Goal: Task Accomplishment & Management: Manage account settings

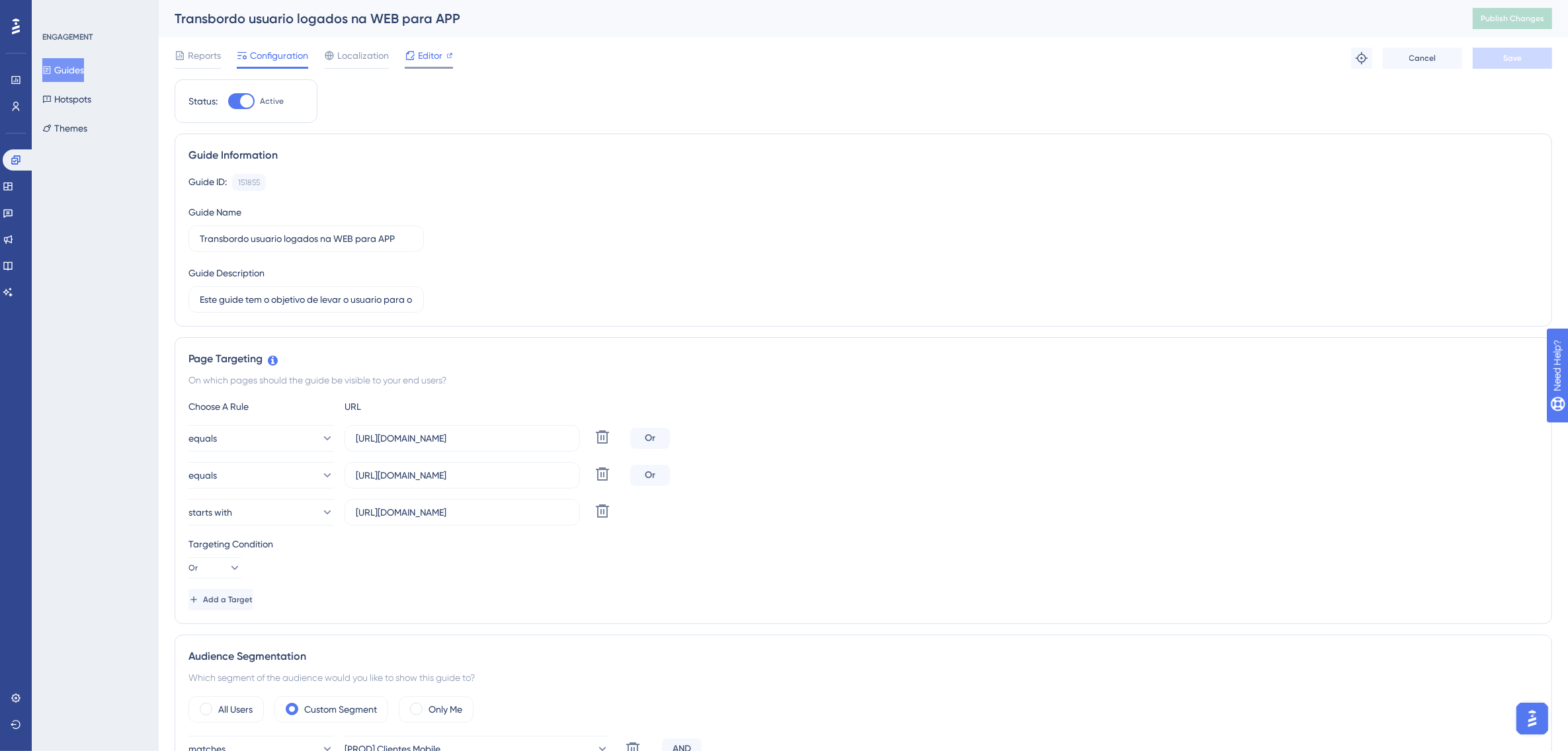
click at [433, 53] on span "Editor" at bounding box center [430, 56] width 24 height 16
click at [1539, 19] on span "Publish Changes" at bounding box center [1512, 19] width 63 height 11
click at [78, 64] on button "Guides" at bounding box center [63, 70] width 42 height 23
click at [79, 95] on button "Hotspots" at bounding box center [67, 99] width 49 height 23
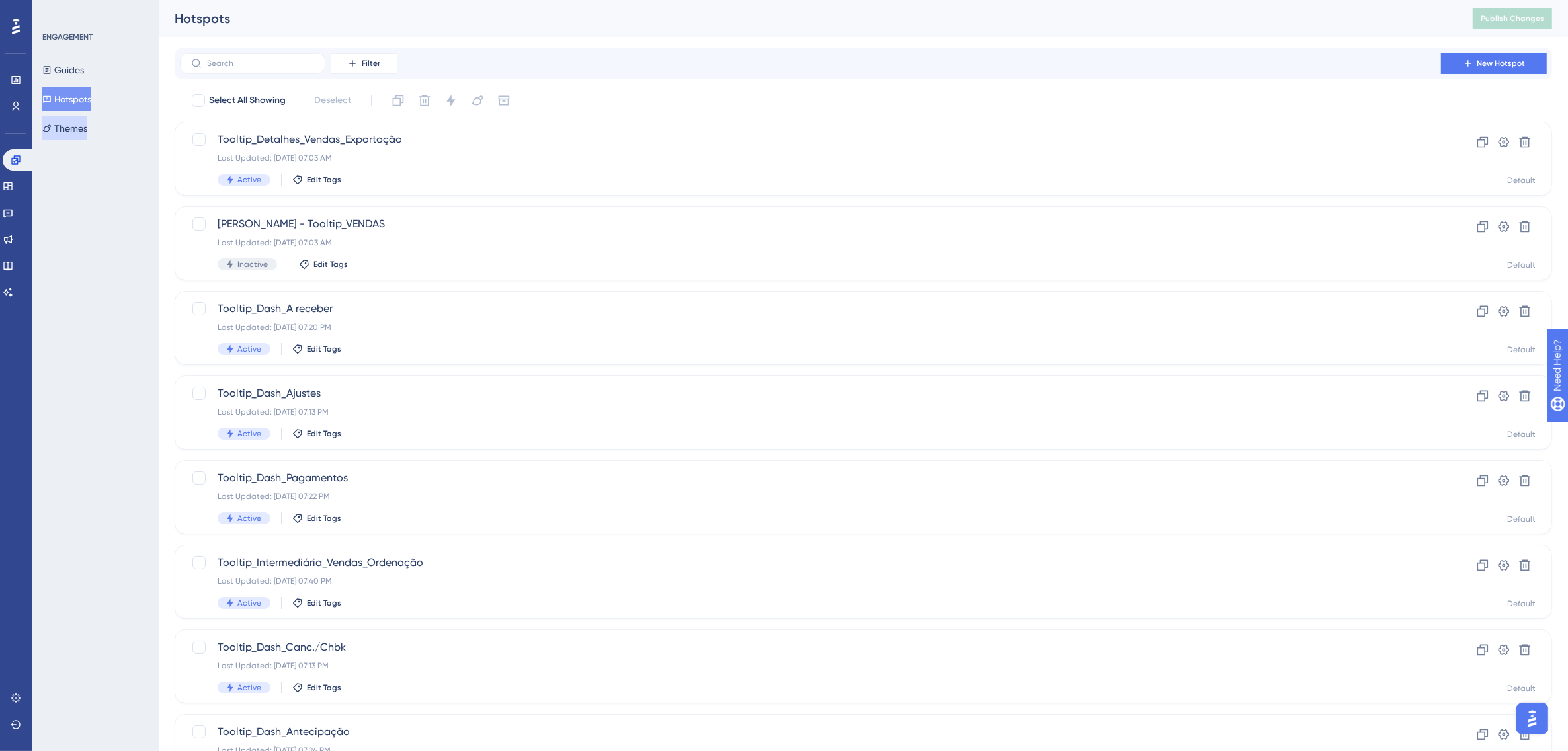
click at [87, 125] on button "Themes" at bounding box center [64, 128] width 45 height 23
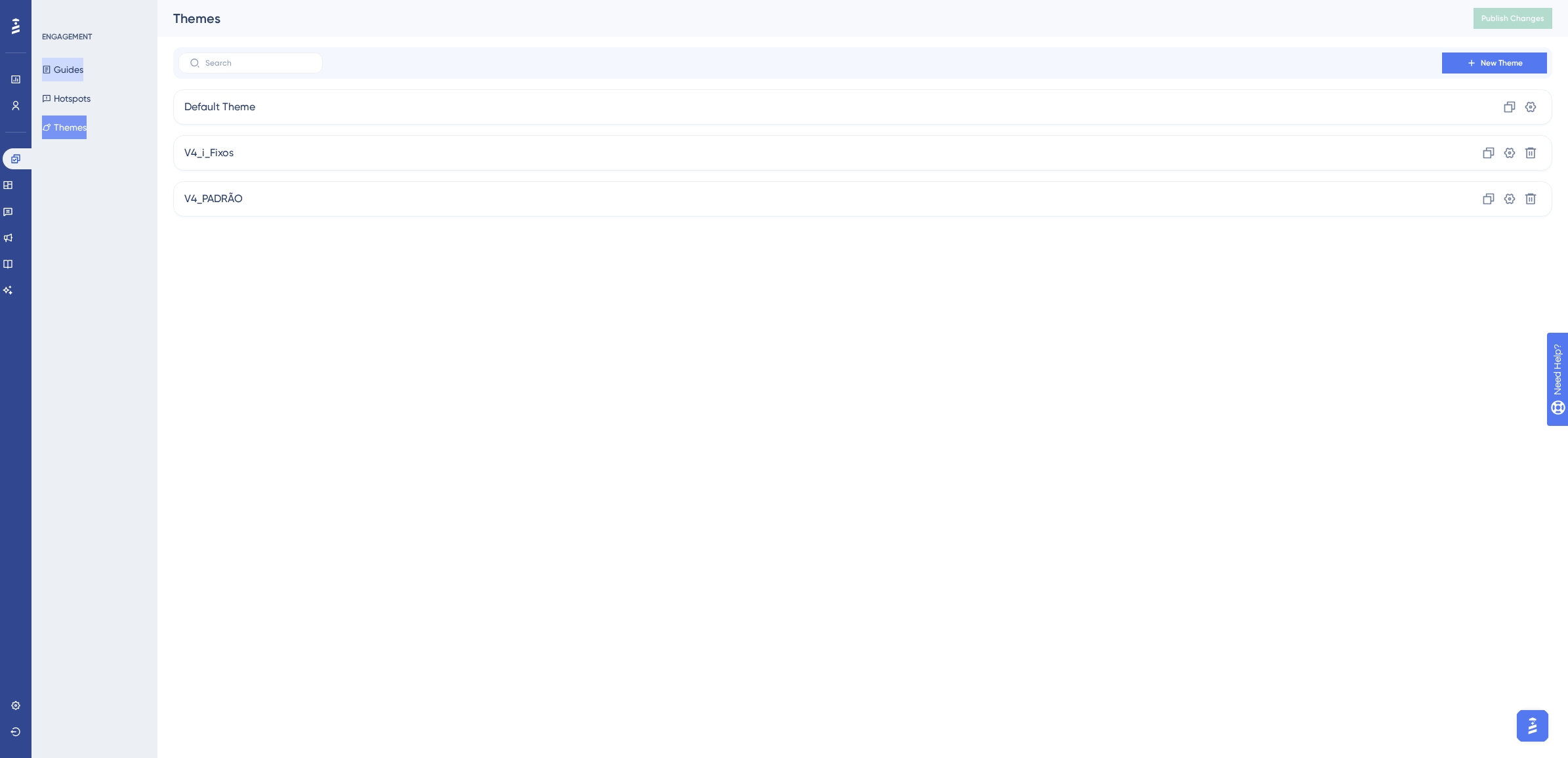
click at [80, 69] on button "Guides" at bounding box center [62, 69] width 41 height 23
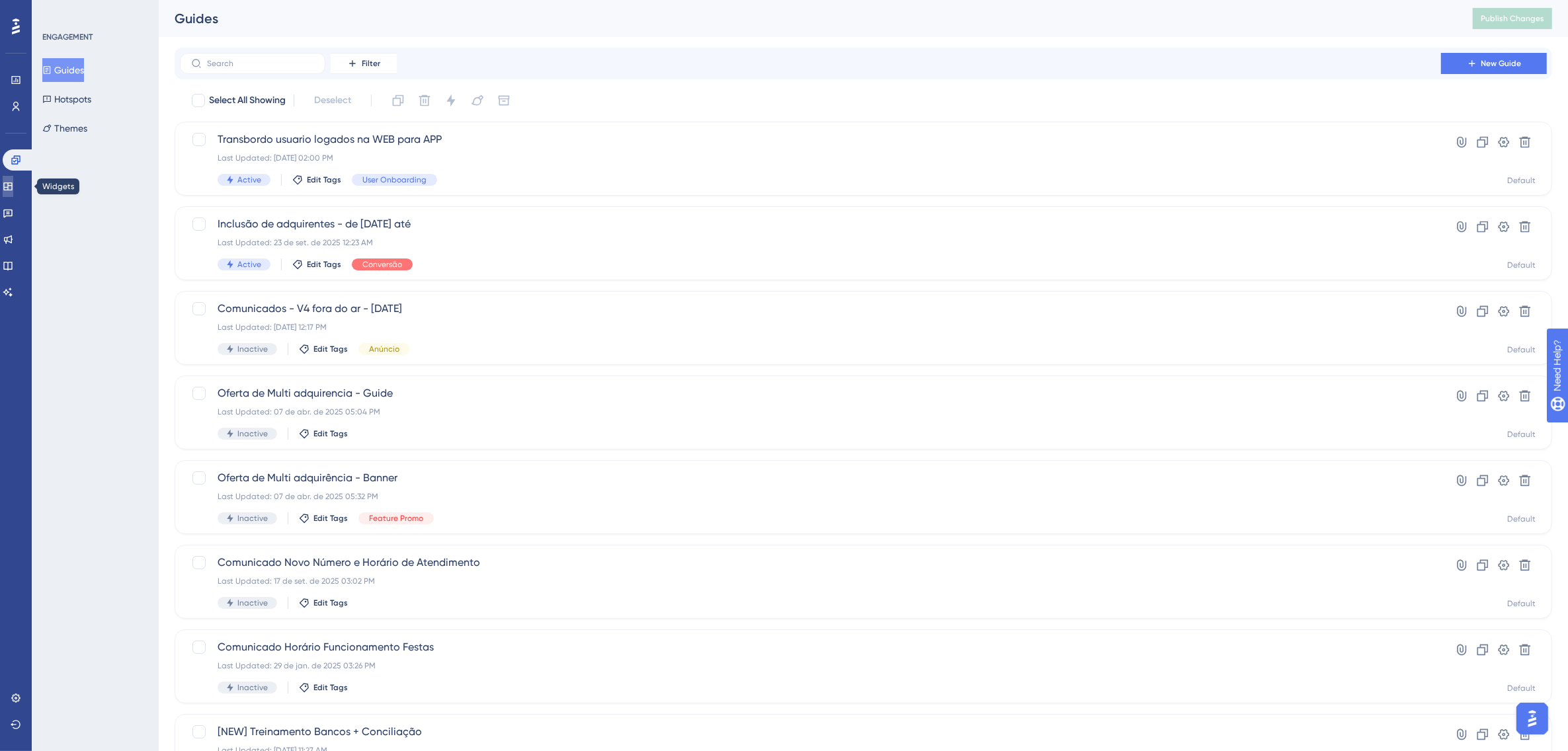
click at [13, 179] on link at bounding box center [8, 186] width 11 height 21
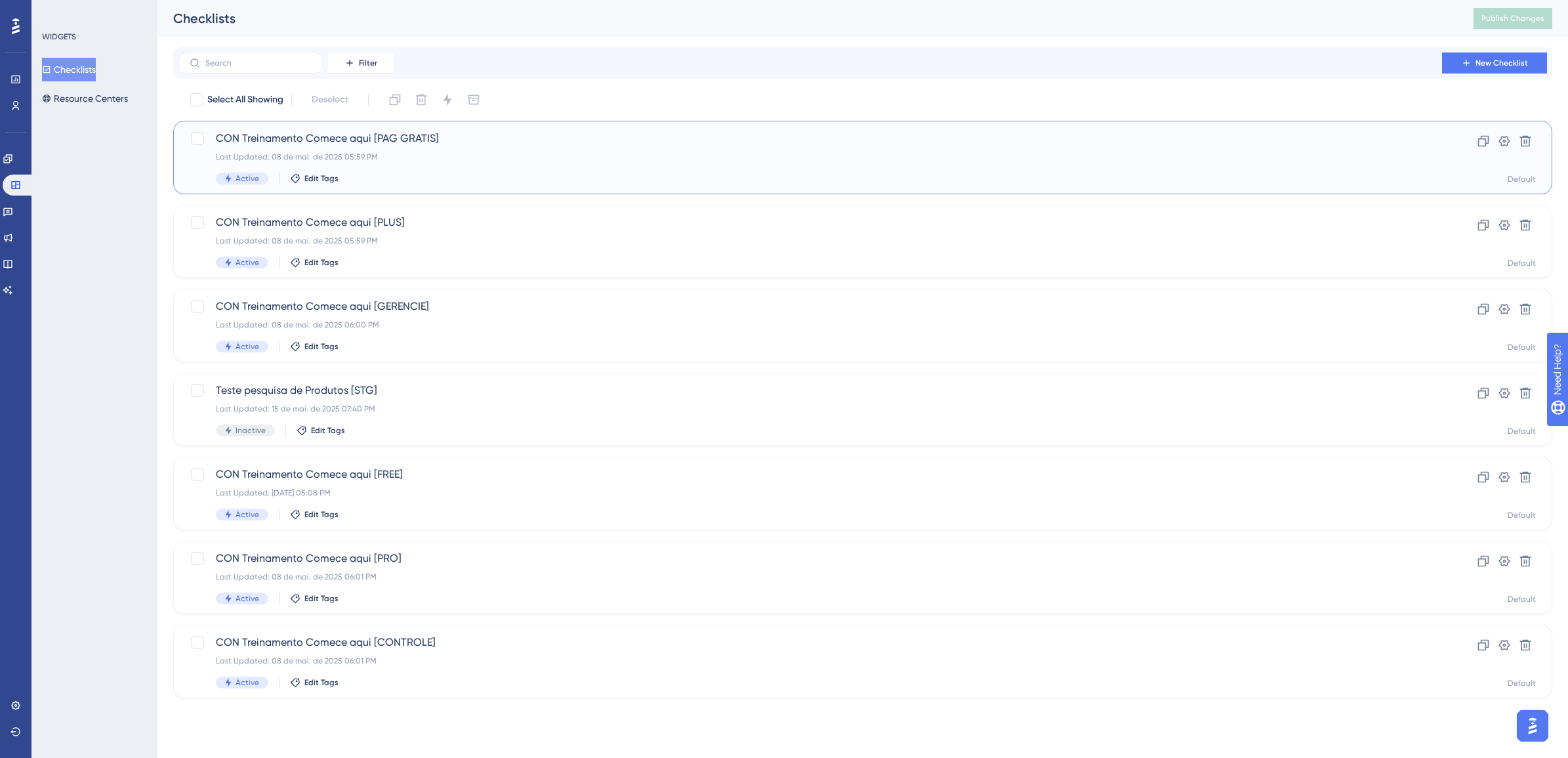
click at [414, 141] on span "CON Treinamento Comece aqui [PAG GRATIS]" at bounding box center [810, 138] width 1189 height 16
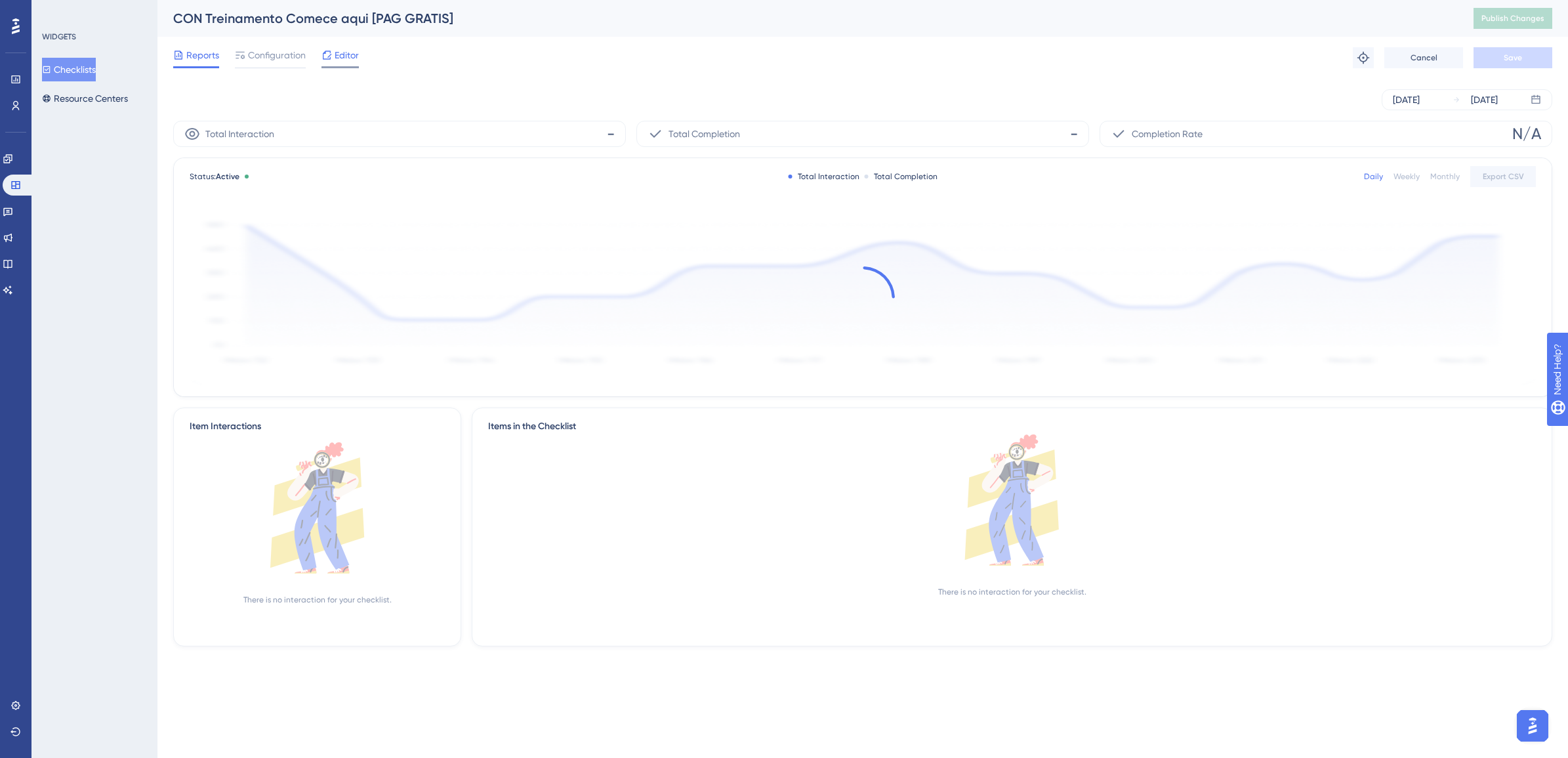
click at [347, 51] on span "Editor" at bounding box center [347, 55] width 24 height 16
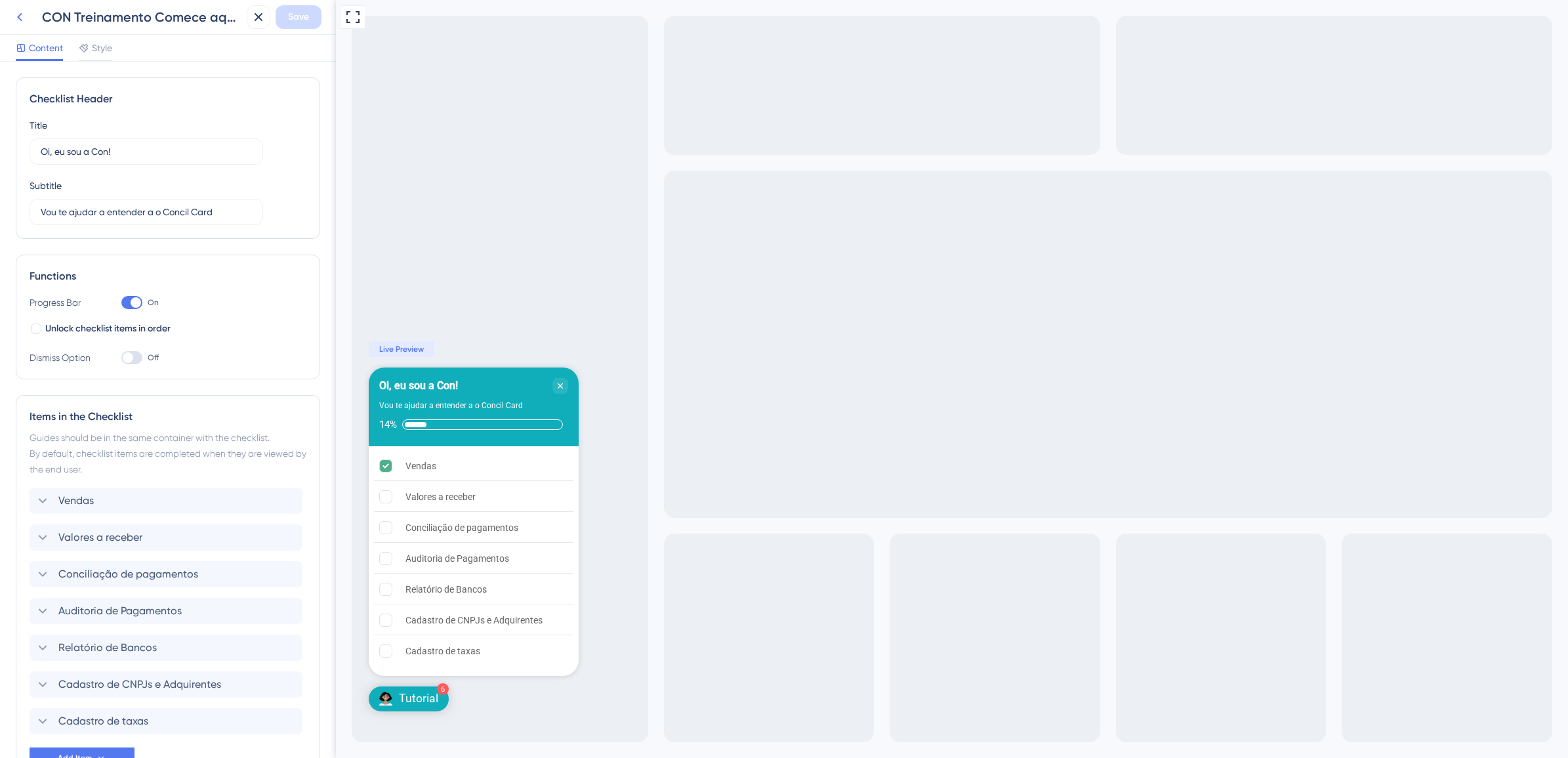
click at [15, 17] on icon at bounding box center [19, 17] width 16 height 16
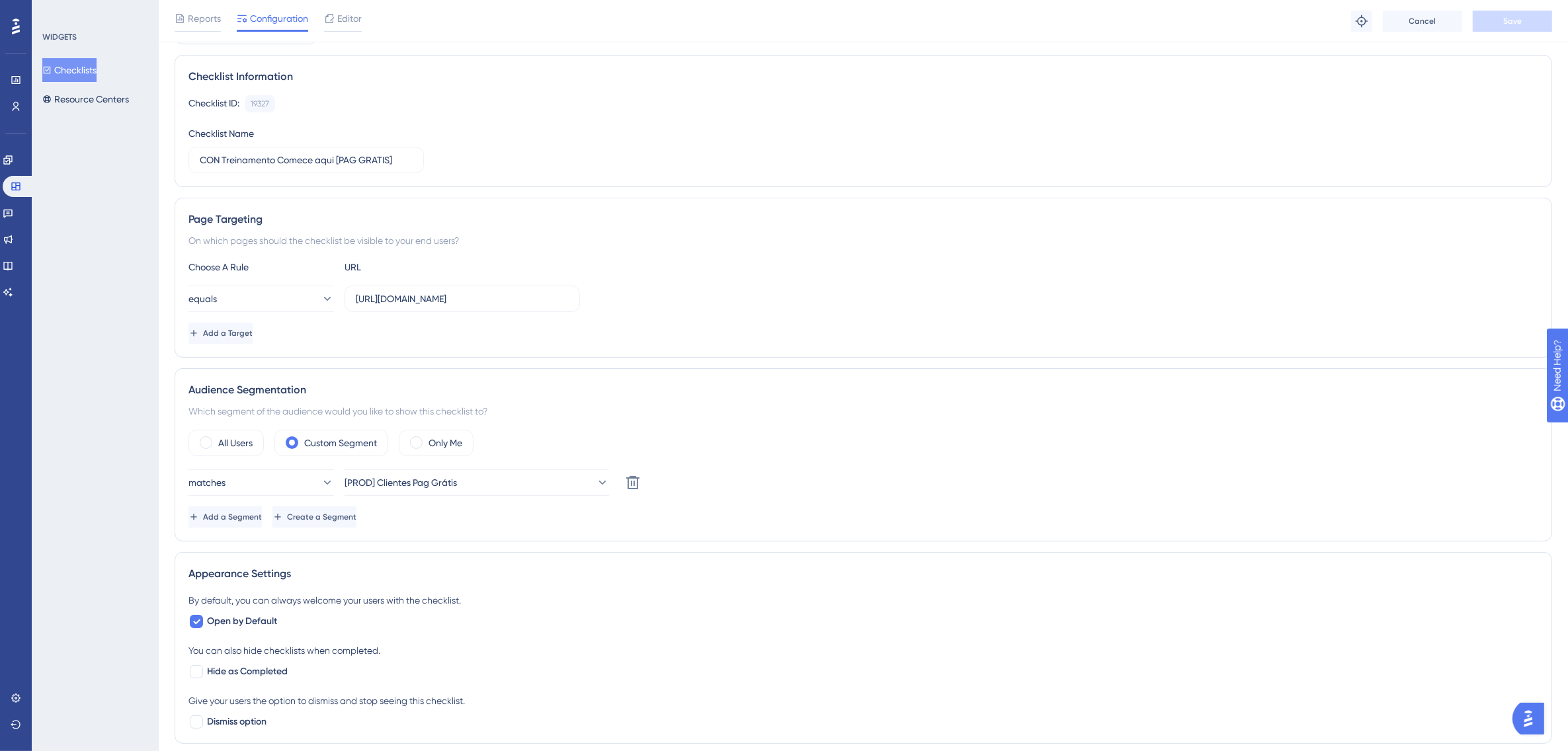
scroll to position [165, 0]
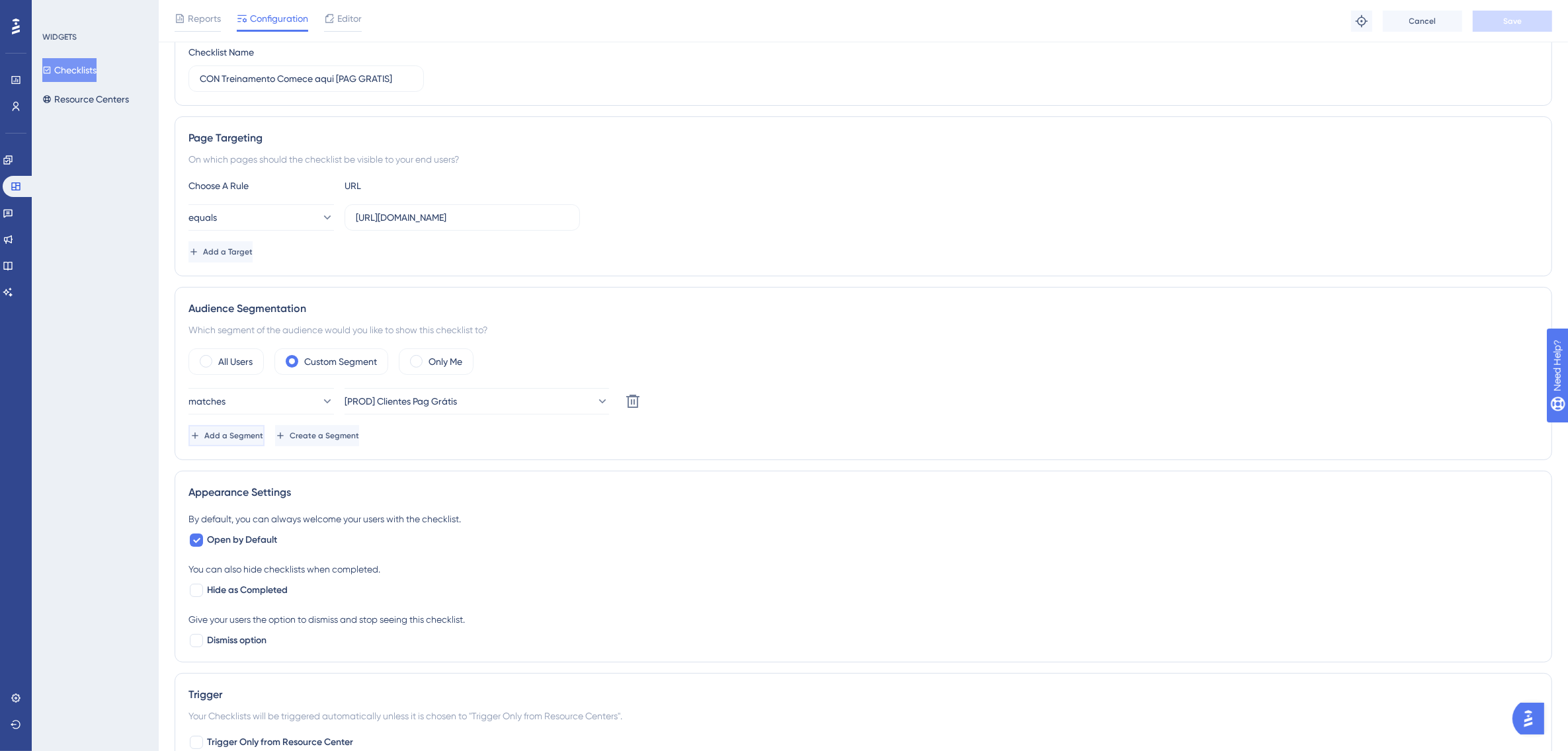
click at [243, 435] on span "Add a Segment" at bounding box center [233, 436] width 59 height 11
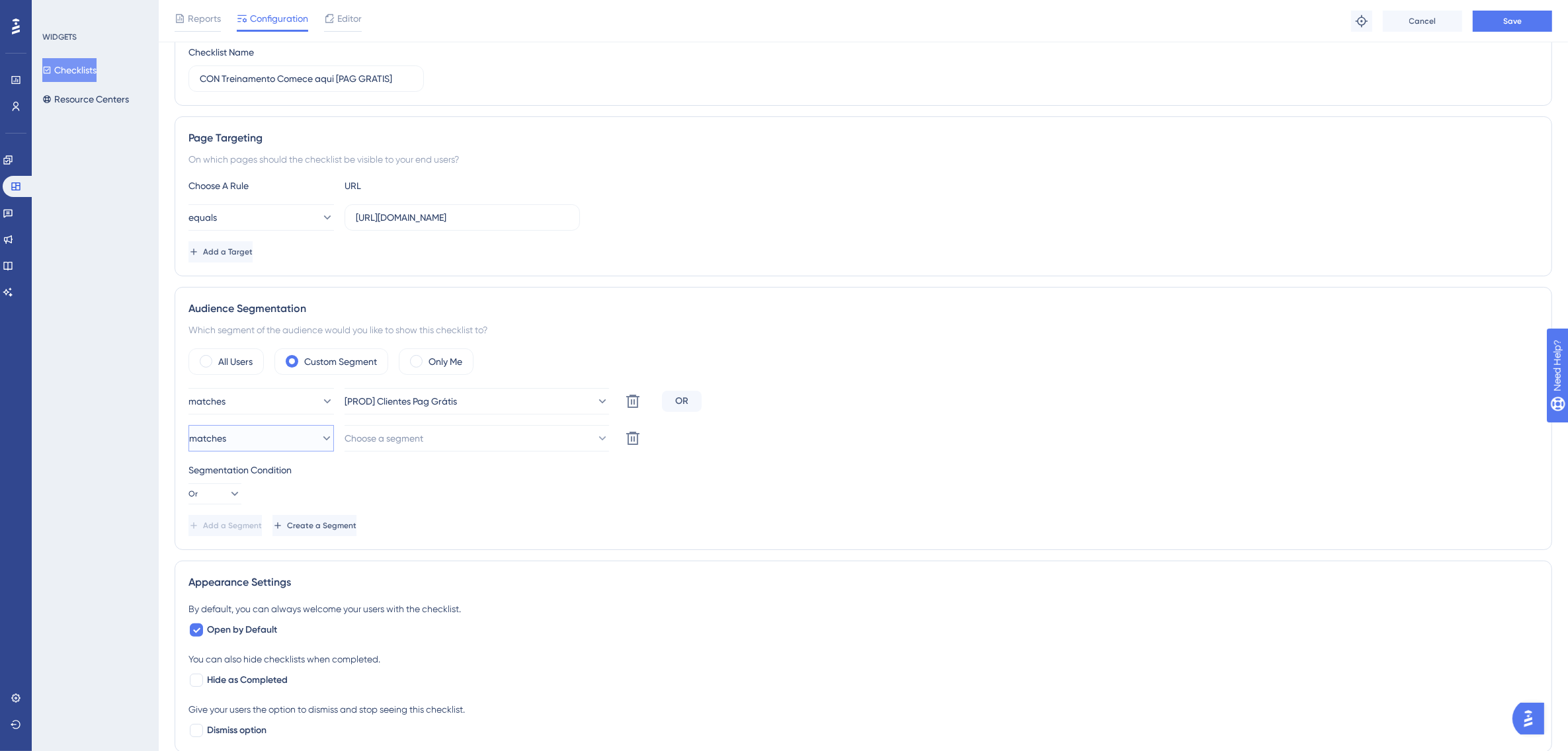
click at [262, 446] on button "matches" at bounding box center [262, 439] width 146 height 27
click at [247, 504] on span "doesn't match" at bounding box center [227, 505] width 60 height 16
click at [457, 444] on button "Choose a segment" at bounding box center [477, 439] width 265 height 27
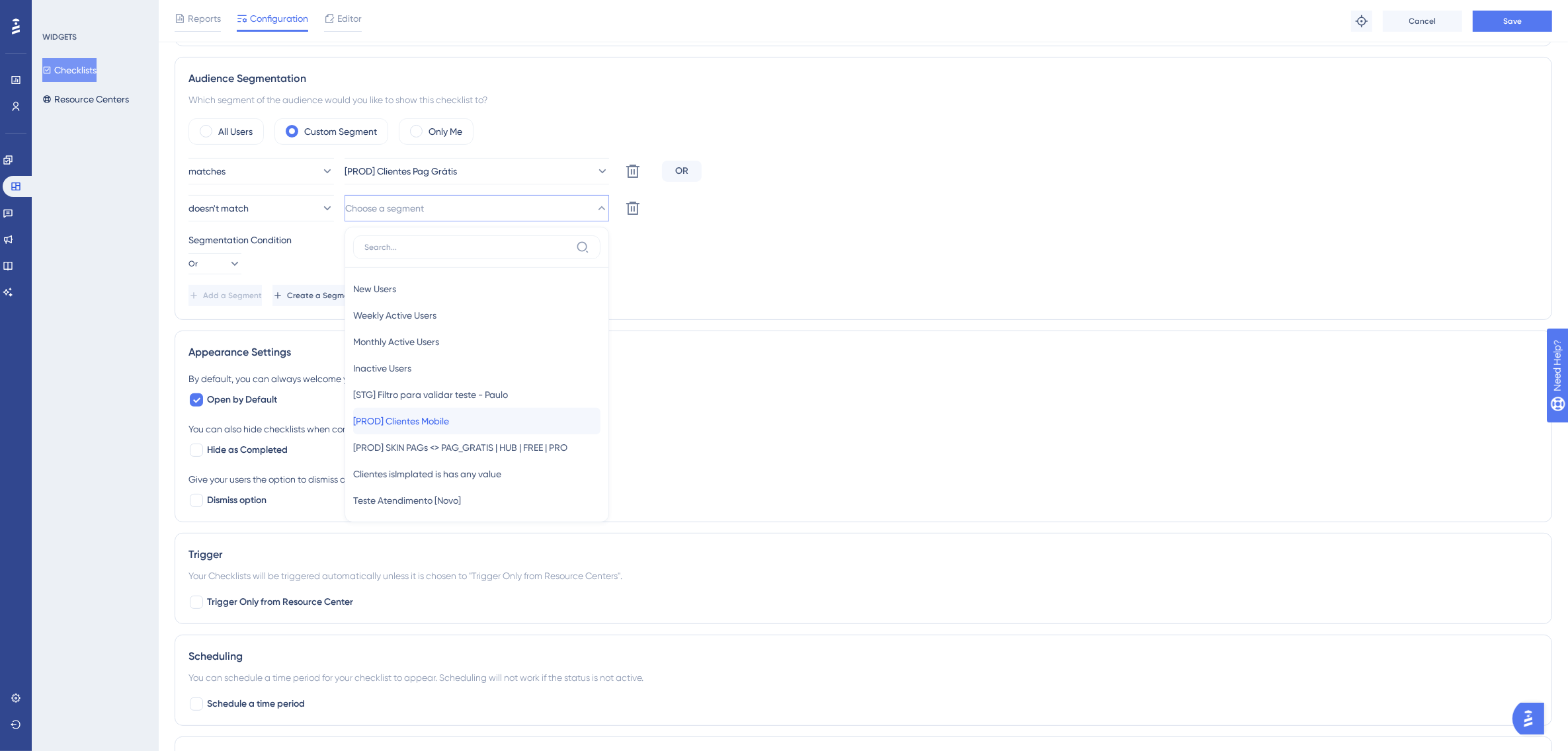
click at [449, 424] on span "[PROD] Clientes Mobile" at bounding box center [401, 421] width 96 height 16
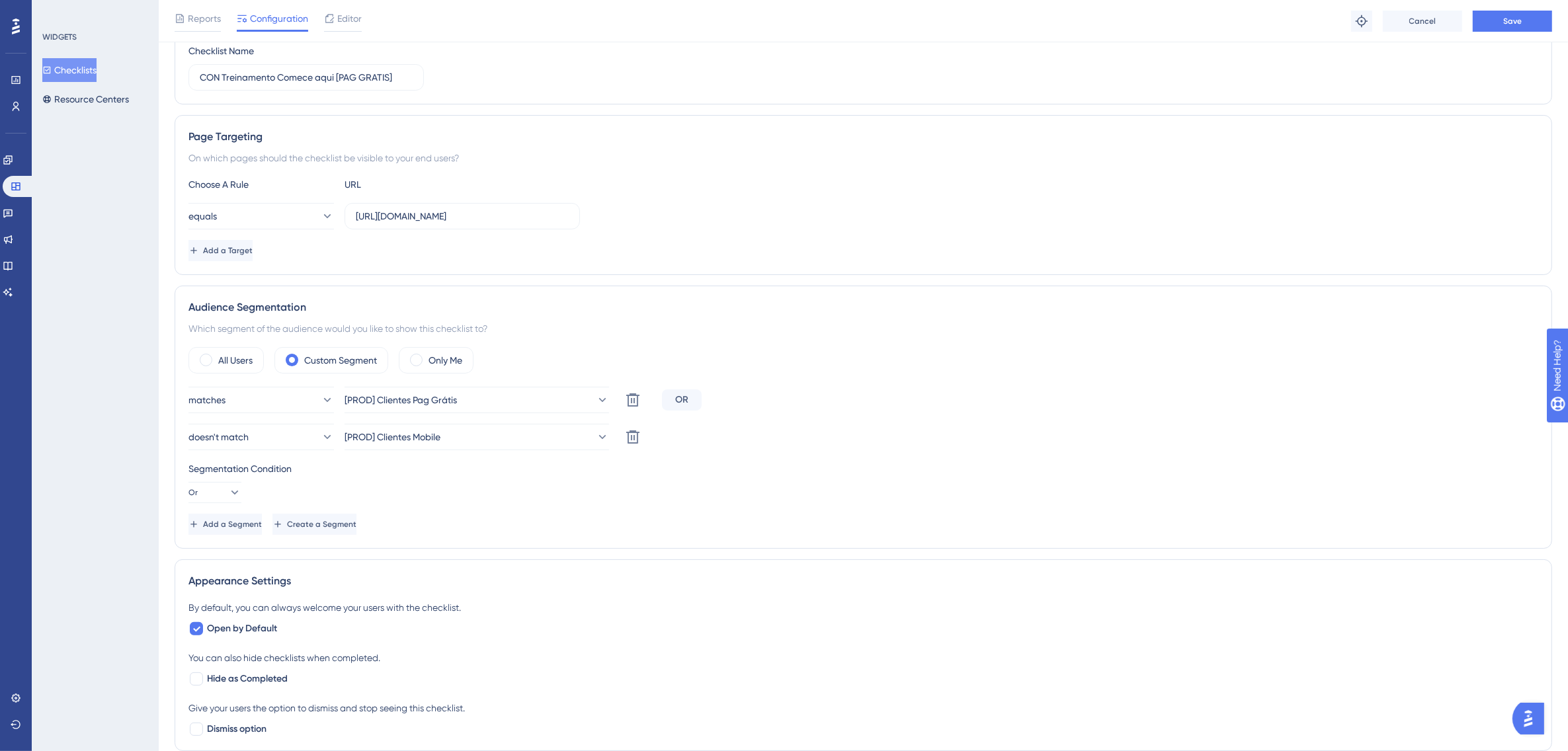
scroll to position [147, 0]
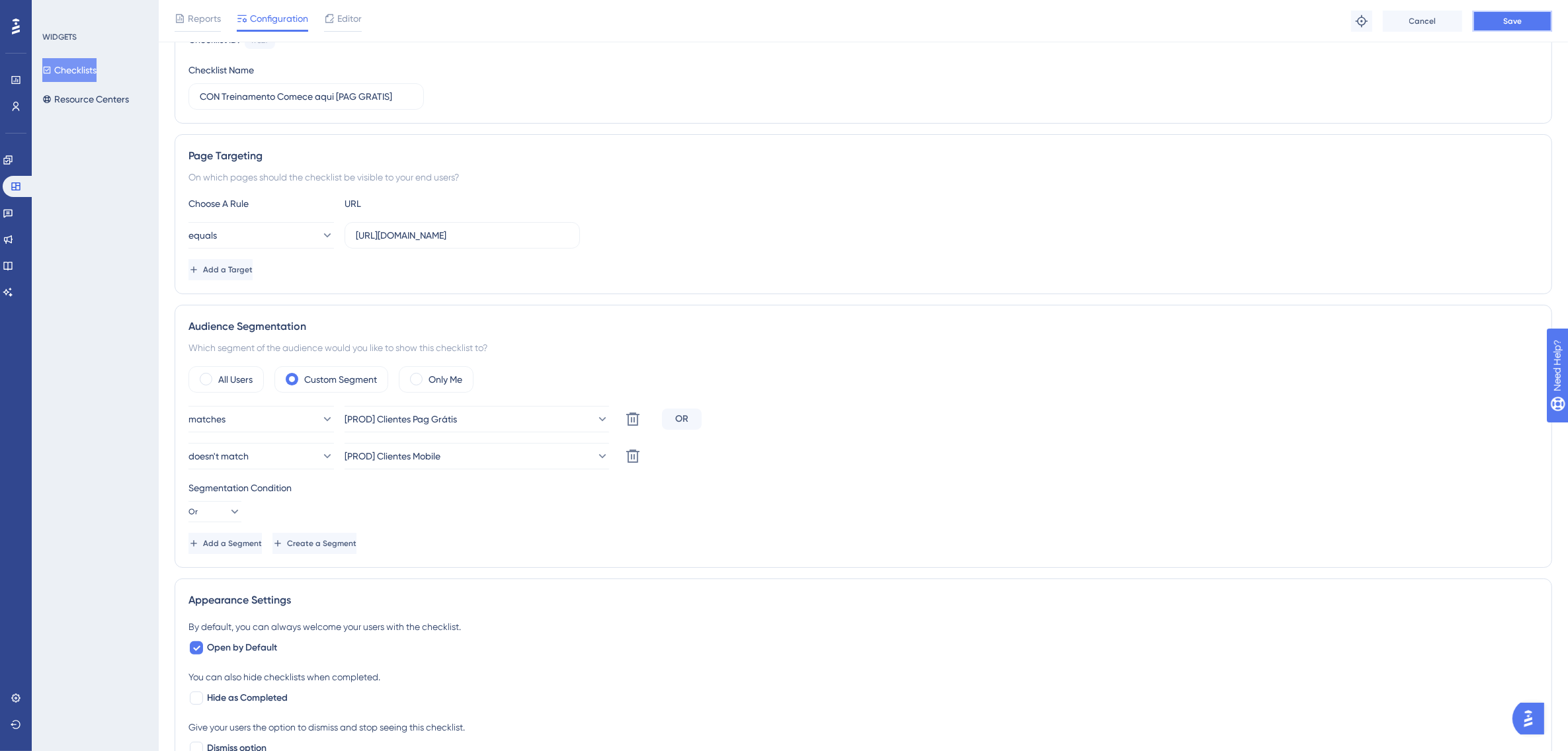
click at [1512, 23] on span "Save" at bounding box center [1512, 21] width 19 height 11
click at [85, 66] on button "Checklists" at bounding box center [69, 70] width 54 height 23
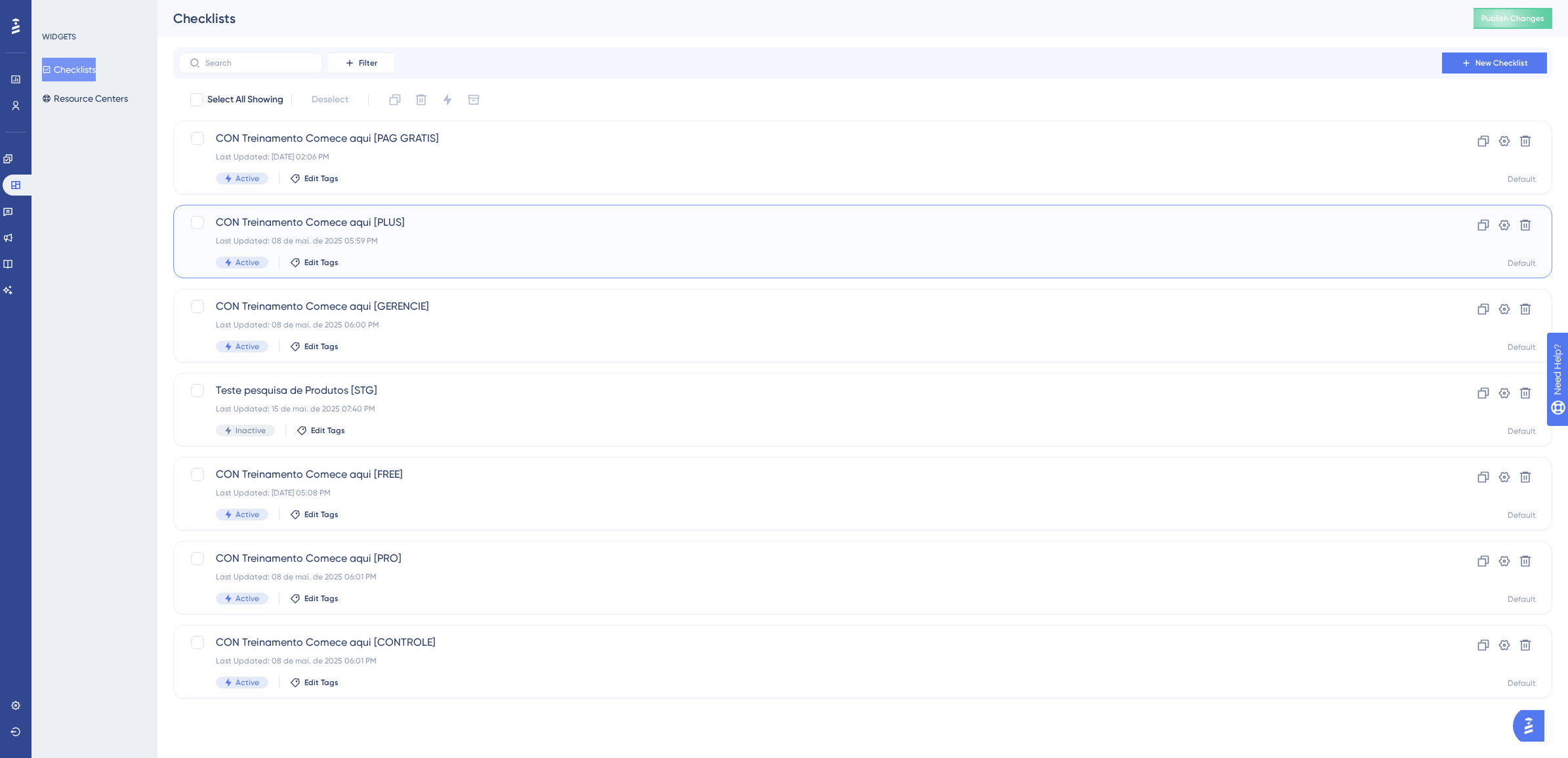
click at [405, 230] on div "CON Treinamento Comece aqui [PLUS] Last Updated: 08 de mai. de 2025 05:59 PM Ac…" at bounding box center [810, 241] width 1189 height 54
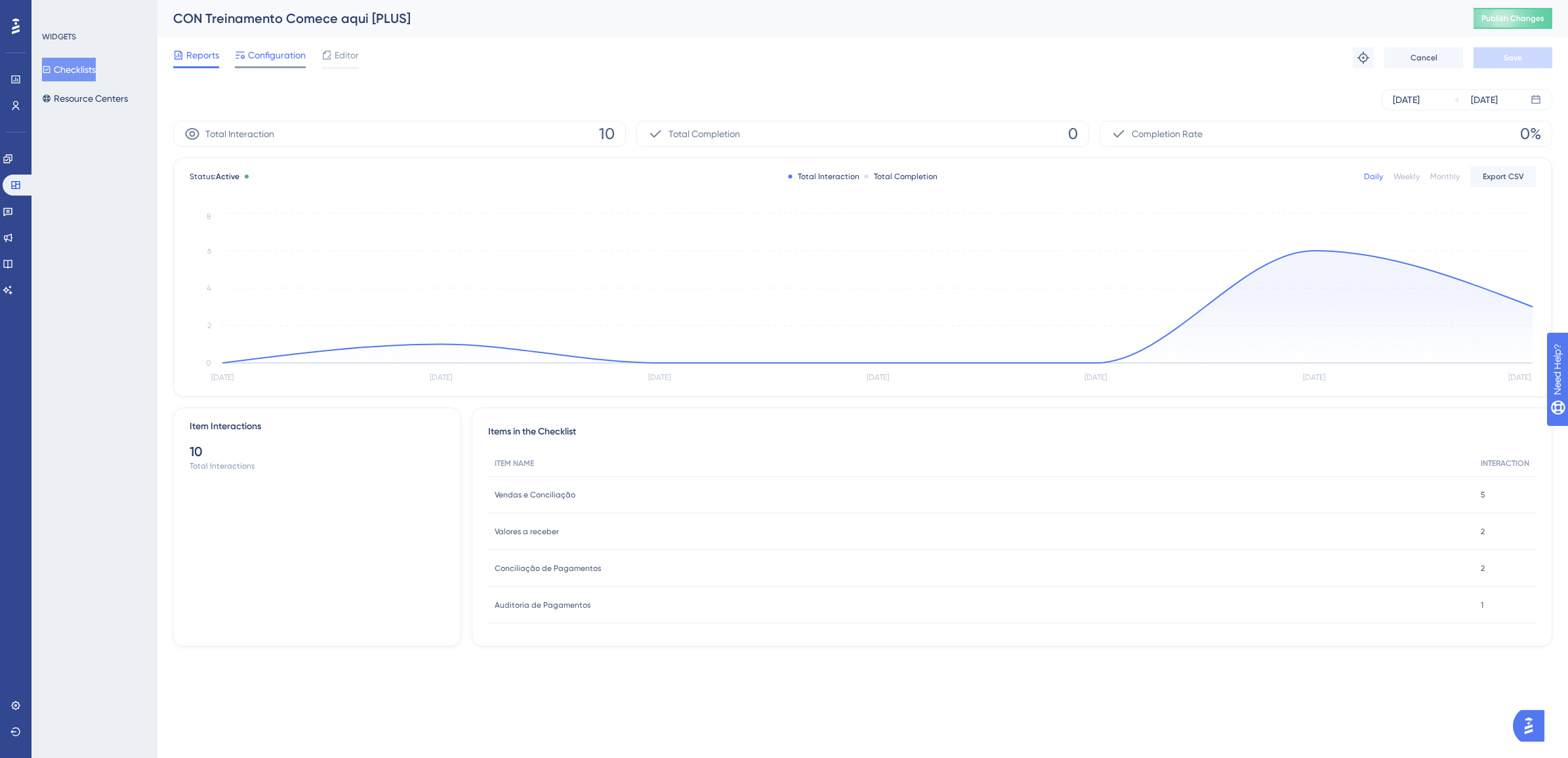
click at [280, 63] on div "Configuration" at bounding box center [270, 58] width 71 height 21
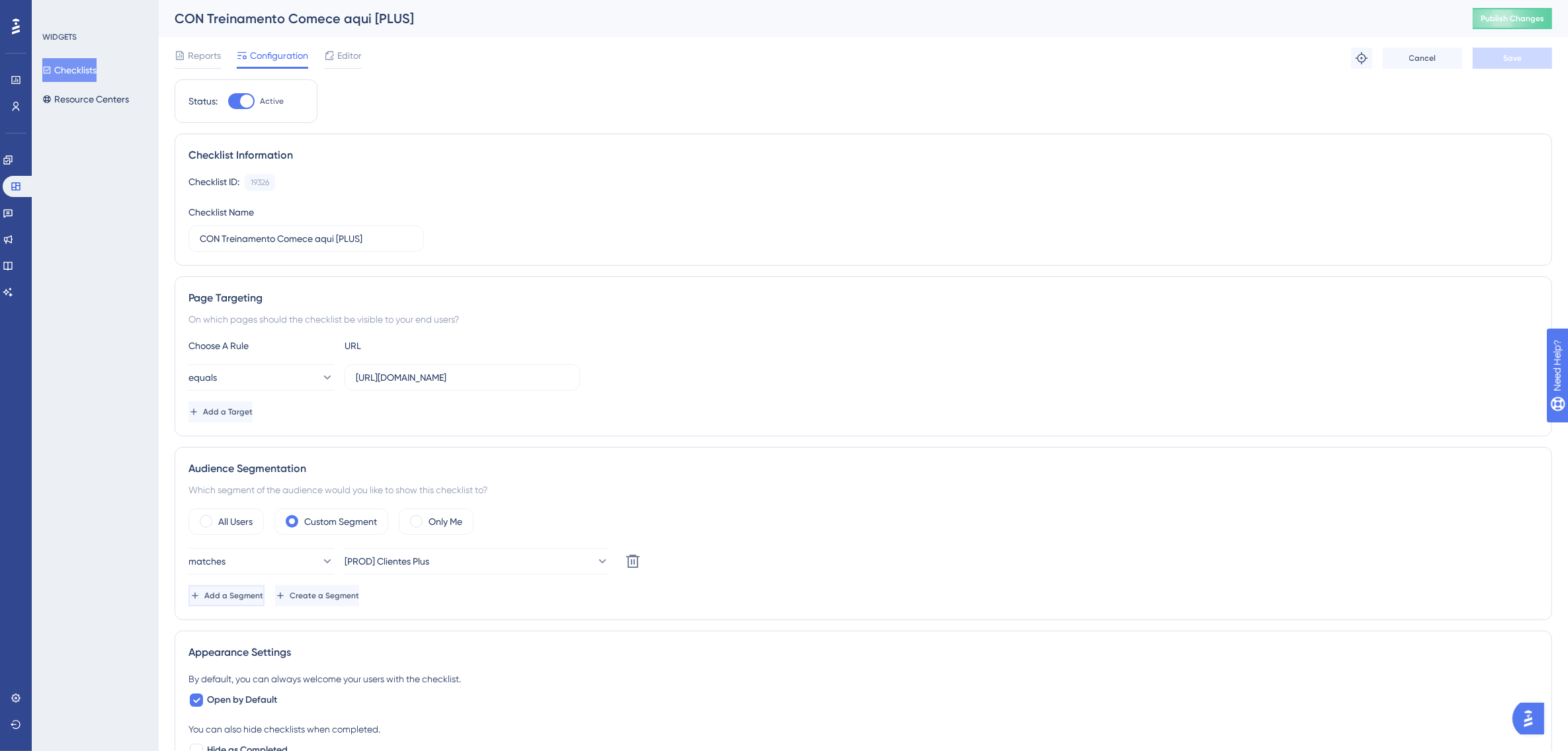
click at [263, 601] on span "Add a Segment" at bounding box center [233, 596] width 59 height 11
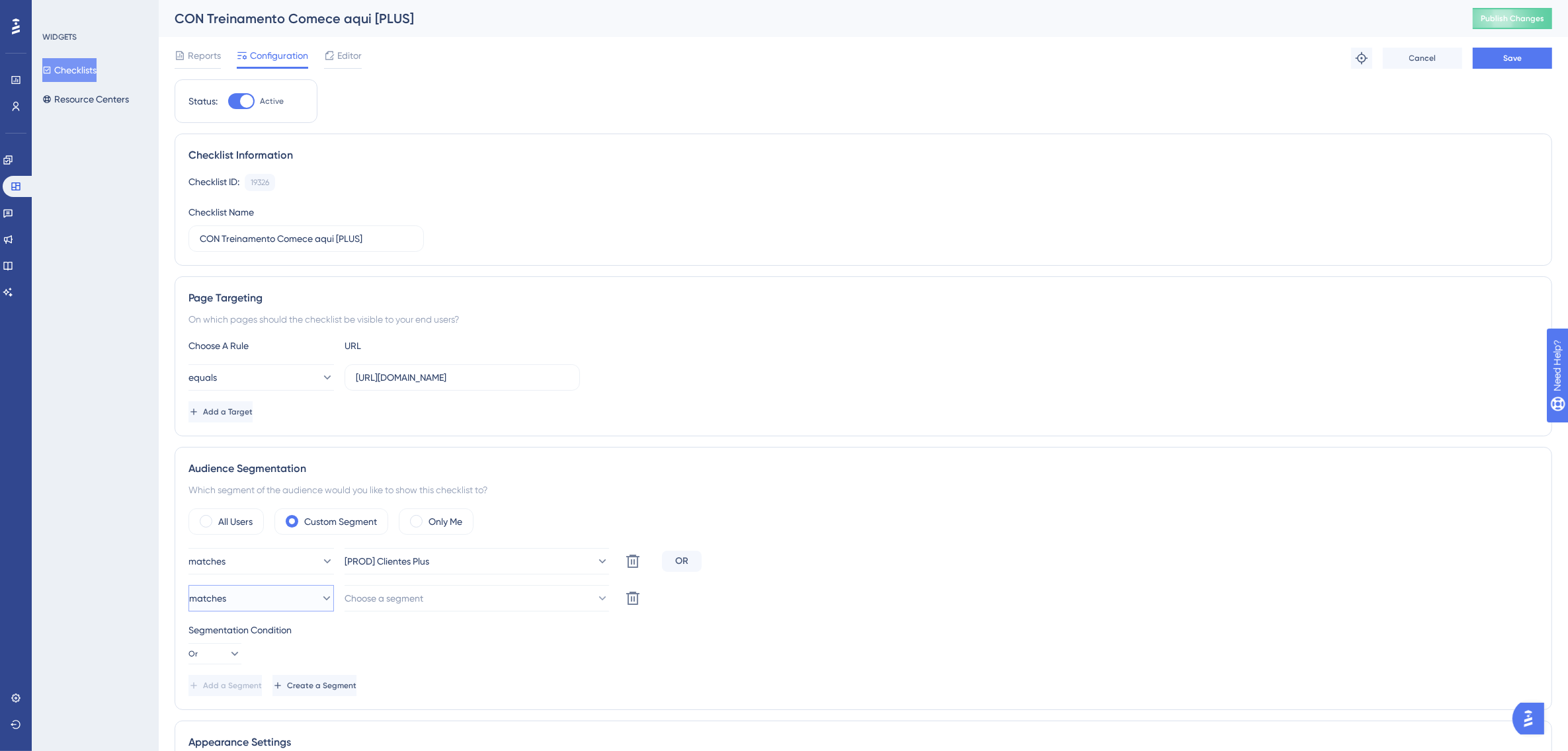
click at [274, 601] on button "matches" at bounding box center [262, 598] width 146 height 27
click at [278, 662] on div "doesn't match doesn't match" at bounding box center [262, 666] width 128 height 27
click at [443, 598] on button "Choose a segment" at bounding box center [477, 598] width 265 height 27
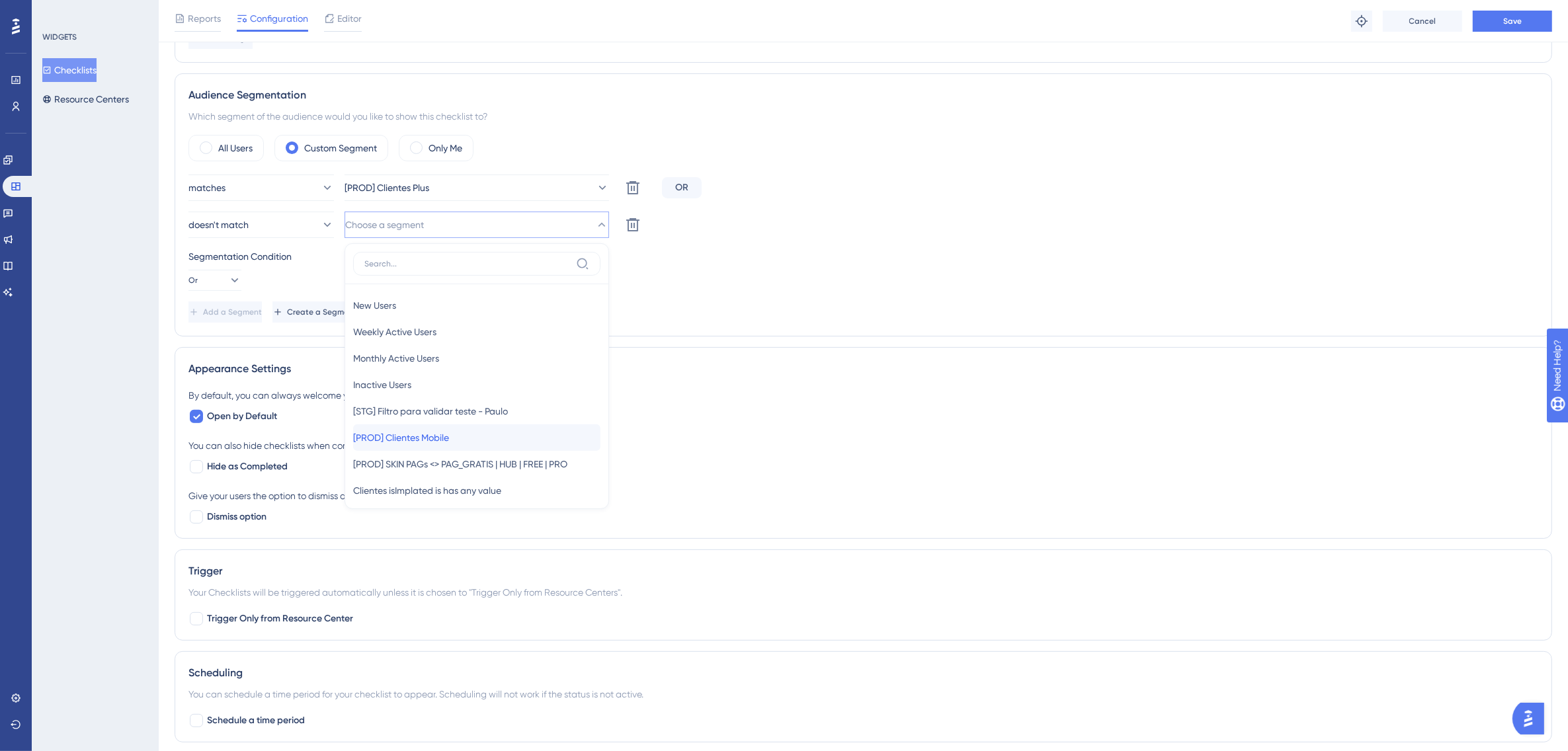
click at [449, 441] on span "[PROD] Clientes Mobile" at bounding box center [401, 438] width 96 height 16
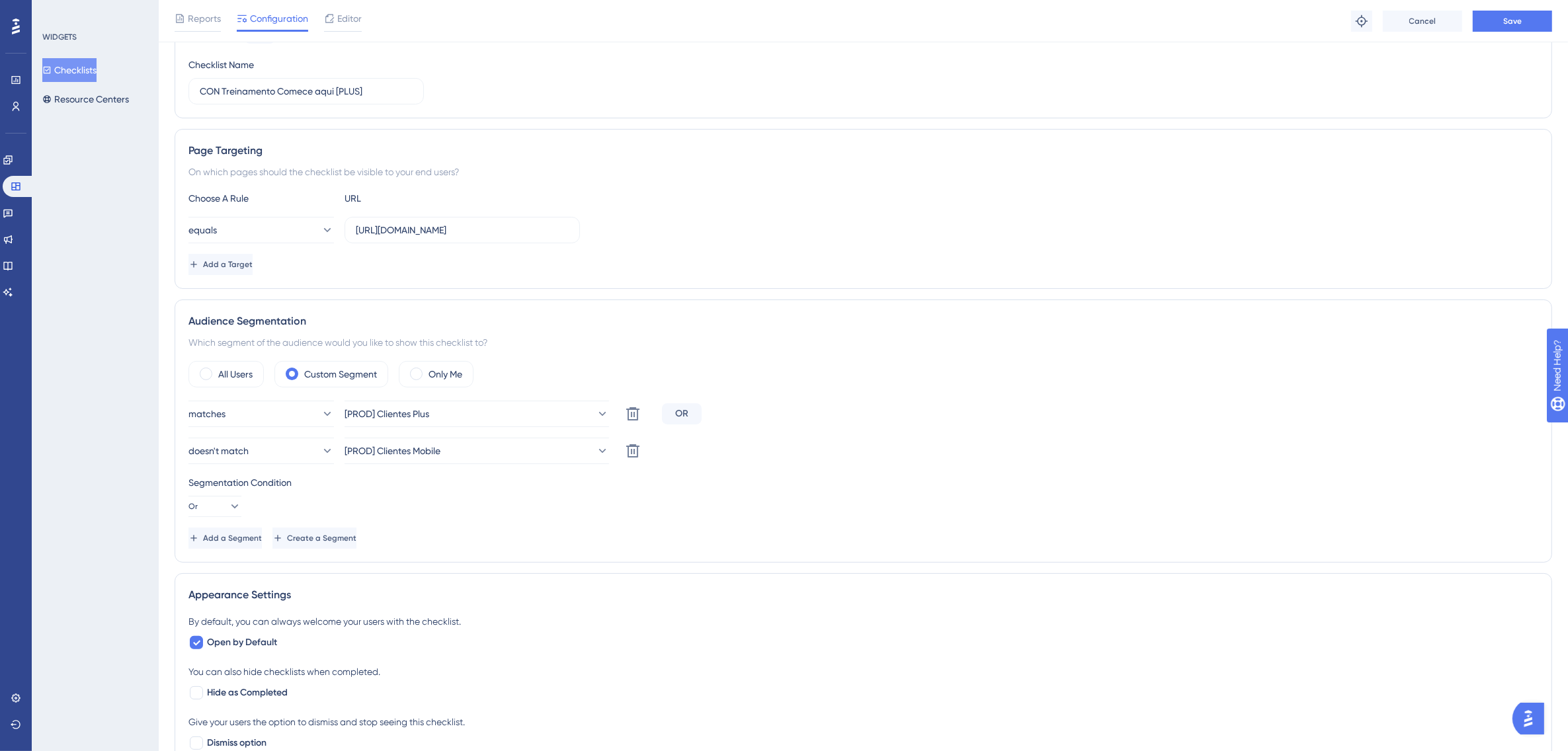
scroll to position [131, 0]
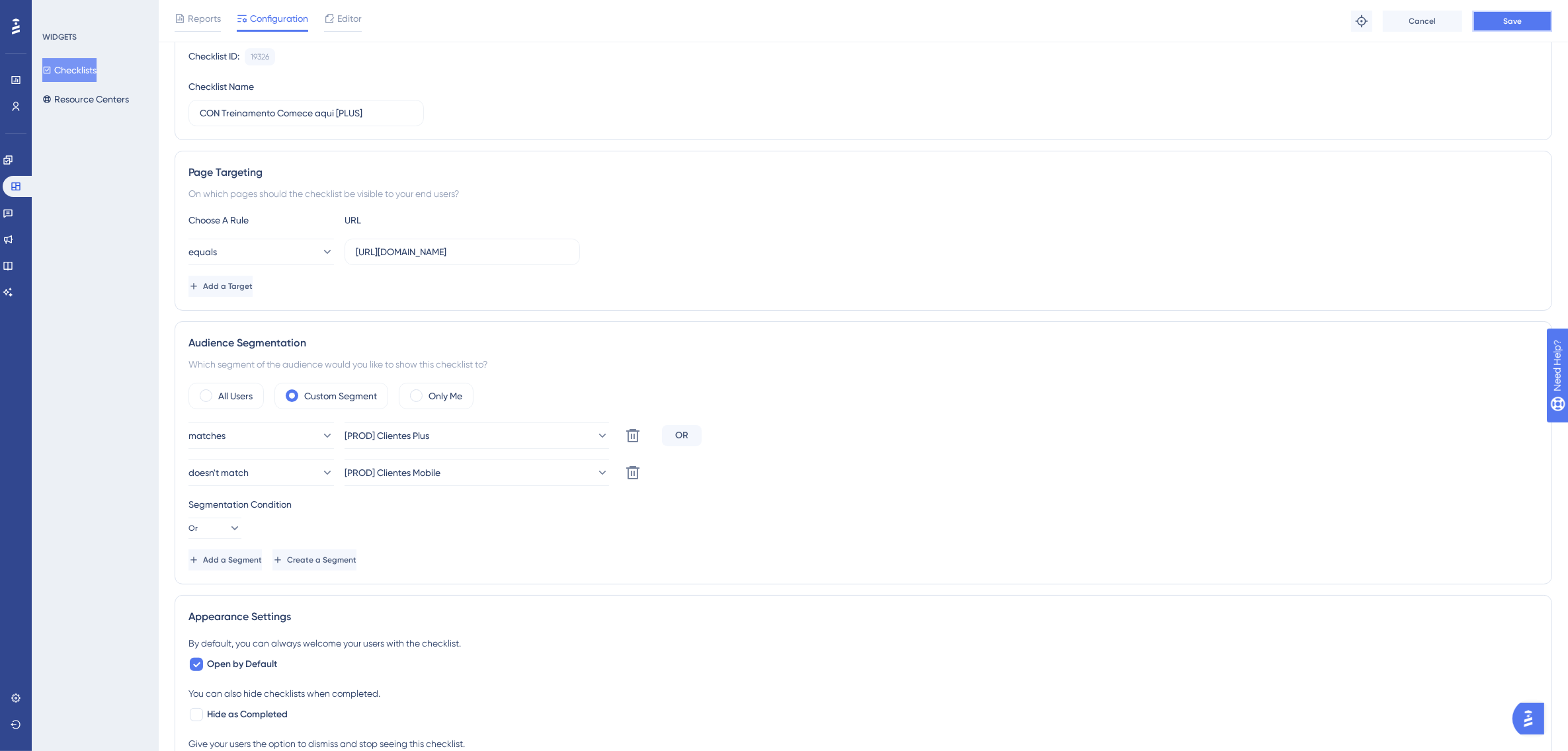
click at [1506, 25] on span "Save" at bounding box center [1512, 21] width 19 height 11
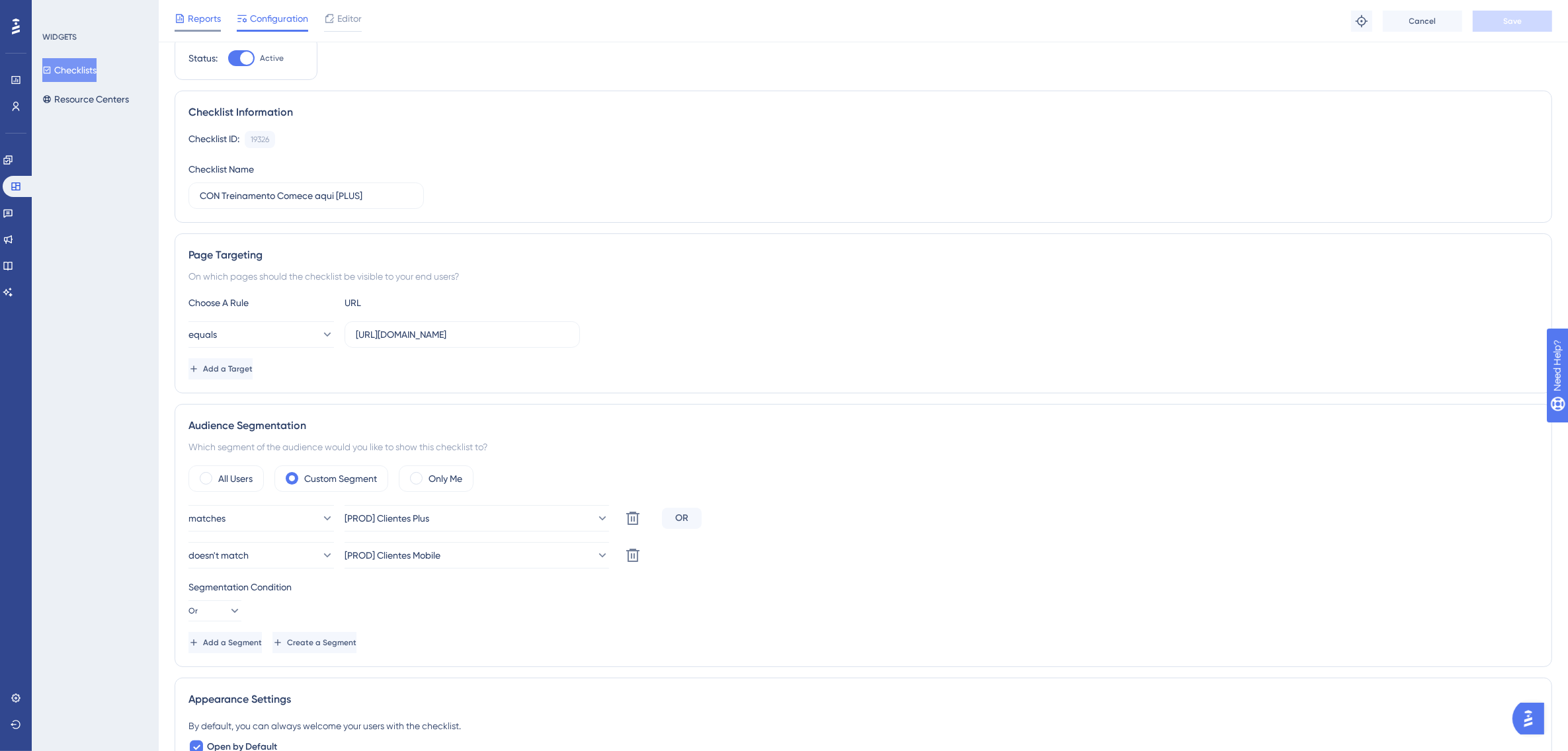
click at [207, 12] on span "Reports" at bounding box center [204, 19] width 33 height 16
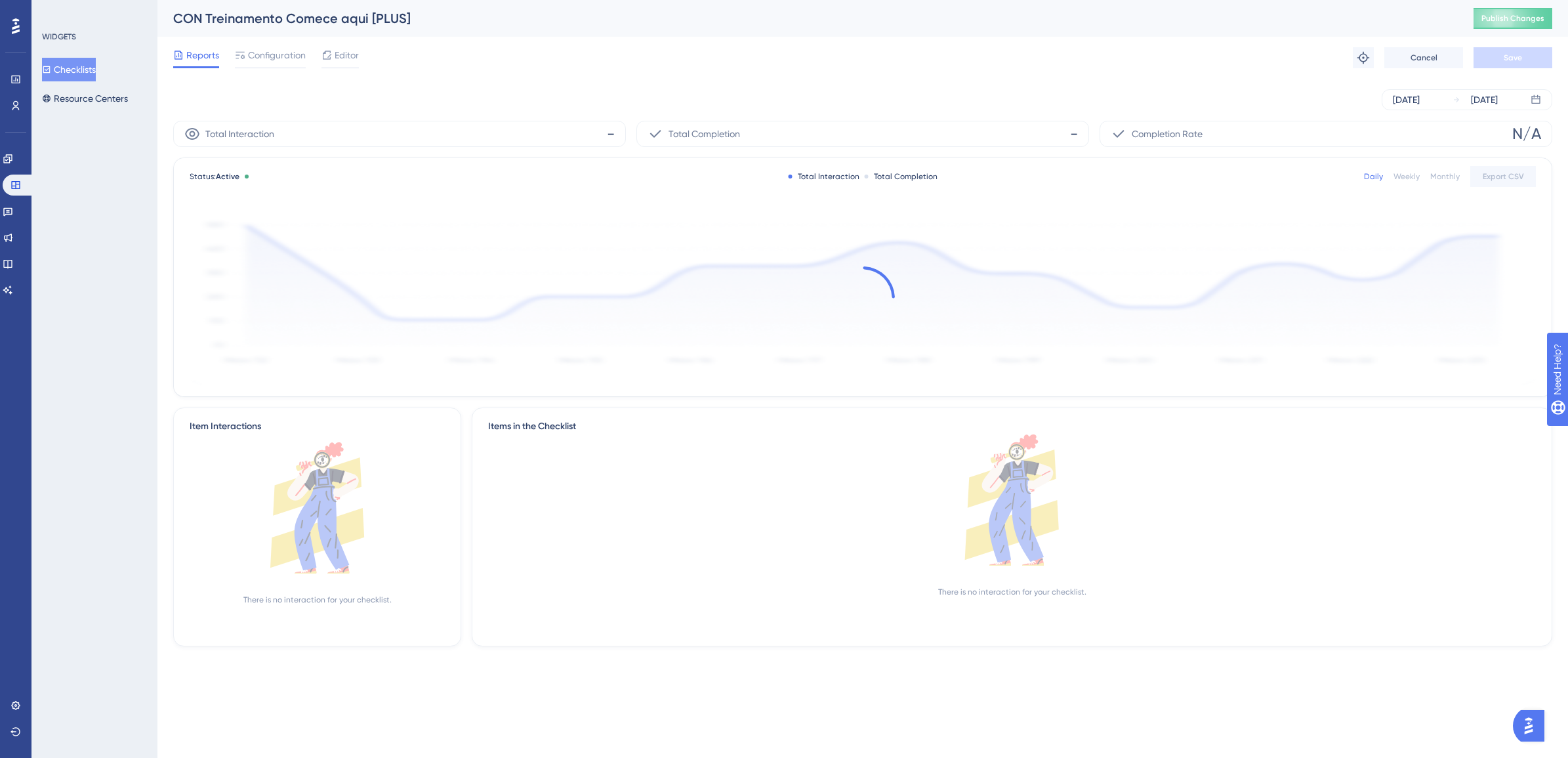
click at [72, 63] on button "Checklists" at bounding box center [68, 69] width 54 height 23
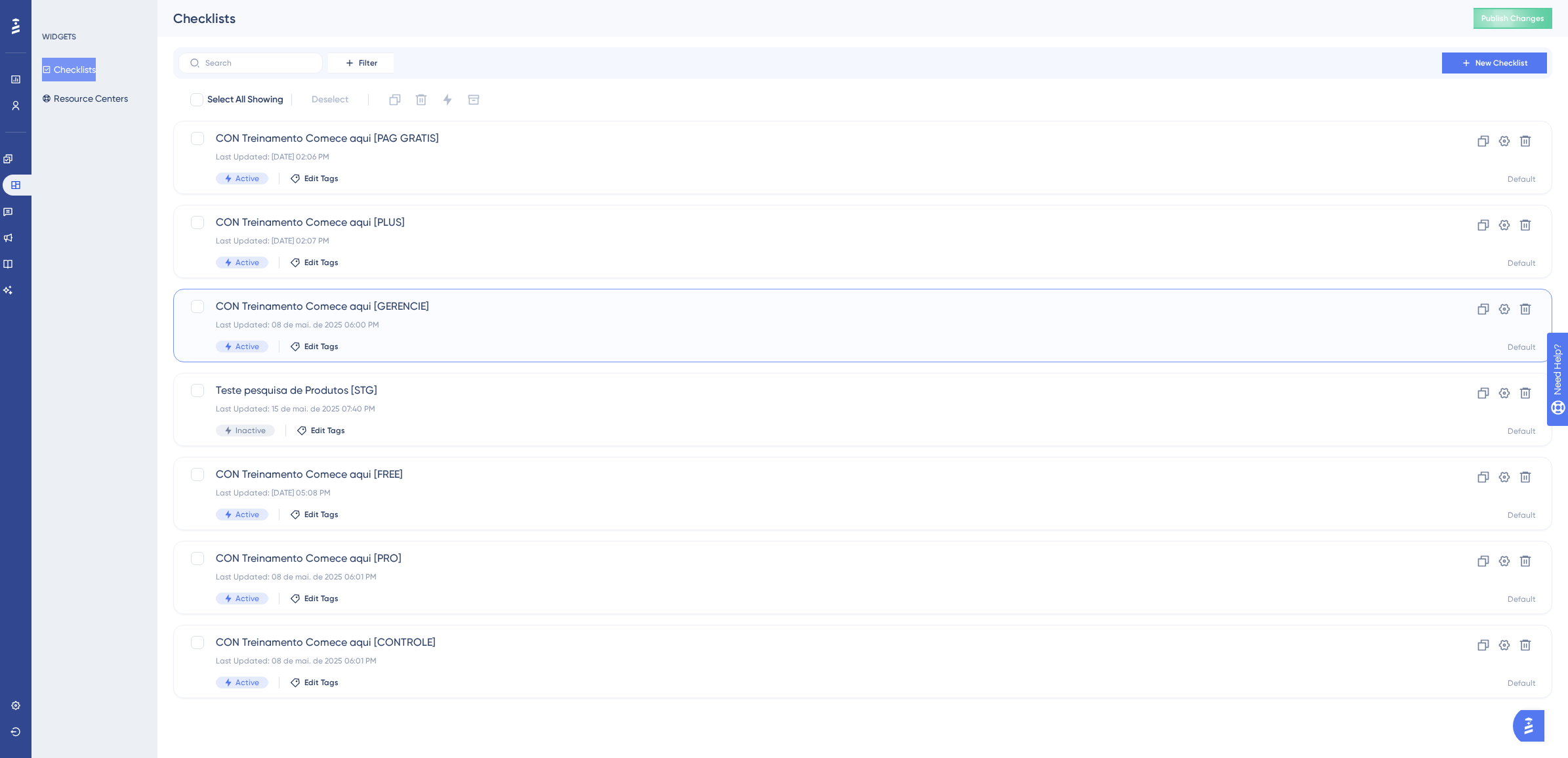
click at [372, 316] on div "CON Treinamento Comece aqui [GERENCIE] Last Updated: 08 de mai. de 2025 06:00 P…" at bounding box center [810, 325] width 1189 height 54
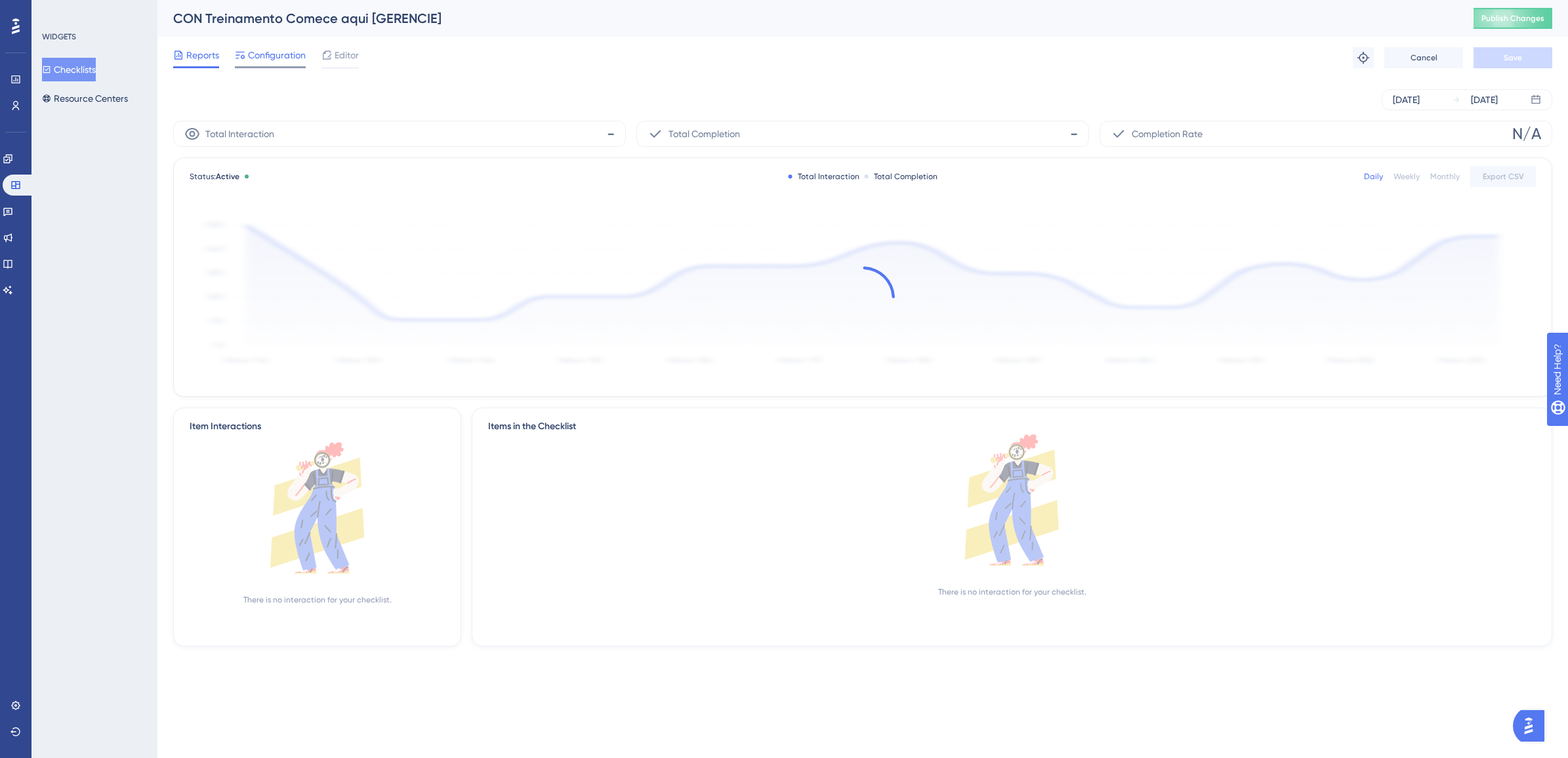
click at [273, 60] on span "Configuration" at bounding box center [277, 55] width 57 height 16
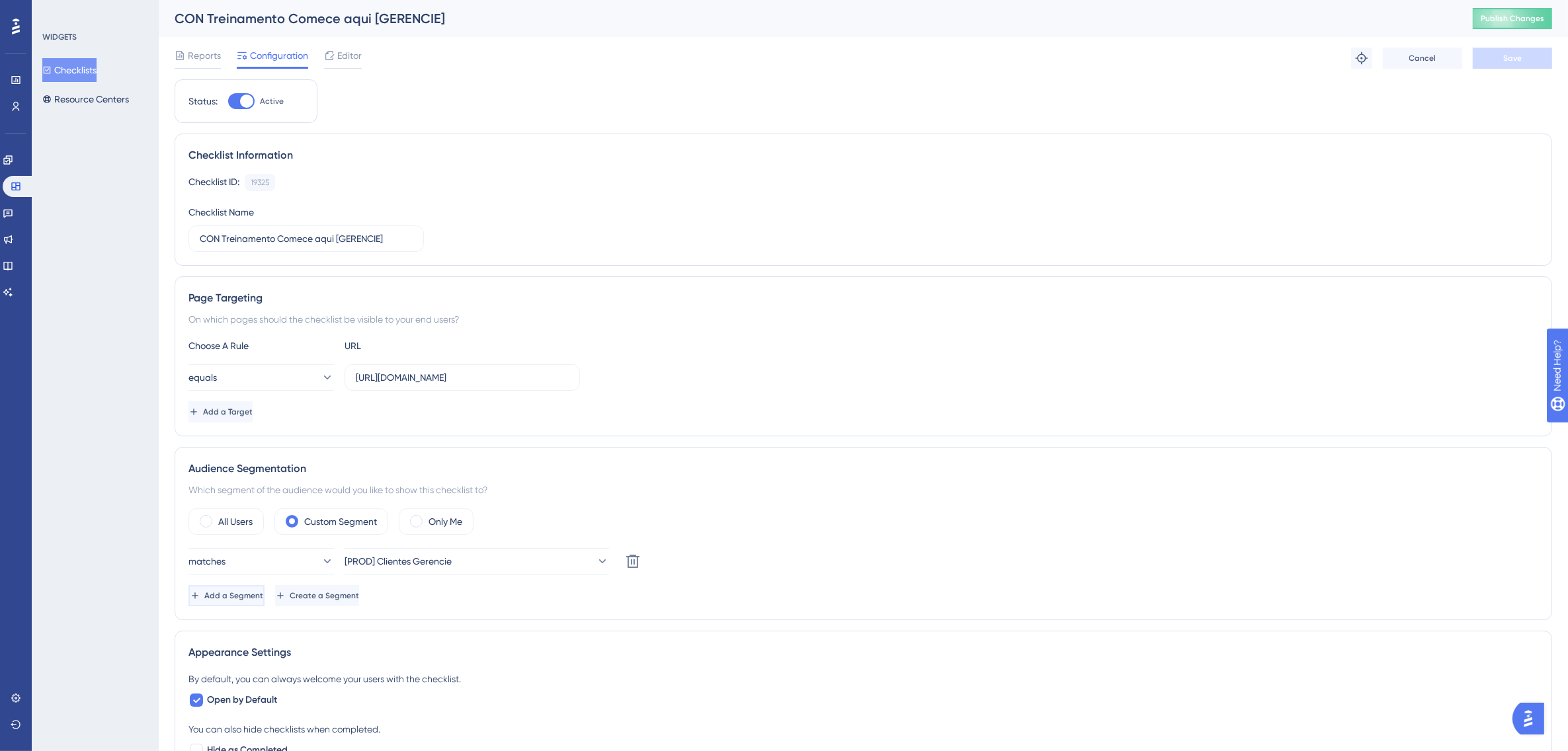
click at [258, 593] on span "Add a Segment" at bounding box center [233, 596] width 59 height 11
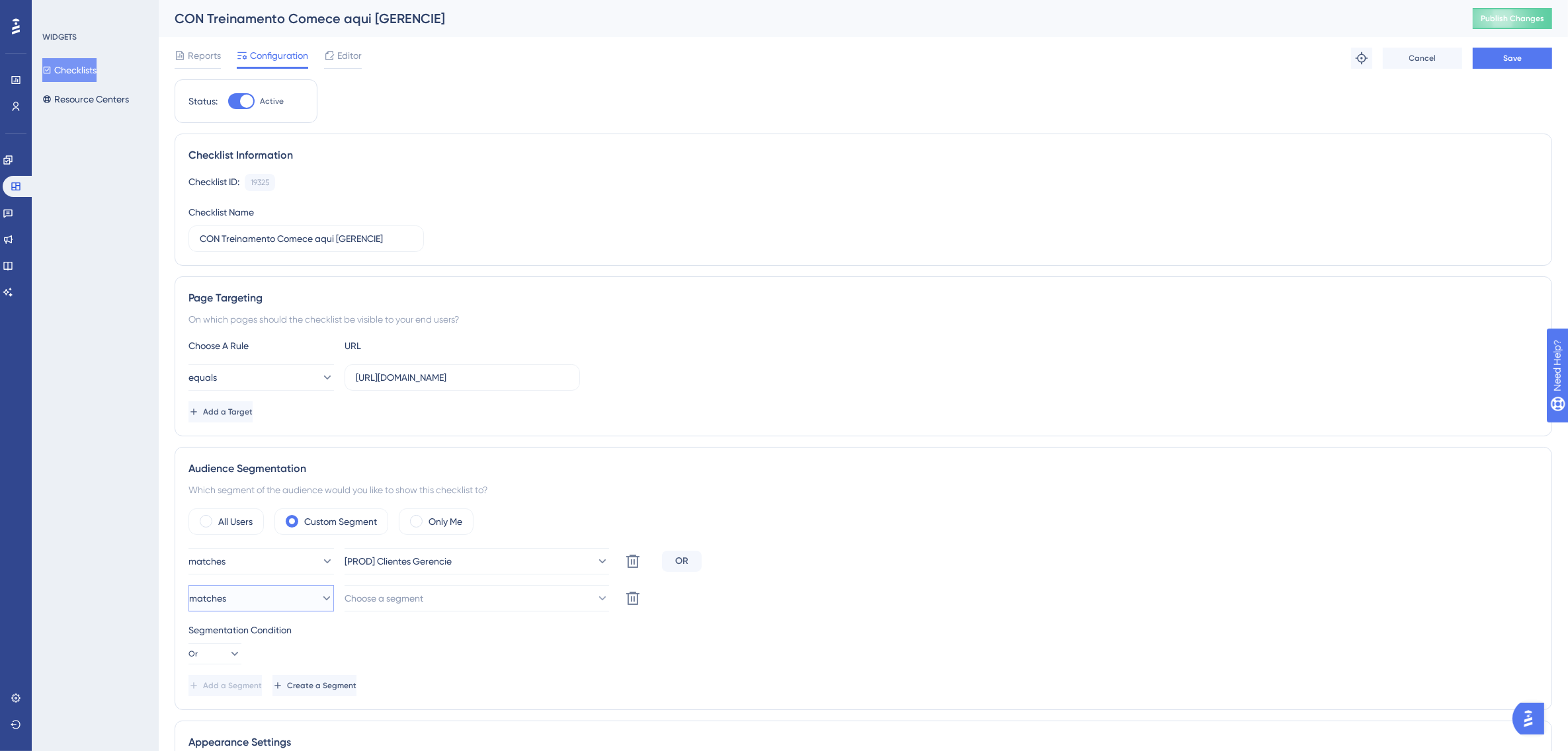
click at [265, 600] on button "matches" at bounding box center [262, 598] width 146 height 27
click at [252, 663] on span "doesn't match" at bounding box center [227, 665] width 60 height 16
click at [369, 597] on span "Choose a segment" at bounding box center [385, 598] width 78 height 16
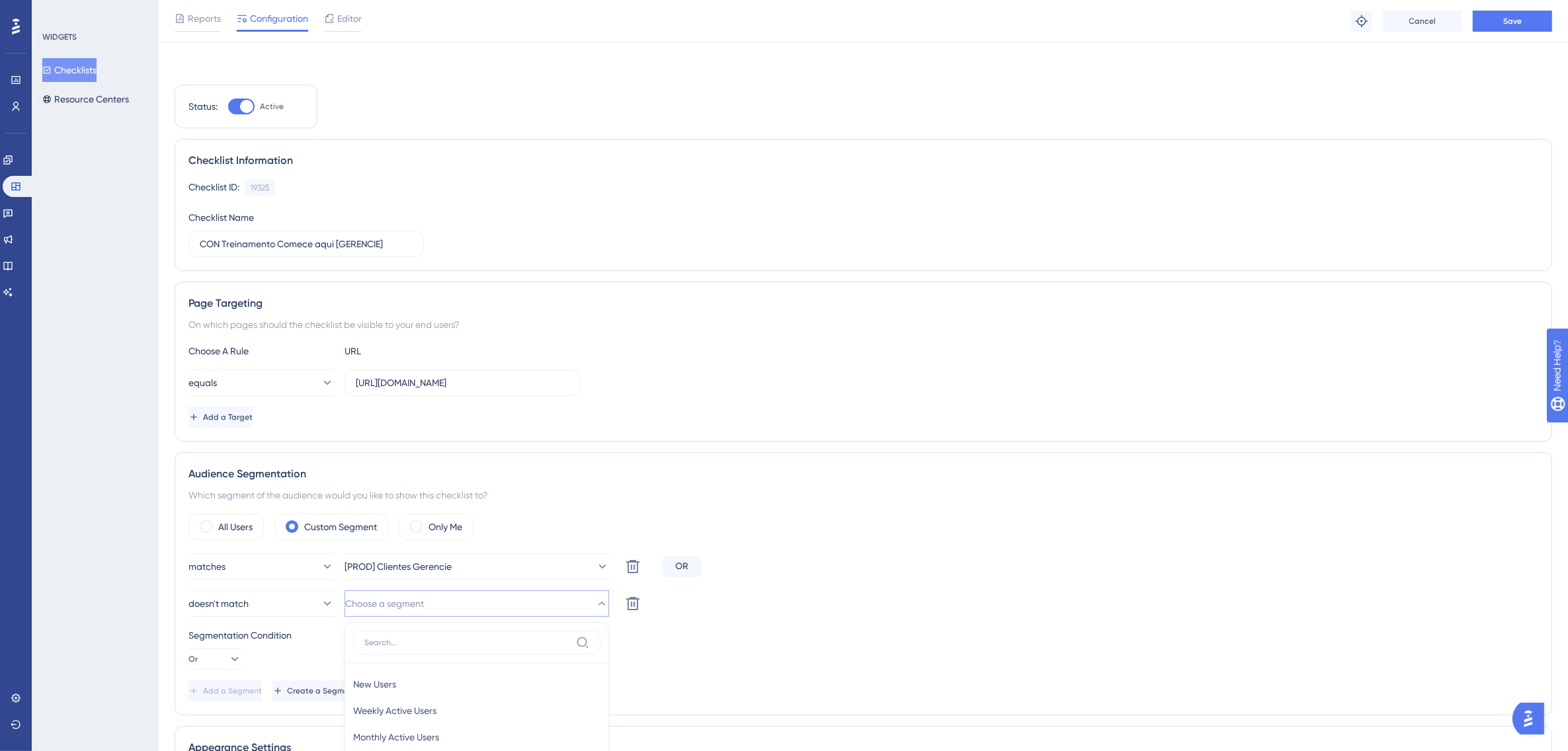
scroll to position [379, 0]
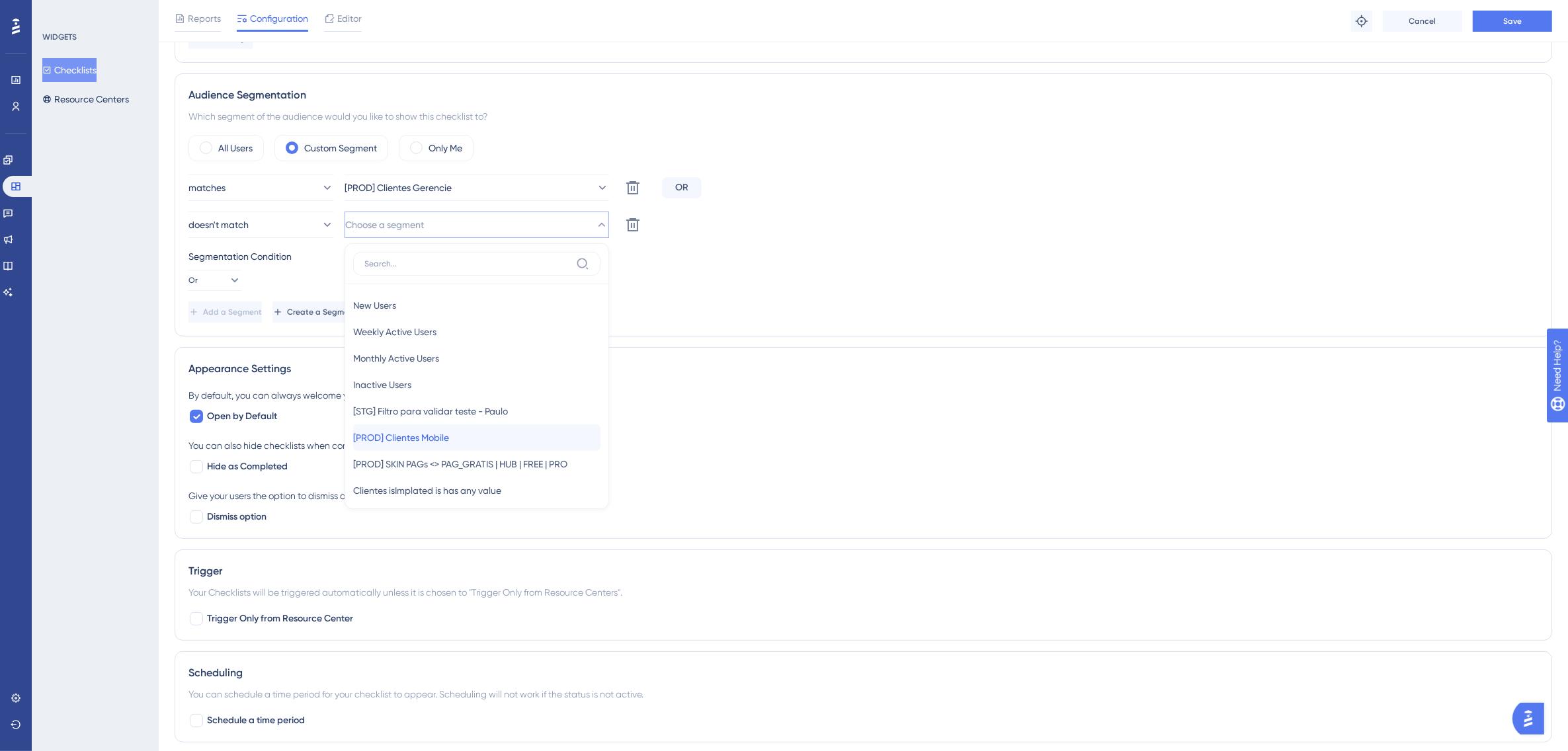
click at [448, 440] on span "[PROD] Clientes Mobile" at bounding box center [401, 438] width 96 height 16
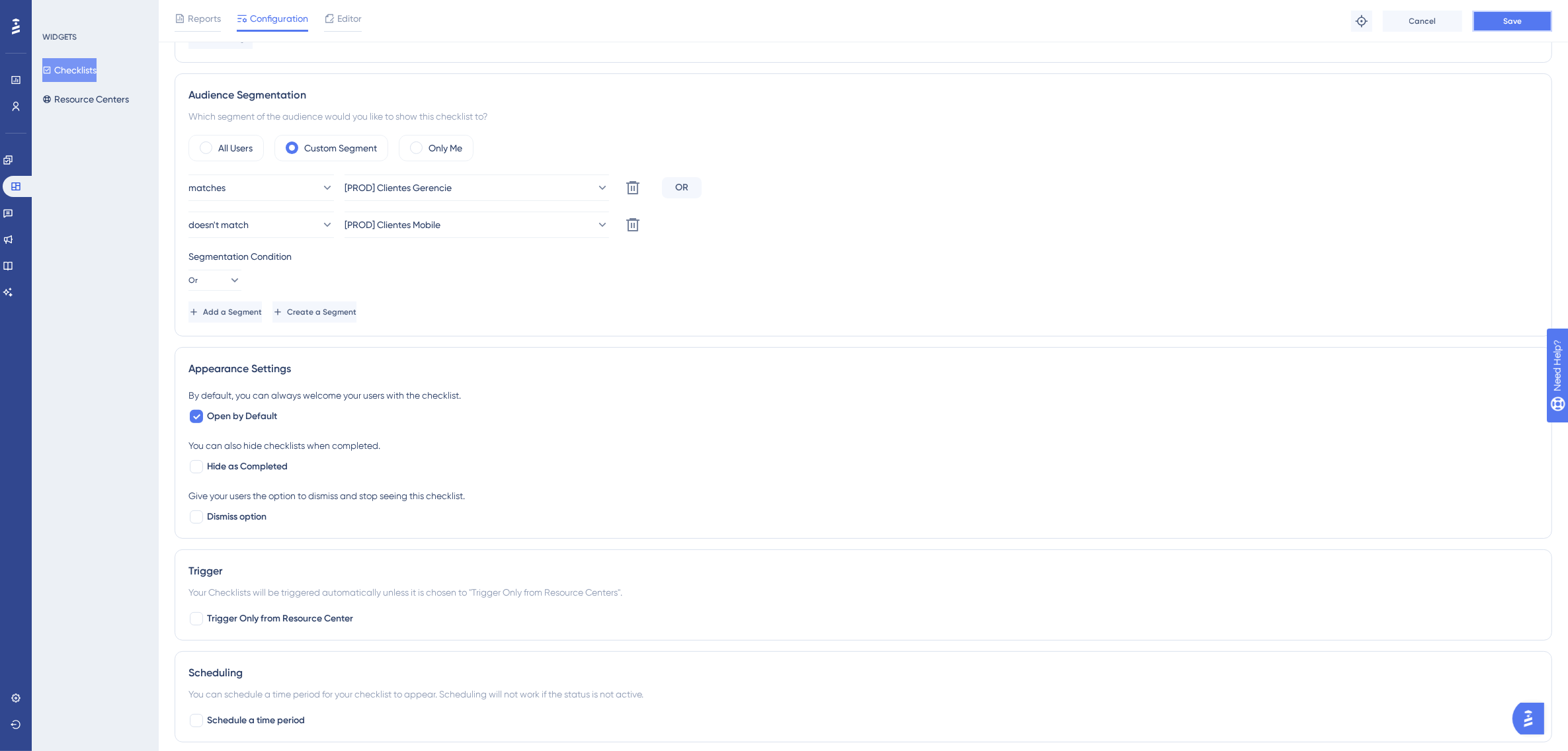
click at [1522, 23] on button "Save" at bounding box center [1512, 21] width 79 height 21
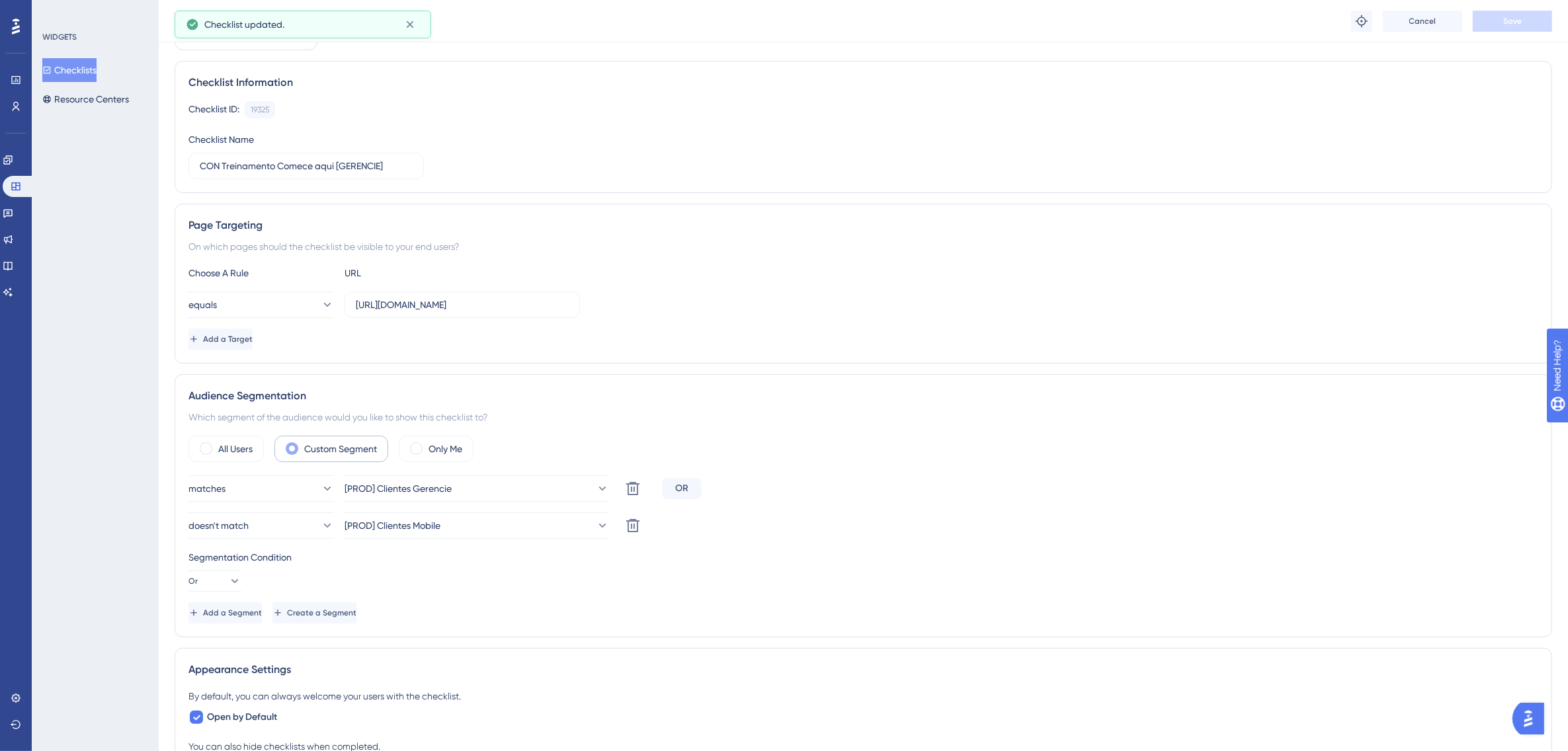
scroll to position [49, 0]
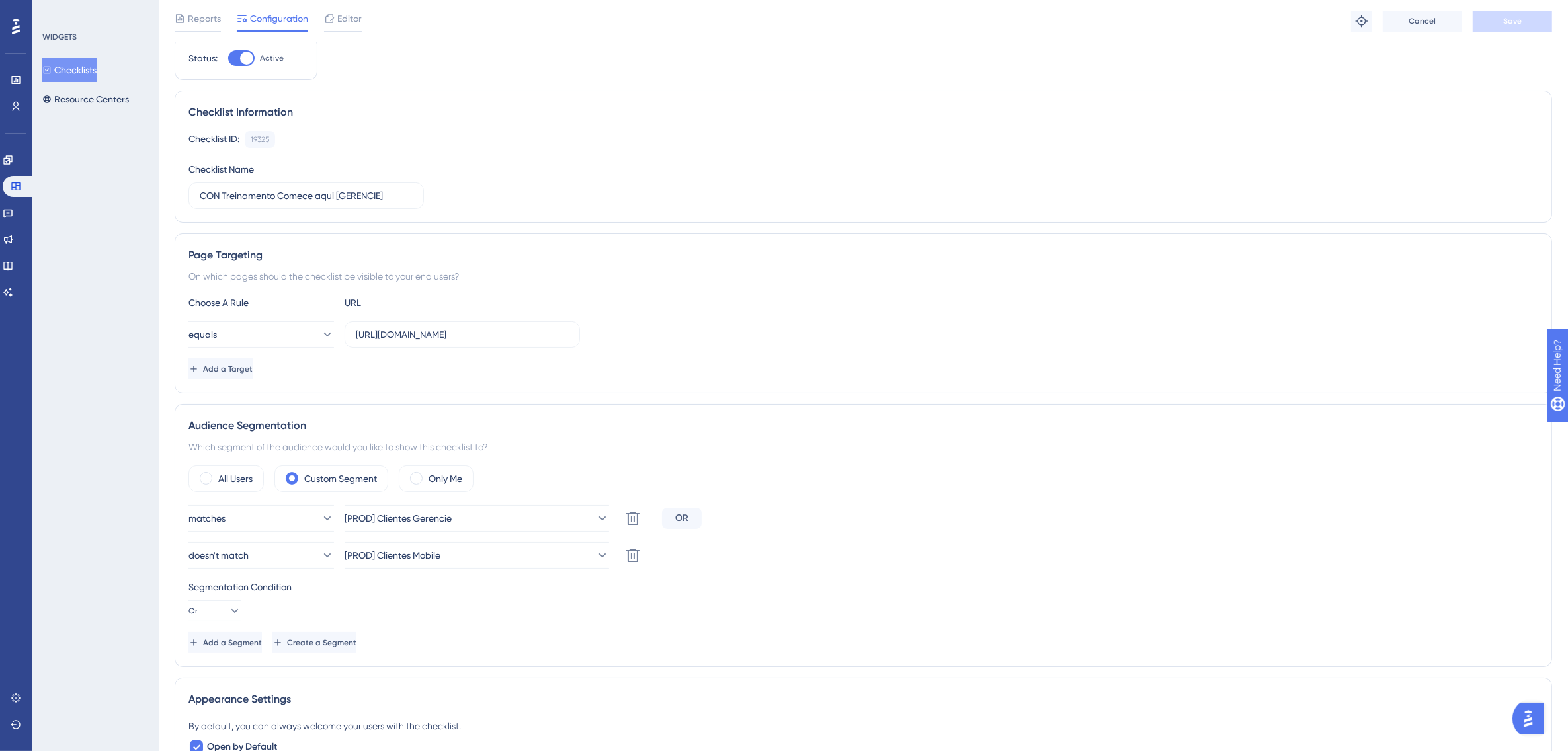
click at [84, 64] on button "Checklists" at bounding box center [69, 70] width 54 height 23
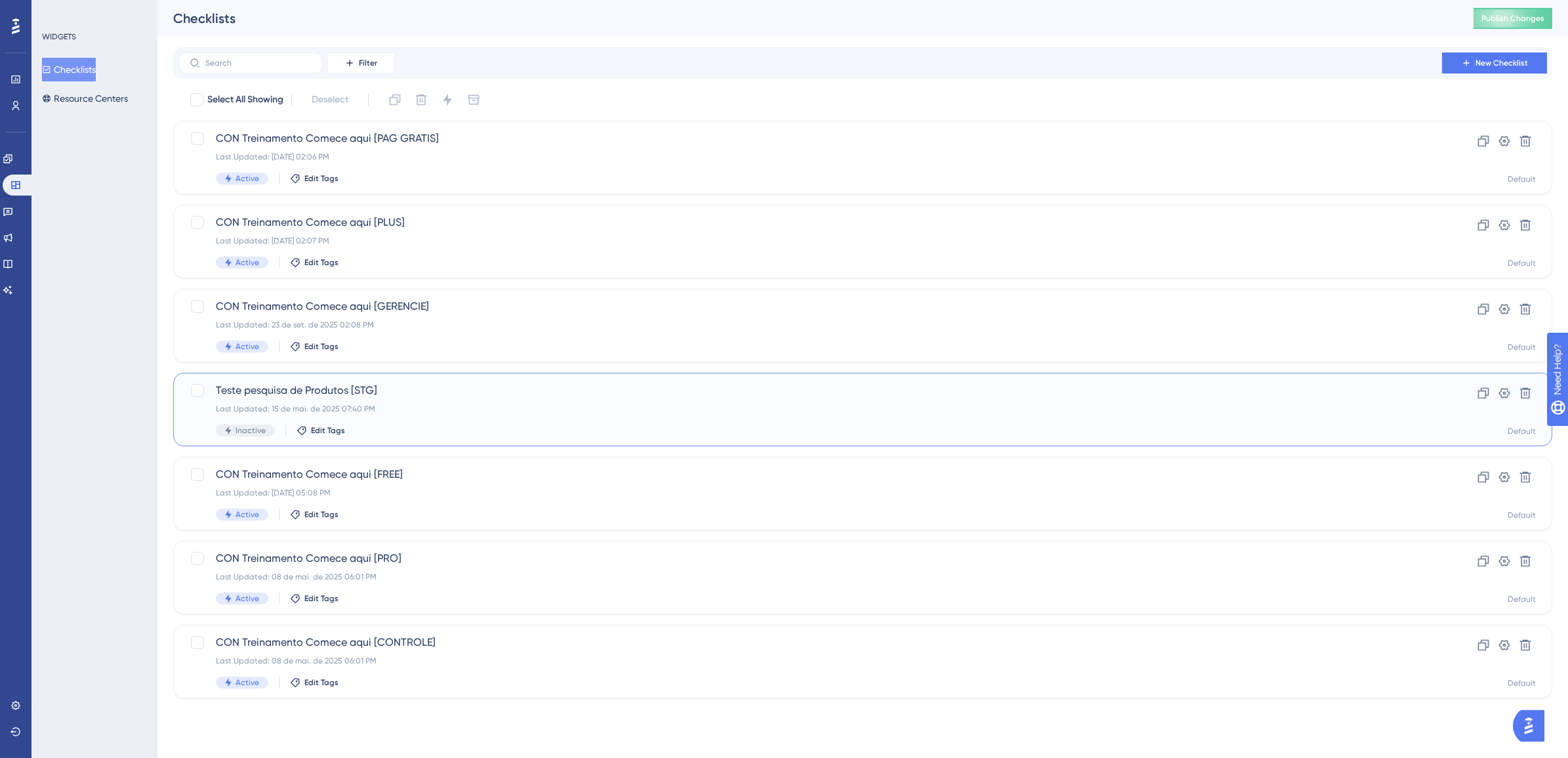
click at [392, 393] on span "Teste pesquisa de Produtos [STG]" at bounding box center [810, 390] width 1189 height 16
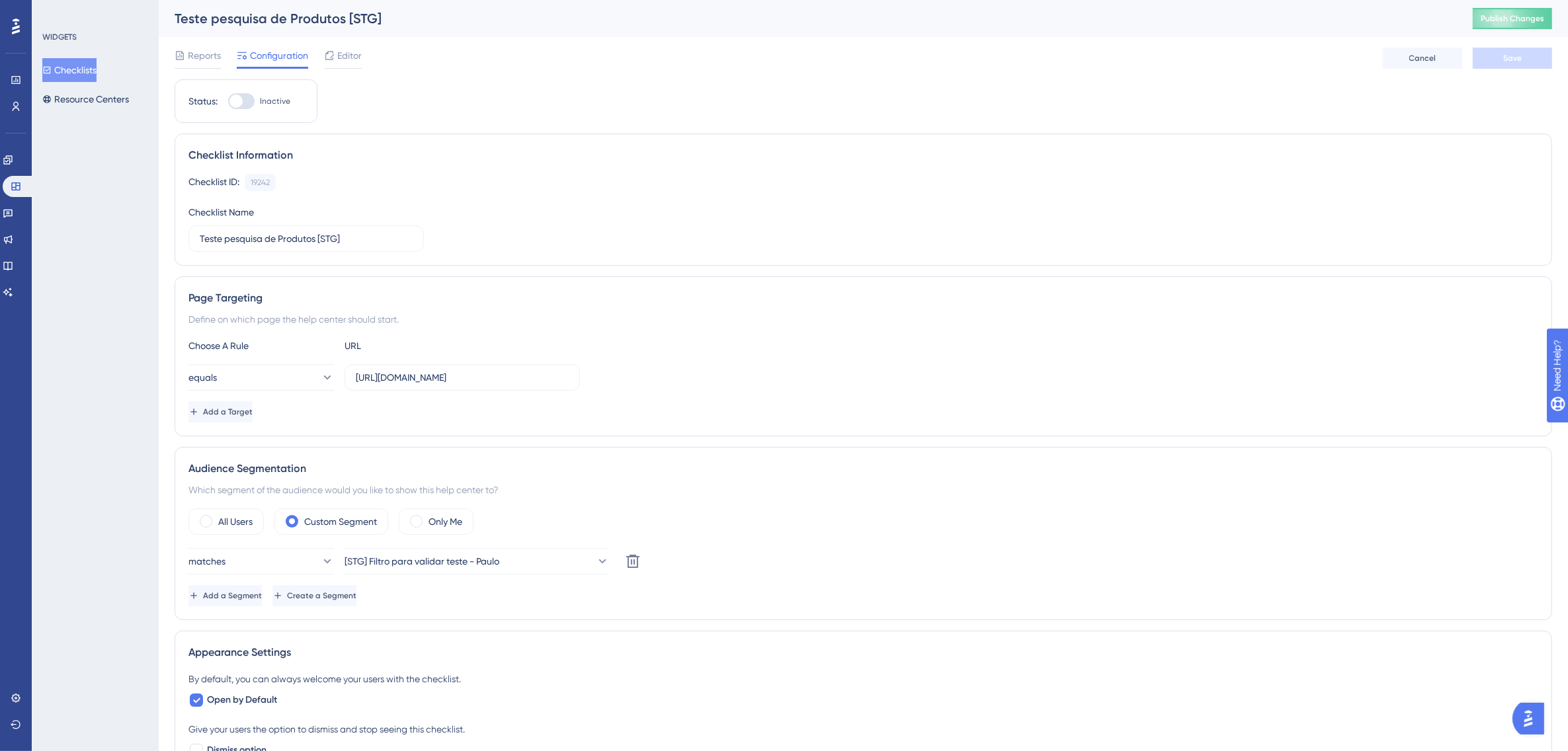
click at [70, 68] on button "Checklists" at bounding box center [69, 70] width 54 height 23
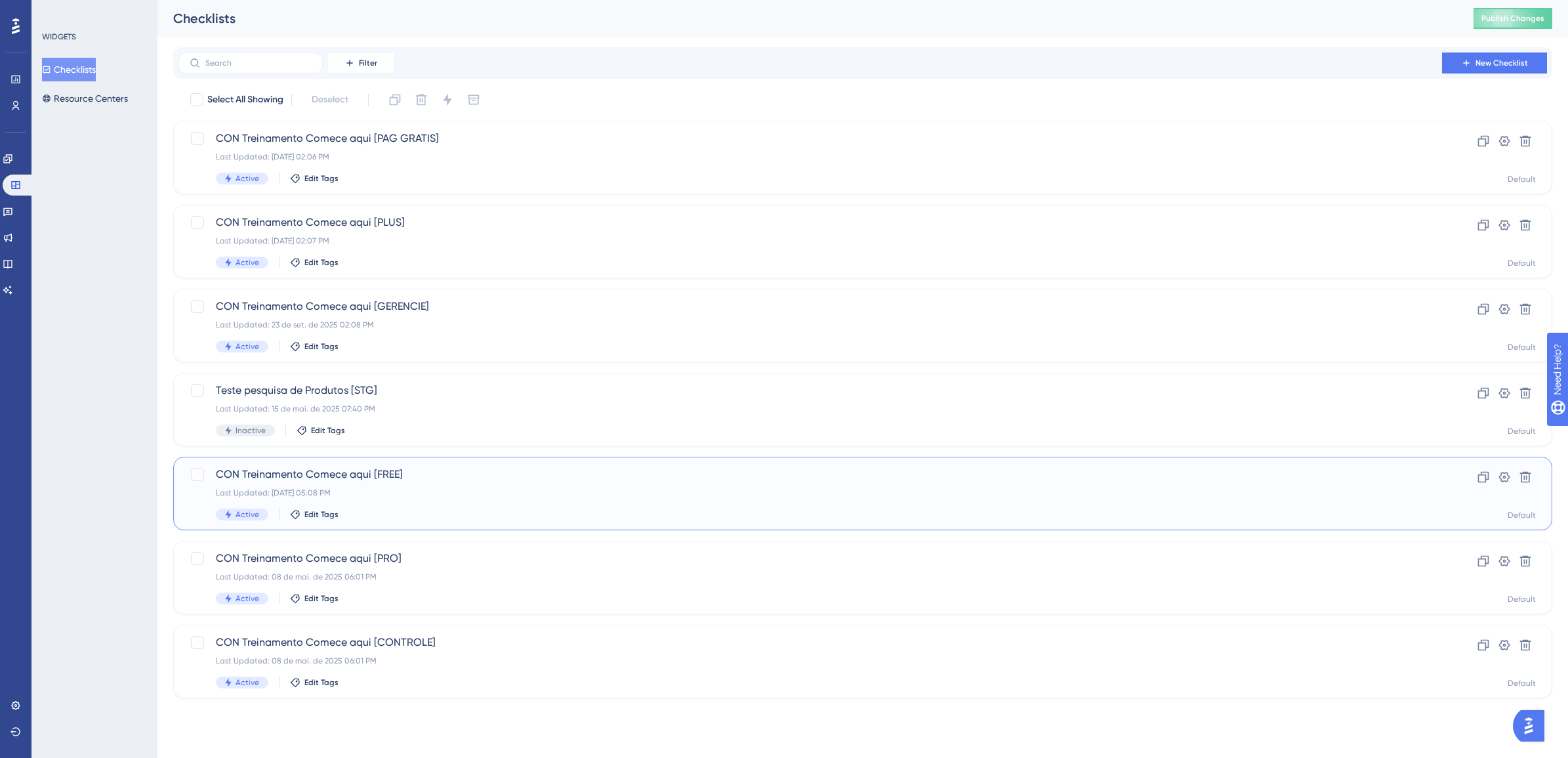
click at [280, 497] on div "Last Updated: 14 de jul. de 2025 05:08 PM" at bounding box center [810, 493] width 1189 height 11
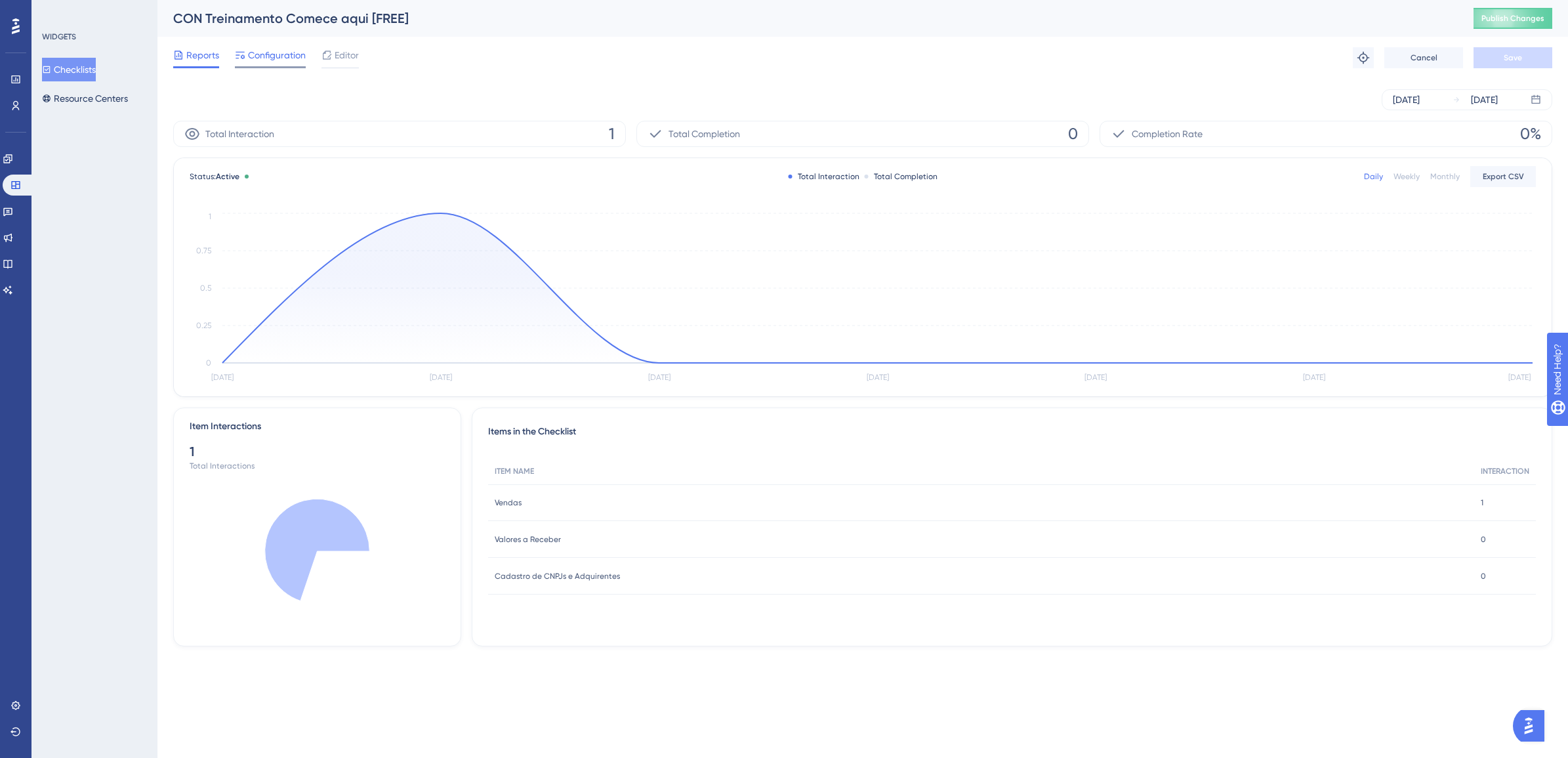
click at [282, 56] on span "Configuration" at bounding box center [277, 55] width 57 height 16
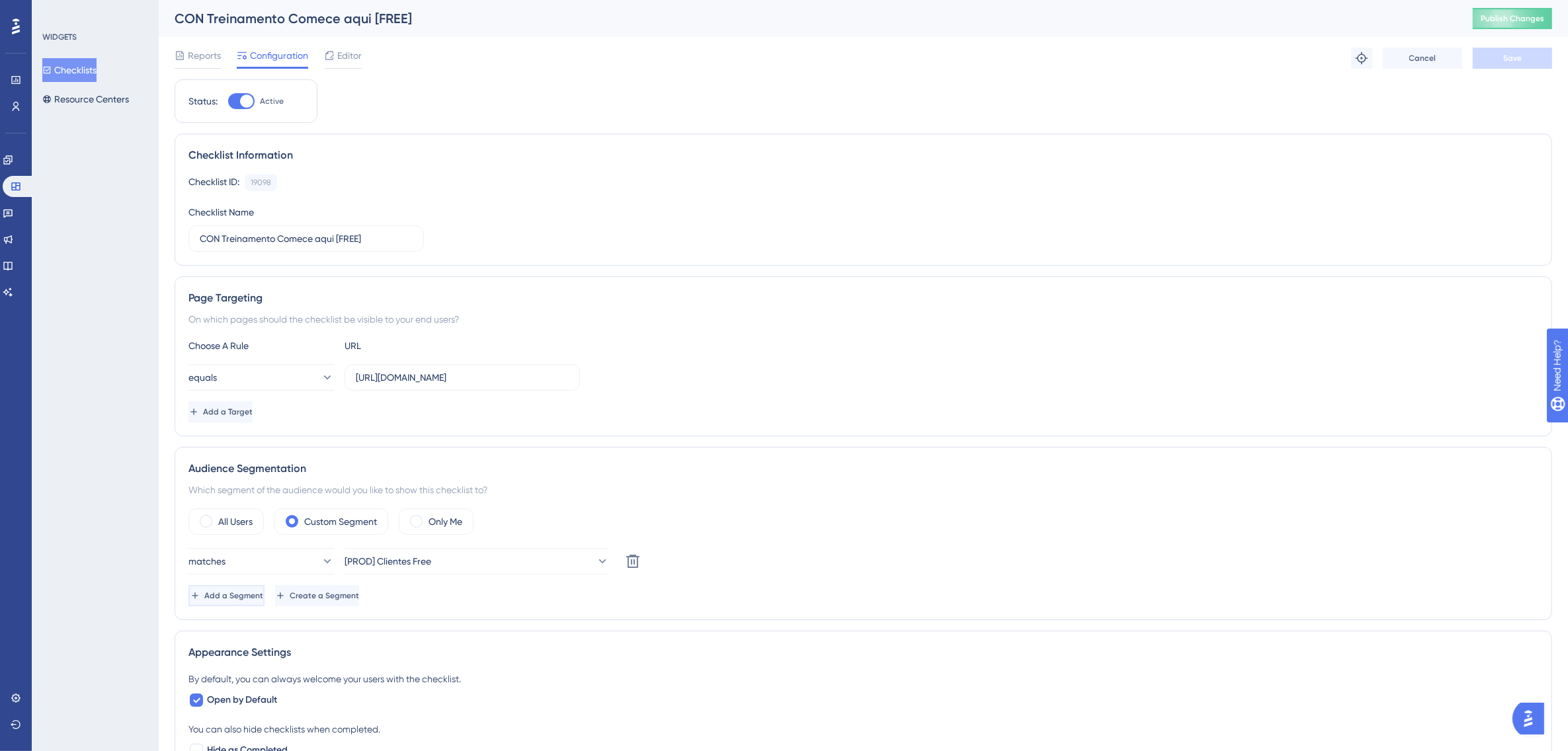
click at [244, 589] on button "Add a Segment" at bounding box center [226, 595] width 76 height 21
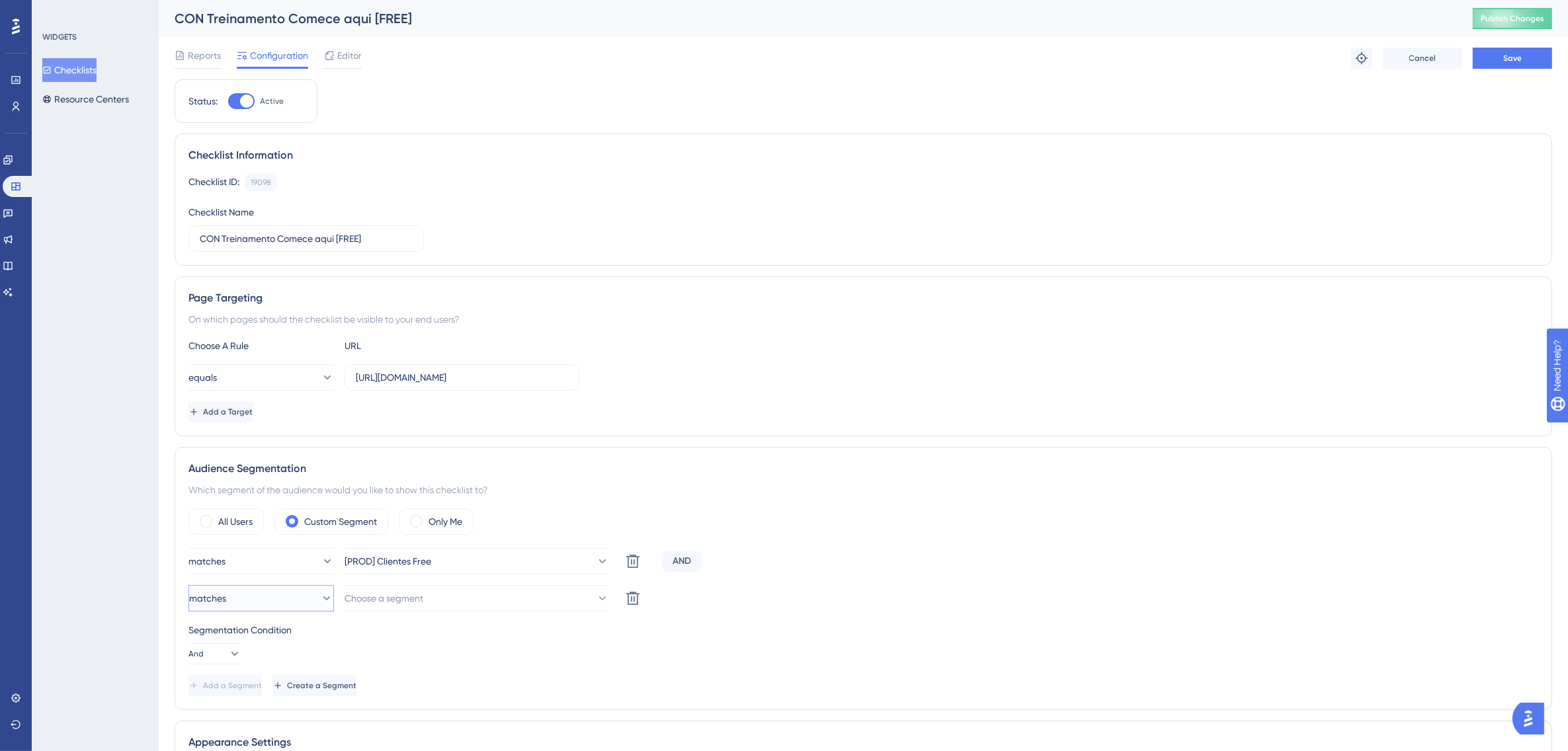
click at [250, 603] on button "matches" at bounding box center [262, 598] width 146 height 27
click at [250, 669] on span "doesn't match" at bounding box center [227, 665] width 60 height 16
click at [424, 598] on span "Choose a segment" at bounding box center [385, 598] width 78 height 16
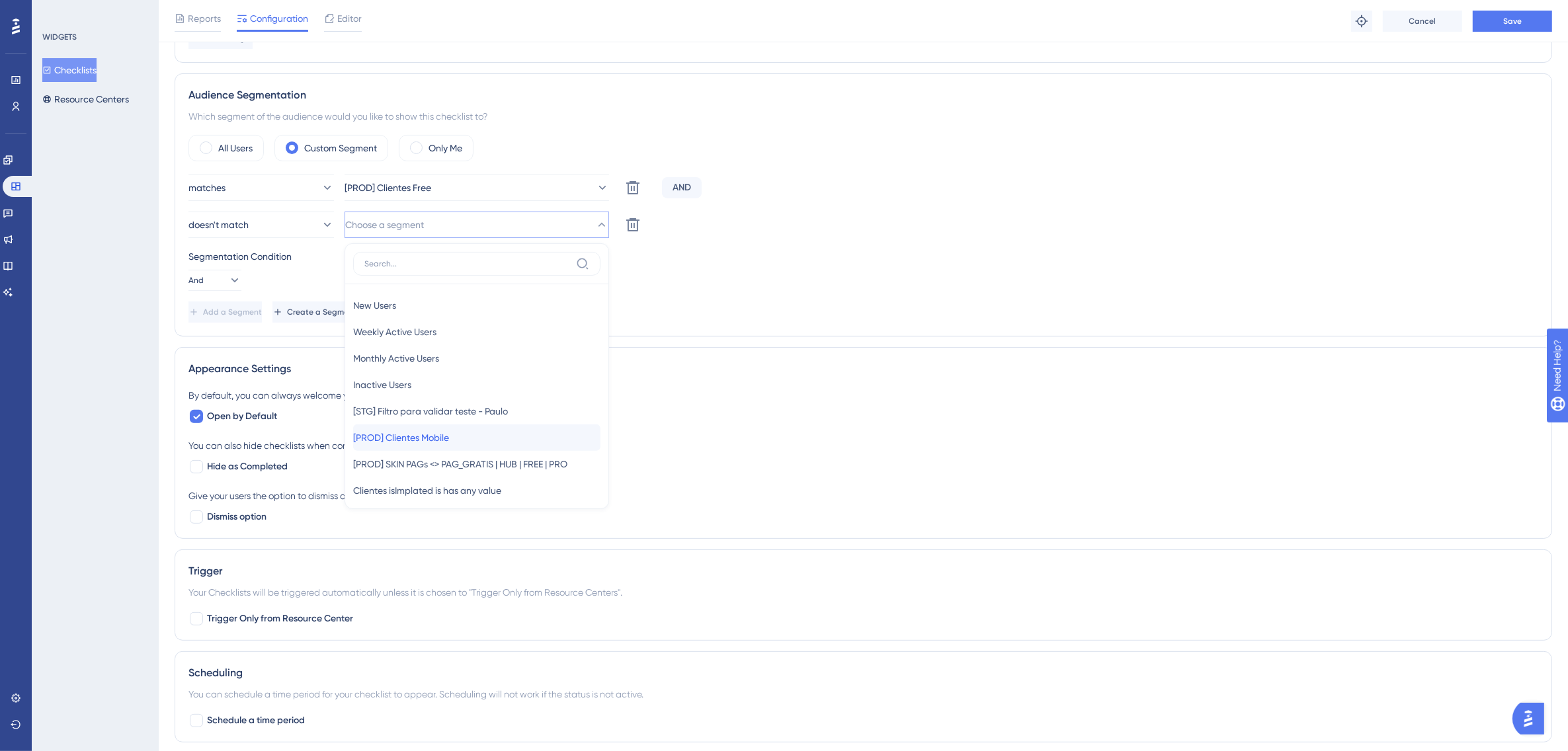
click at [447, 434] on span "[PROD] Clientes Mobile" at bounding box center [401, 438] width 96 height 16
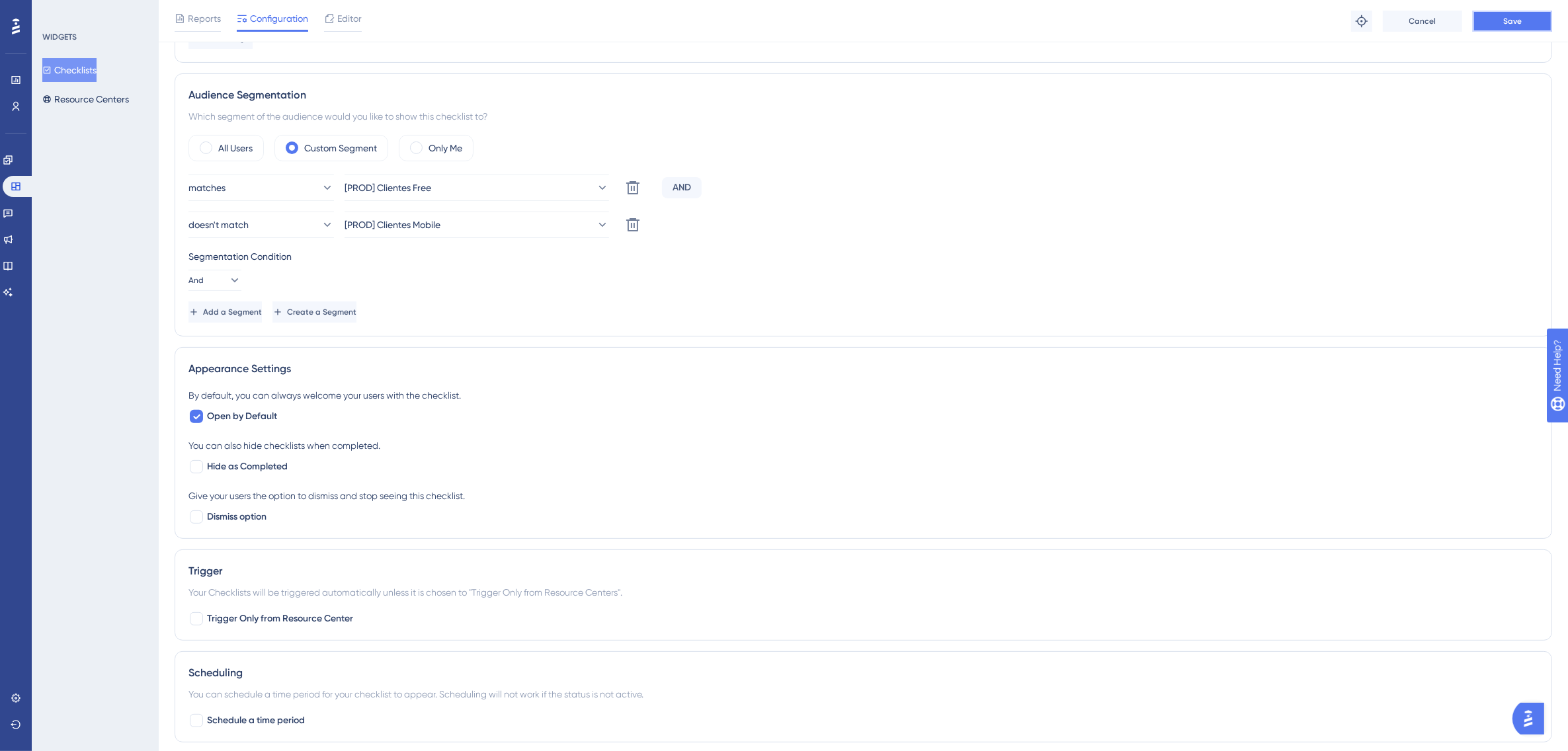
click at [1509, 20] on span "Save" at bounding box center [1512, 21] width 19 height 11
click at [87, 71] on button "Checklists" at bounding box center [69, 70] width 54 height 23
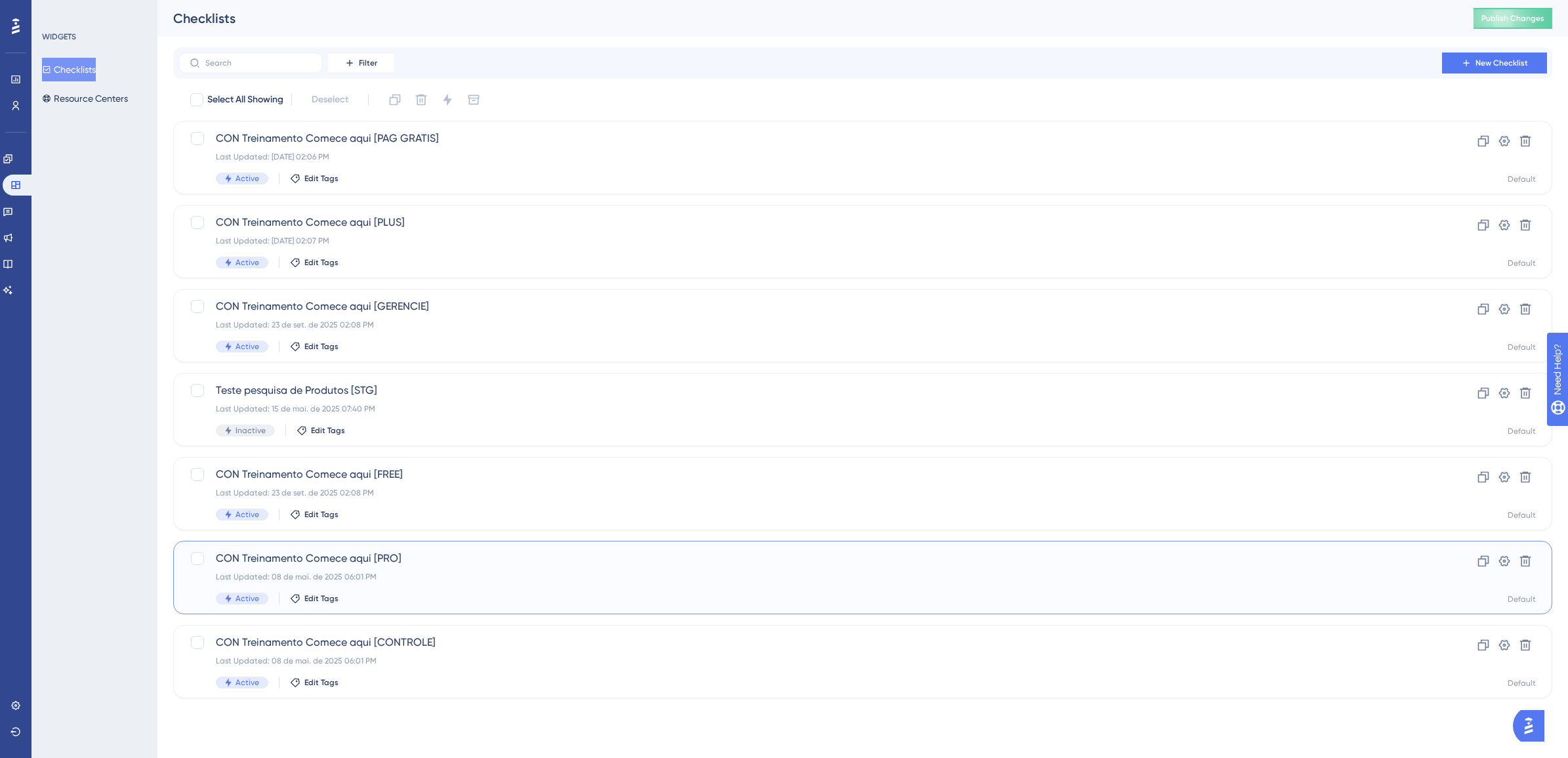
click at [375, 575] on div "Last Updated: 08 de mai. de 2025 06:01 PM" at bounding box center [810, 578] width 1189 height 11
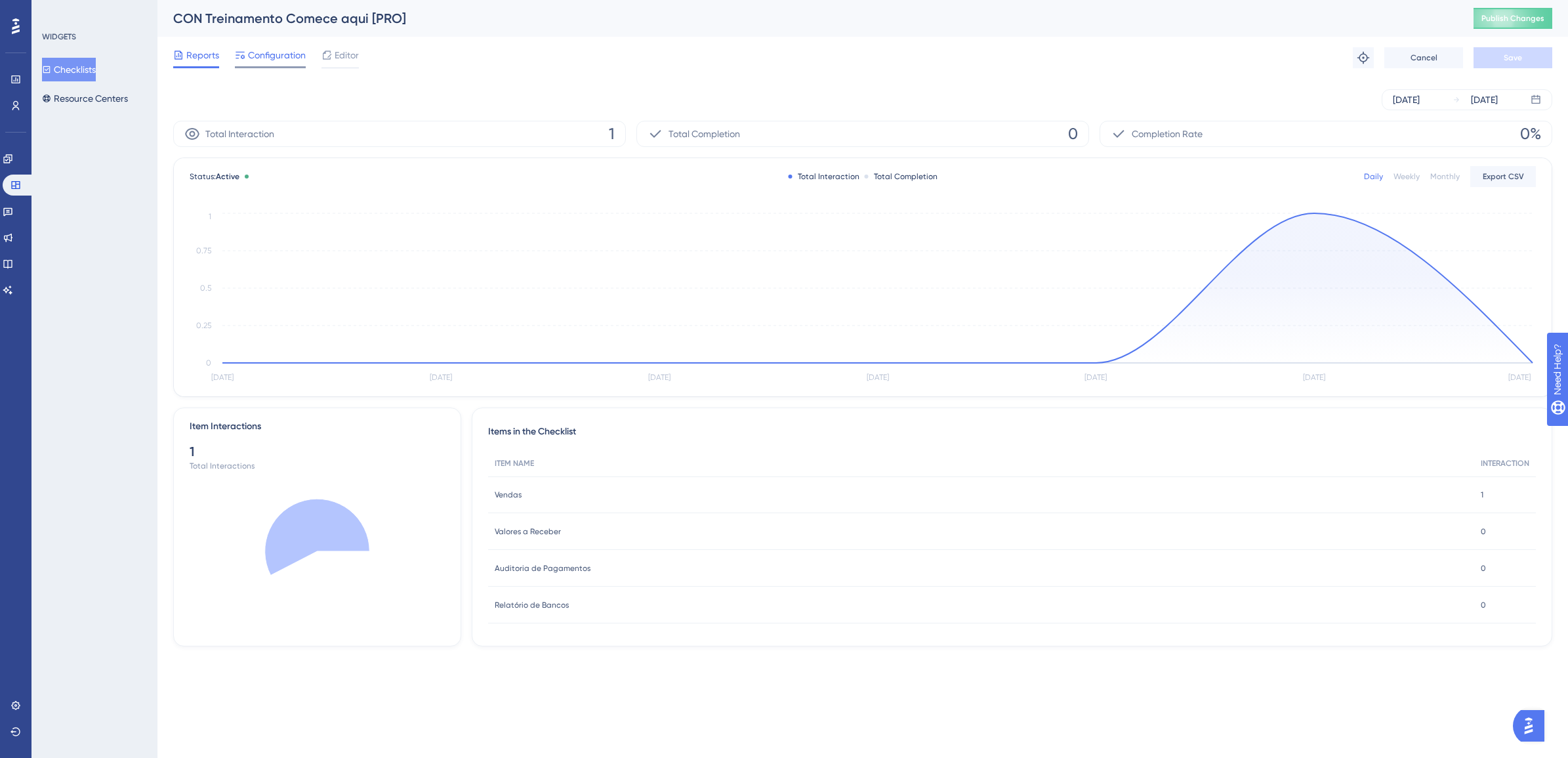
click at [280, 63] on div "Configuration" at bounding box center [270, 58] width 71 height 21
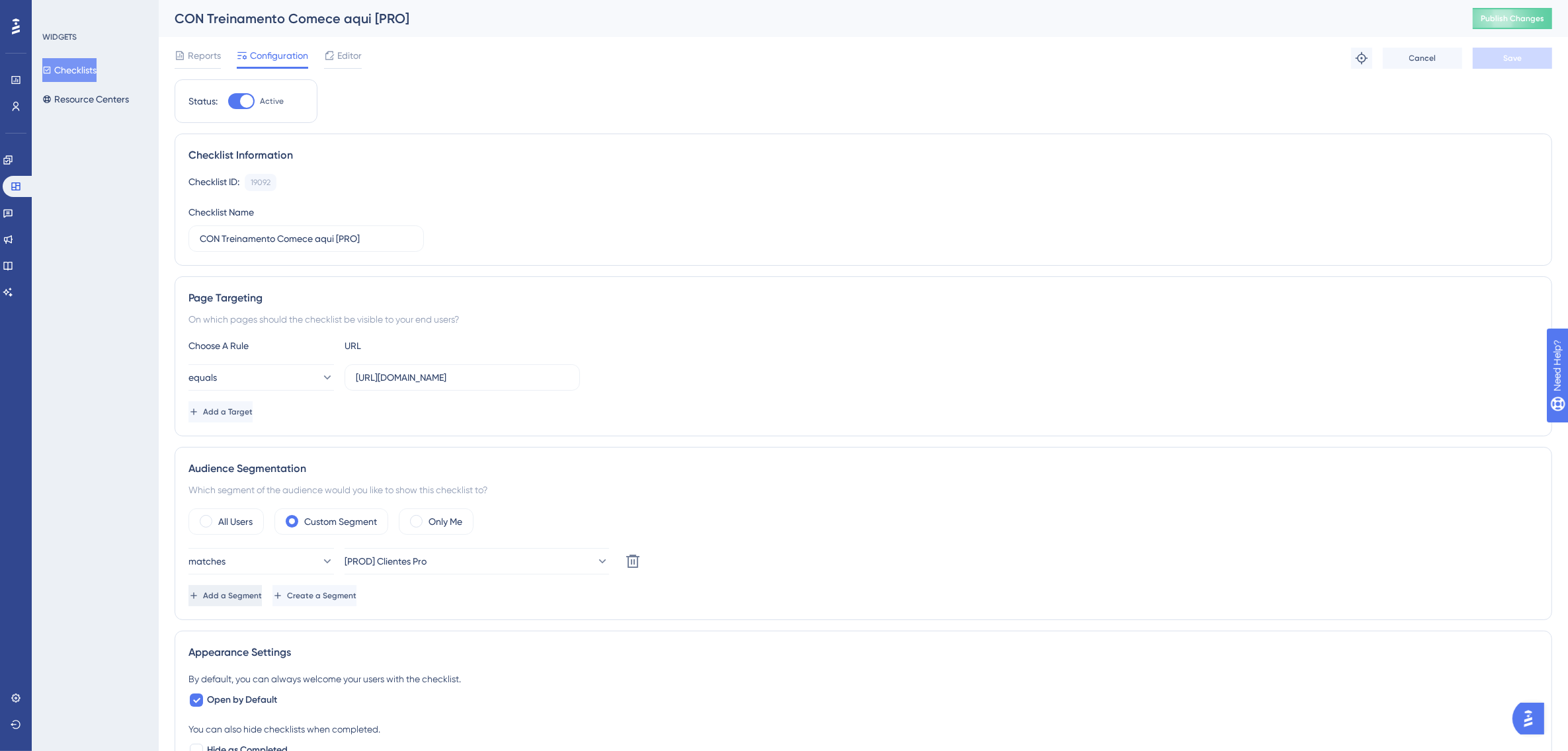
click at [255, 598] on span "Add a Segment" at bounding box center [232, 596] width 59 height 11
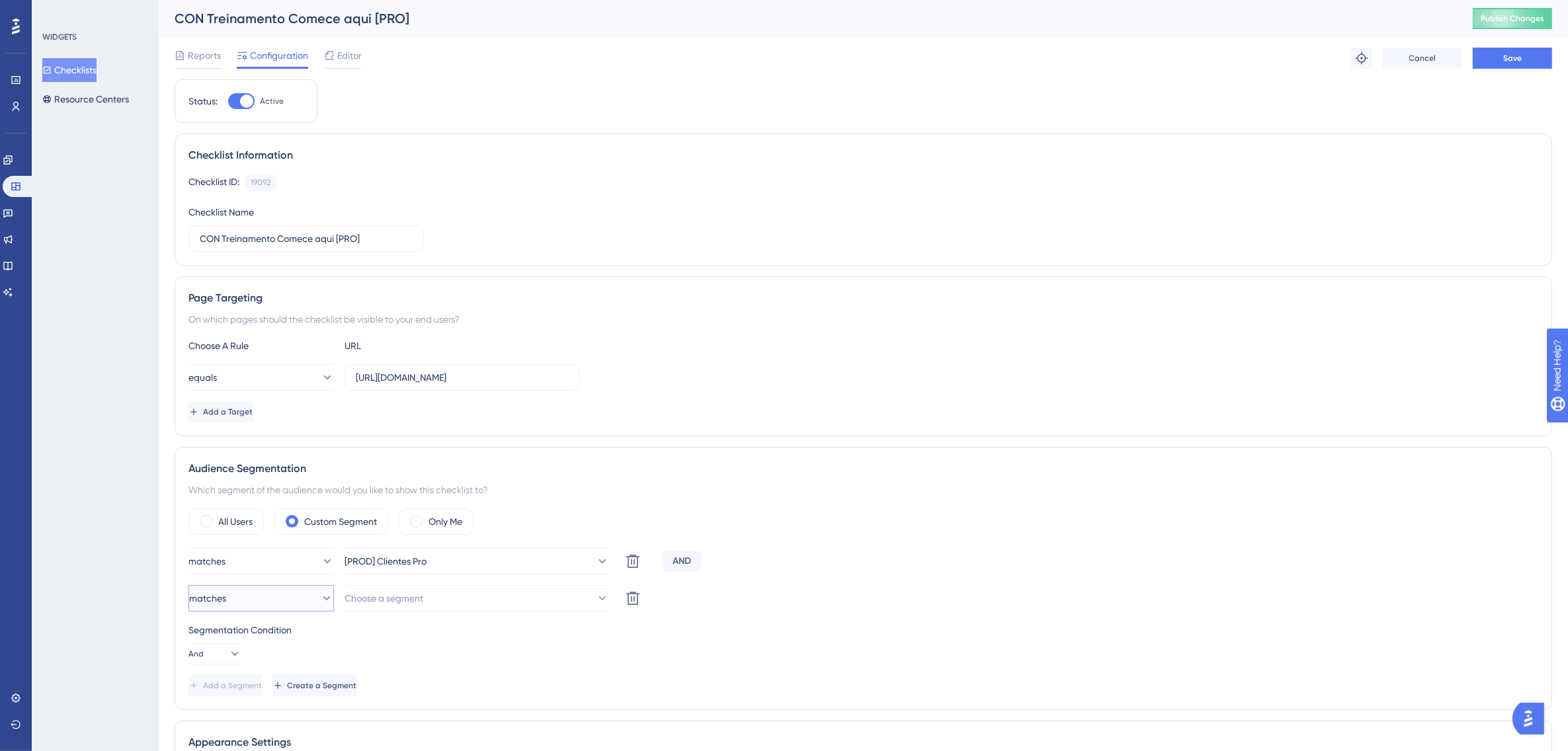
click at [255, 600] on button "matches" at bounding box center [262, 598] width 146 height 27
drag, startPoint x: 253, startPoint y: 661, endPoint x: 276, endPoint y: 648, distance: 26.4
click at [255, 661] on span "doesn't match" at bounding box center [227, 665] width 60 height 16
click at [390, 608] on button "Choose a segment" at bounding box center [477, 598] width 265 height 27
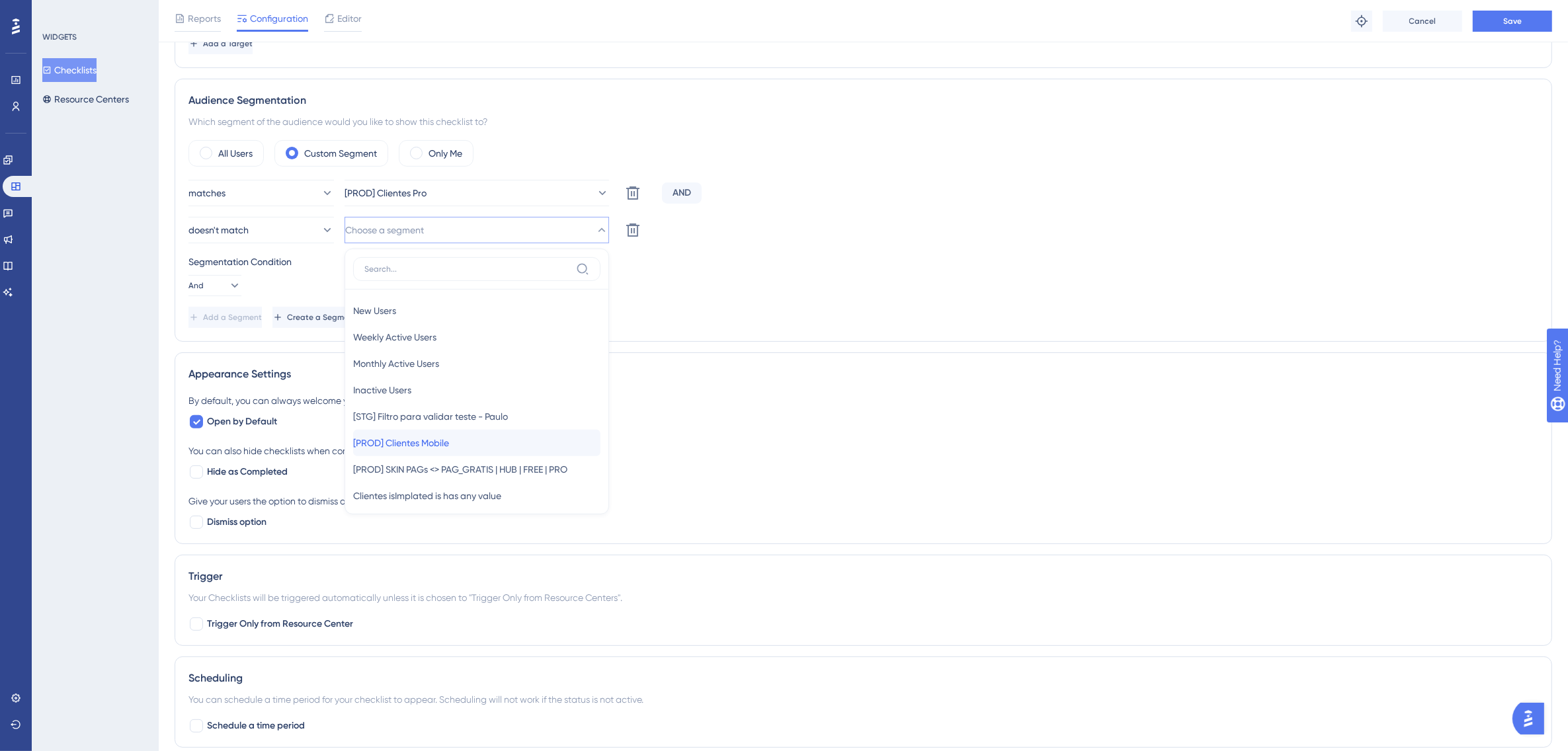
click at [449, 442] on span "[PROD] Clientes Mobile" at bounding box center [401, 443] width 96 height 16
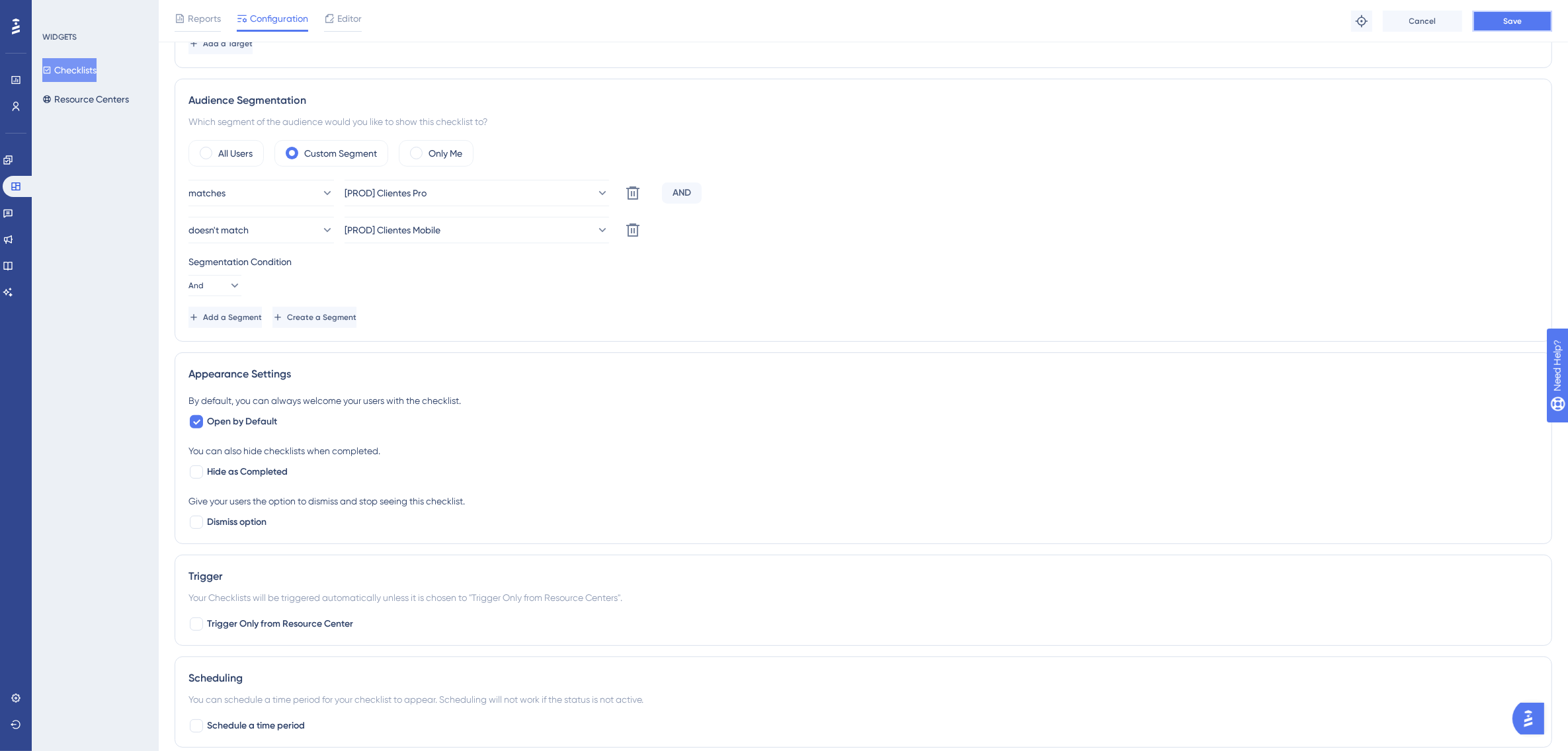
click at [1505, 21] on span "Save" at bounding box center [1512, 21] width 19 height 11
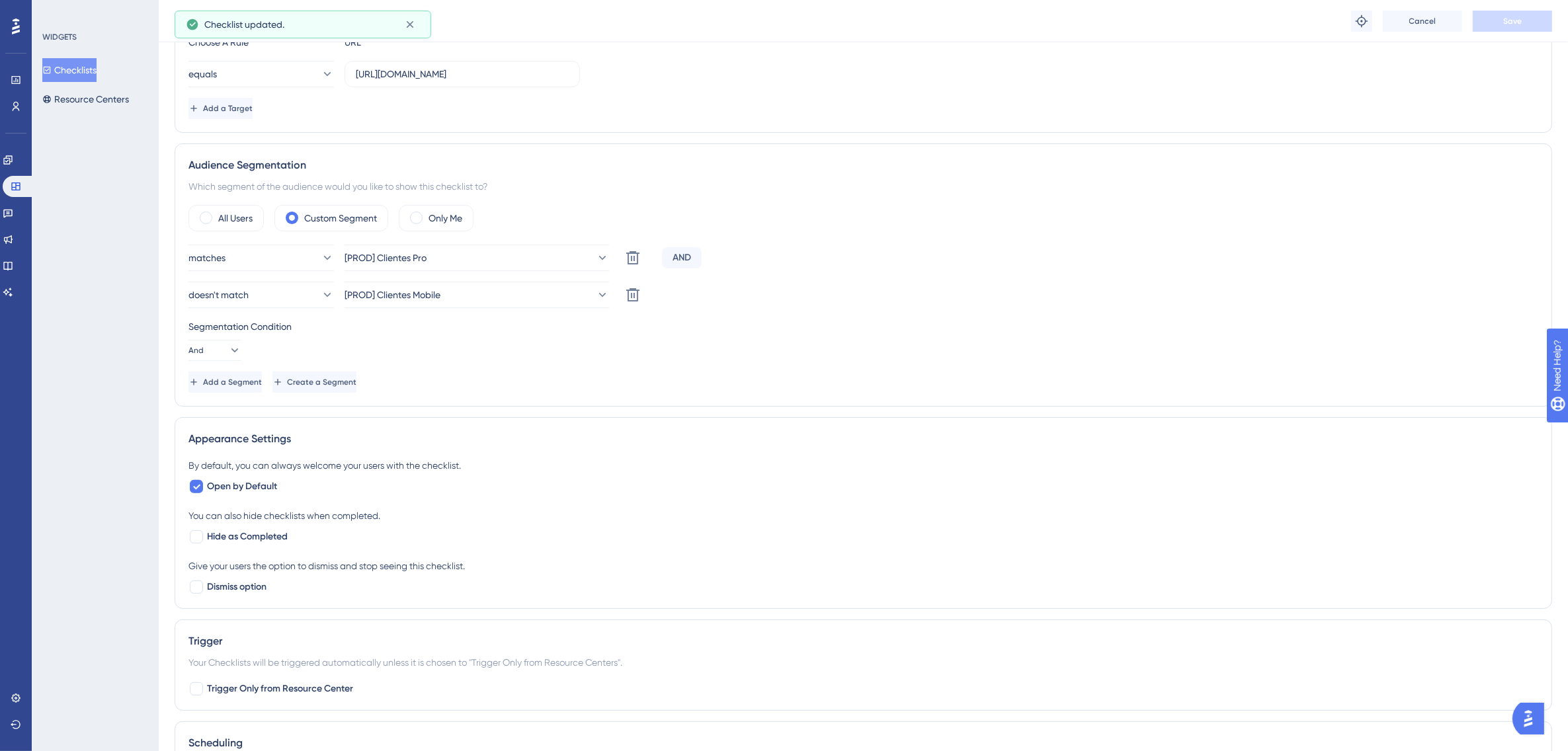
scroll to position [208, 0]
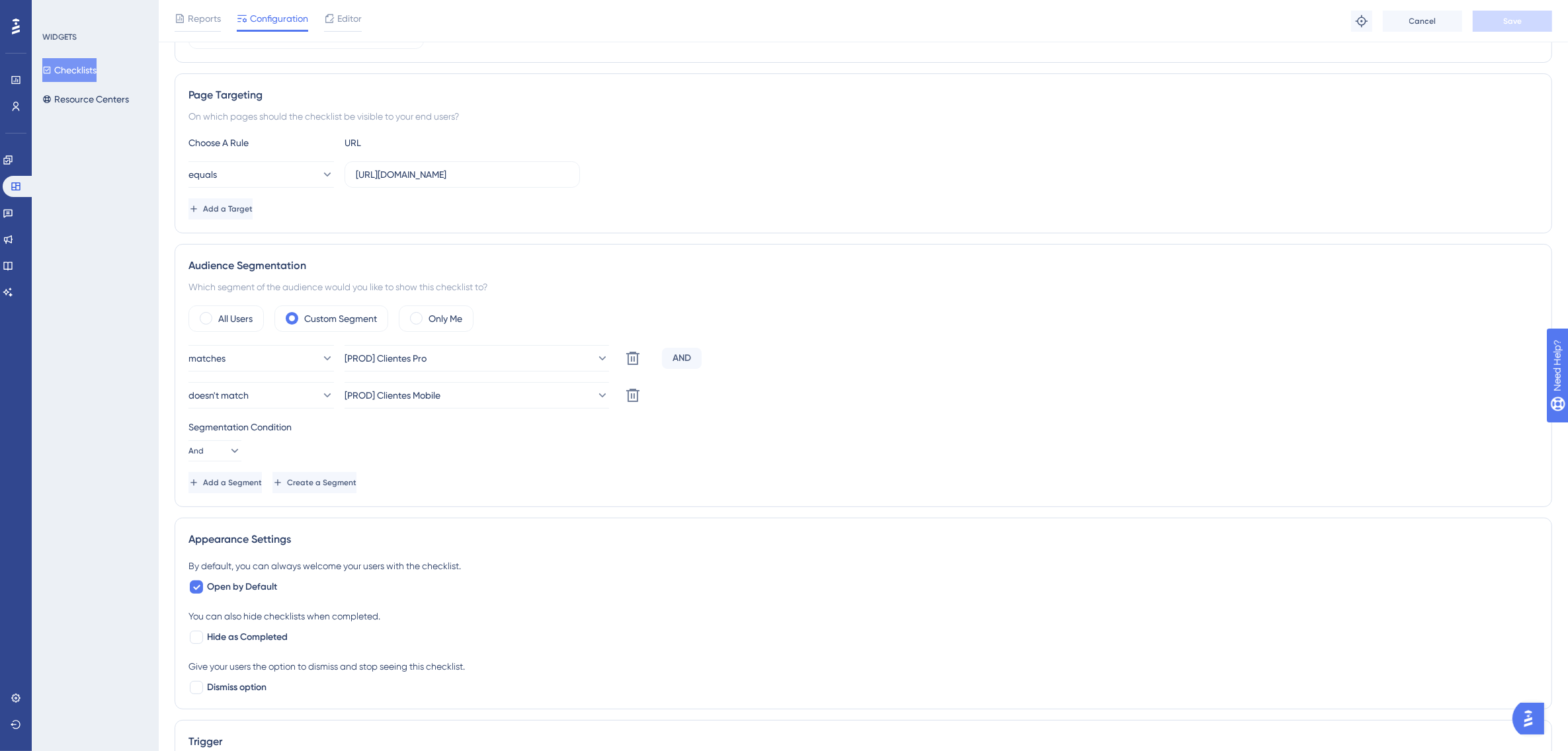
click at [91, 70] on button "Checklists" at bounding box center [69, 70] width 54 height 23
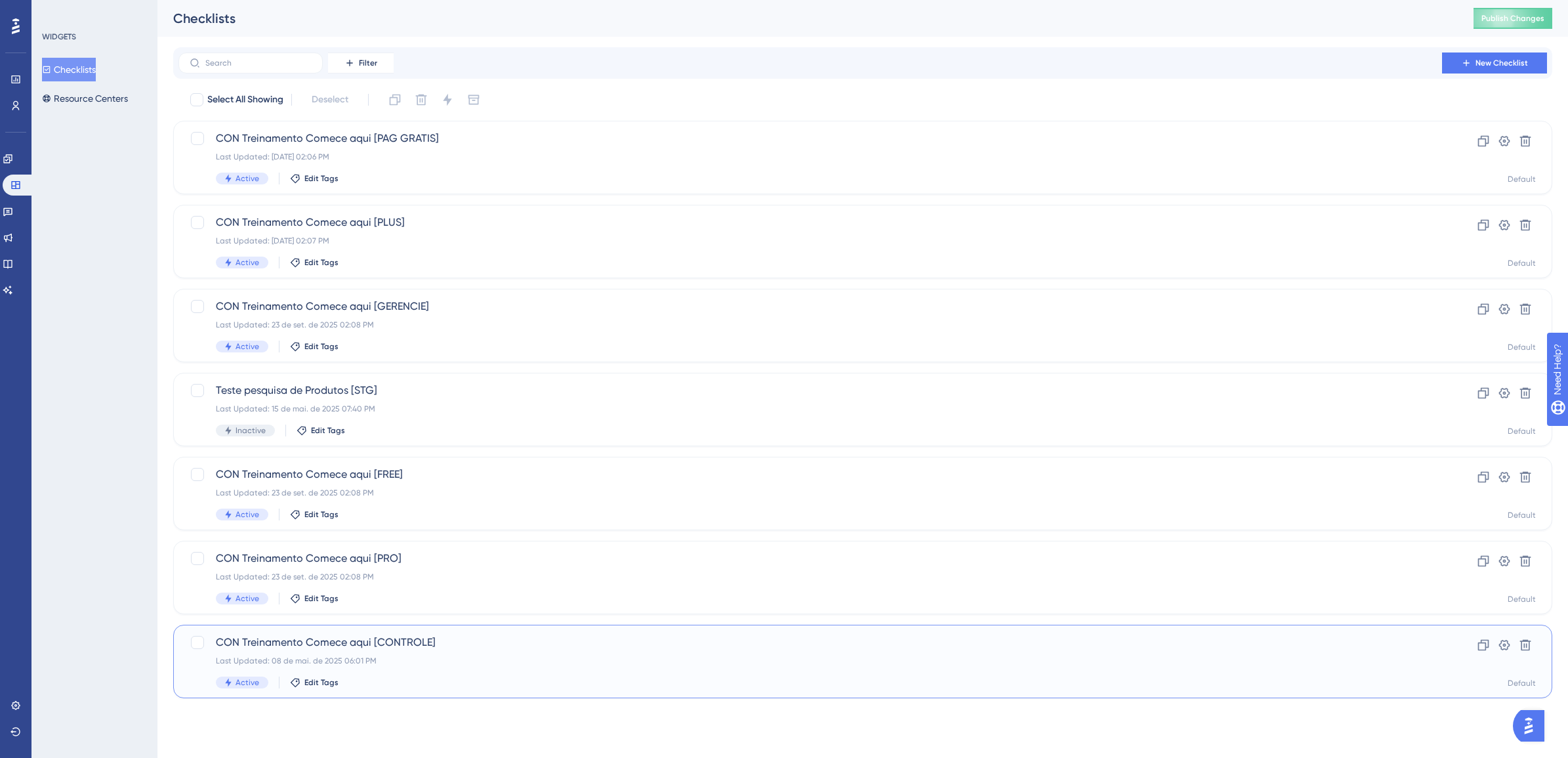
click at [407, 656] on div "Last Updated: 08 de mai. de 2025 06:01 PM" at bounding box center [810, 662] width 1189 height 11
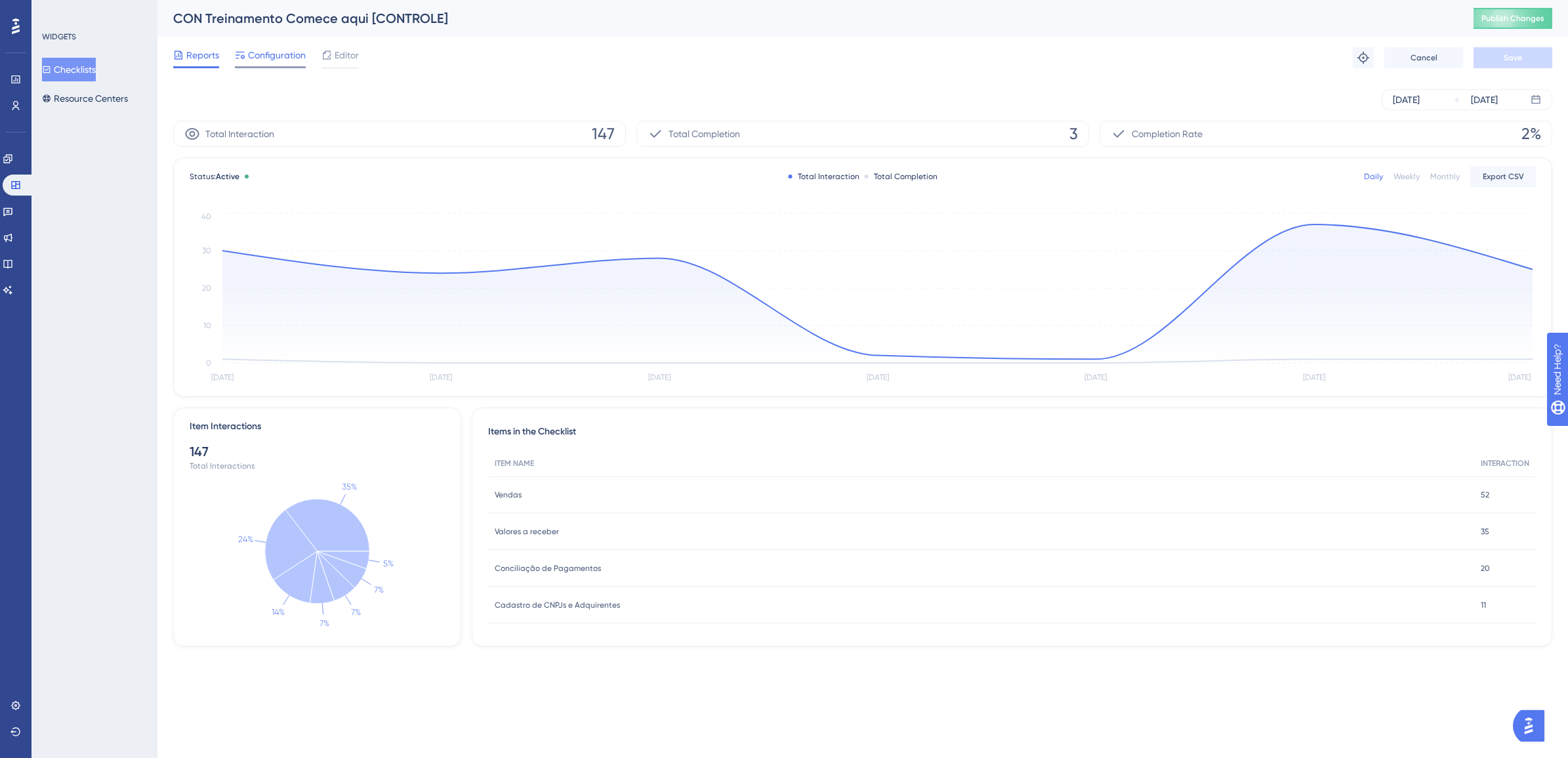
click at [272, 53] on span "Configuration" at bounding box center [277, 55] width 57 height 16
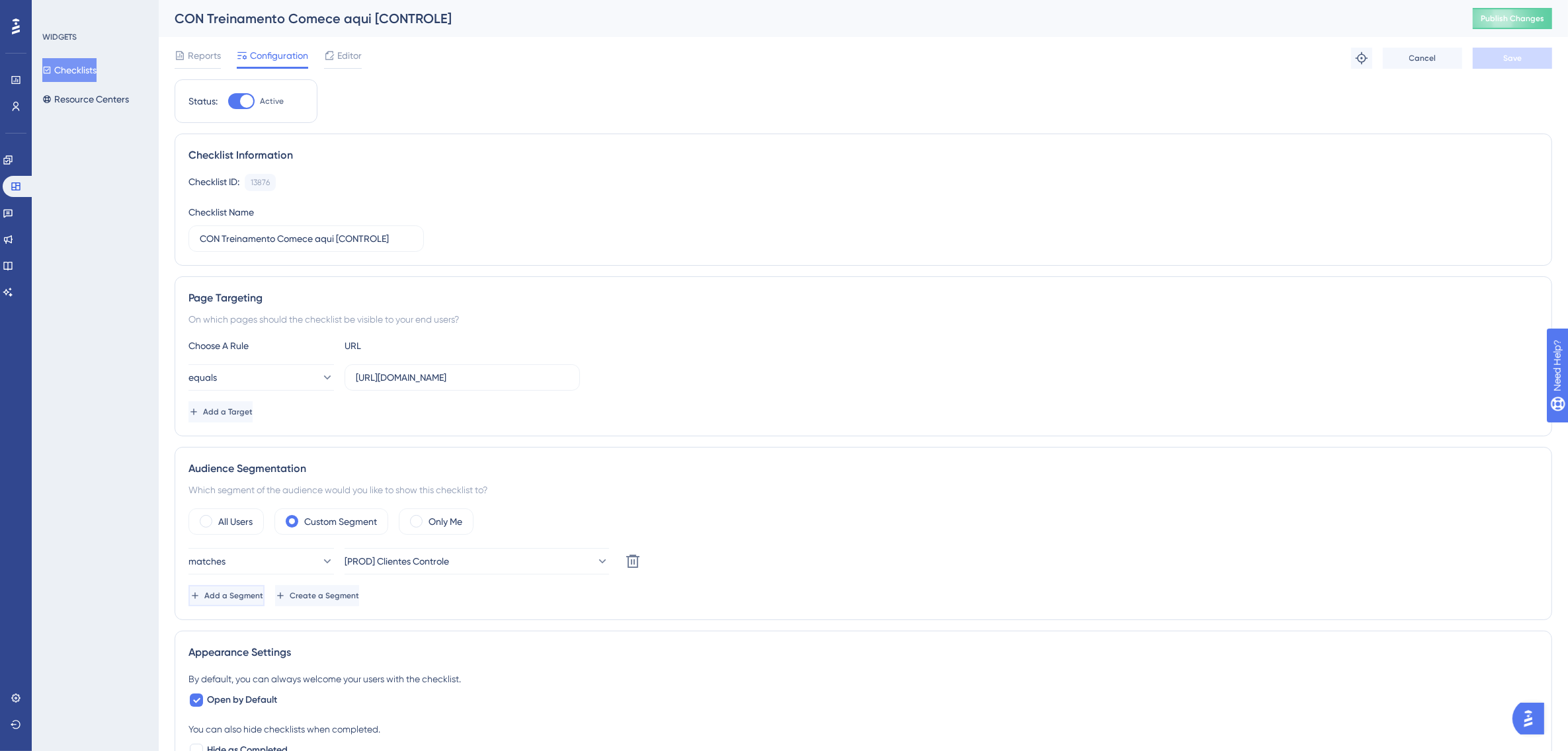
click at [256, 601] on span "Add a Segment" at bounding box center [233, 596] width 59 height 11
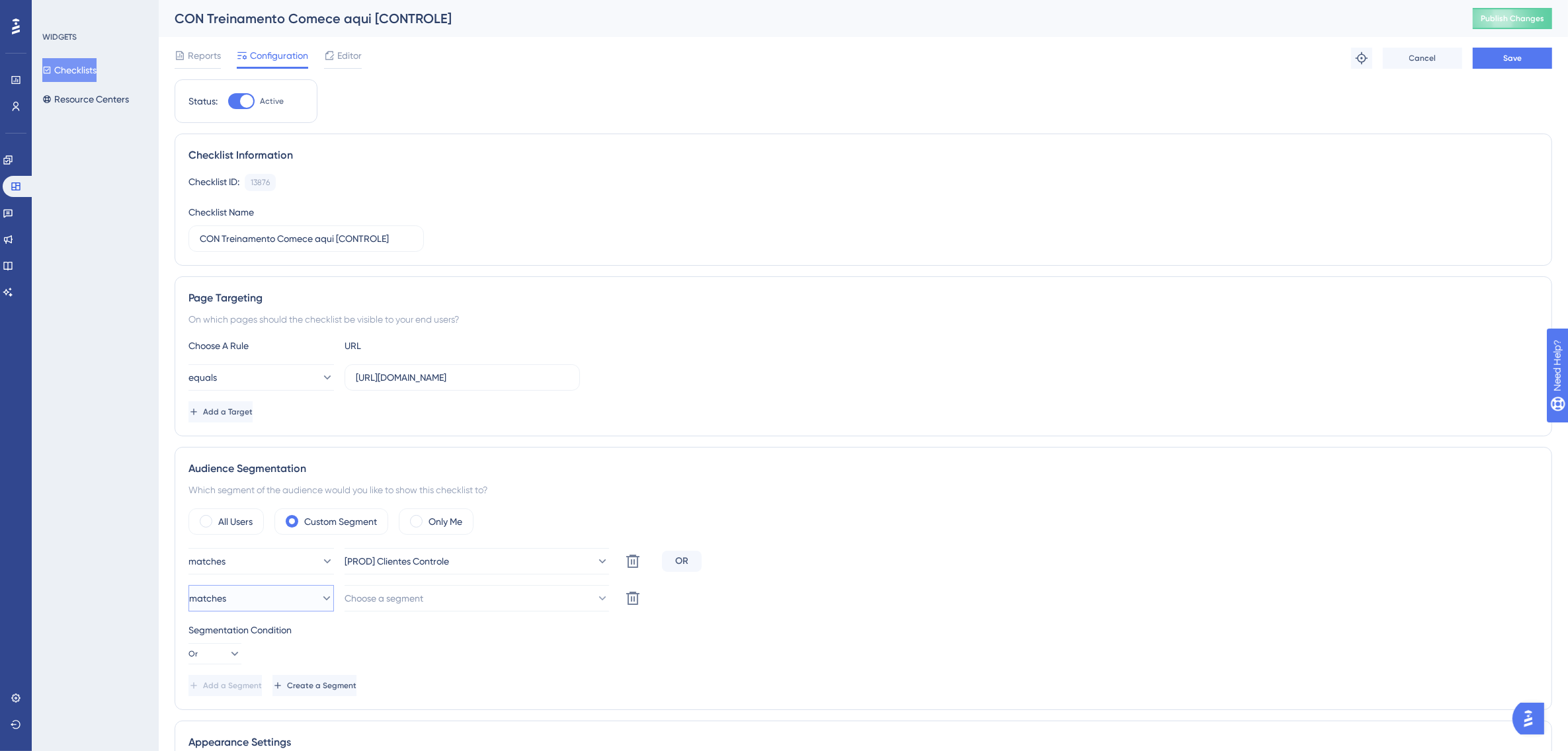
click at [266, 604] on button "matches" at bounding box center [262, 598] width 146 height 27
click at [258, 663] on span "doesn't match" at bounding box center [227, 665] width 60 height 16
click at [418, 603] on span "Choose a segment" at bounding box center [385, 598] width 78 height 16
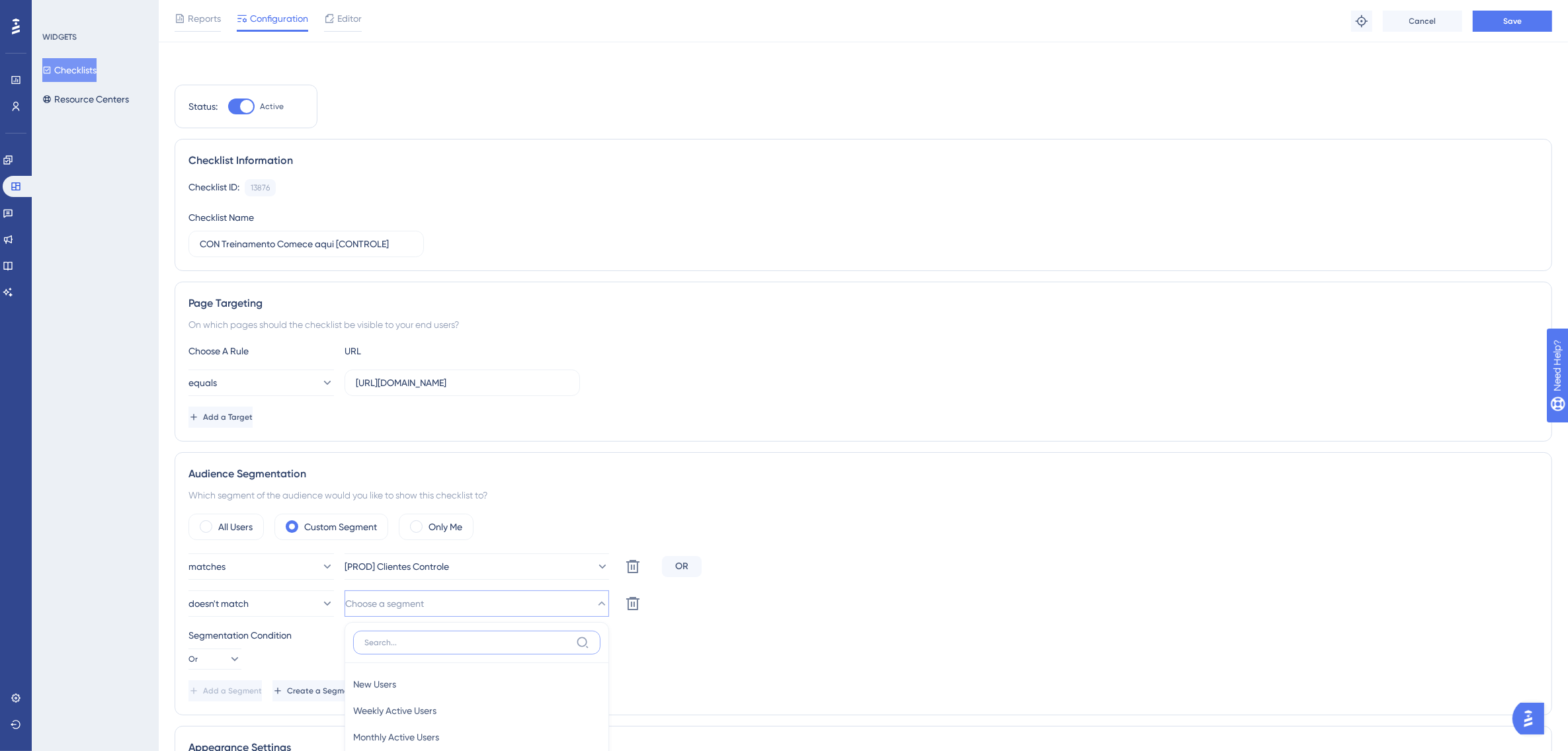
scroll to position [371, 0]
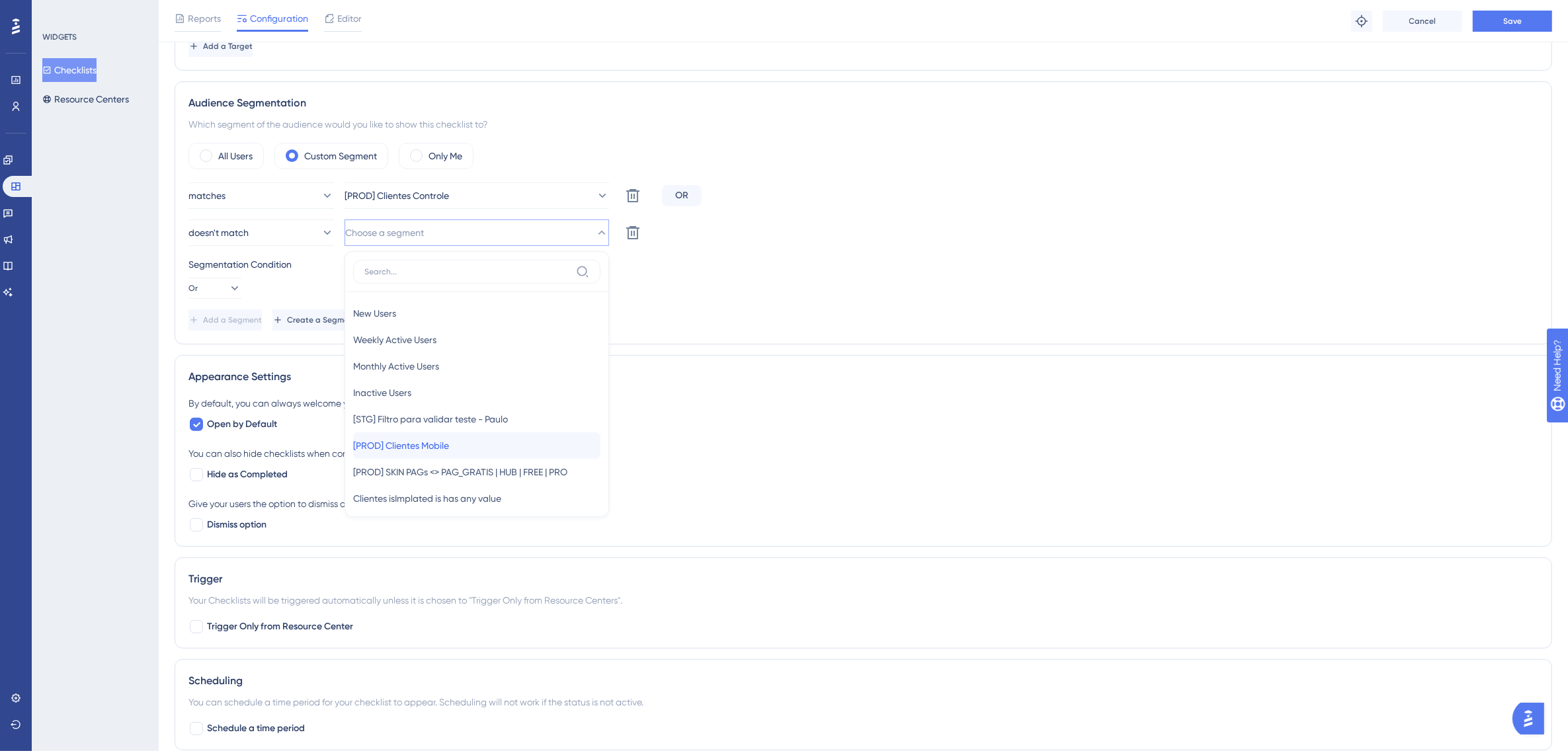
click at [442, 447] on span "[PROD] Clientes Mobile" at bounding box center [401, 446] width 96 height 16
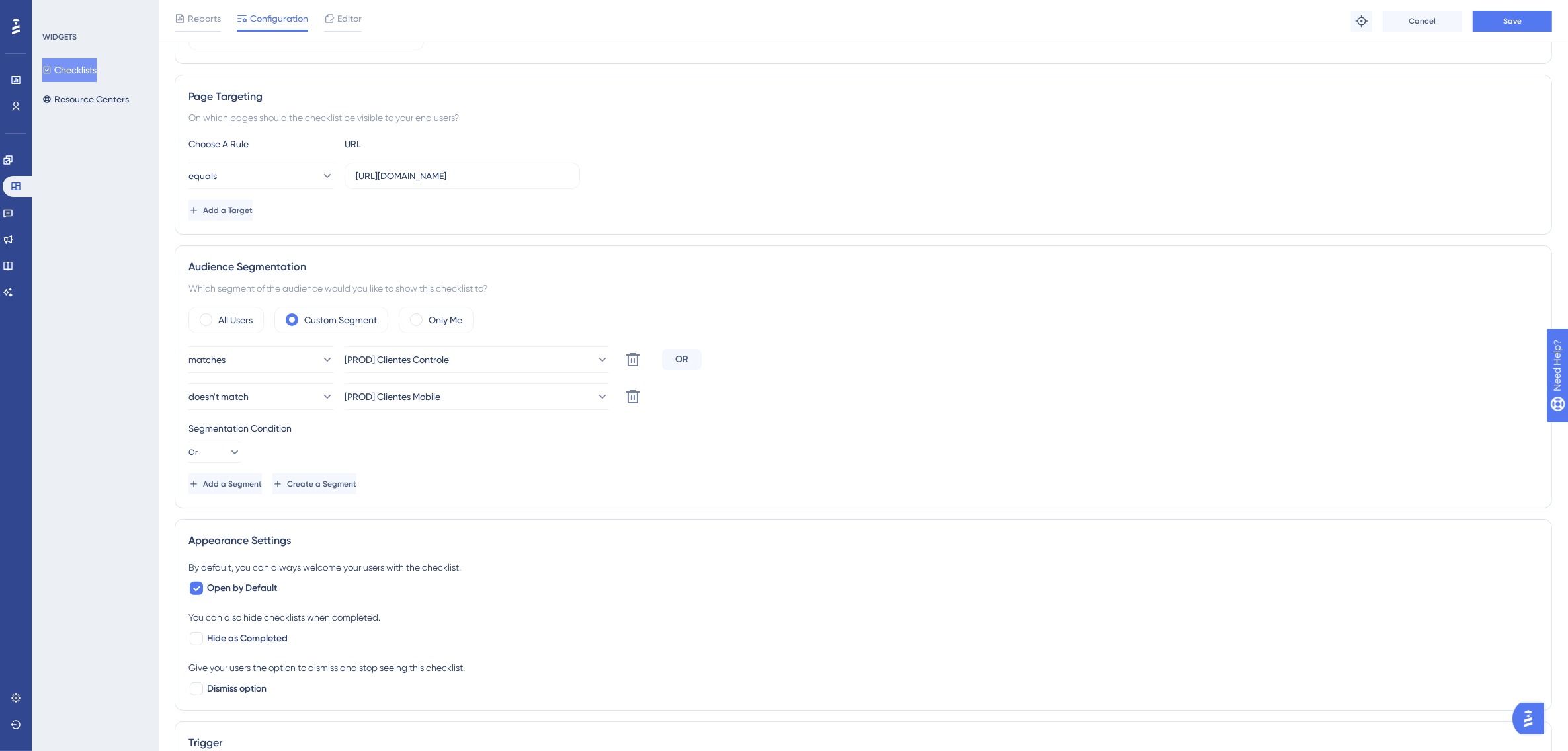
scroll to position [206, 0]
click at [1520, 24] on span "Save" at bounding box center [1512, 21] width 19 height 11
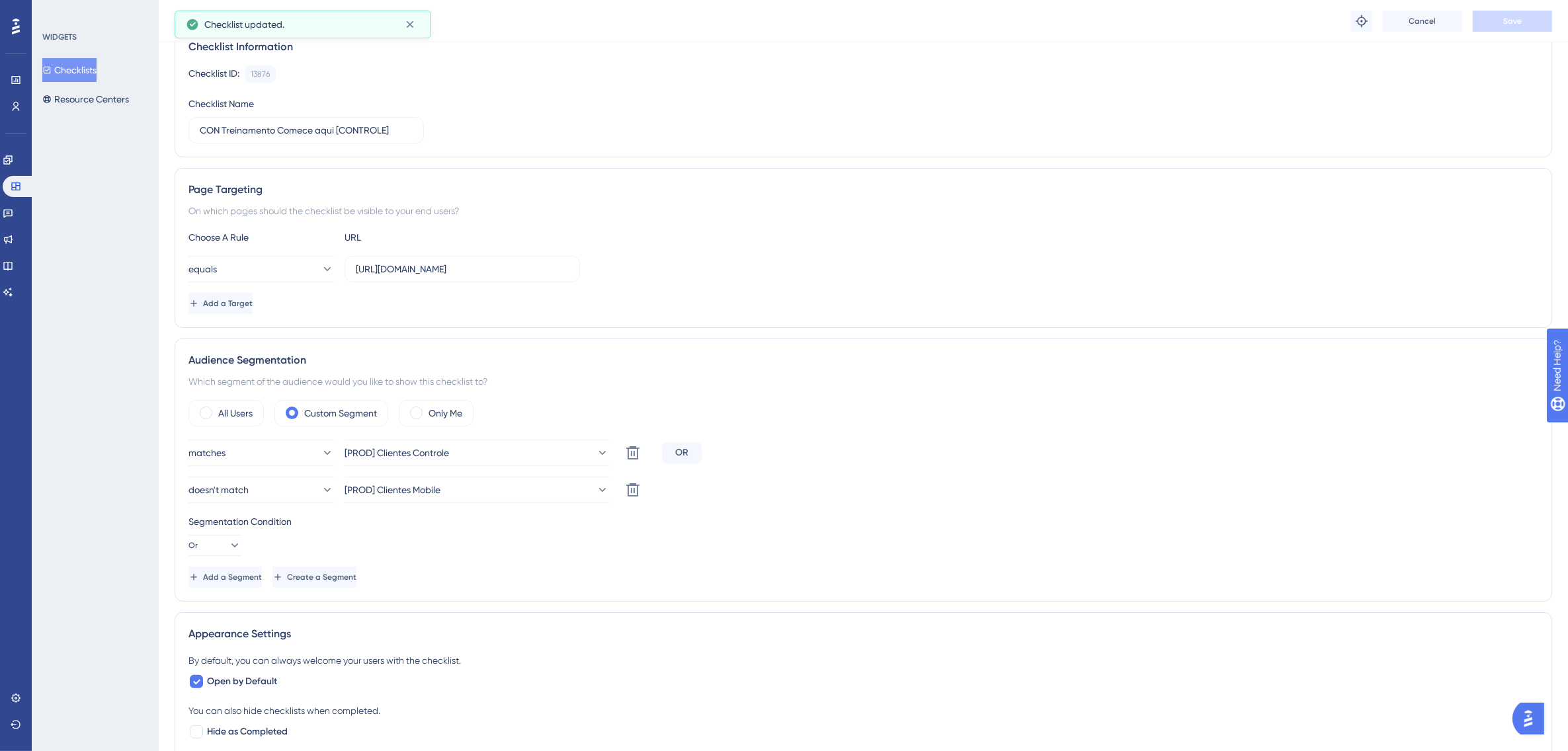
scroll to position [0, 0]
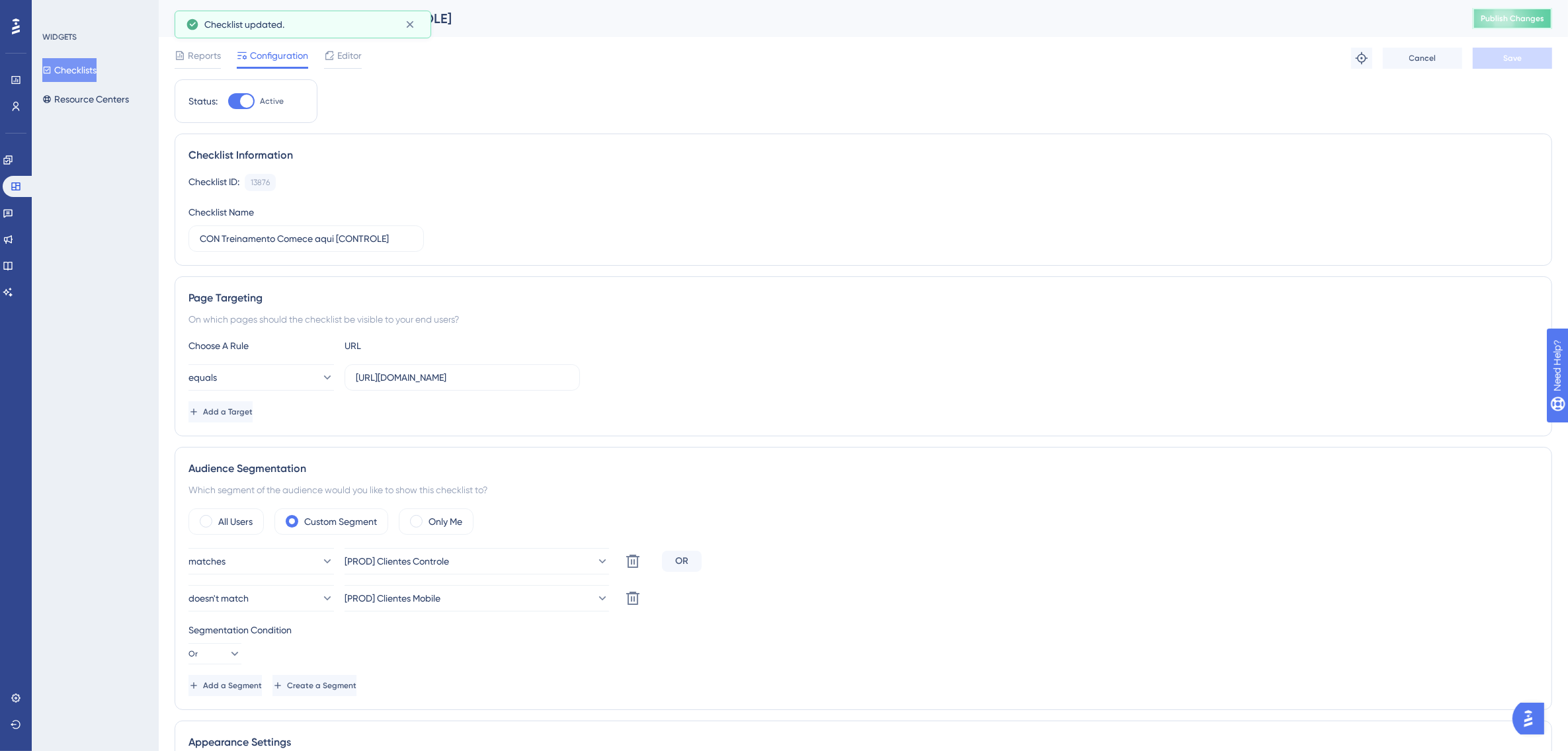
click at [1500, 23] on span "Publish Changes" at bounding box center [1512, 19] width 63 height 11
click at [13, 212] on icon at bounding box center [8, 213] width 11 height 11
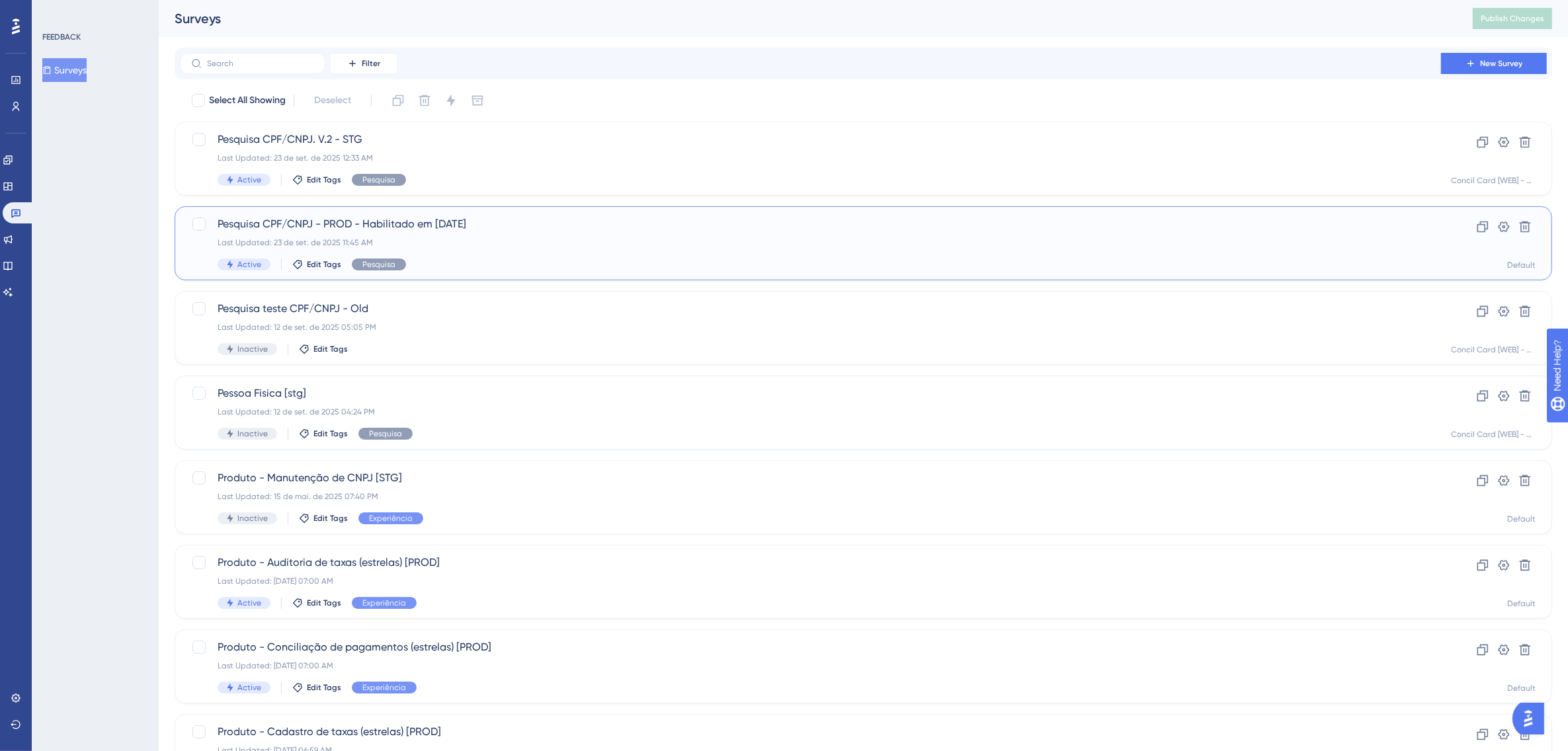
click at [481, 227] on span "Pesquisa CPF/CNPJ - PROD - Habilitado em 23/09/25" at bounding box center [811, 224] width 1186 height 16
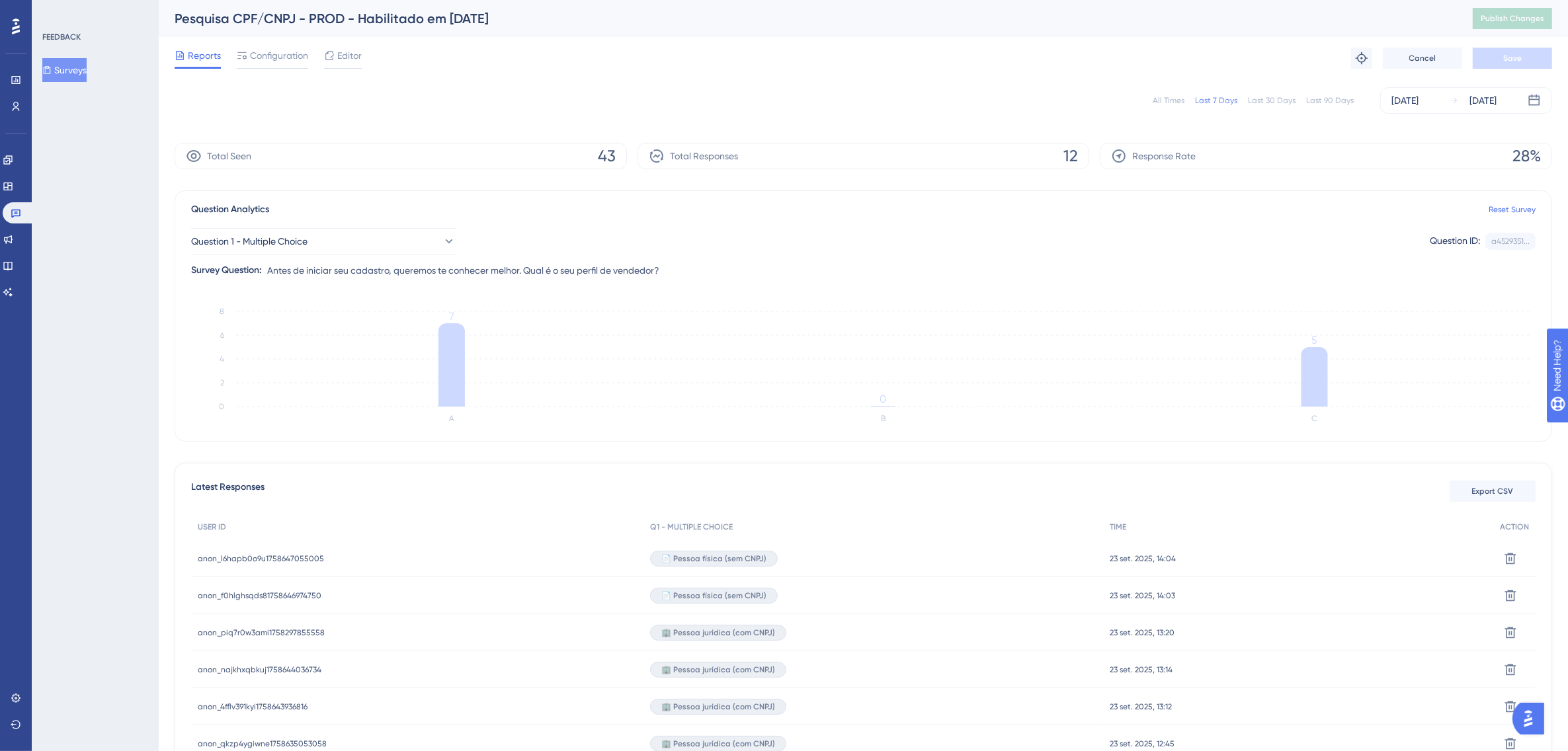
click at [1183, 96] on div "All Times" at bounding box center [1169, 101] width 32 height 11
click at [12, 159] on icon at bounding box center [7, 159] width 9 height 9
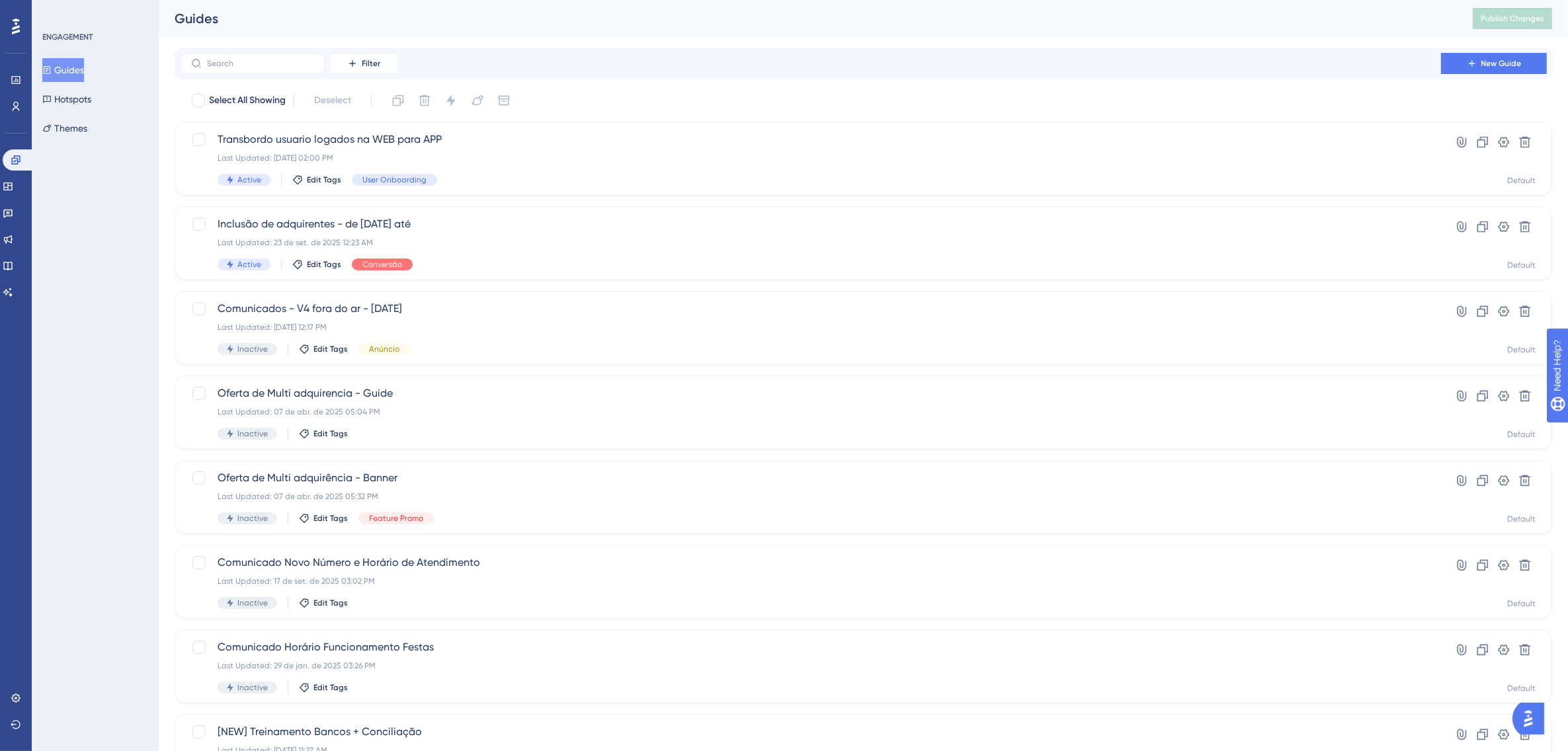
click at [70, 67] on button "Guides" at bounding box center [63, 70] width 42 height 23
click at [92, 100] on button "Hotspots" at bounding box center [67, 99] width 49 height 23
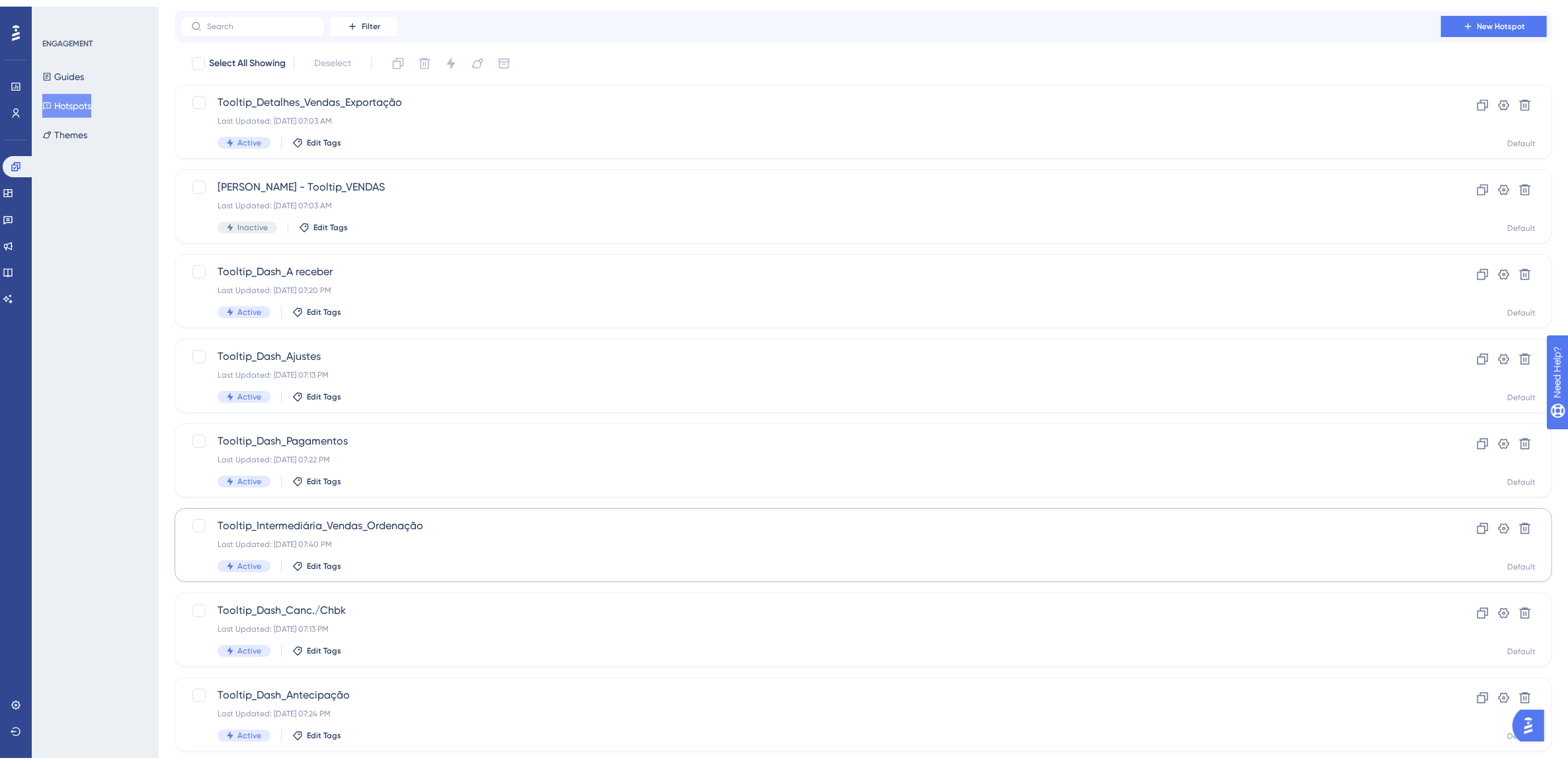
scroll to position [67, 0]
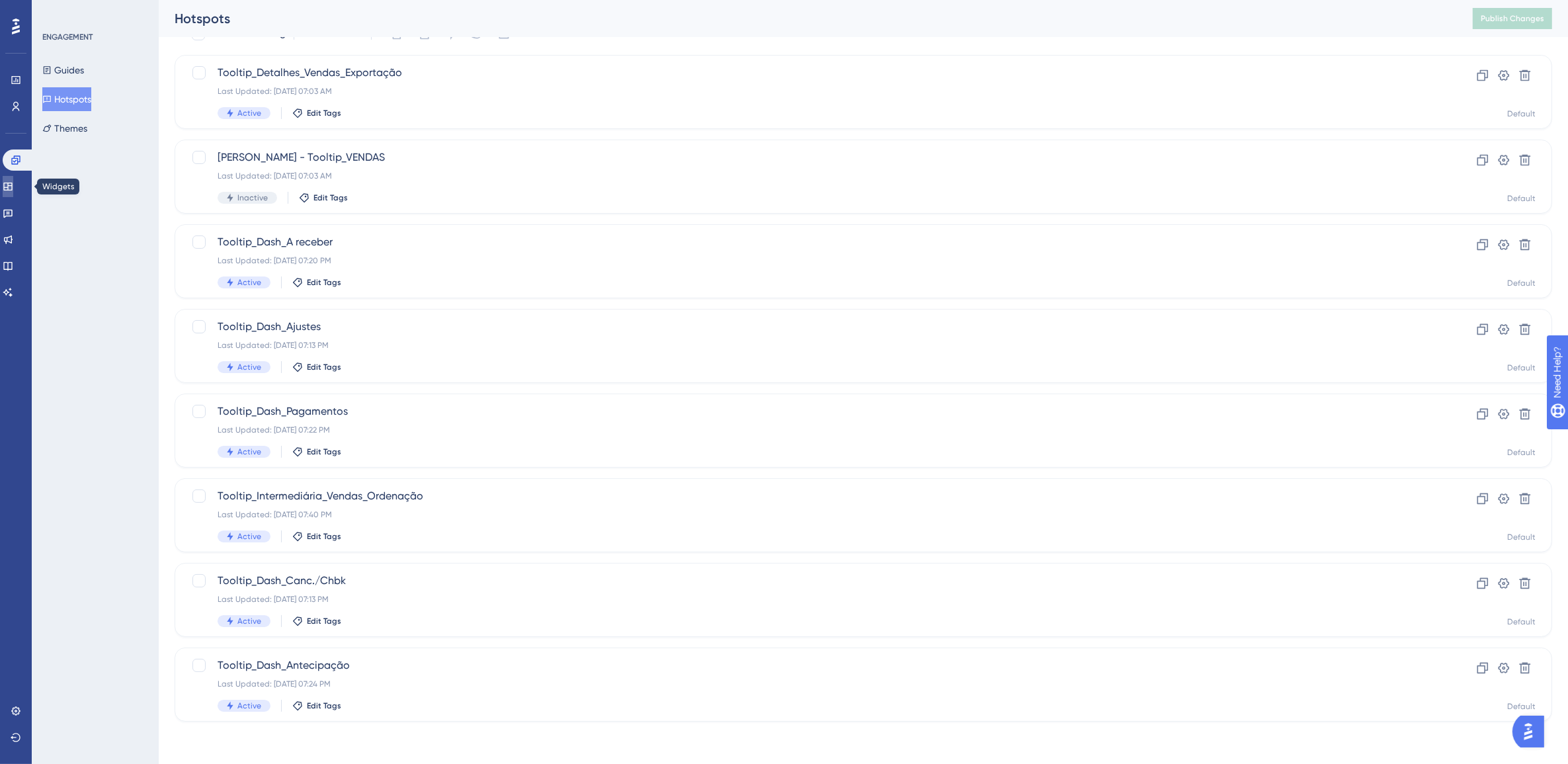
click at [13, 186] on icon at bounding box center [8, 186] width 11 height 11
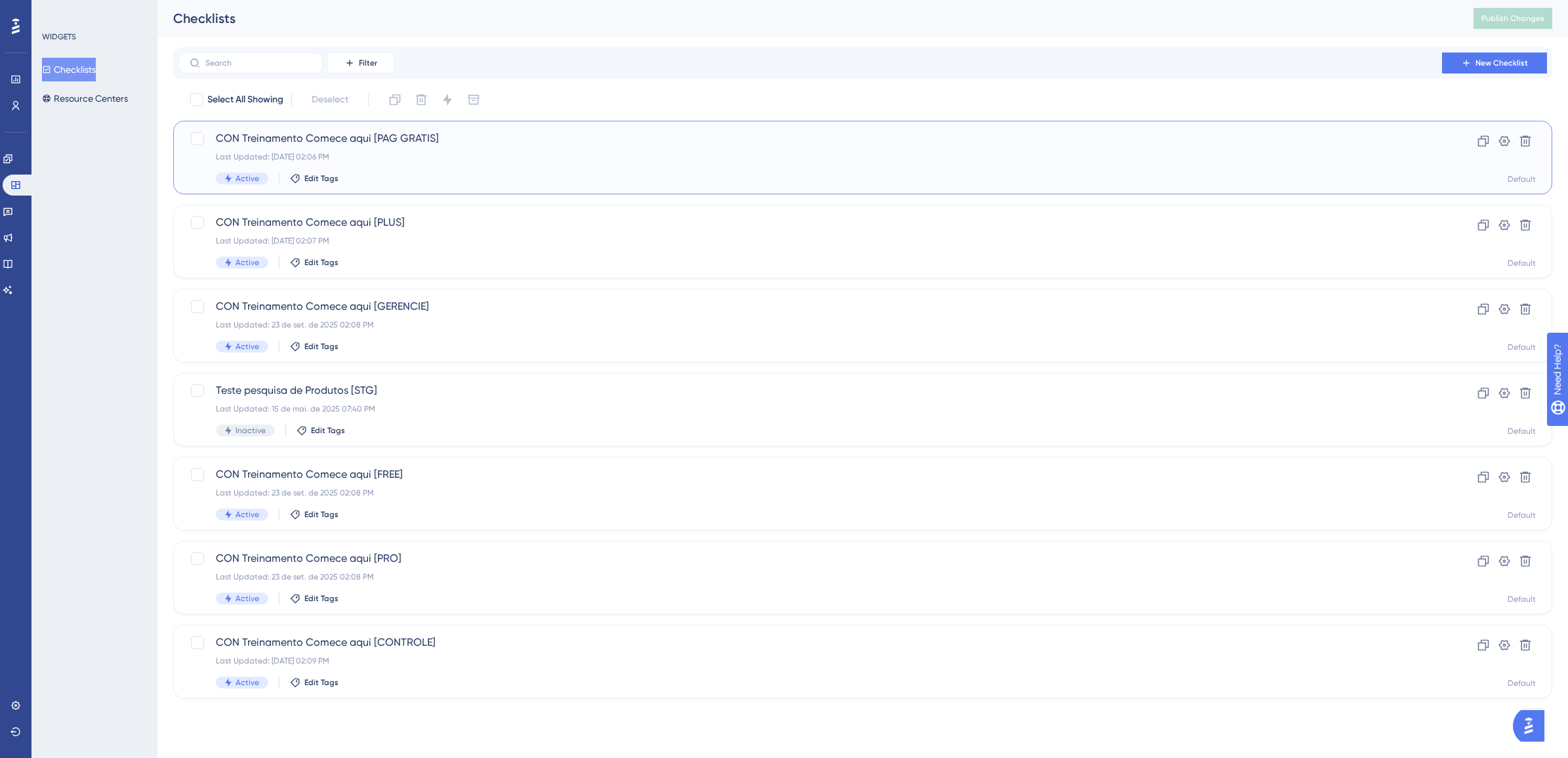
click at [478, 141] on span "CON Treinamento Comece aqui [PAG GRATIS]" at bounding box center [810, 138] width 1189 height 16
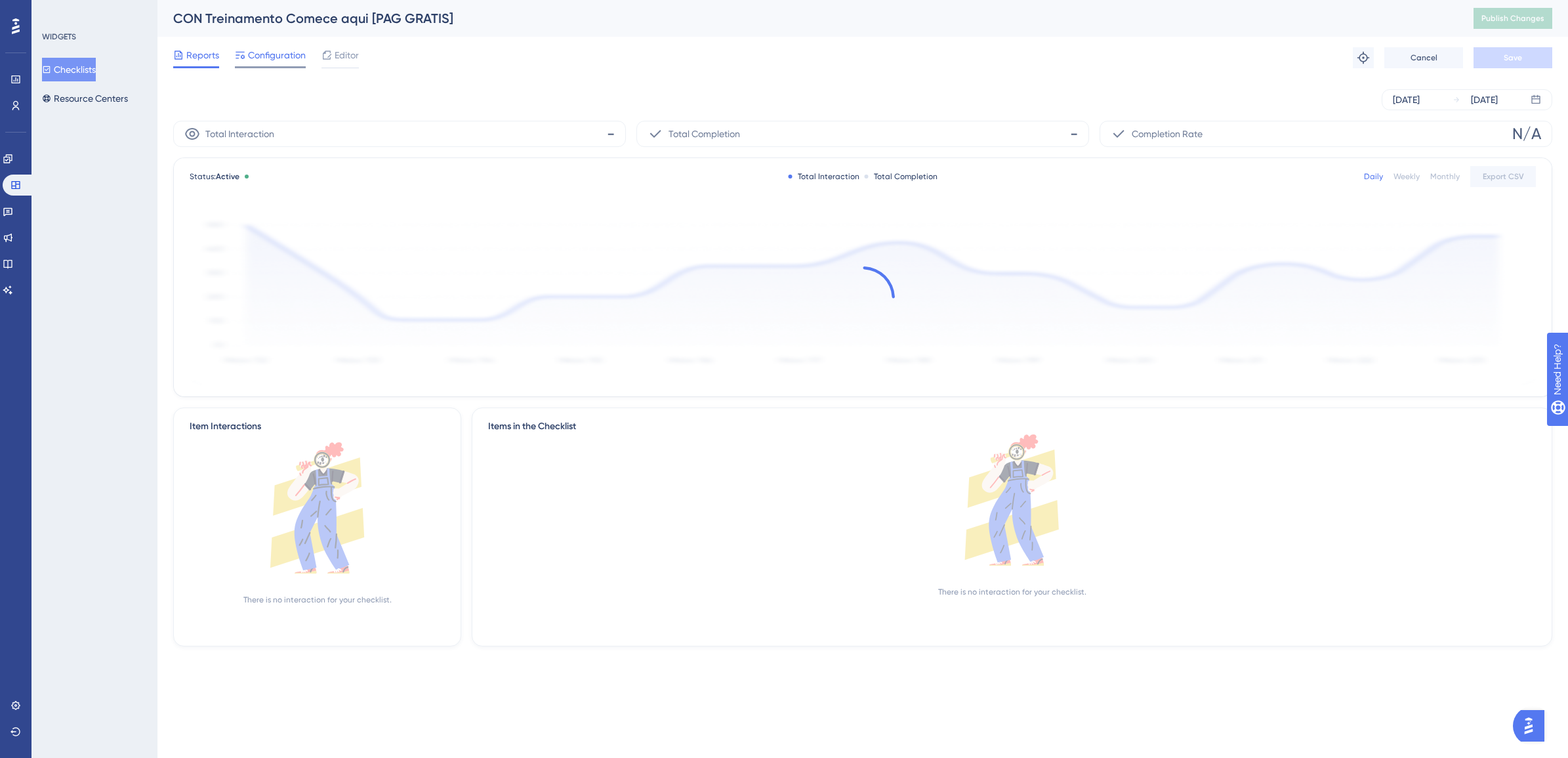
click at [280, 57] on span "Configuration" at bounding box center [277, 55] width 57 height 16
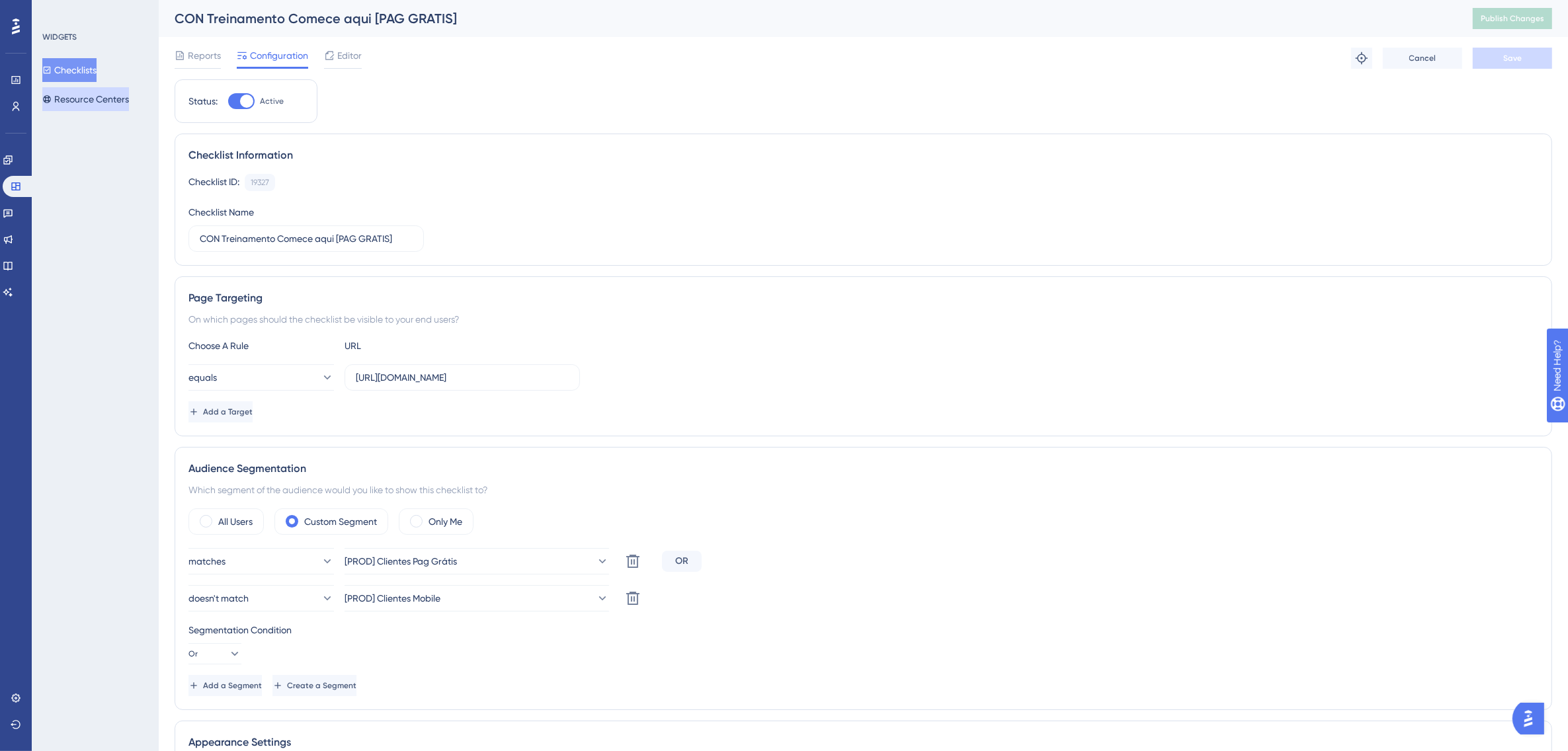
click at [84, 96] on button "Resource Centers" at bounding box center [85, 99] width 87 height 23
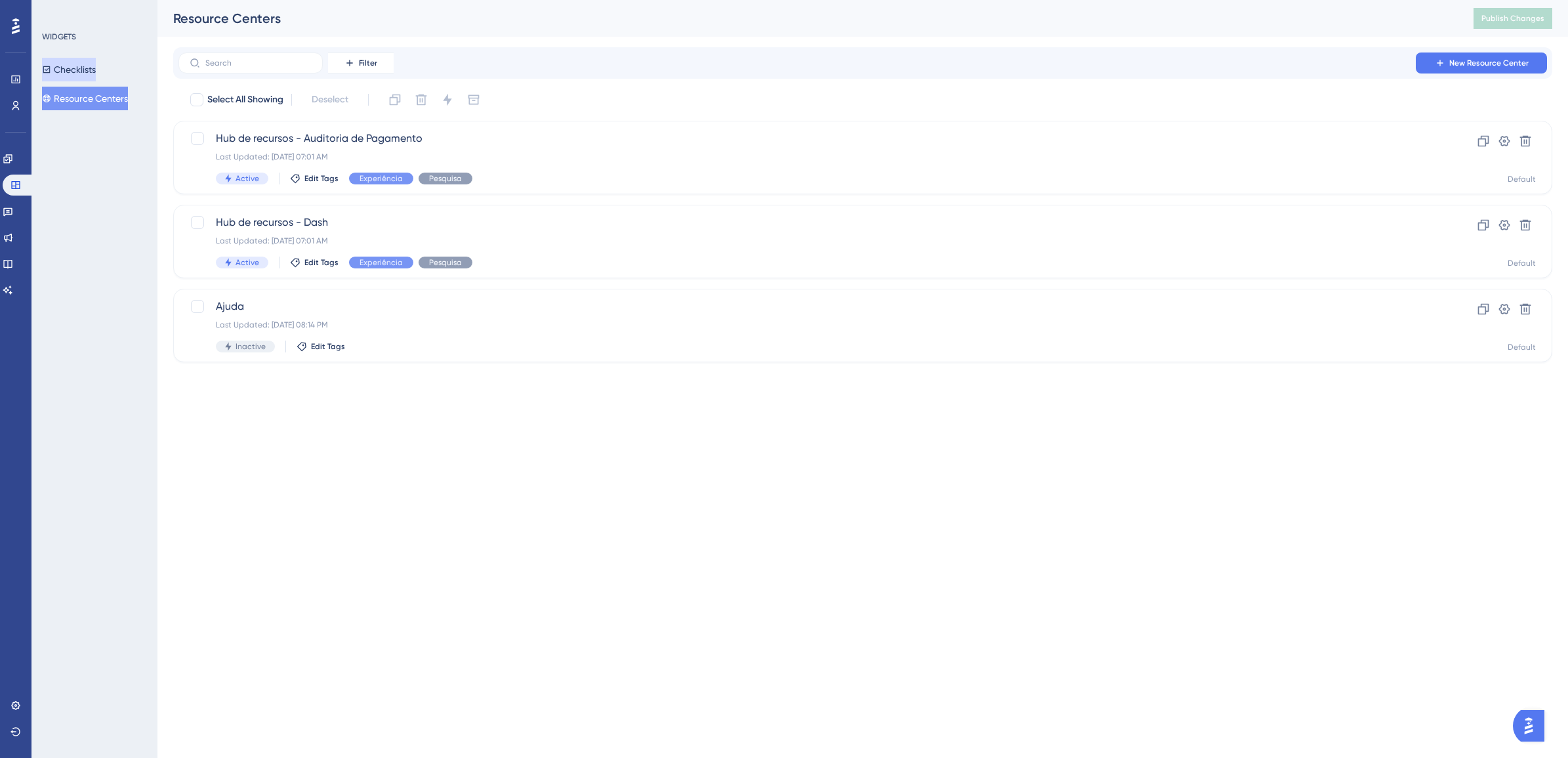
click at [78, 74] on button "Checklists" at bounding box center [68, 69] width 54 height 23
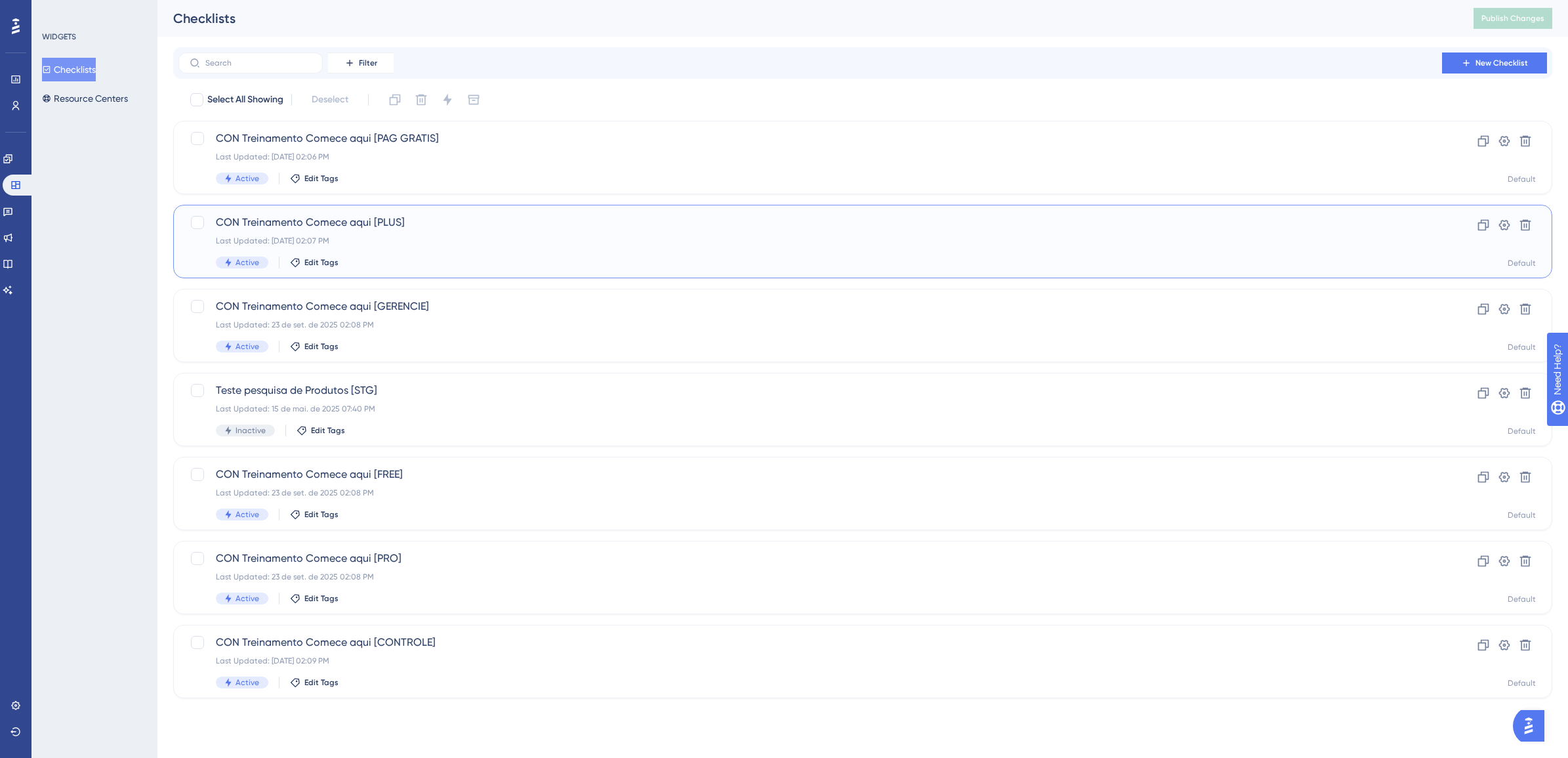
click at [435, 230] on div "CON Treinamento Comece aqui [PLUS] Last Updated: 23 de set. de 2025 02:07 PM Ac…" at bounding box center [810, 241] width 1189 height 54
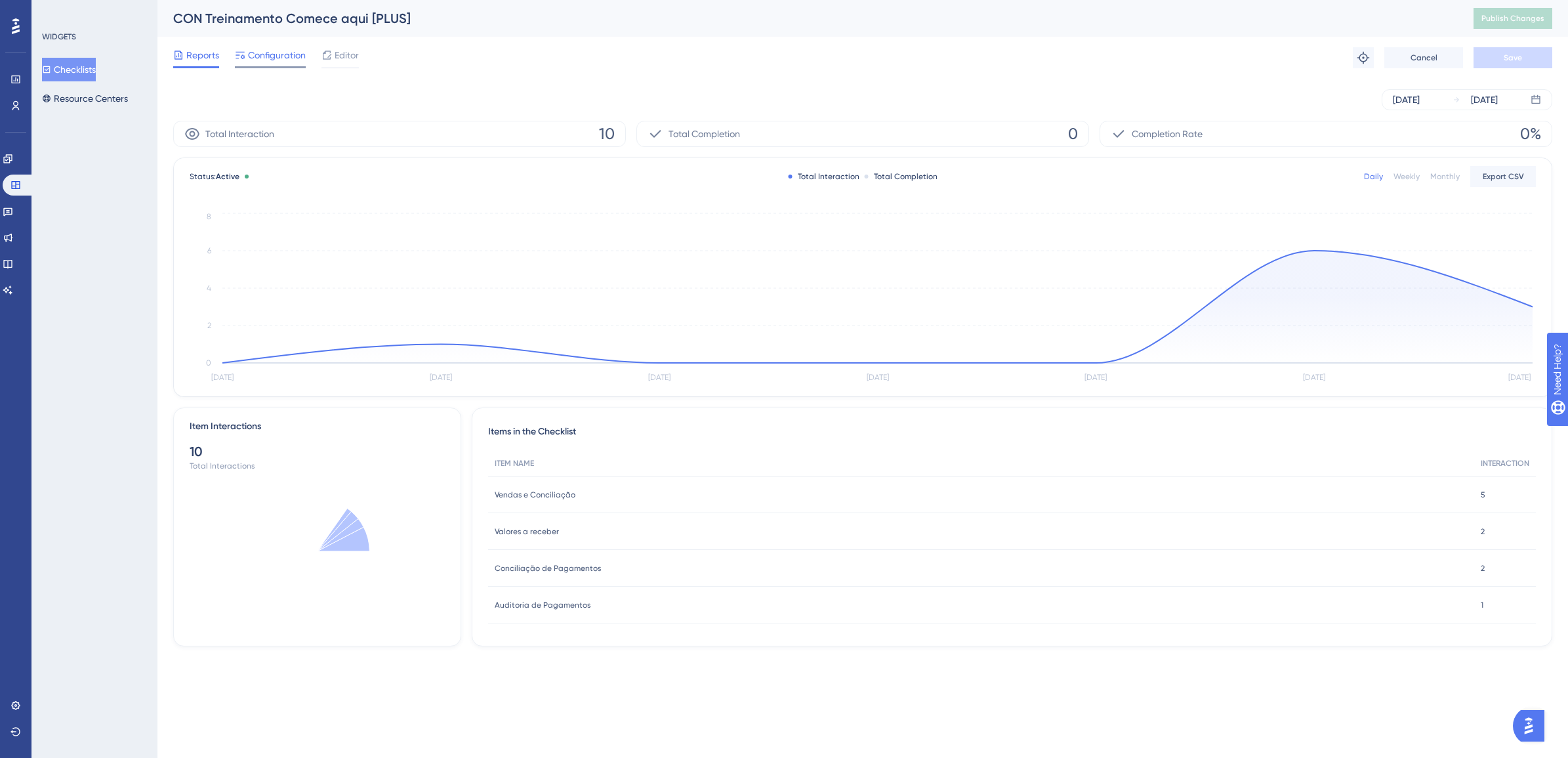
click at [280, 57] on span "Configuration" at bounding box center [277, 55] width 57 height 16
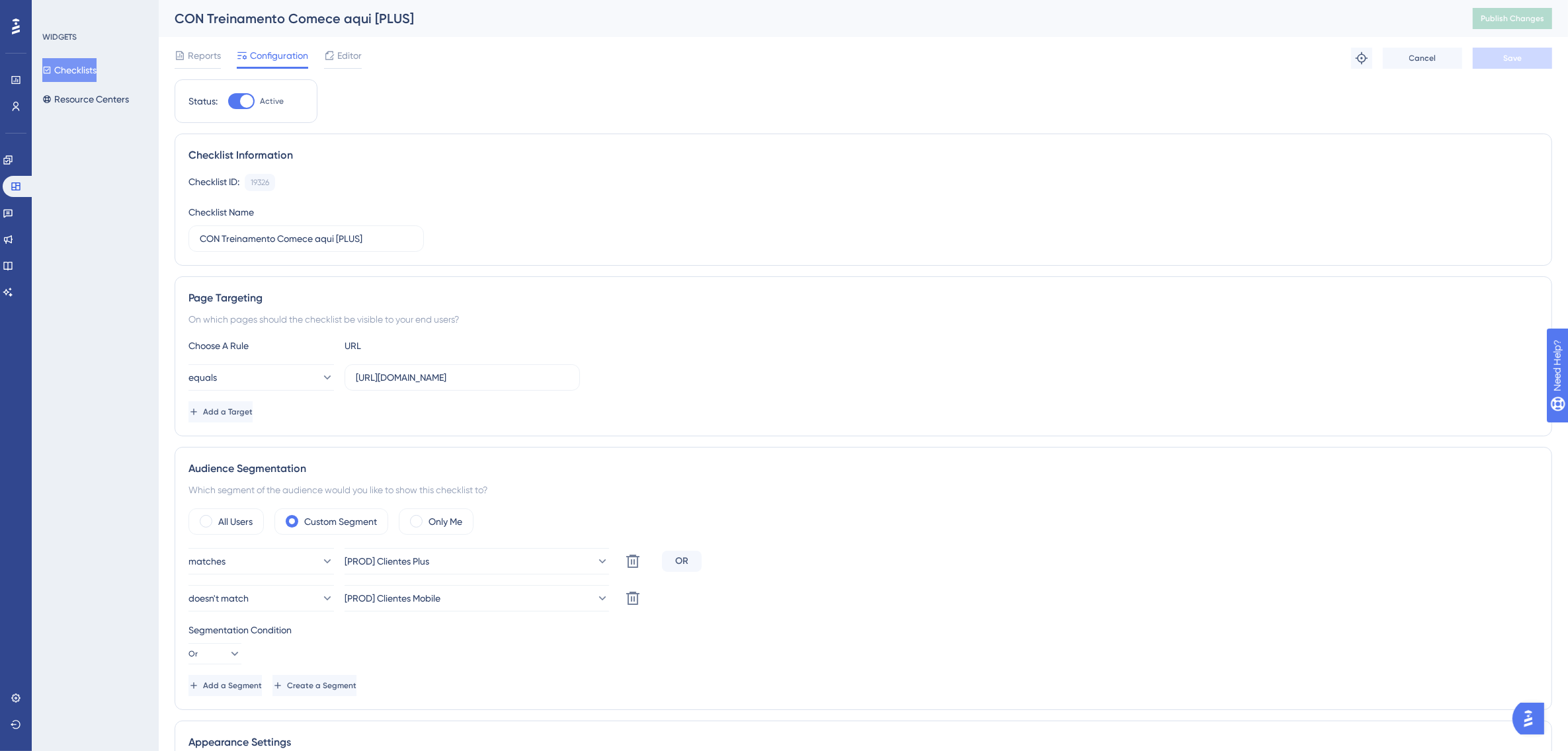
click at [79, 63] on button "Checklists" at bounding box center [69, 70] width 54 height 23
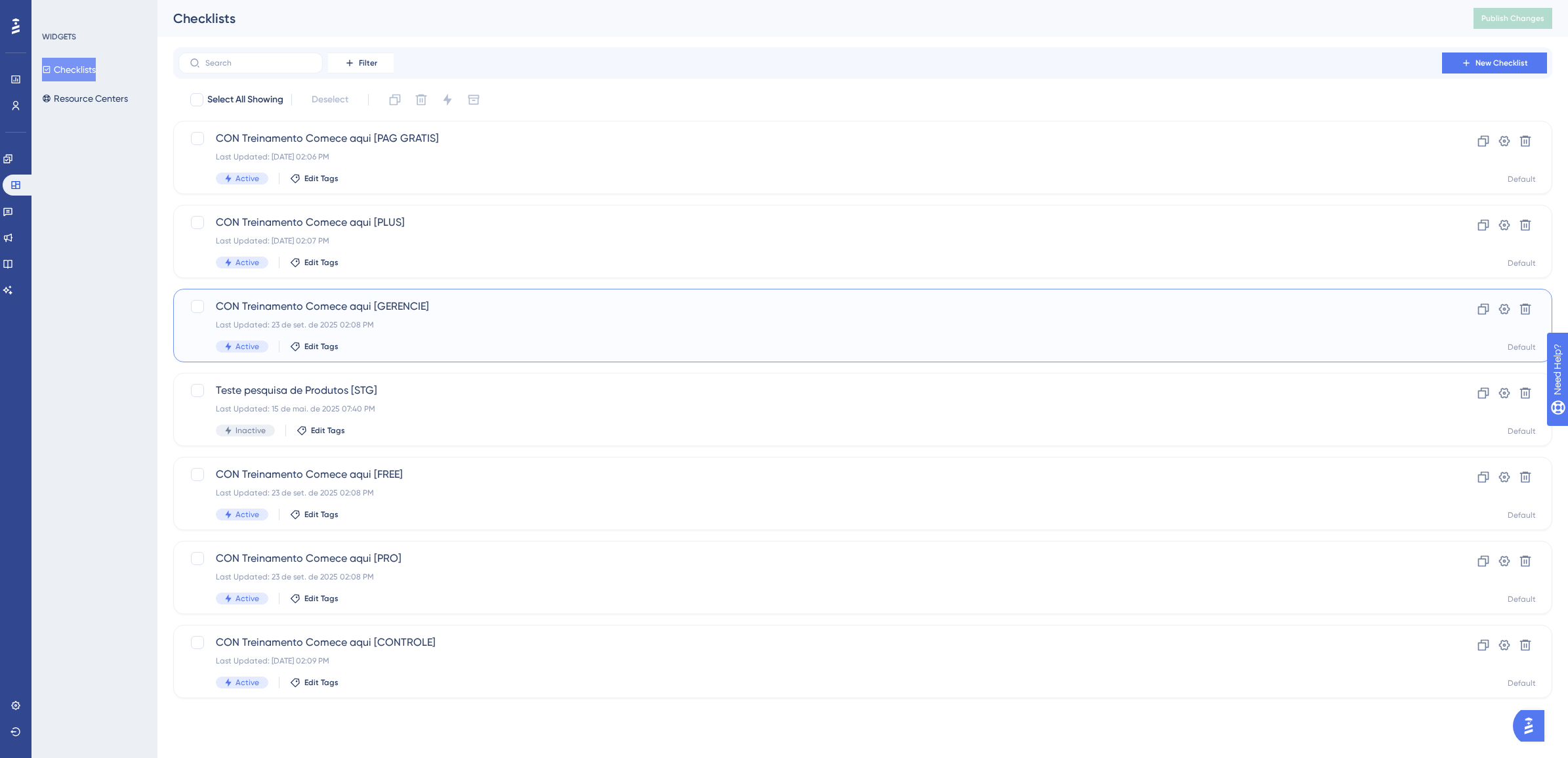
click at [316, 310] on span "CON Treinamento Comece aqui [GERENCIE]" at bounding box center [810, 306] width 1189 height 16
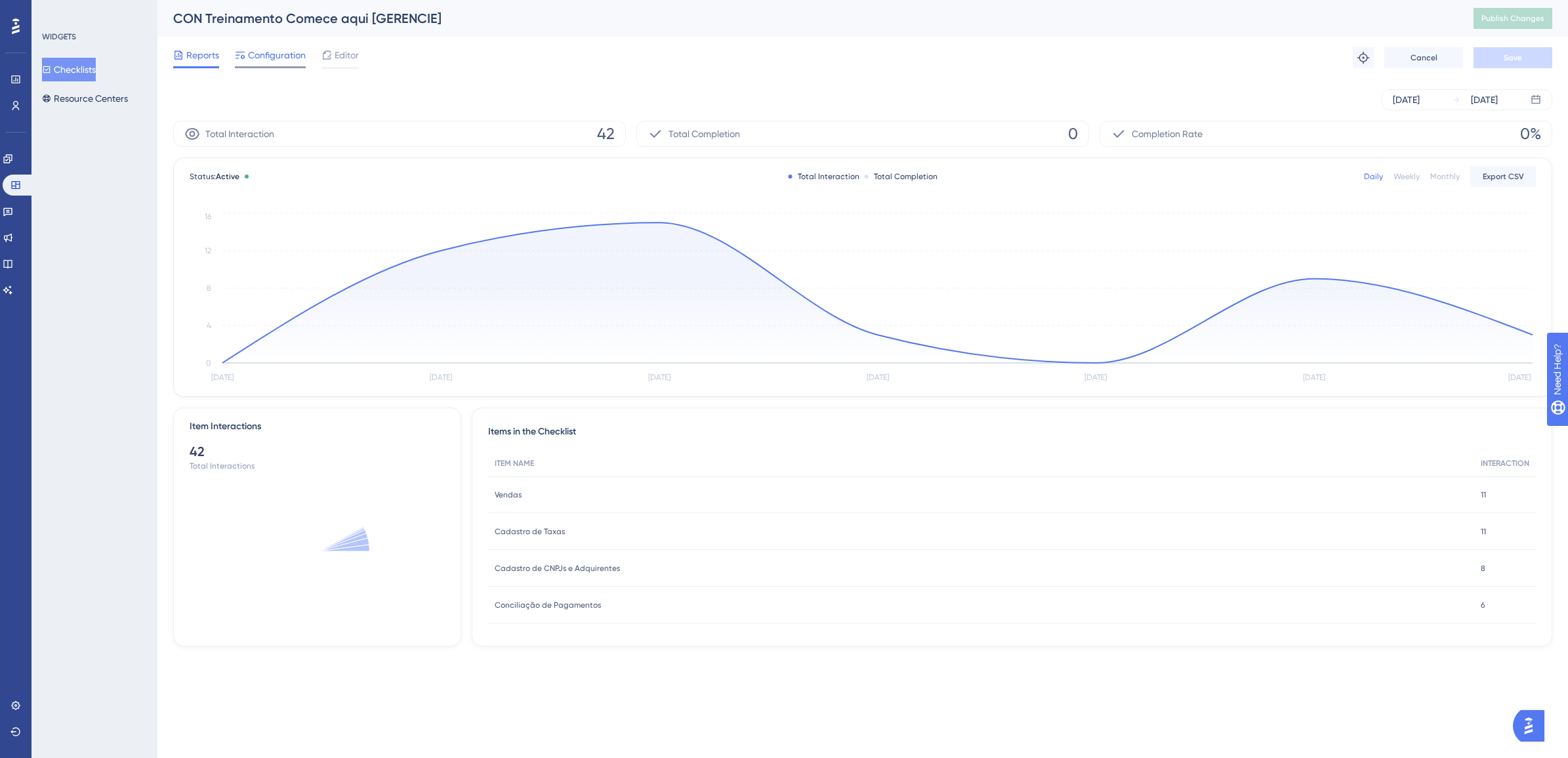
click at [271, 63] on div "Configuration" at bounding box center [270, 58] width 71 height 21
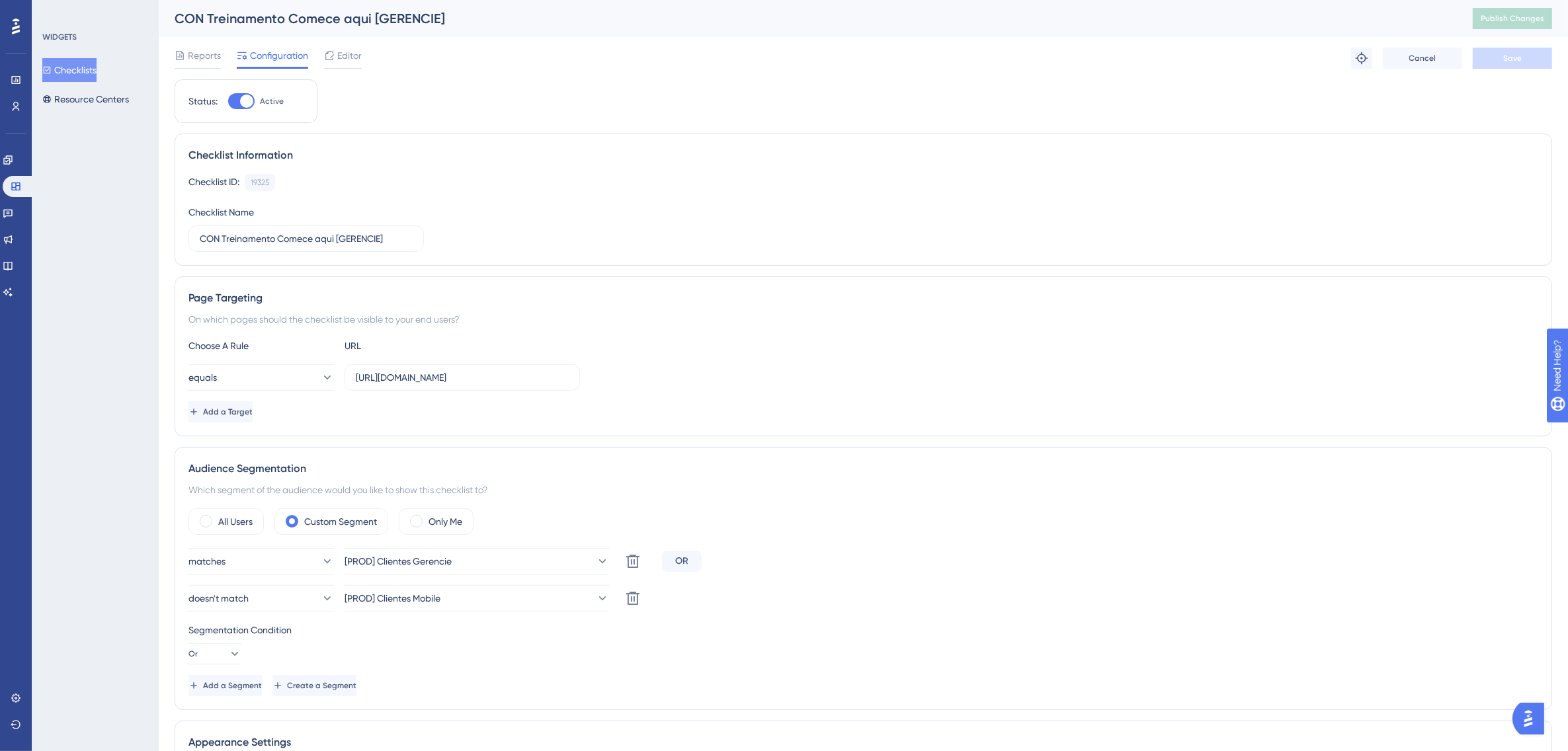
click at [84, 70] on button "Checklists" at bounding box center [69, 70] width 54 height 23
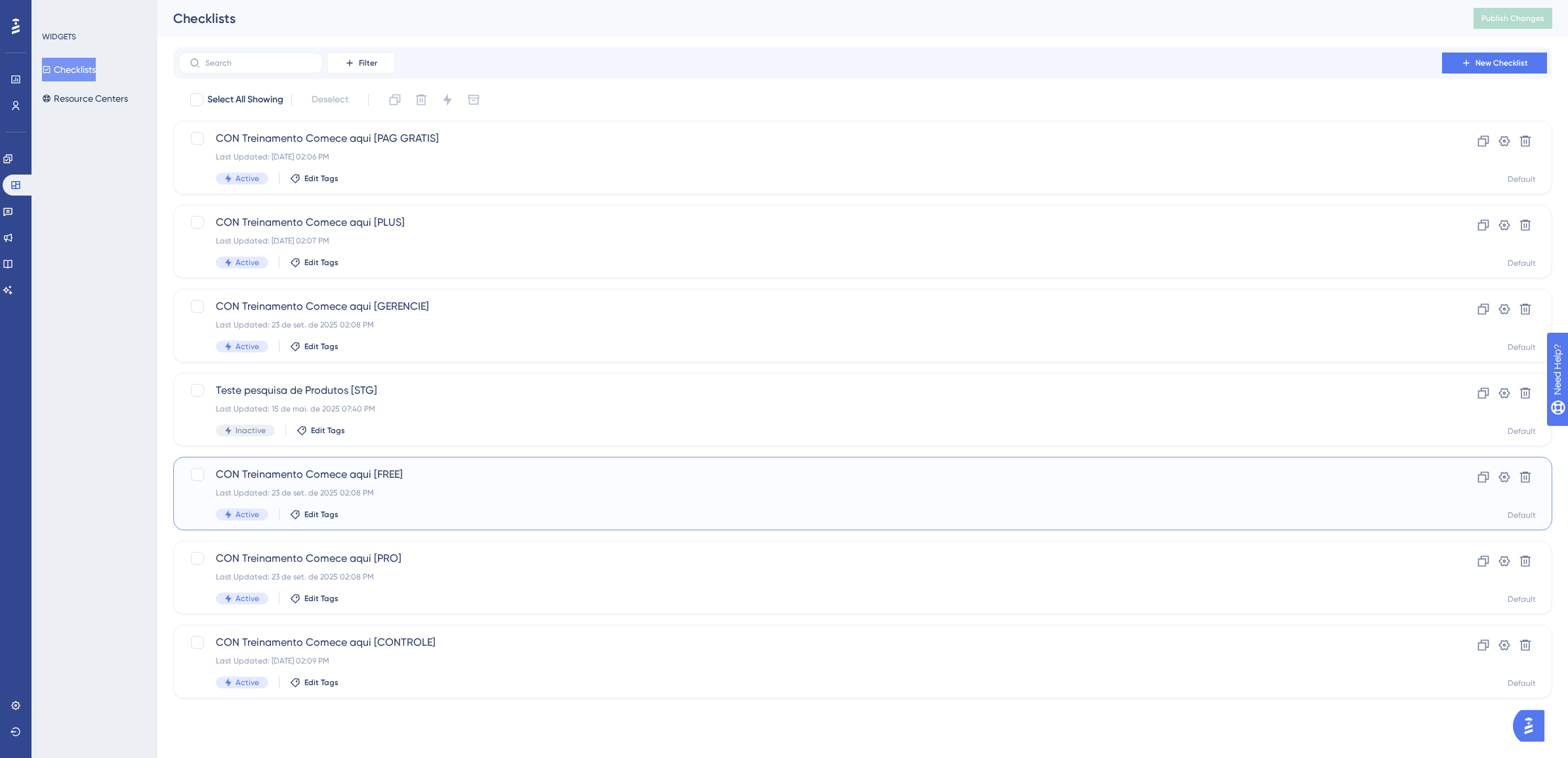
click at [306, 487] on div "Last Updated: 23 de set. de 2025 02:08 PM" at bounding box center [810, 493] width 1189 height 11
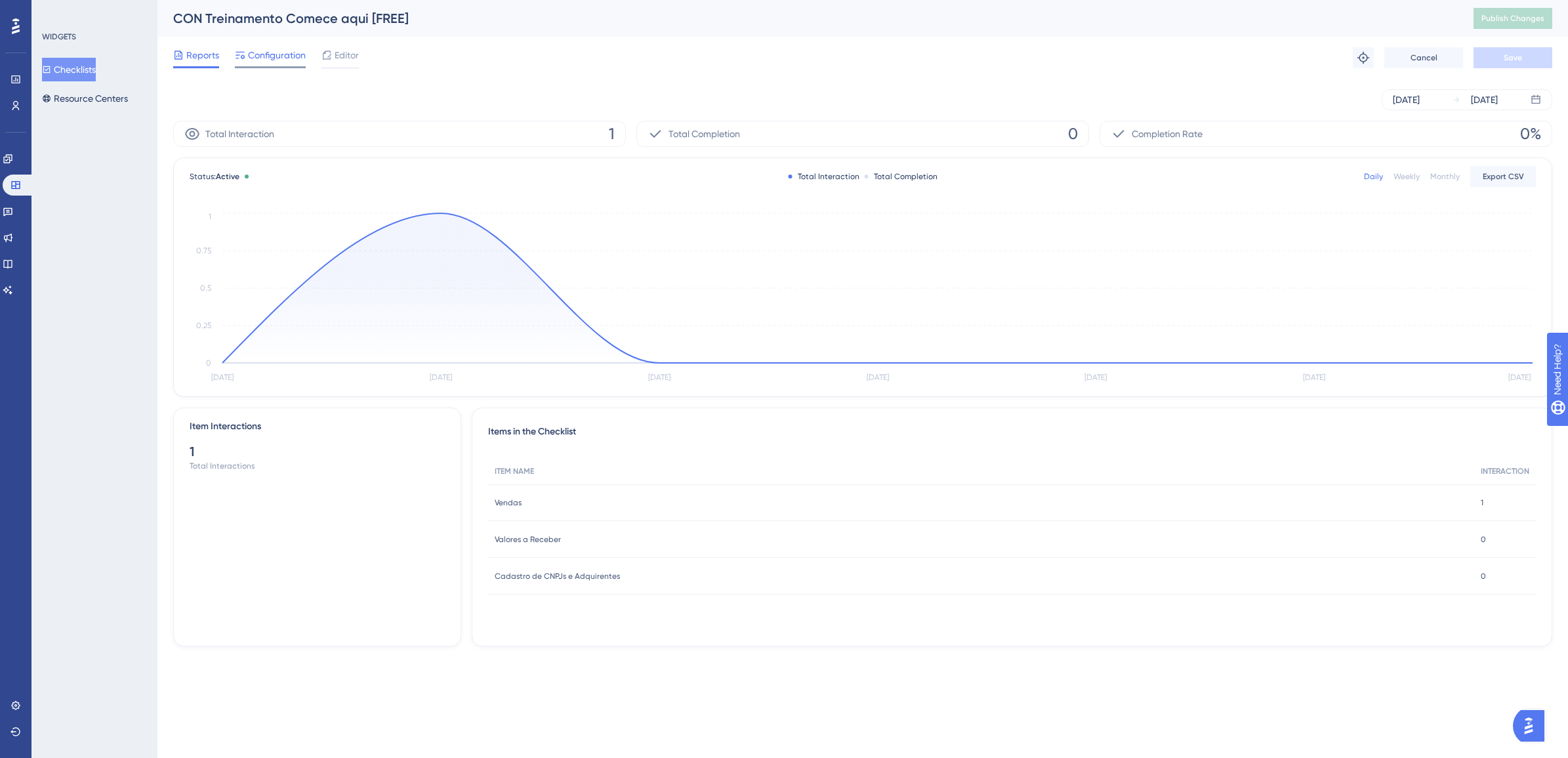
click at [256, 51] on span "Configuration" at bounding box center [277, 55] width 57 height 16
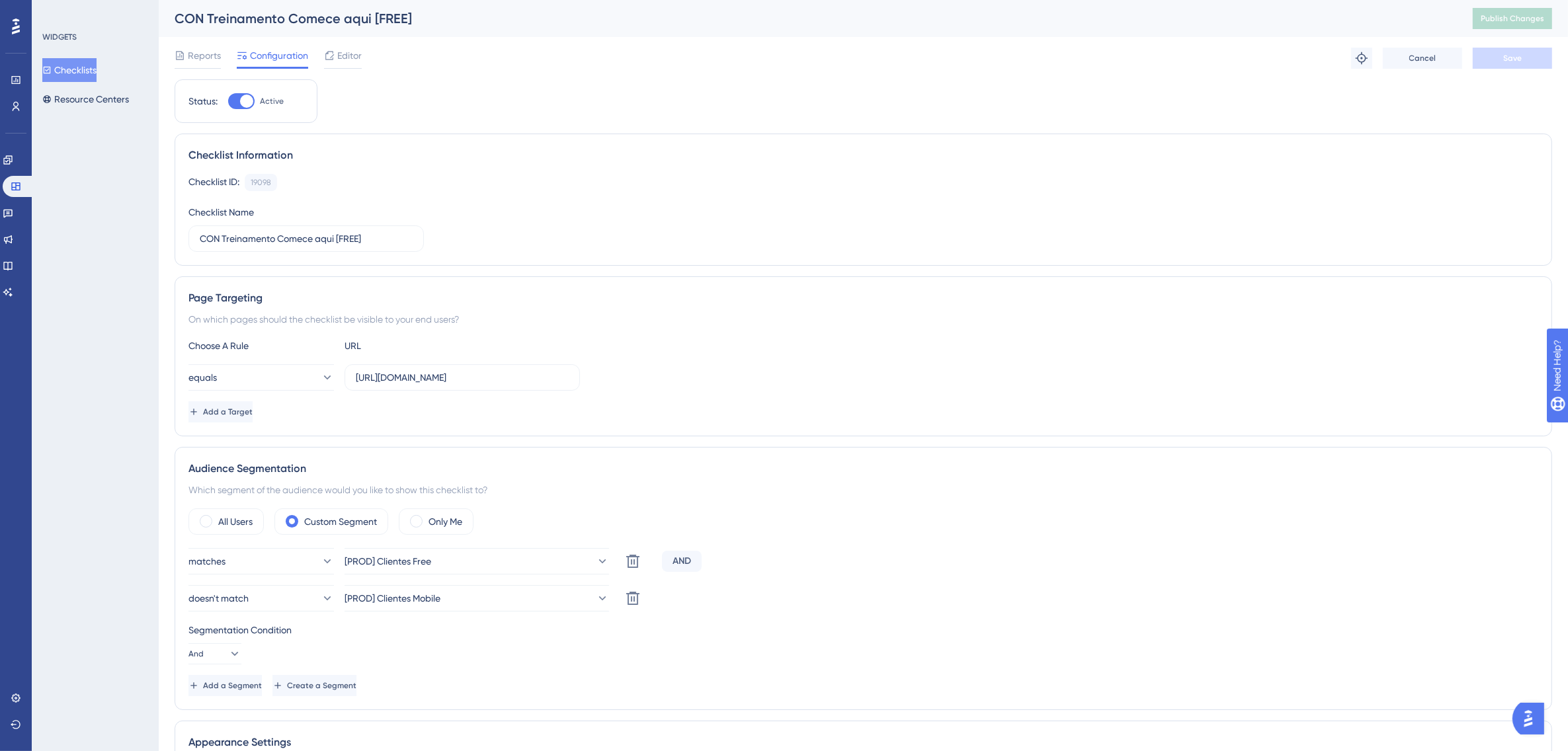
click at [77, 62] on button "Checklists" at bounding box center [69, 70] width 54 height 23
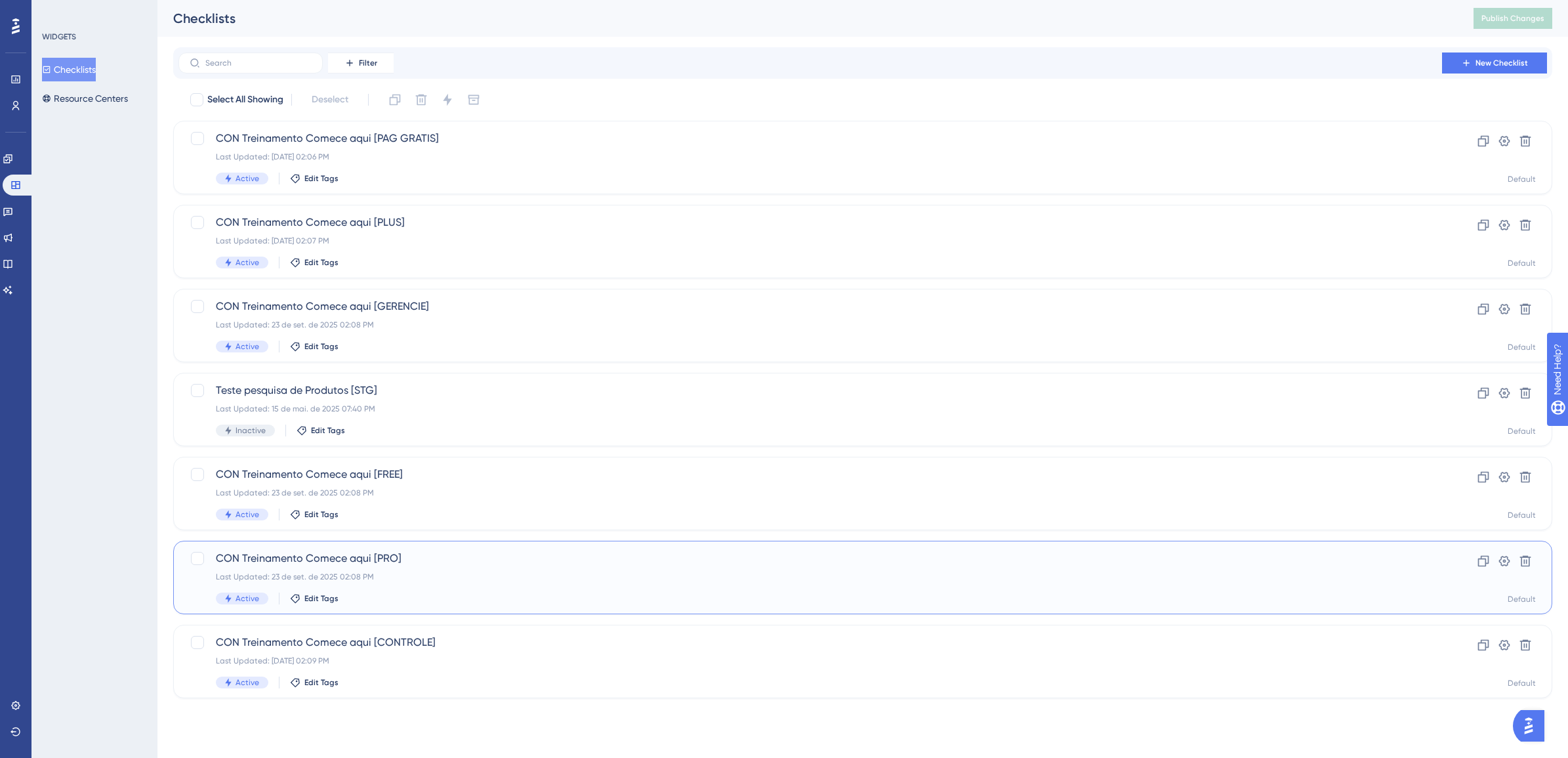
click at [323, 576] on div "Last Updated: 23 de set. de 2025 02:08 PM" at bounding box center [810, 578] width 1189 height 11
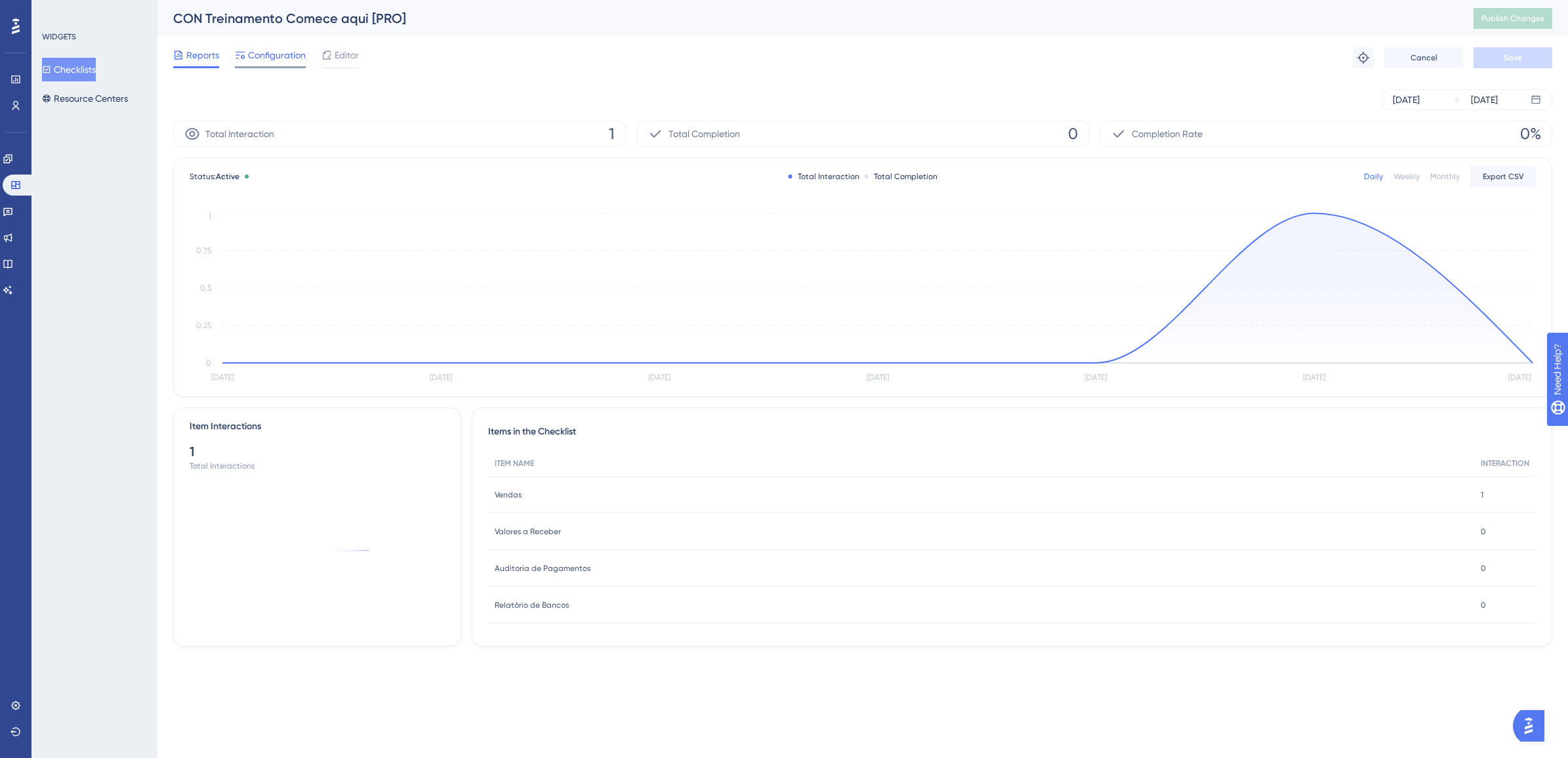
click at [277, 57] on span "Configuration" at bounding box center [277, 55] width 57 height 16
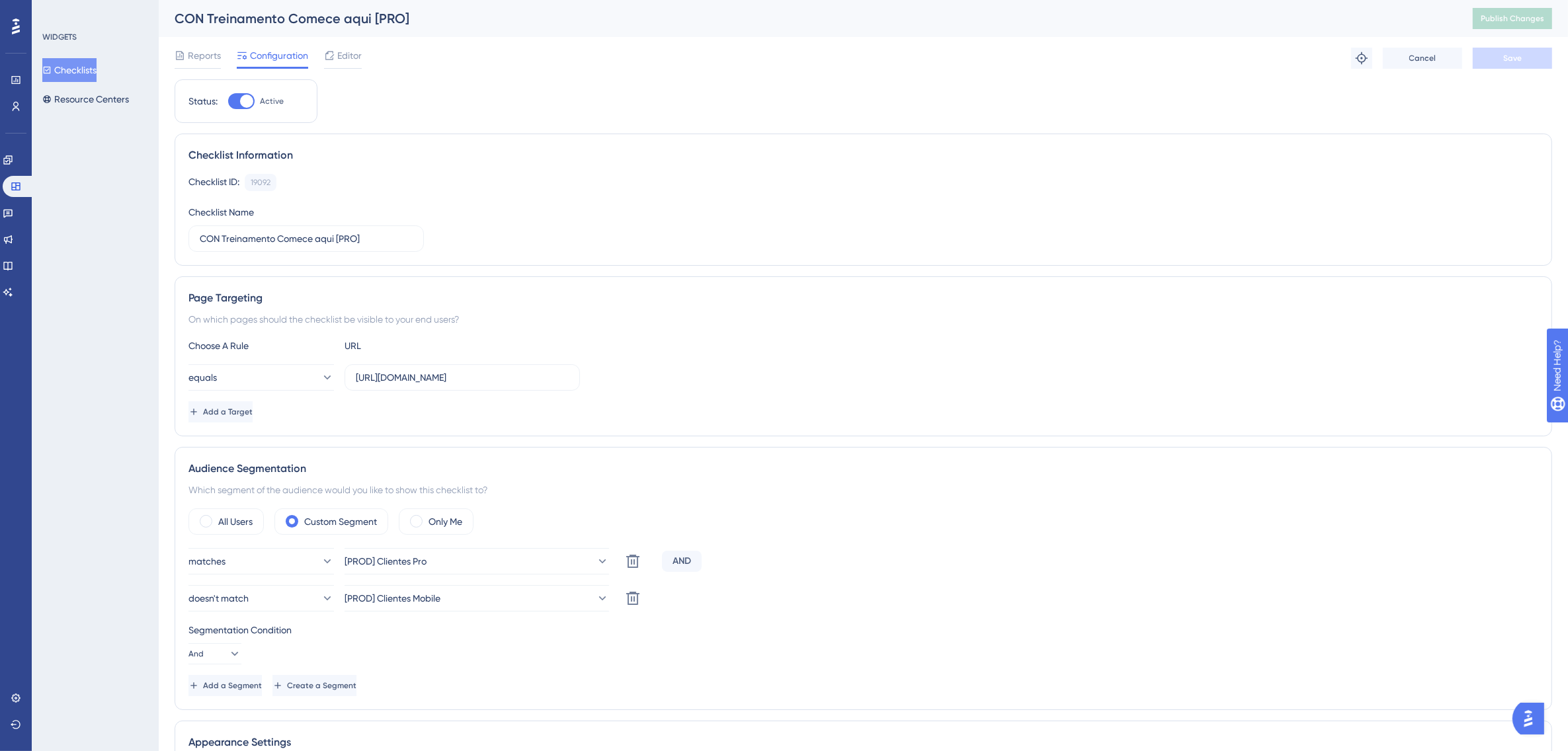
click at [83, 70] on button "Checklists" at bounding box center [69, 70] width 54 height 23
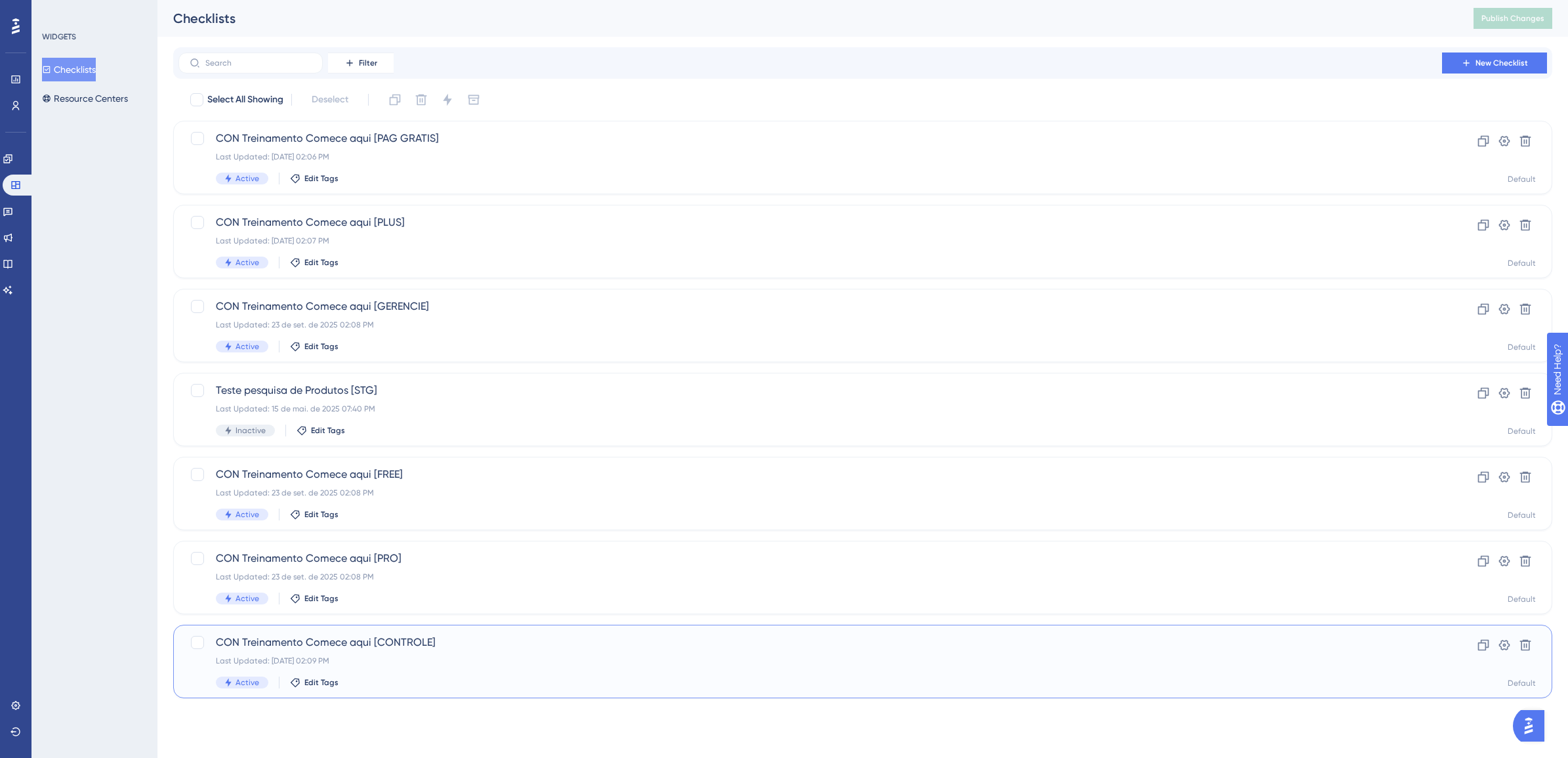
click at [378, 648] on span "CON Treinamento Comece aqui [CONTROLE]" at bounding box center [810, 643] width 1189 height 16
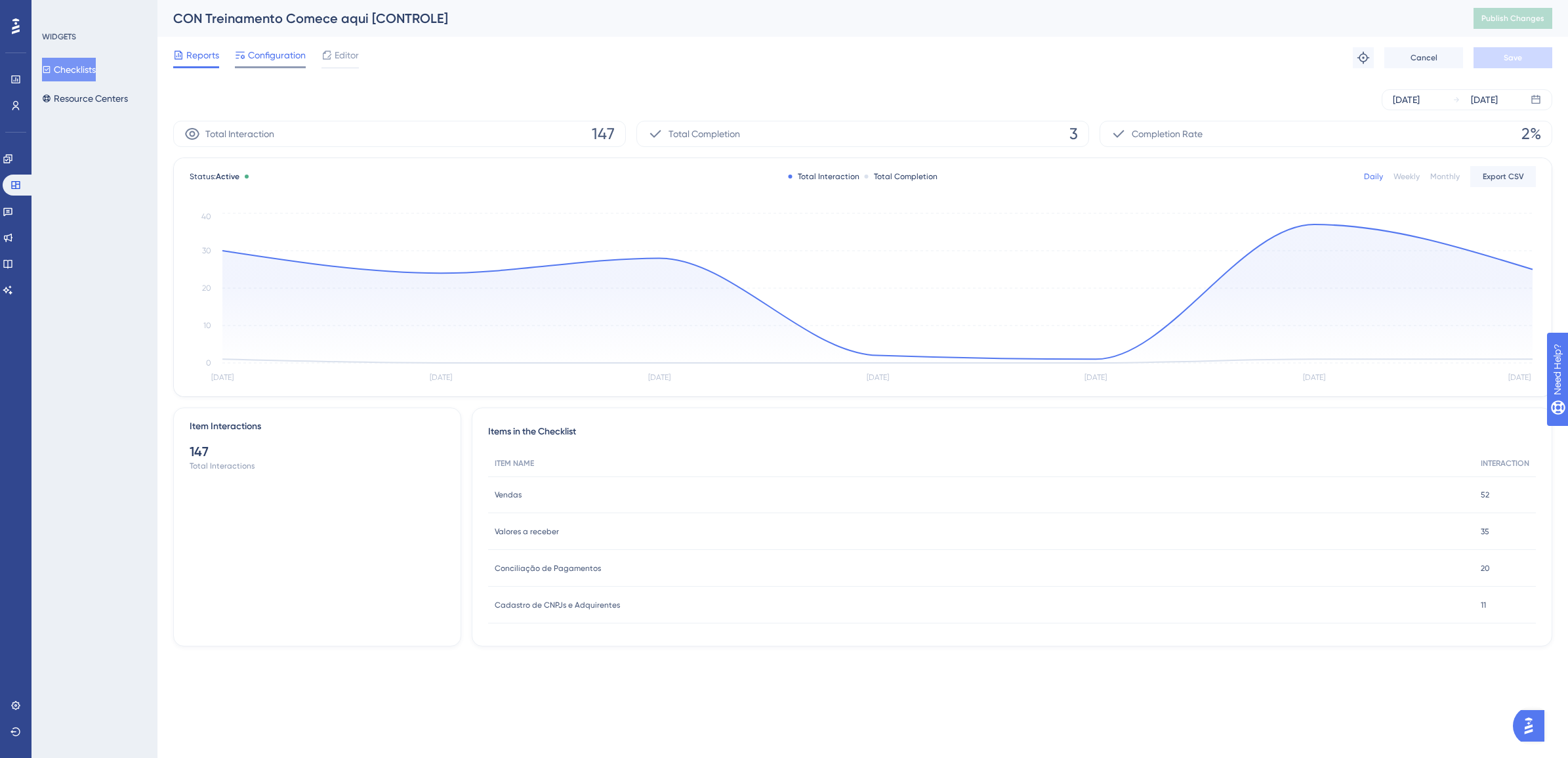
click at [270, 57] on span "Configuration" at bounding box center [277, 55] width 57 height 16
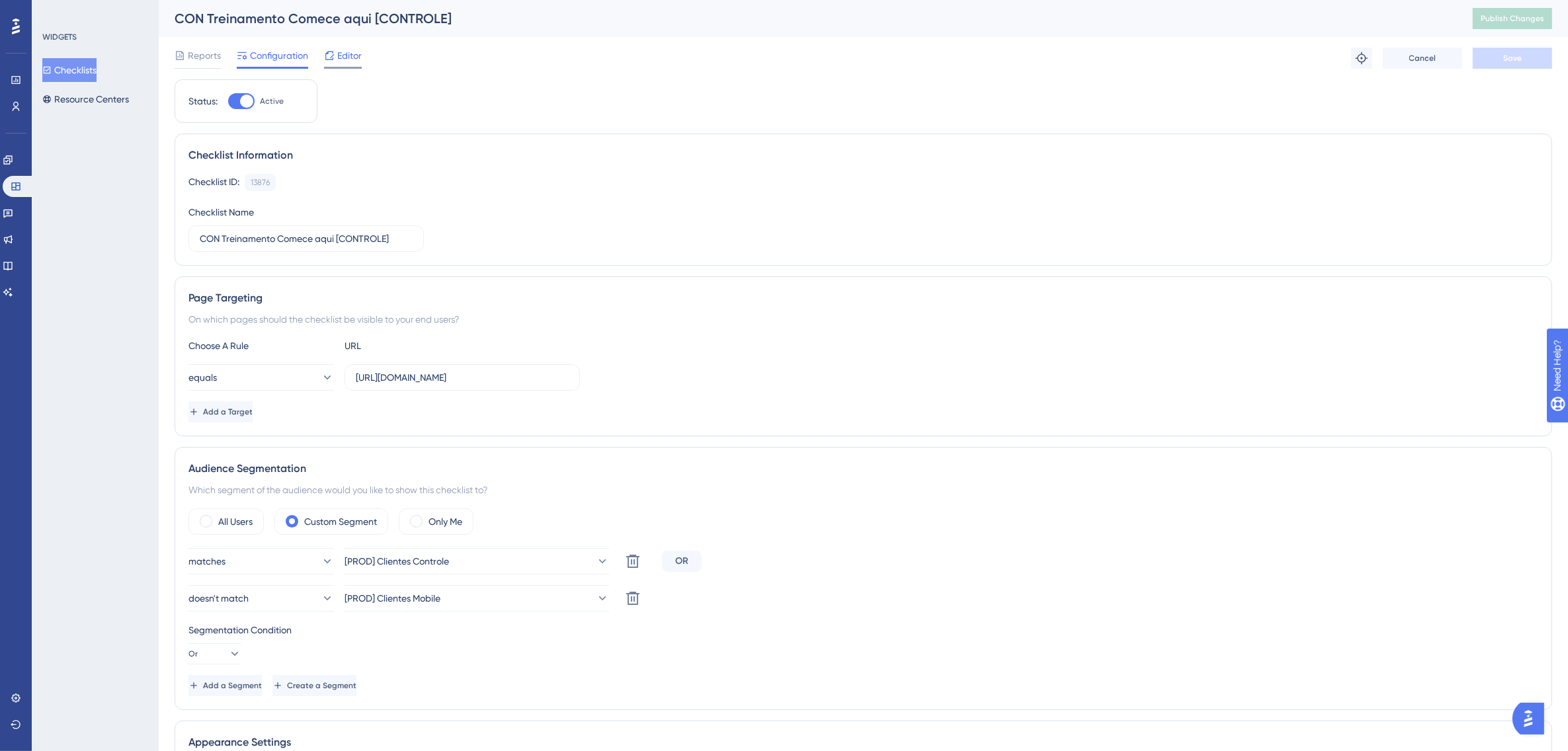
click at [338, 60] on span "Editor" at bounding box center [349, 56] width 24 height 16
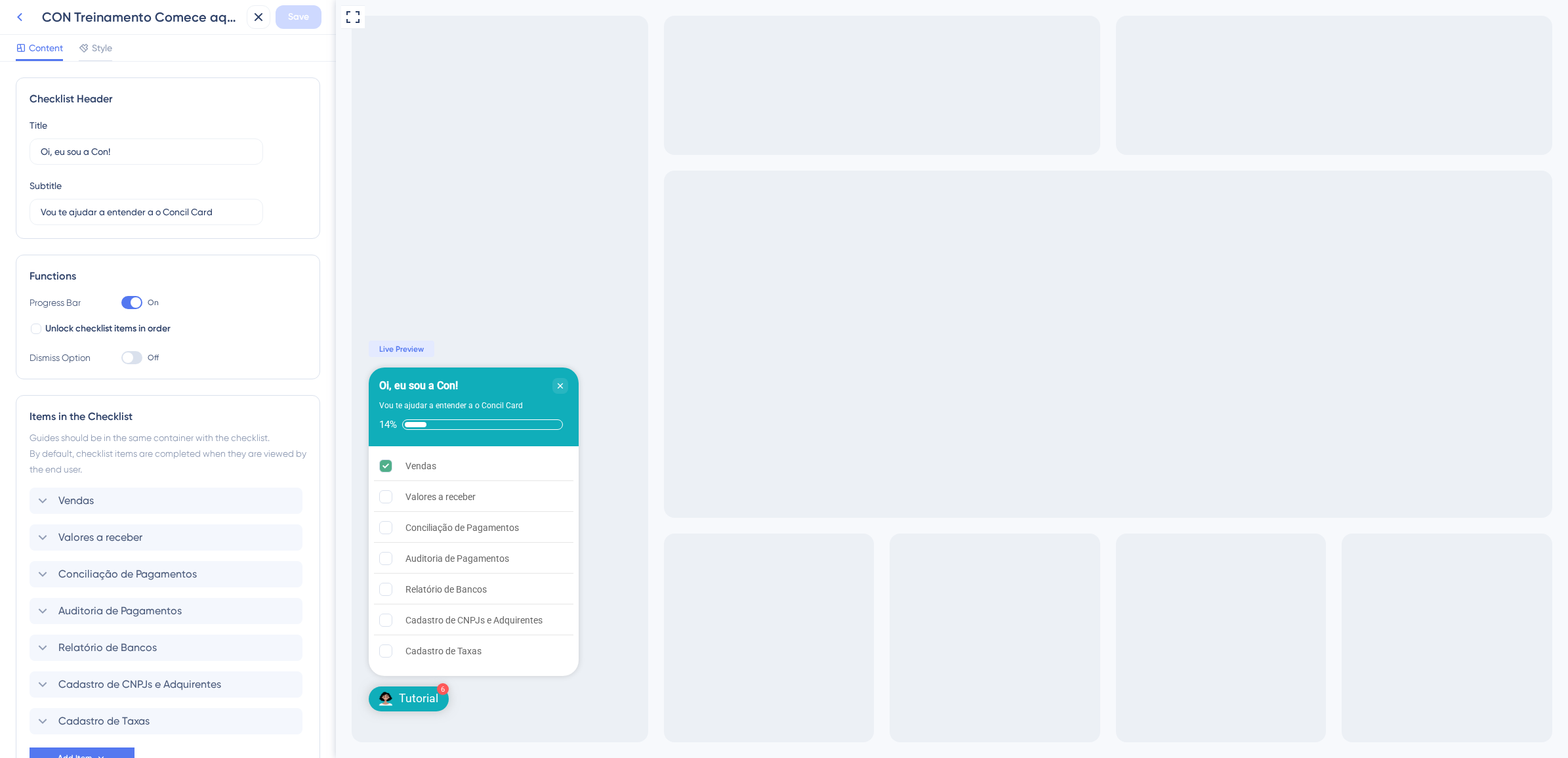
click at [22, 19] on icon at bounding box center [19, 17] width 16 height 16
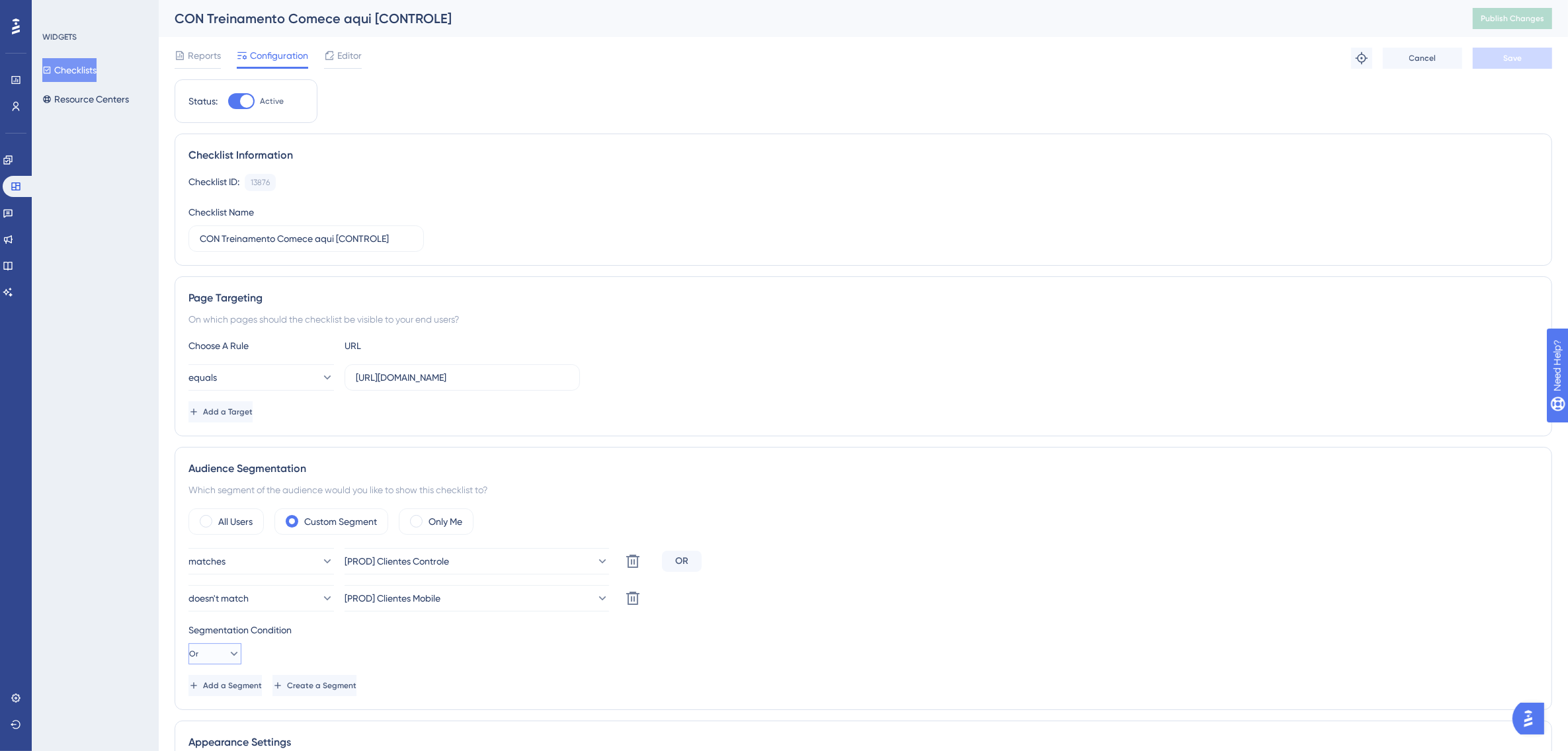
click at [233, 661] on button "Or" at bounding box center [215, 654] width 53 height 21
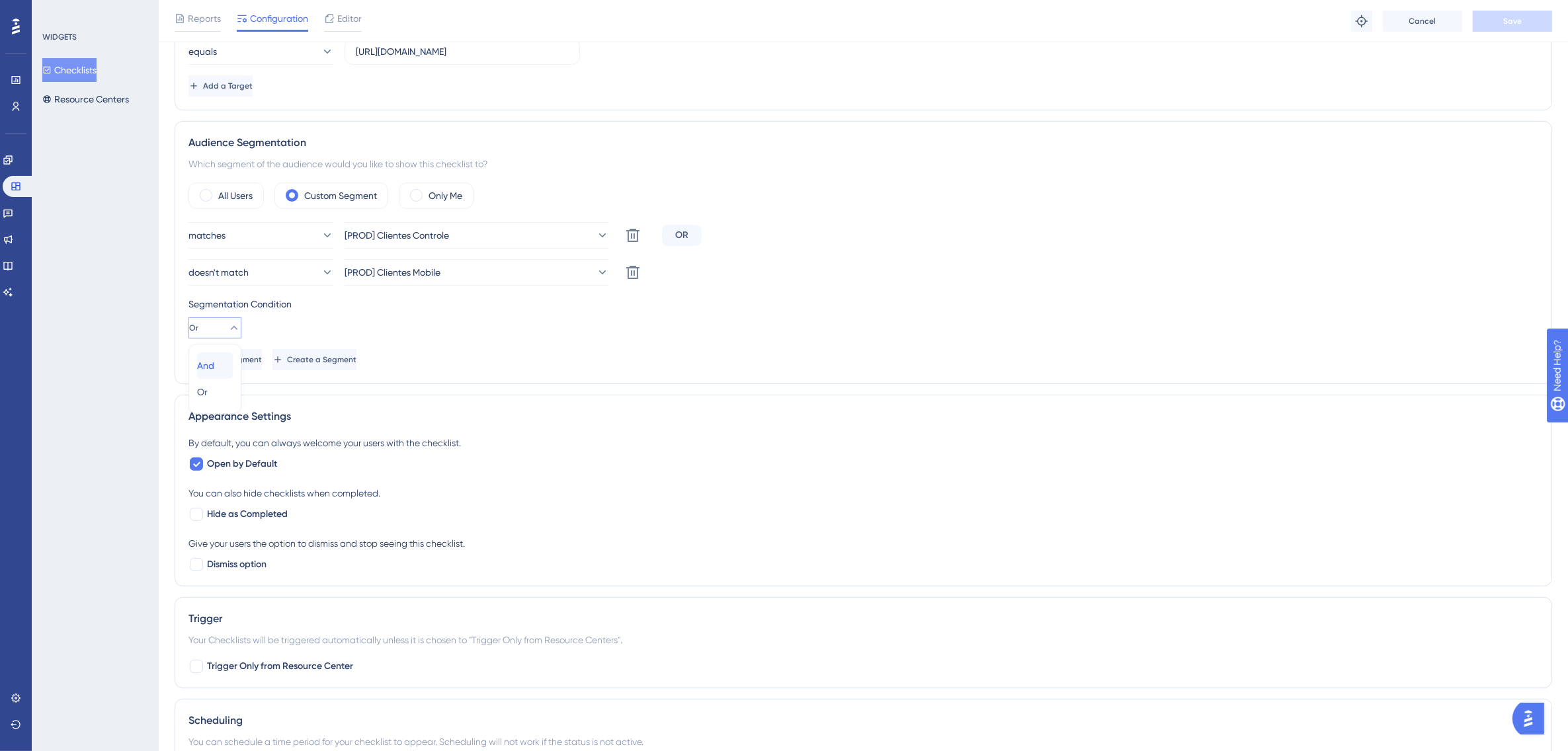
click at [207, 365] on span "And" at bounding box center [206, 366] width 17 height 16
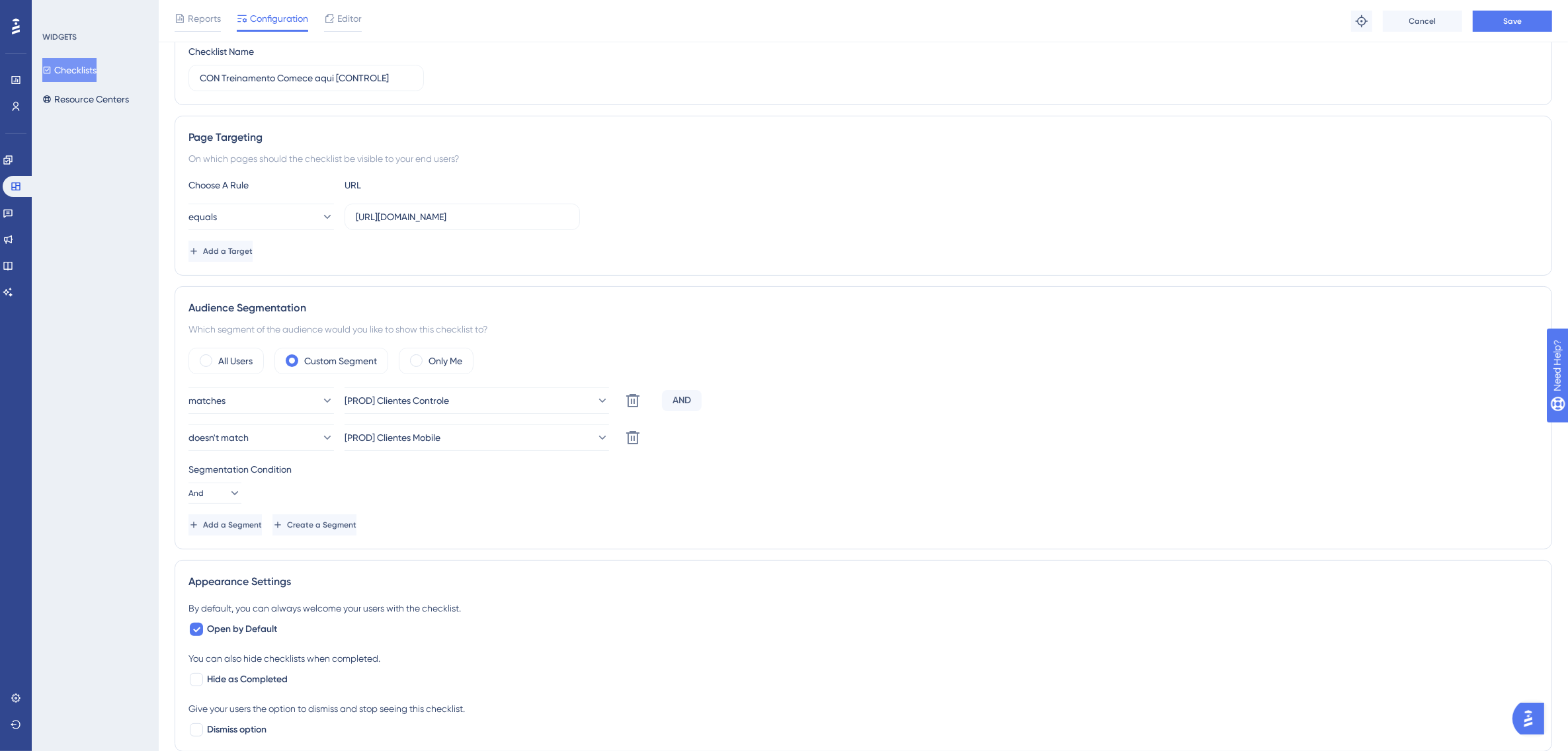
scroll to position [83, 0]
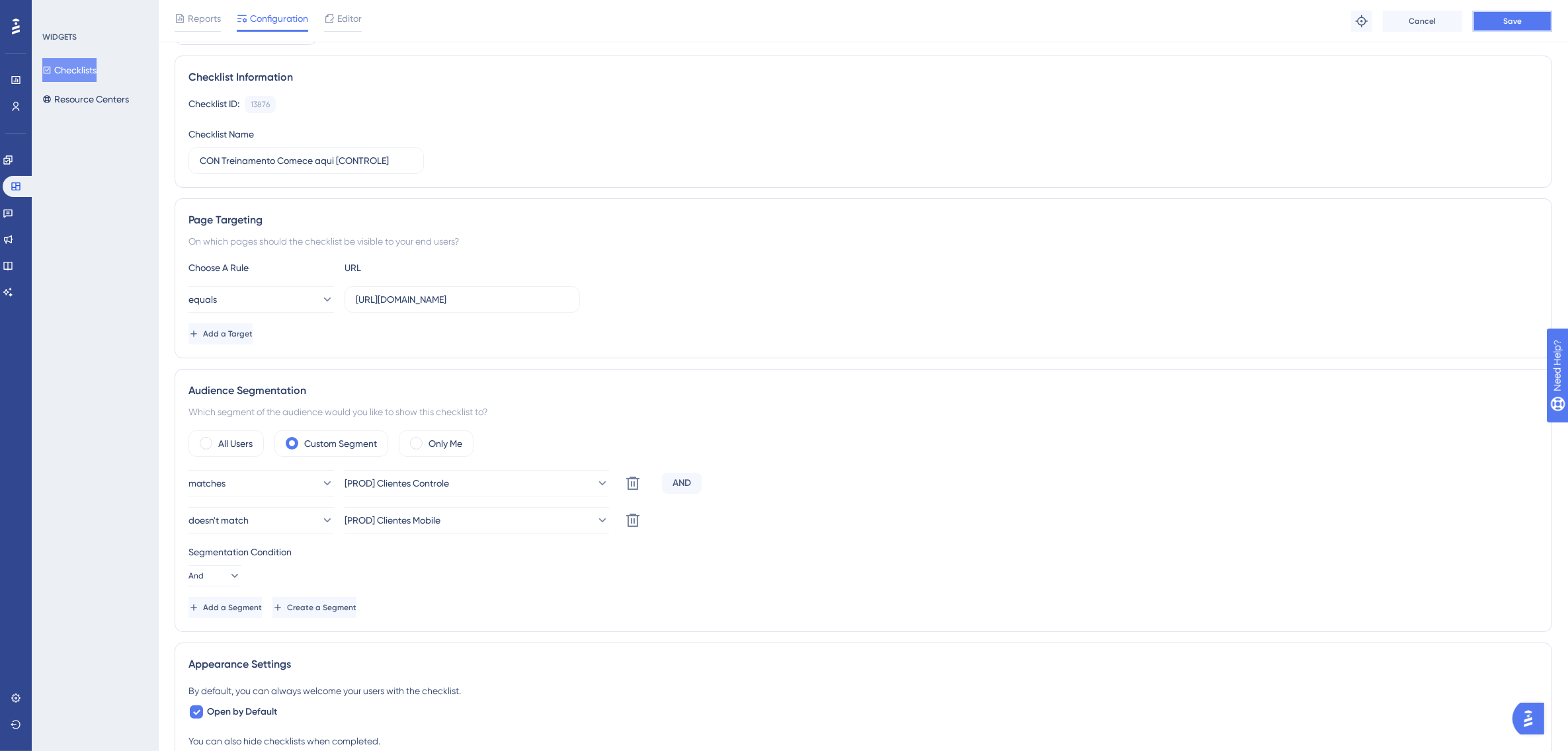
click at [1525, 22] on button "Save" at bounding box center [1512, 21] width 79 height 21
click at [74, 68] on button "Checklists" at bounding box center [69, 70] width 54 height 23
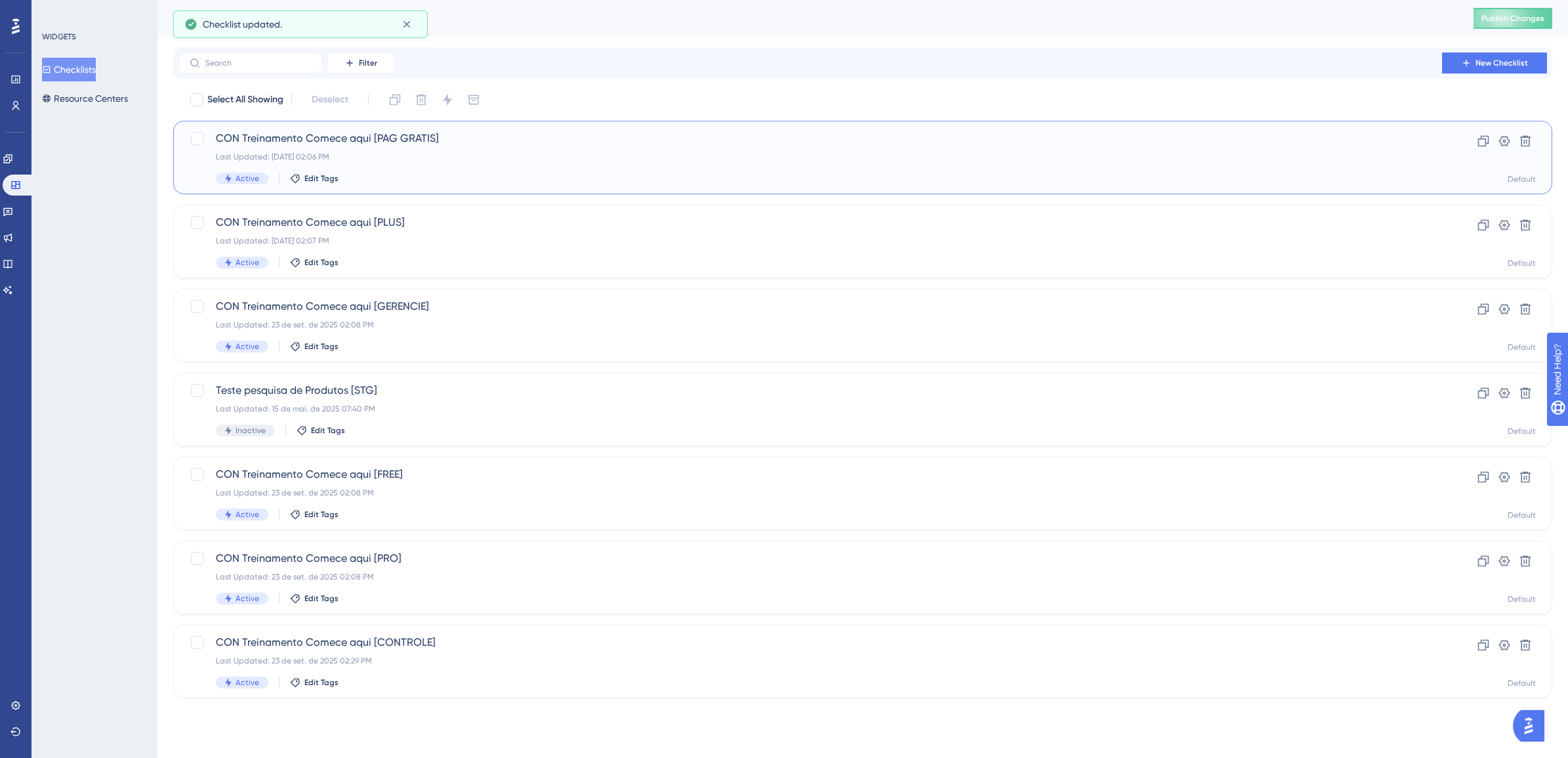
click at [382, 154] on div "Last Updated: 23 de set. de 2025 02:06 PM" at bounding box center [810, 157] width 1189 height 11
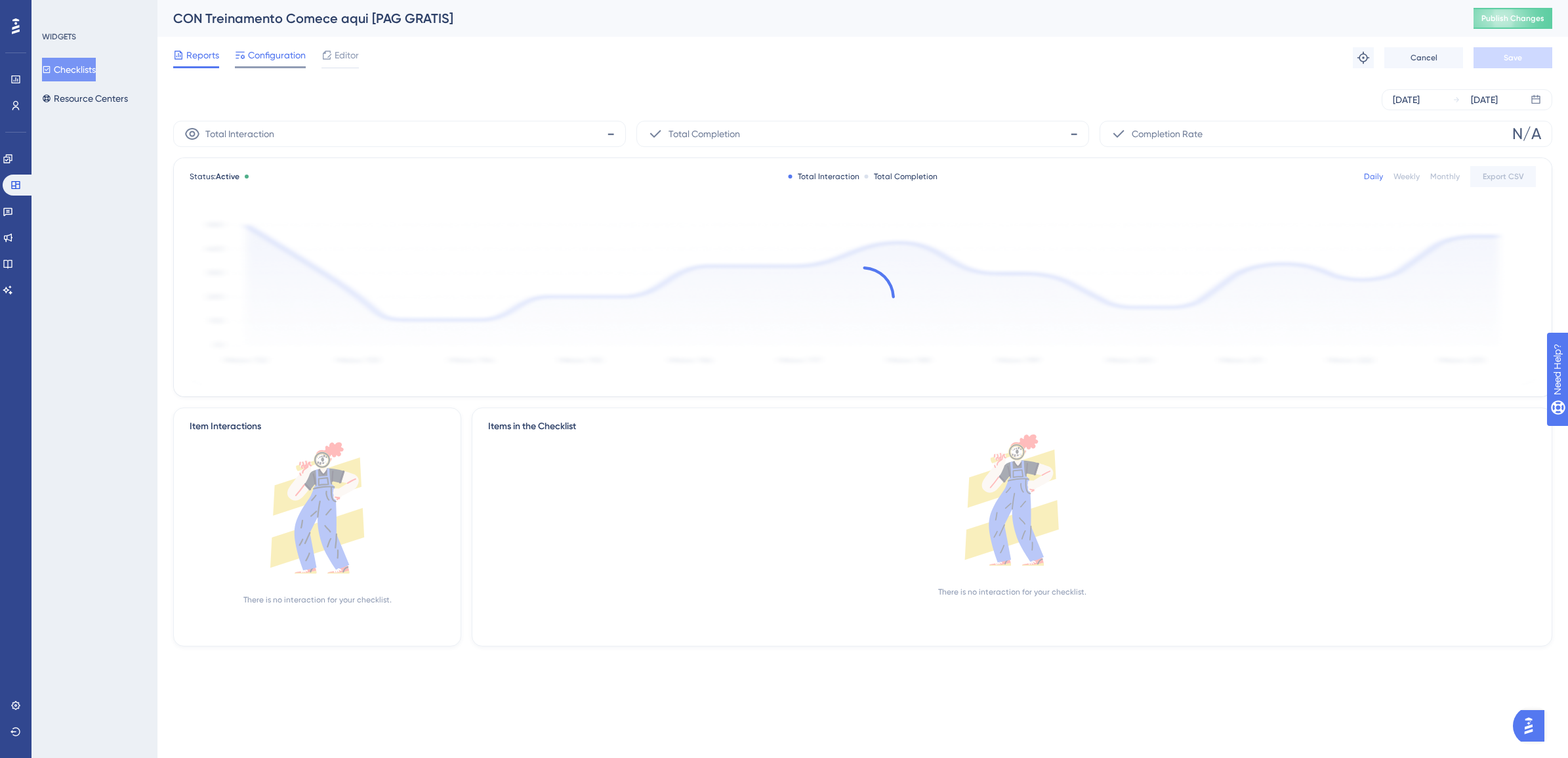
click at [287, 58] on span "Configuration" at bounding box center [277, 55] width 57 height 16
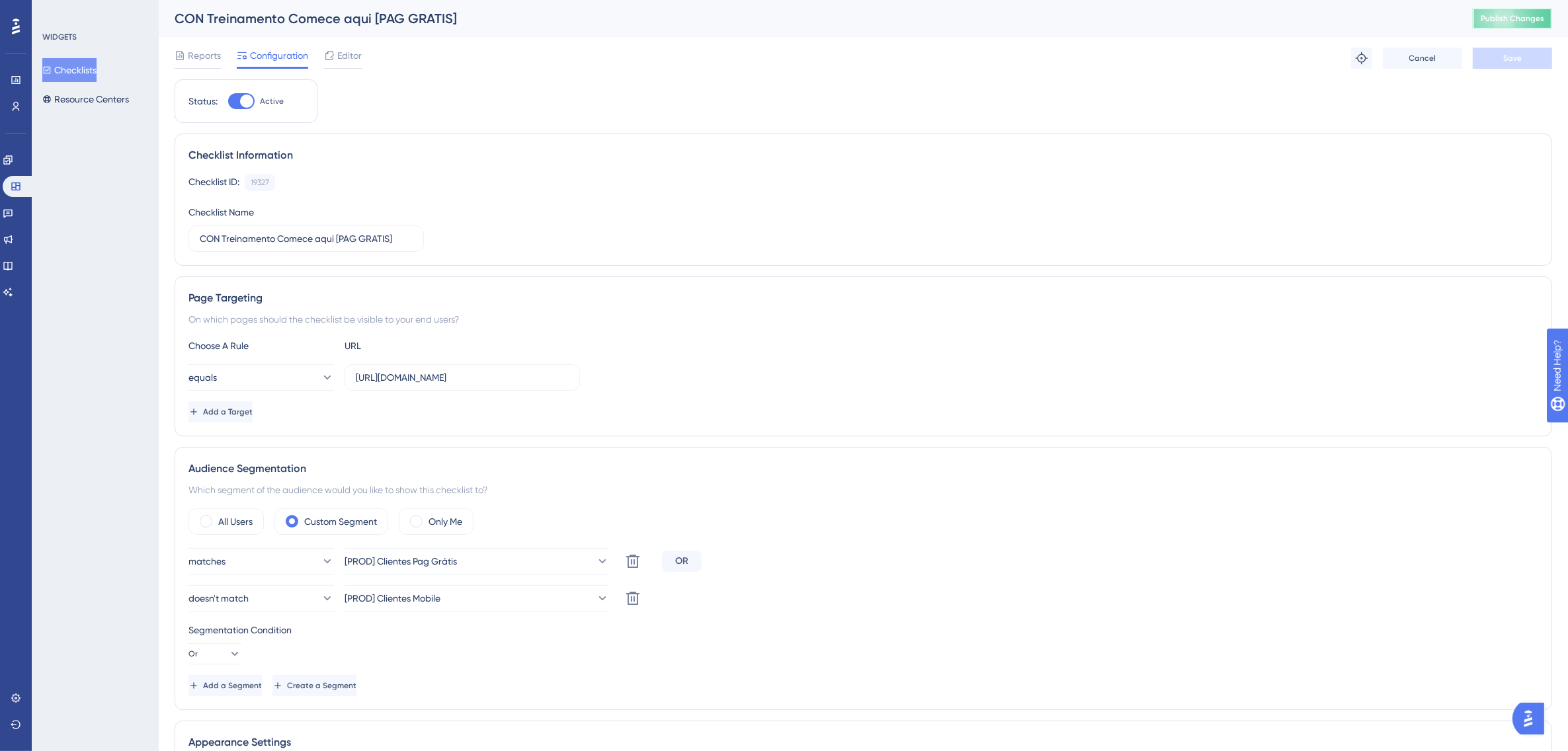
click at [1516, 18] on span "Publish Changes" at bounding box center [1512, 19] width 63 height 11
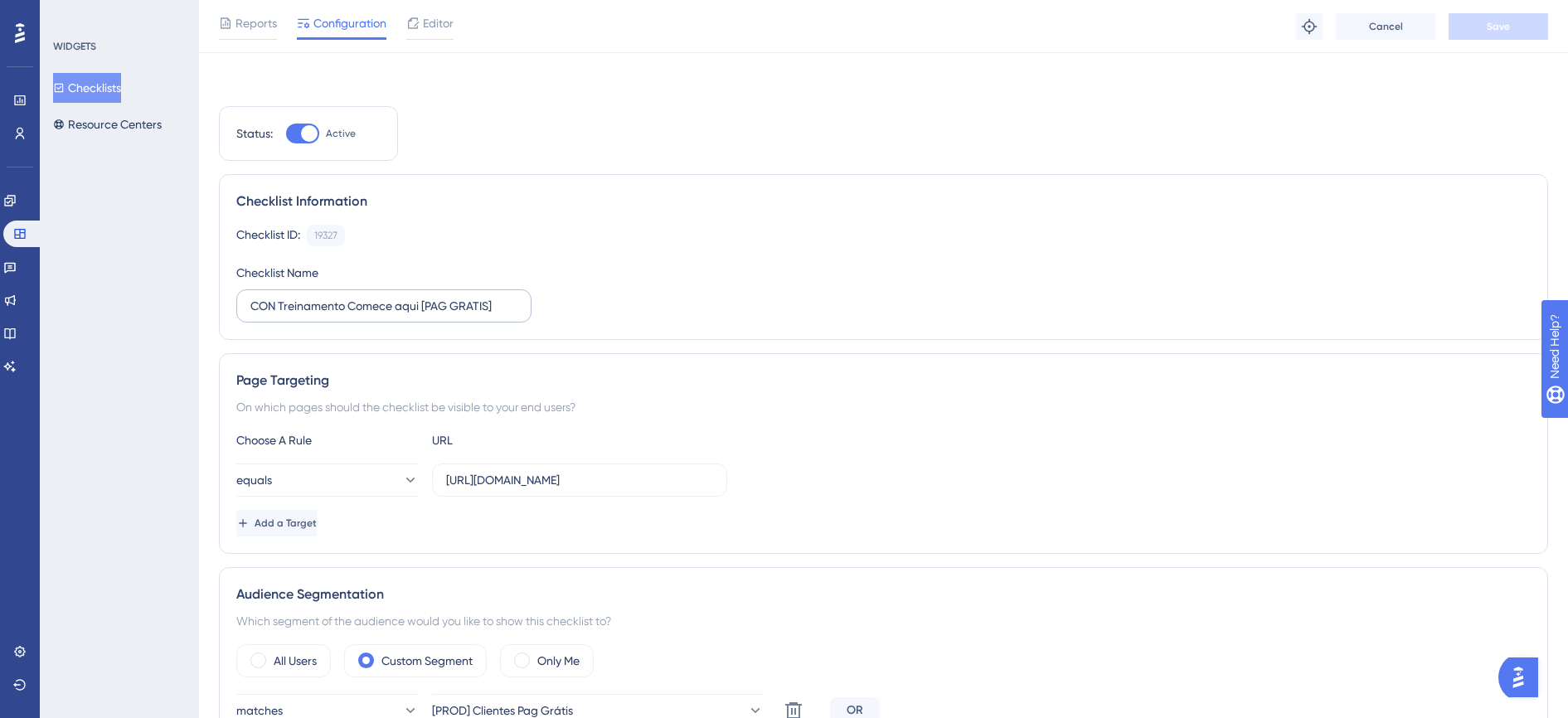
scroll to position [414, 0]
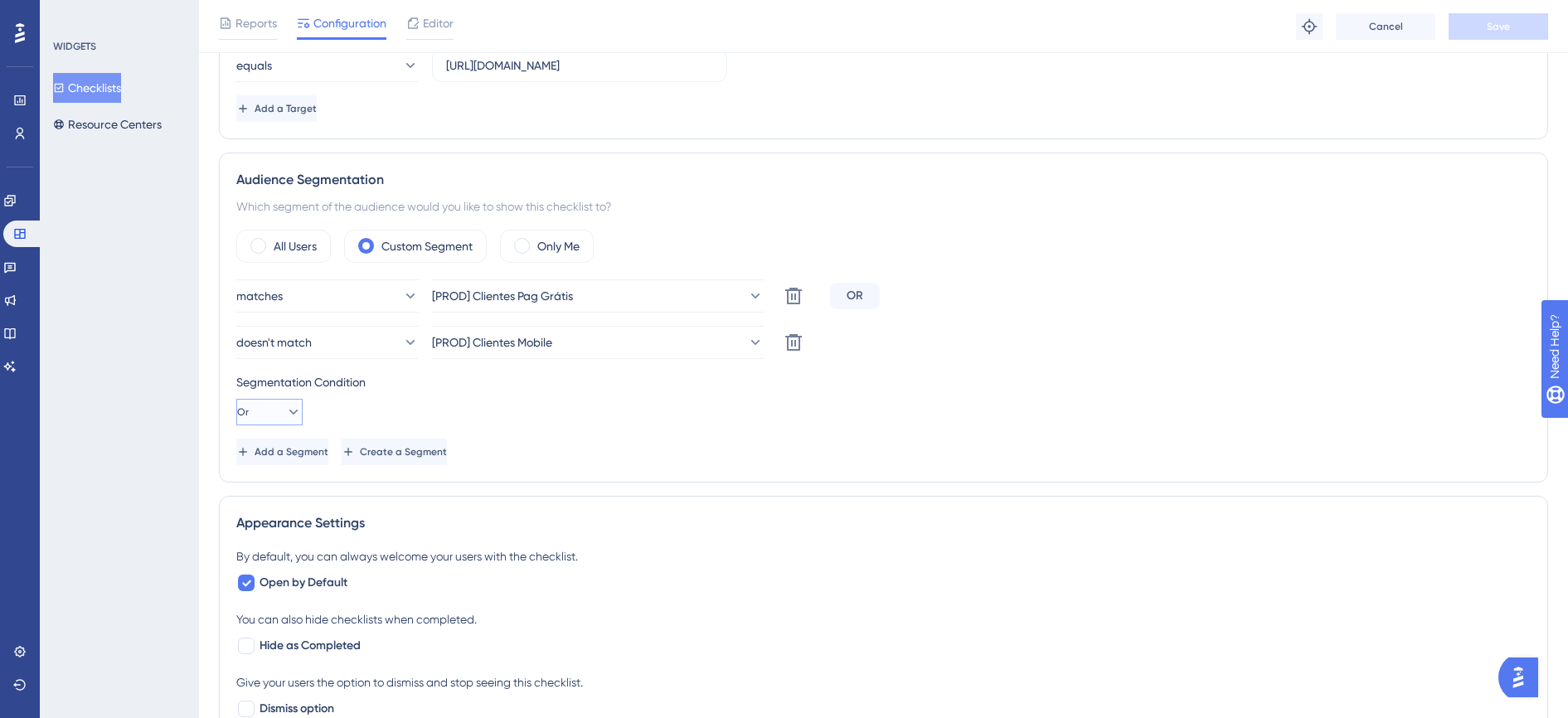
click at [285, 414] on icon at bounding box center [293, 412] width 17 height 17
click at [277, 452] on div "And And" at bounding box center [270, 460] width 45 height 33
click at [1495, 31] on span "Save" at bounding box center [1498, 27] width 24 height 14
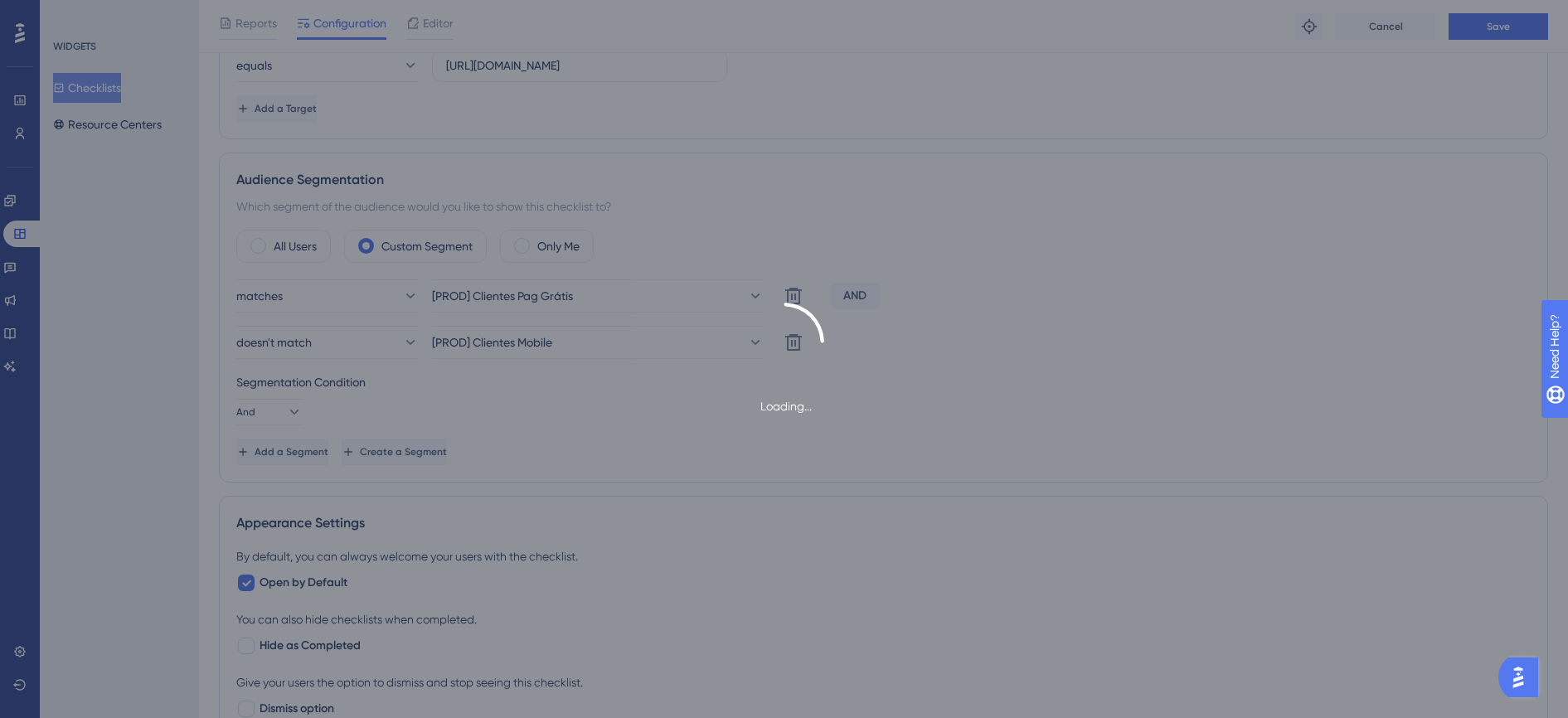
scroll to position [0, 0]
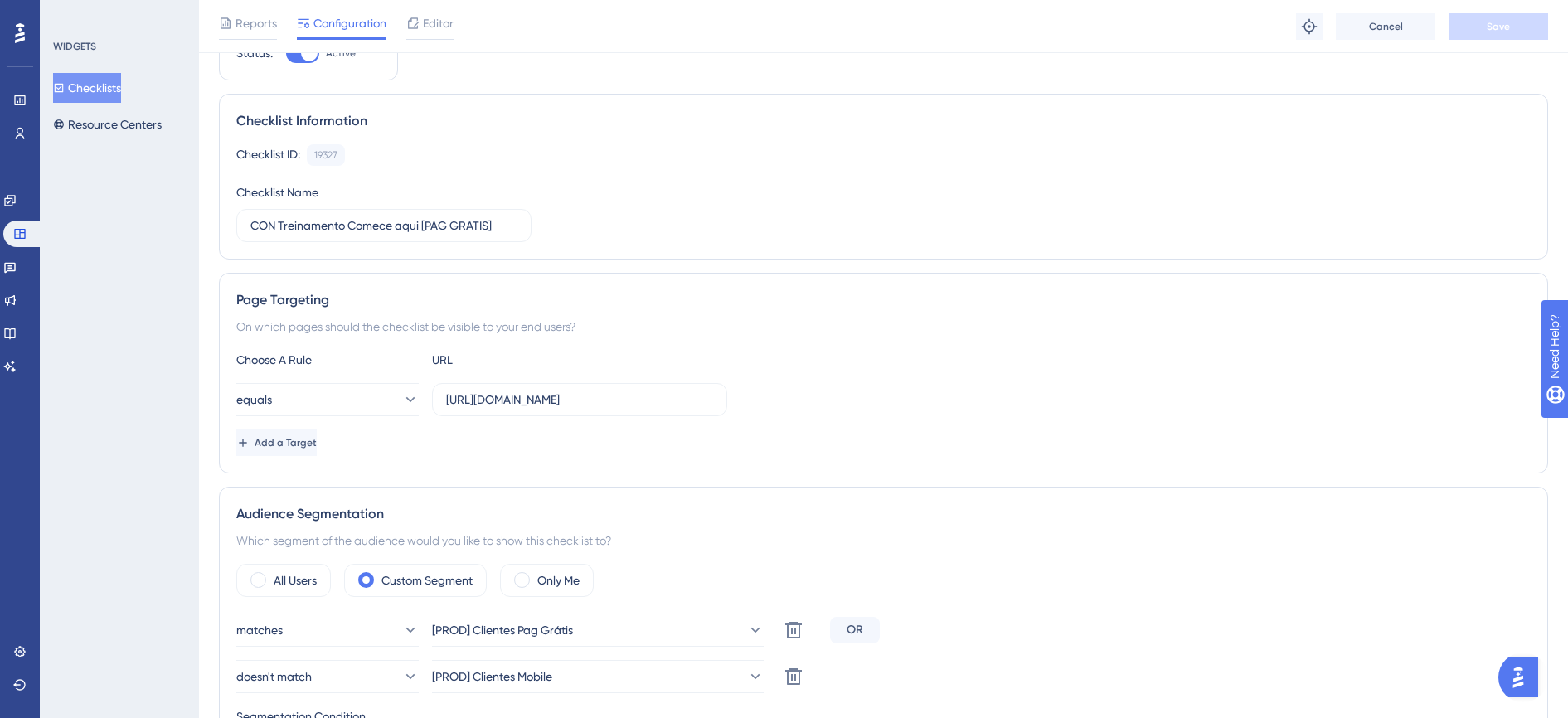
scroll to position [207, 0]
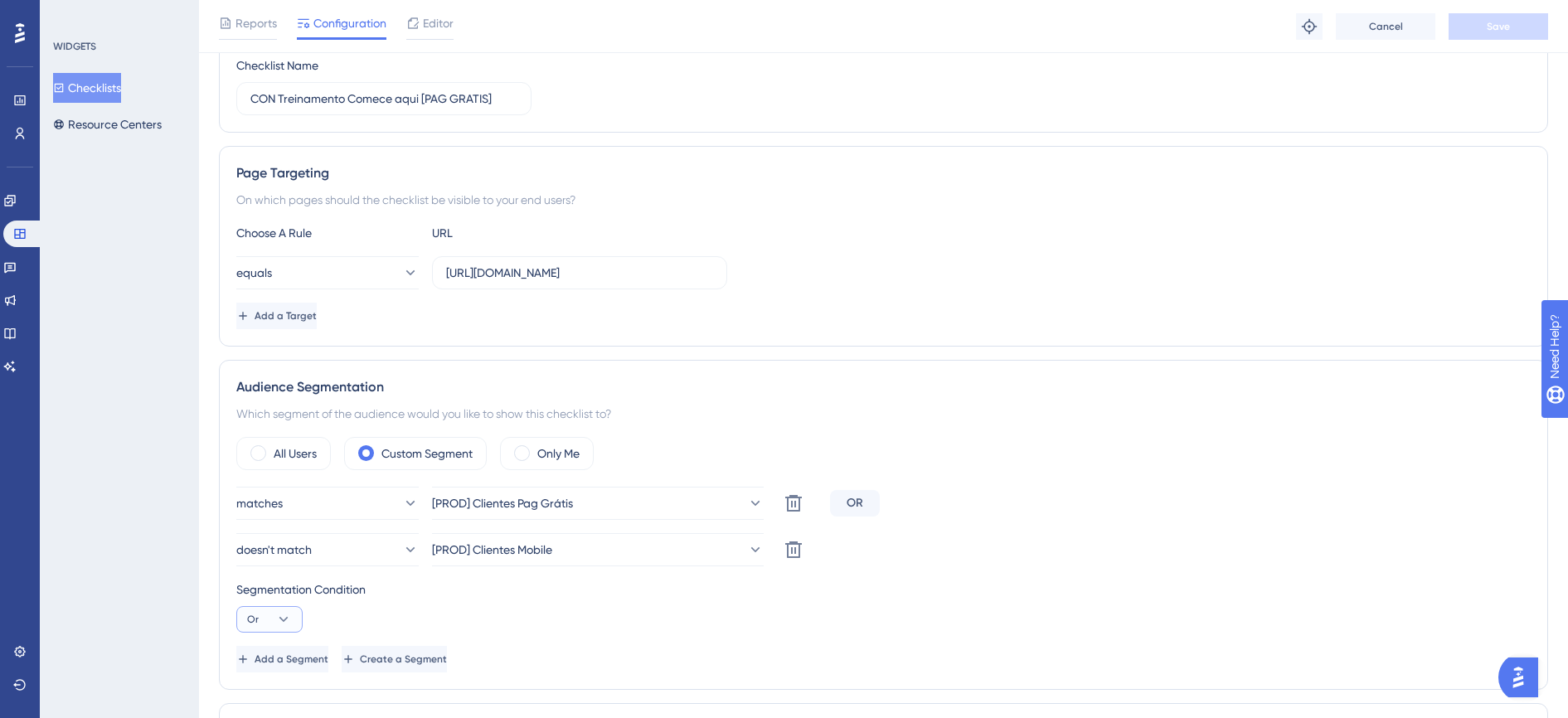
click at [285, 615] on icon at bounding box center [283, 619] width 17 height 17
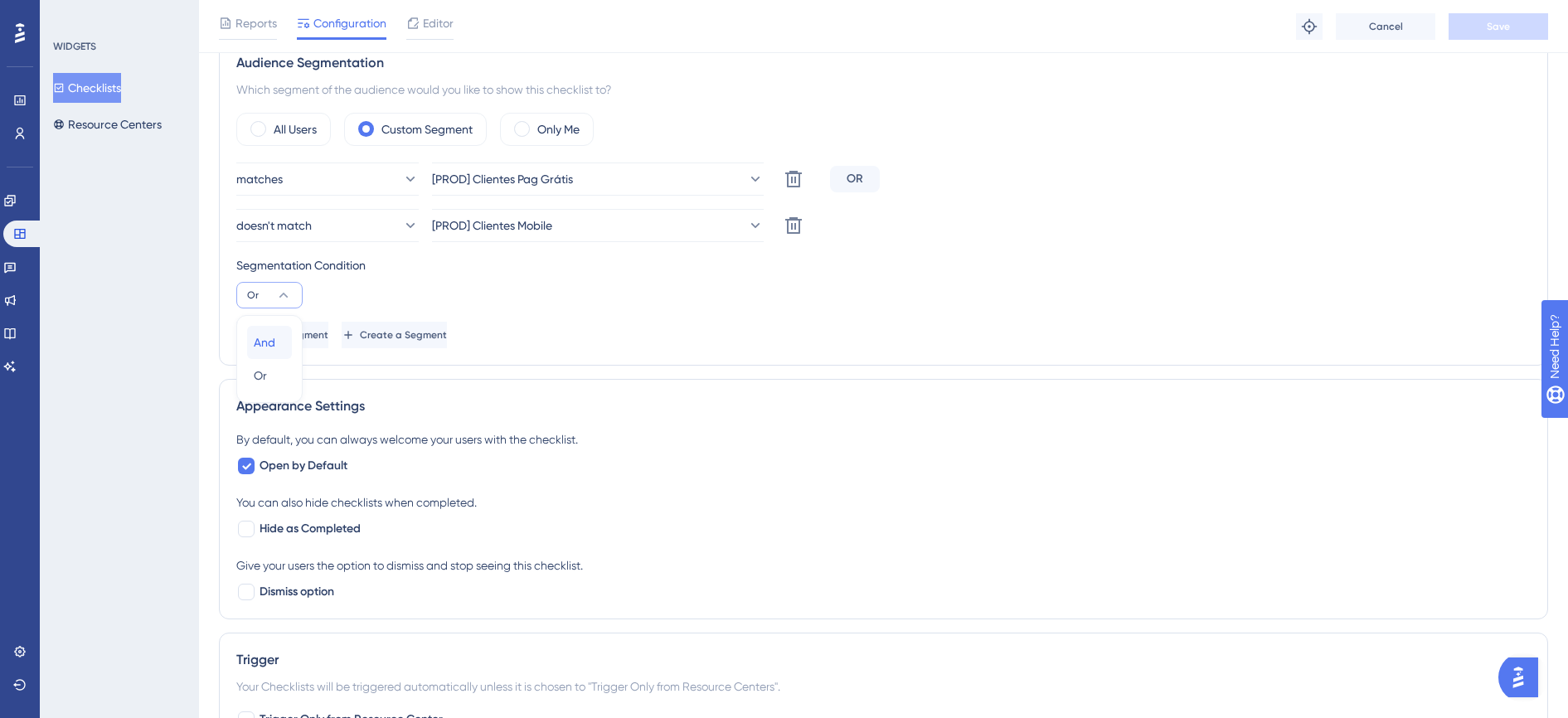
click at [281, 346] on div "And And" at bounding box center [269, 343] width 31 height 33
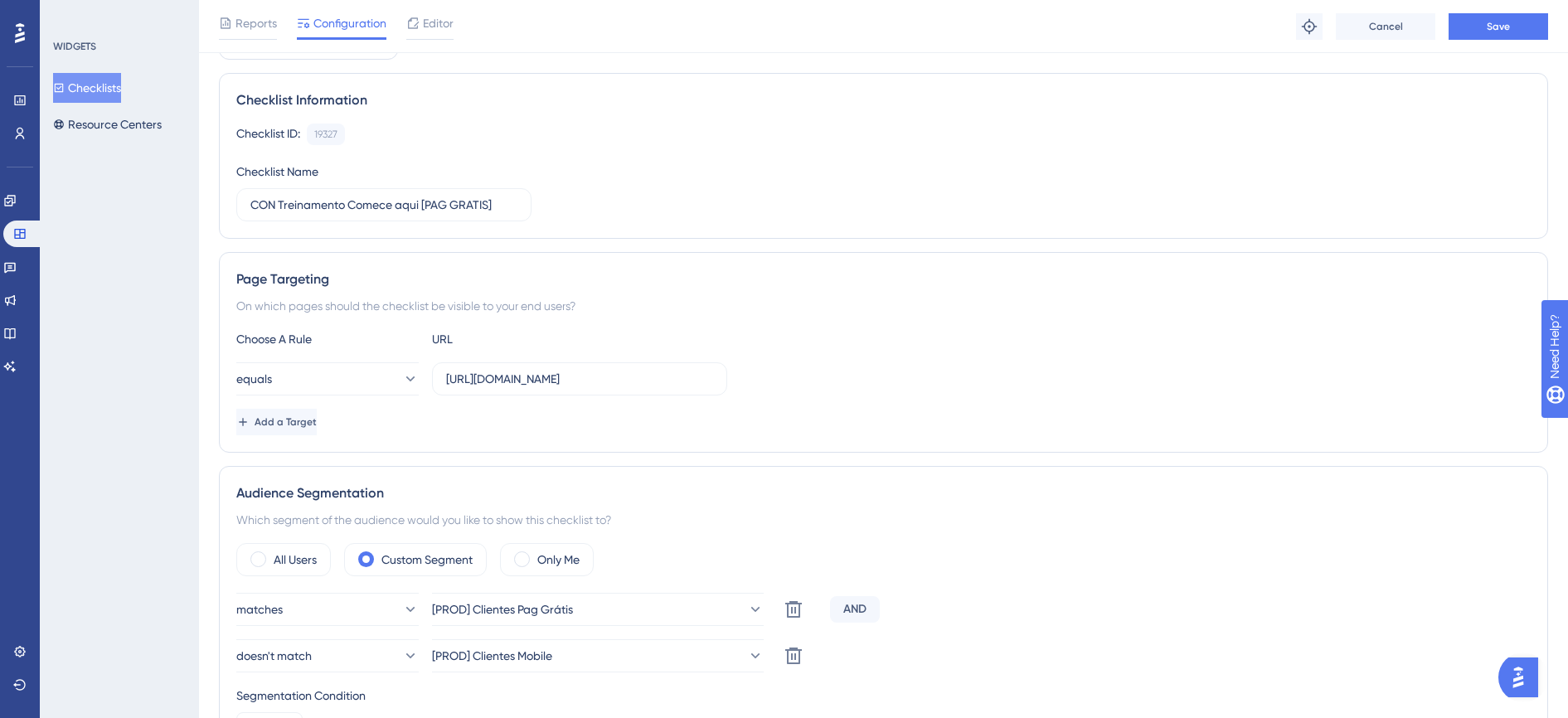
scroll to position [0, 0]
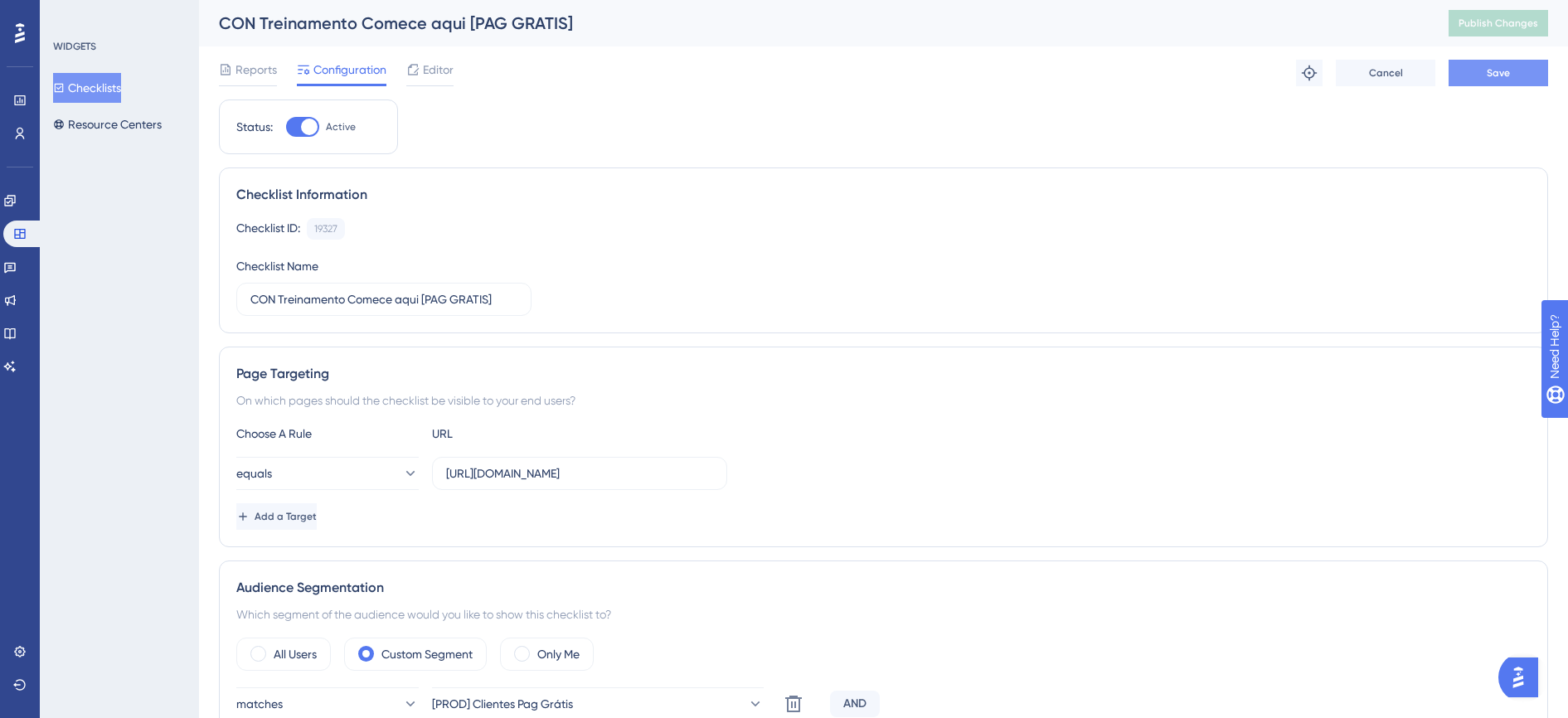
click at [1498, 76] on span "Save" at bounding box center [1498, 74] width 24 height 14
click at [103, 86] on button "Checklists" at bounding box center [86, 87] width 68 height 29
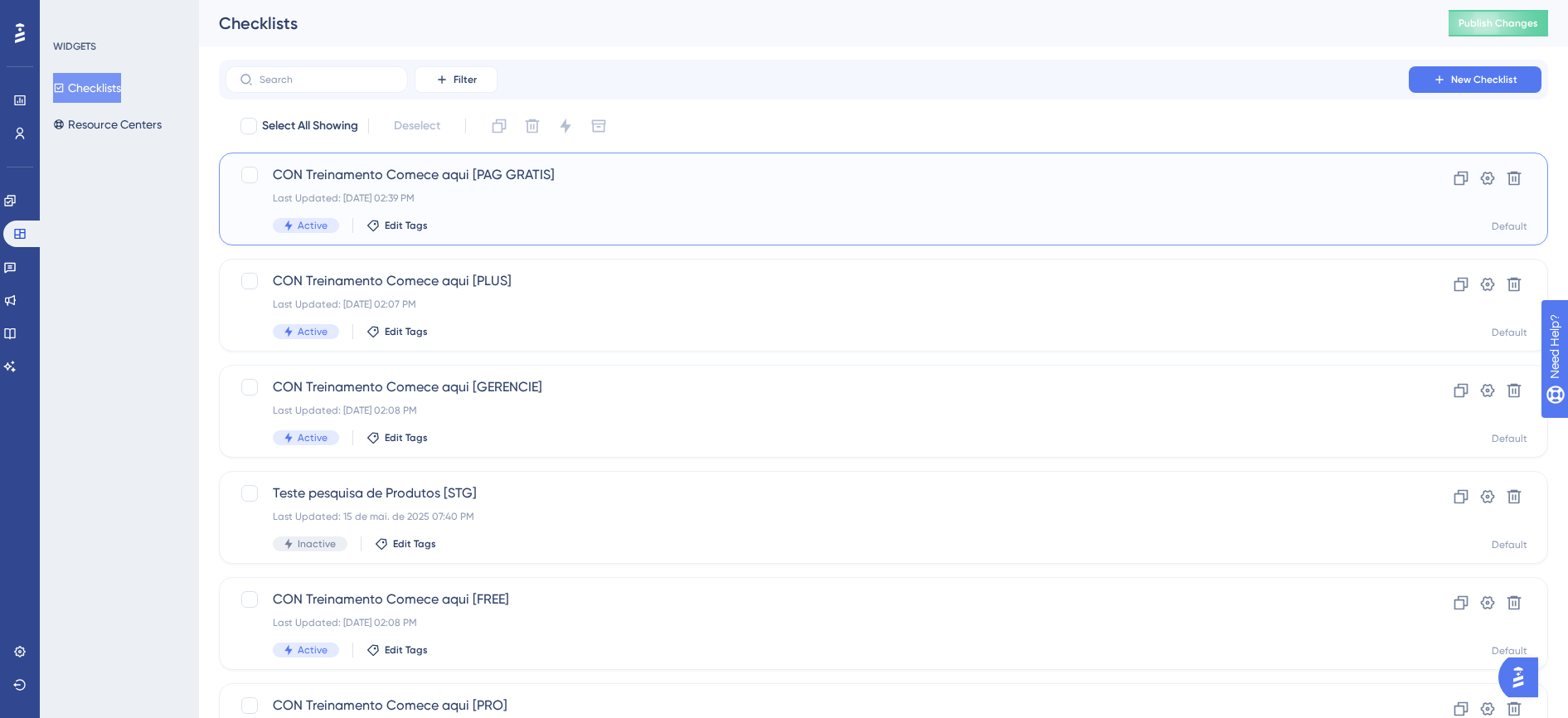
click at [554, 189] on div "CON Treinamento Comece aqui [PAG GRATIS] Last Updated: 23 de set. de 2025 02:39…" at bounding box center [817, 198] width 1089 height 68
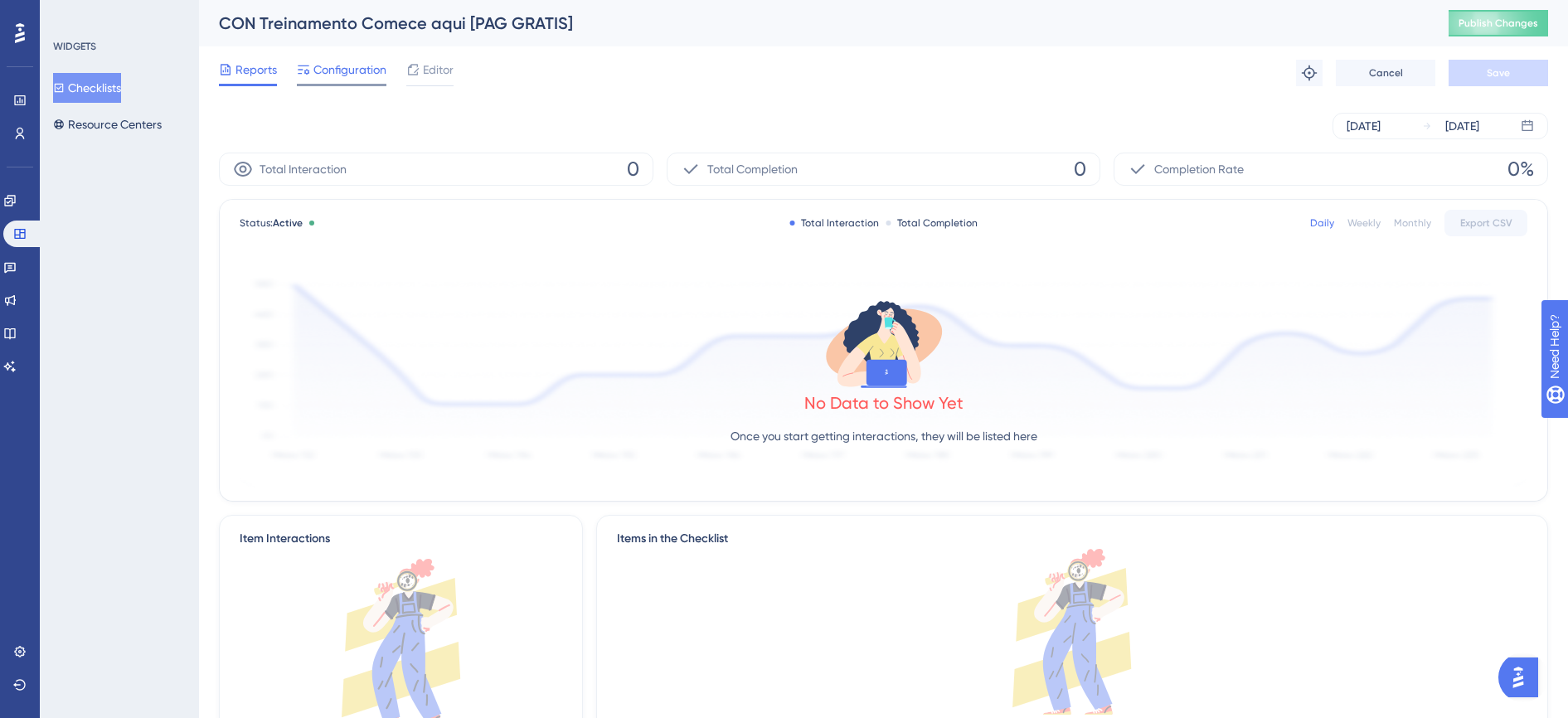
click at [341, 65] on span "Configuration" at bounding box center [350, 70] width 73 height 20
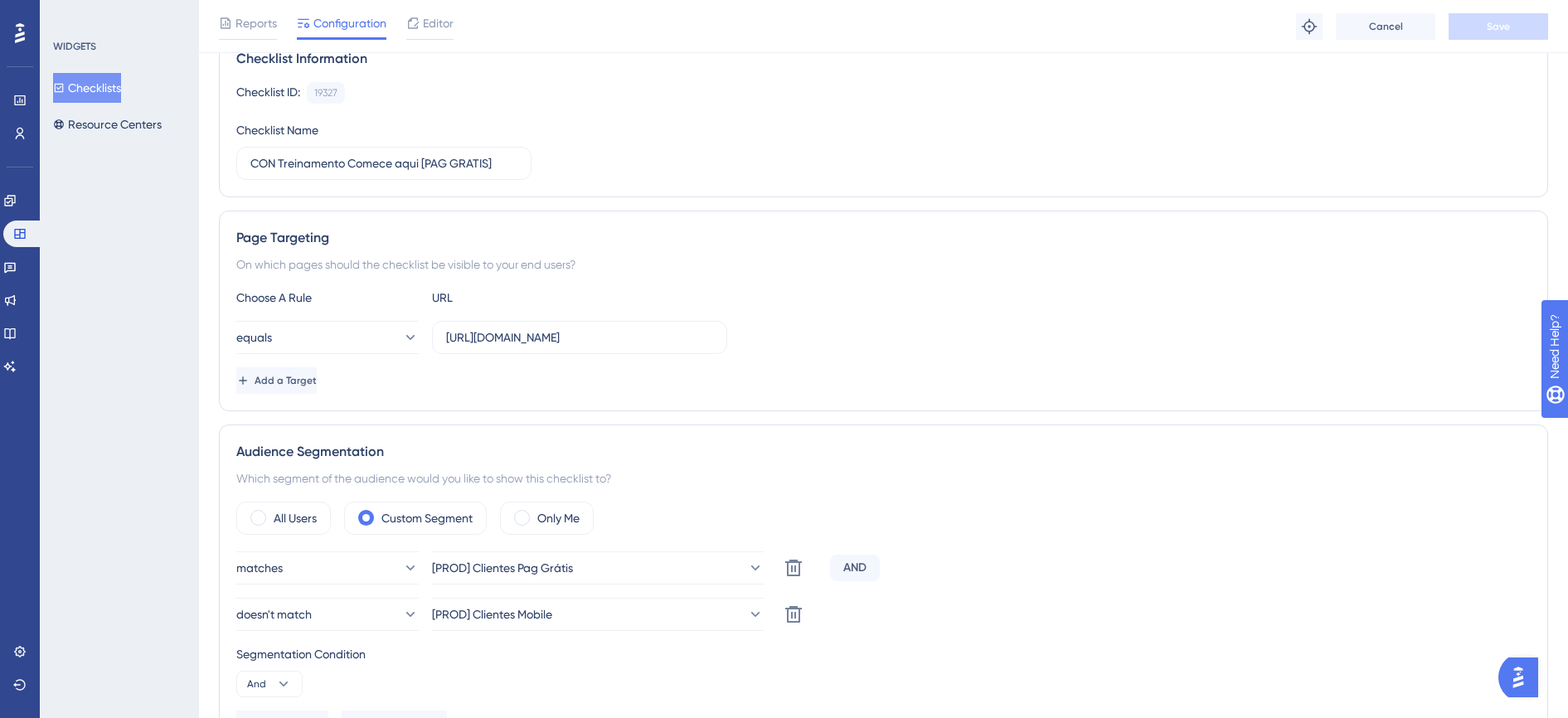
scroll to position [414, 0]
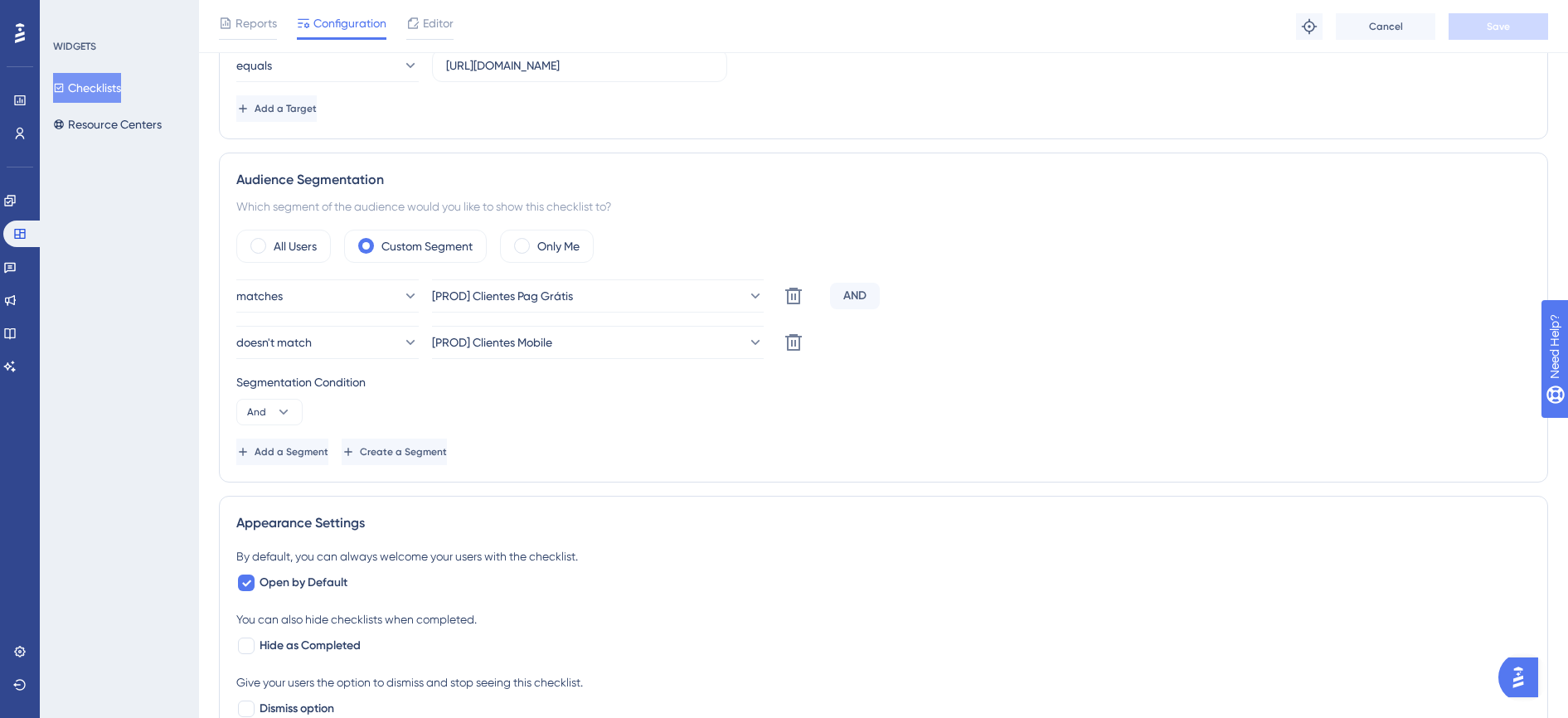
click at [116, 83] on button "Checklists" at bounding box center [86, 87] width 68 height 29
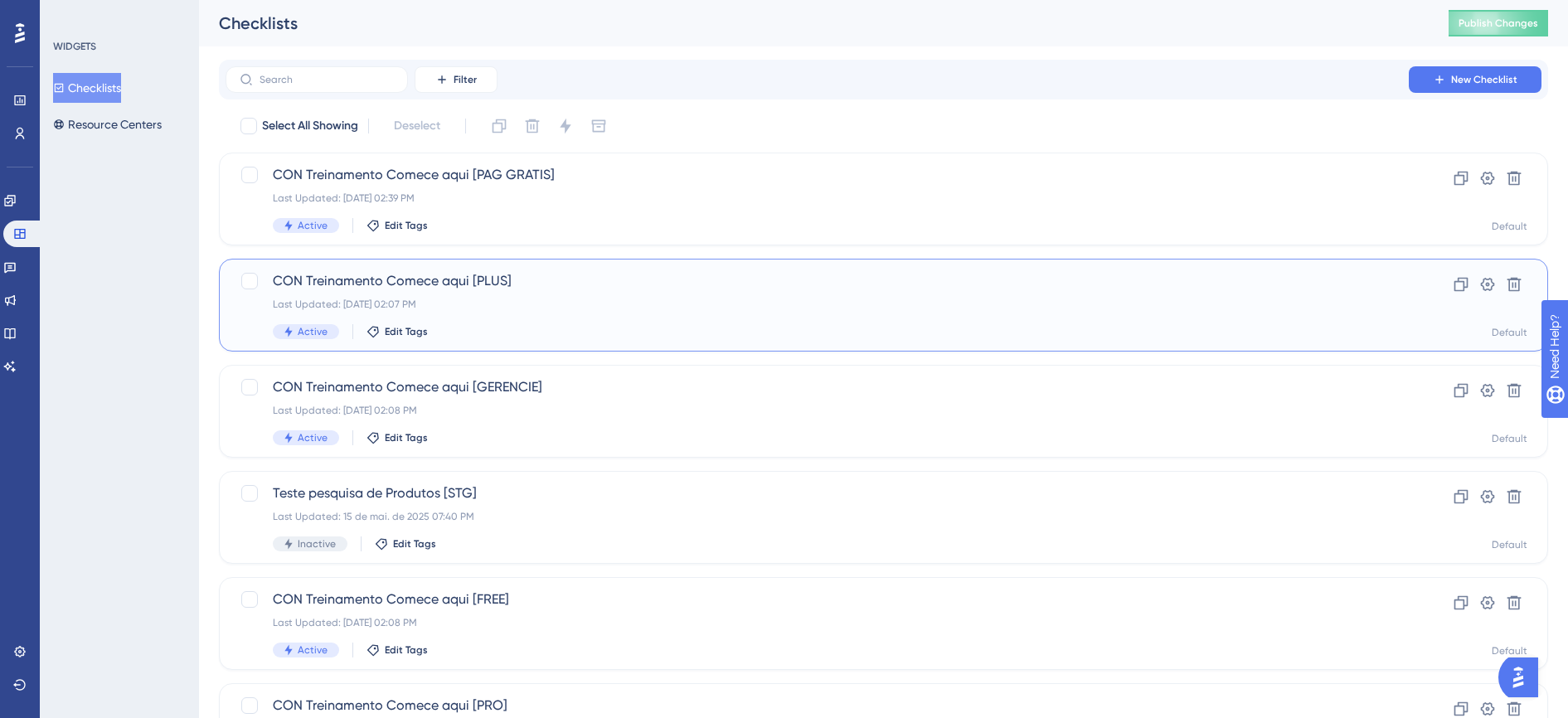
click at [561, 301] on div "Last Updated: 23 de set. de 2025 02:07 PM" at bounding box center [817, 304] width 1089 height 14
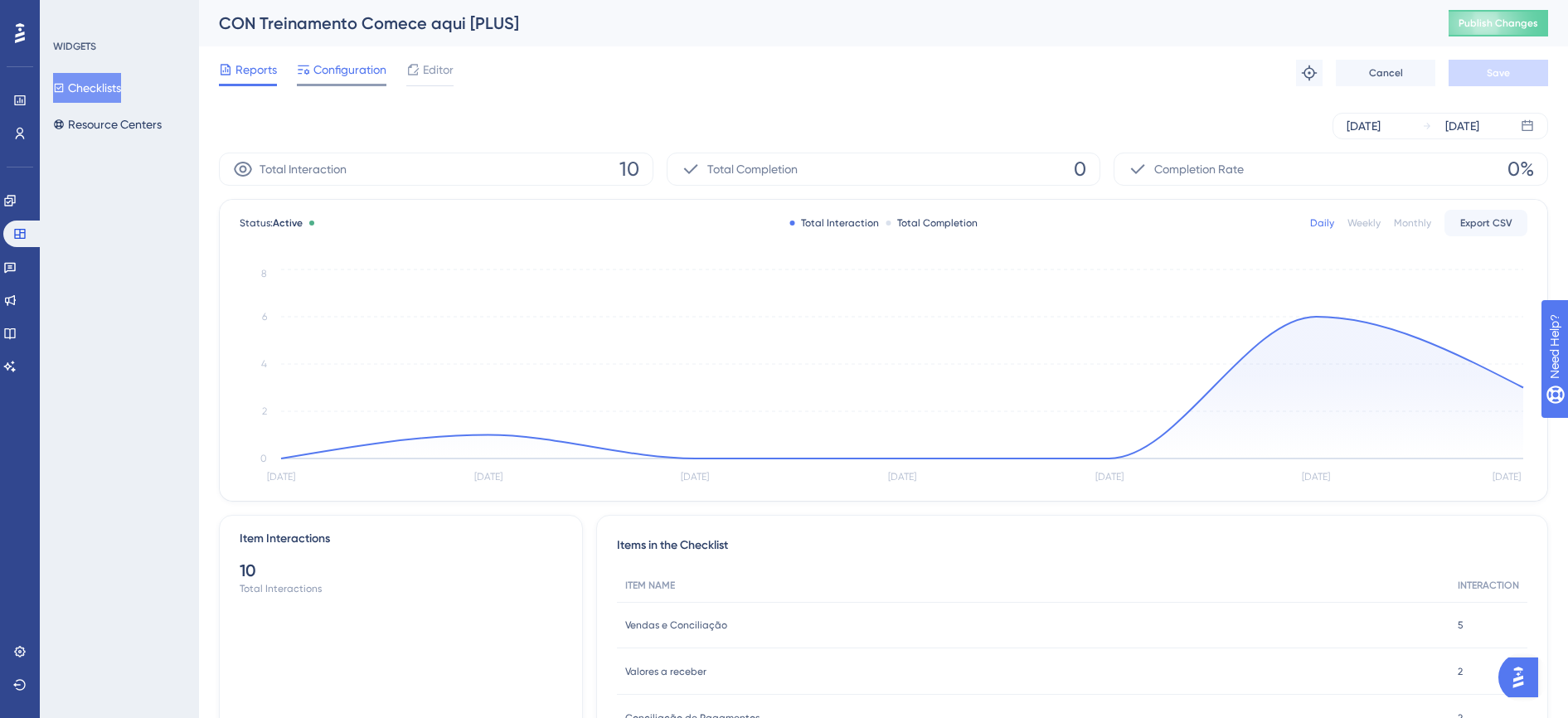
click at [361, 78] on span "Configuration" at bounding box center [350, 70] width 73 height 20
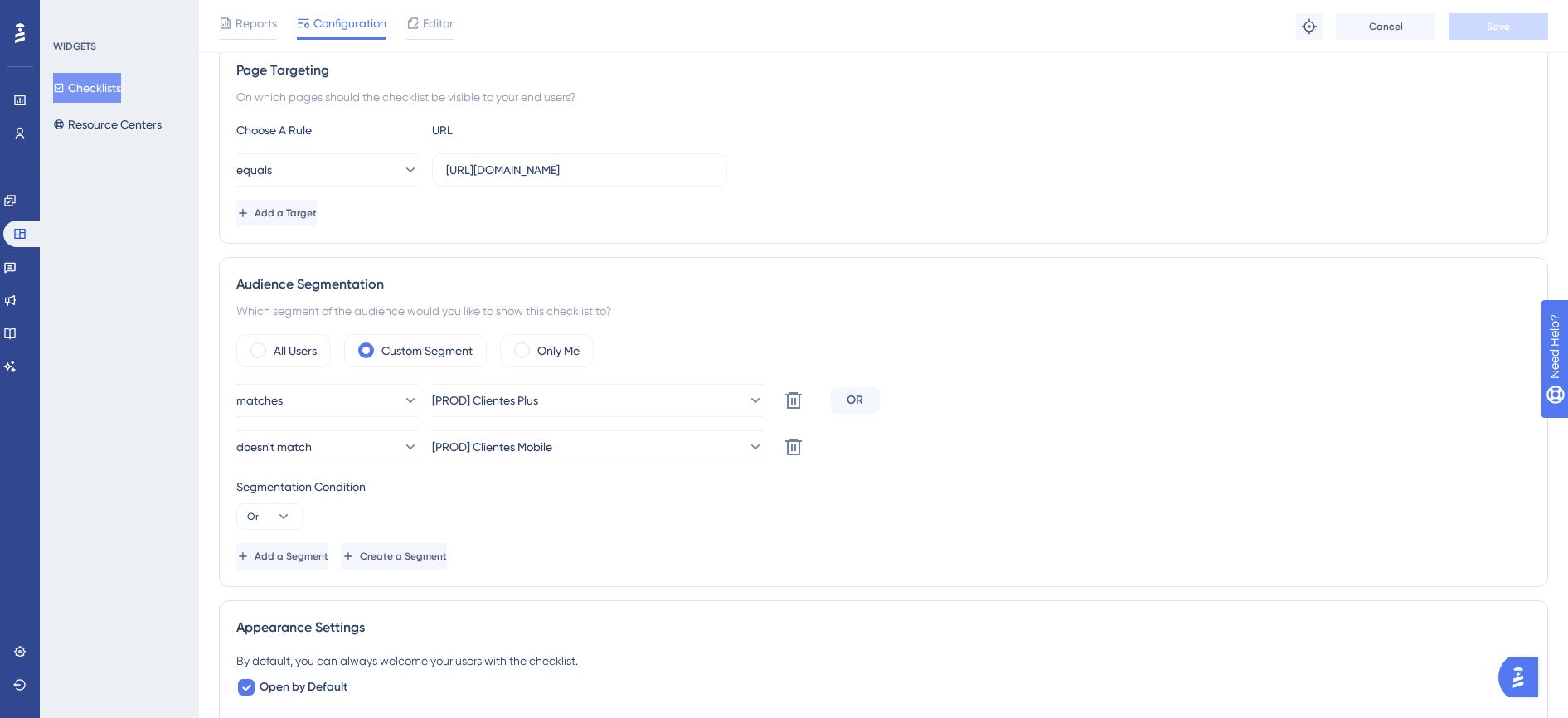
scroll to position [311, 0]
click at [284, 511] on icon at bounding box center [283, 516] width 17 height 17
click at [272, 563] on span "And" at bounding box center [264, 563] width 22 height 20
click at [1526, 34] on button "Save" at bounding box center [1497, 27] width 99 height 27
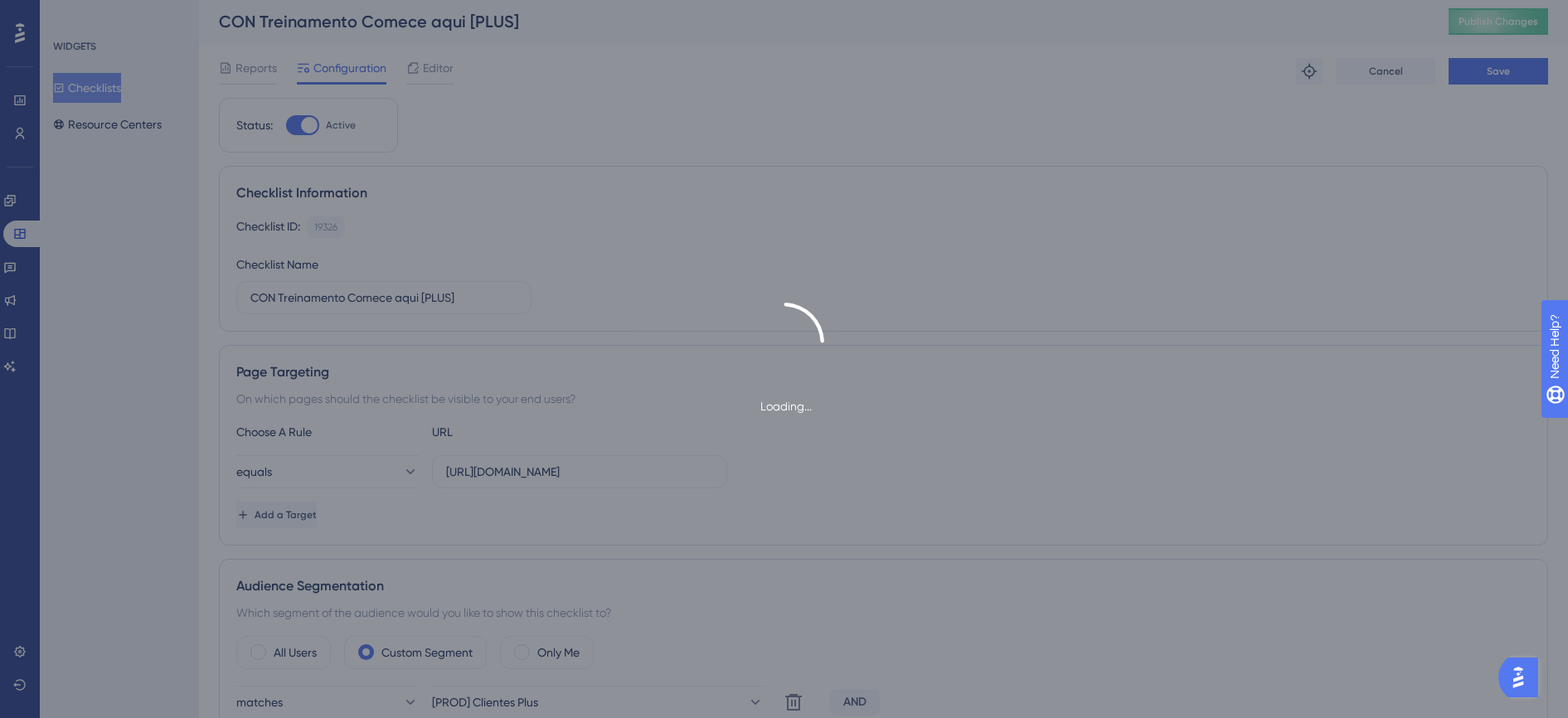
scroll to position [0, 0]
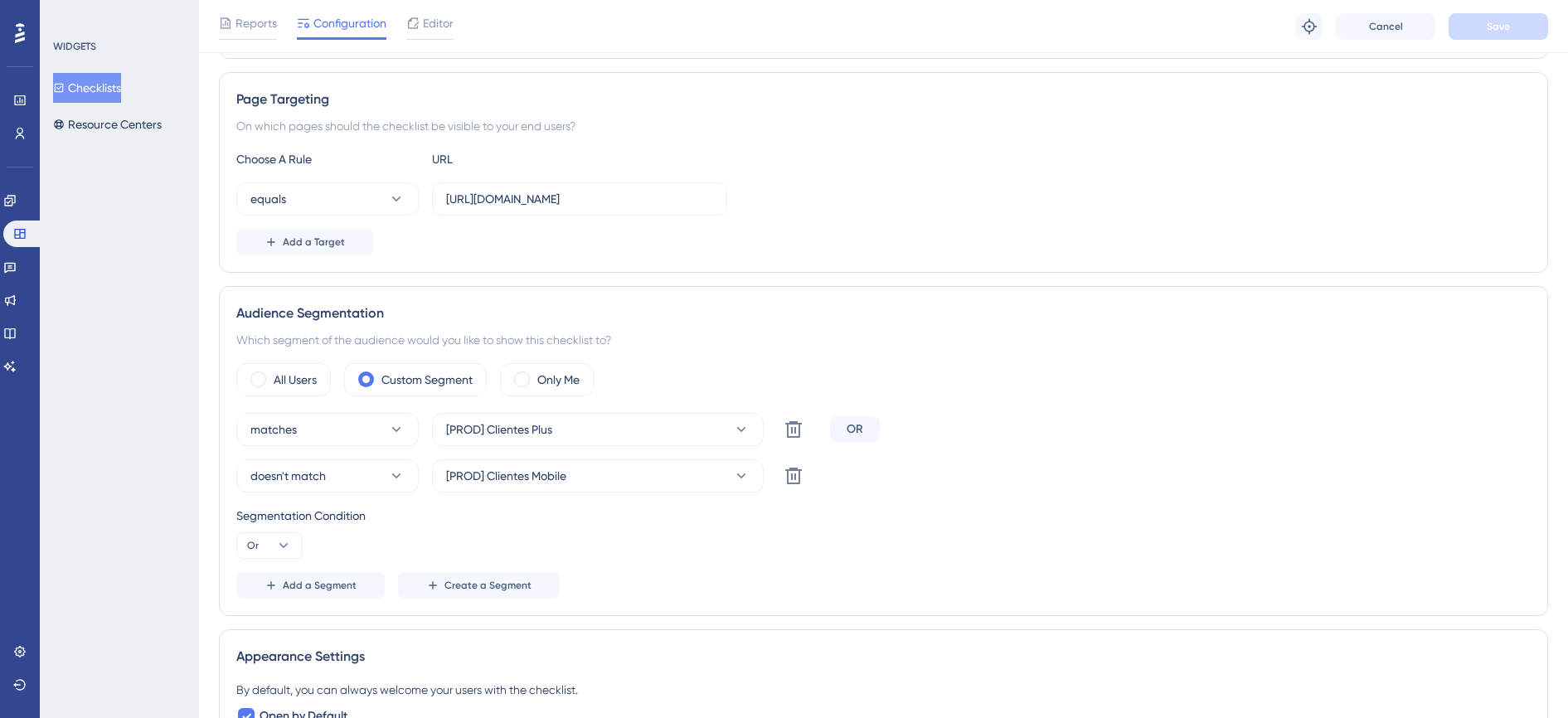
scroll to position [311, 0]
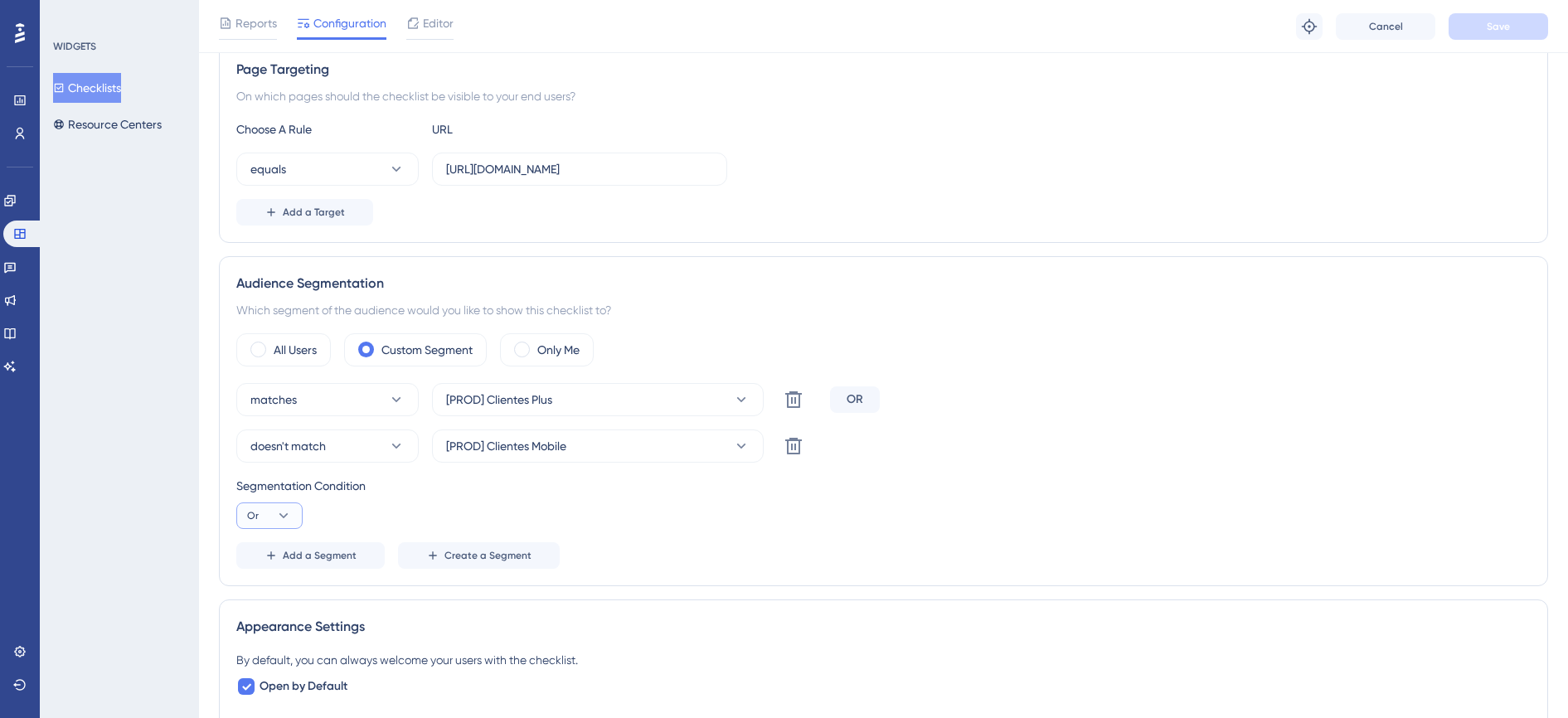
click at [263, 512] on button "Or" at bounding box center [270, 516] width 67 height 27
click at [270, 557] on span "And" at bounding box center [264, 563] width 22 height 20
click at [1487, 30] on span "Save" at bounding box center [1498, 27] width 24 height 14
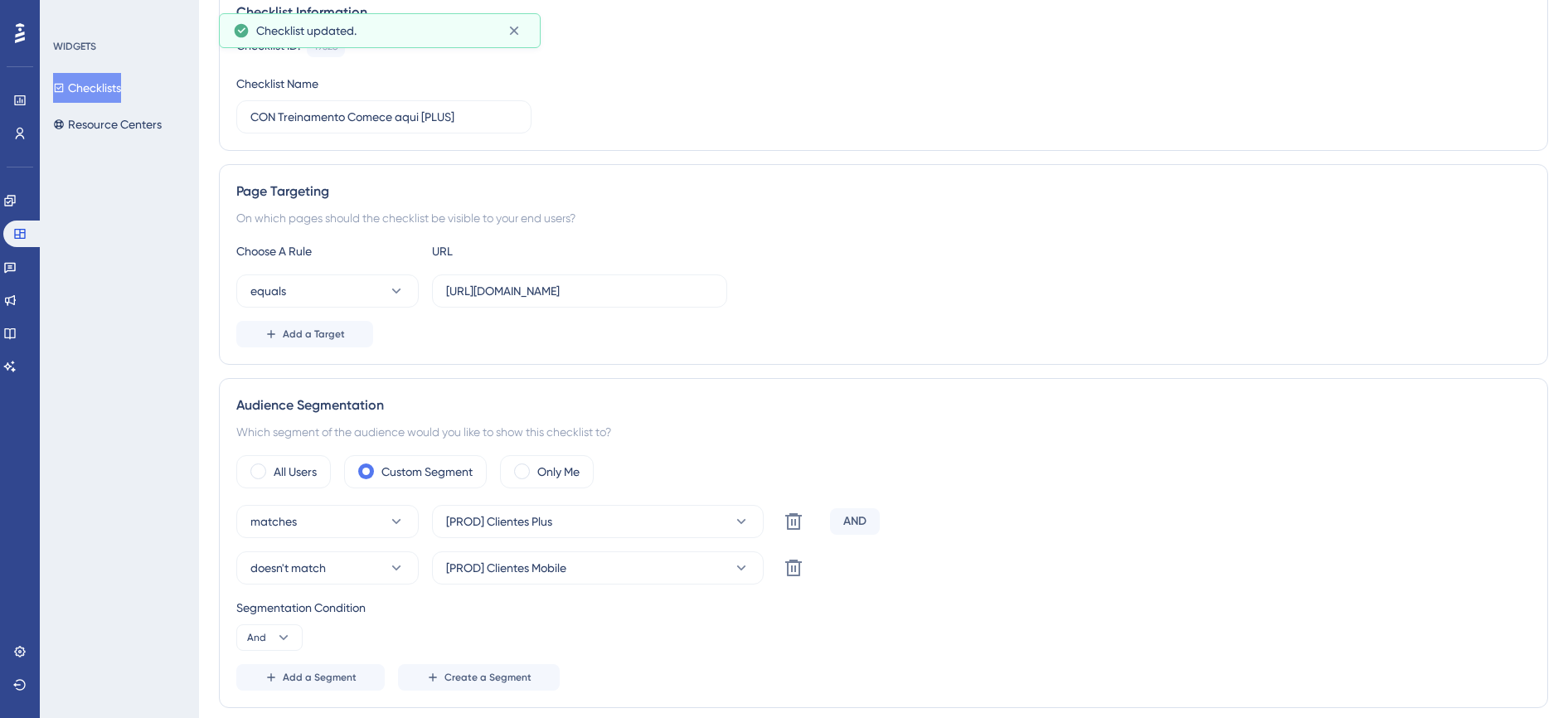
scroll to position [0, 0]
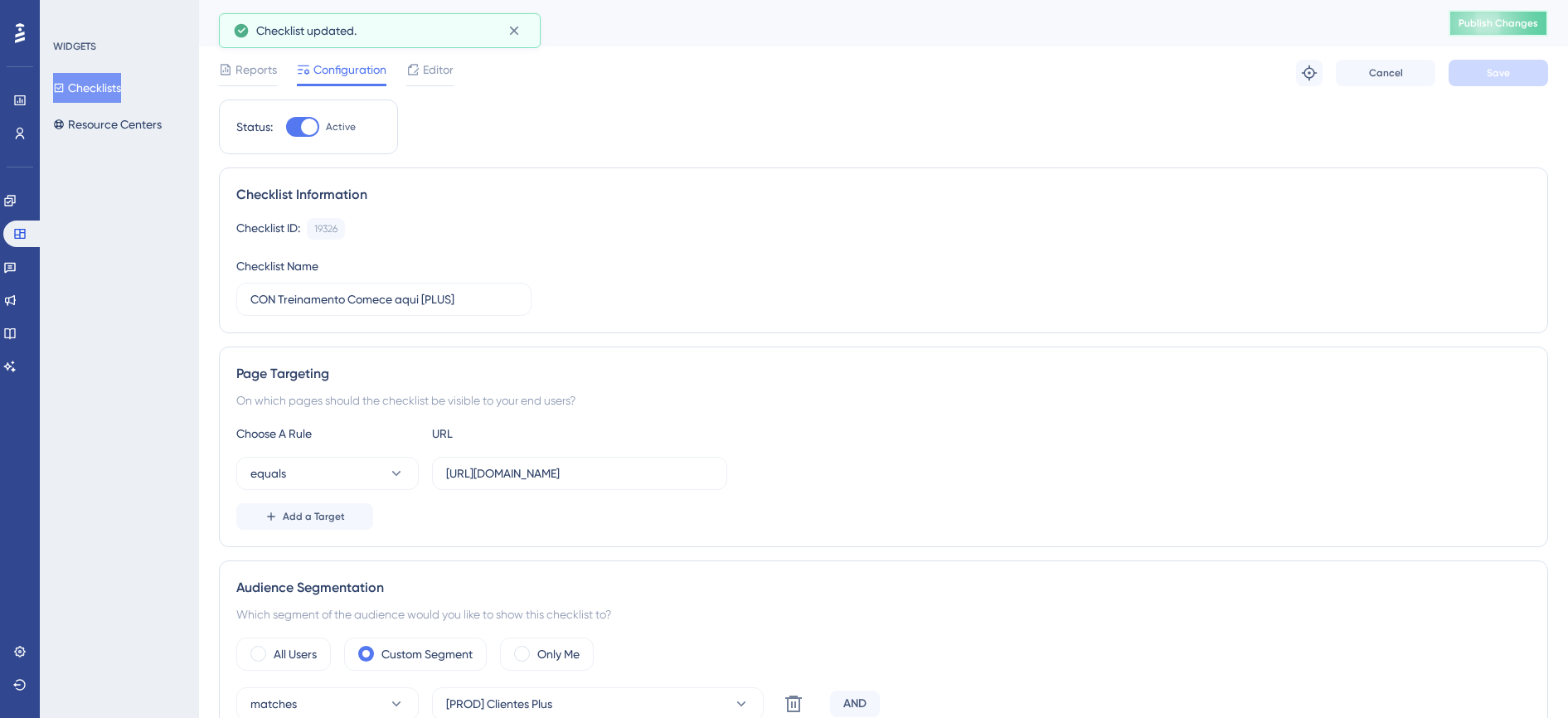
click at [1539, 22] on span "Publish Changes" at bounding box center [1497, 24] width 80 height 14
click at [93, 85] on button "Checklists" at bounding box center [86, 87] width 68 height 29
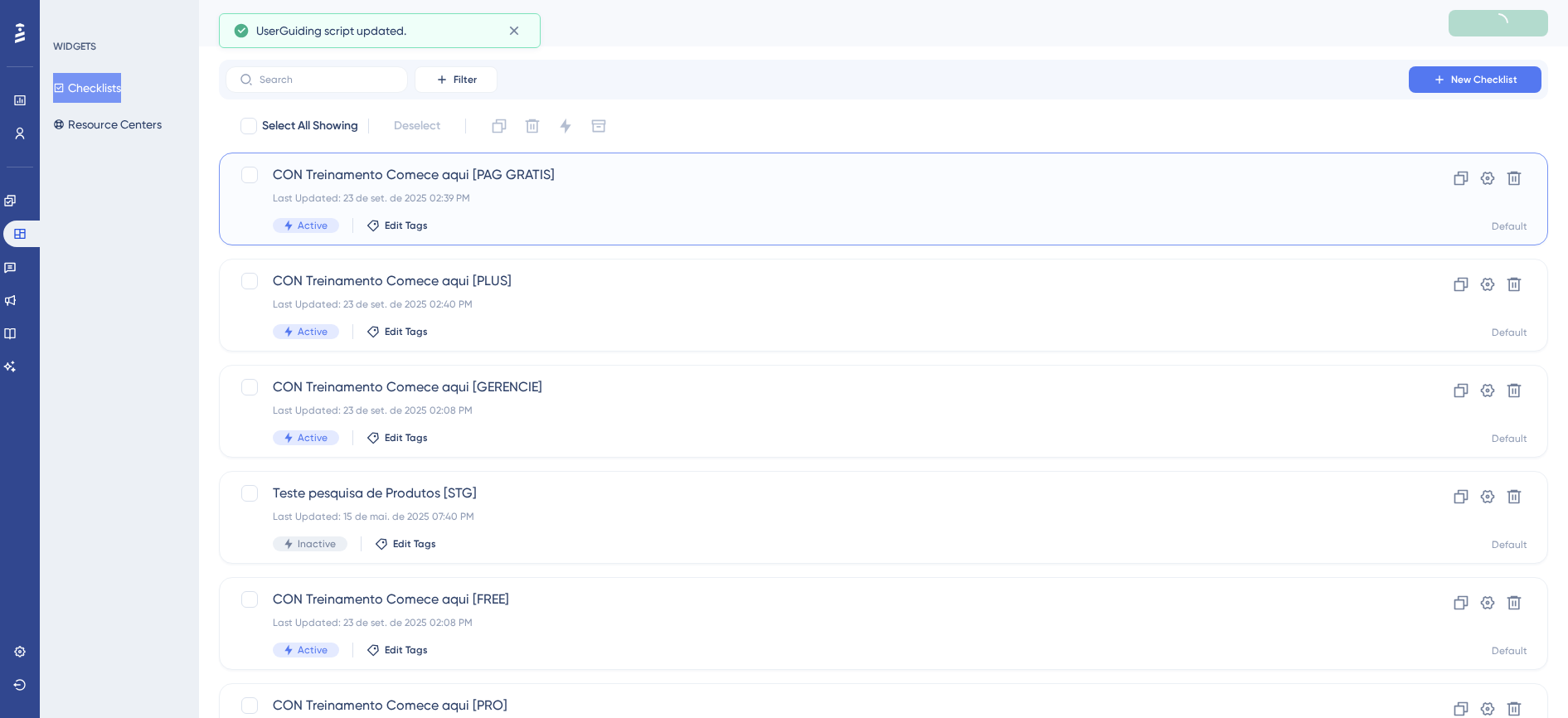
click at [398, 184] on span "CON Treinamento Comece aqui [PAG GRATIS]" at bounding box center [817, 175] width 1089 height 20
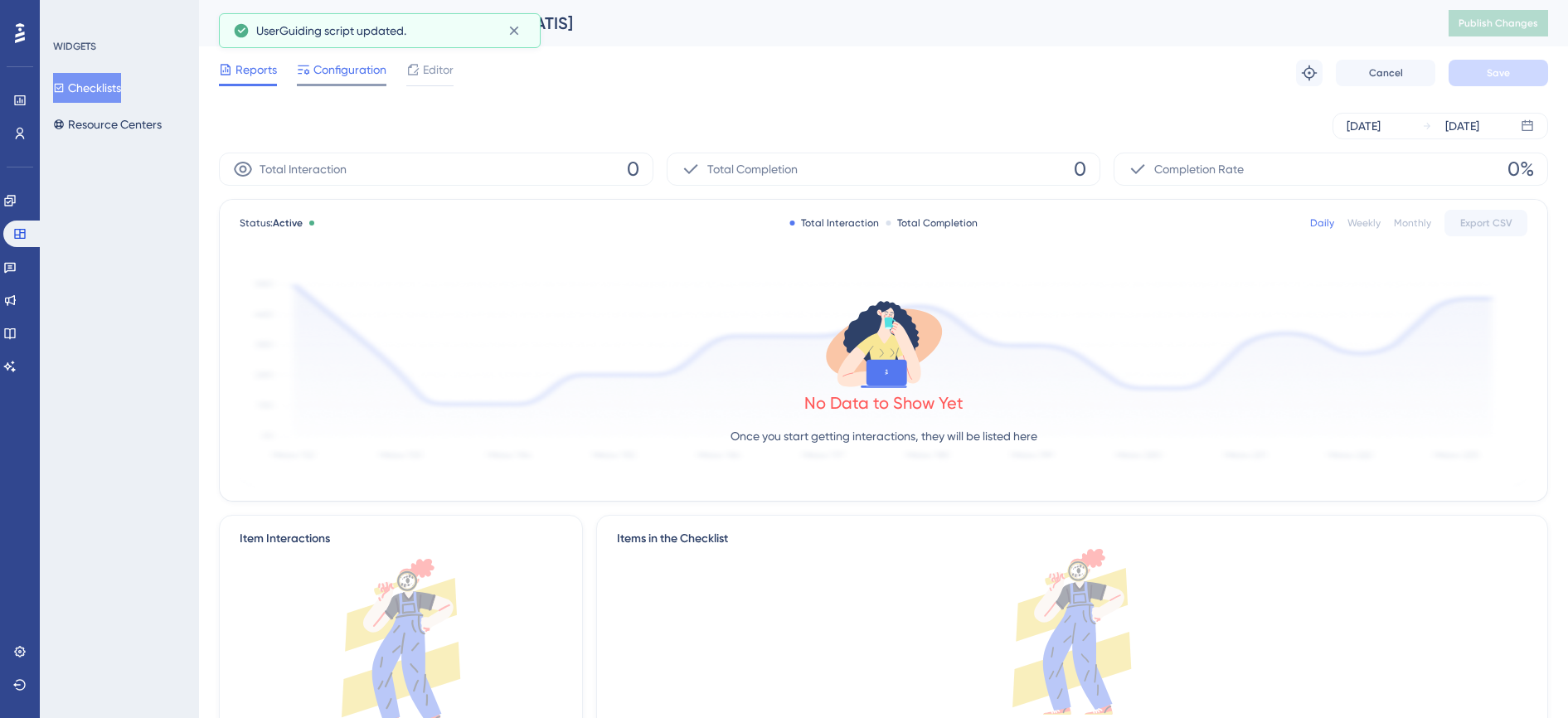
click at [350, 72] on span "Configuration" at bounding box center [350, 70] width 73 height 20
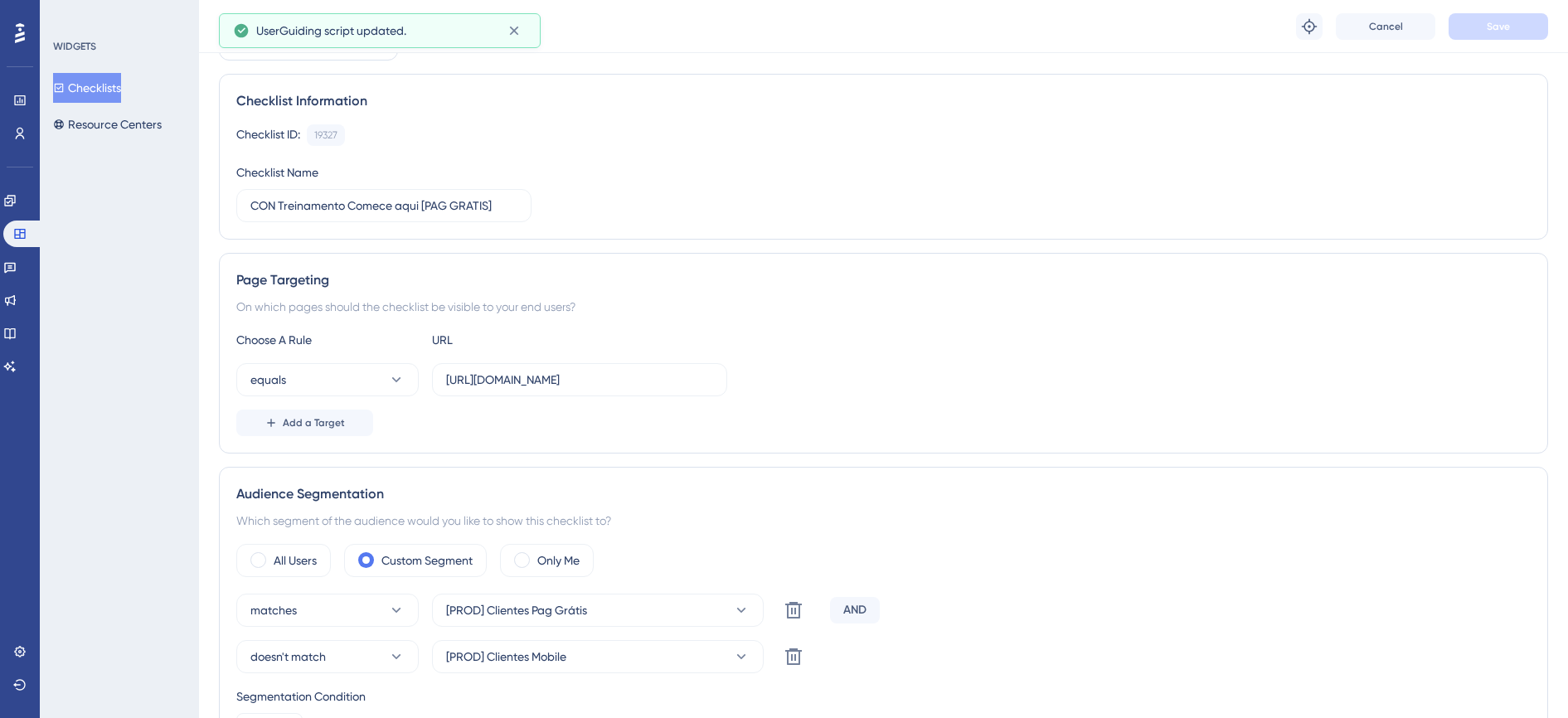
scroll to position [207, 0]
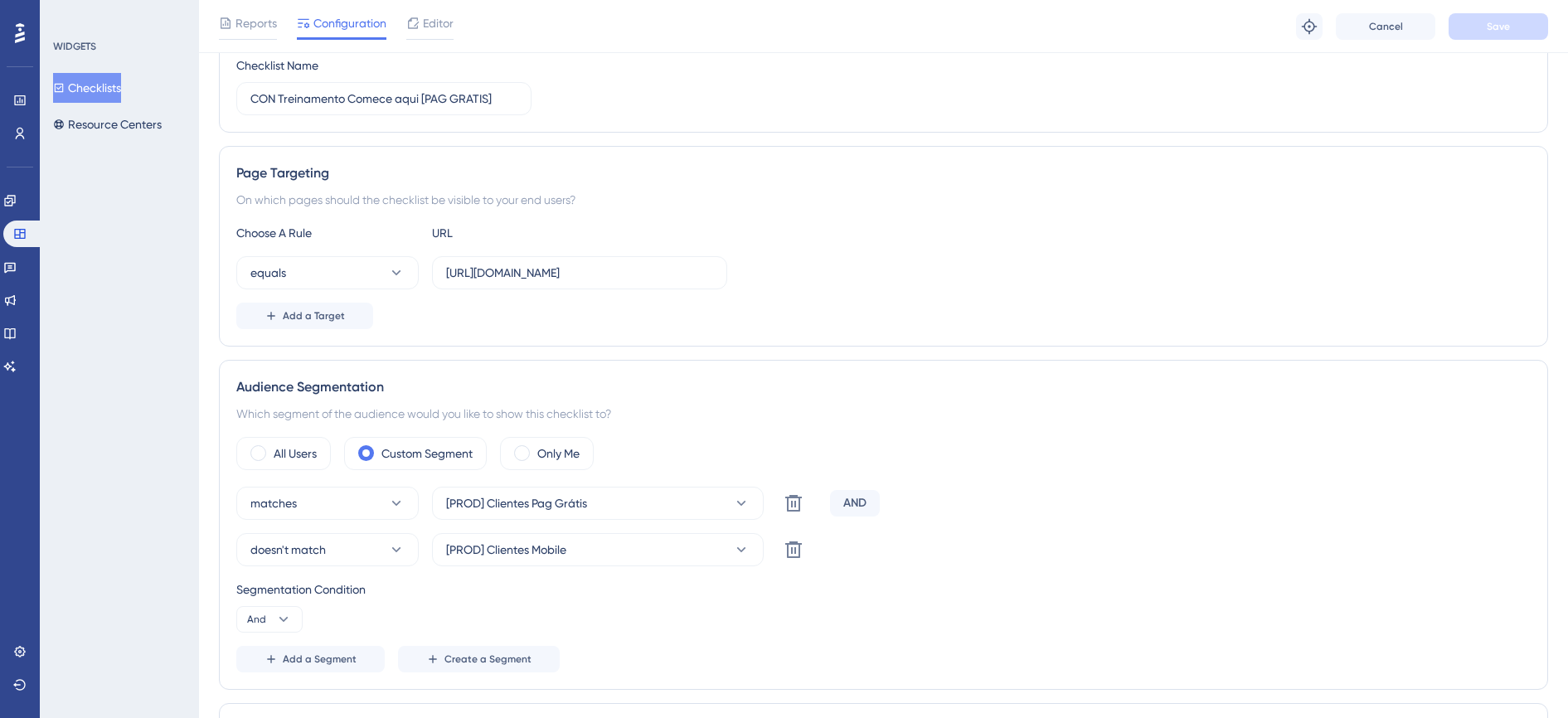
click at [115, 85] on button "Checklists" at bounding box center [86, 87] width 68 height 29
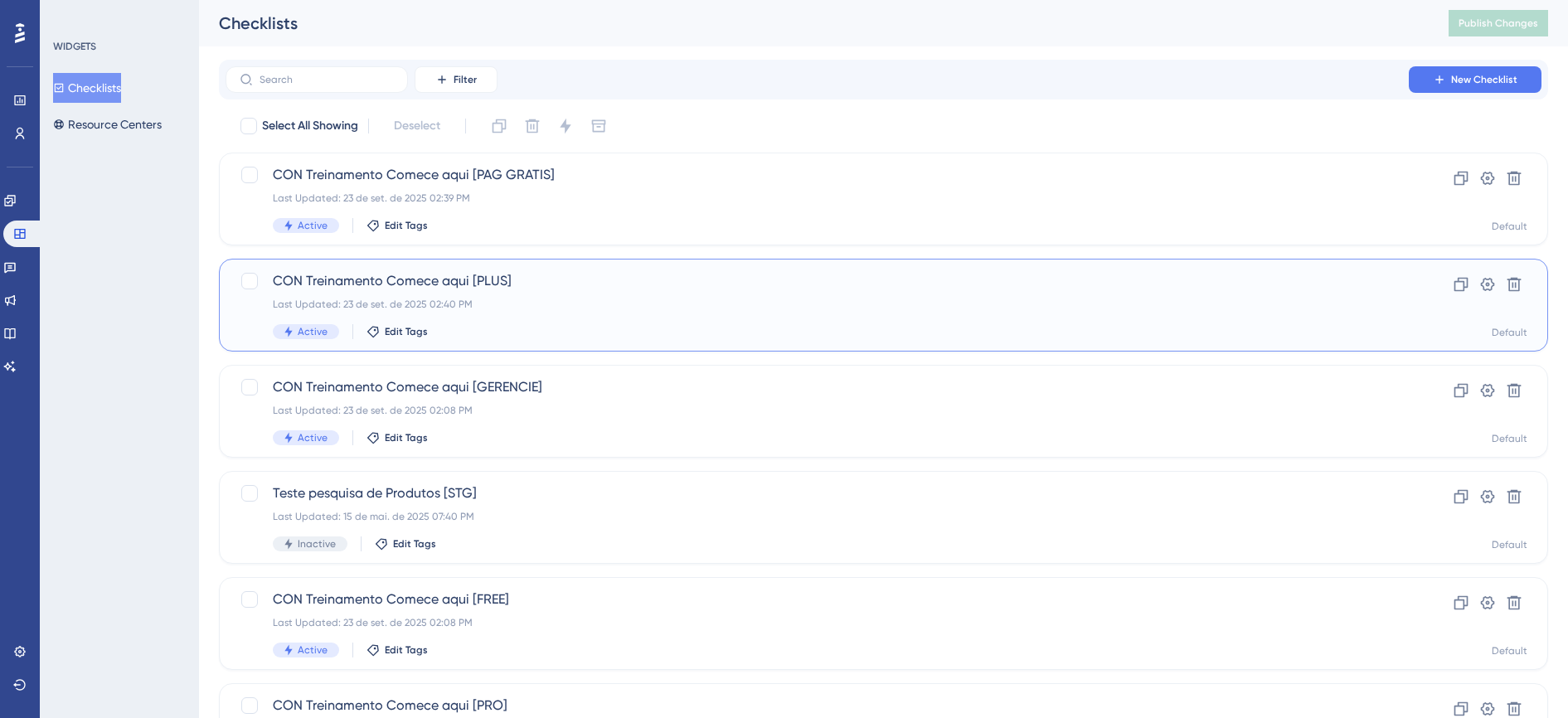
click at [403, 302] on div "Last Updated: 23 de set. de 2025 02:40 PM" at bounding box center [817, 304] width 1089 height 14
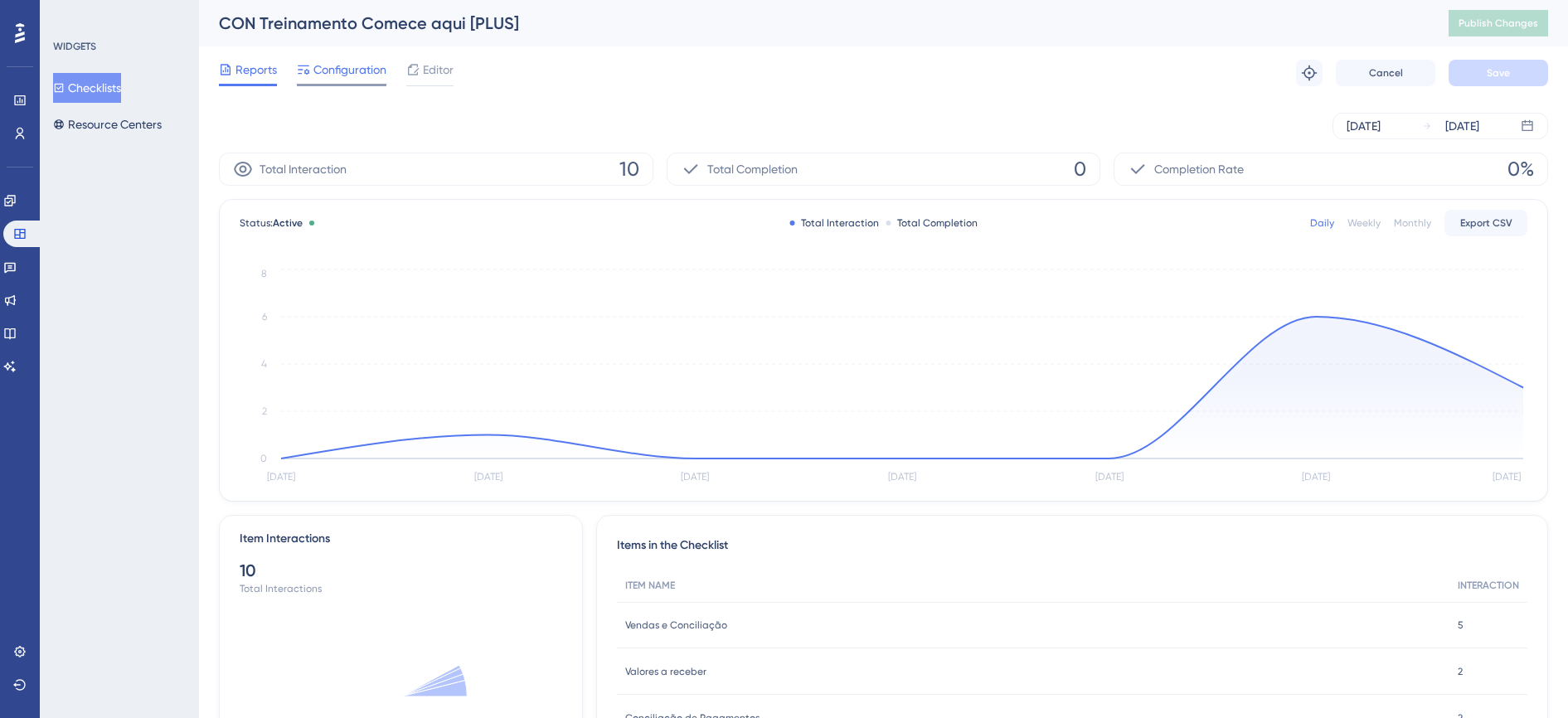
click at [353, 75] on span "Configuration" at bounding box center [350, 70] width 73 height 20
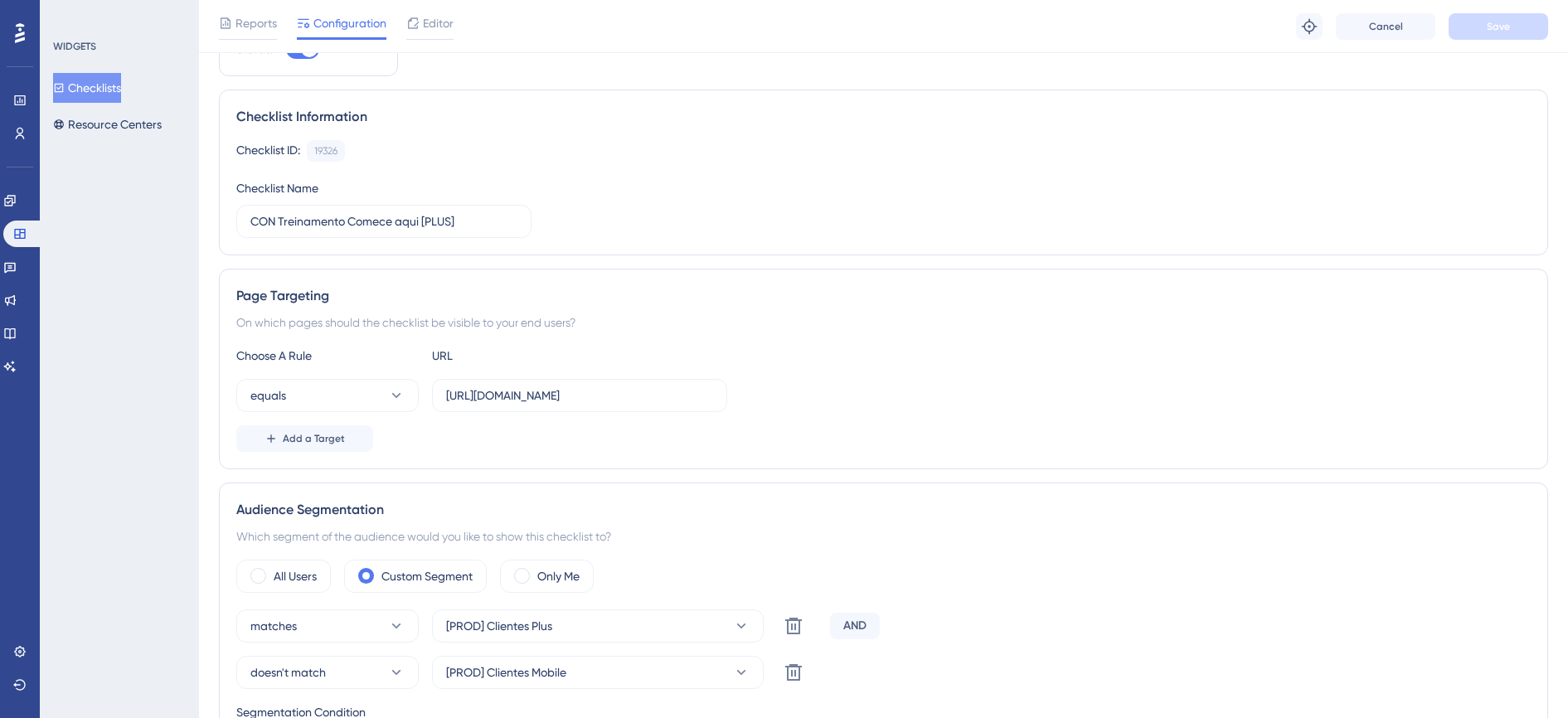
scroll to position [207, 0]
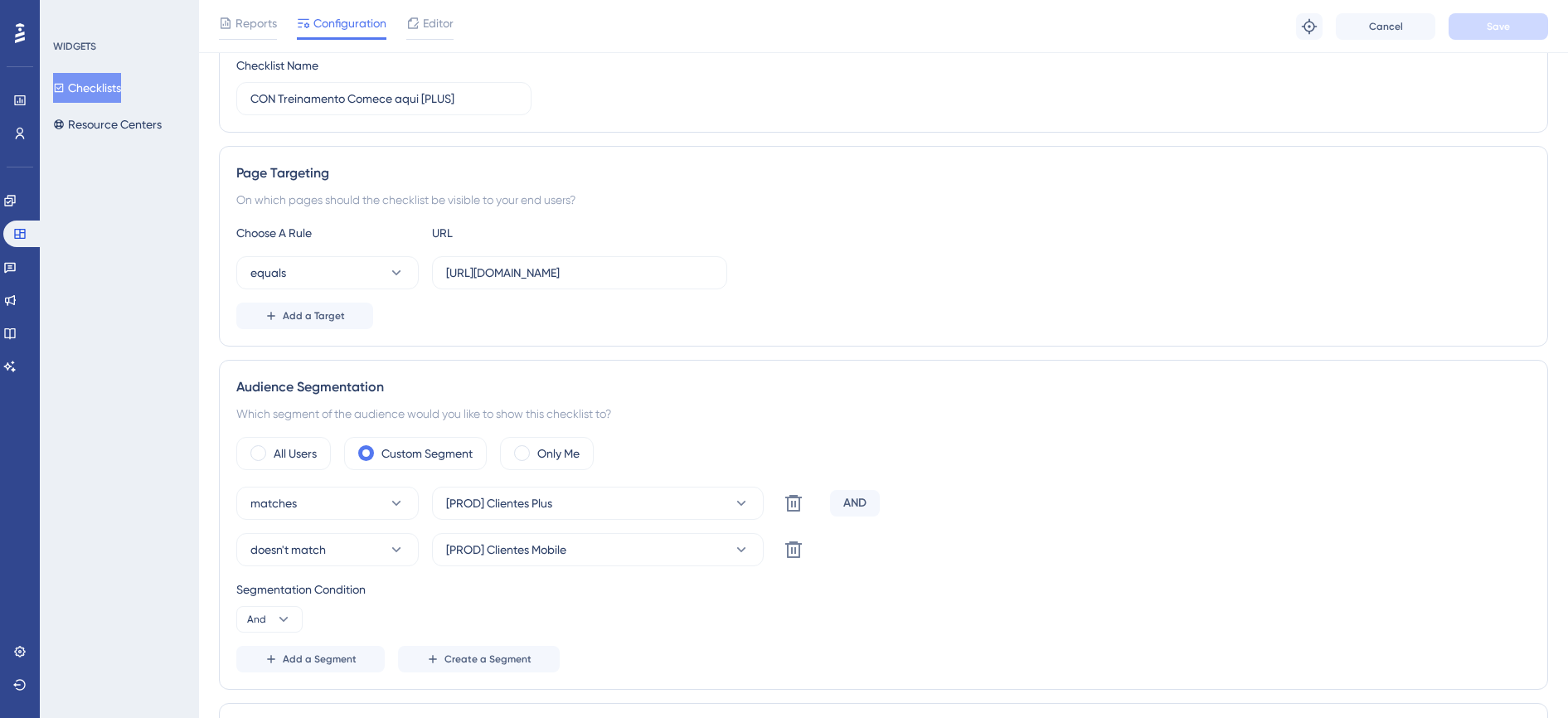
click at [115, 86] on button "Checklists" at bounding box center [86, 87] width 68 height 29
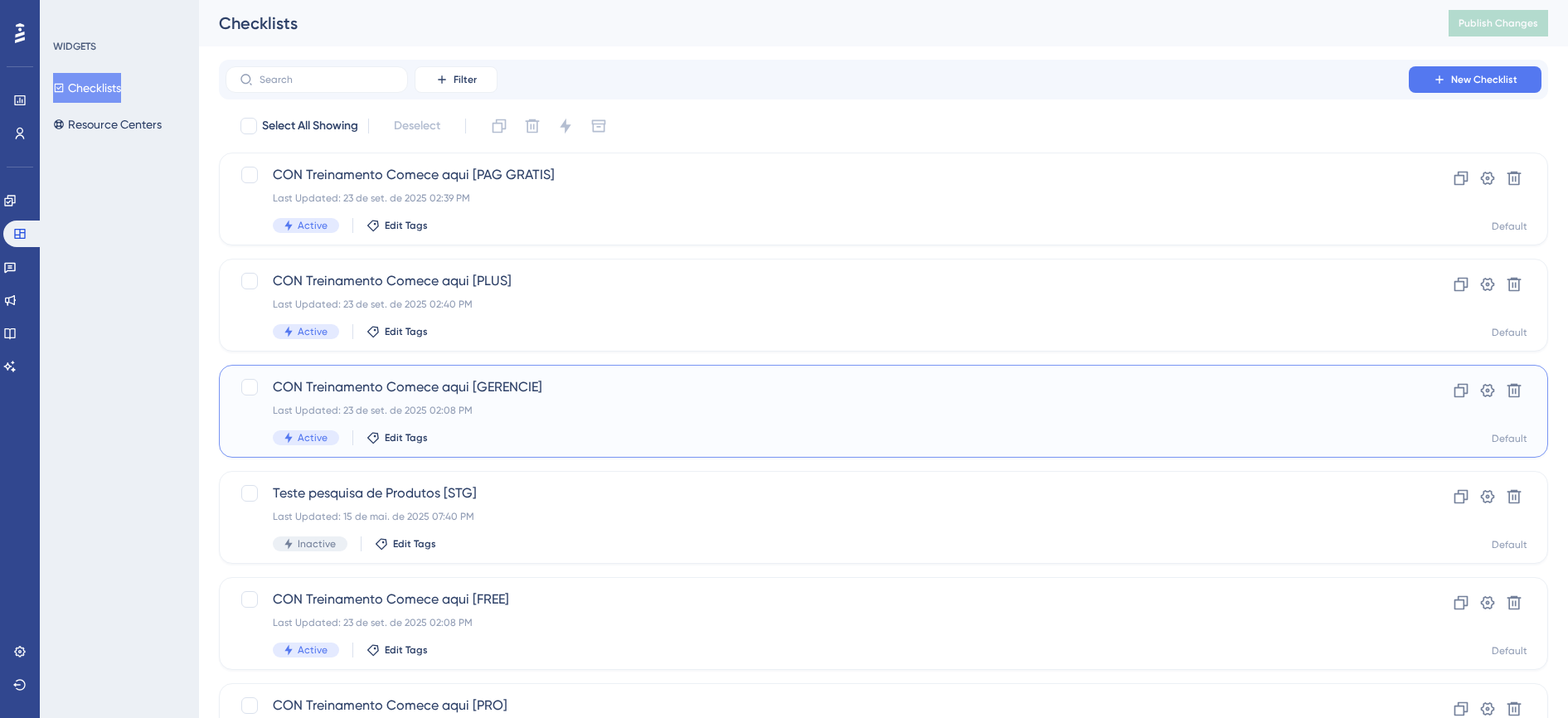
click at [448, 405] on div "Last Updated: [DATE] 02:08 PM" at bounding box center [817, 411] width 1089 height 14
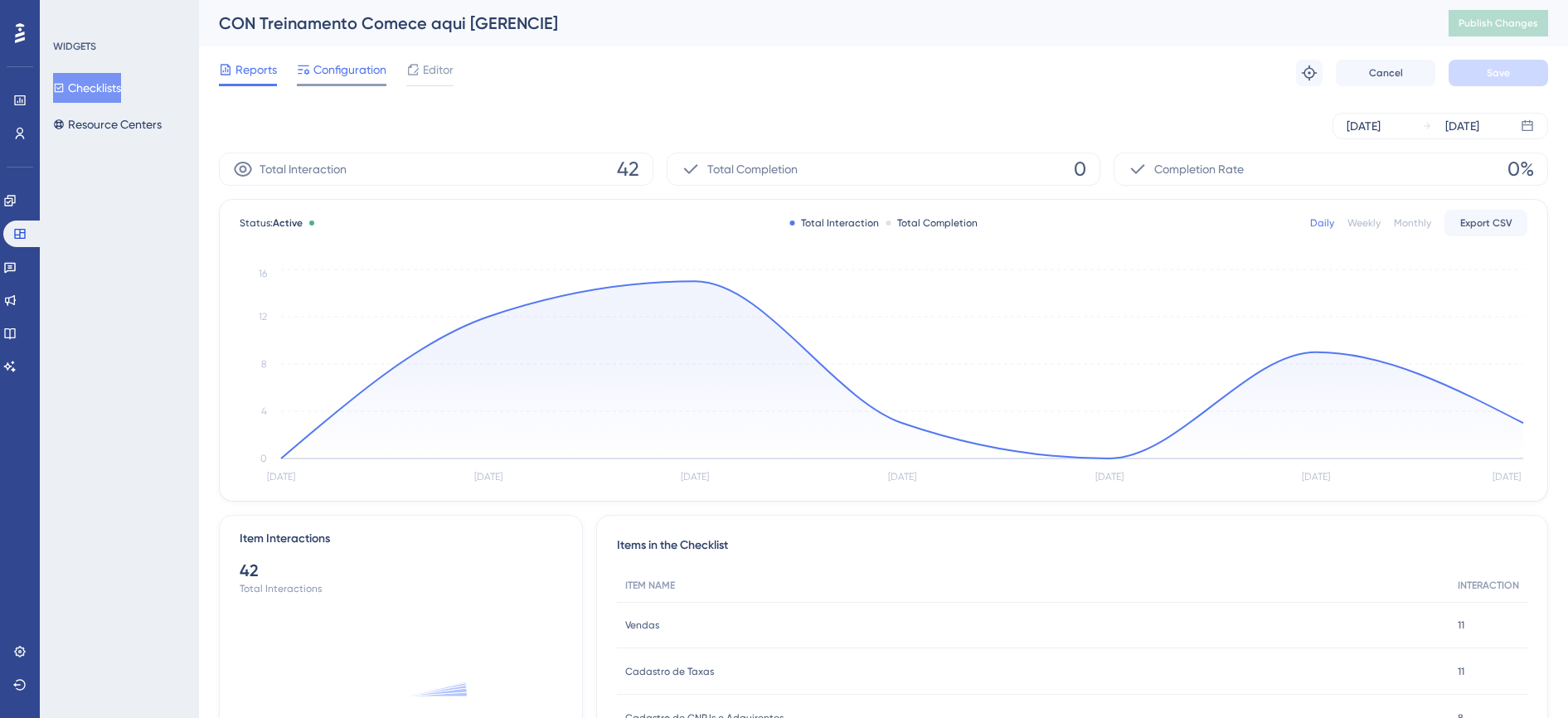
click at [350, 78] on span "Configuration" at bounding box center [350, 70] width 73 height 20
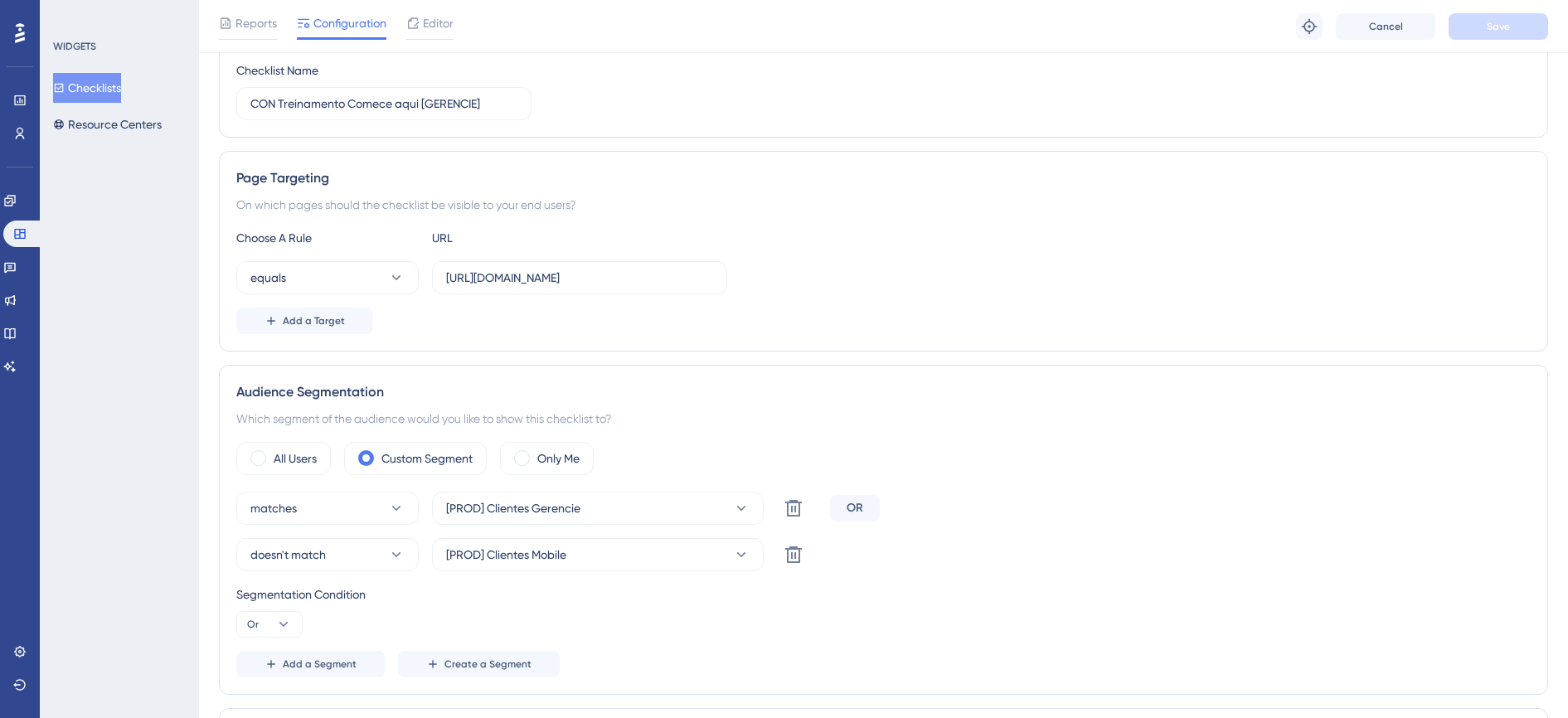
scroll to position [207, 0]
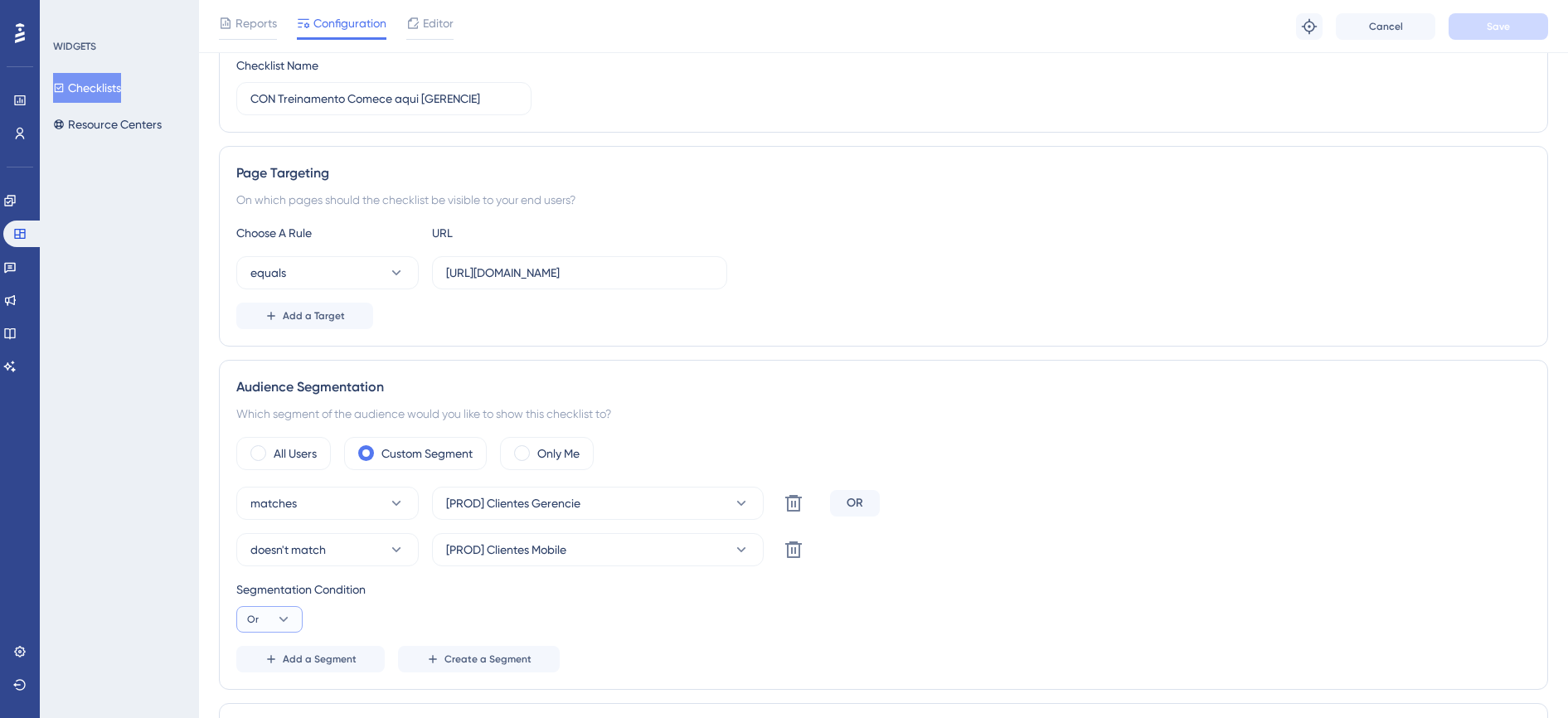
click at [291, 623] on icon at bounding box center [283, 619] width 17 height 17
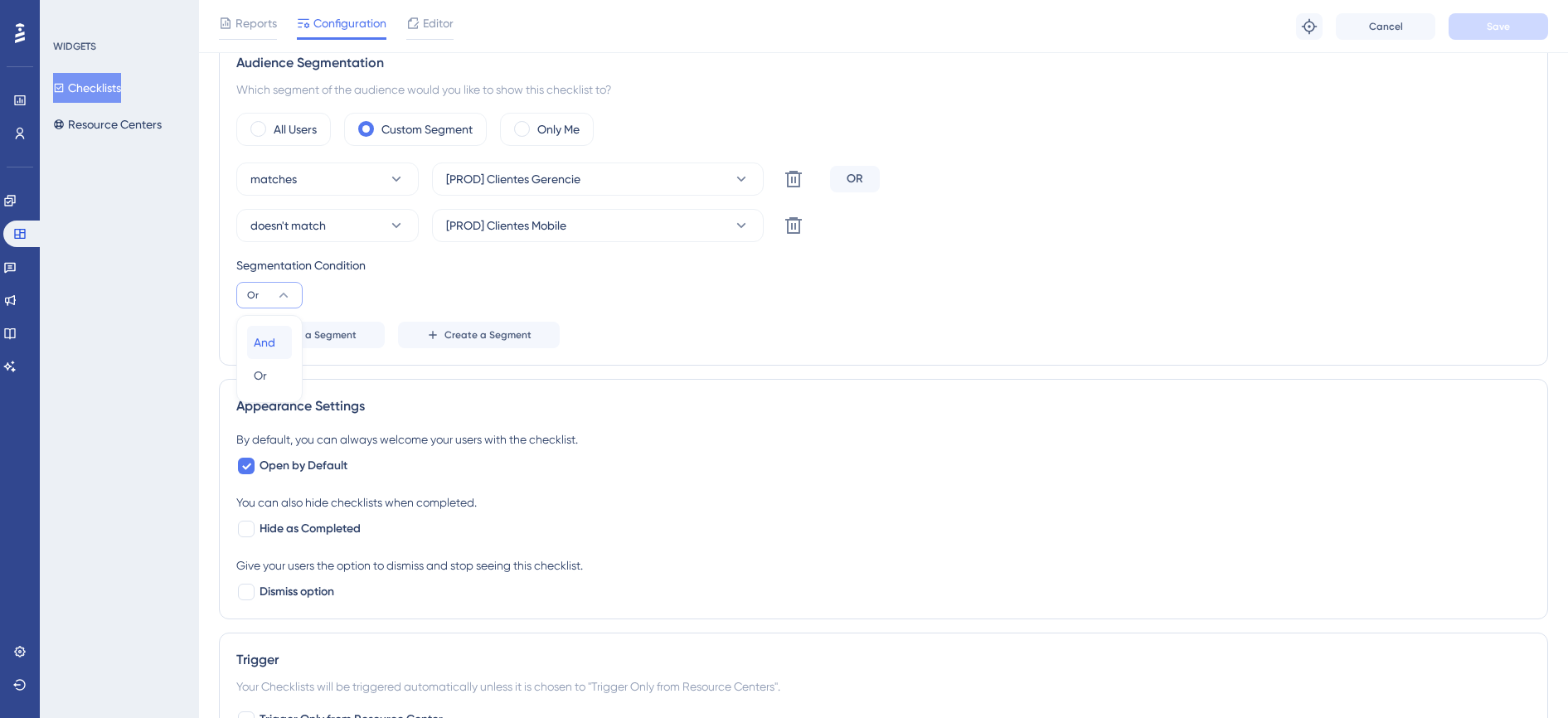
click at [285, 342] on div "And And" at bounding box center [269, 343] width 31 height 33
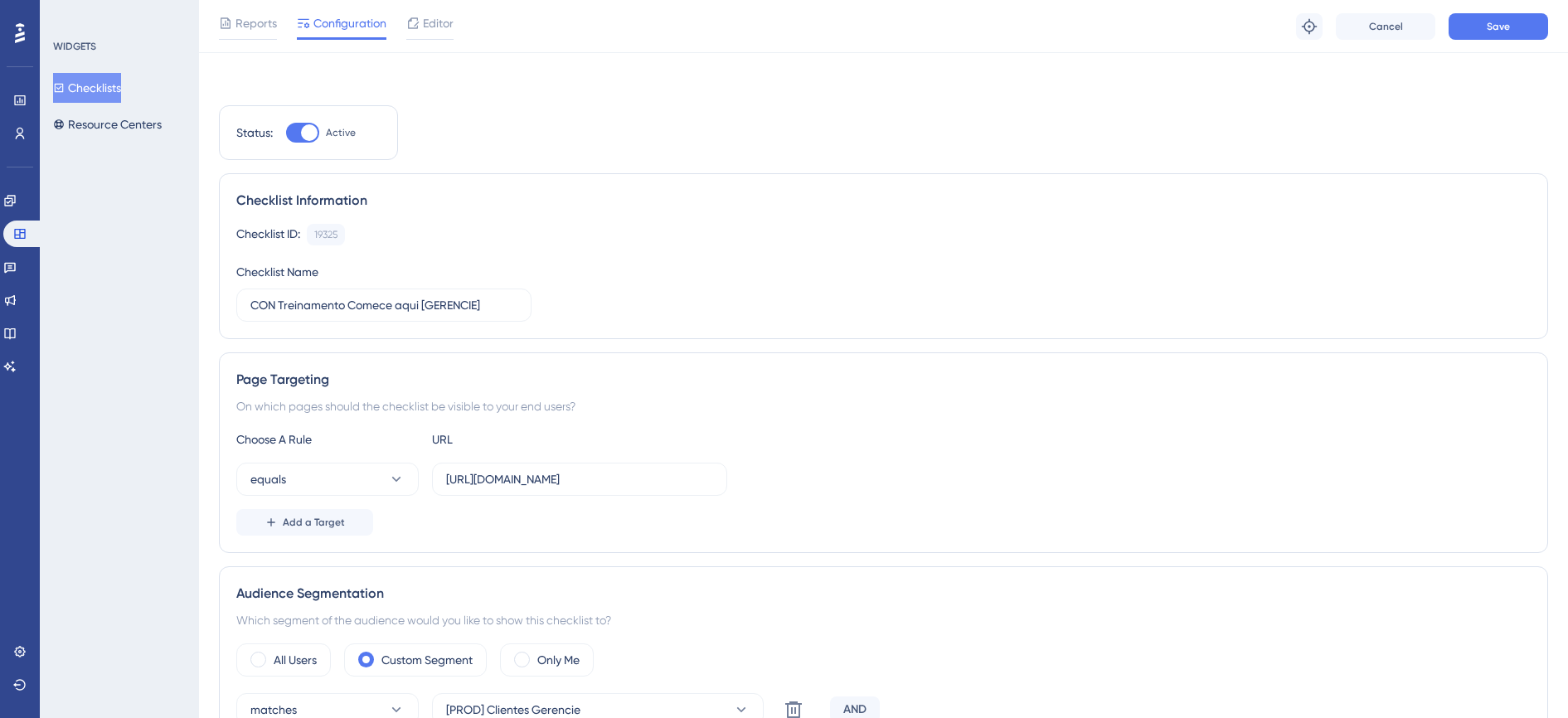
scroll to position [0, 0]
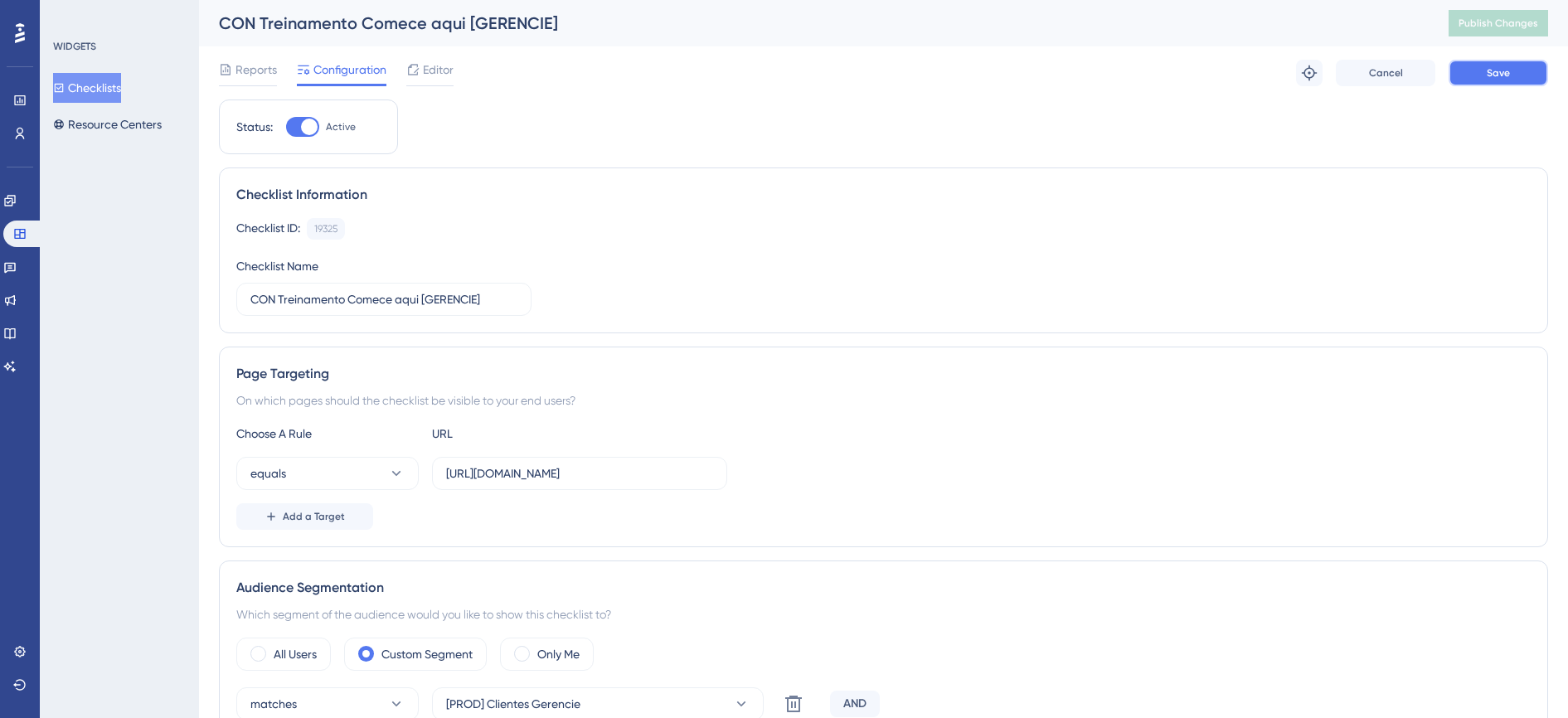
click at [1493, 73] on span "Save" at bounding box center [1498, 74] width 24 height 14
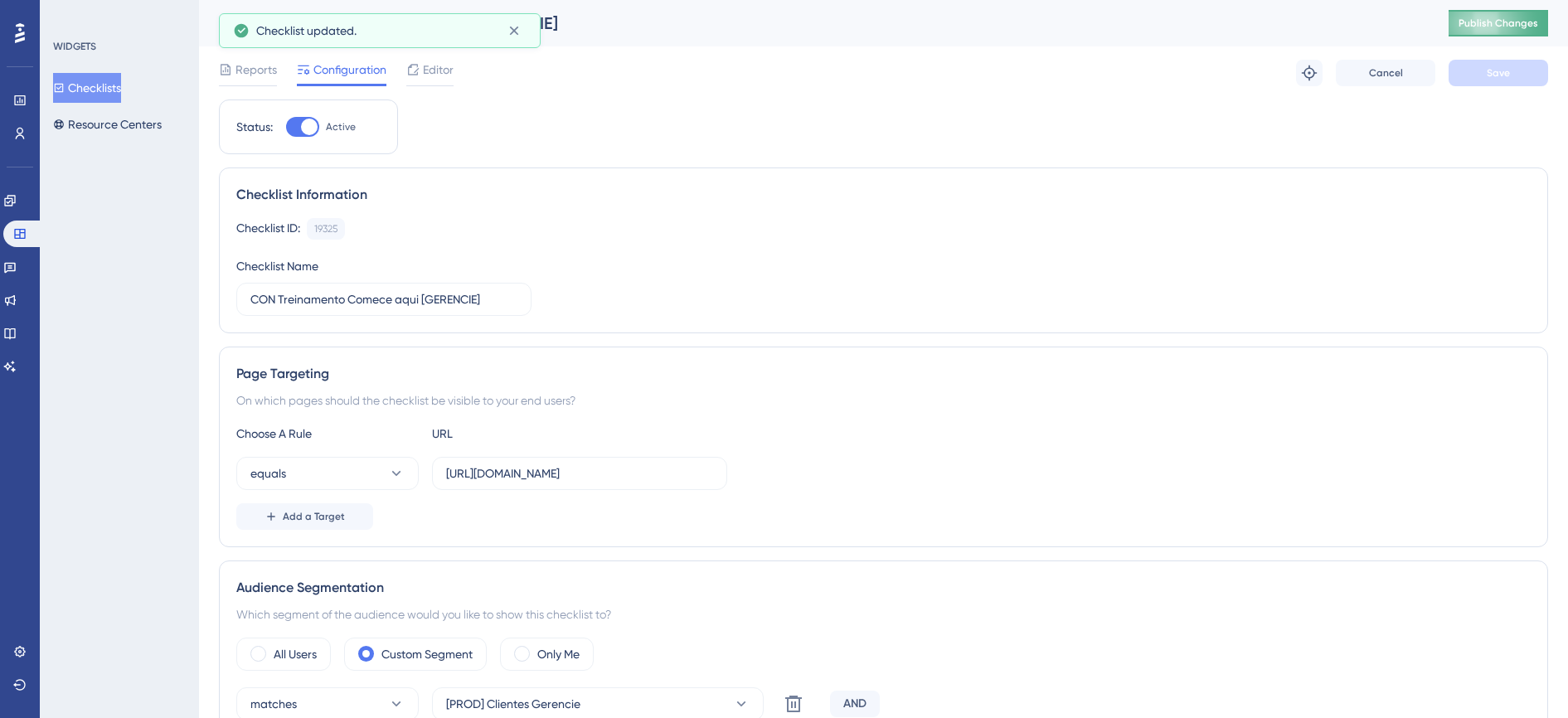
click at [1510, 25] on span "Publish Changes" at bounding box center [1497, 24] width 80 height 14
click at [90, 83] on button "Checklists" at bounding box center [86, 87] width 68 height 29
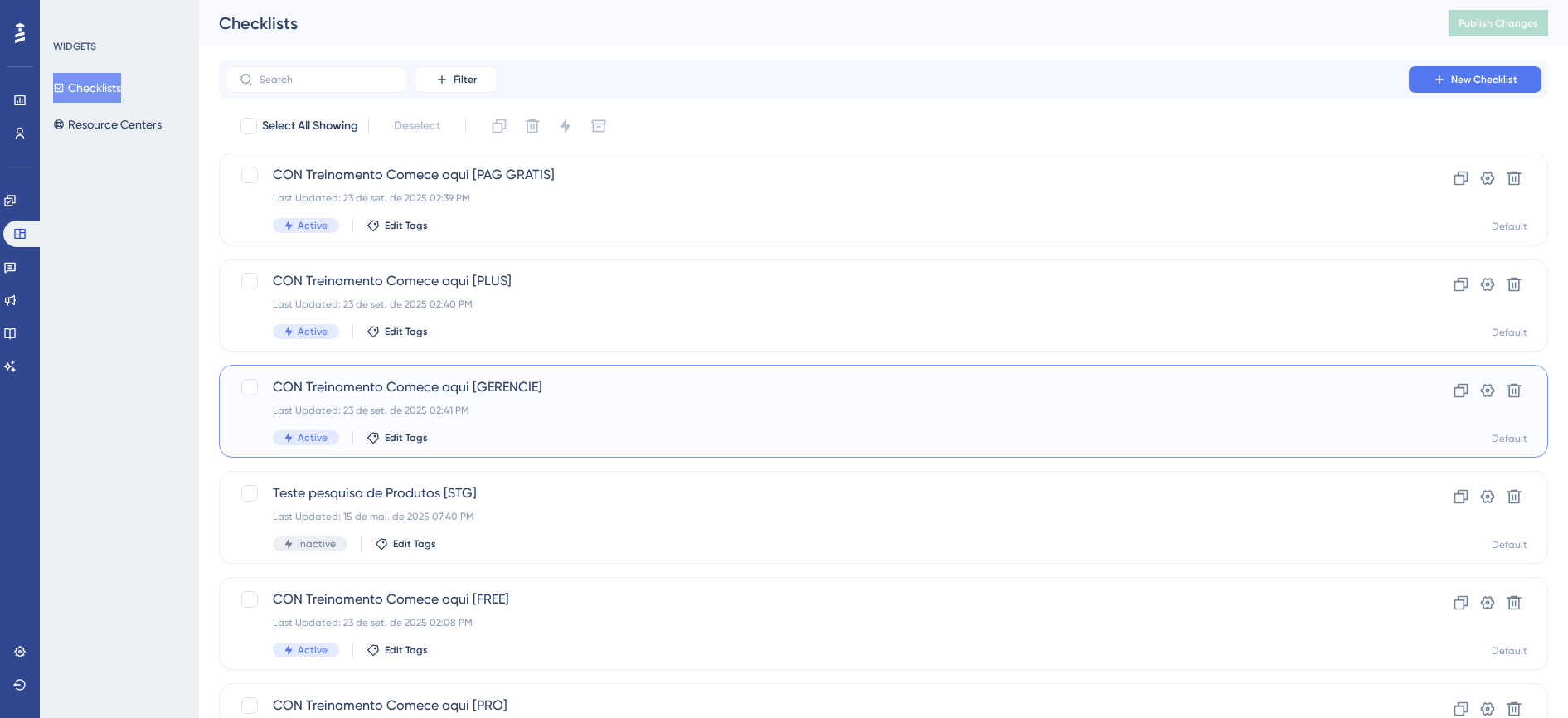
click at [360, 384] on span "CON Treinamento Comece aqui [GERENCIE]" at bounding box center [817, 387] width 1089 height 20
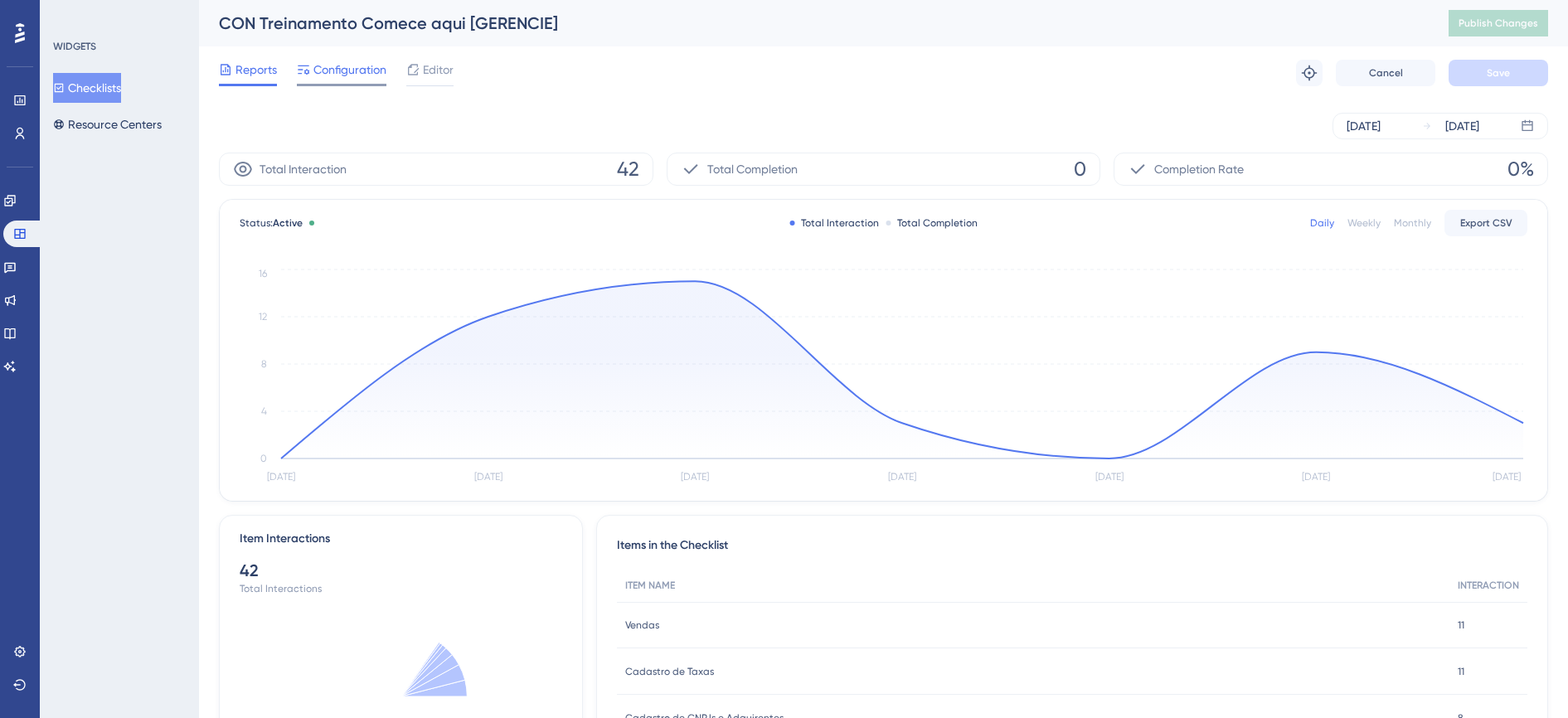
click at [351, 78] on span "Configuration" at bounding box center [350, 70] width 73 height 20
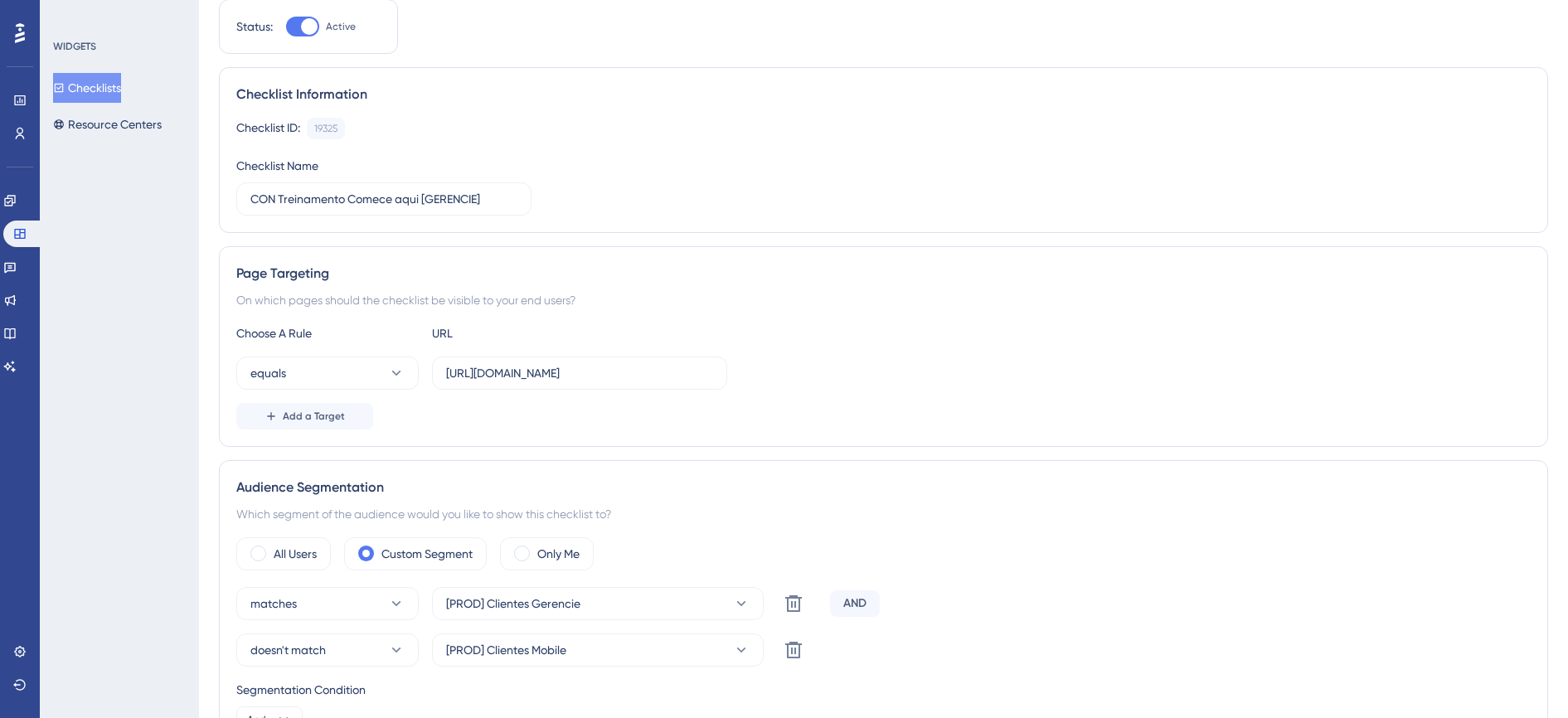
scroll to position [207, 0]
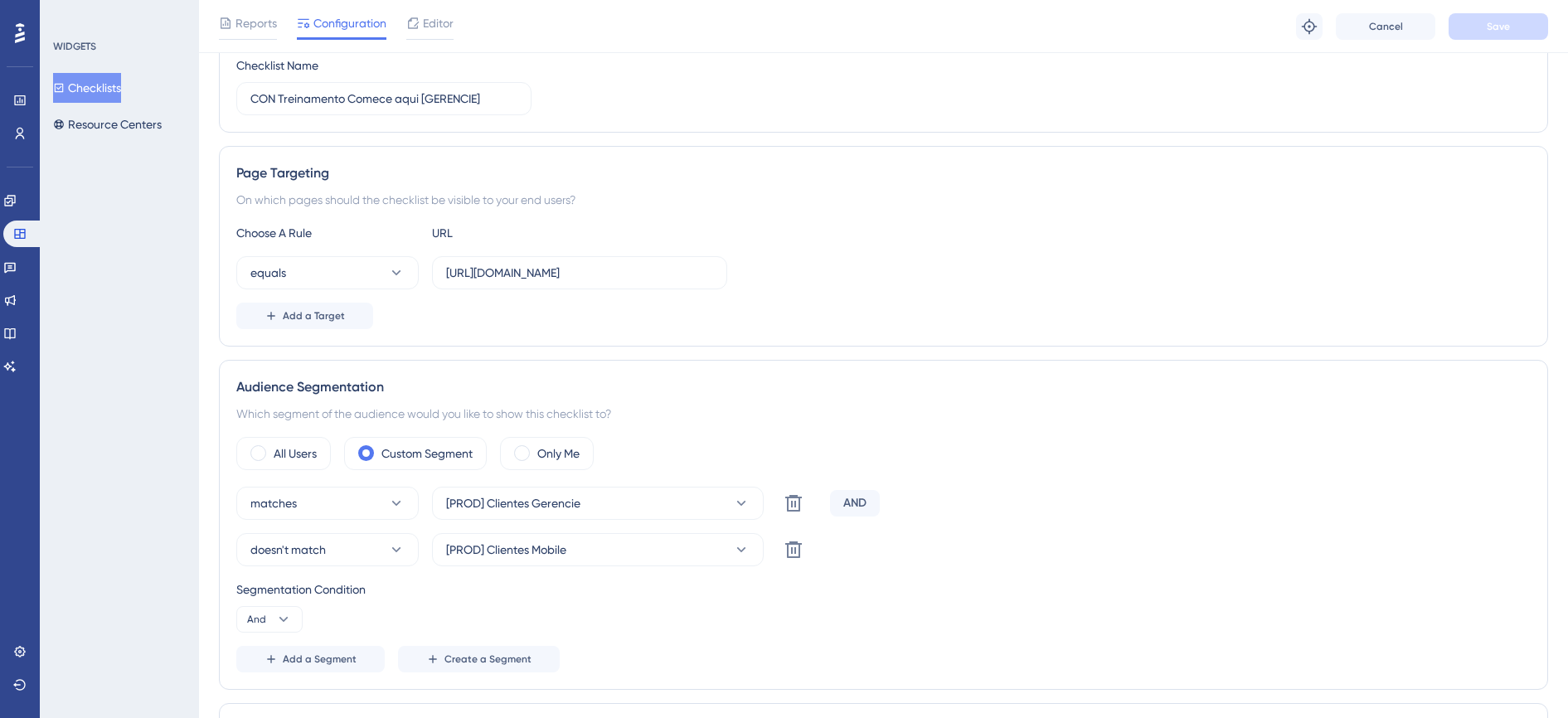
click at [110, 86] on button "Checklists" at bounding box center [86, 87] width 68 height 29
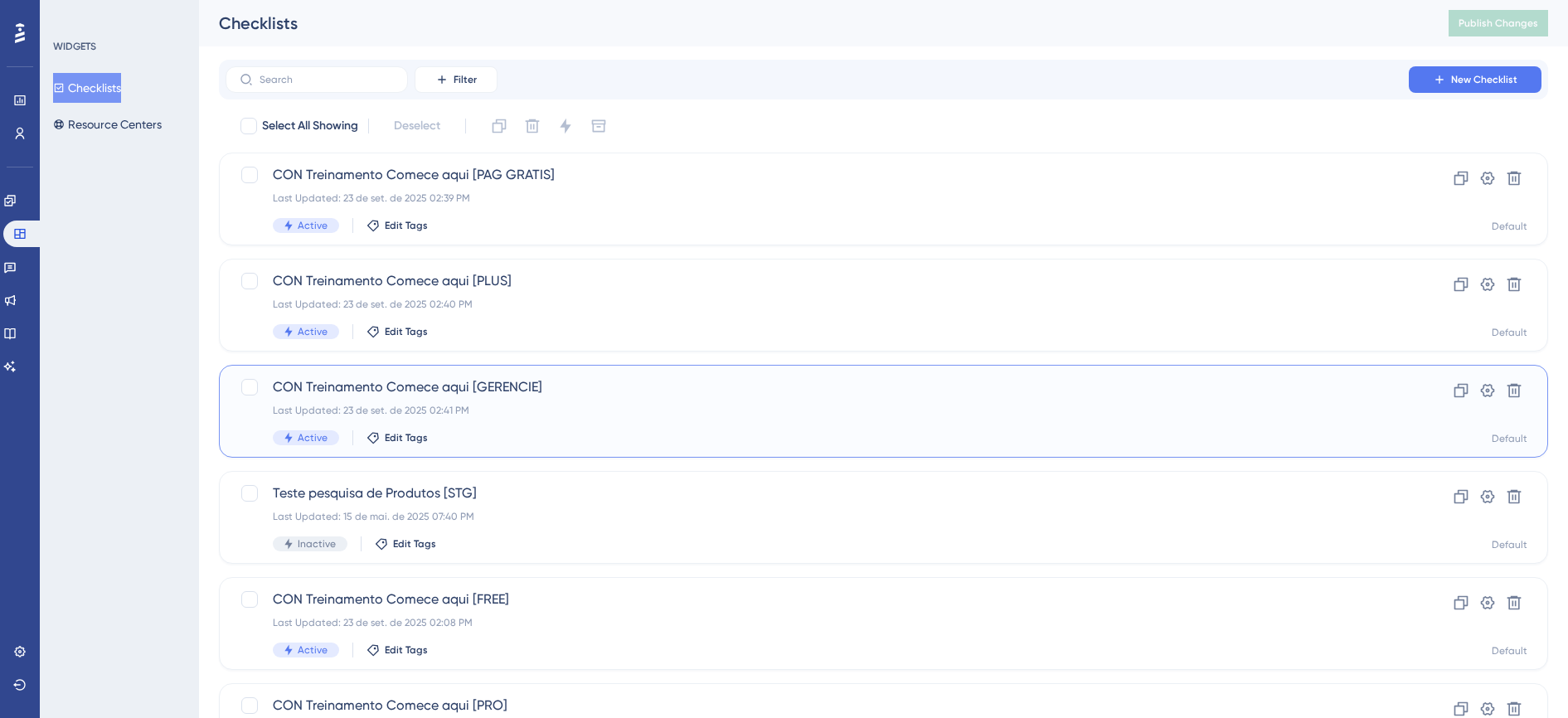
click at [382, 399] on div "CON Treinamento Comece aqui [GERENCIE] Last Updated: 23 de set. de 2025 02:41 P…" at bounding box center [817, 411] width 1089 height 68
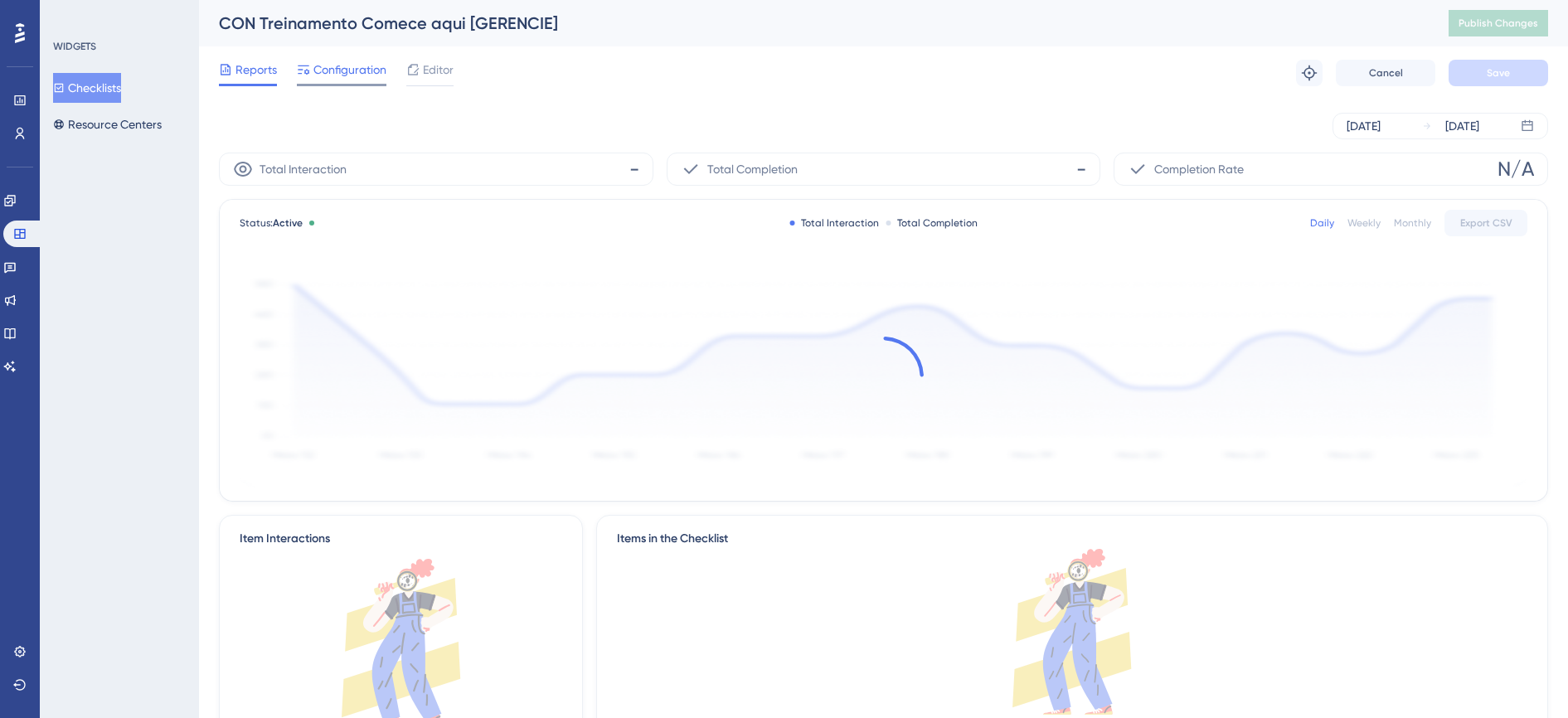
click at [353, 73] on span "Configuration" at bounding box center [350, 70] width 73 height 20
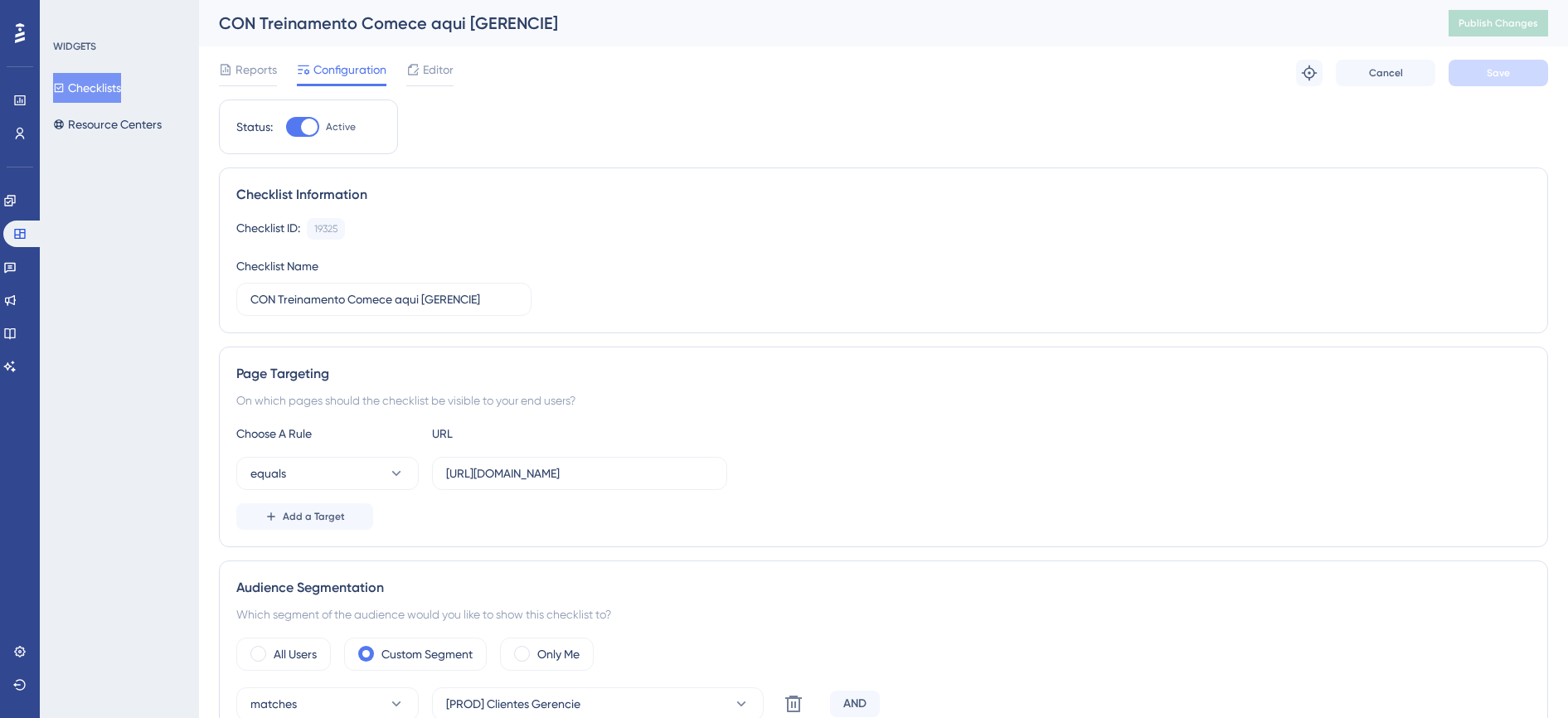
click at [113, 83] on button "Checklists" at bounding box center [86, 87] width 68 height 29
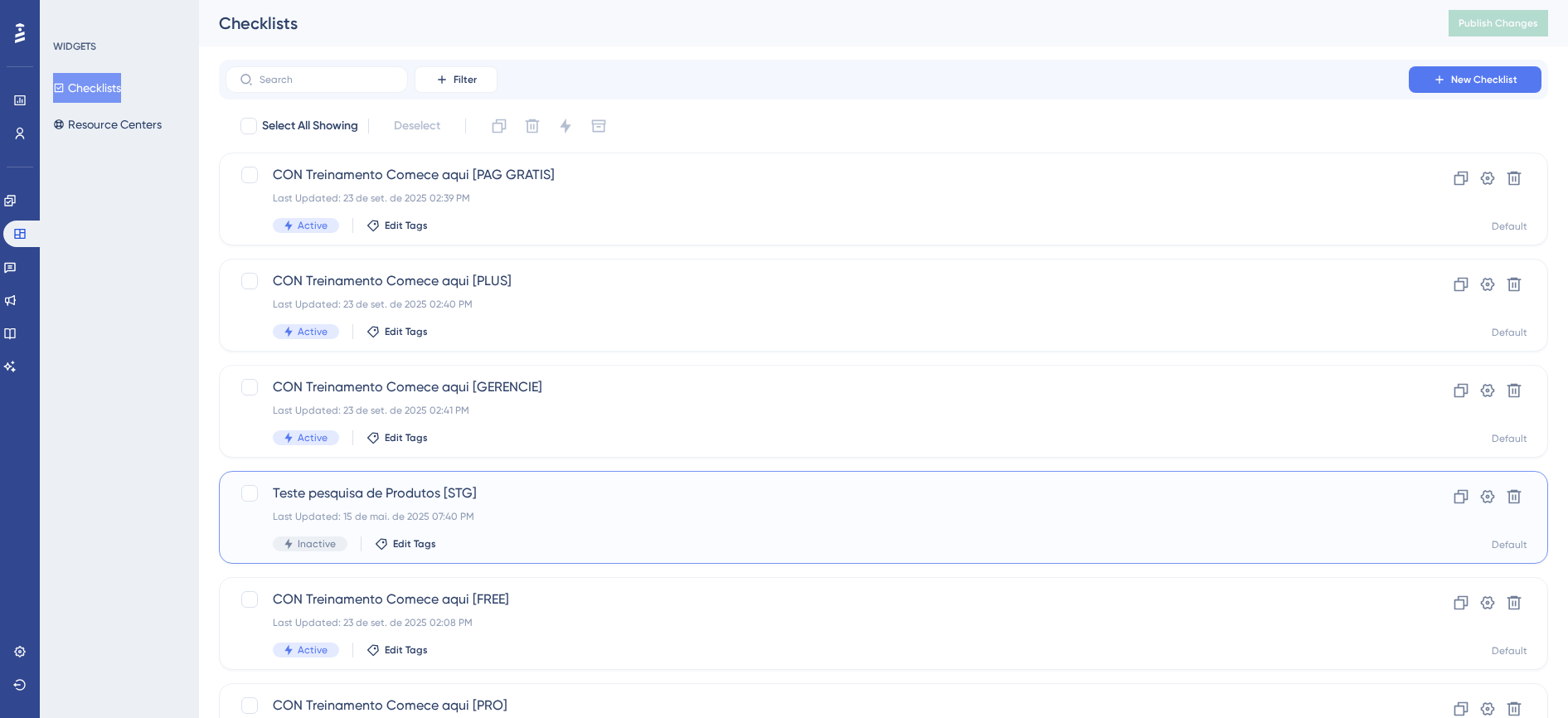
click at [472, 506] on div "Teste pesquisa de Produtos [STG] Last Updated: 15 de mai. de 2025 07:40 PM Inac…" at bounding box center [817, 517] width 1089 height 68
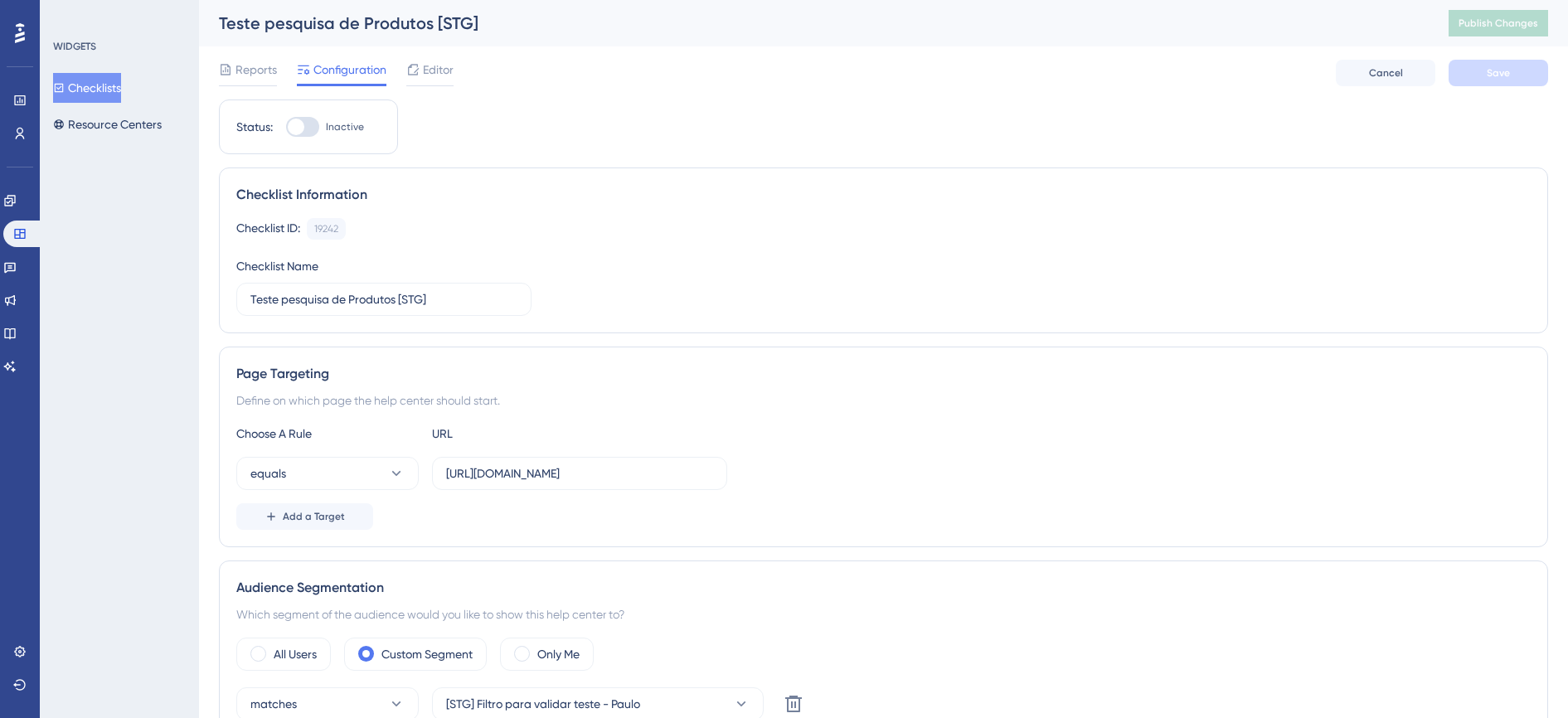
click at [105, 86] on button "Checklists" at bounding box center [86, 87] width 68 height 29
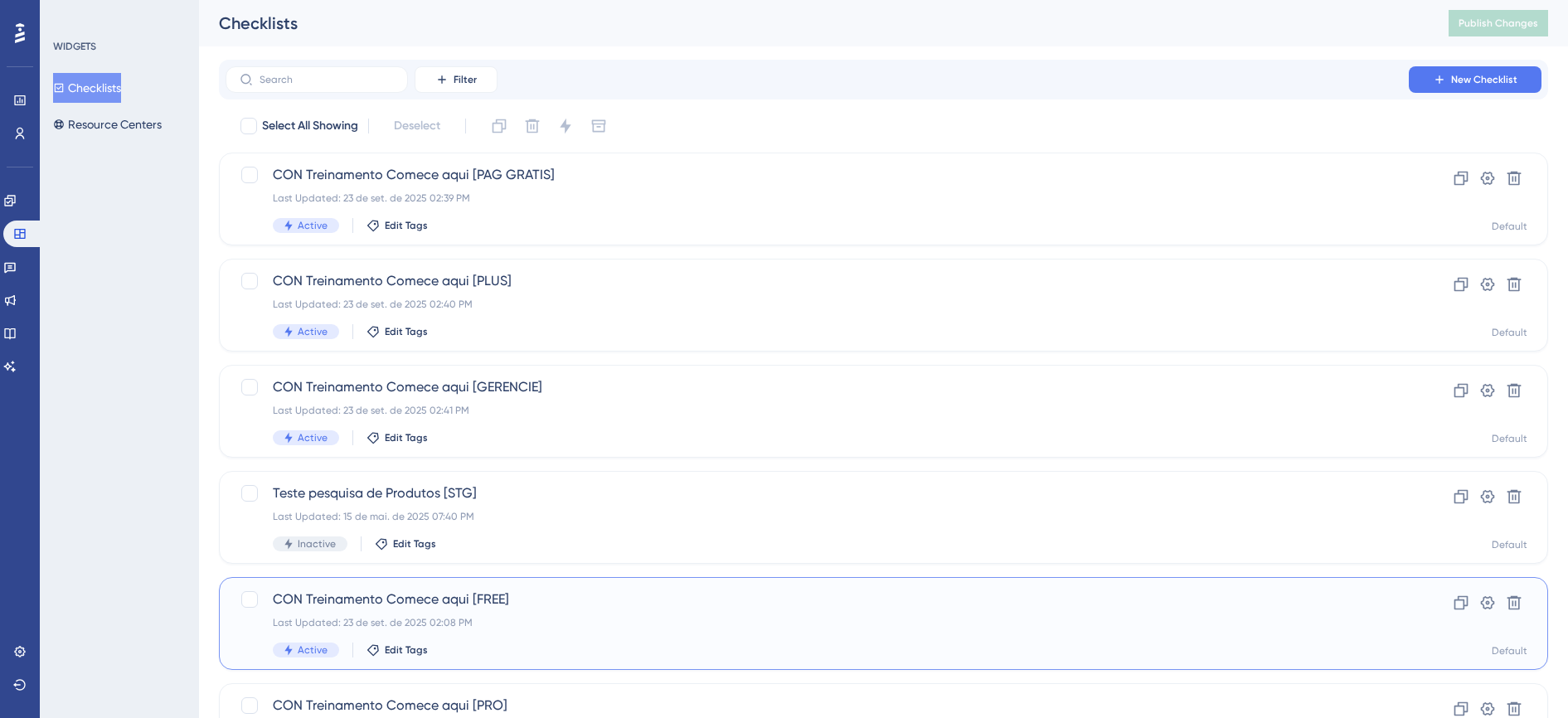
click at [489, 616] on div "Last Updated: 23 de set. de 2025 02:08 PM" at bounding box center [817, 623] width 1089 height 14
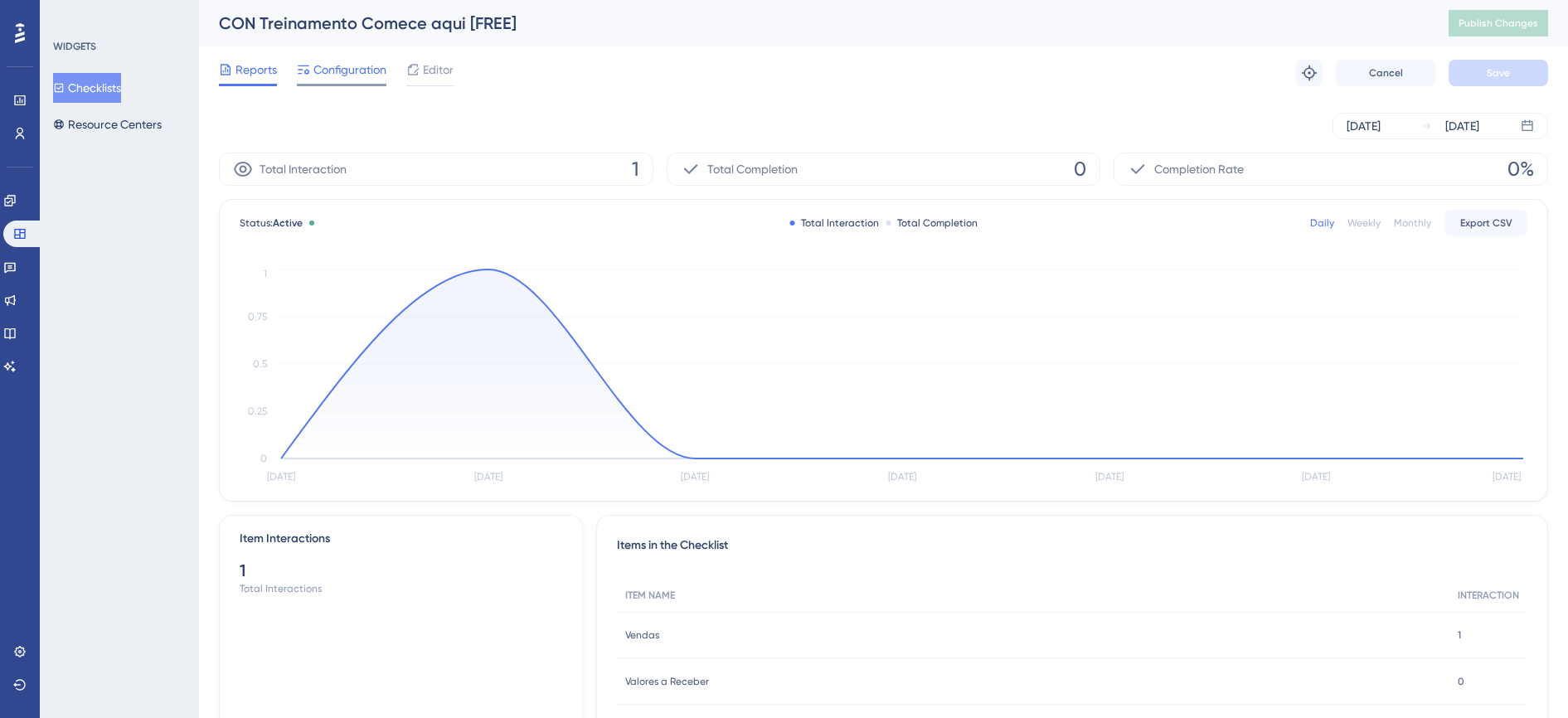
click at [338, 75] on span "Configuration" at bounding box center [350, 70] width 73 height 20
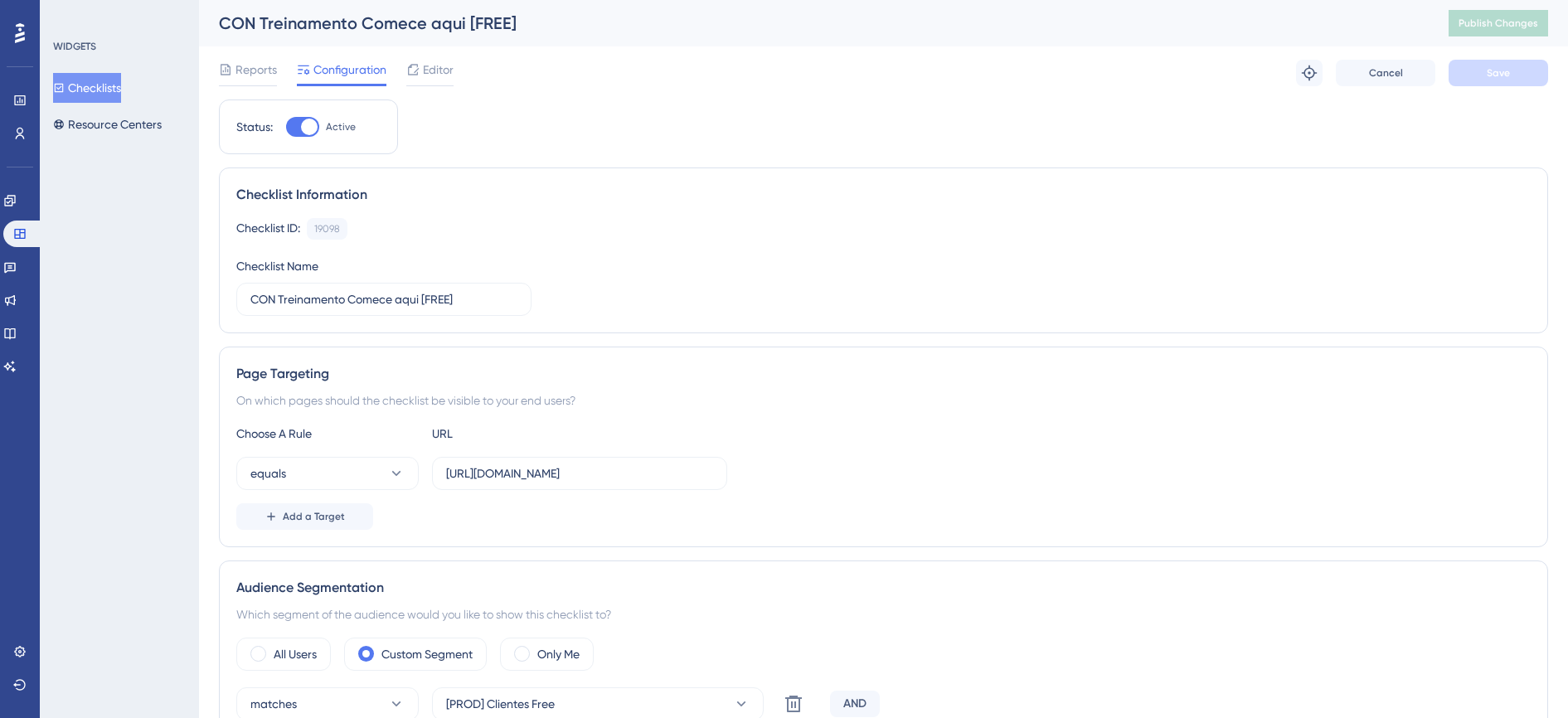
click at [97, 90] on button "Checklists" at bounding box center [86, 87] width 68 height 29
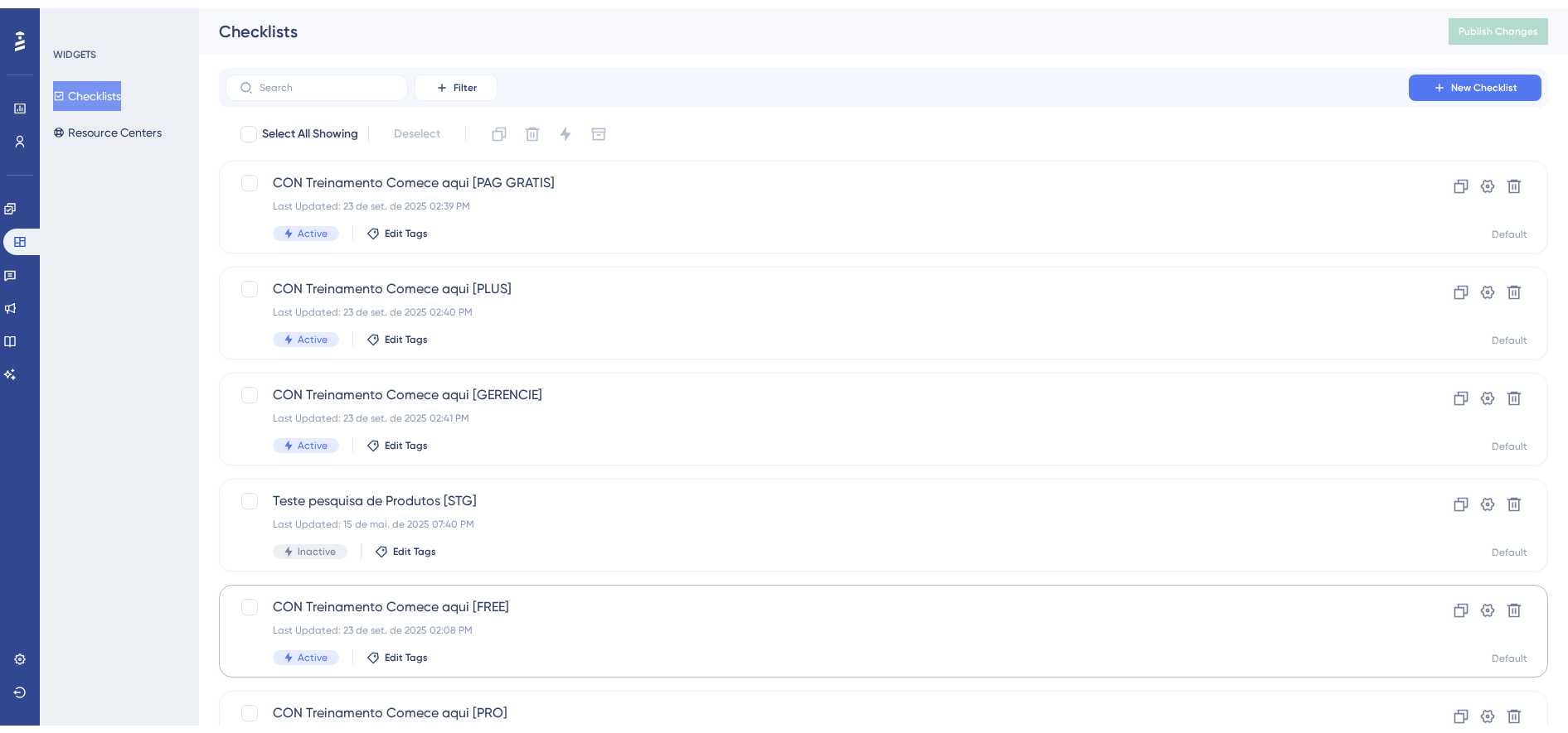
scroll to position [201, 0]
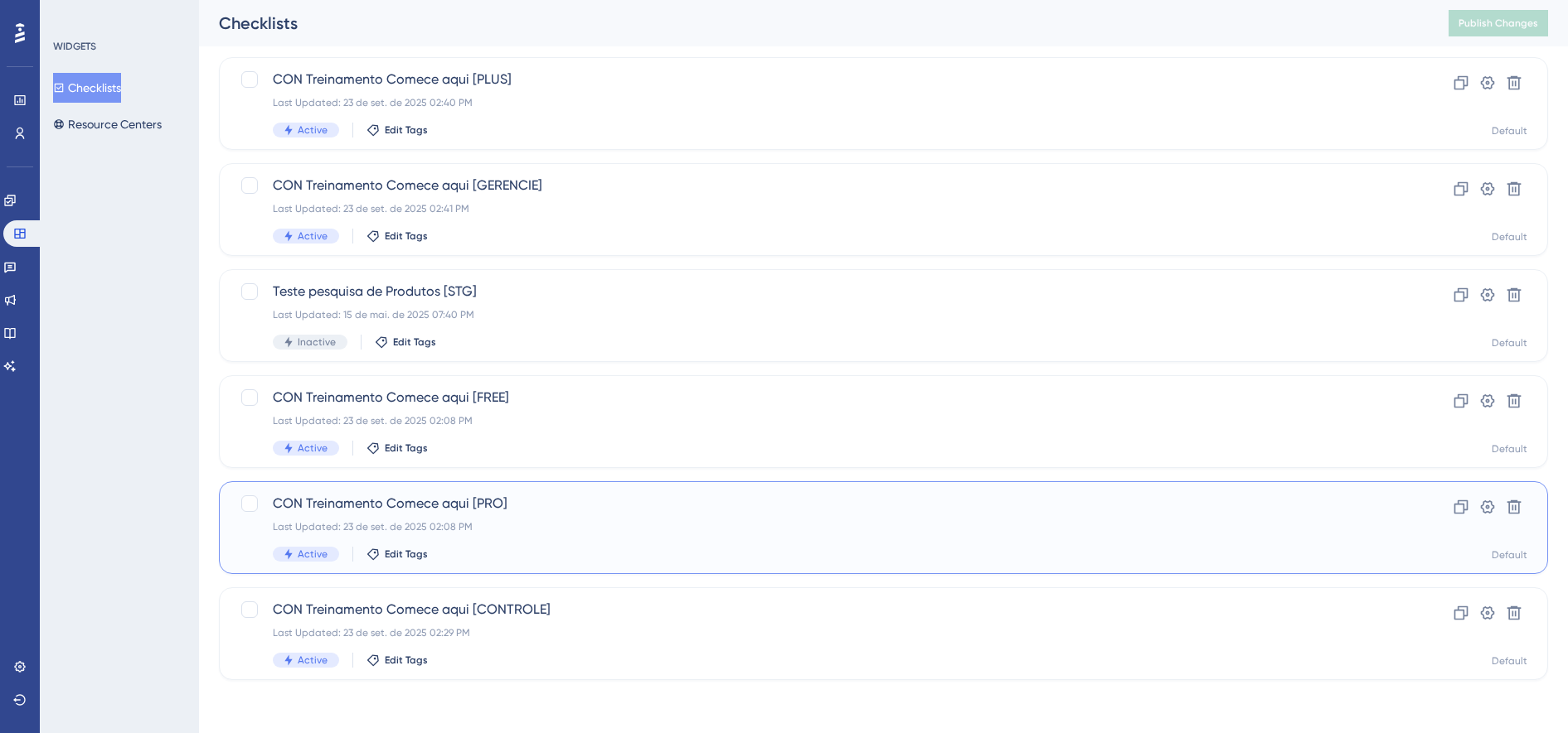
click at [446, 525] on div "Last Updated: 23 de set. de 2025 02:08 PM" at bounding box center [817, 527] width 1089 height 14
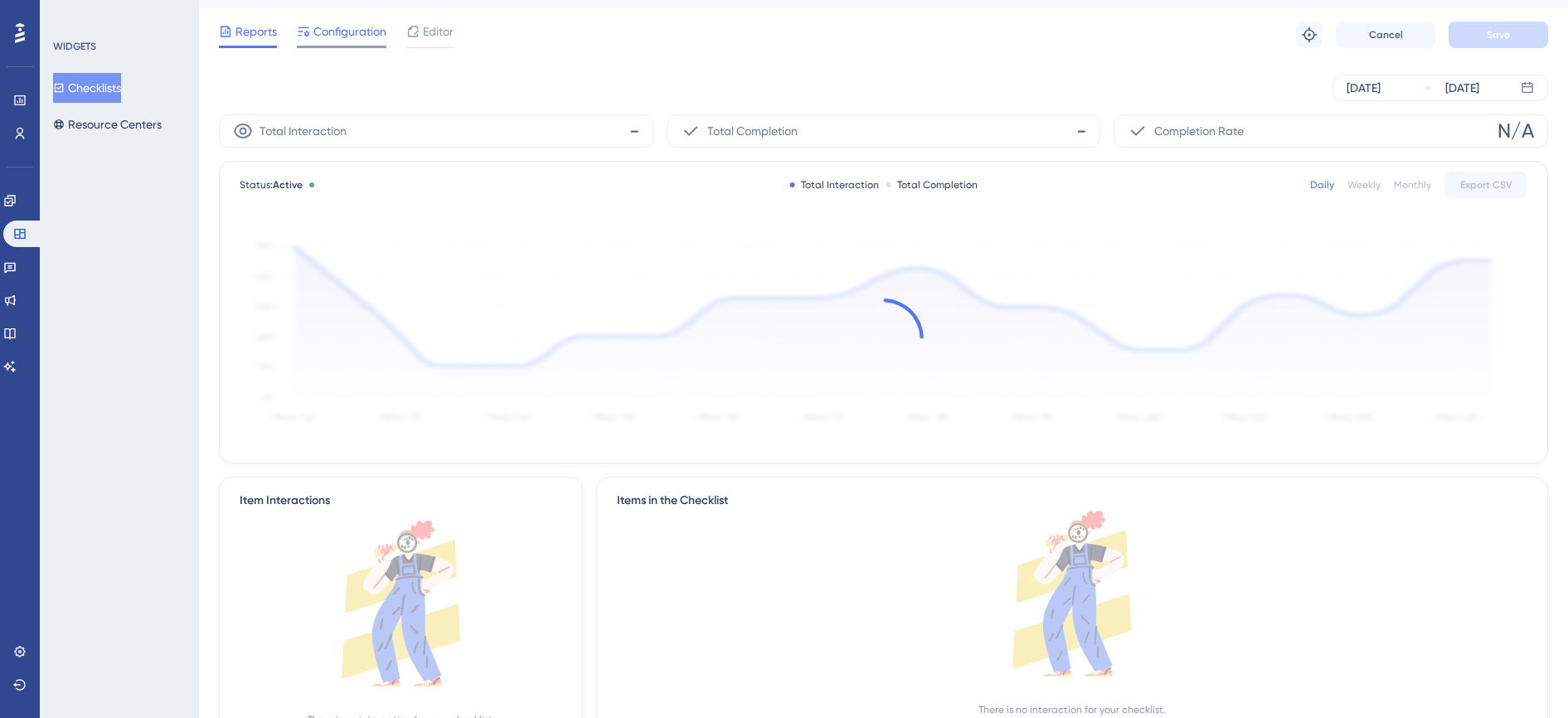
click at [365, 74] on div "Performance Users Engagement Widgets Feedback Product Updates Knowledge Base AI…" at bounding box center [884, 383] width 1369 height 844
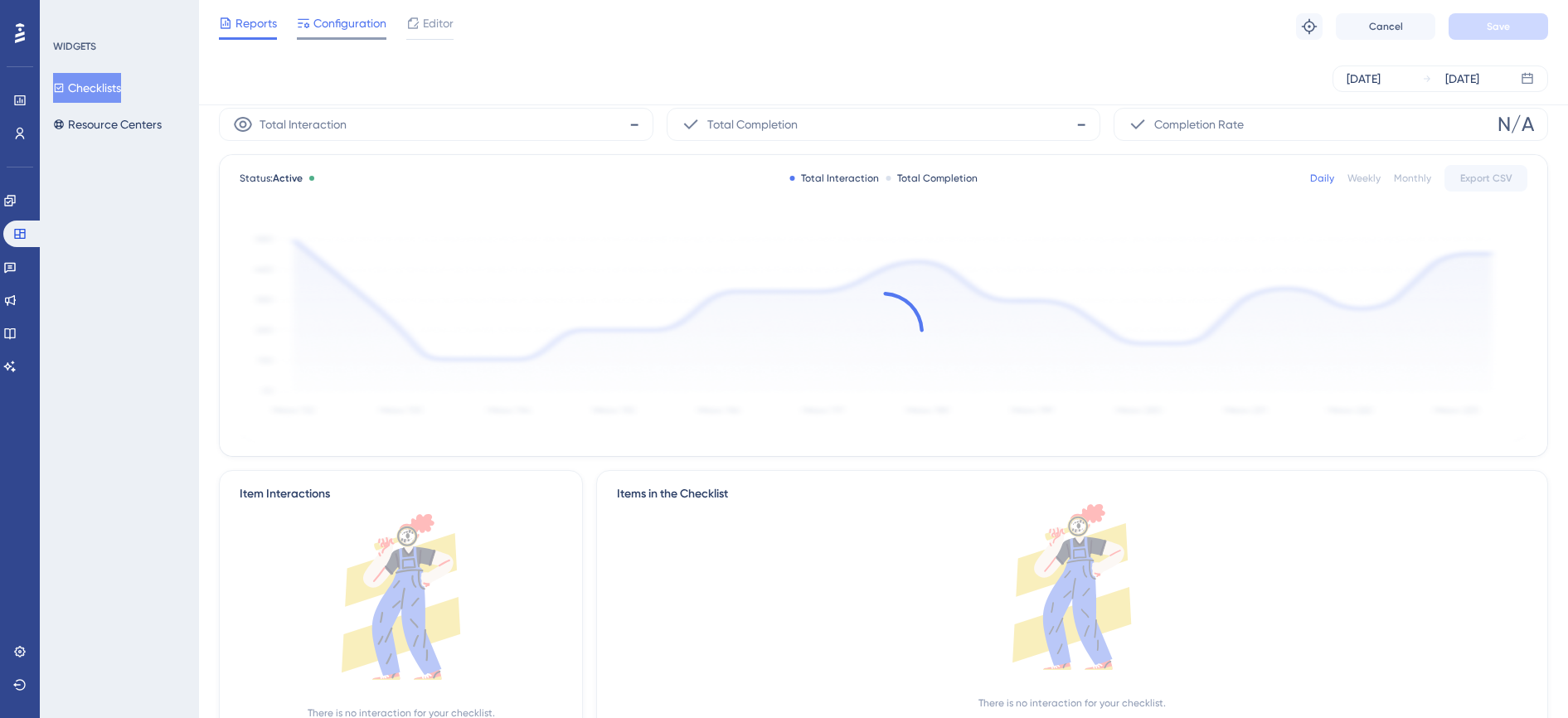
scroll to position [104, 0]
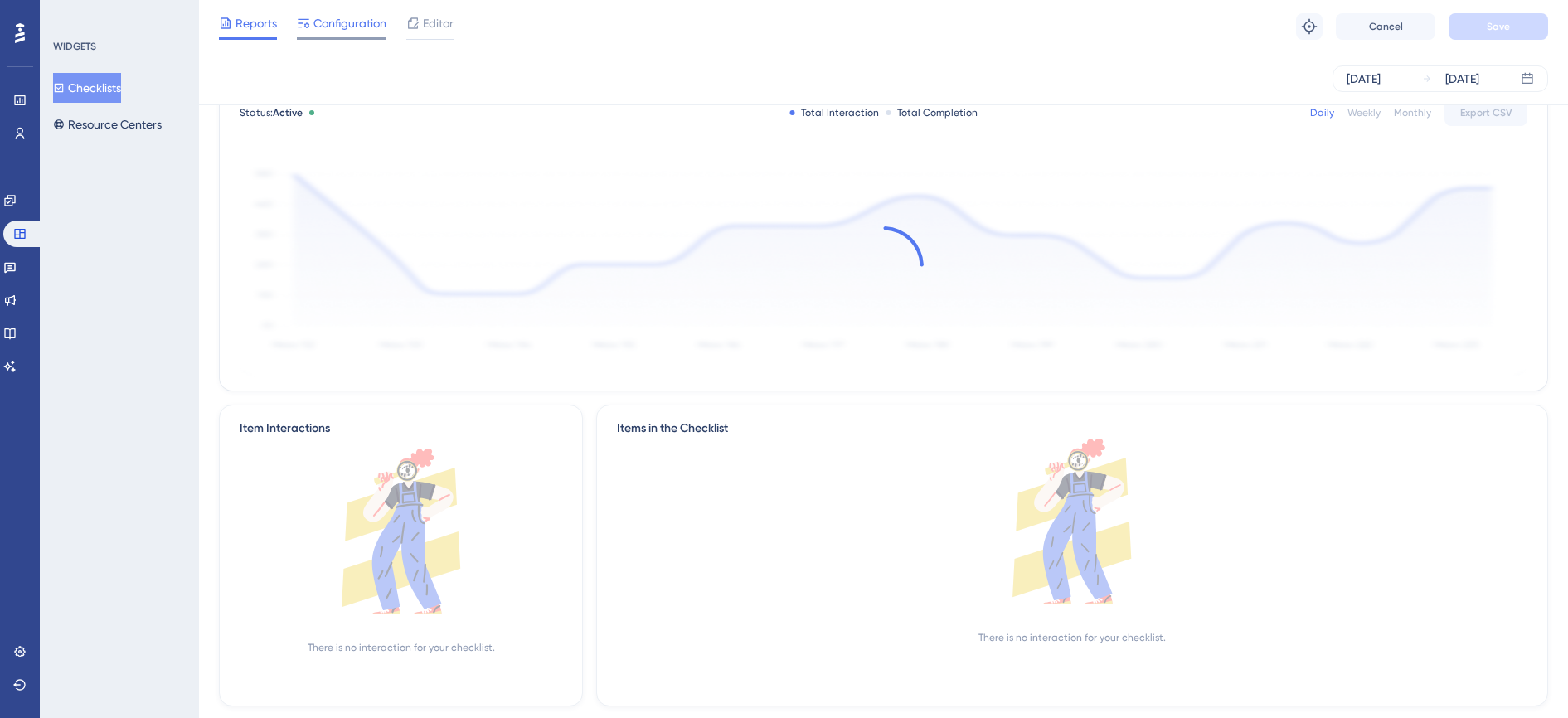
click at [346, 19] on span "Configuration" at bounding box center [350, 24] width 73 height 20
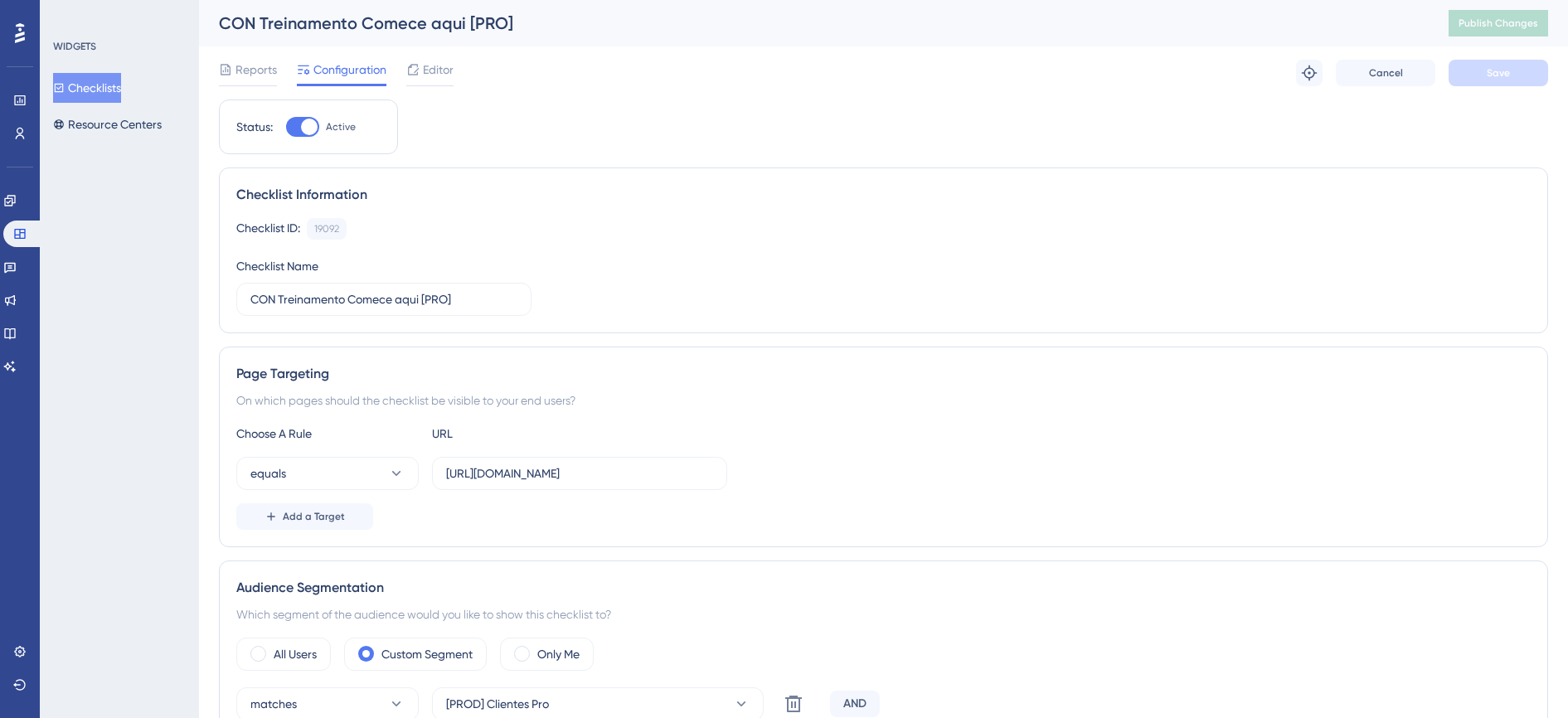
click at [113, 84] on button "Checklists" at bounding box center [86, 87] width 68 height 29
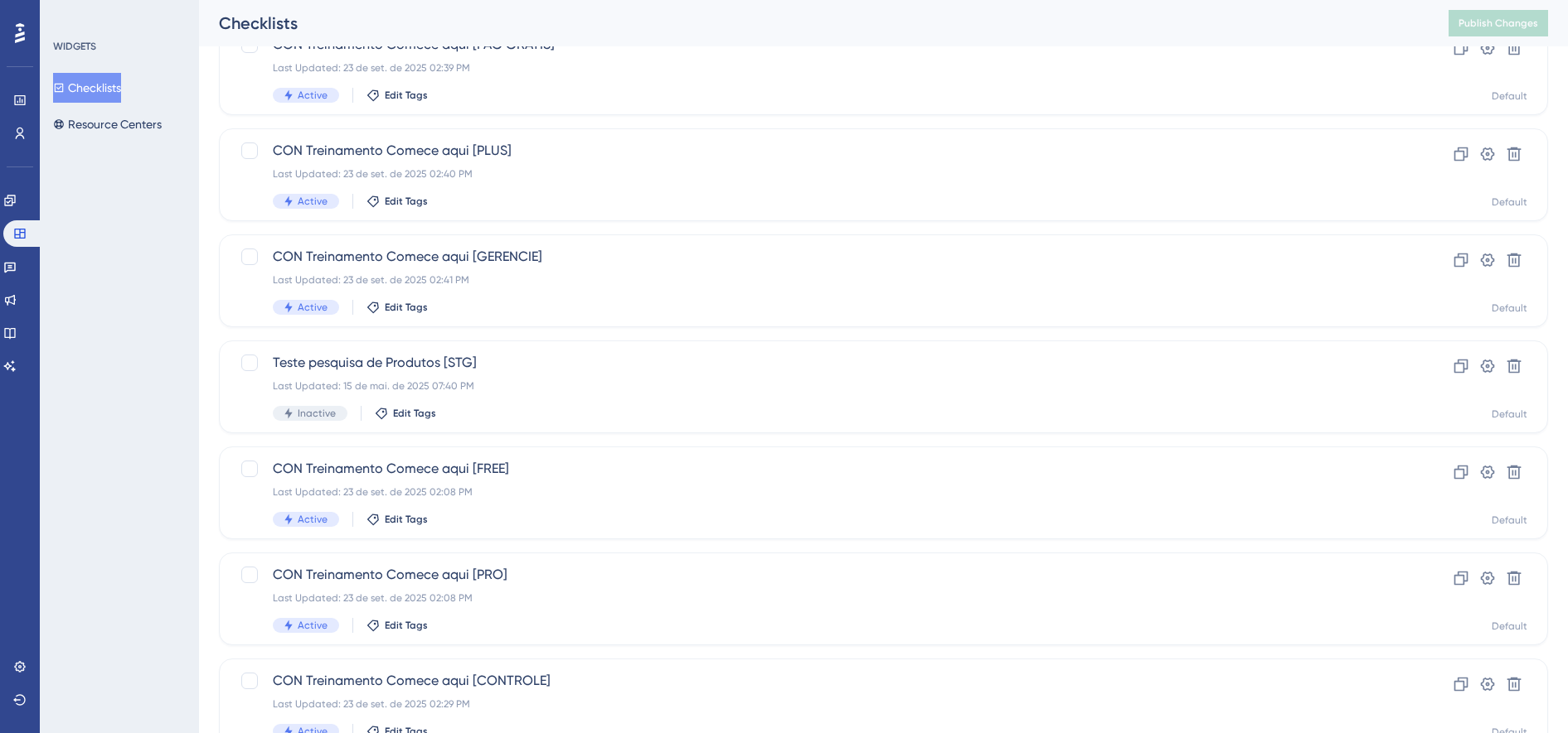
scroll to position [201, 0]
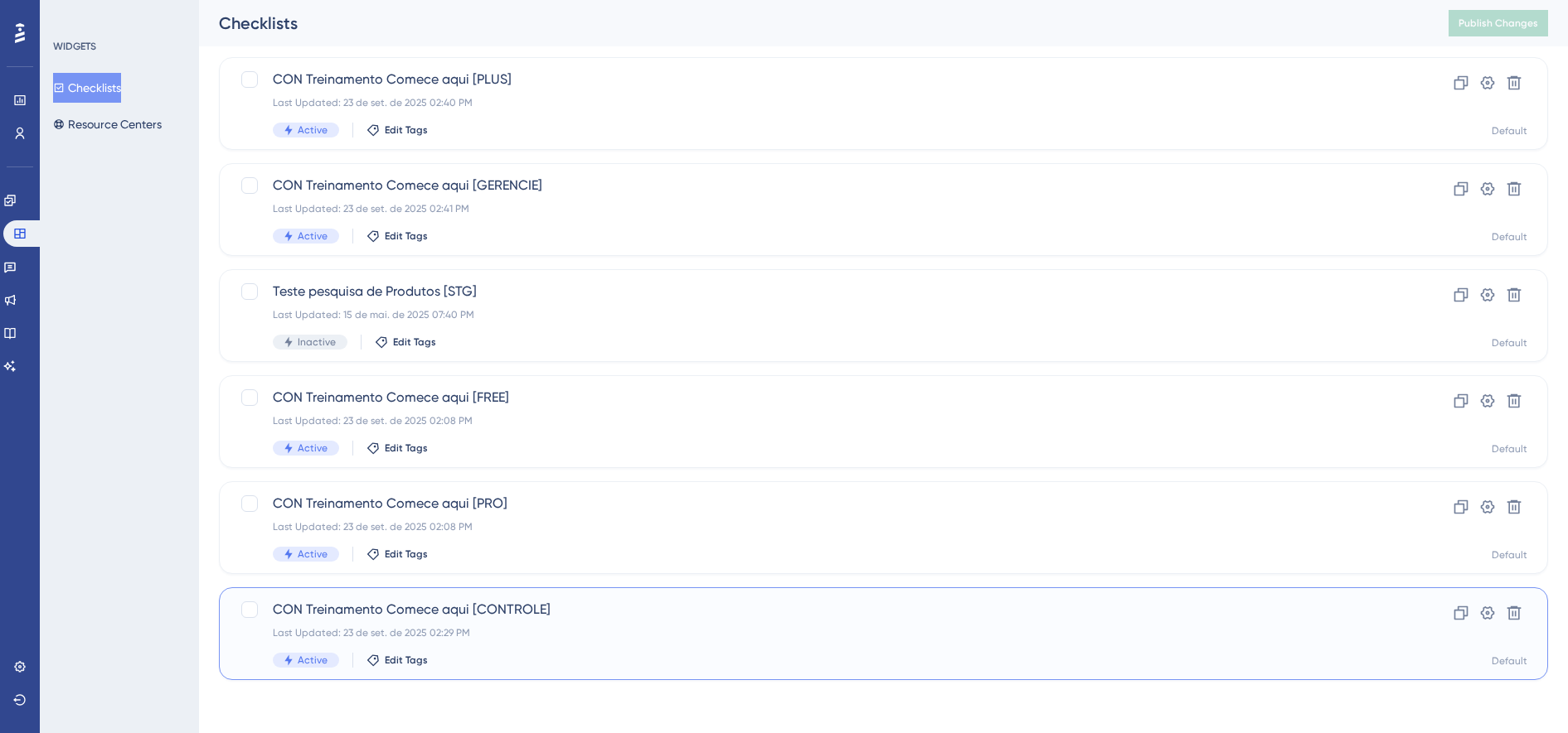
click at [474, 619] on span "CON Treinamento Comece aqui [CONTROLE]" at bounding box center [817, 609] width 1089 height 20
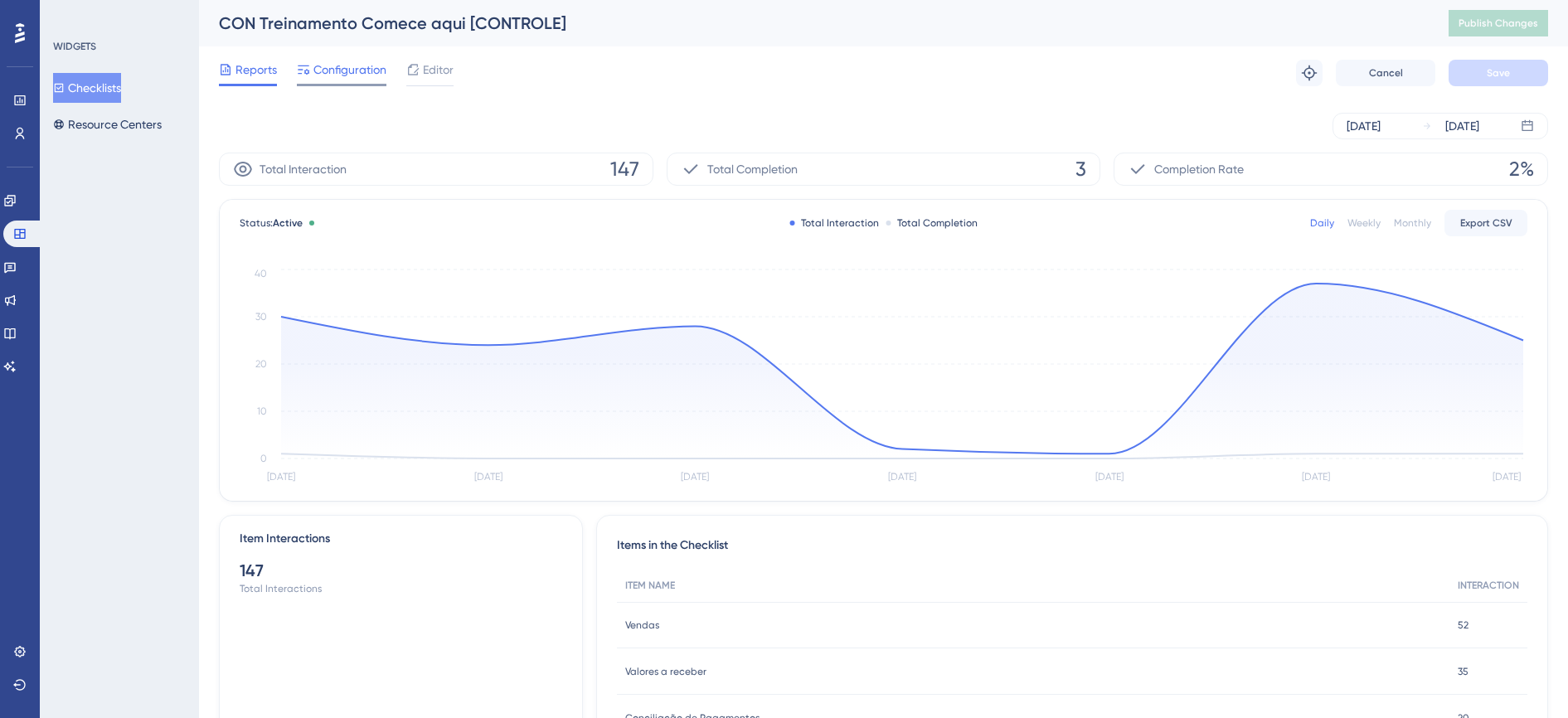
click at [351, 73] on span "Configuration" at bounding box center [350, 70] width 73 height 20
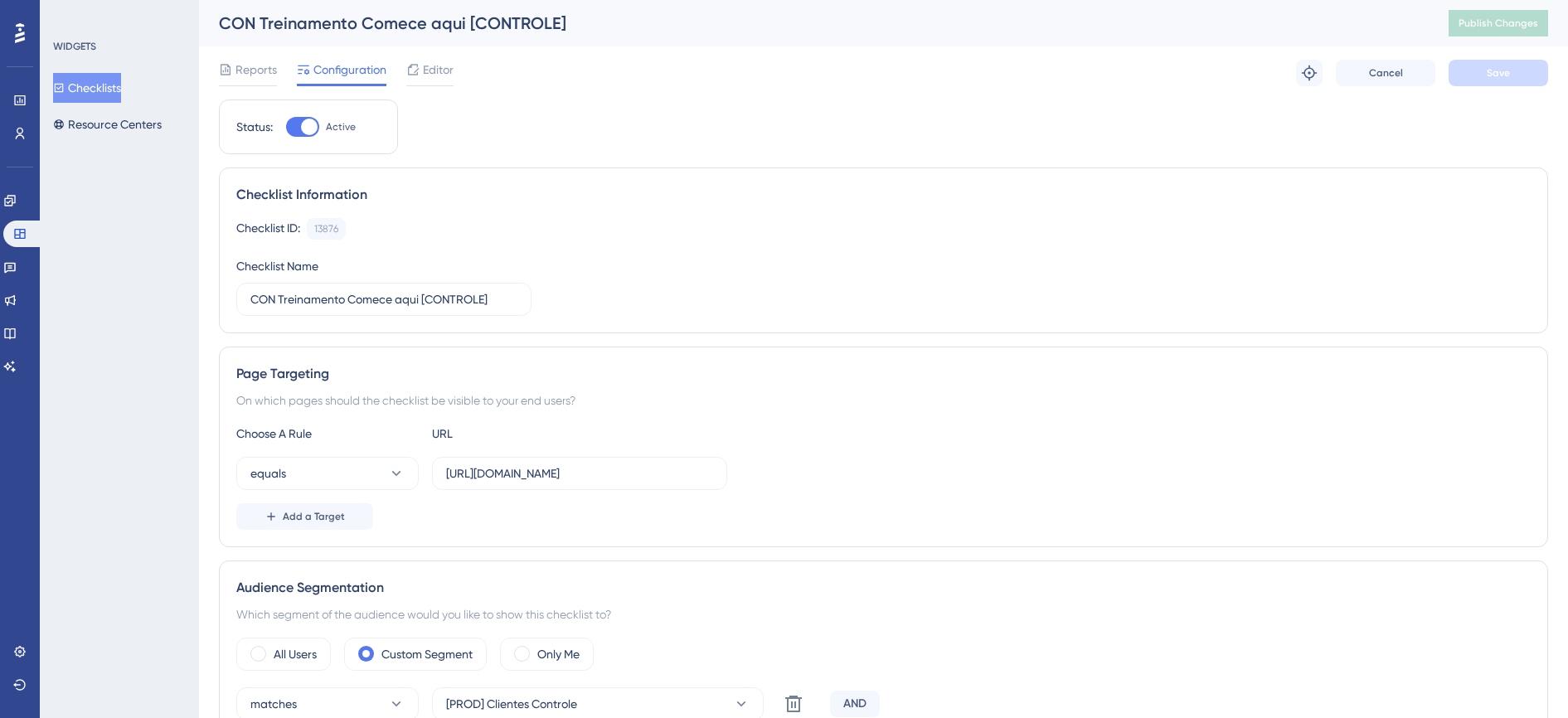
click at [109, 81] on button "Checklists" at bounding box center [86, 87] width 68 height 29
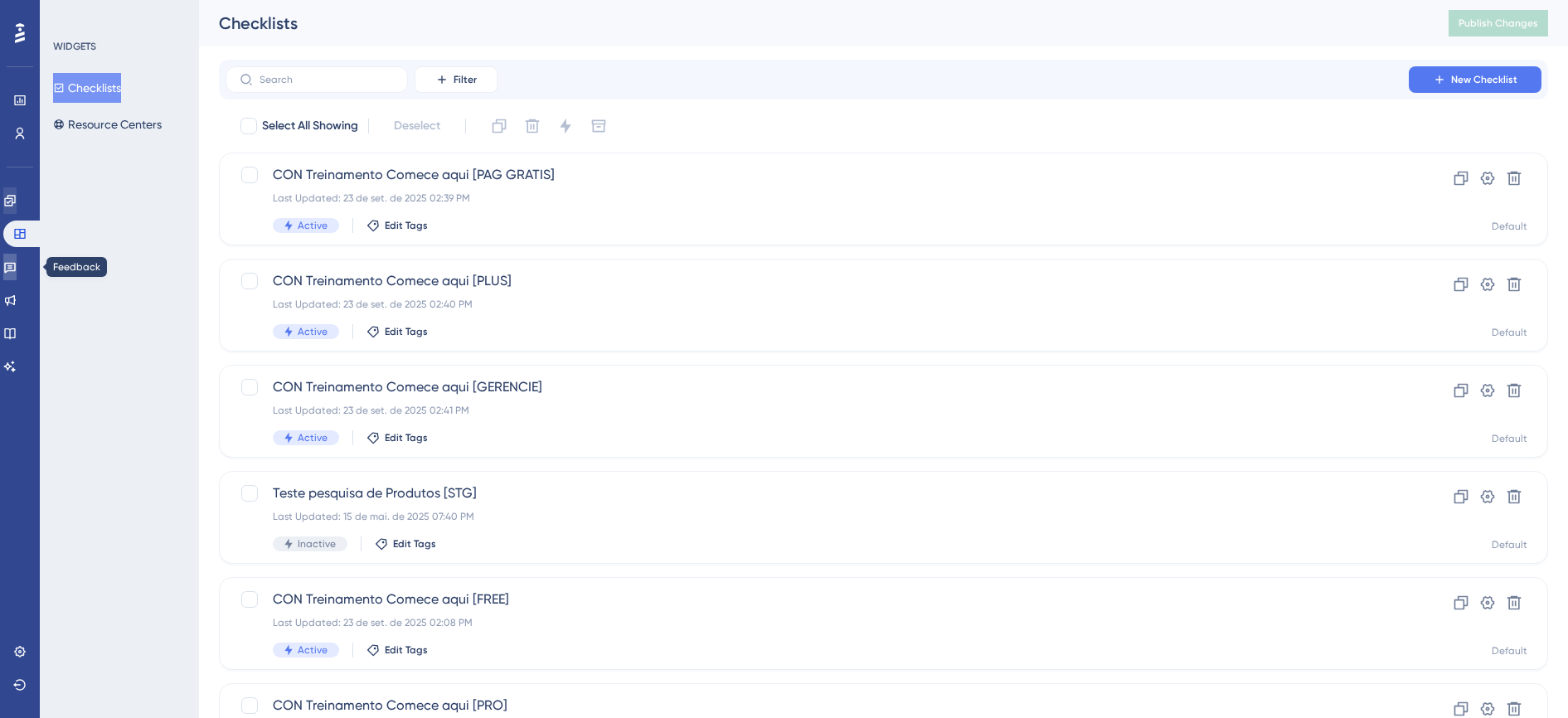
drag, startPoint x: 19, startPoint y: 271, endPoint x: 27, endPoint y: 194, distance: 77.4
click at [16, 271] on icon at bounding box center [10, 268] width 12 height 11
click at [17, 194] on link at bounding box center [10, 200] width 14 height 27
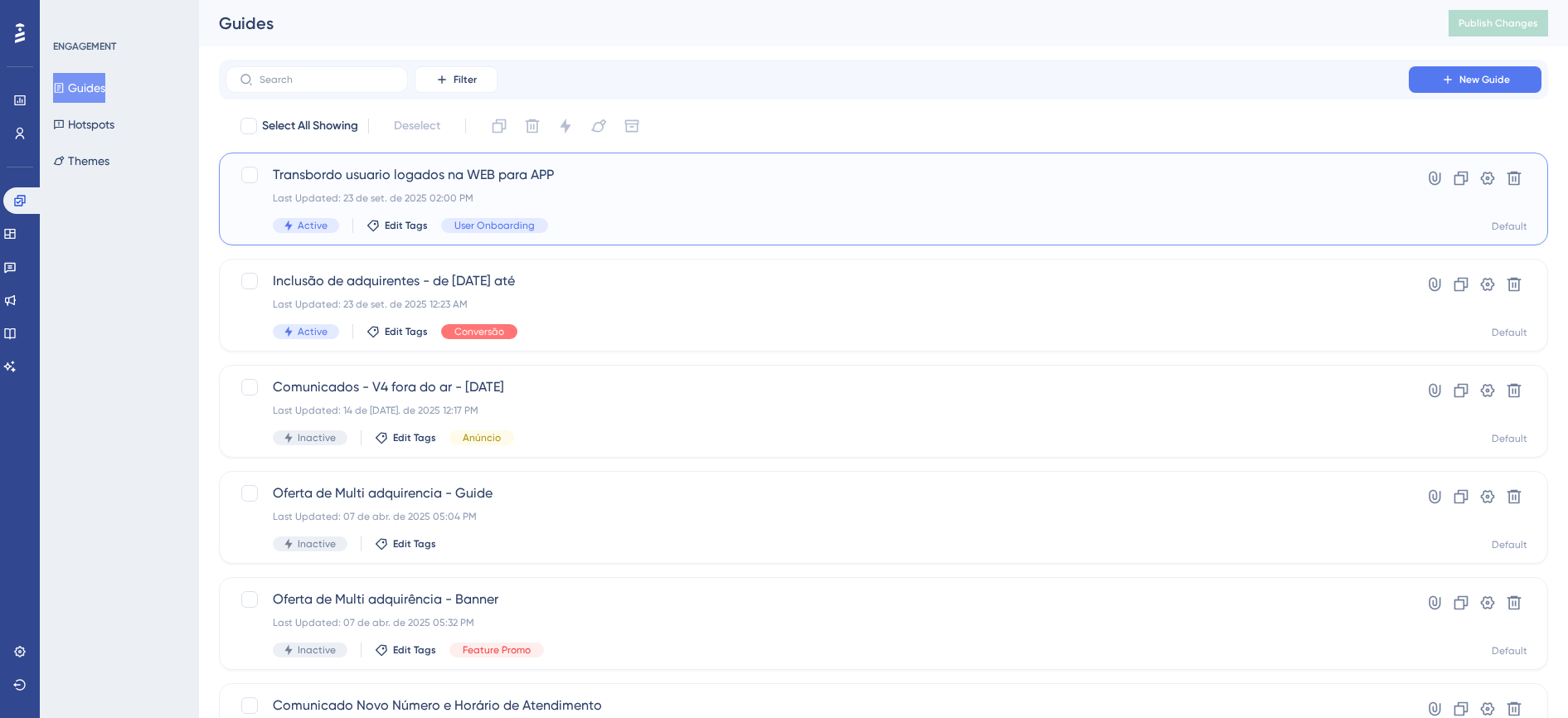
click at [544, 186] on div "Transbordo usuario logados na WEB para APP Last Updated: 23 de set. de 2025 02:…" at bounding box center [817, 198] width 1089 height 68
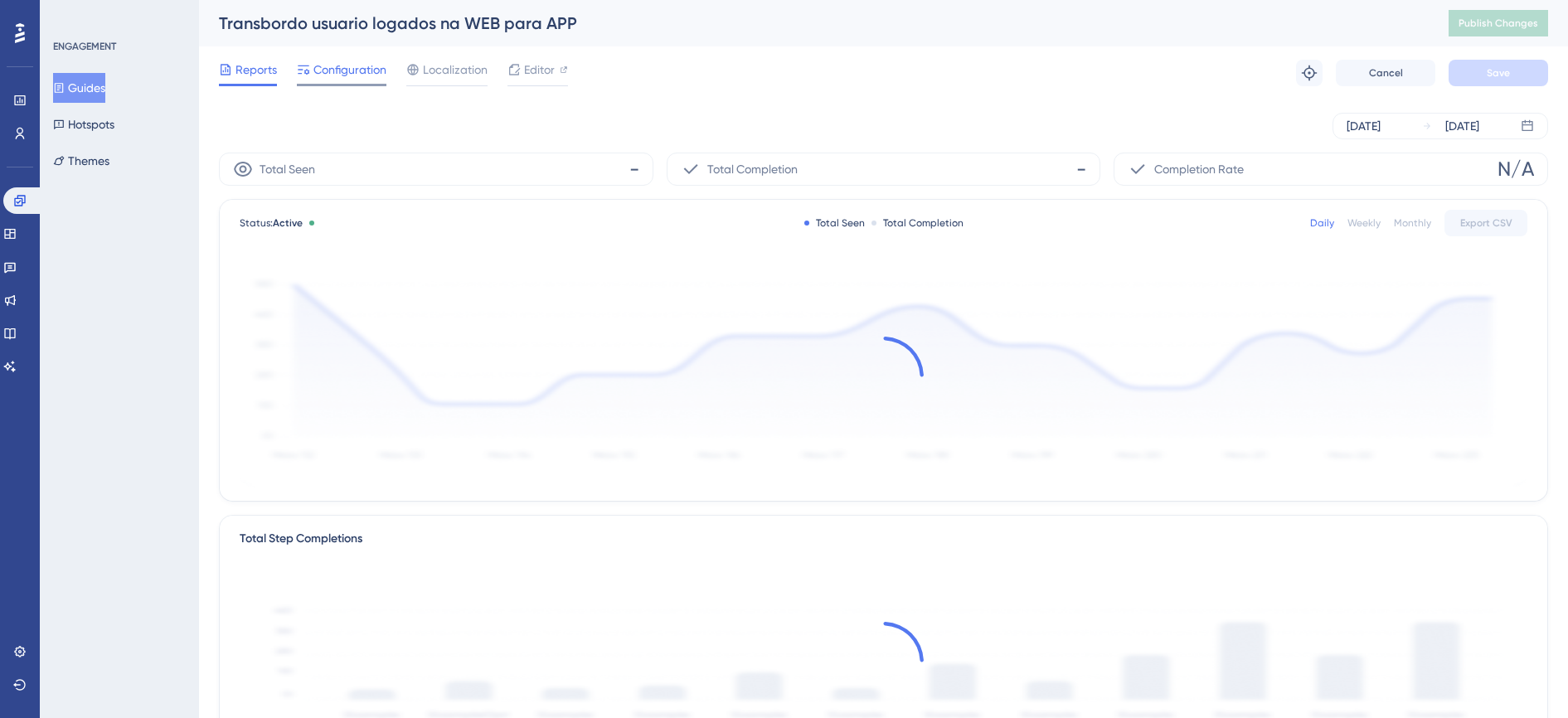
click at [343, 73] on span "Configuration" at bounding box center [350, 70] width 73 height 20
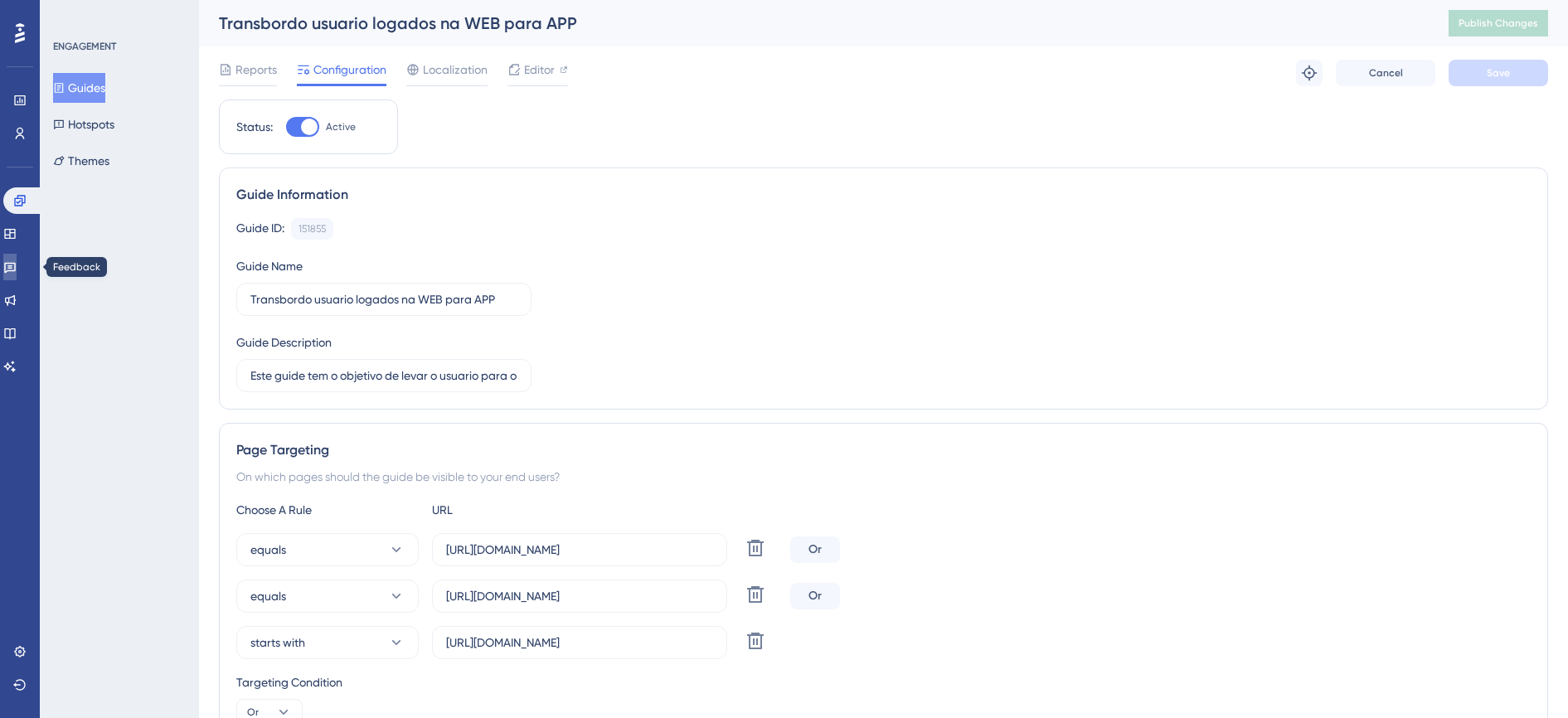
drag, startPoint x: 27, startPoint y: 263, endPoint x: 49, endPoint y: 256, distance: 23.1
click at [17, 263] on link at bounding box center [10, 266] width 14 height 27
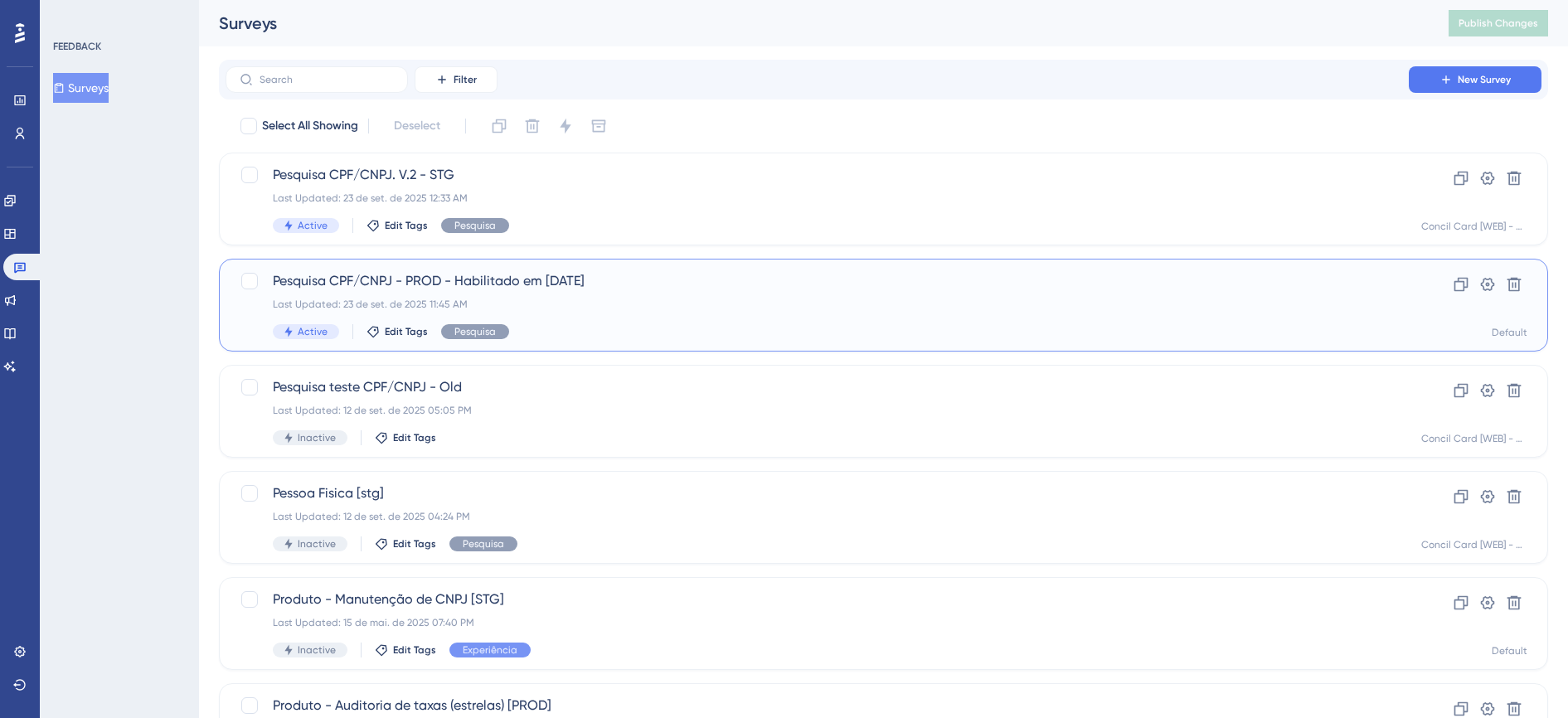
click at [610, 284] on span "Pesquisa CPF/CNPJ - PROD - Habilitado em 23/09/25" at bounding box center [817, 281] width 1089 height 20
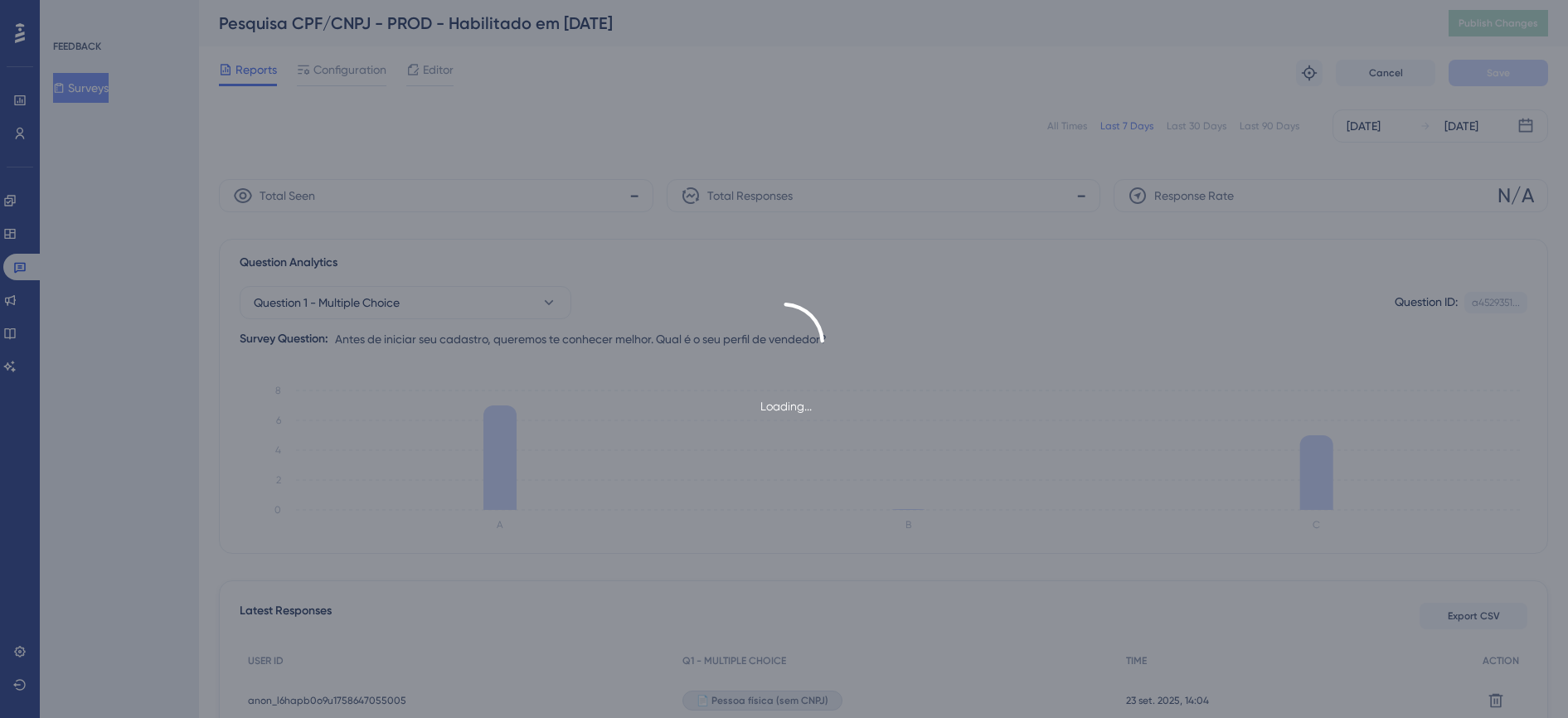
click at [361, 70] on div "Loading..." at bounding box center [784, 359] width 1568 height 718
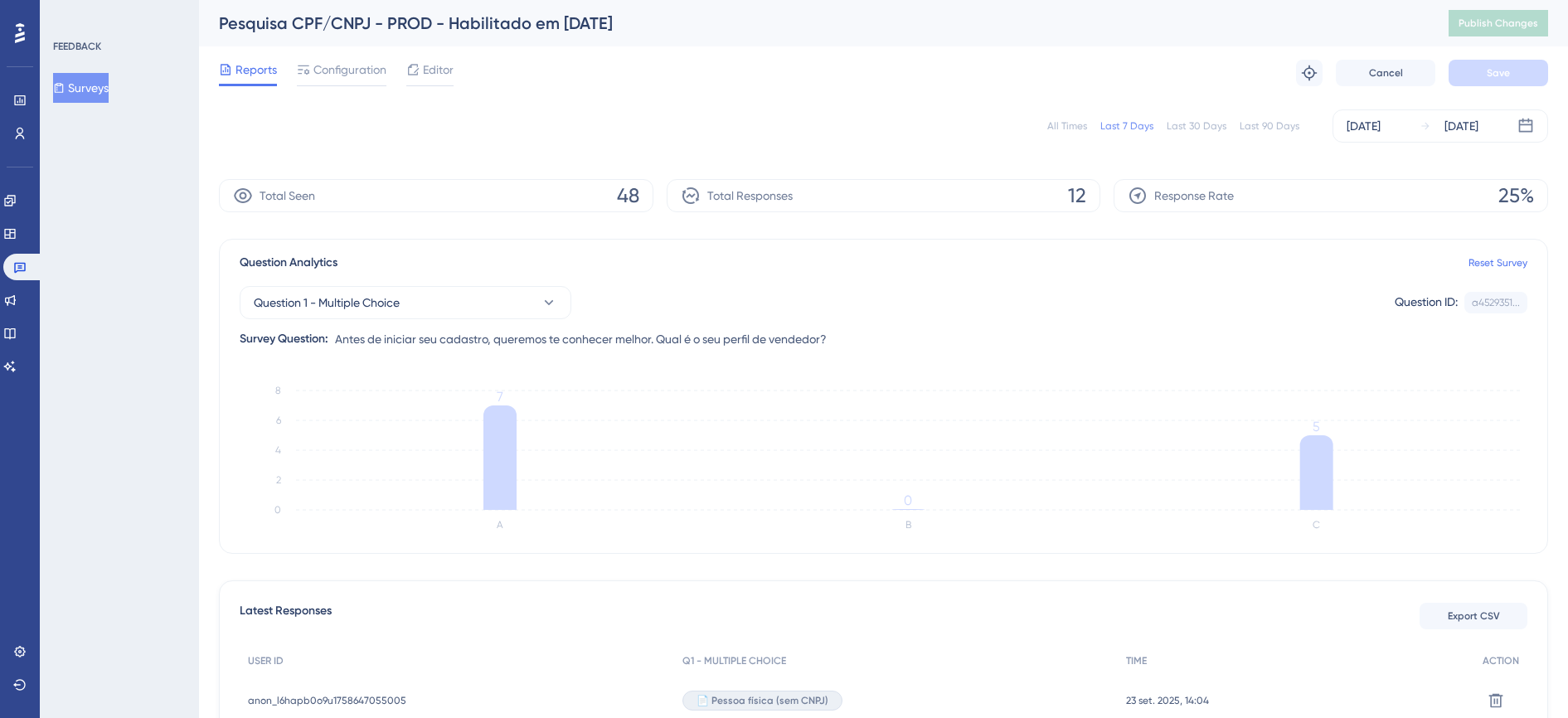
click at [361, 70] on span "Configuration" at bounding box center [350, 70] width 73 height 20
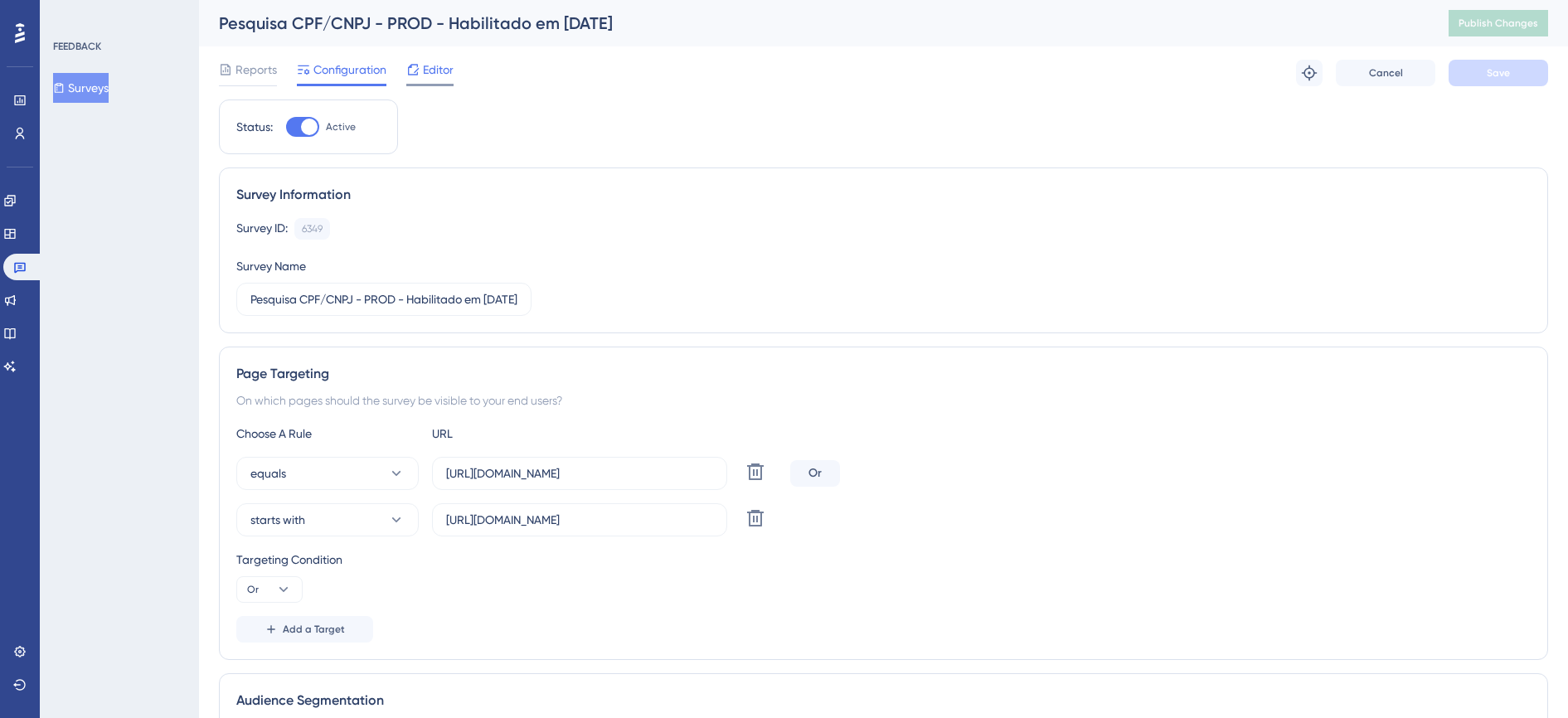
click at [432, 72] on span "Editor" at bounding box center [438, 70] width 30 height 20
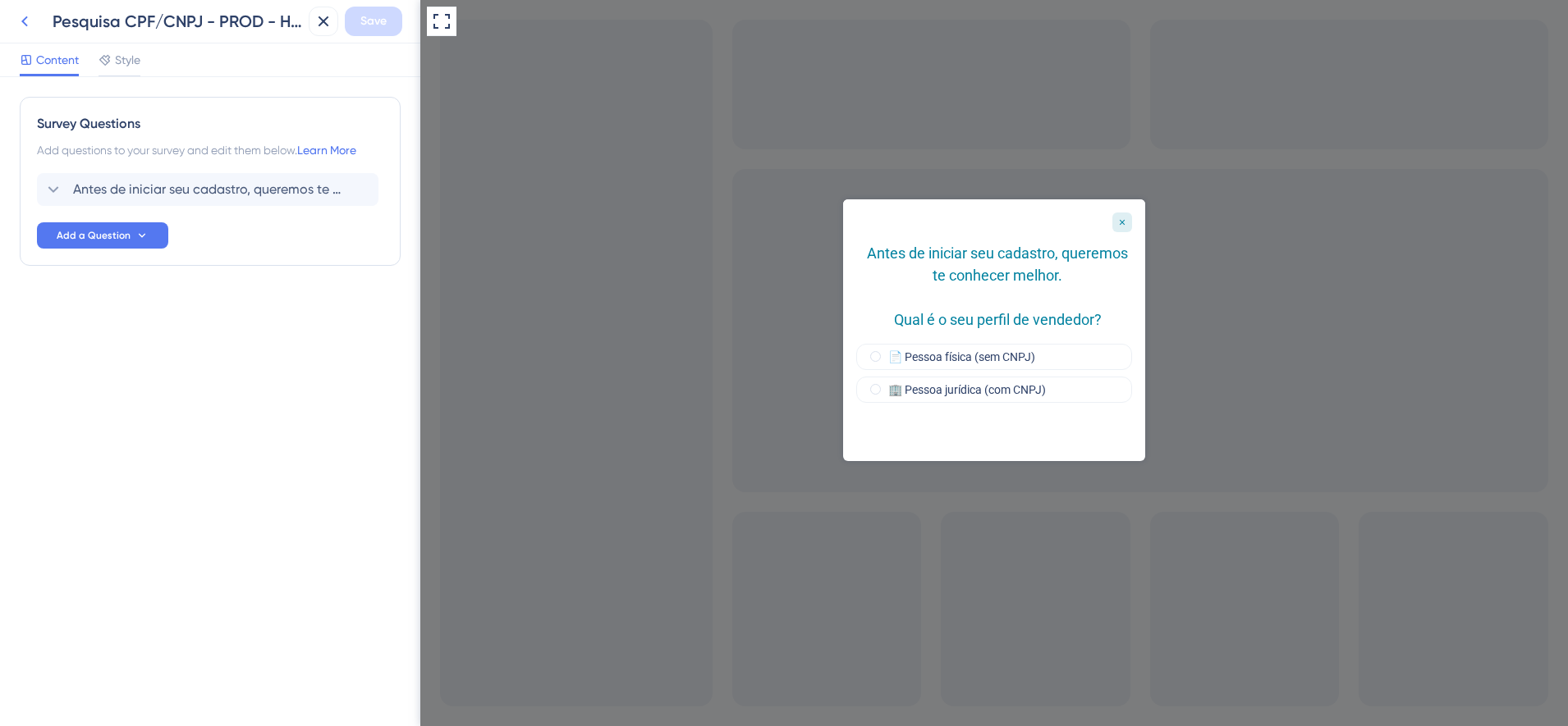
click at [25, 21] on icon at bounding box center [24, 21] width 19 height 19
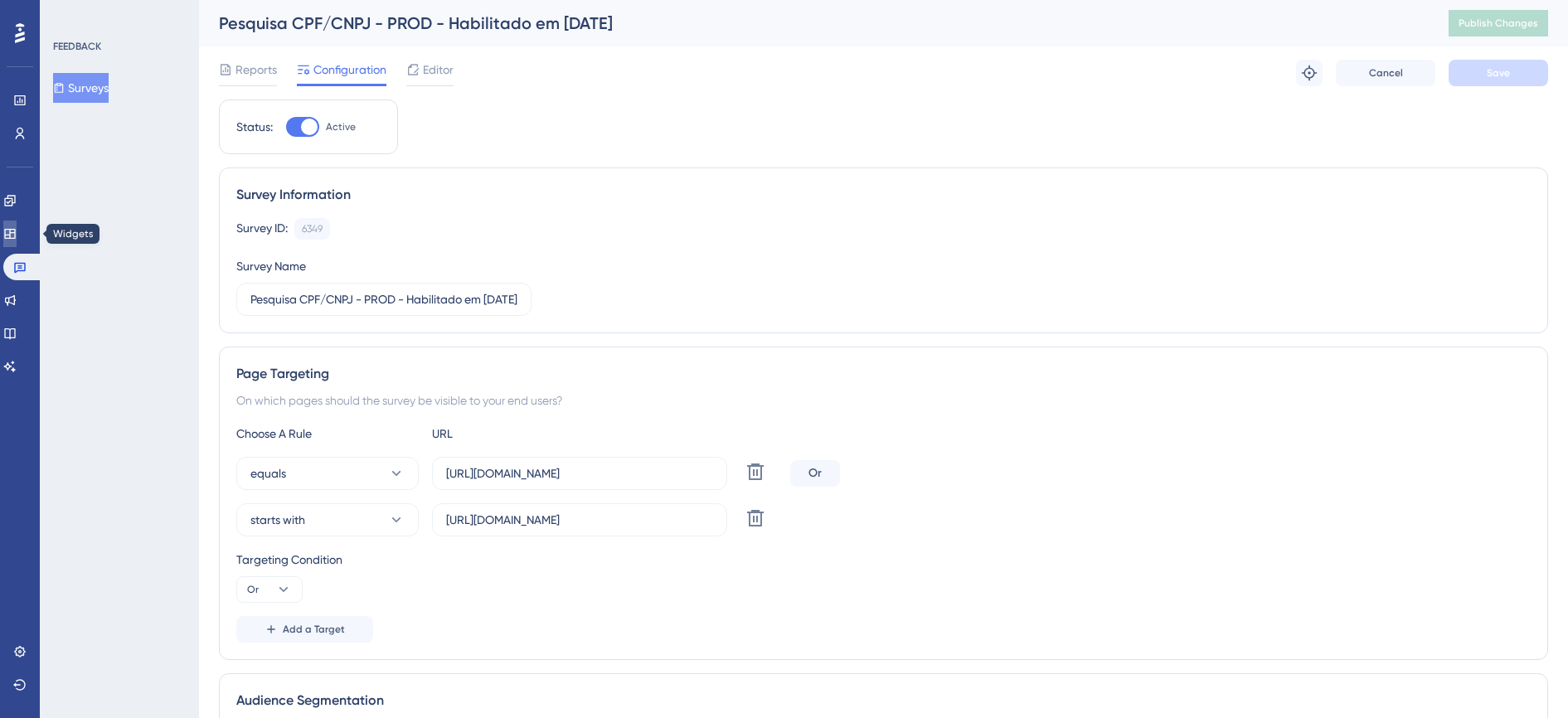
click at [17, 240] on icon at bounding box center [10, 234] width 14 height 14
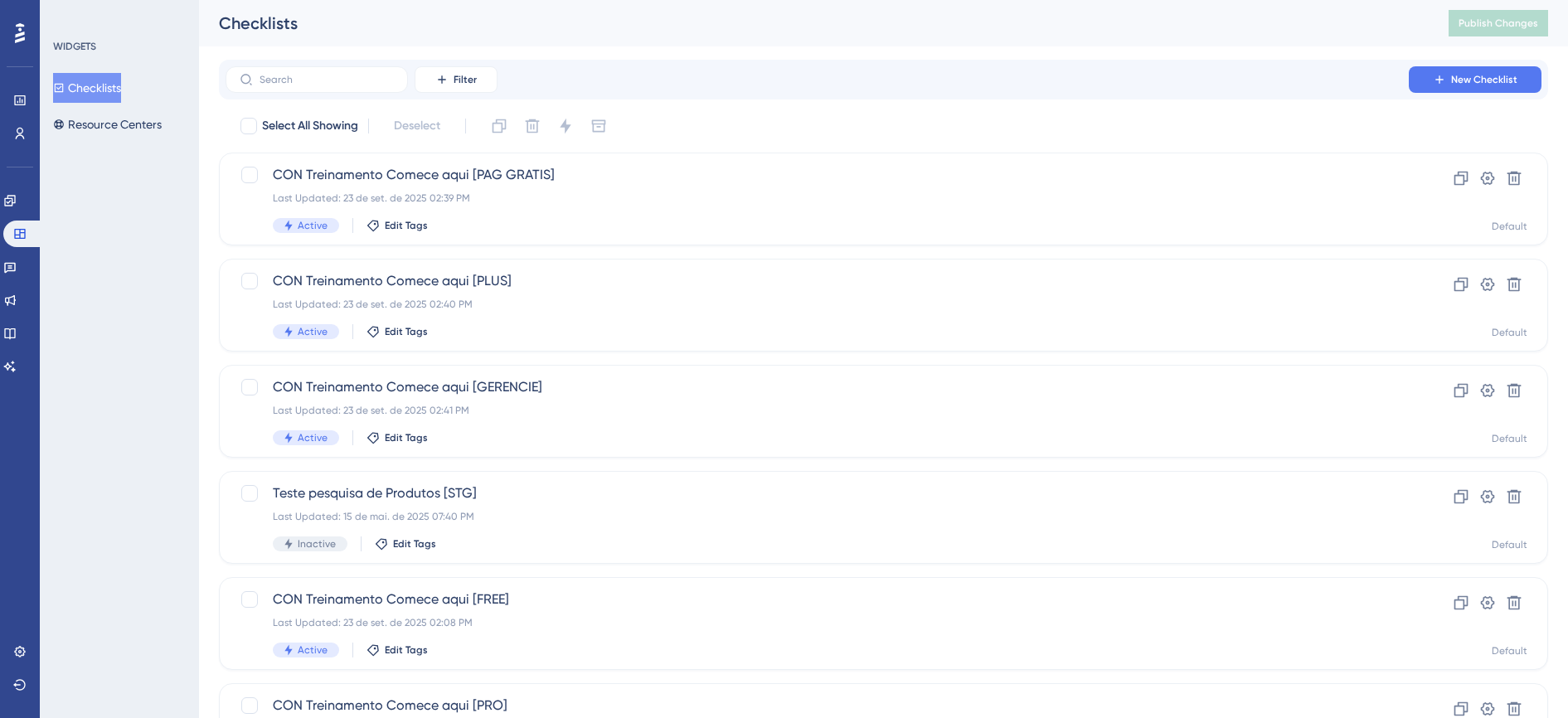
click at [103, 80] on button "Checklists" at bounding box center [86, 87] width 68 height 29
click at [17, 200] on link at bounding box center [10, 200] width 14 height 27
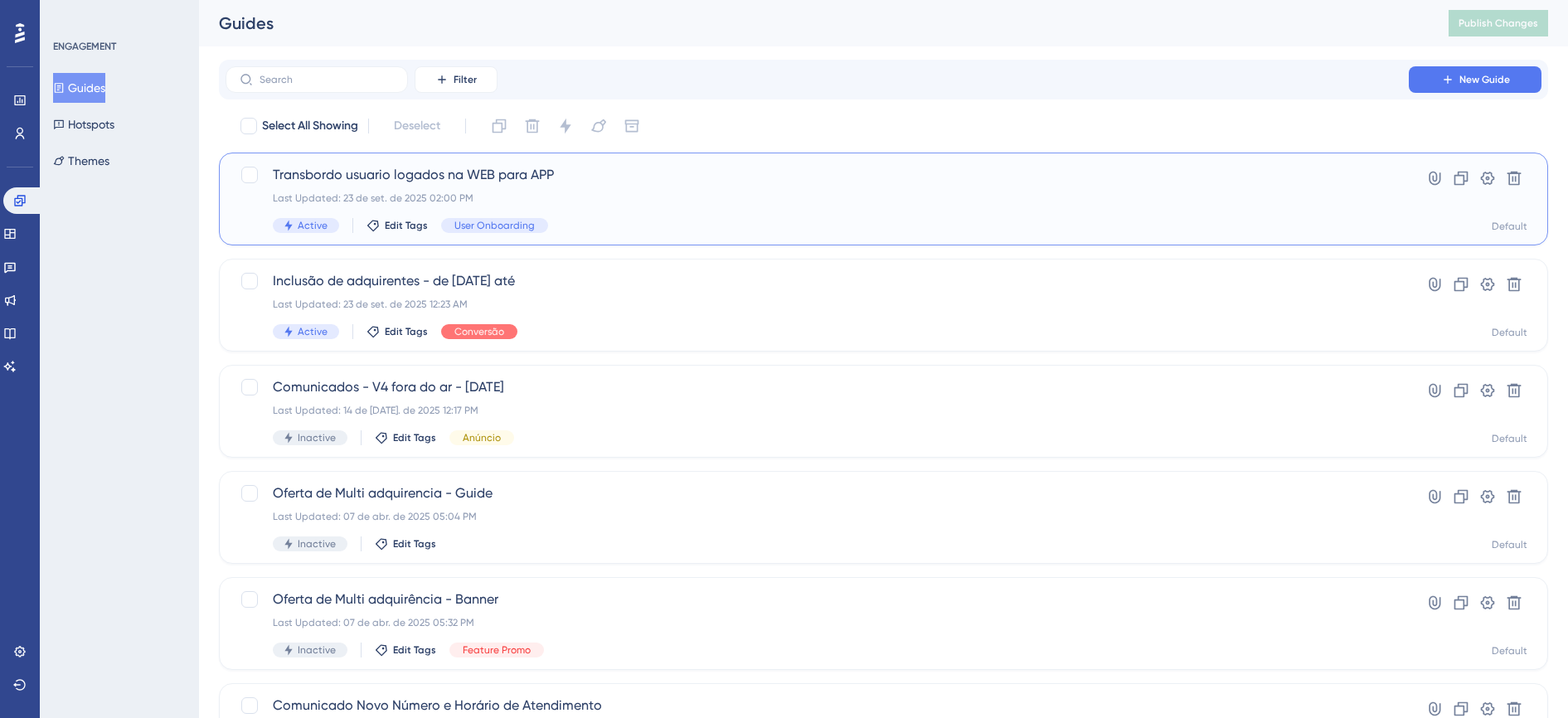
click at [565, 186] on div "Transbordo usuario logados na WEB para APP Last Updated: 23 de set. de 2025 02:…" at bounding box center [817, 198] width 1089 height 68
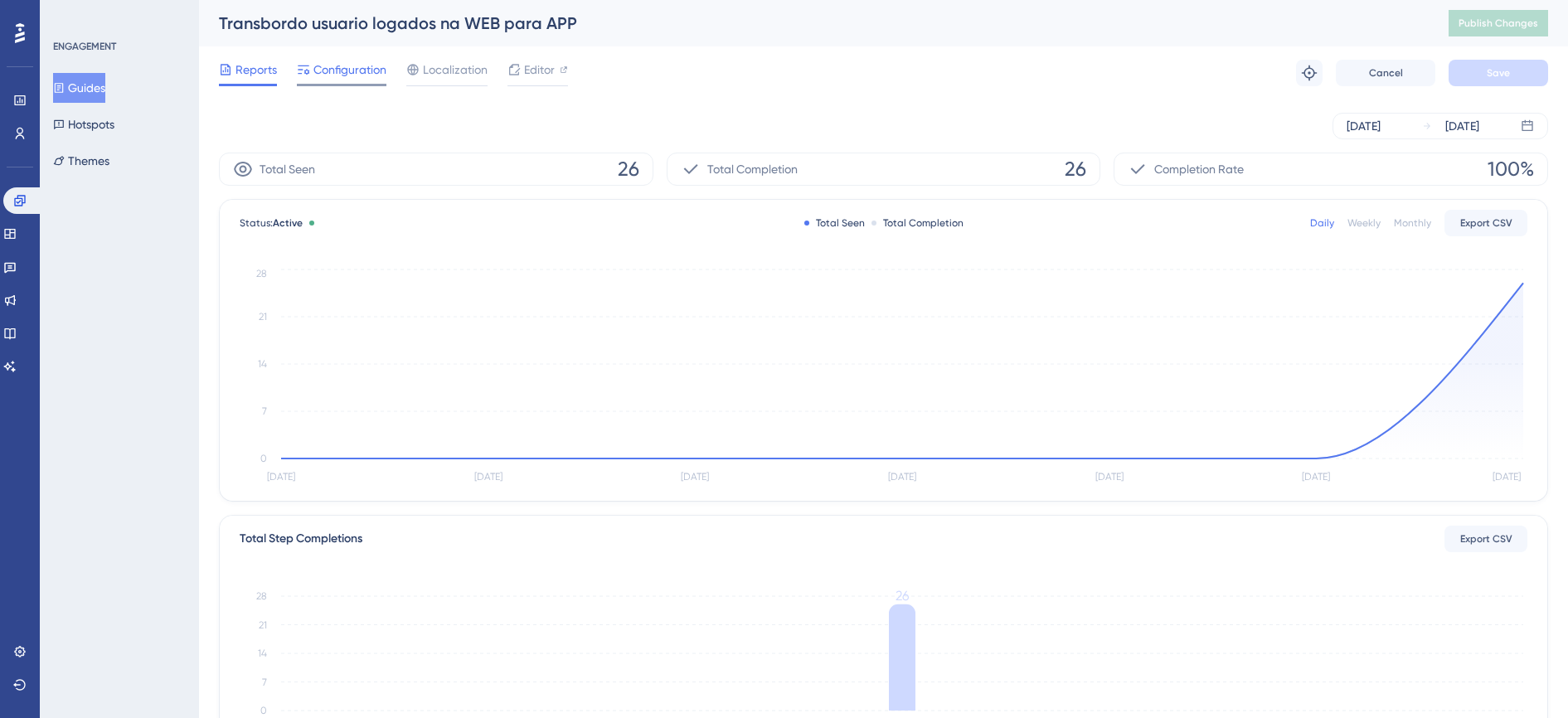
click at [333, 82] on div "Configuration" at bounding box center [341, 73] width 89 height 27
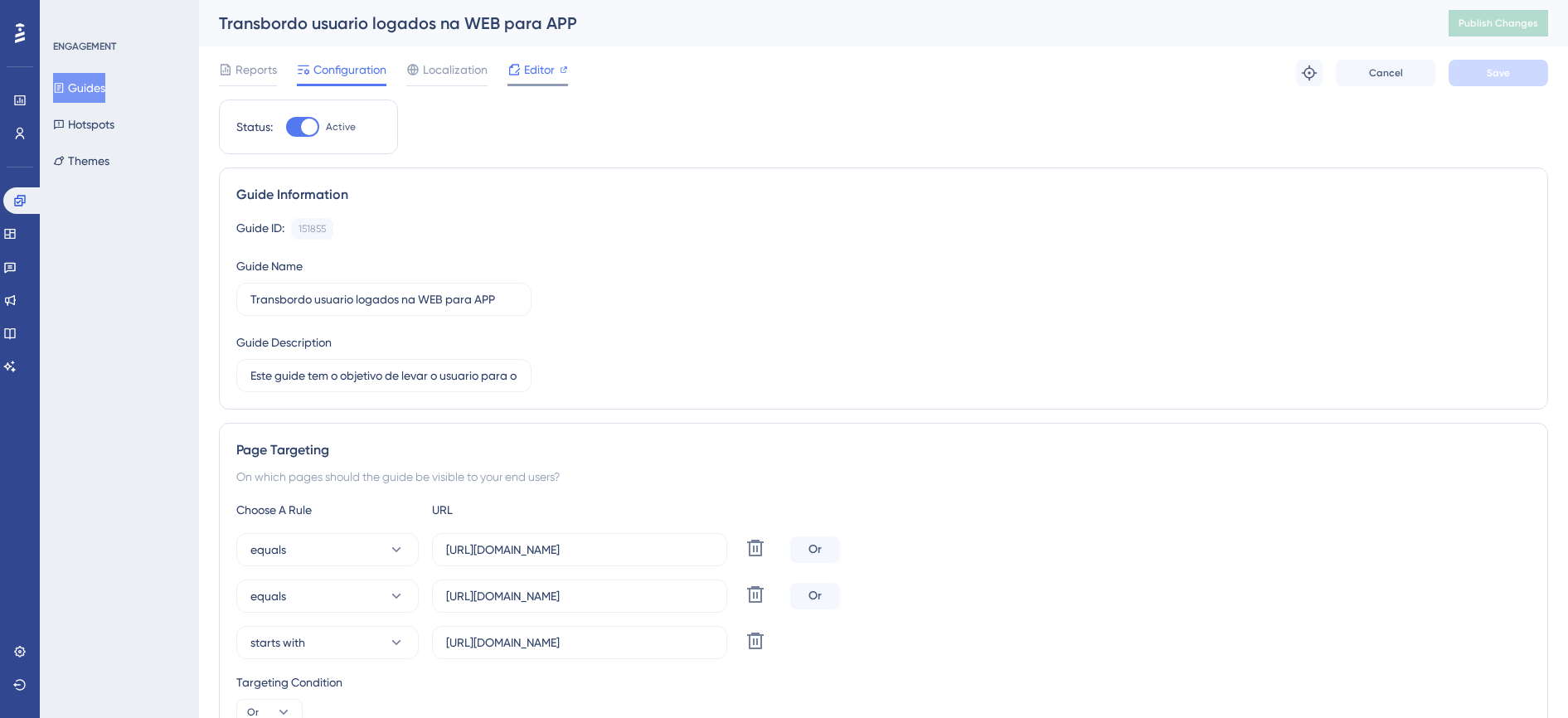
click at [536, 72] on span "Editor" at bounding box center [539, 70] width 30 height 20
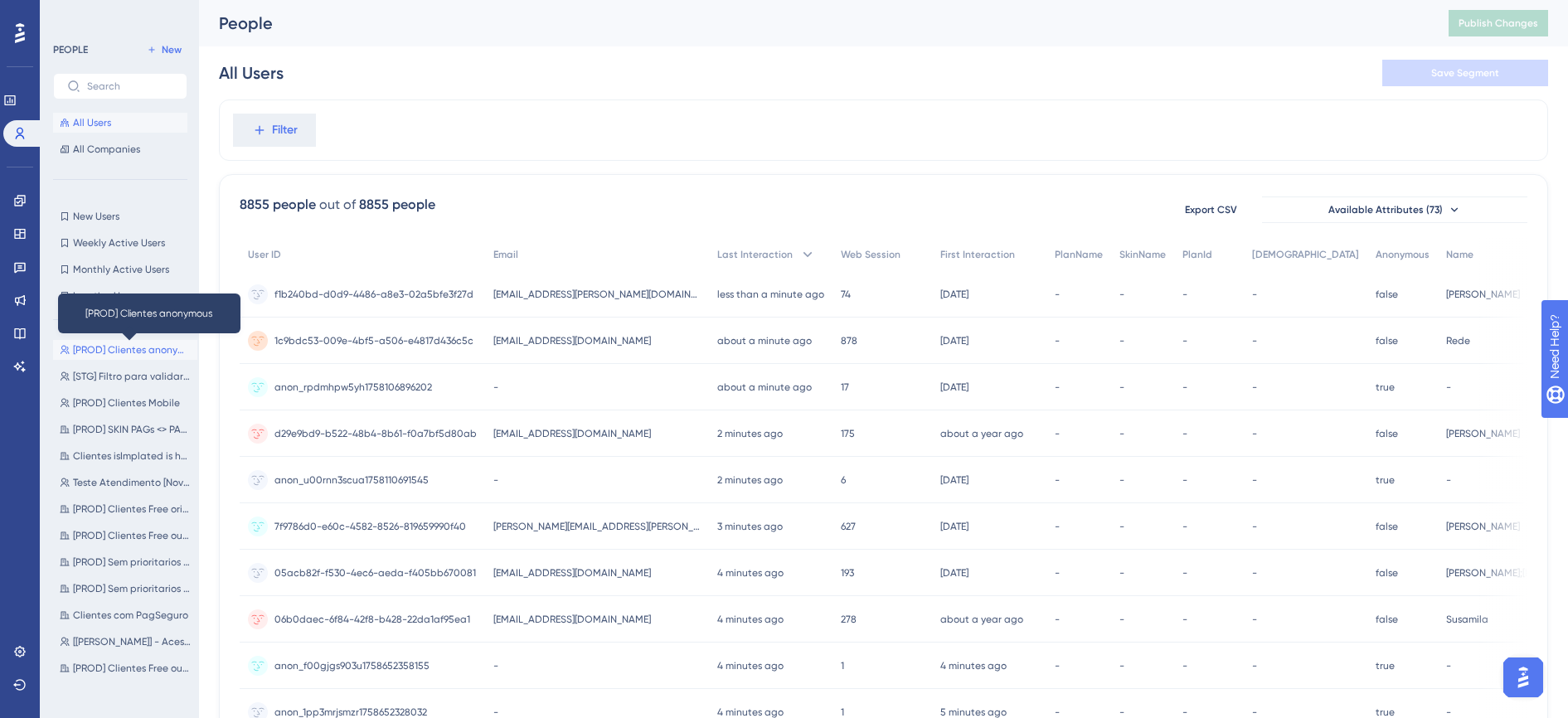
click at [140, 348] on span "[PROD] Clientes anonymous" at bounding box center [132, 351] width 118 height 14
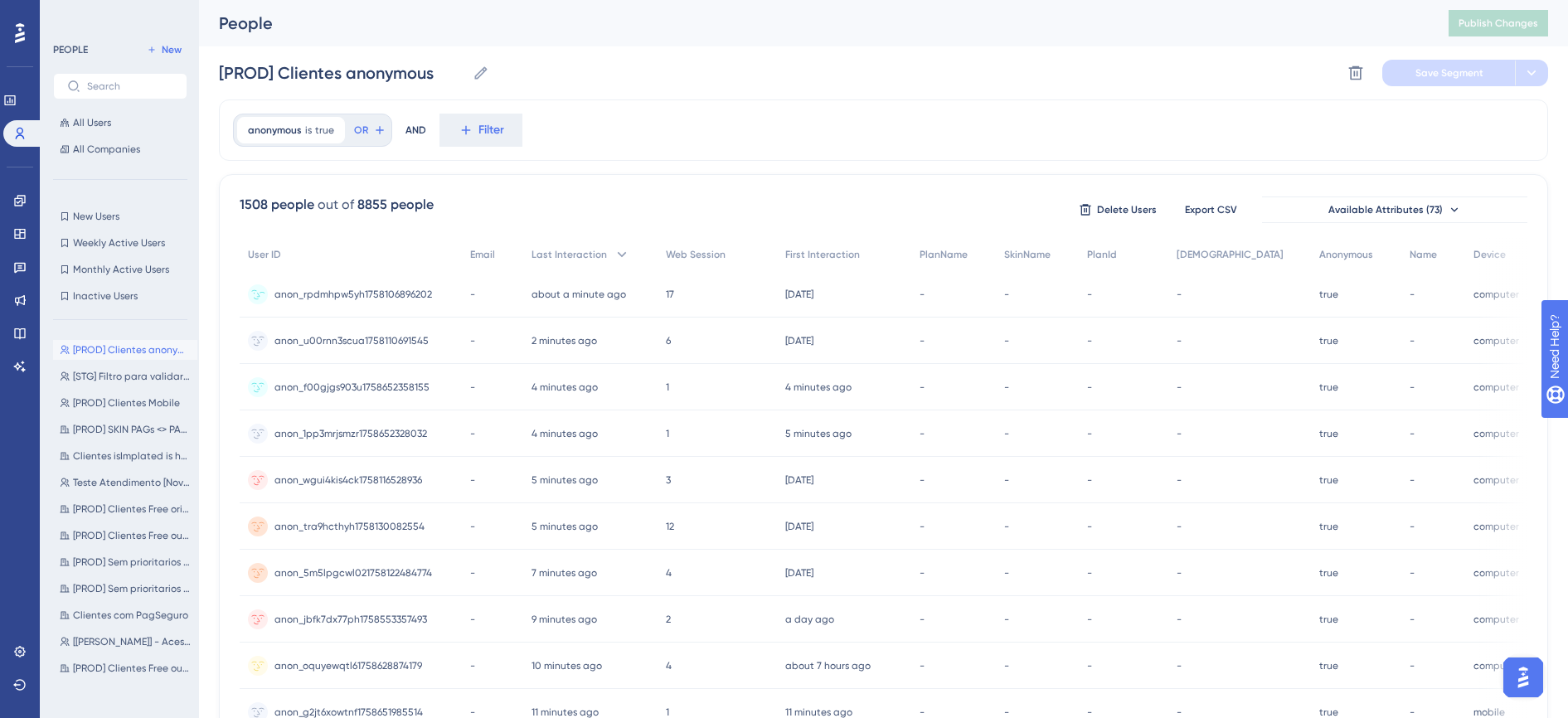
click at [387, 290] on span "anon_rpdmhpw5yh1758106896202" at bounding box center [353, 295] width 157 height 14
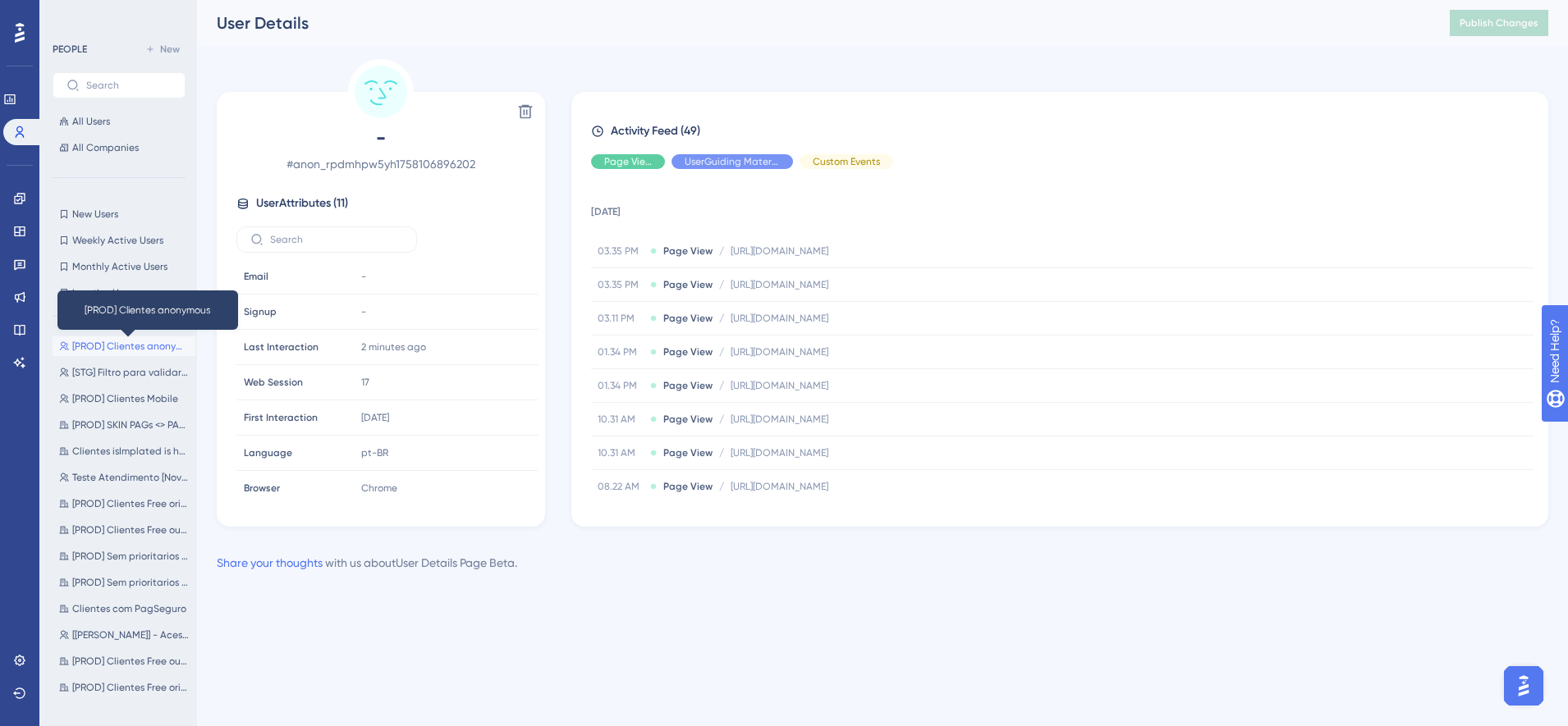
click at [143, 341] on span "[PROD] Clientes anonymous" at bounding box center [130, 347] width 117 height 14
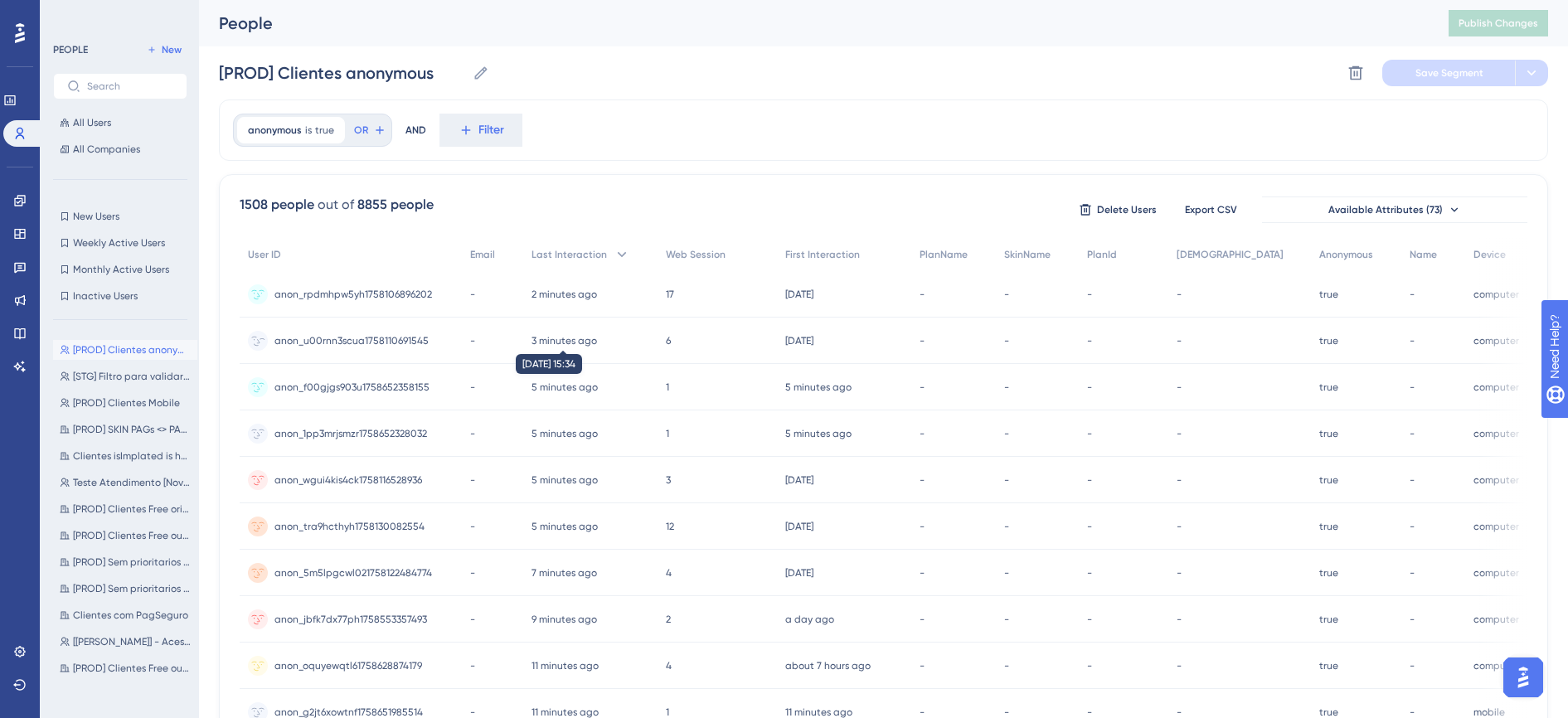
click at [565, 341] on time "3 minutes ago" at bounding box center [564, 341] width 66 height 12
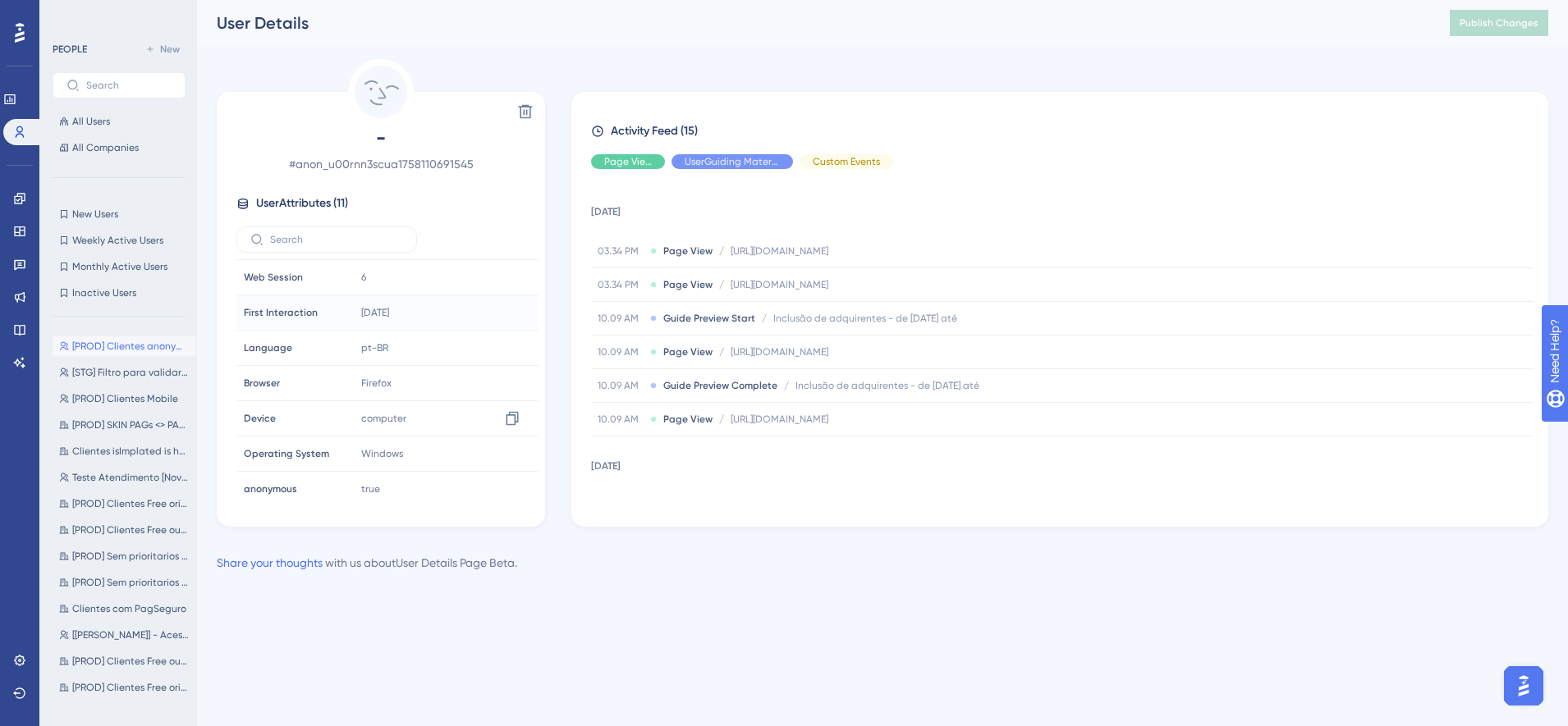
scroll to position [147, 0]
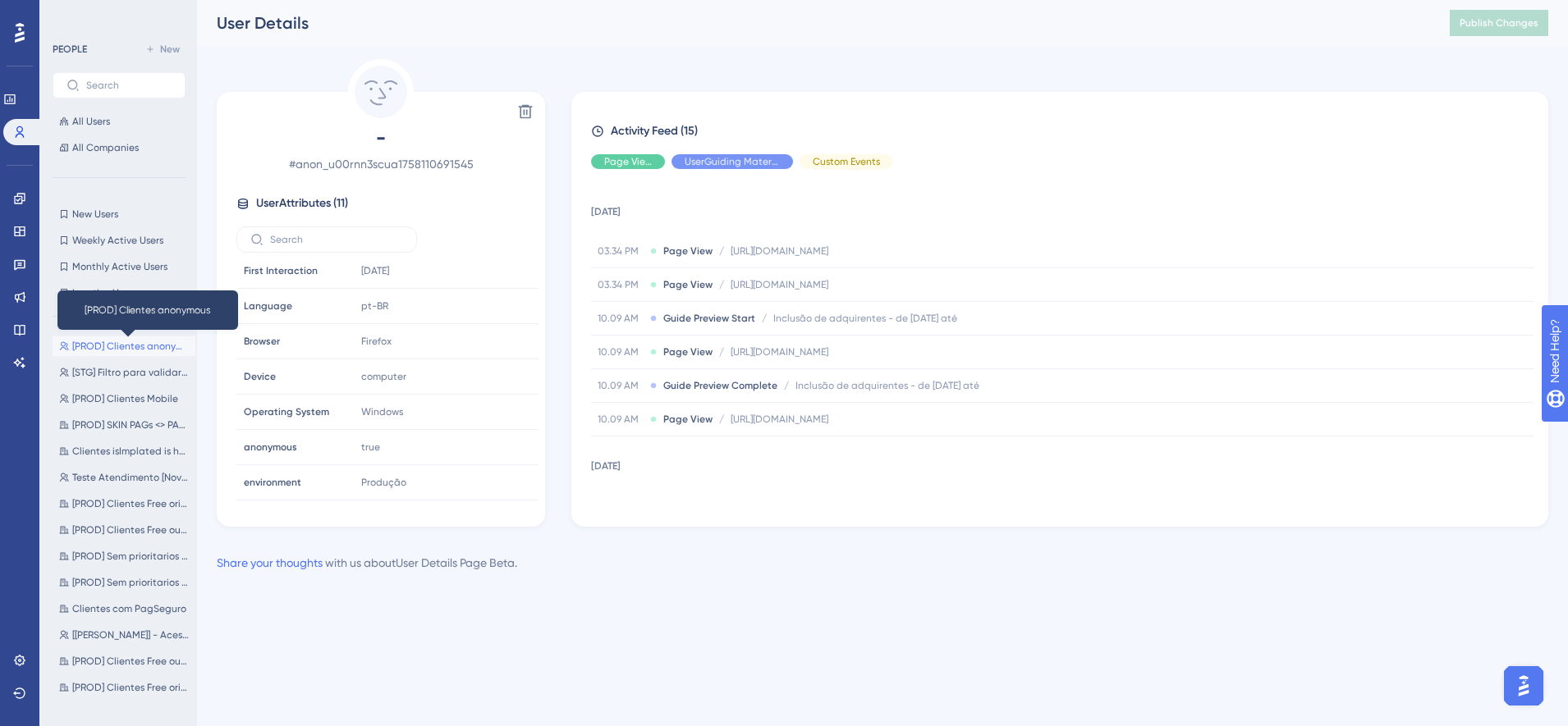
click at [128, 349] on span "[PROD] Clientes anonymous" at bounding box center [130, 347] width 117 height 14
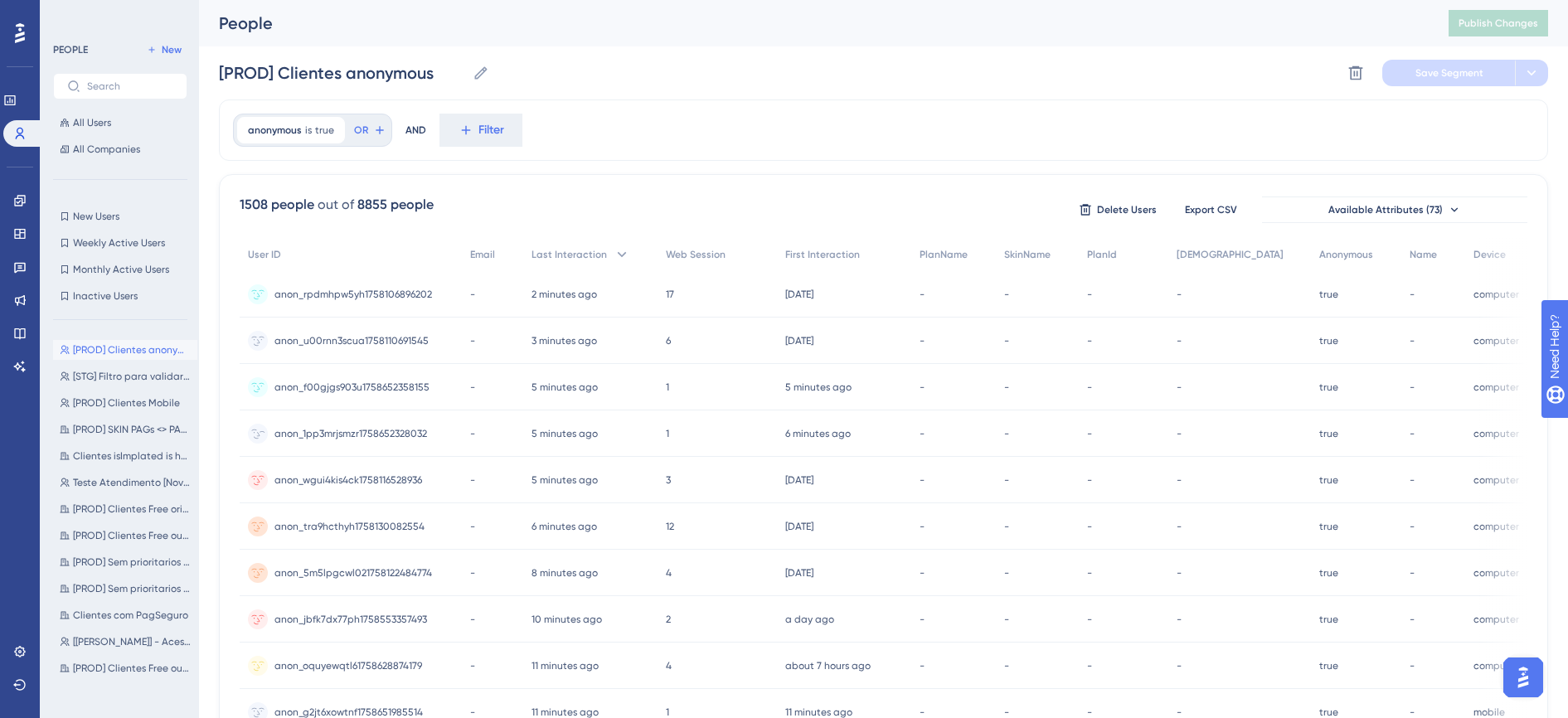
click at [339, 433] on span "anon_1pp3mrjsmzr1758652328032" at bounding box center [351, 434] width 152 height 14
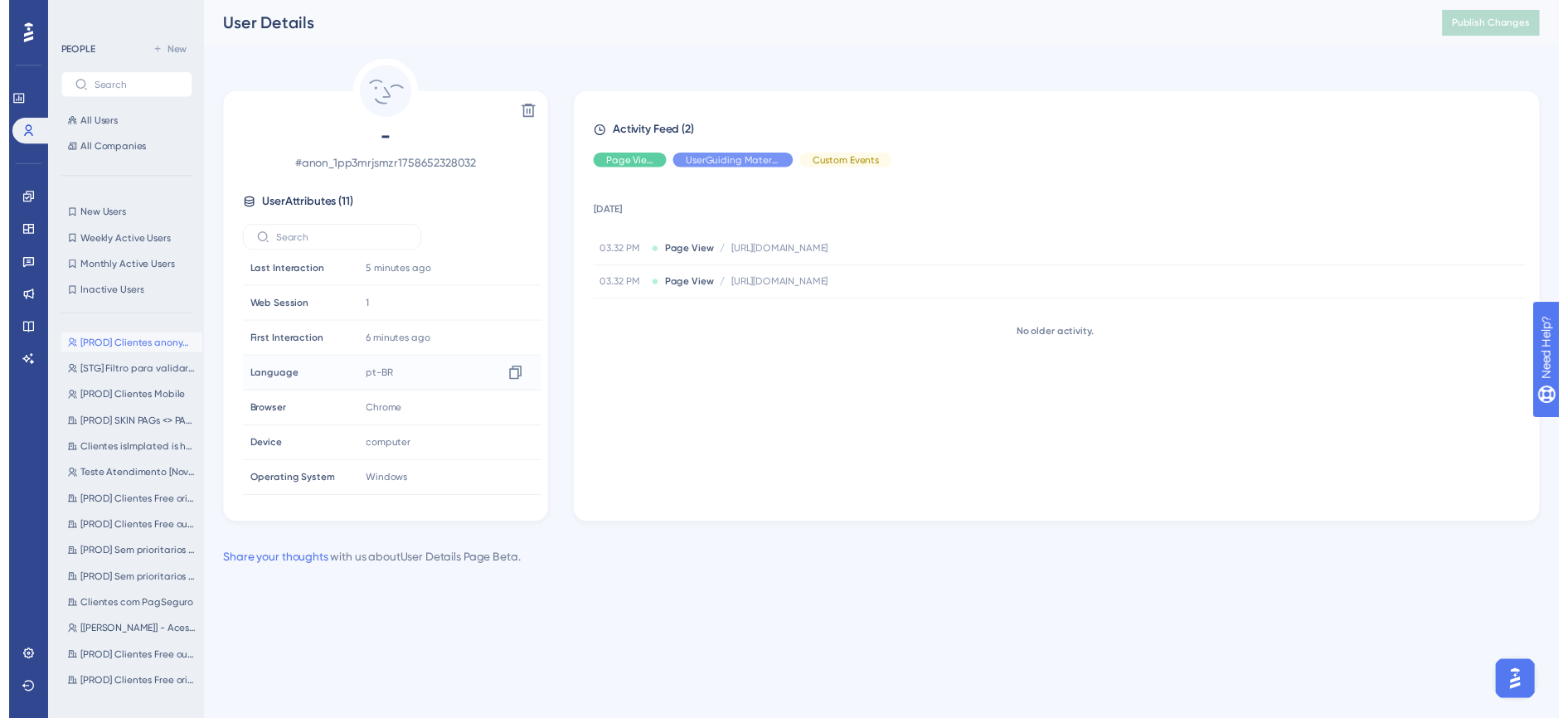
scroll to position [148, 0]
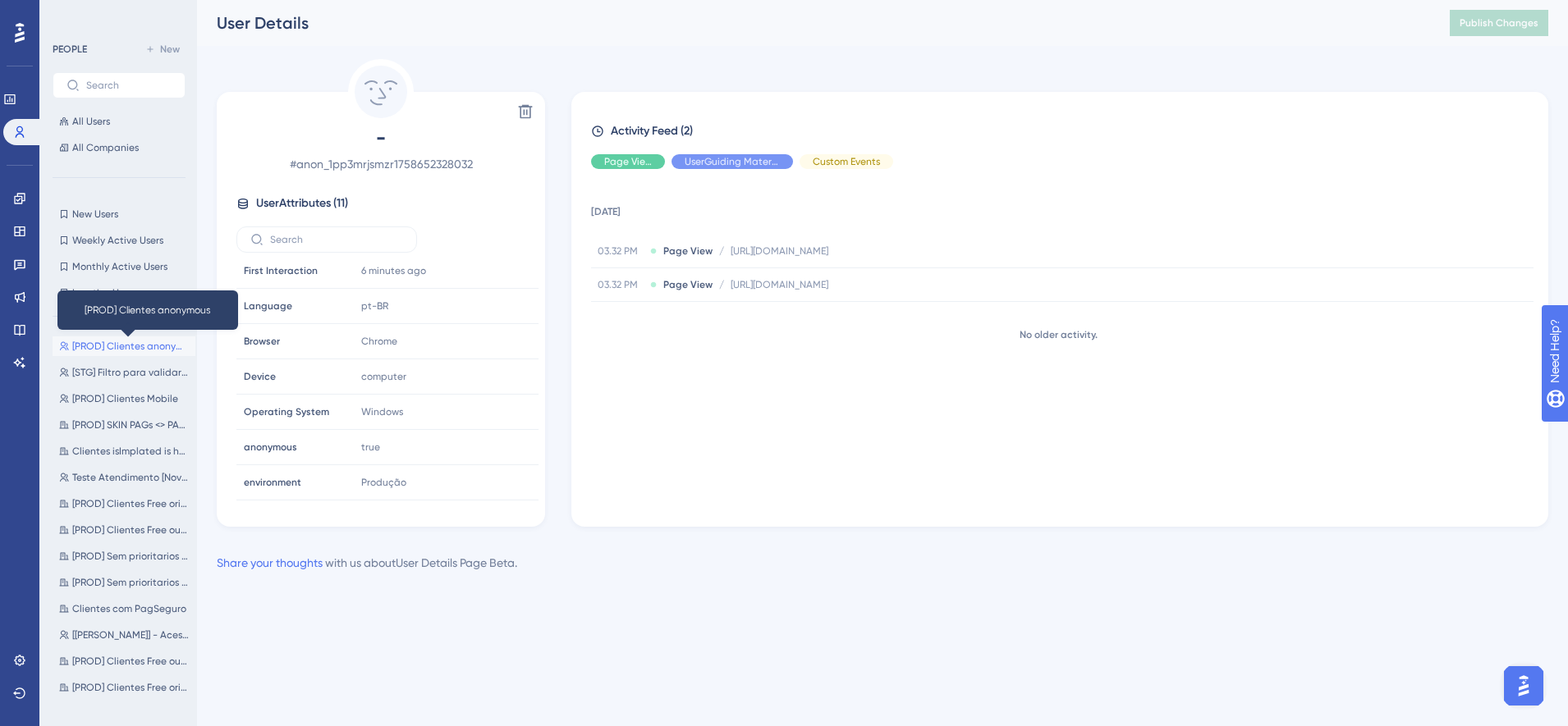
click at [148, 347] on span "[PROD] Clientes anonymous" at bounding box center [130, 347] width 117 height 14
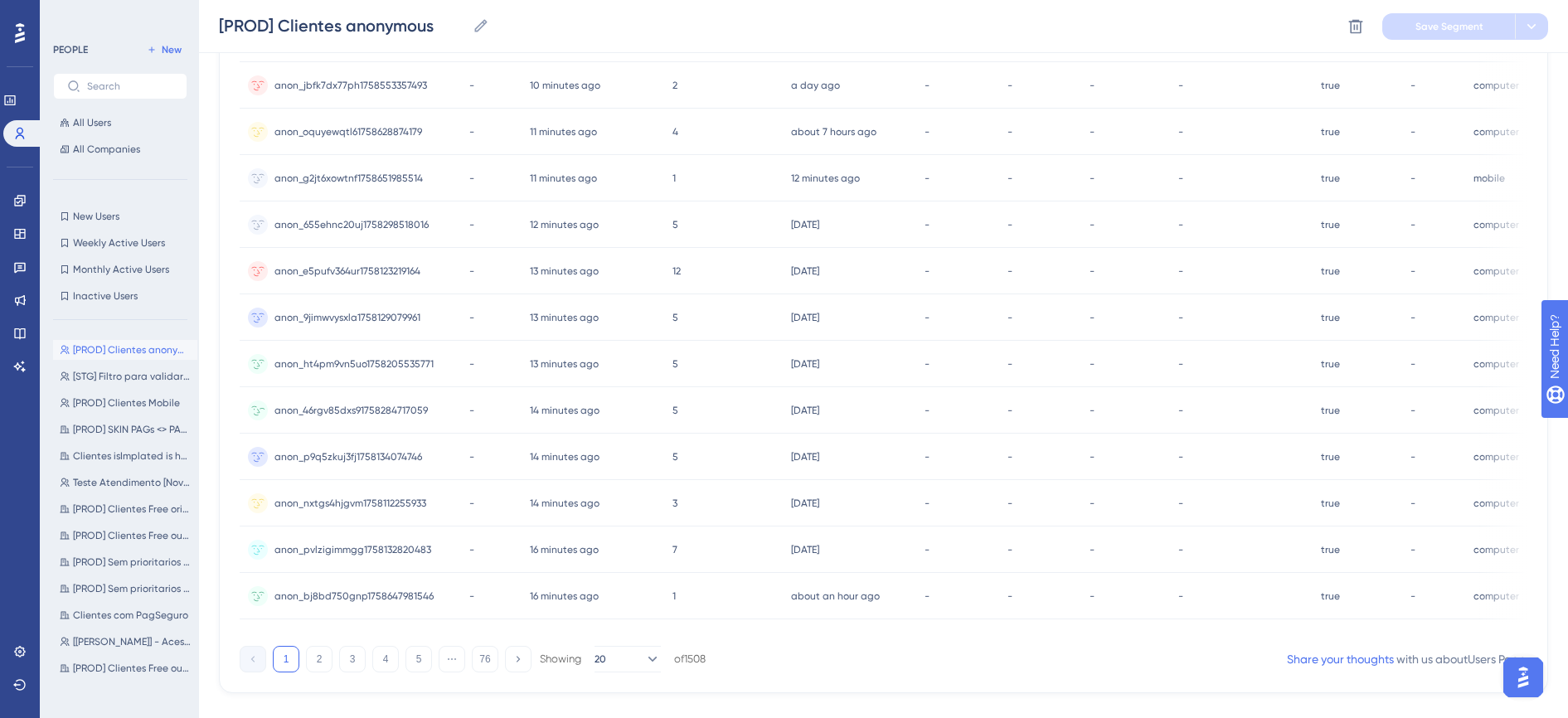
scroll to position [622, 0]
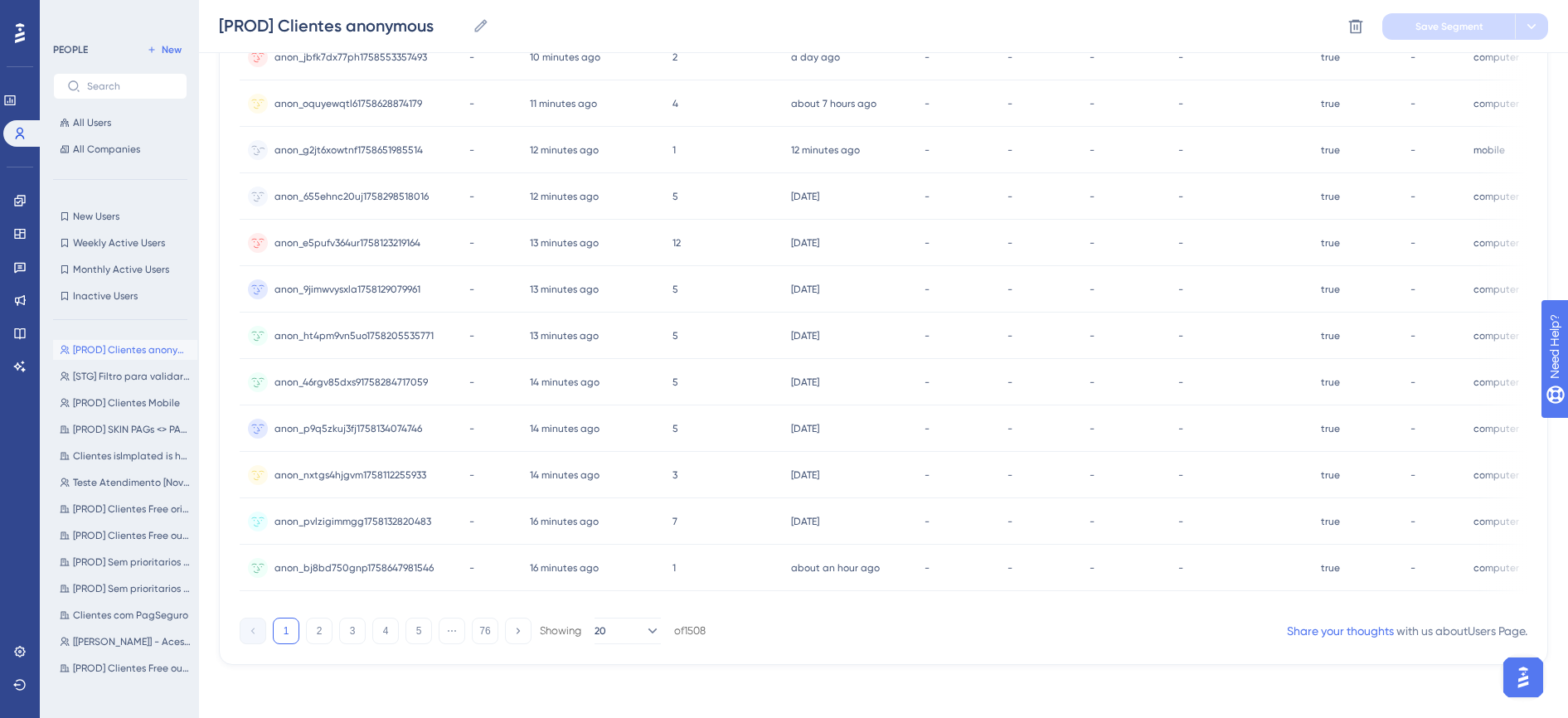
click at [676, 138] on div "1 1" at bounding box center [723, 149] width 119 height 46
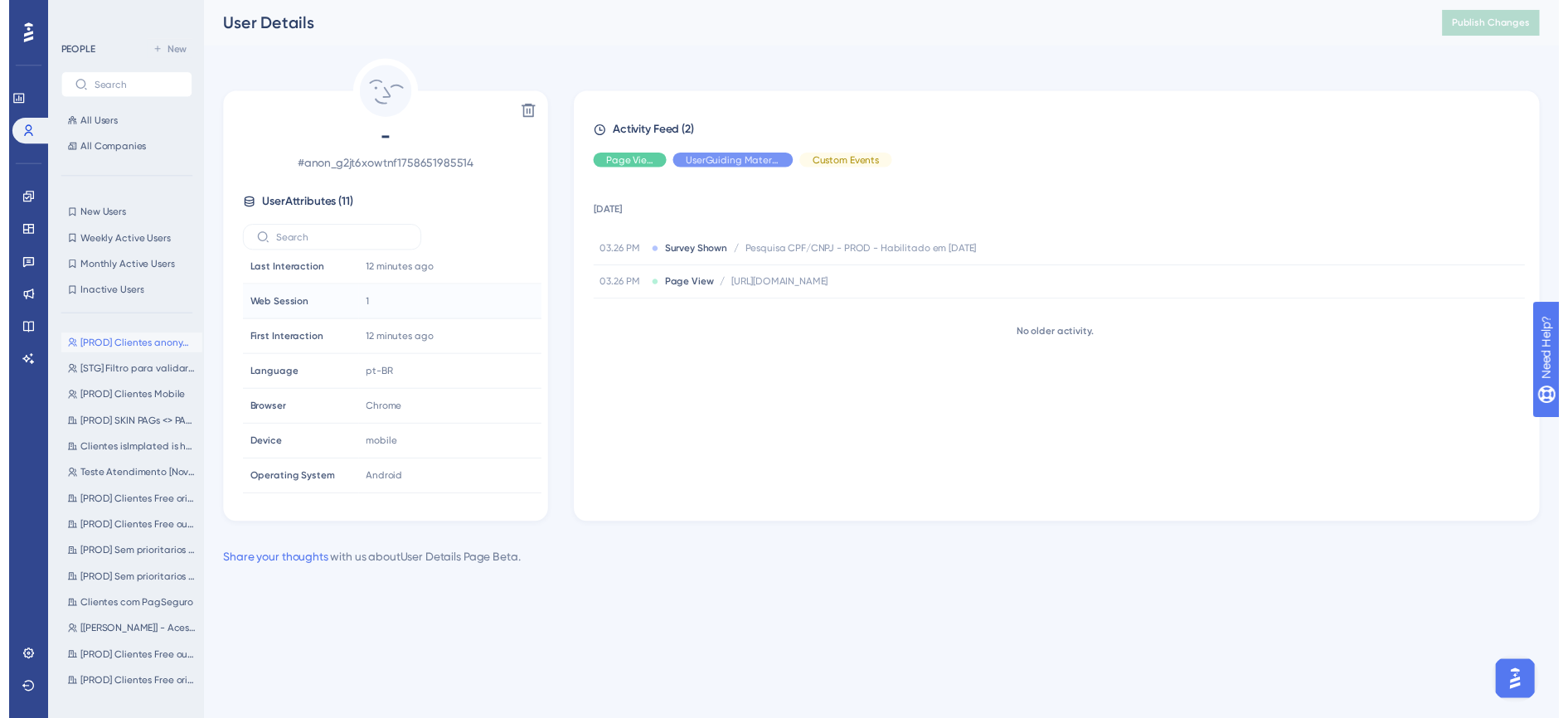
scroll to position [148, 0]
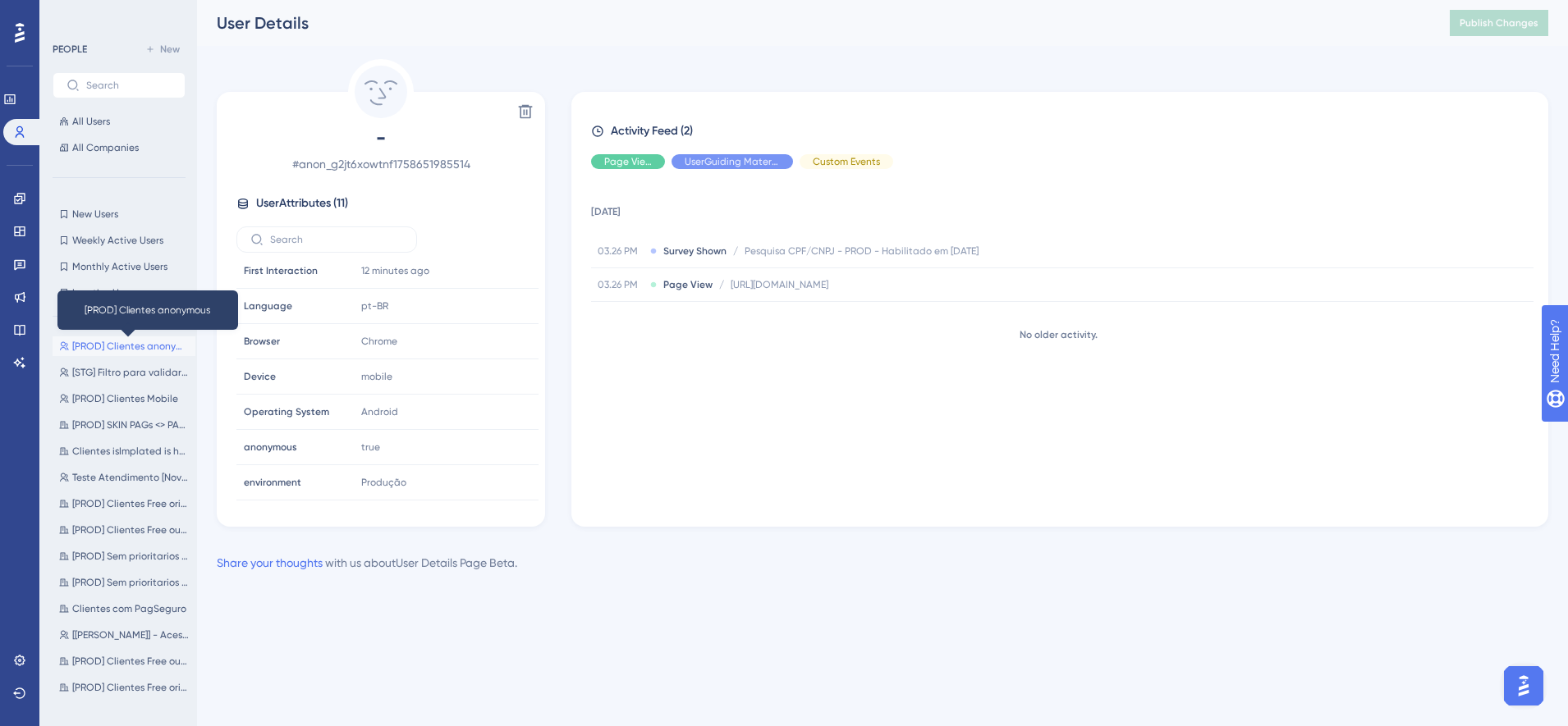
click at [94, 340] on span "[PROD] Clientes anonymous" at bounding box center [130, 347] width 117 height 14
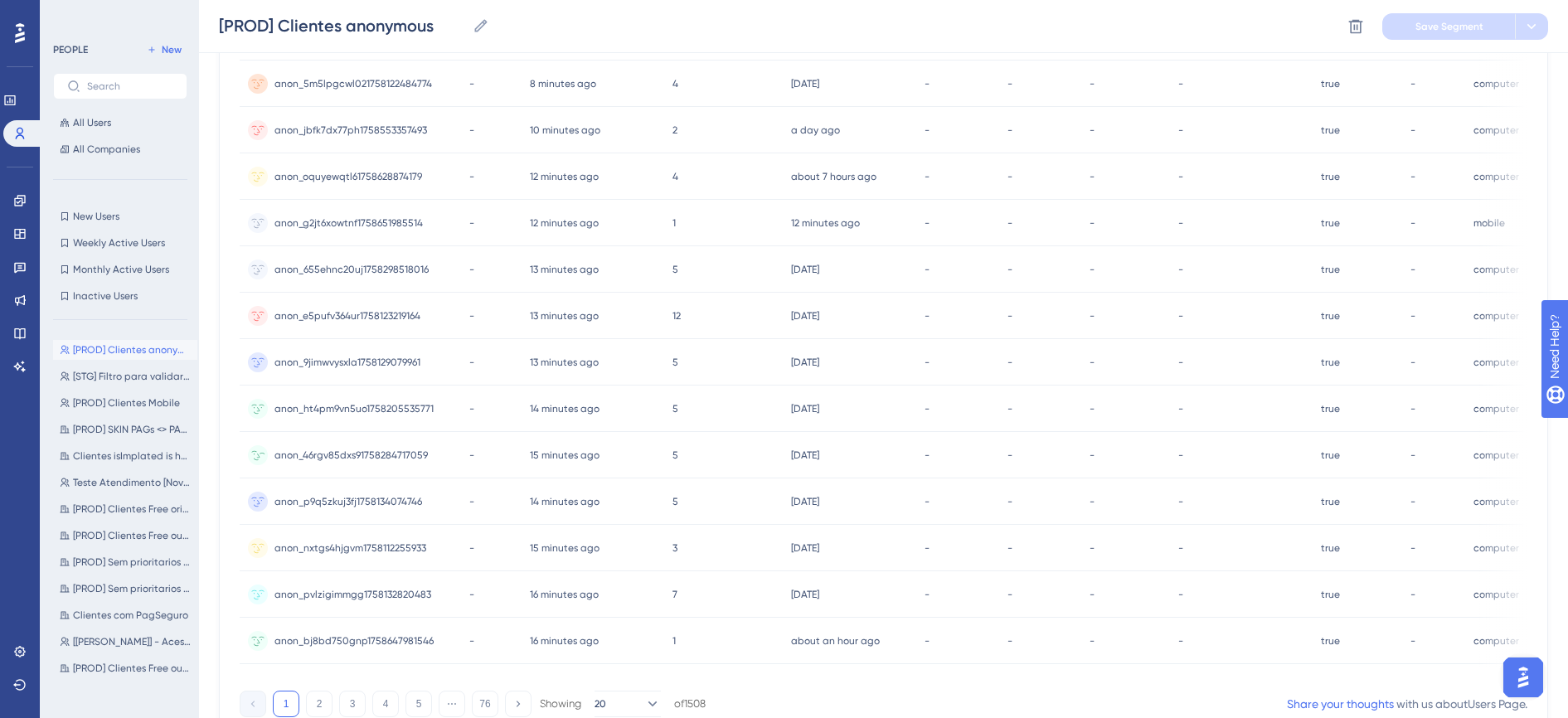
scroll to position [622, 0]
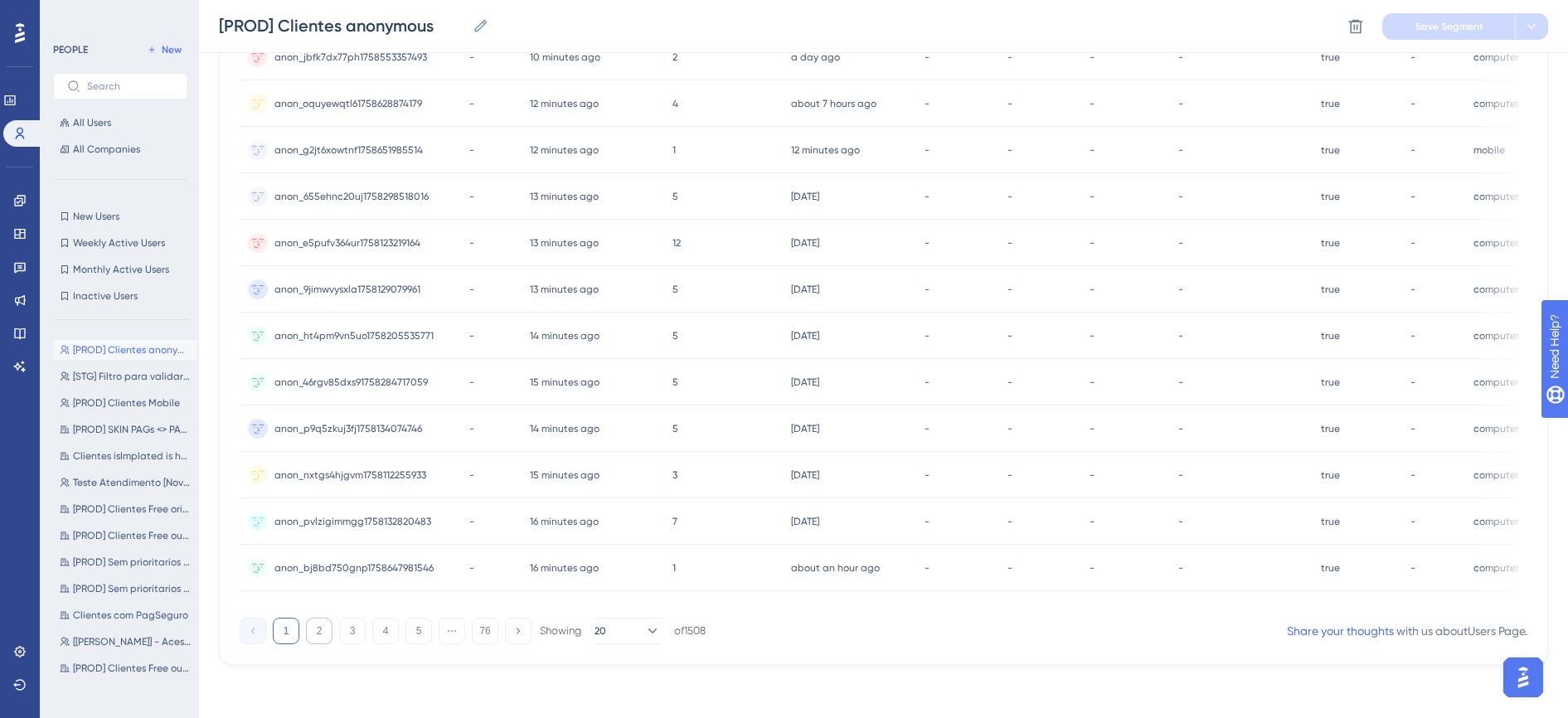
click at [321, 636] on button "2" at bounding box center [319, 631] width 27 height 27
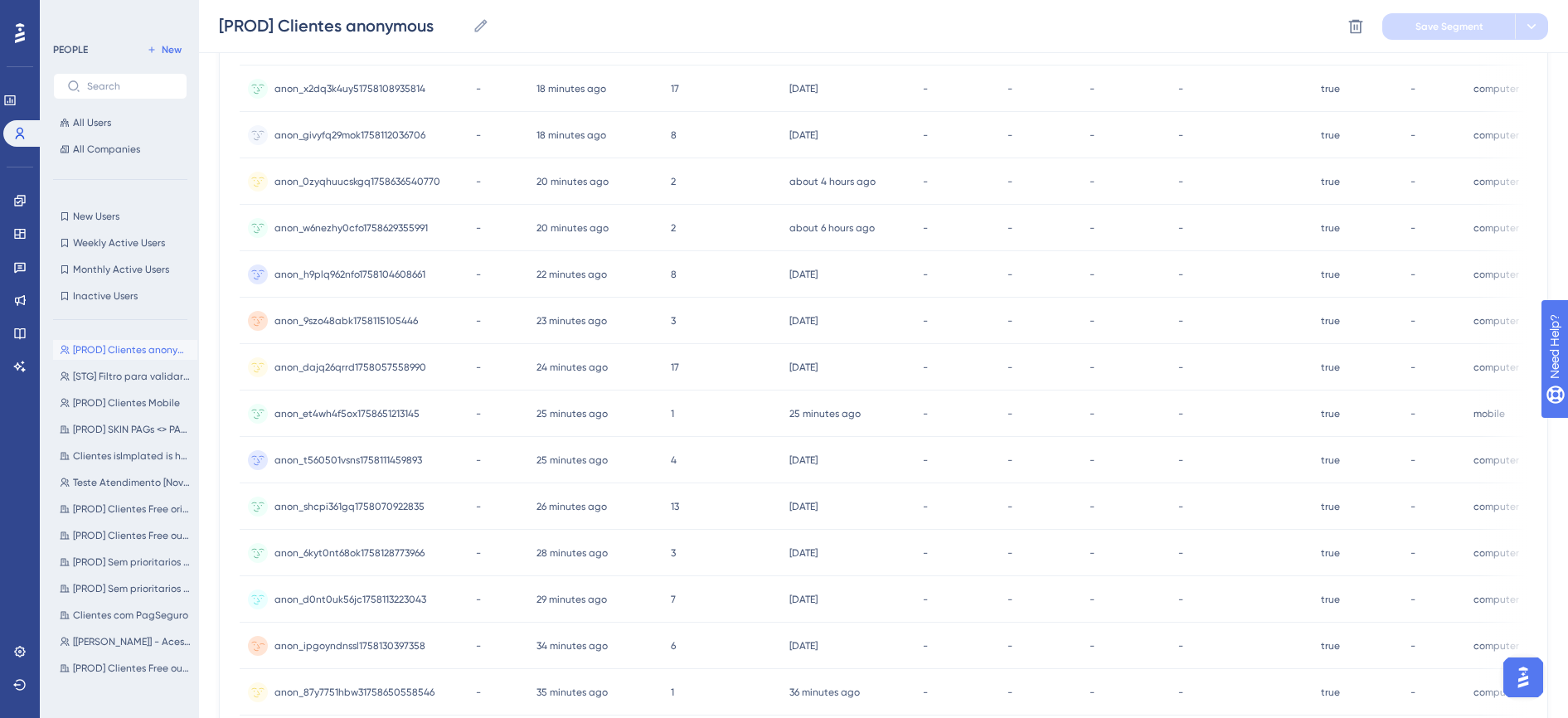
scroll to position [414, 0]
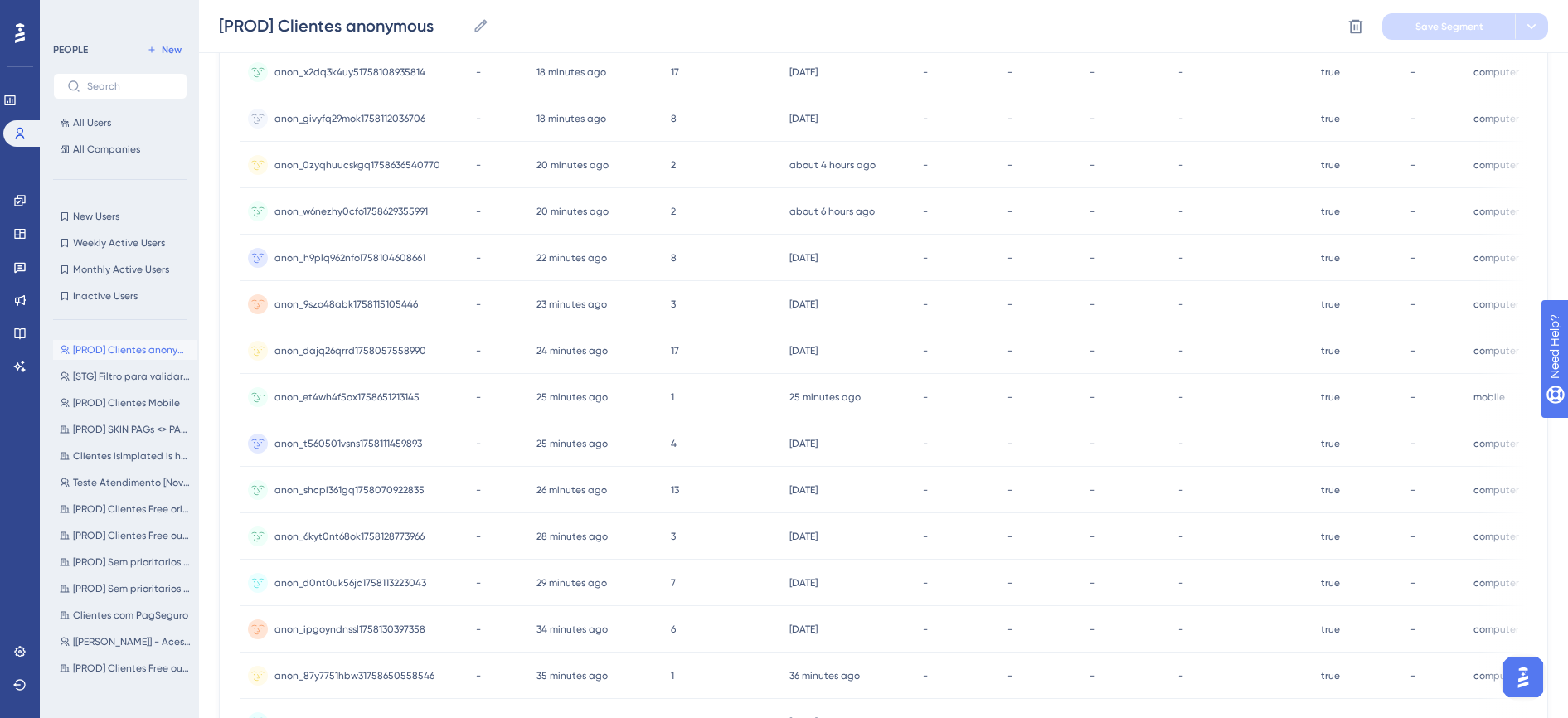
click at [373, 391] on span "anon_et4wh4f5ox1758651213145" at bounding box center [348, 398] width 145 height 14
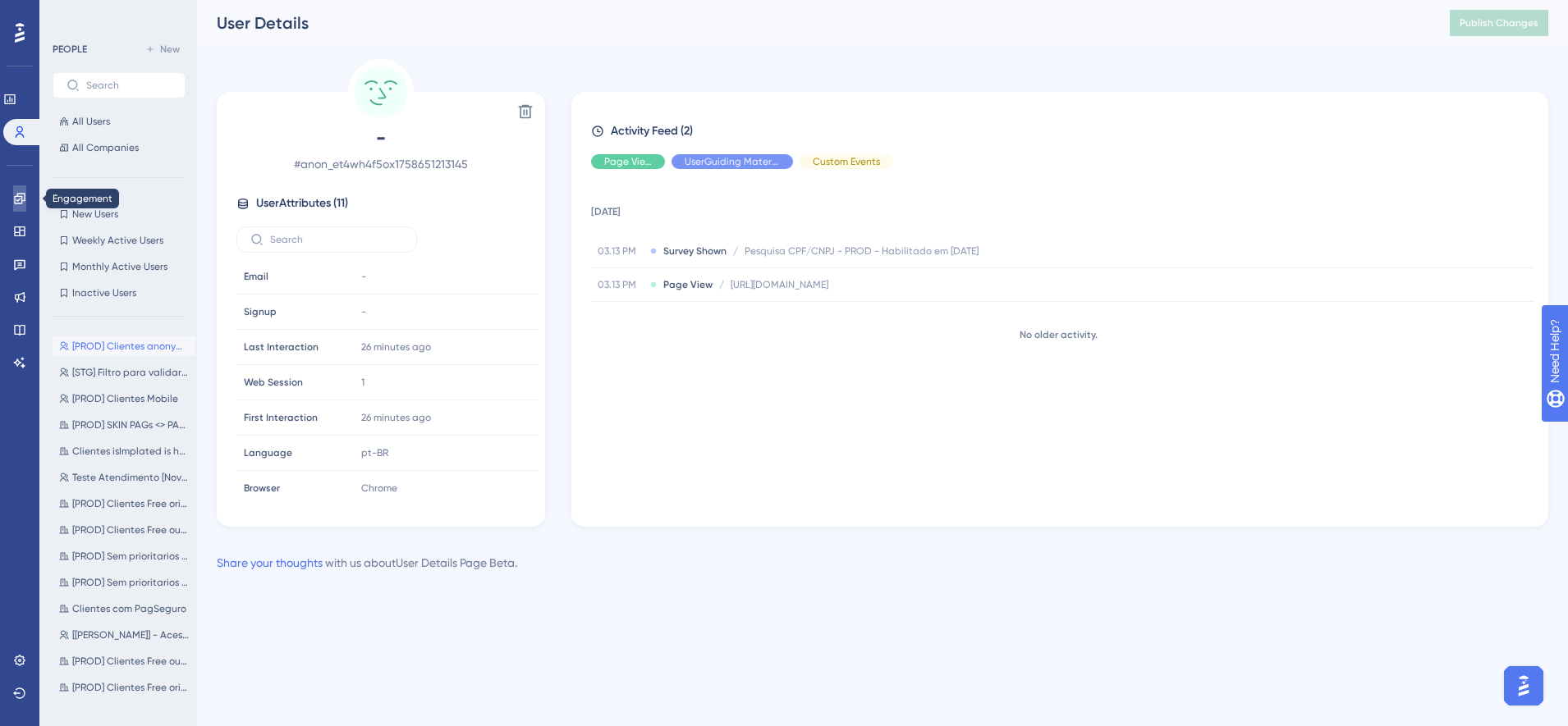
click at [18, 198] on icon at bounding box center [20, 199] width 14 height 14
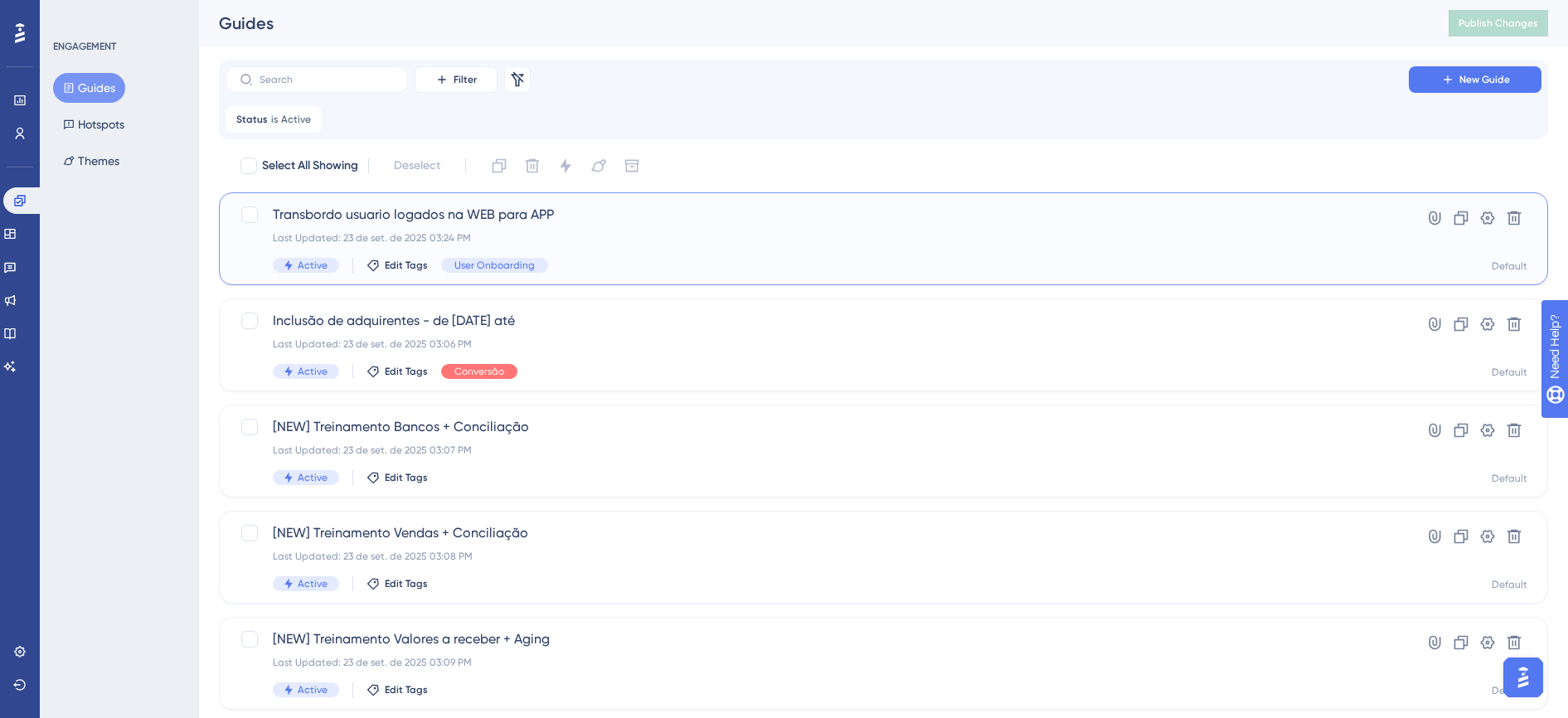
click at [554, 232] on div "Last Updated: 23 de set. de 2025 03:24 PM" at bounding box center [817, 239] width 1089 height 14
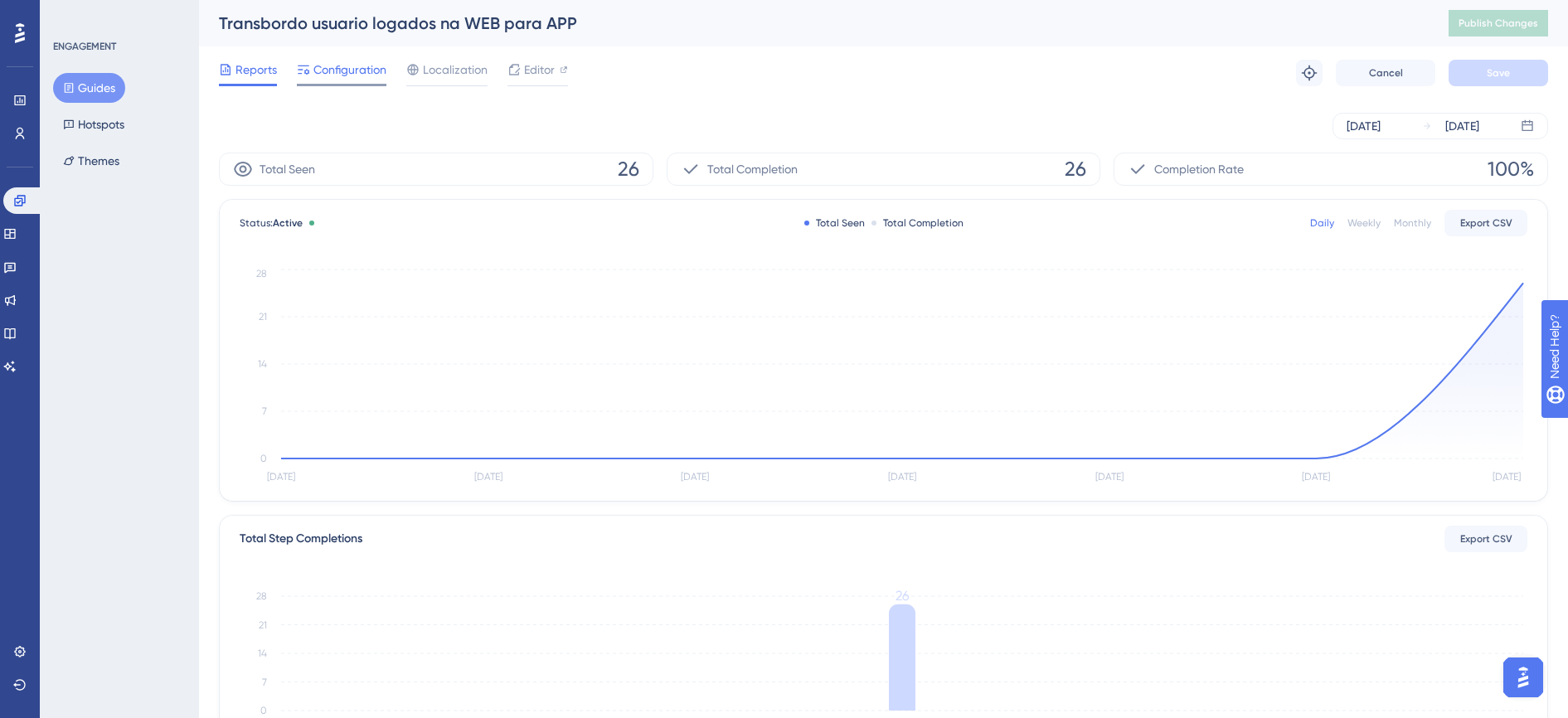
click at [344, 69] on span "Configuration" at bounding box center [350, 70] width 73 height 20
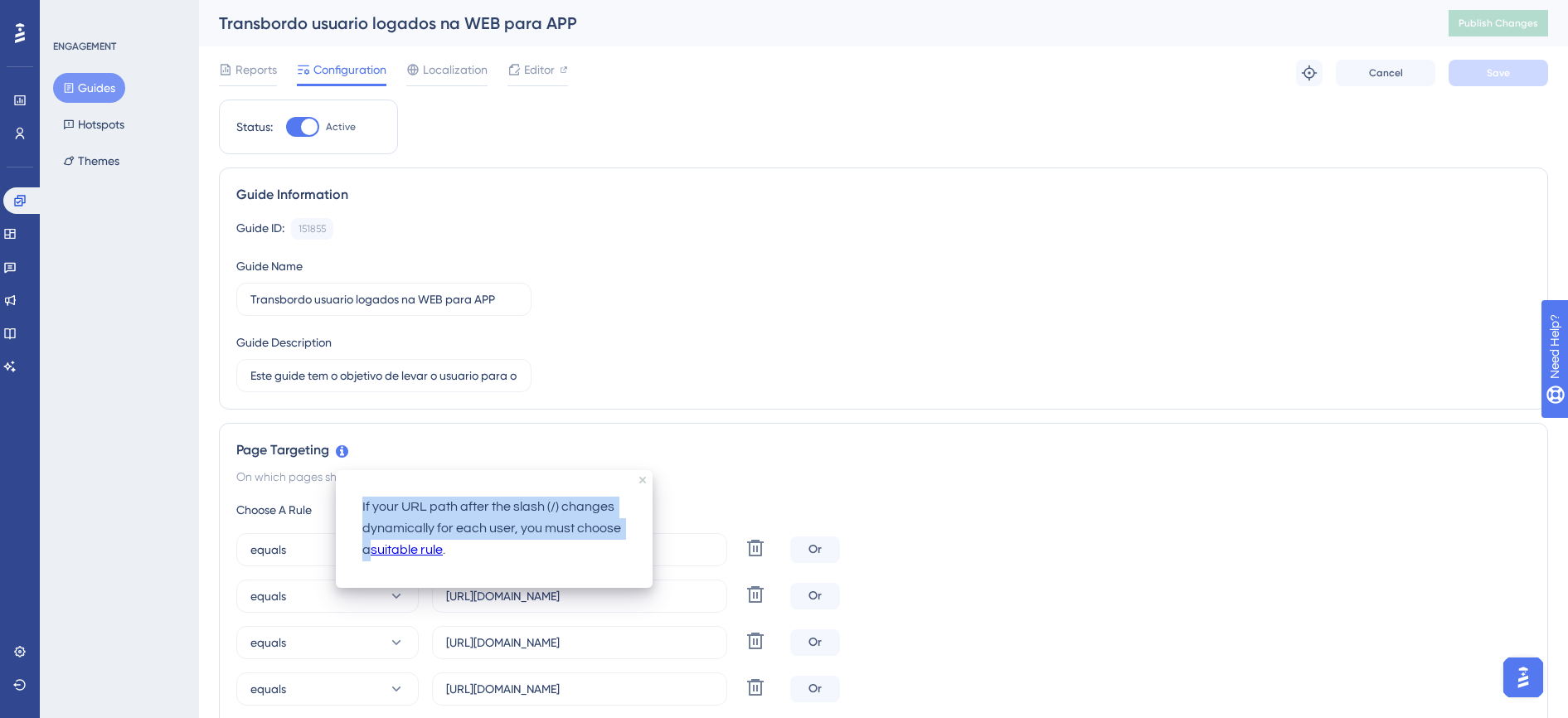
drag, startPoint x: 361, startPoint y: 504, endPoint x: 371, endPoint y: 552, distance: 49.0
click at [371, 552] on div "If your URL path after the slash (/) changes dynamically for each user, you mus…" at bounding box center [495, 528] width 291 height 91
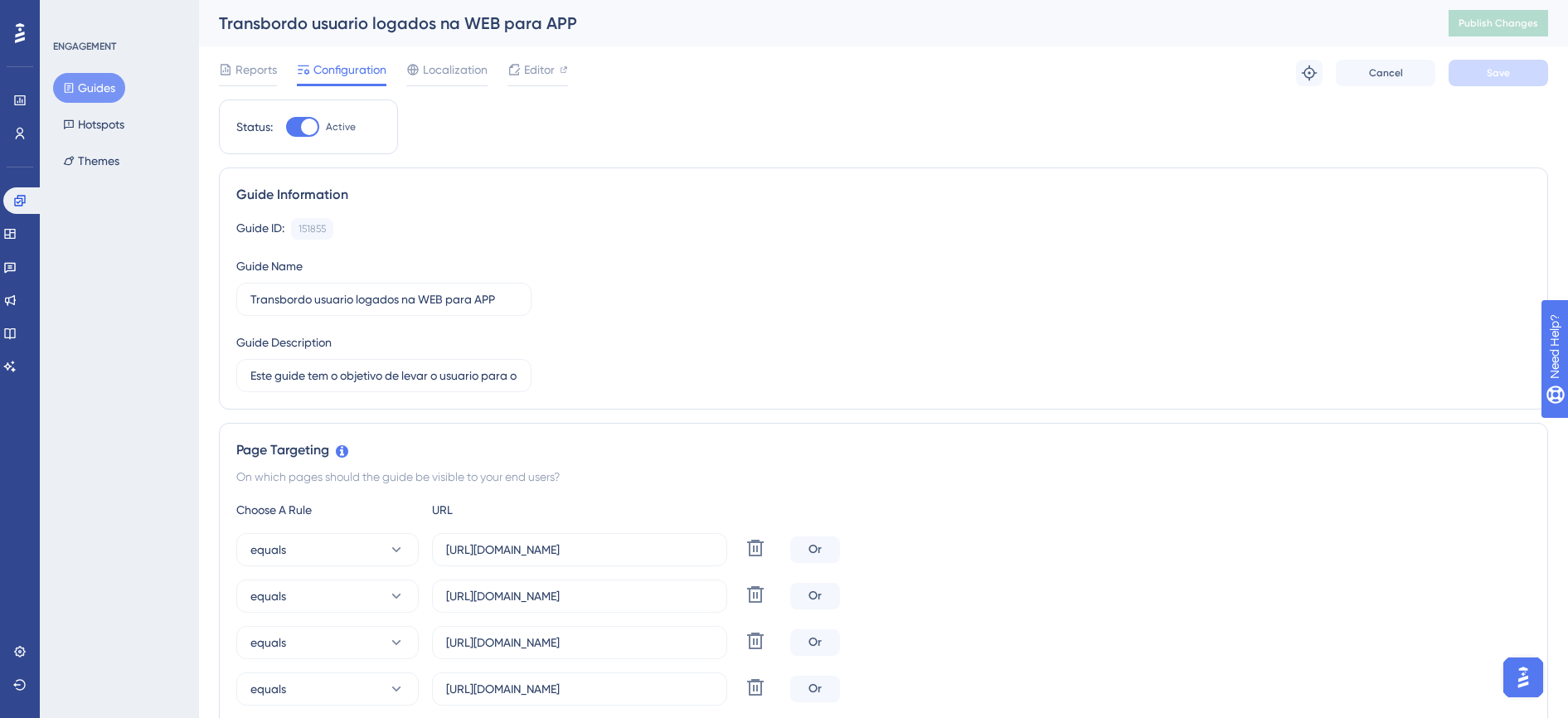
drag, startPoint x: 371, startPoint y: 552, endPoint x: 710, endPoint y: 467, distance: 349.5
click at [742, 462] on div "Page Targeting On which pages should the guide be visible to your end users? Ch…" at bounding box center [884, 649] width 1329 height 453
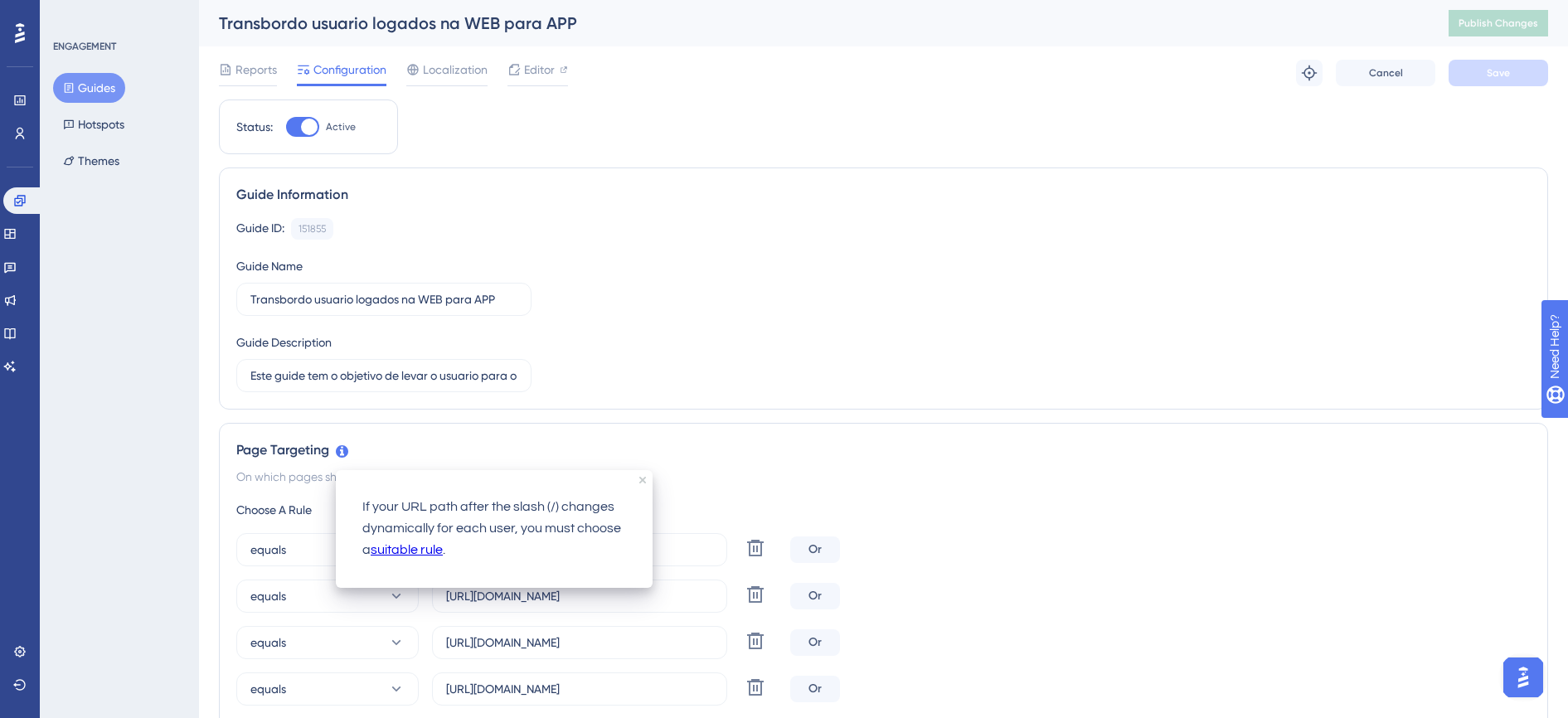
click at [343, 451] on icon at bounding box center [342, 451] width 13 height 13
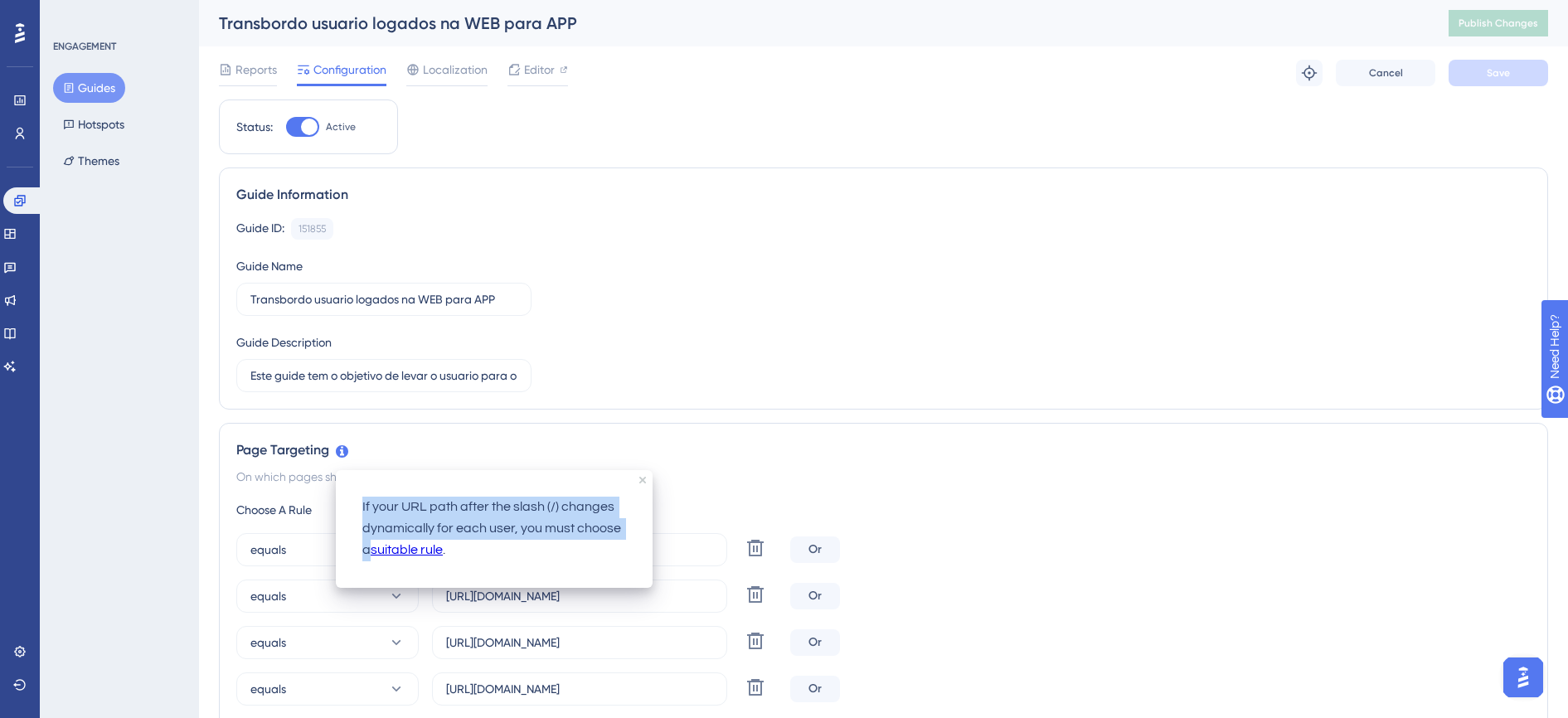
drag, startPoint x: 358, startPoint y: 502, endPoint x: 370, endPoint y: 549, distance: 48.5
click at [370, 549] on div "If your URL path after the slash (/) changes dynamically for each user, you mus…" at bounding box center [495, 528] width 291 height 91
copy p "If your URL path after the slash (/) changes dynamically for each user, you mus…"
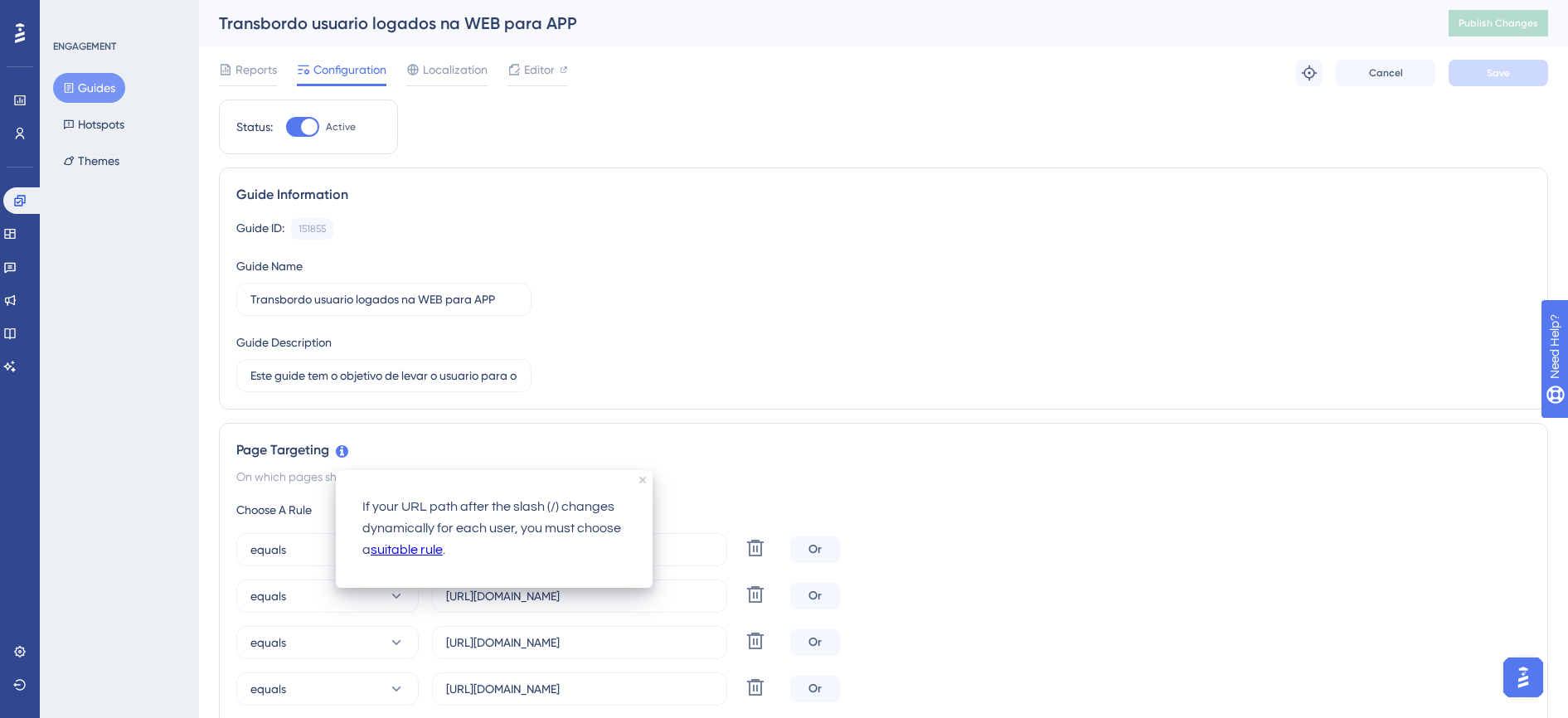
click at [986, 488] on div "Page Targeting On which pages should the guide be visible to your end users? Ch…" at bounding box center [884, 649] width 1329 height 453
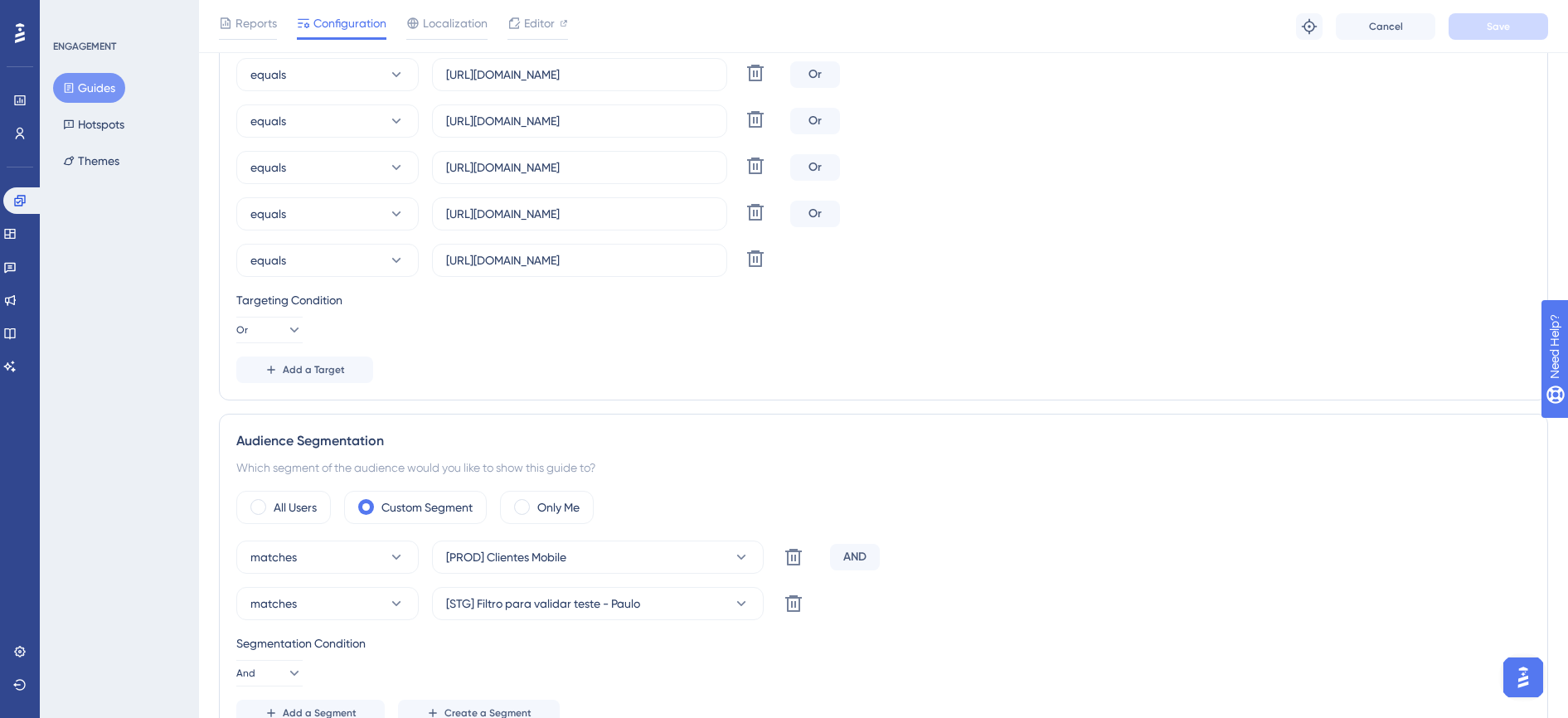
scroll to position [519, 0]
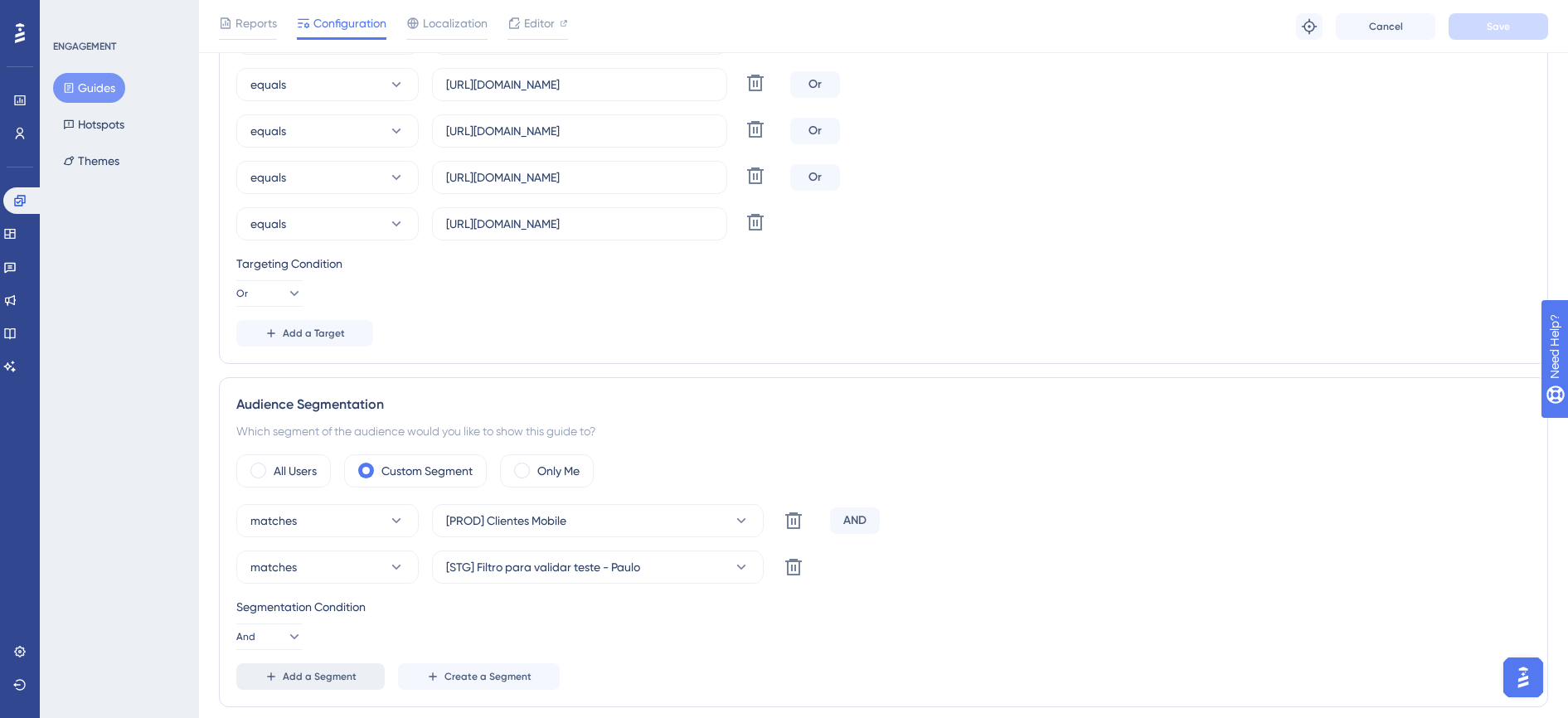
click at [335, 678] on span "Add a Segment" at bounding box center [319, 677] width 74 height 14
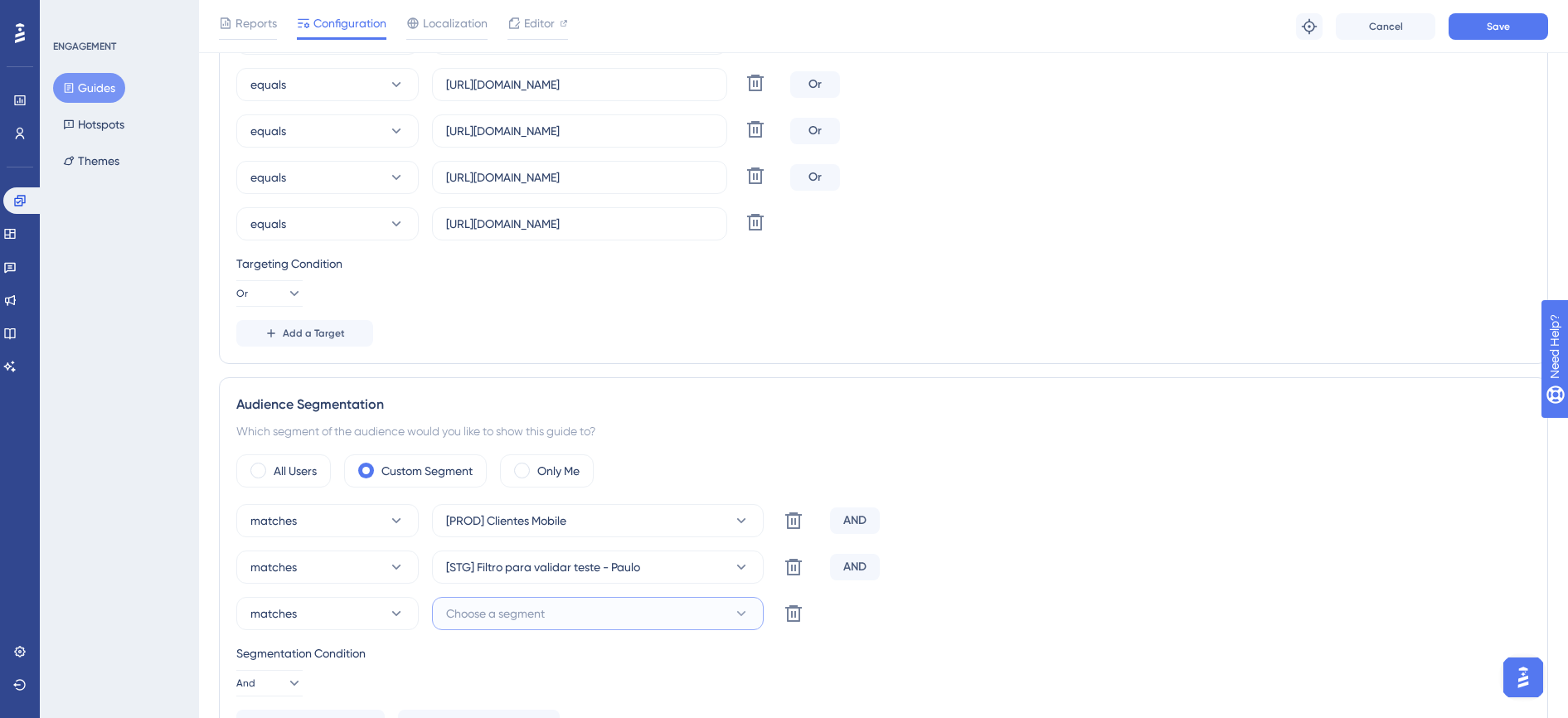
click at [500, 616] on span "Choose a segment" at bounding box center [495, 614] width 98 height 20
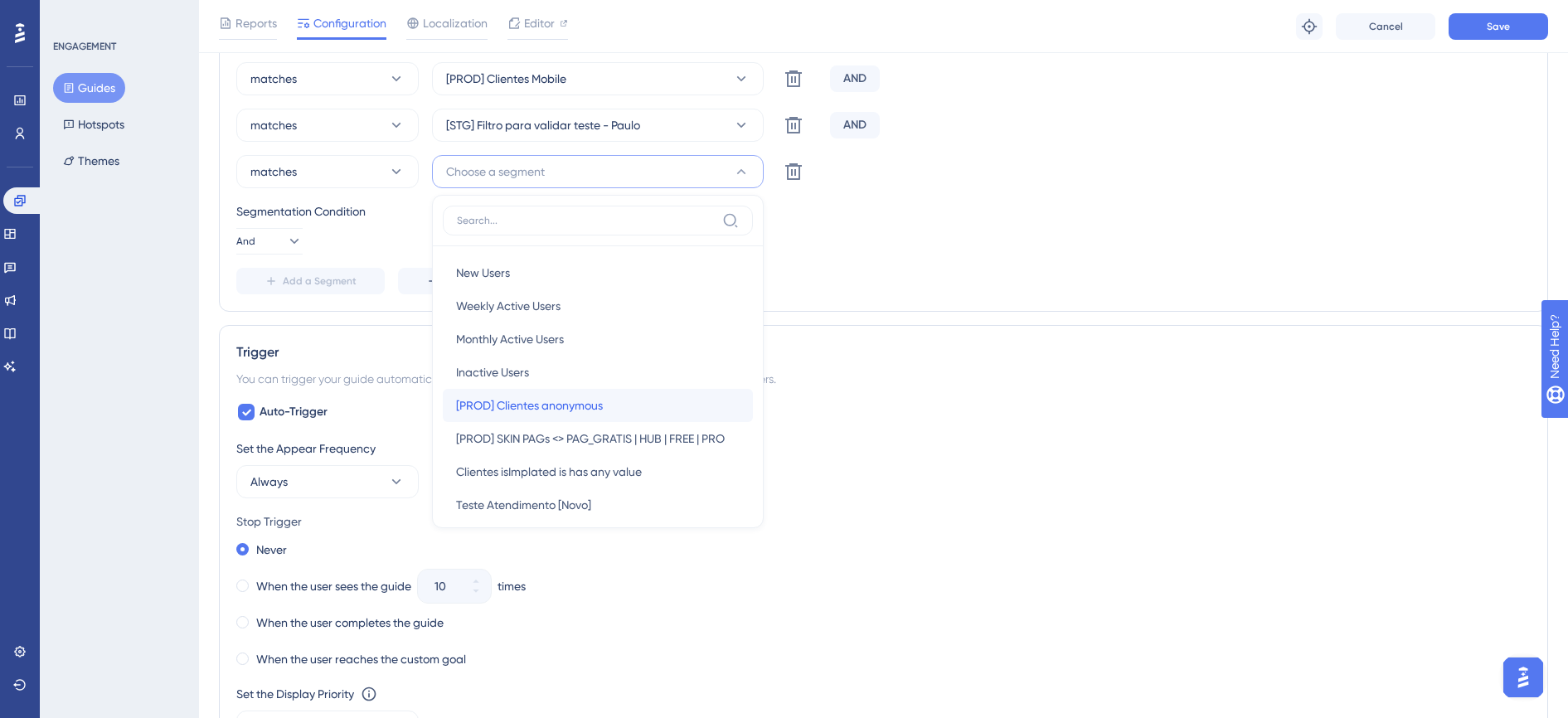
click at [556, 411] on span "[PROD] Clientes anonymous" at bounding box center [528, 406] width 146 height 20
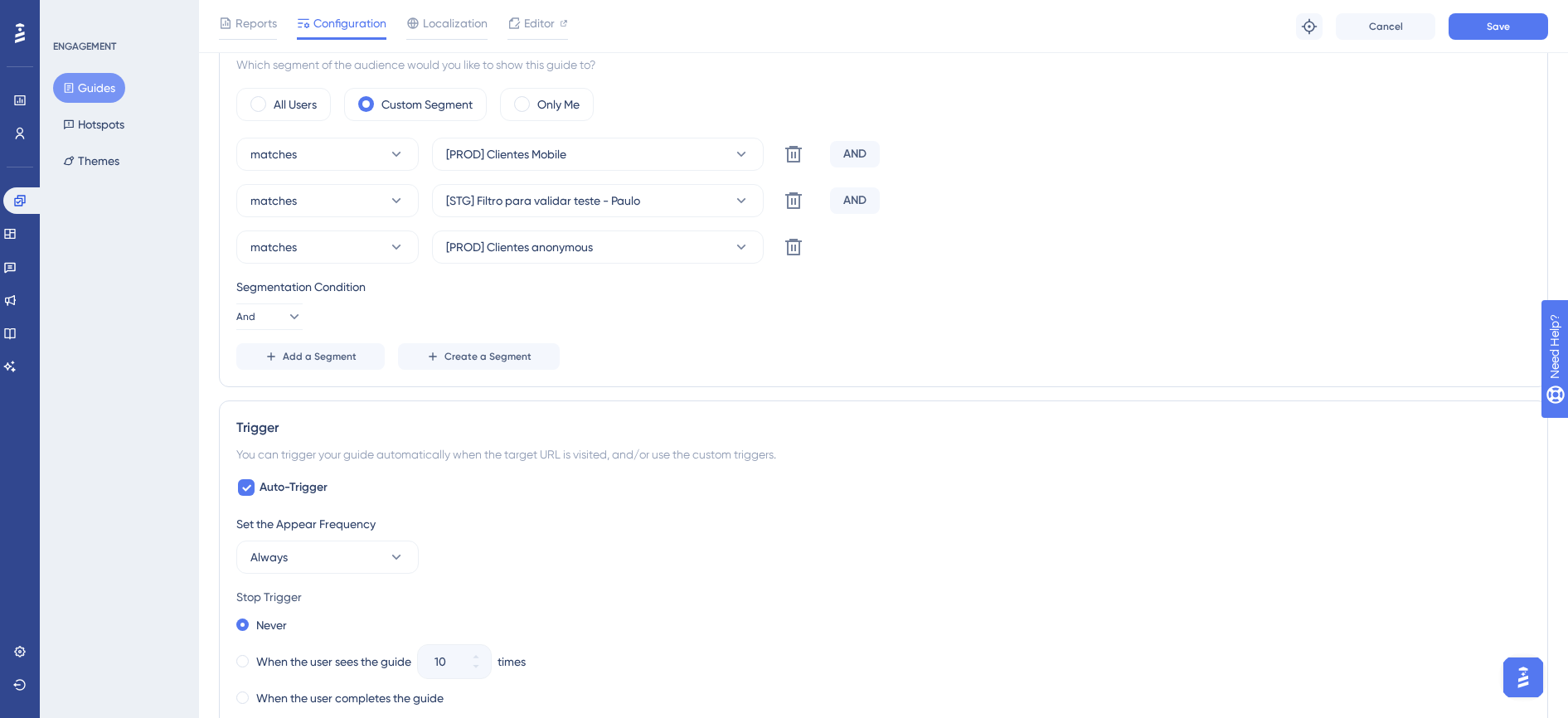
scroll to position [753, 0]
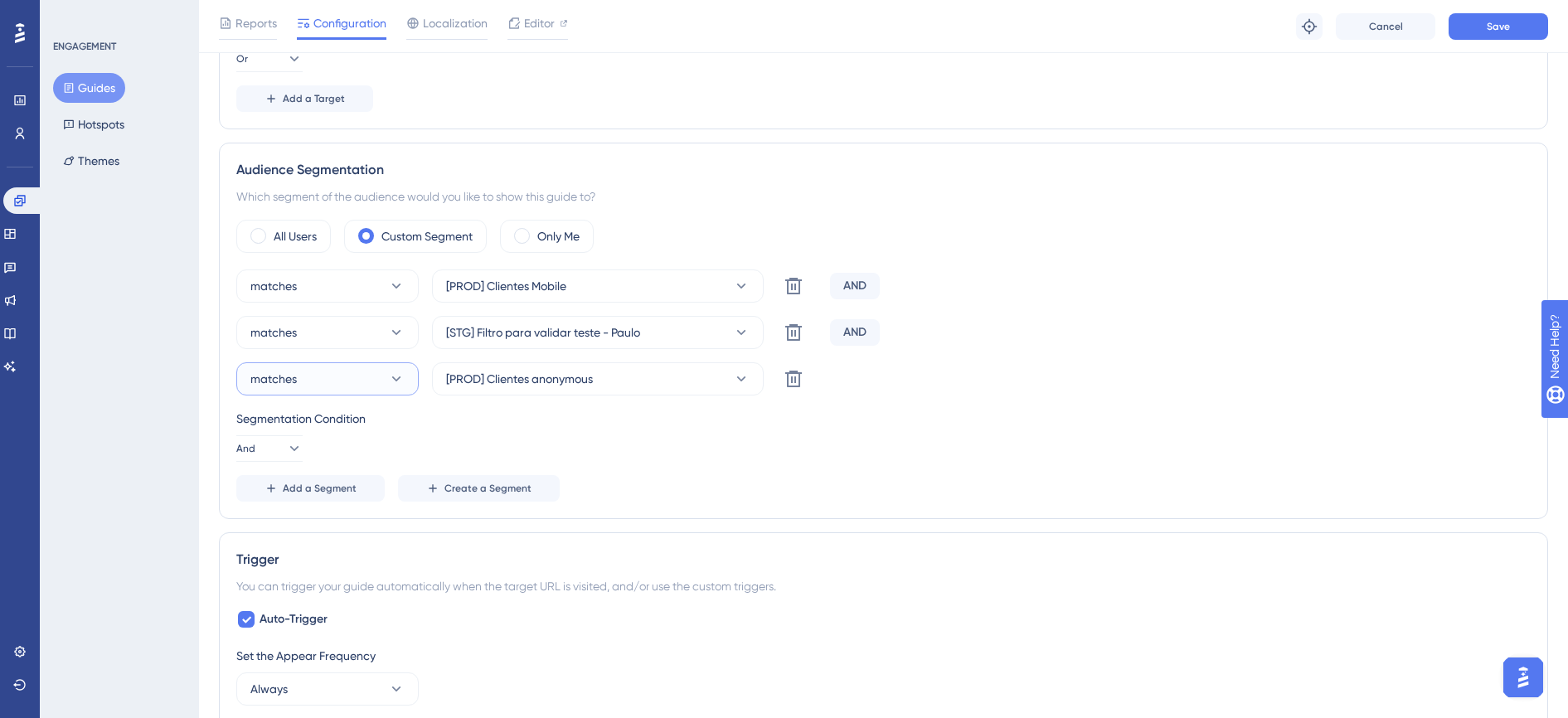
click at [393, 375] on icon at bounding box center [396, 378] width 17 height 17
click at [345, 469] on div "doesn't match doesn't match" at bounding box center [327, 463] width 135 height 33
click at [1475, 30] on button "Save" at bounding box center [1497, 27] width 99 height 27
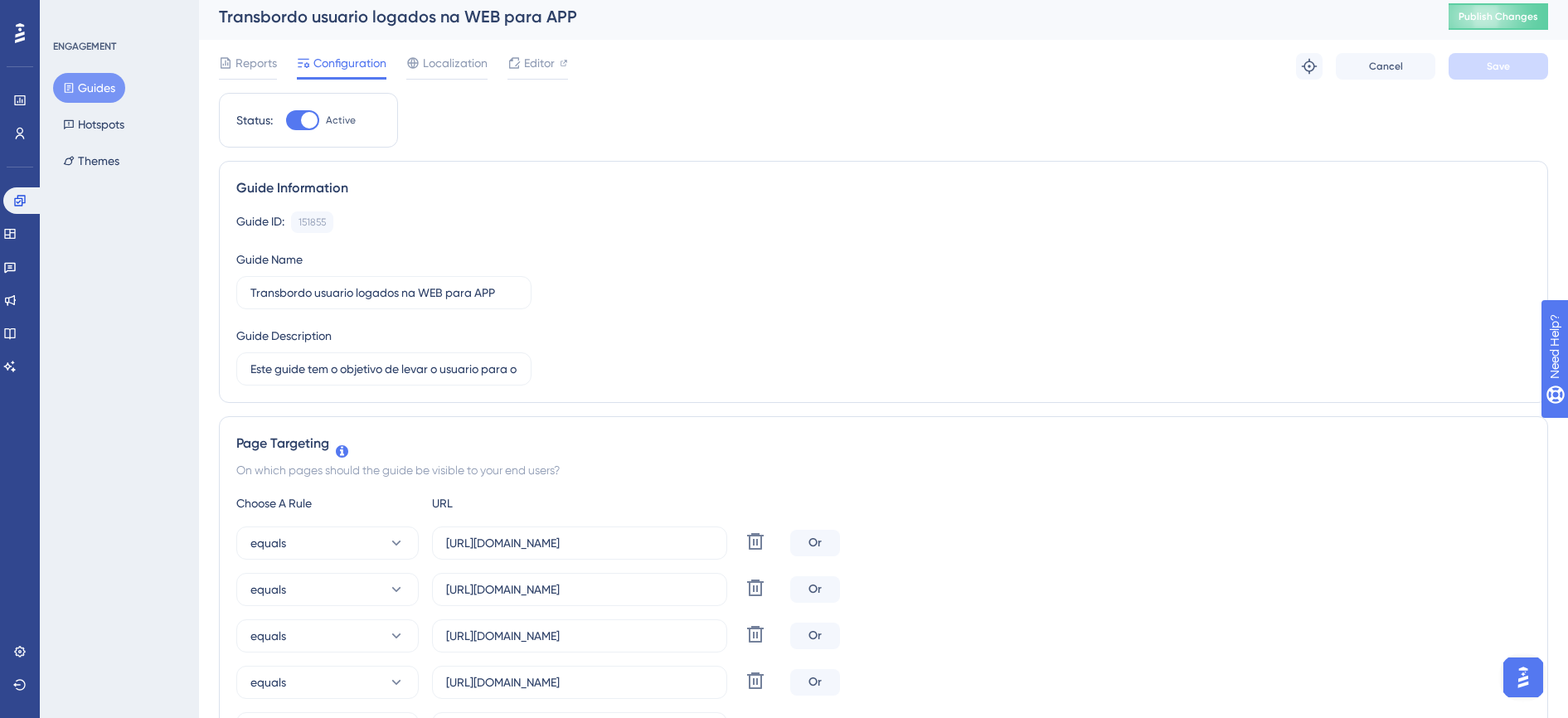
scroll to position [0, 0]
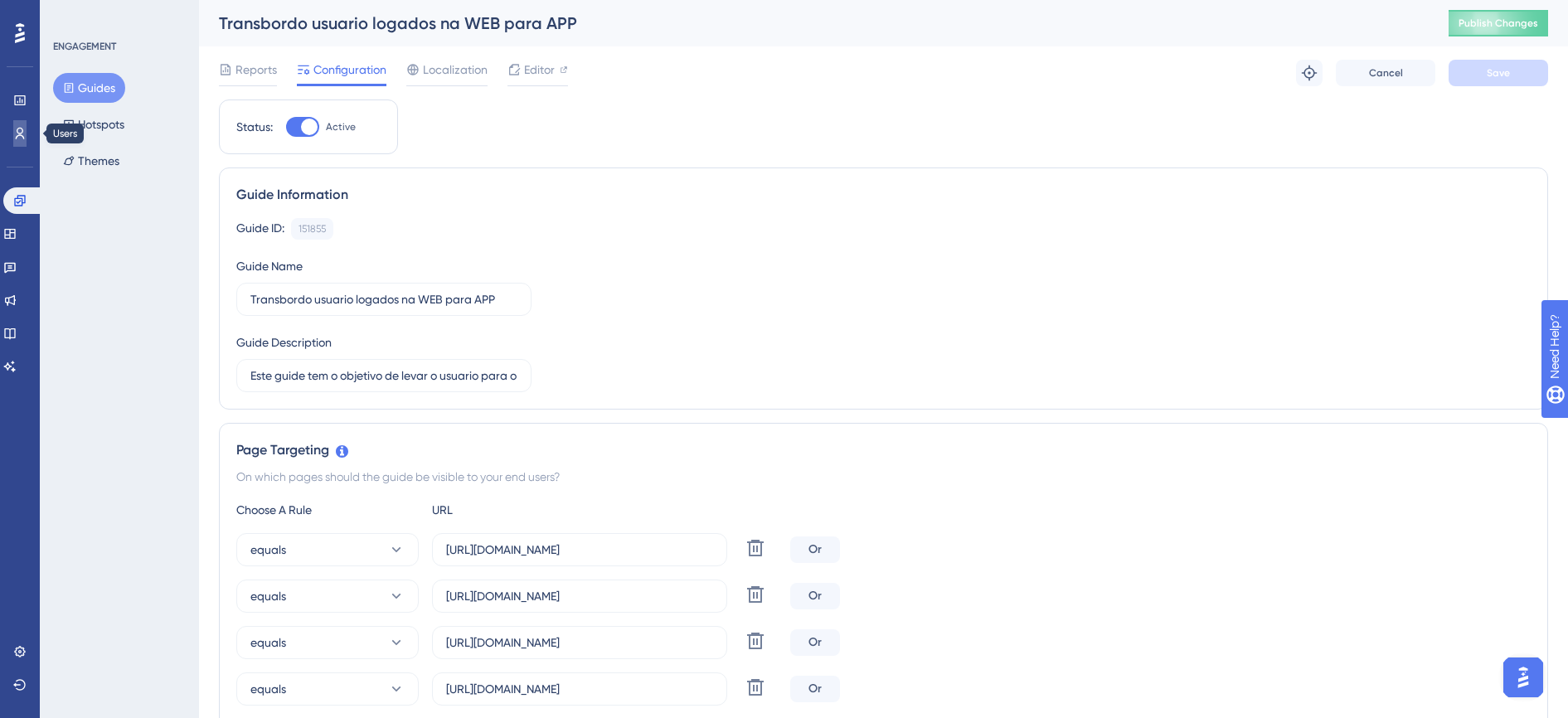
click at [26, 136] on icon at bounding box center [21, 134] width 14 height 14
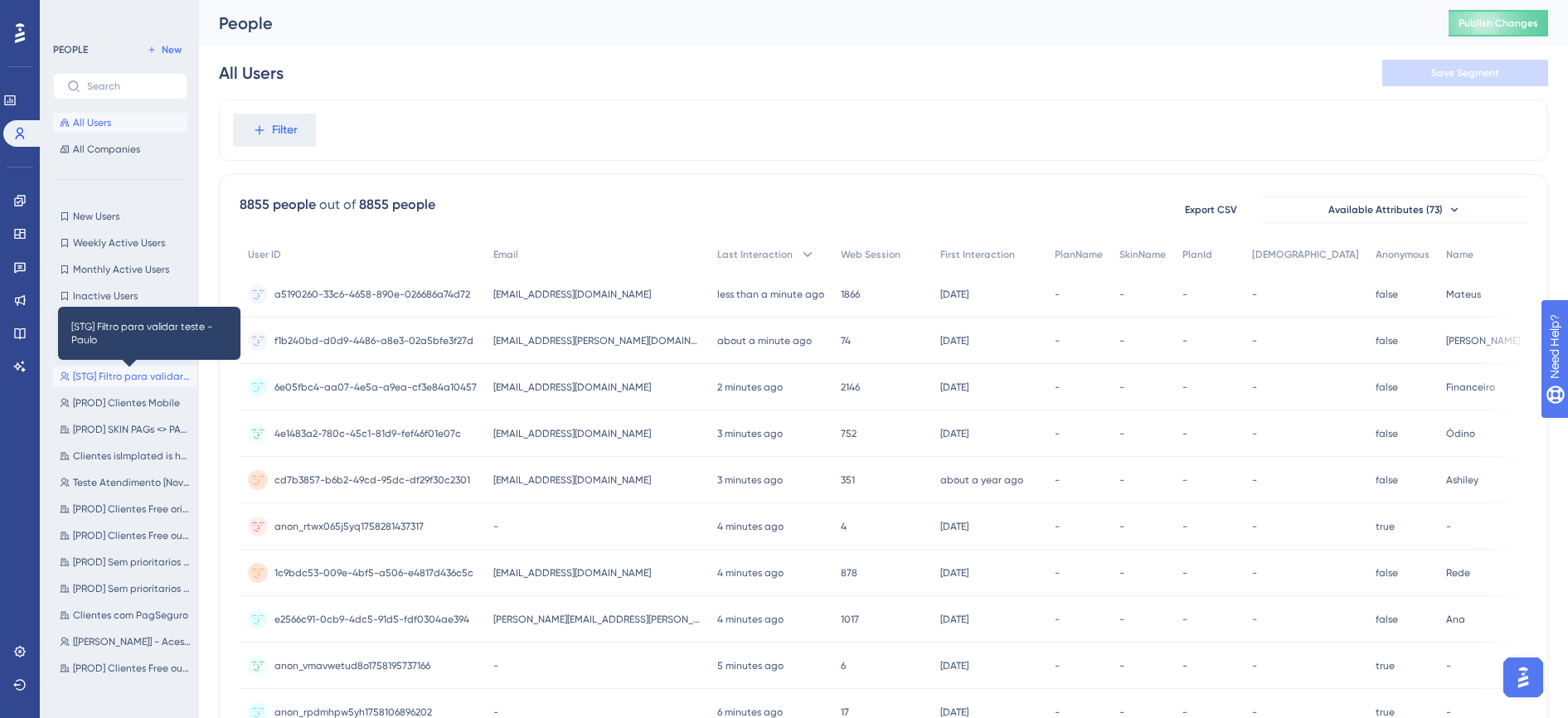
click at [151, 374] on span "[STG] Filtro para validar teste - Paulo" at bounding box center [132, 377] width 118 height 14
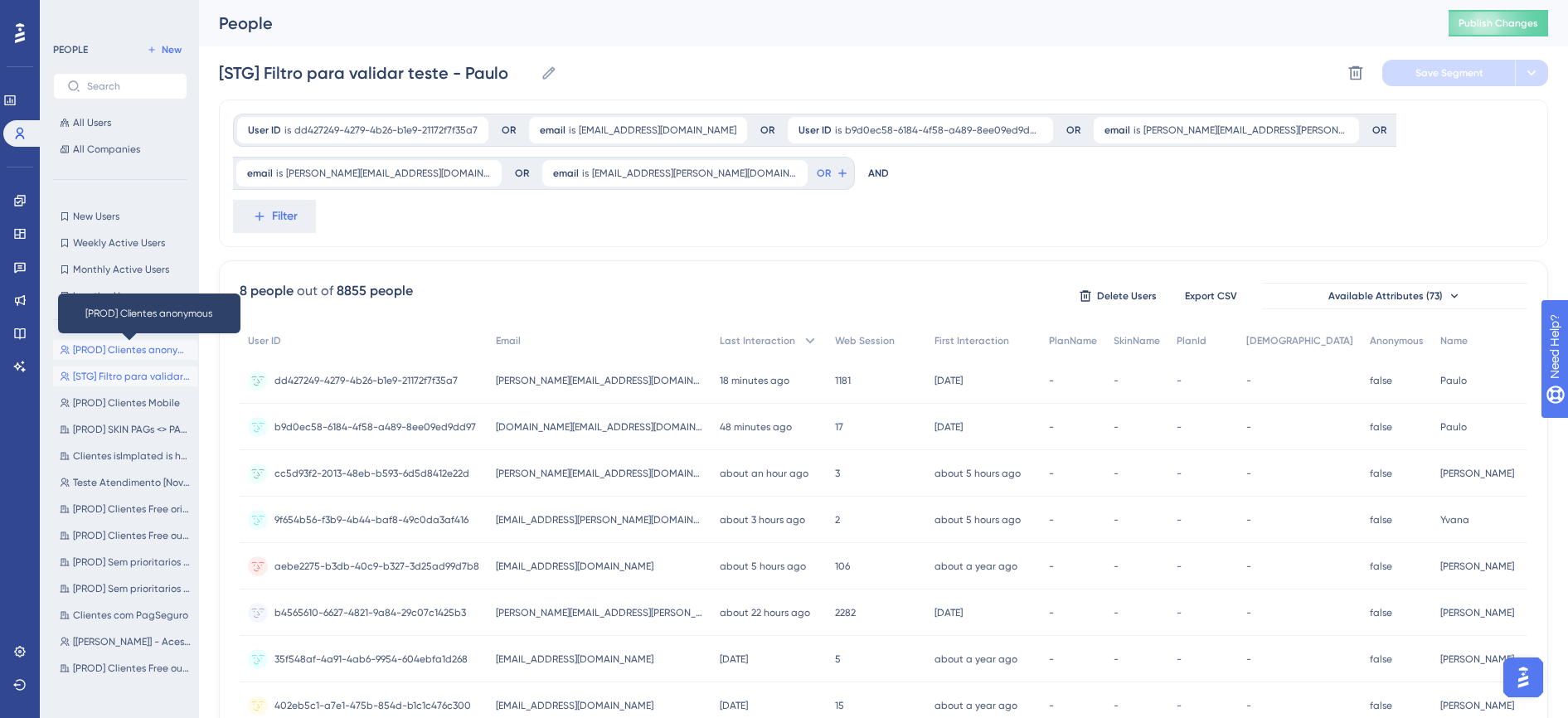
click at [140, 347] on span "[PROD] Clientes anonymous" at bounding box center [132, 351] width 118 height 14
type input "[PROD] Clientes anonymous"
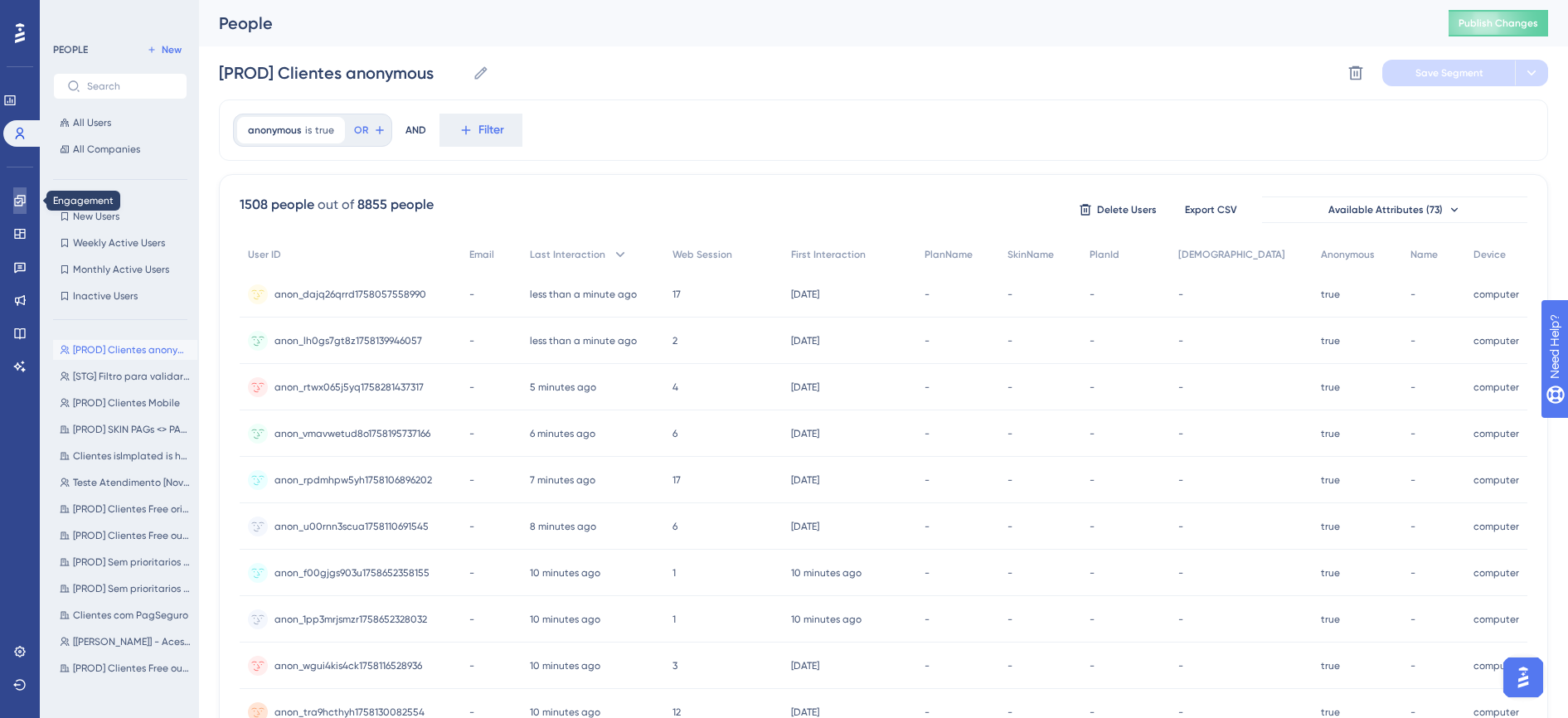
click at [18, 198] on icon at bounding box center [19, 199] width 11 height 11
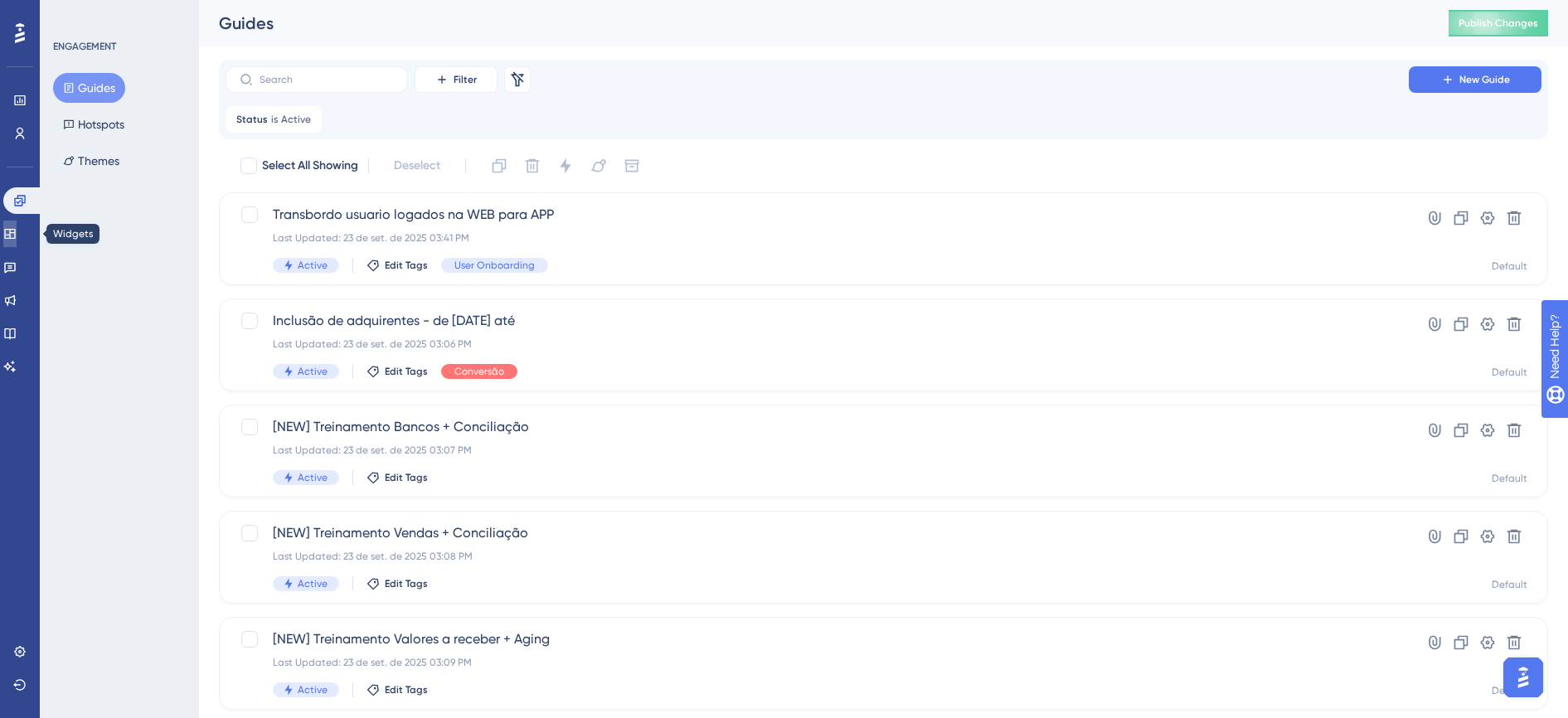
click at [15, 238] on icon at bounding box center [9, 234] width 11 height 10
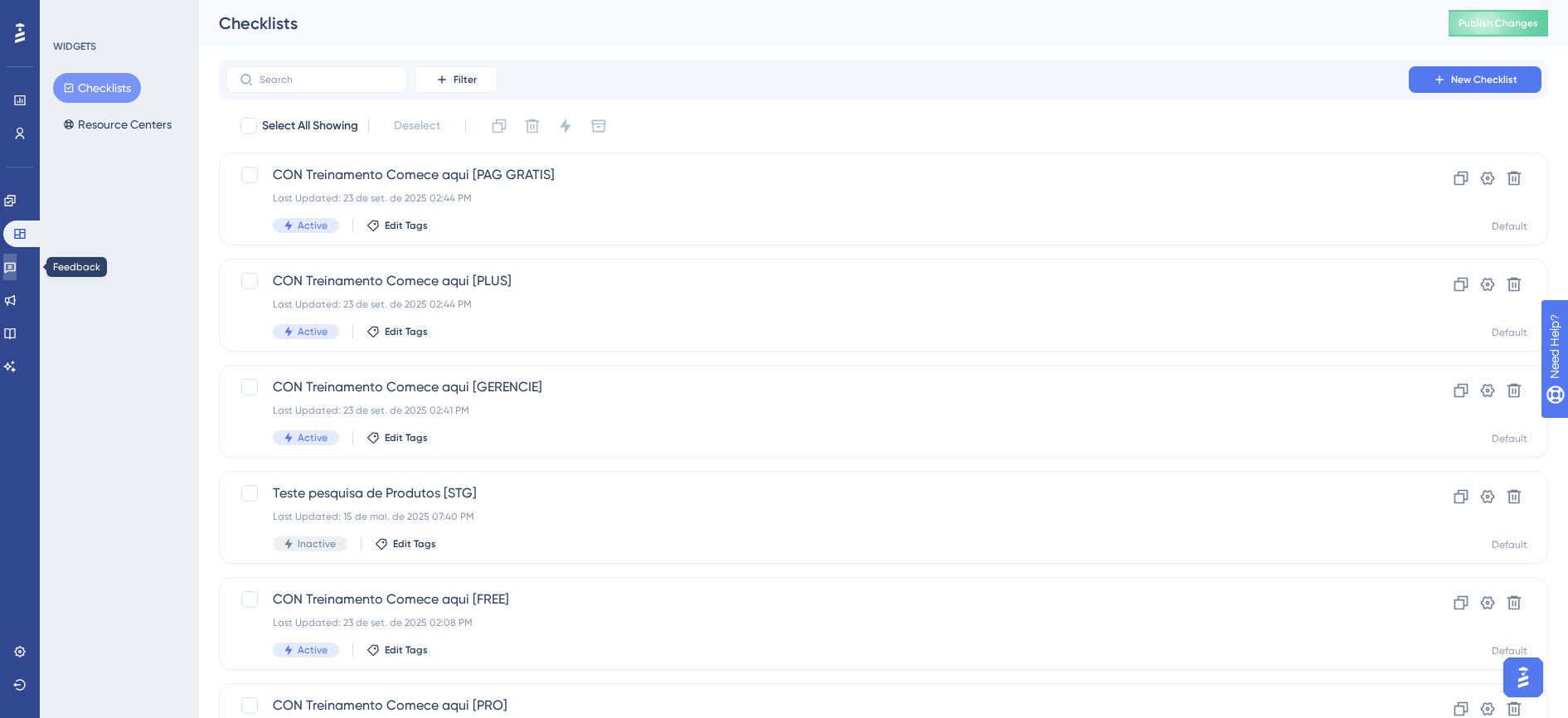
click at [17, 266] on icon at bounding box center [10, 267] width 14 height 14
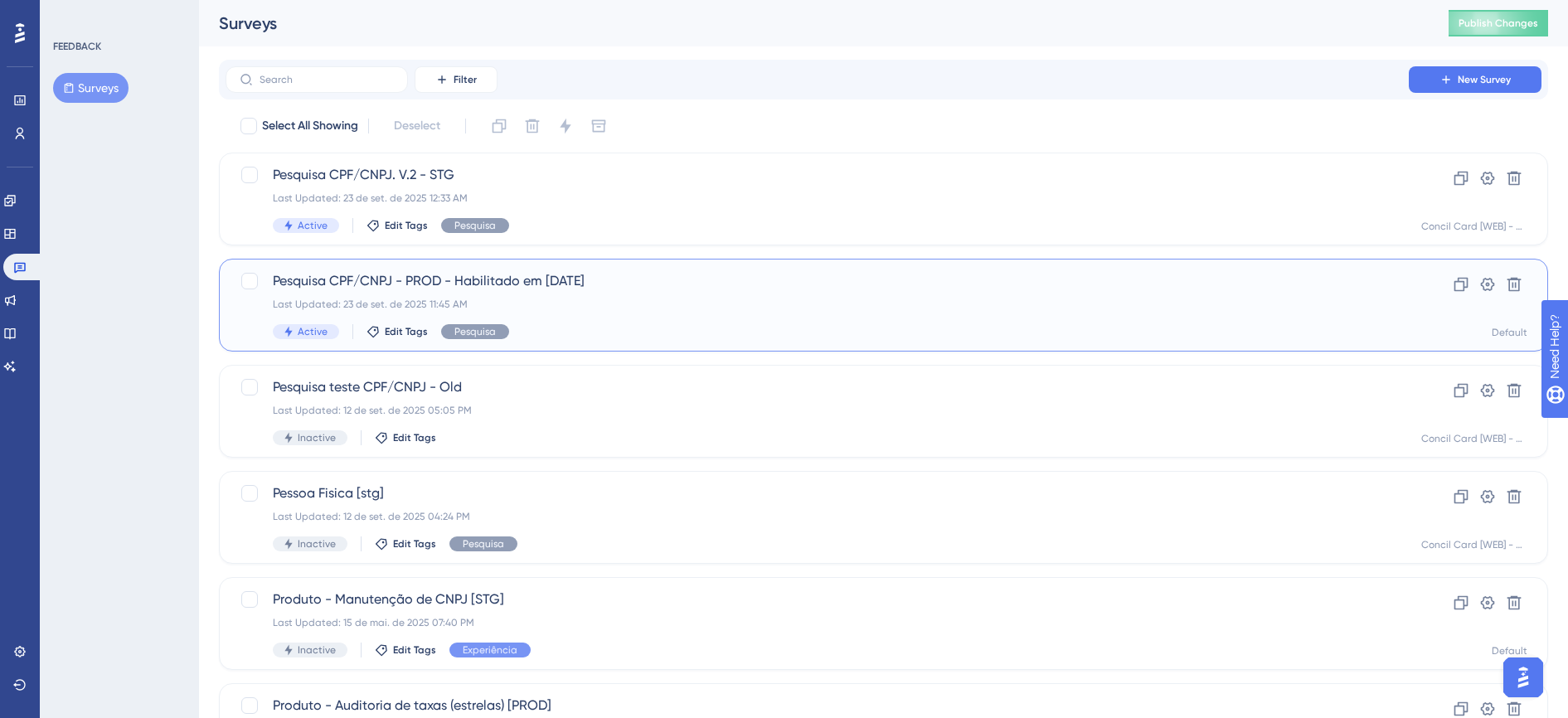
click at [580, 289] on span "Pesquisa CPF/CNPJ - PROD - Habilitado em 23/09/25" at bounding box center [817, 281] width 1089 height 20
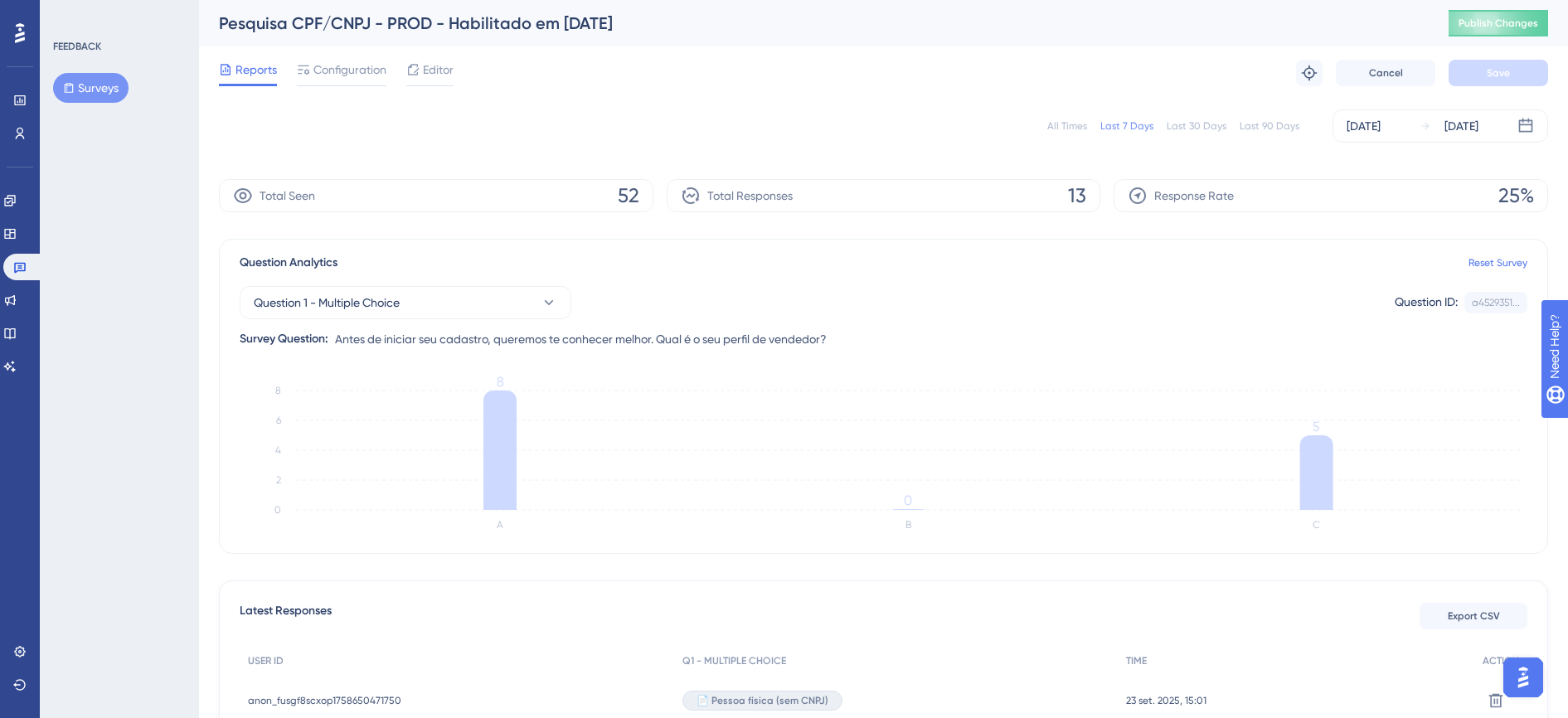
click at [1087, 120] on div "All Times" at bounding box center [1067, 127] width 40 height 14
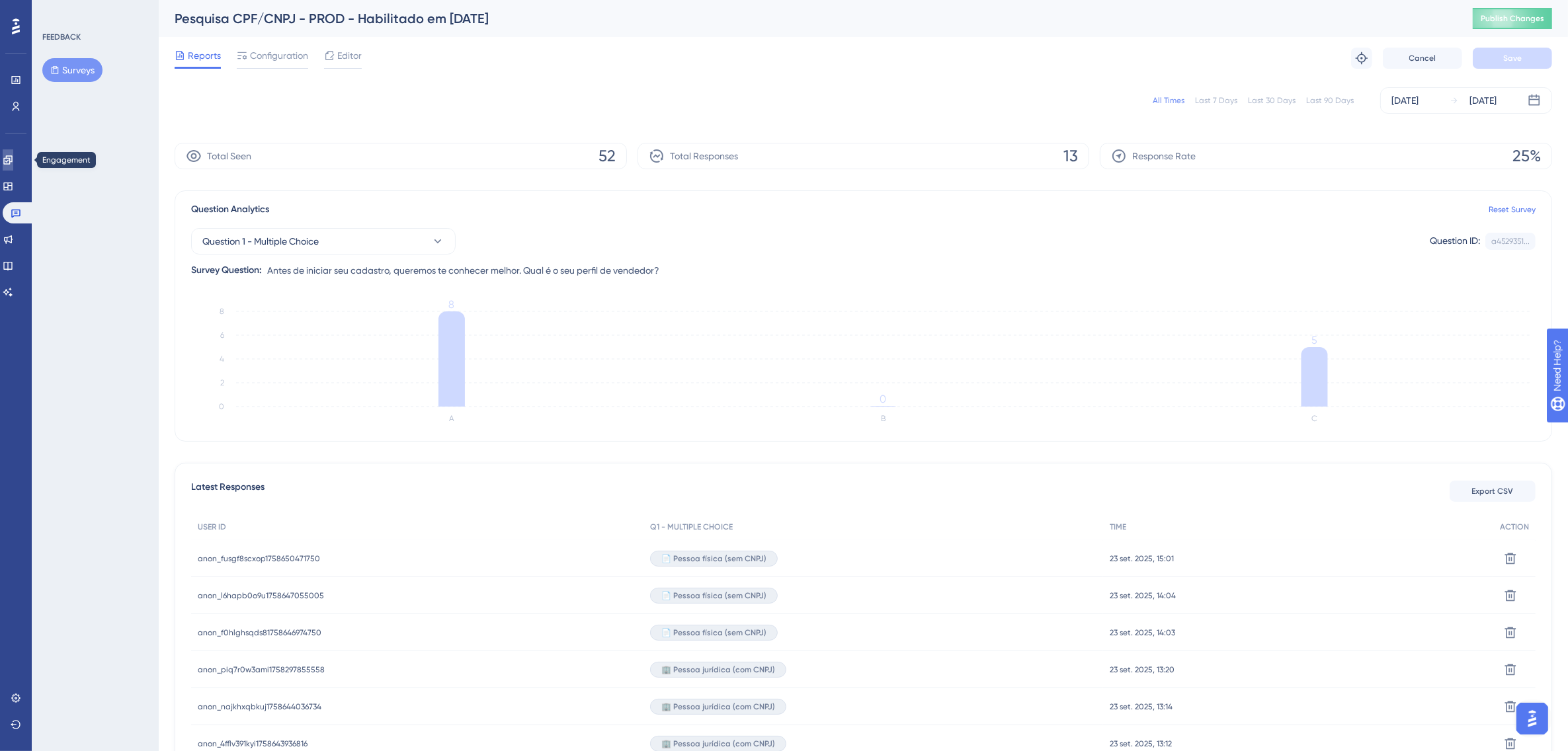
click at [13, 160] on link at bounding box center [8, 160] width 11 height 21
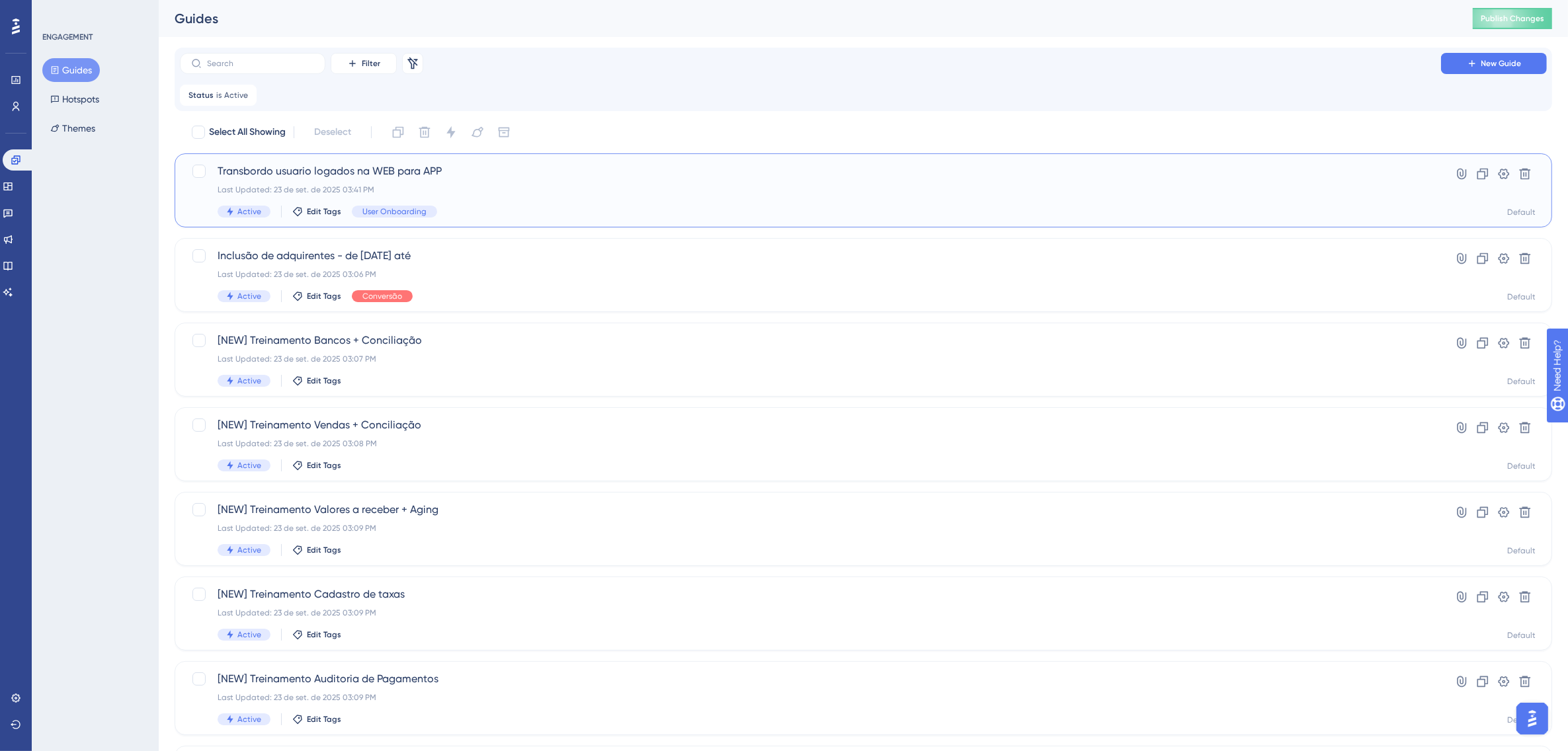
click at [453, 177] on span "Transbordo usuario logados na WEB para APP" at bounding box center [811, 172] width 1186 height 16
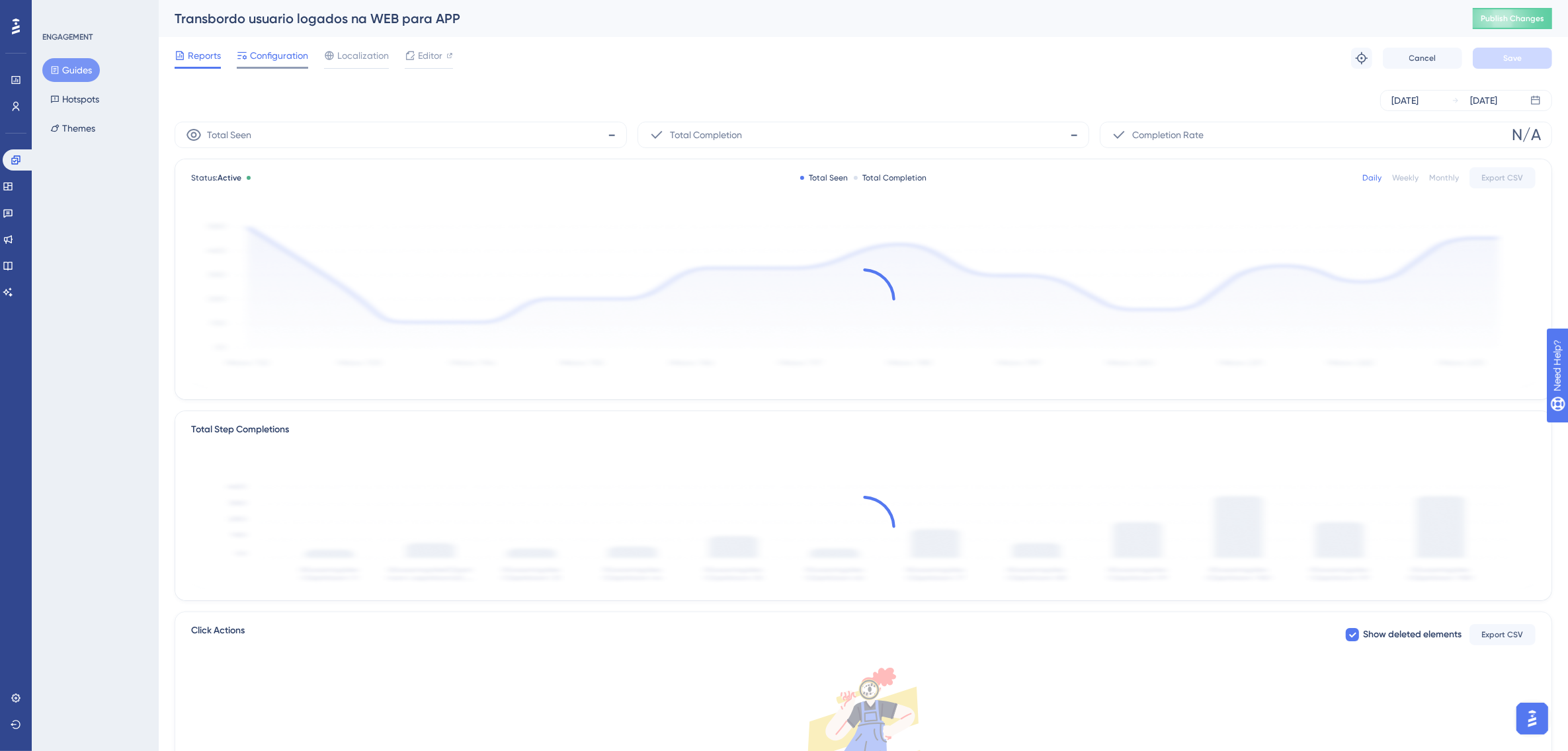
click at [274, 61] on span "Configuration" at bounding box center [279, 56] width 58 height 16
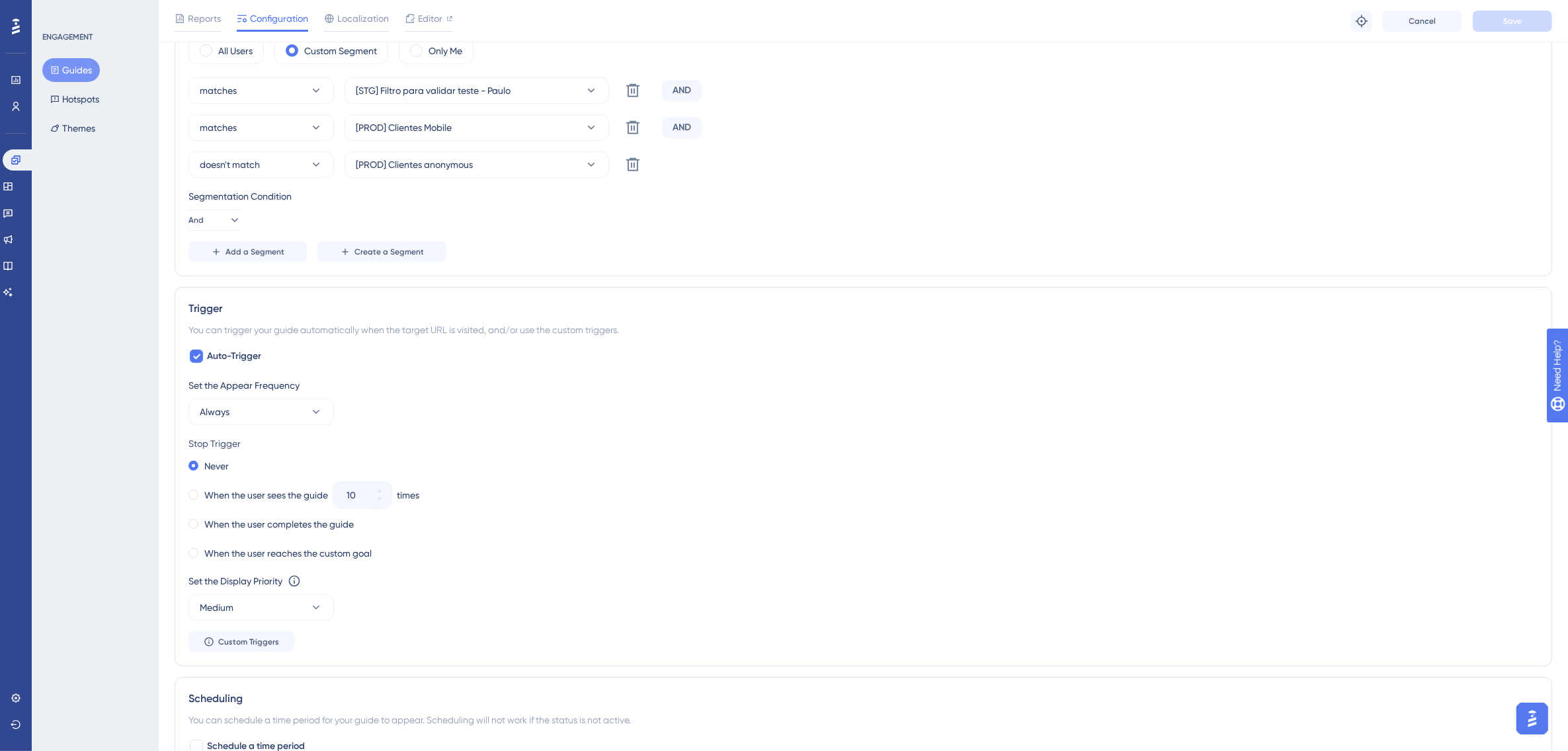
scroll to position [827, 0]
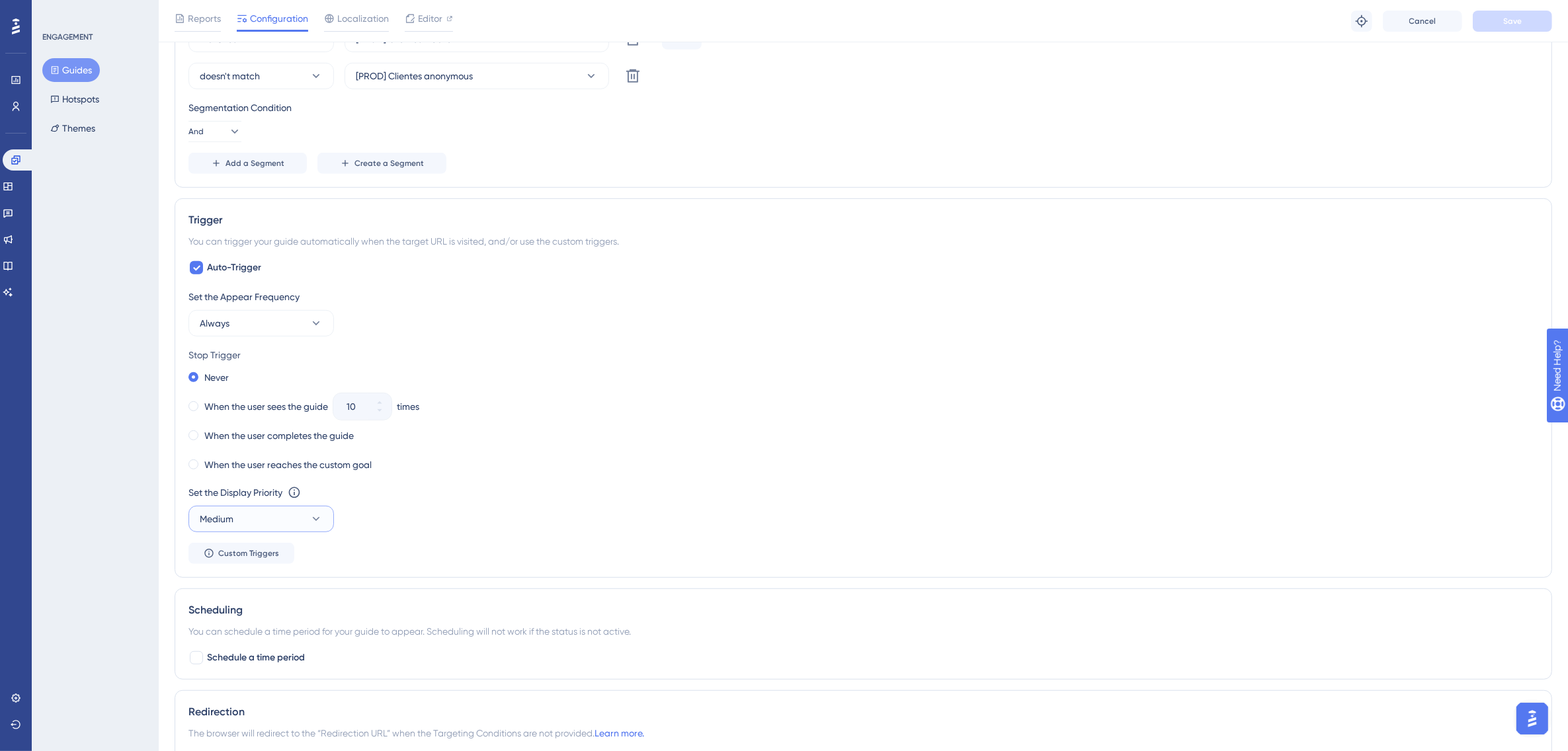
click at [299, 526] on button "Medium" at bounding box center [262, 519] width 146 height 27
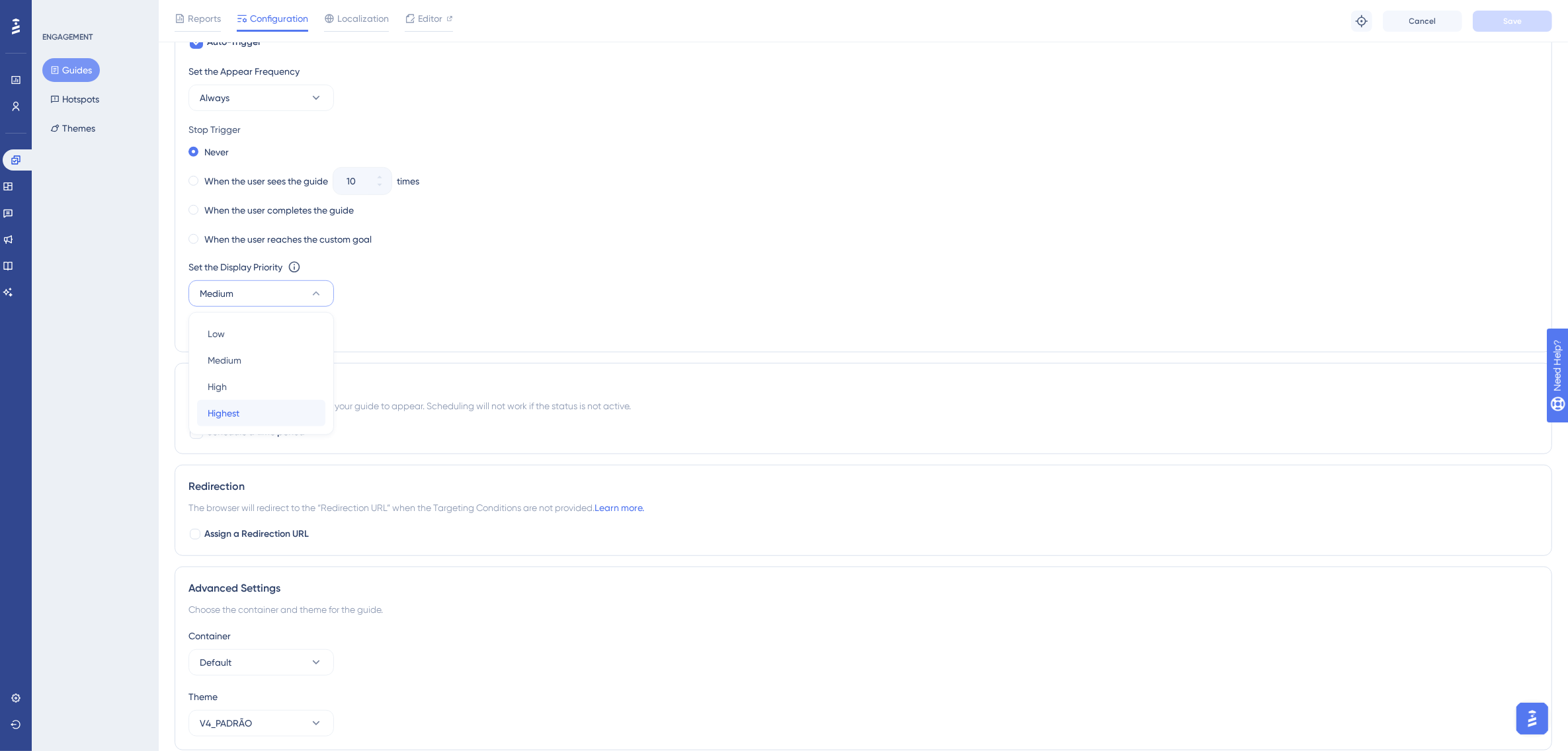
click at [233, 410] on span "Highest" at bounding box center [223, 413] width 32 height 16
click at [1250, 17] on span "Save" at bounding box center [1512, 21] width 19 height 11
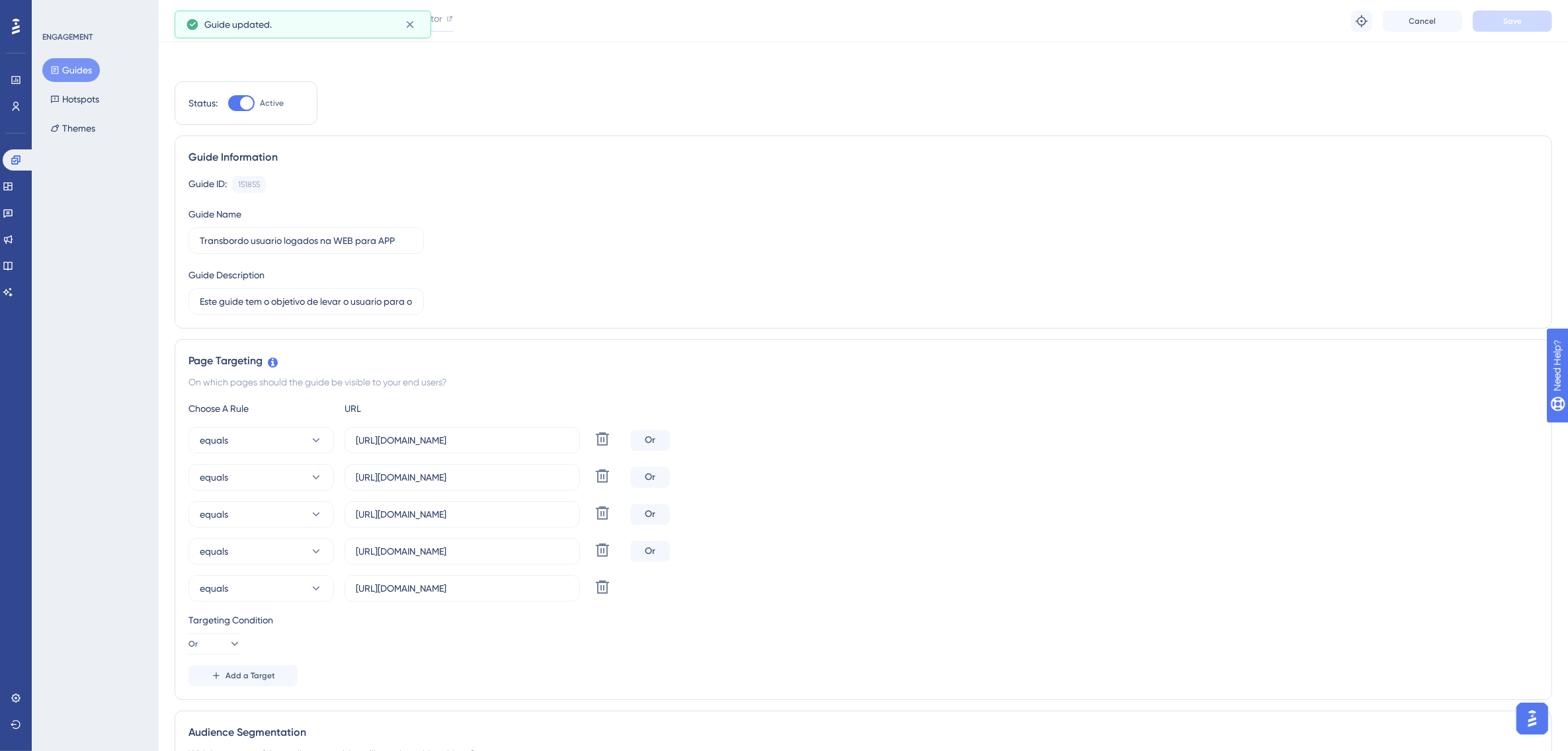
scroll to position [0, 0]
click at [1250, 15] on button "Publish Changes" at bounding box center [1512, 18] width 79 height 21
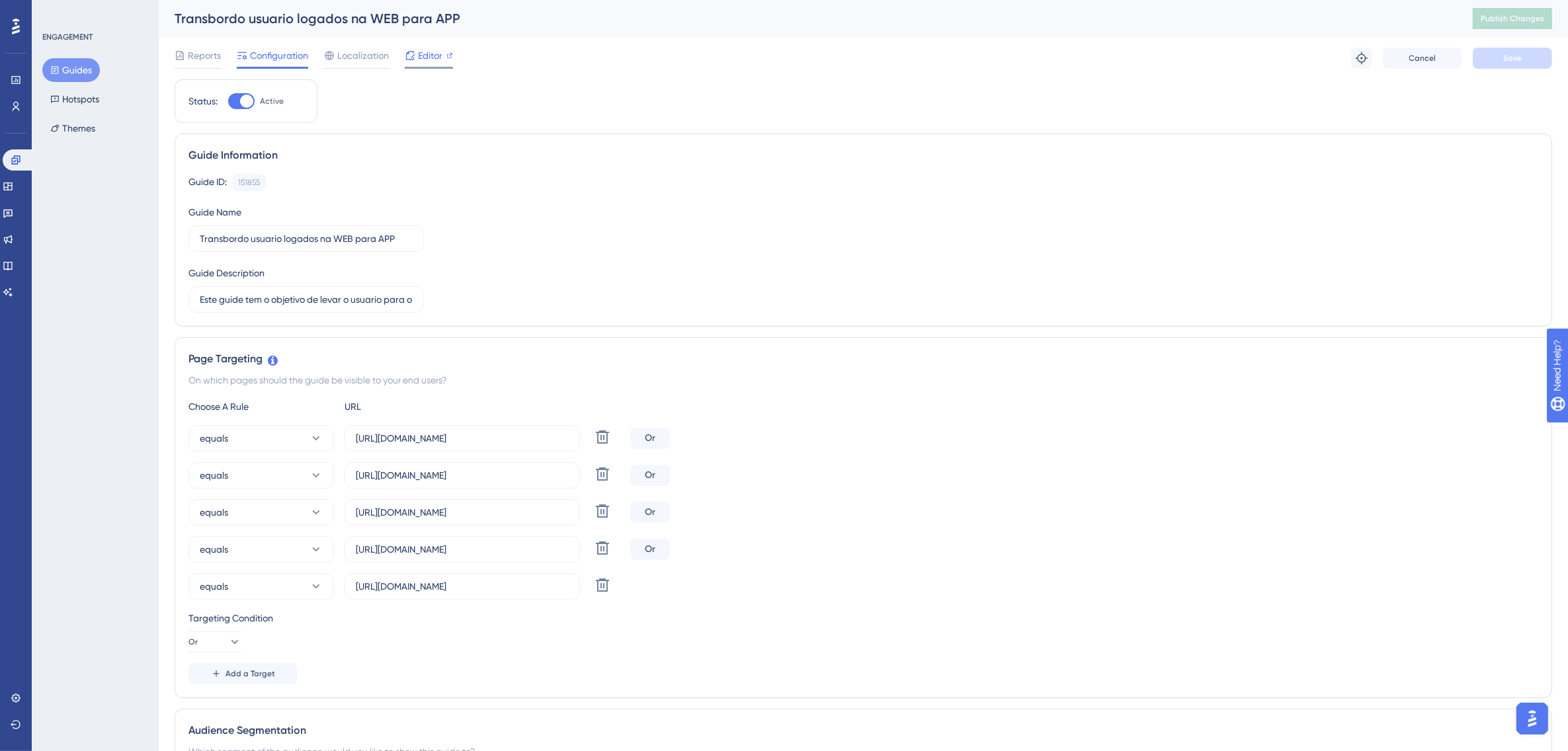
click at [421, 55] on span "Editor" at bounding box center [430, 56] width 24 height 16
click at [1250, 17] on span "Publish Changes" at bounding box center [1512, 19] width 63 height 11
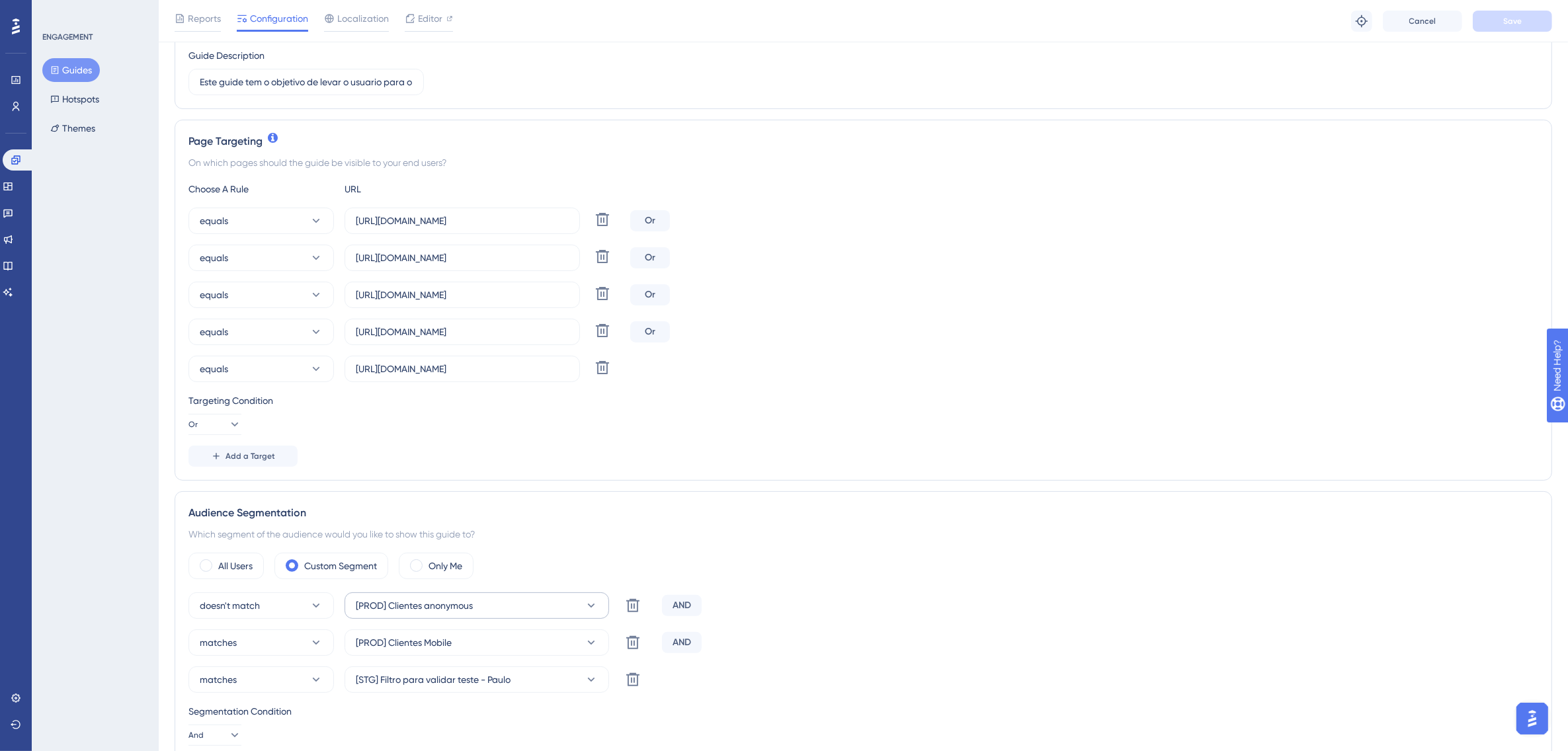
scroll to position [248, 0]
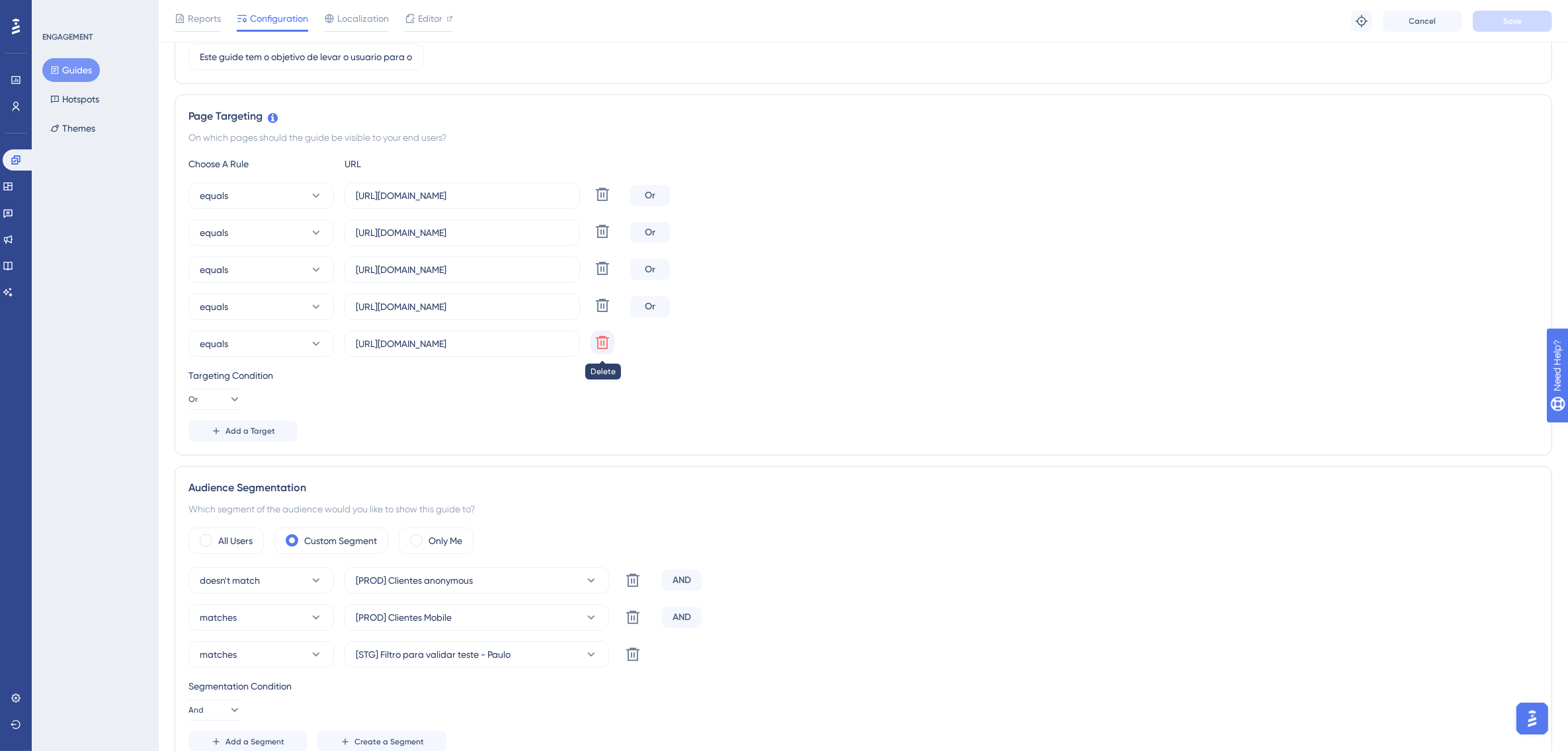
click at [602, 346] on icon at bounding box center [602, 342] width 13 height 13
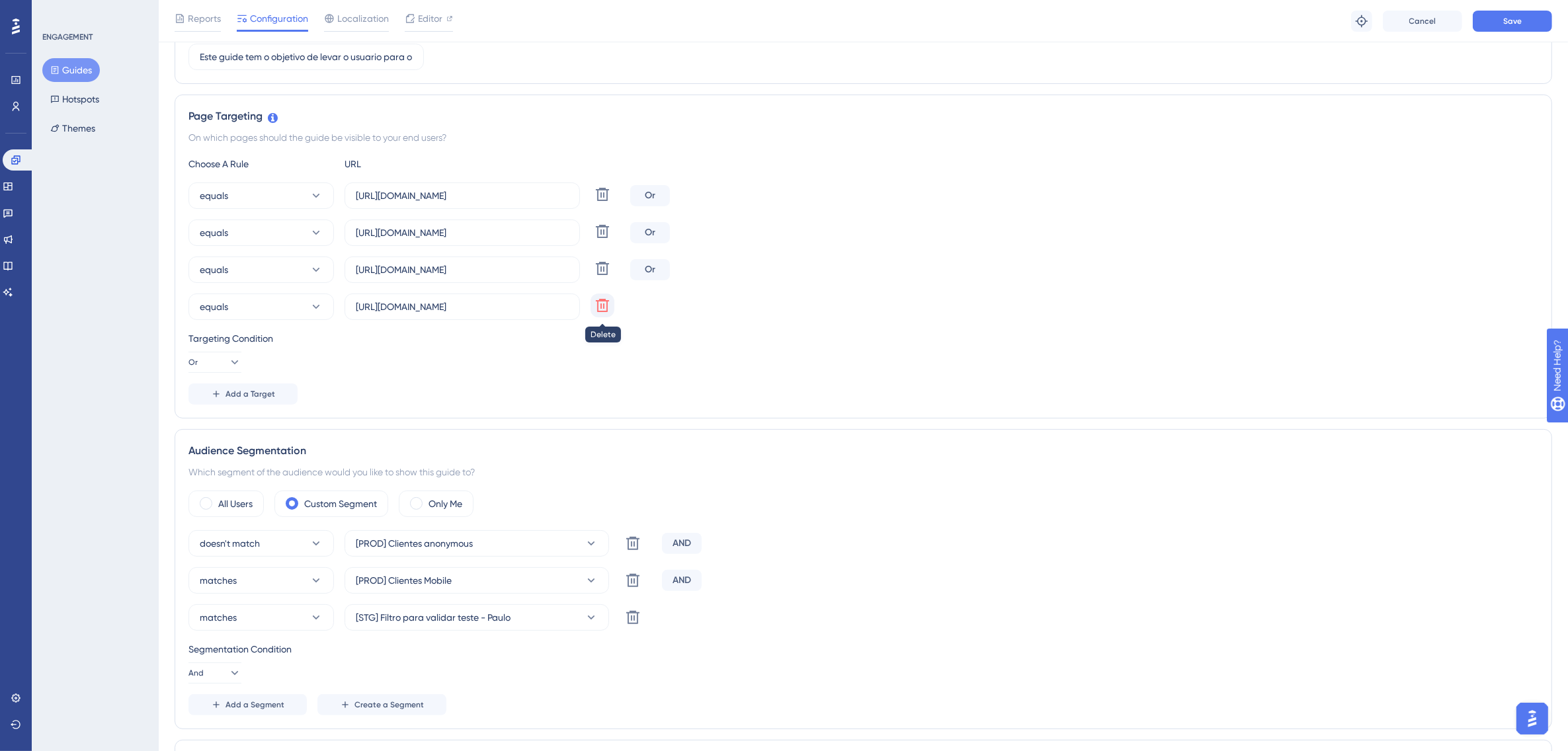
click at [606, 309] on icon at bounding box center [602, 305] width 16 height 16
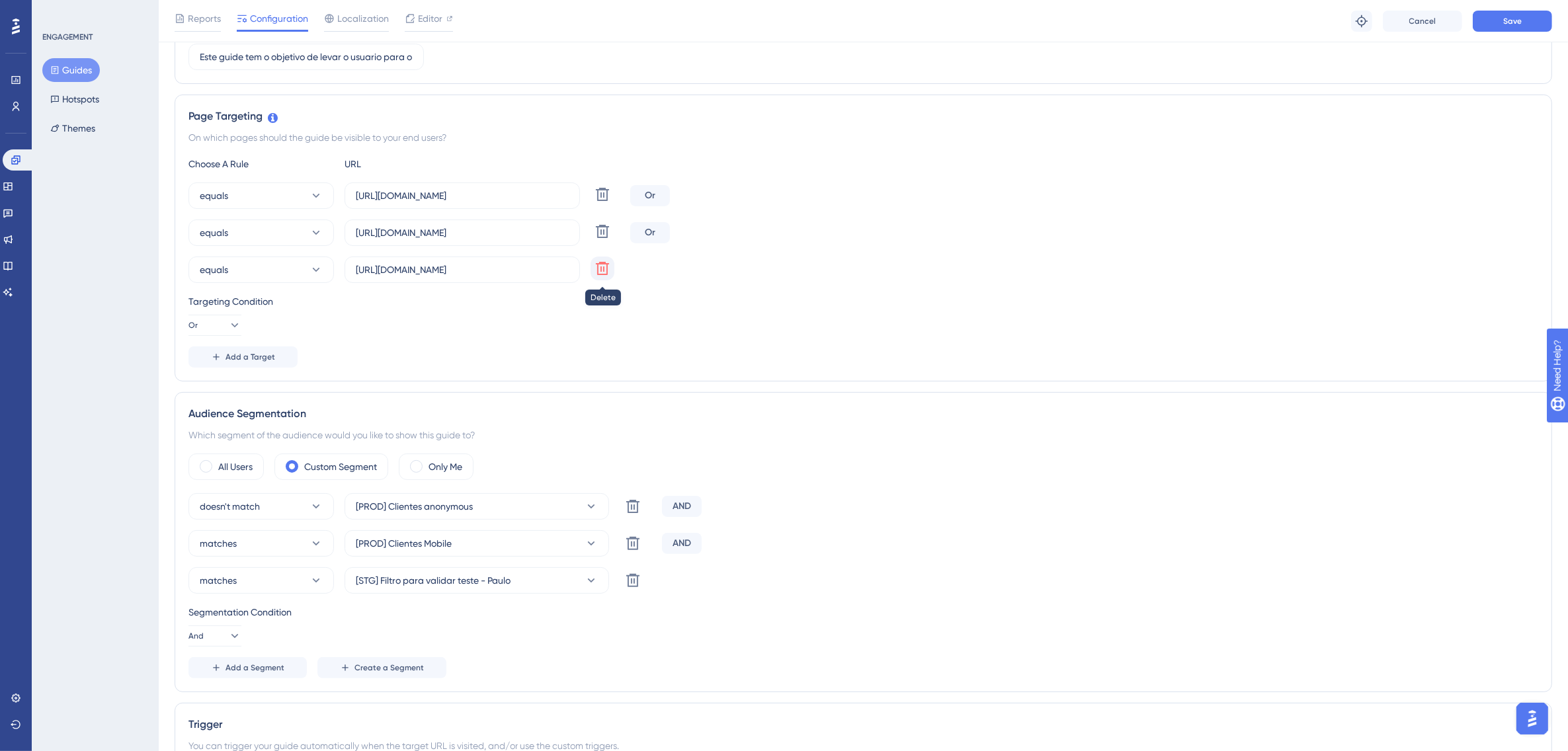
click at [607, 272] on icon at bounding box center [602, 268] width 13 height 13
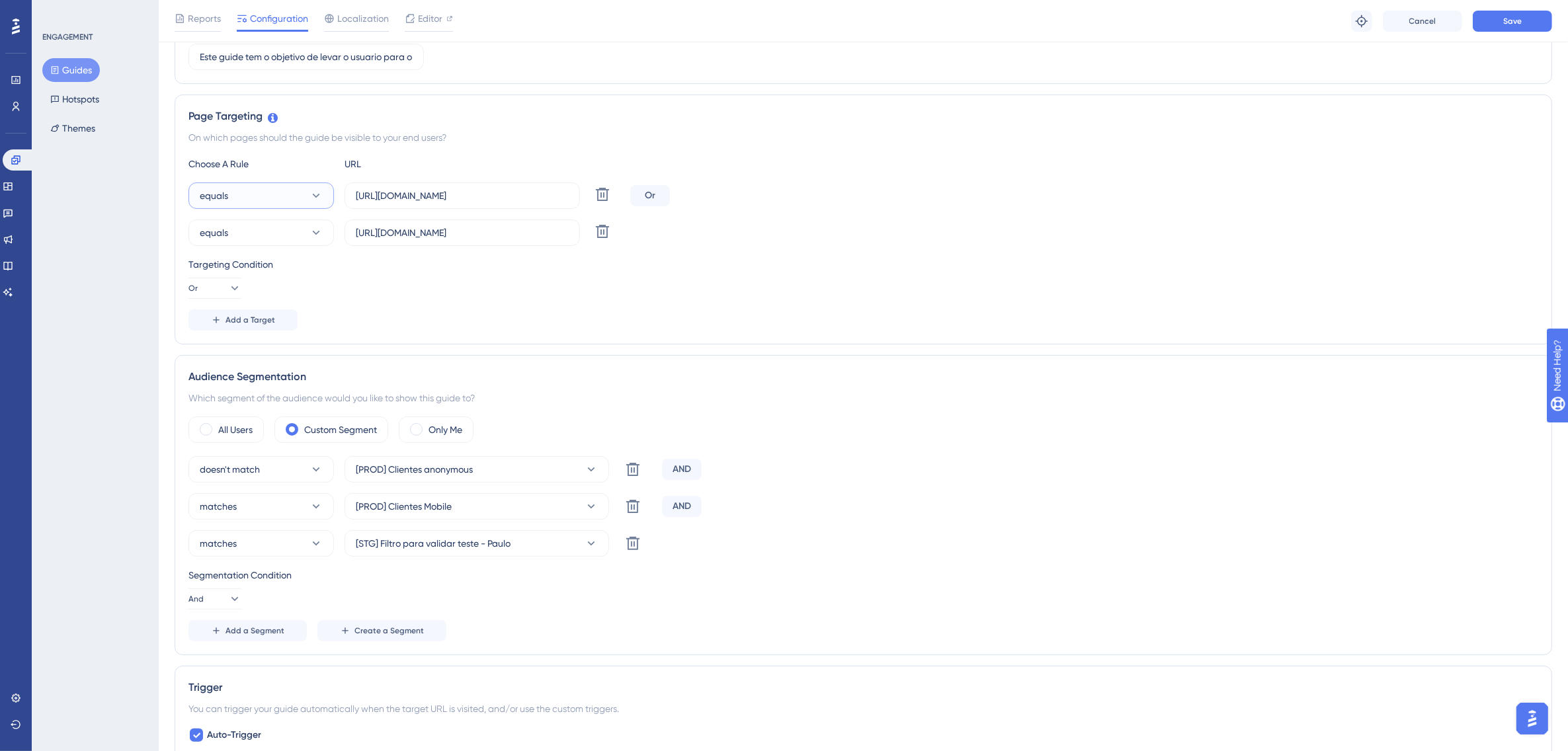
click at [228, 193] on span "equals" at bounding box center [214, 196] width 28 height 16
click at [248, 338] on span "starts with" at bounding box center [229, 341] width 44 height 16
click at [602, 235] on icon at bounding box center [602, 231] width 13 height 13
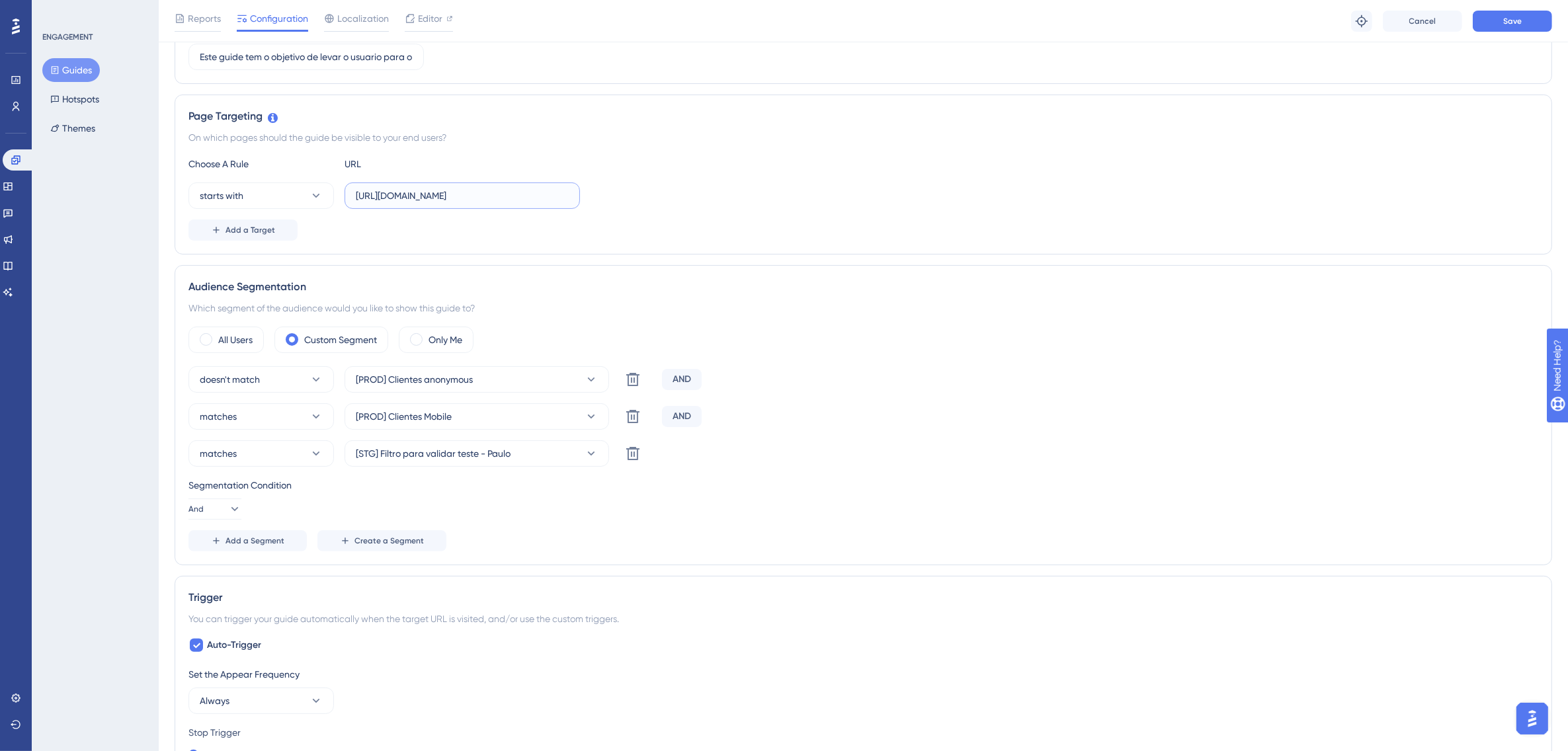
drag, startPoint x: 517, startPoint y: 199, endPoint x: 586, endPoint y: 202, distance: 69.1
click at [586, 202] on div "starts with https://www.novoconcilcard.com.br/dashboard" at bounding box center [864, 196] width 1350 height 27
type input "https://www.novoconcilcard.com.br"
click at [1250, 16] on span "Save" at bounding box center [1512, 21] width 19 height 11
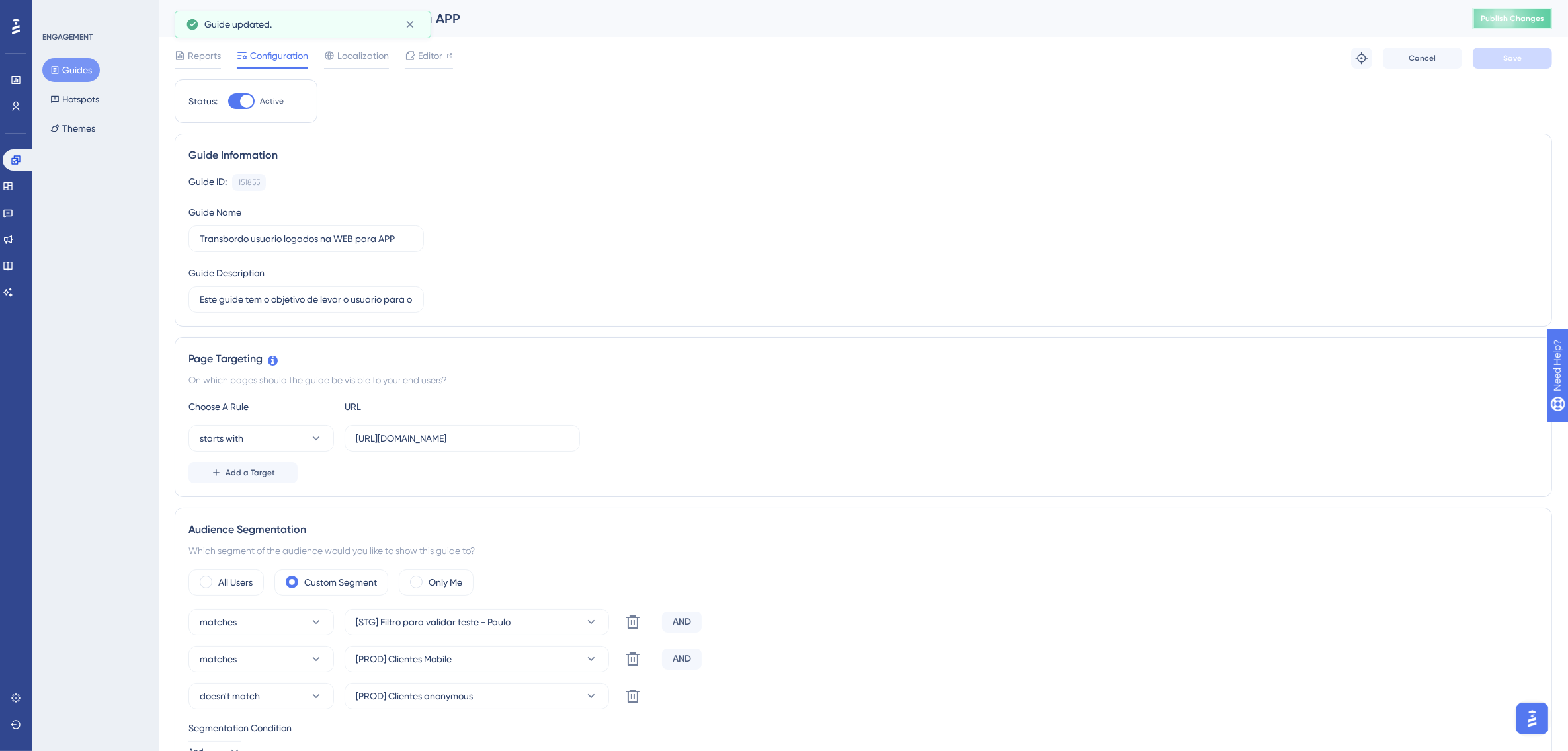
click at [1250, 14] on span "Publish Changes" at bounding box center [1512, 19] width 63 height 11
click at [434, 56] on span "Editor" at bounding box center [430, 56] width 24 height 16
click at [1250, 20] on span "Publish Changes" at bounding box center [1512, 19] width 63 height 11
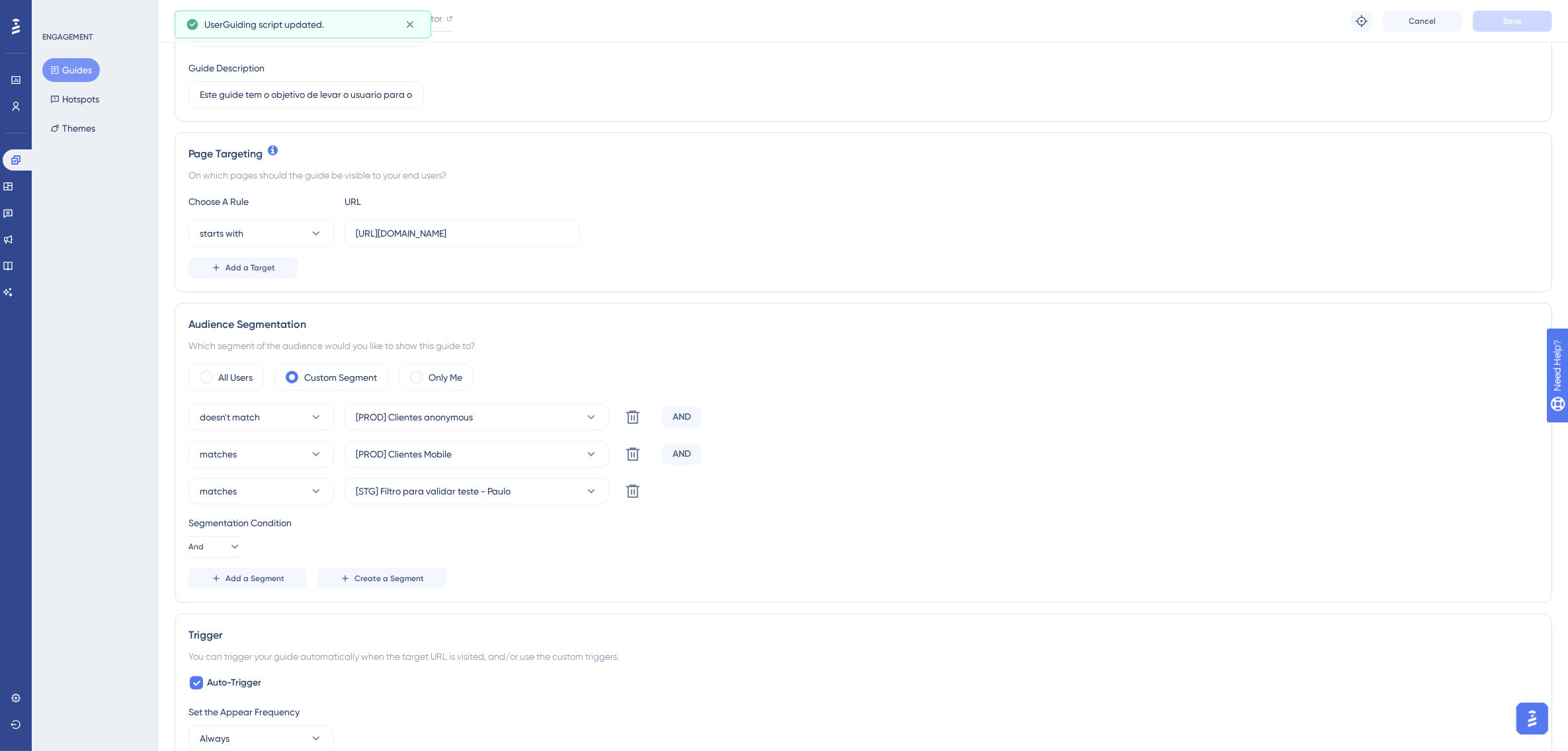
scroll to position [248, 0]
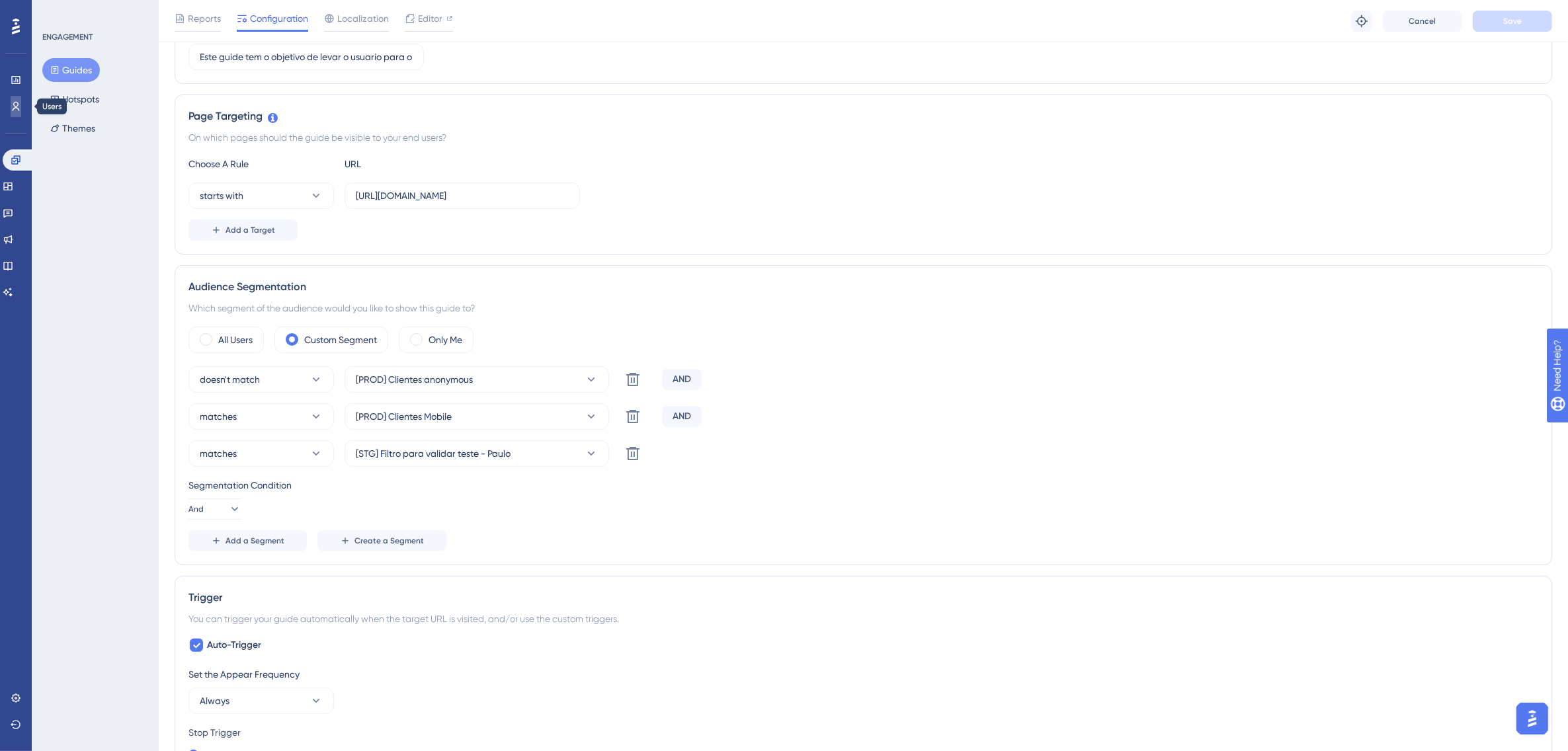
click at [20, 110] on icon at bounding box center [16, 107] width 11 height 11
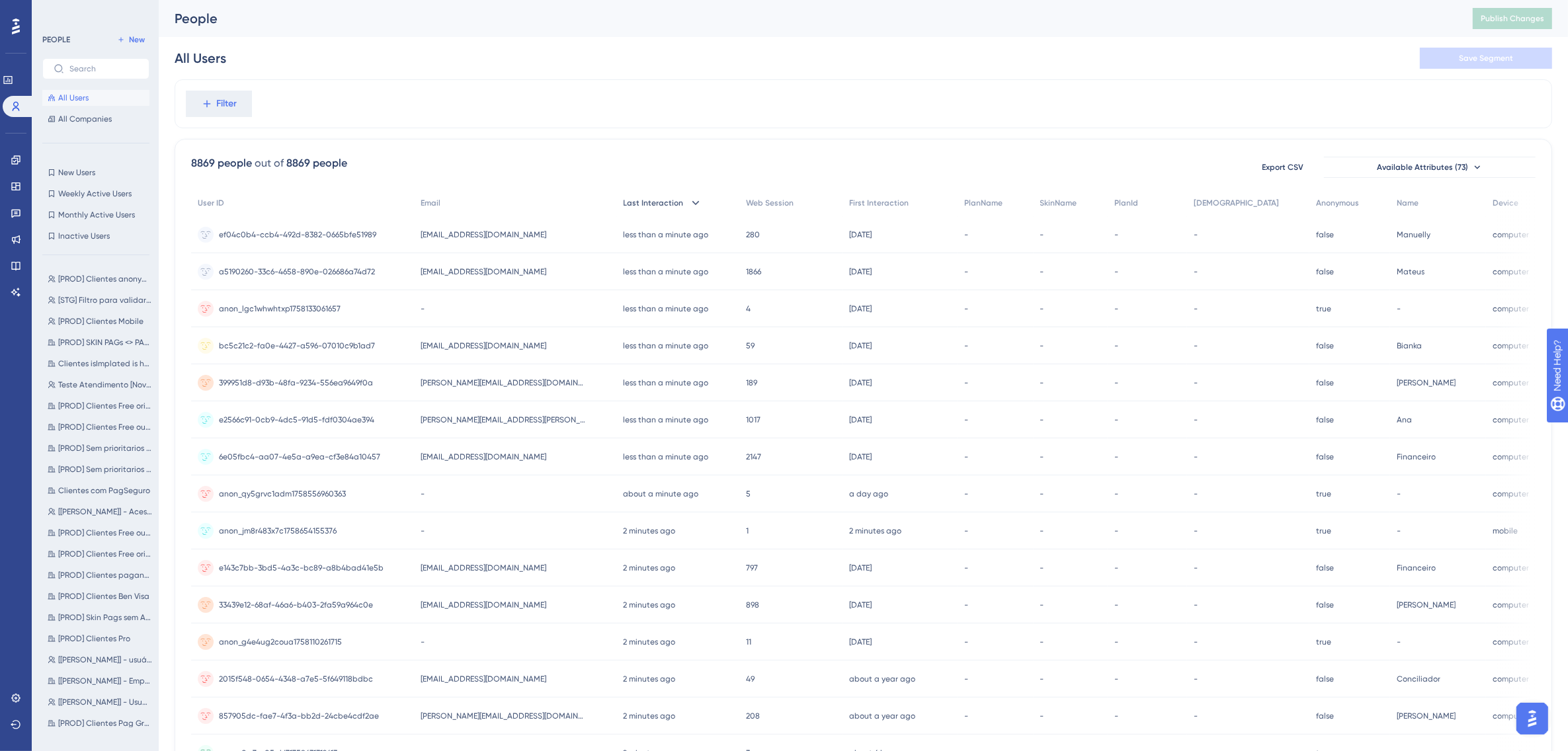
click at [692, 204] on icon at bounding box center [695, 203] width 7 height 4
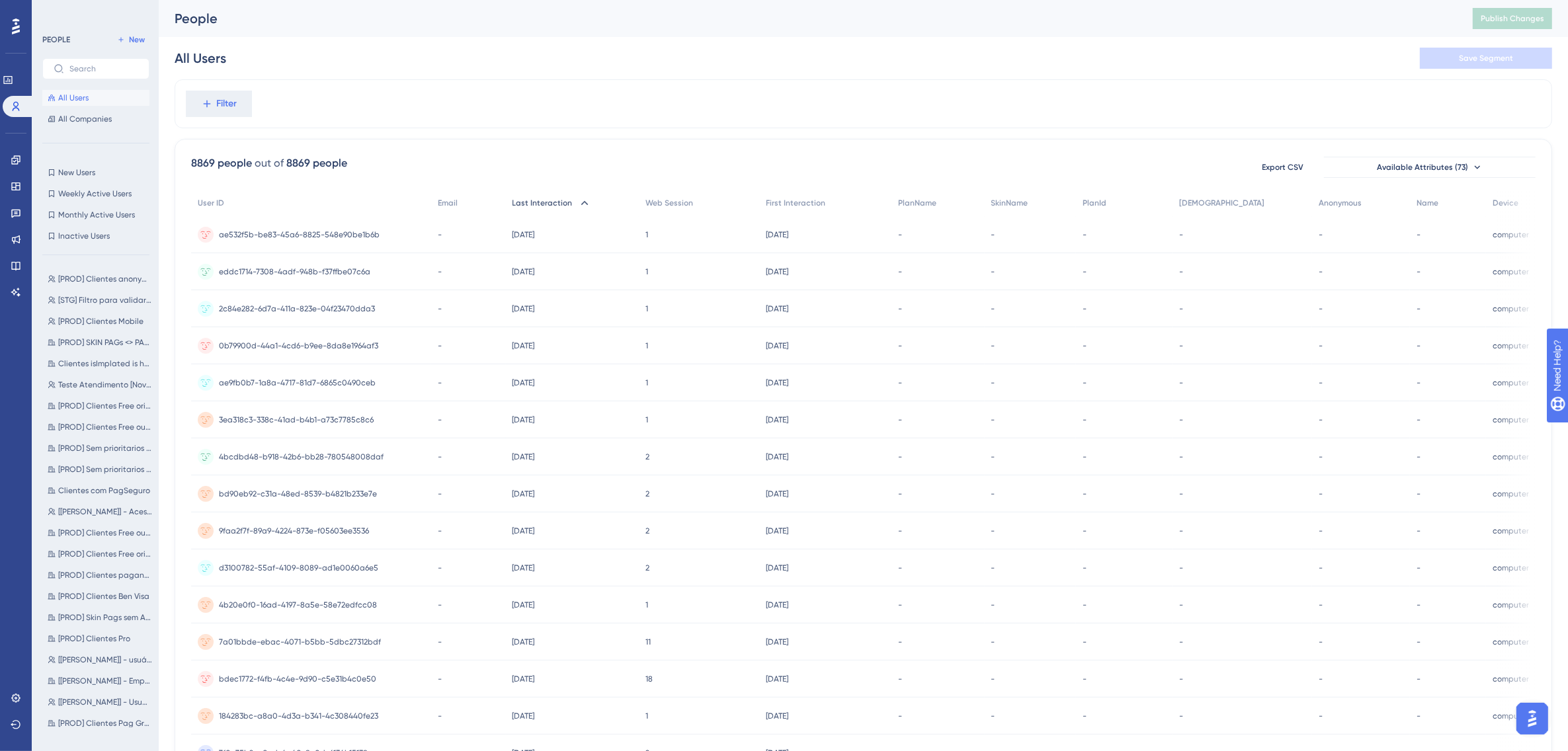
click at [565, 204] on span "Last Interaction" at bounding box center [542, 203] width 60 height 11
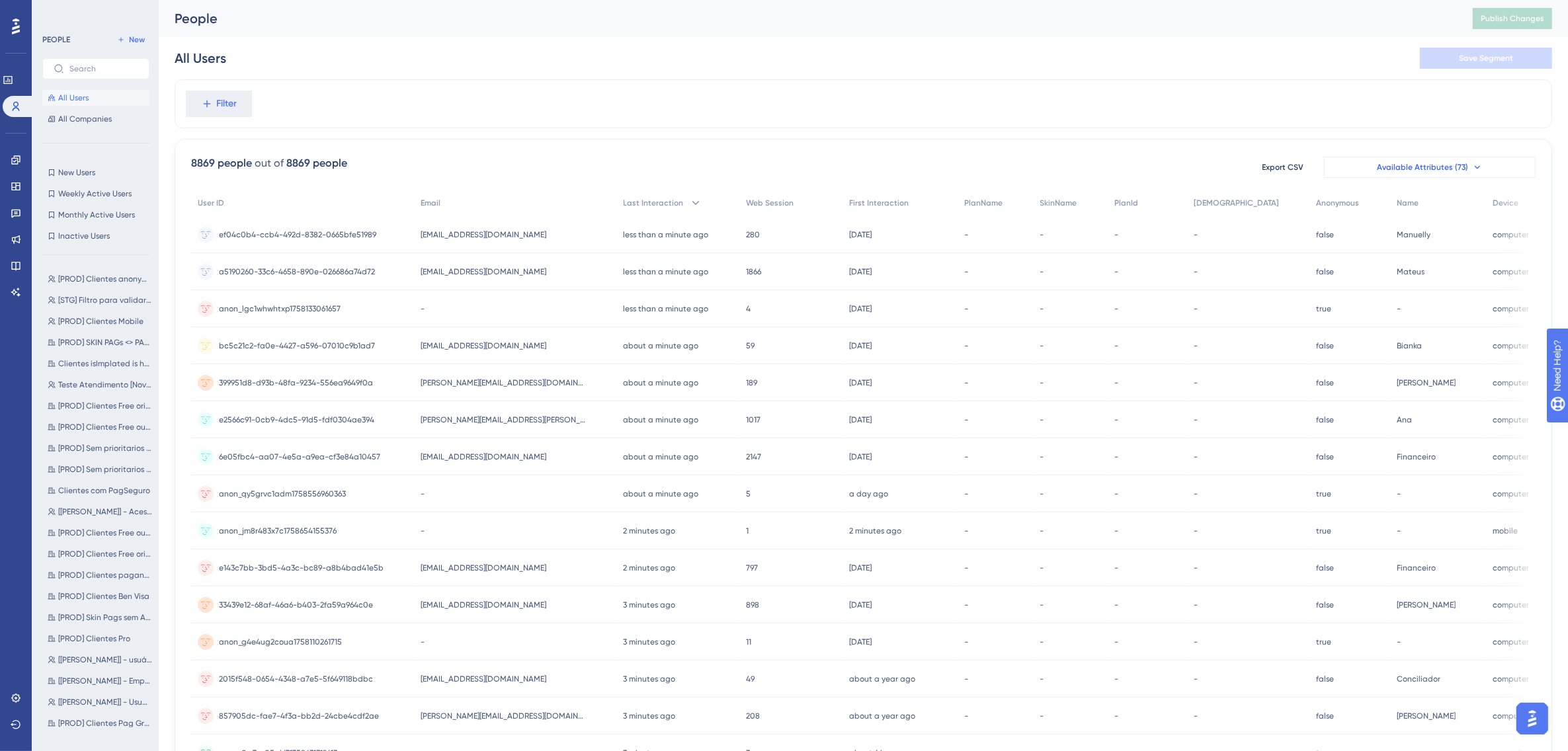
click at [1250, 168] on icon at bounding box center [1478, 168] width 11 height 11
click at [88, 119] on span "All Companies" at bounding box center [85, 119] width 53 height 11
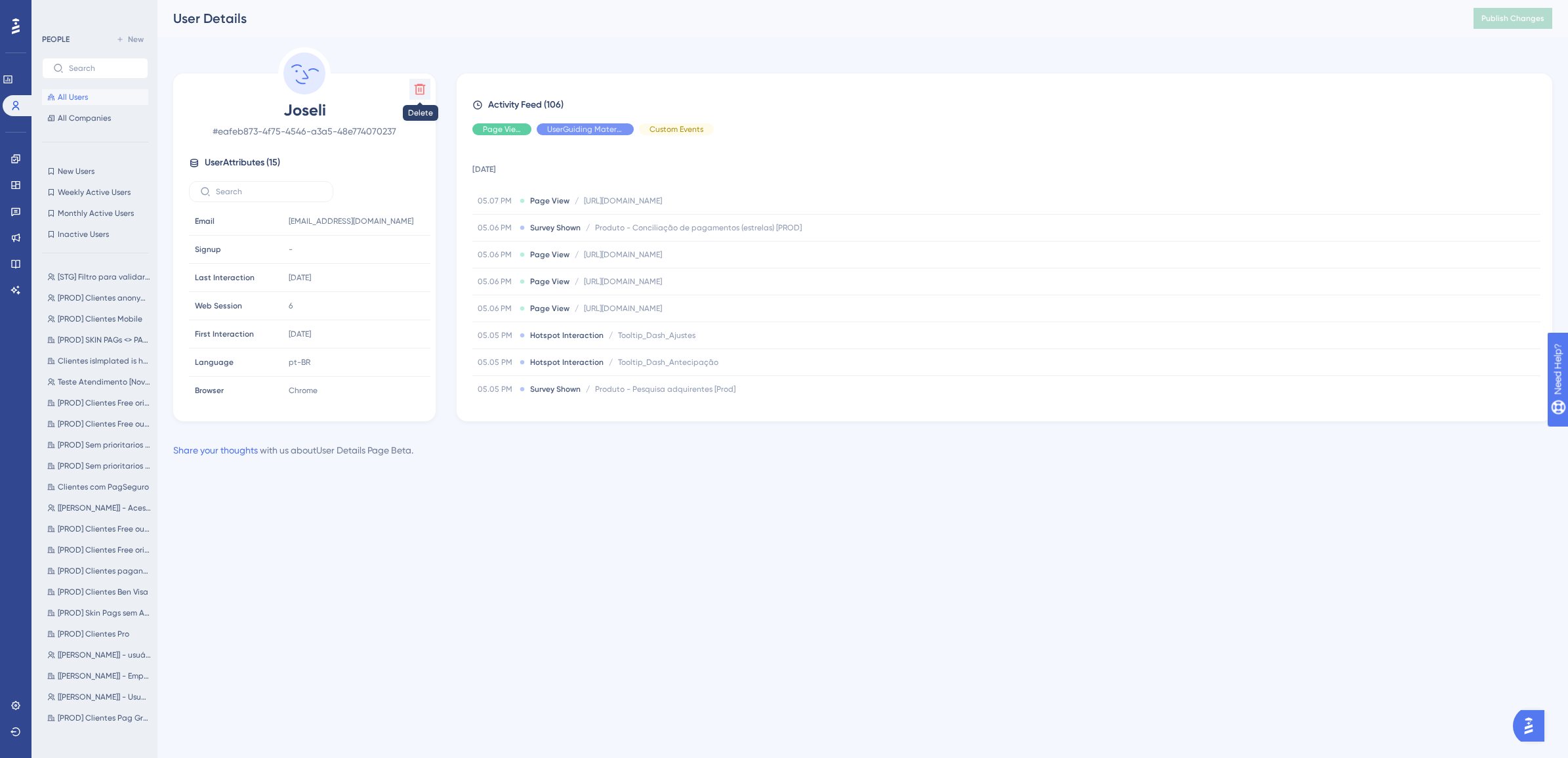
click at [420, 89] on icon at bounding box center [420, 89] width 11 height 11
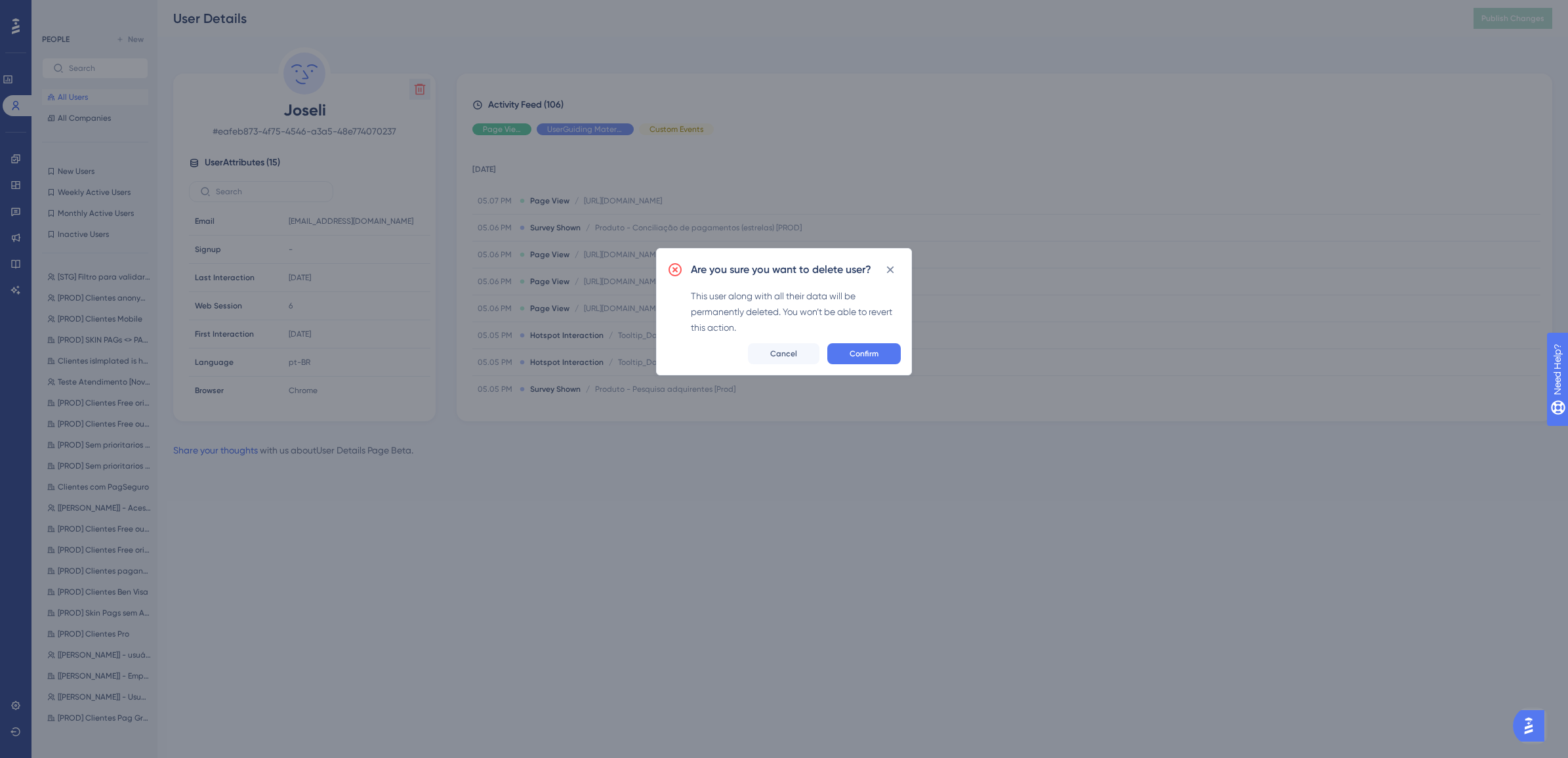
click at [878, 371] on div "Are you sure you want to delete user? This user along with all their data will …" at bounding box center [783, 312] width 256 height 127
click at [892, 284] on div "Are you sure you want to delete user? This user along with all their data will …" at bounding box center [783, 312] width 256 height 127
click at [861, 369] on div "Are you sure you want to delete user? This user along with all their data will …" at bounding box center [783, 312] width 256 height 127
click at [890, 281] on div "Are you sure you want to delete user? This user along with all their data will …" at bounding box center [783, 312] width 256 height 127
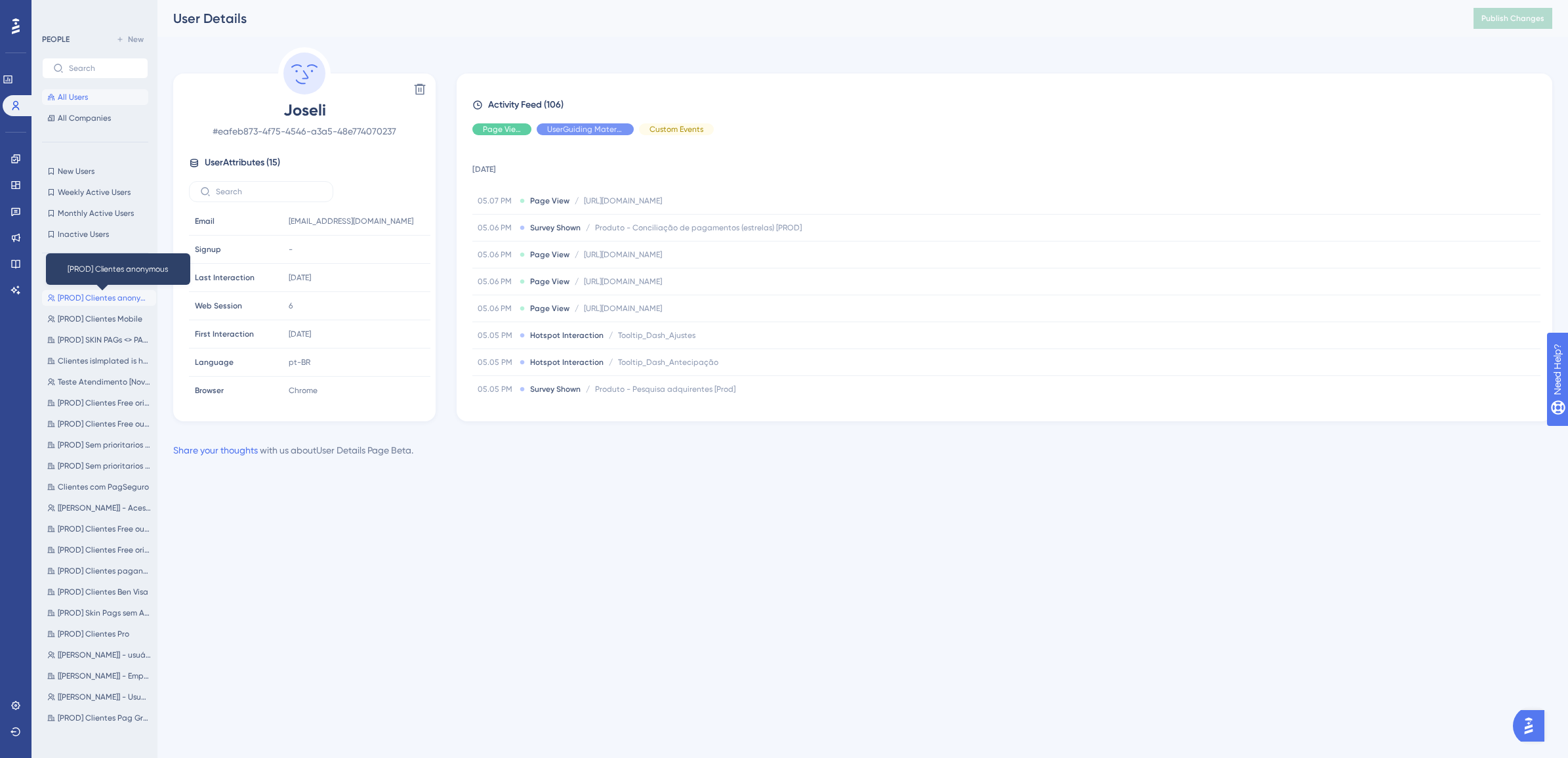
click at [117, 293] on span "[PROD] Clientes anonymous" at bounding box center [104, 299] width 93 height 11
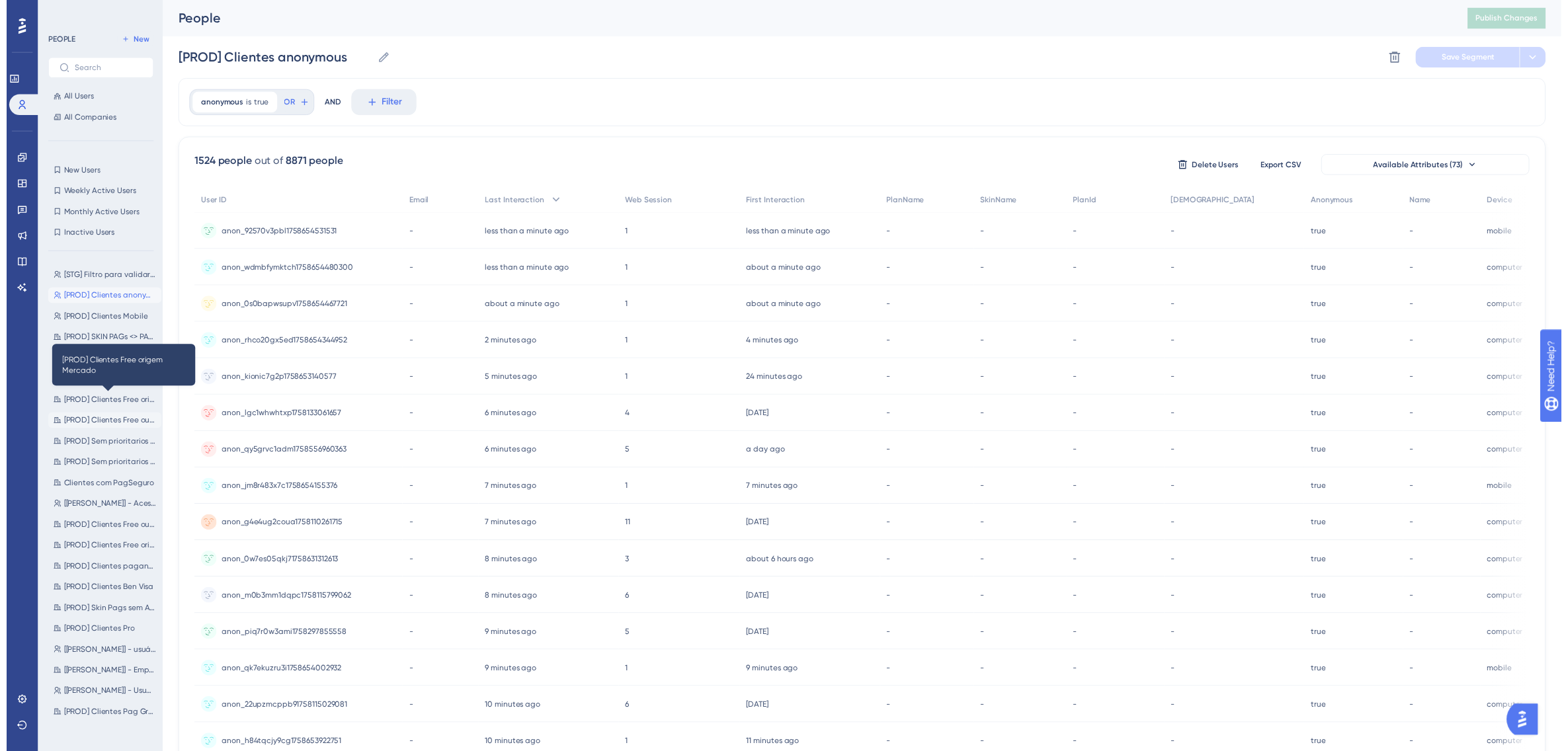
scroll to position [15, 0]
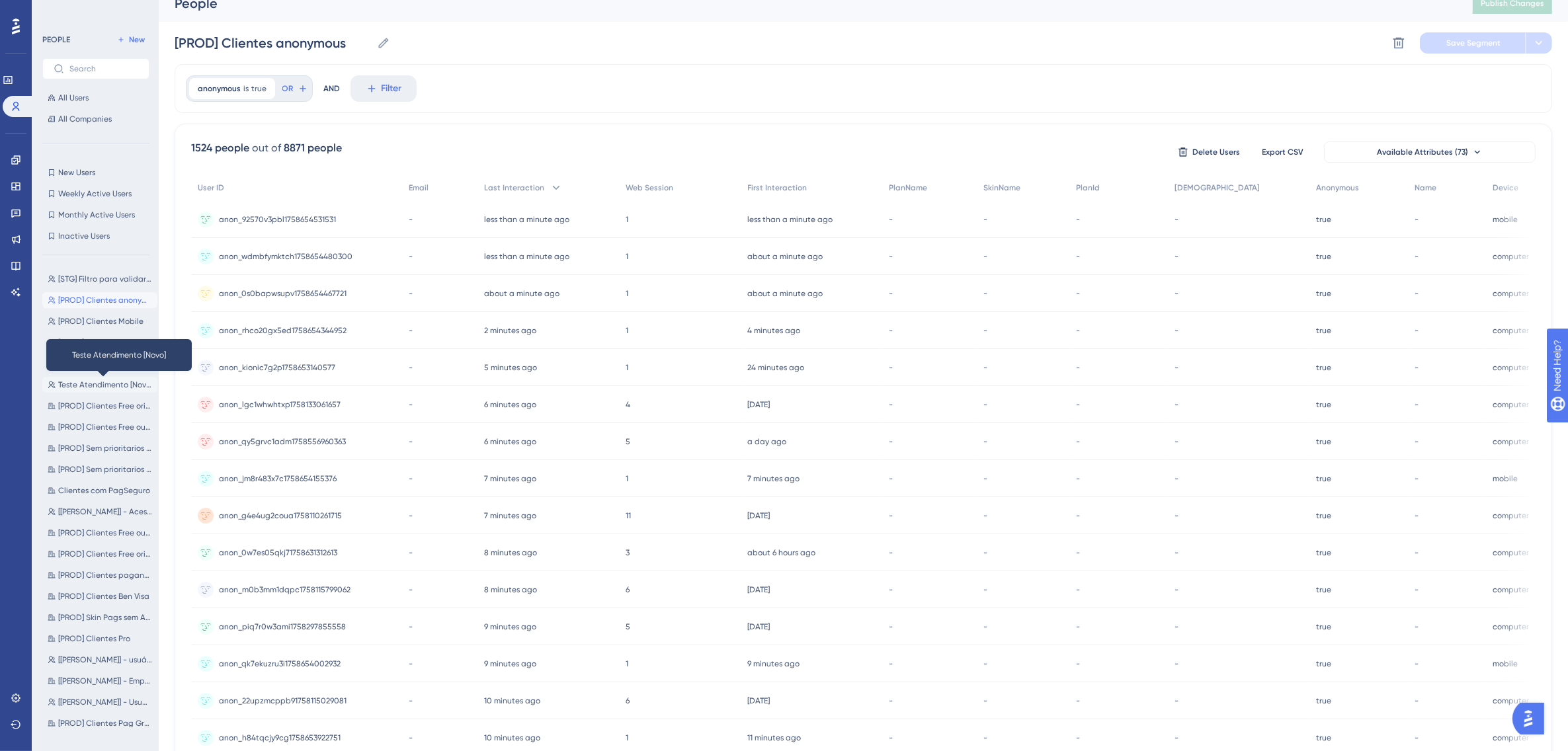
click at [96, 381] on span "Teste Atendimento [Novo]" at bounding box center [105, 385] width 94 height 11
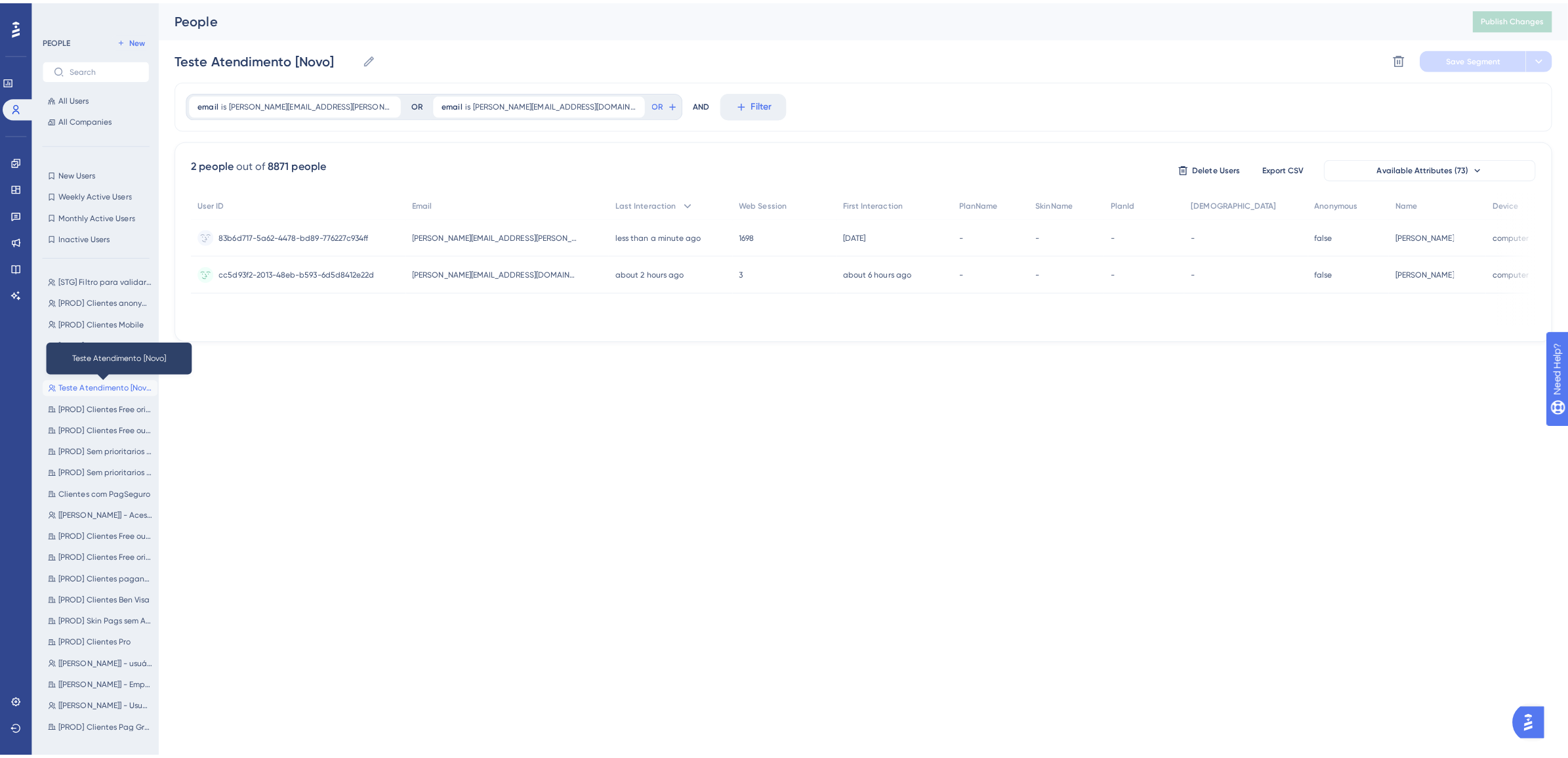
scroll to position [0, 0]
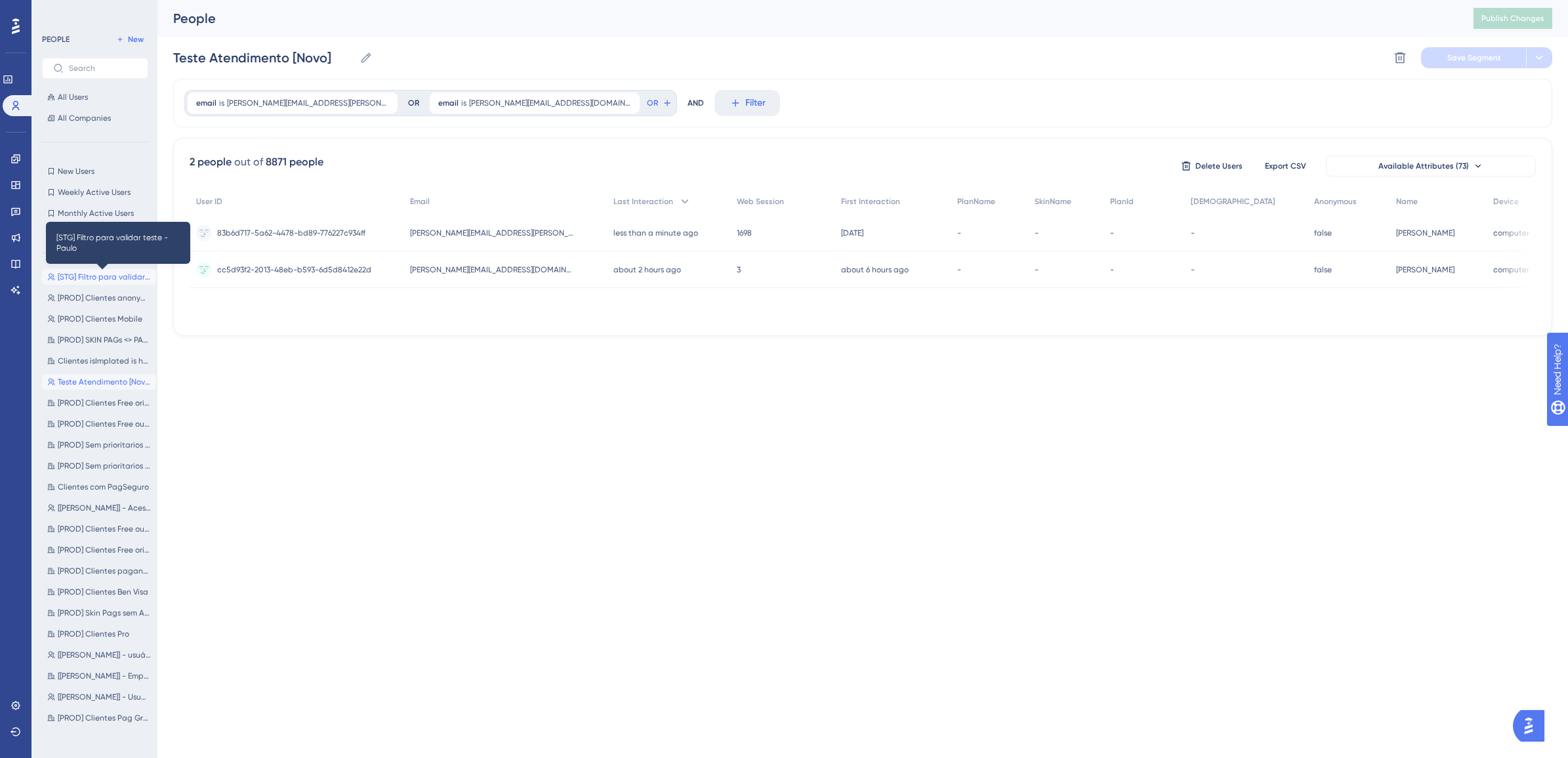
click at [121, 273] on span "[STG] Filtro para validar teste - Paulo" at bounding box center [104, 278] width 93 height 11
type input "[STG] Filtro para validar teste - Paulo"
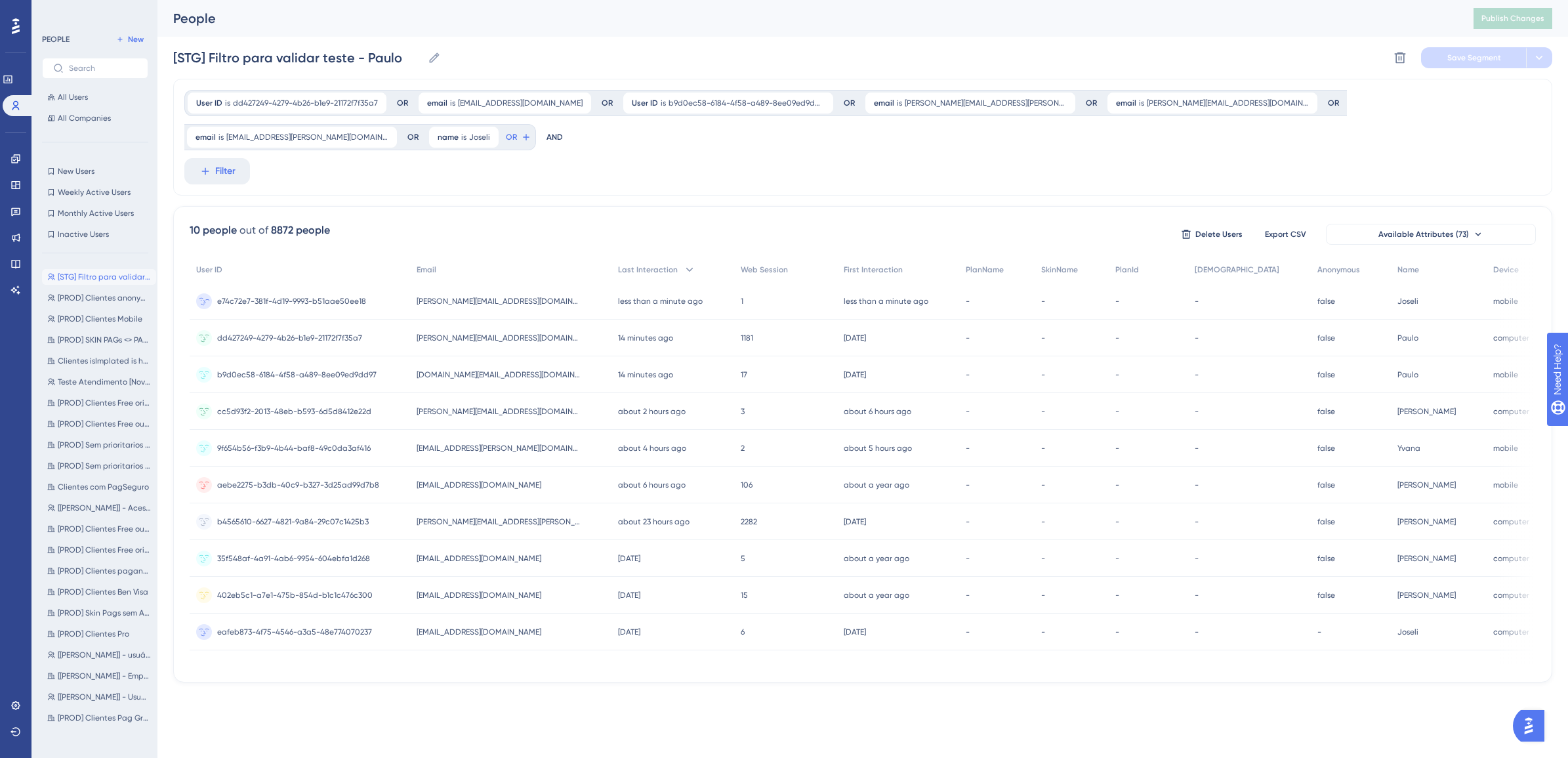
click at [487, 283] on div "[PERSON_NAME][EMAIL_ADDRESS][DOMAIN_NAME] [PERSON_NAME][DOMAIN_NAME][EMAIL_ADDR…" at bounding box center [510, 301] width 201 height 37
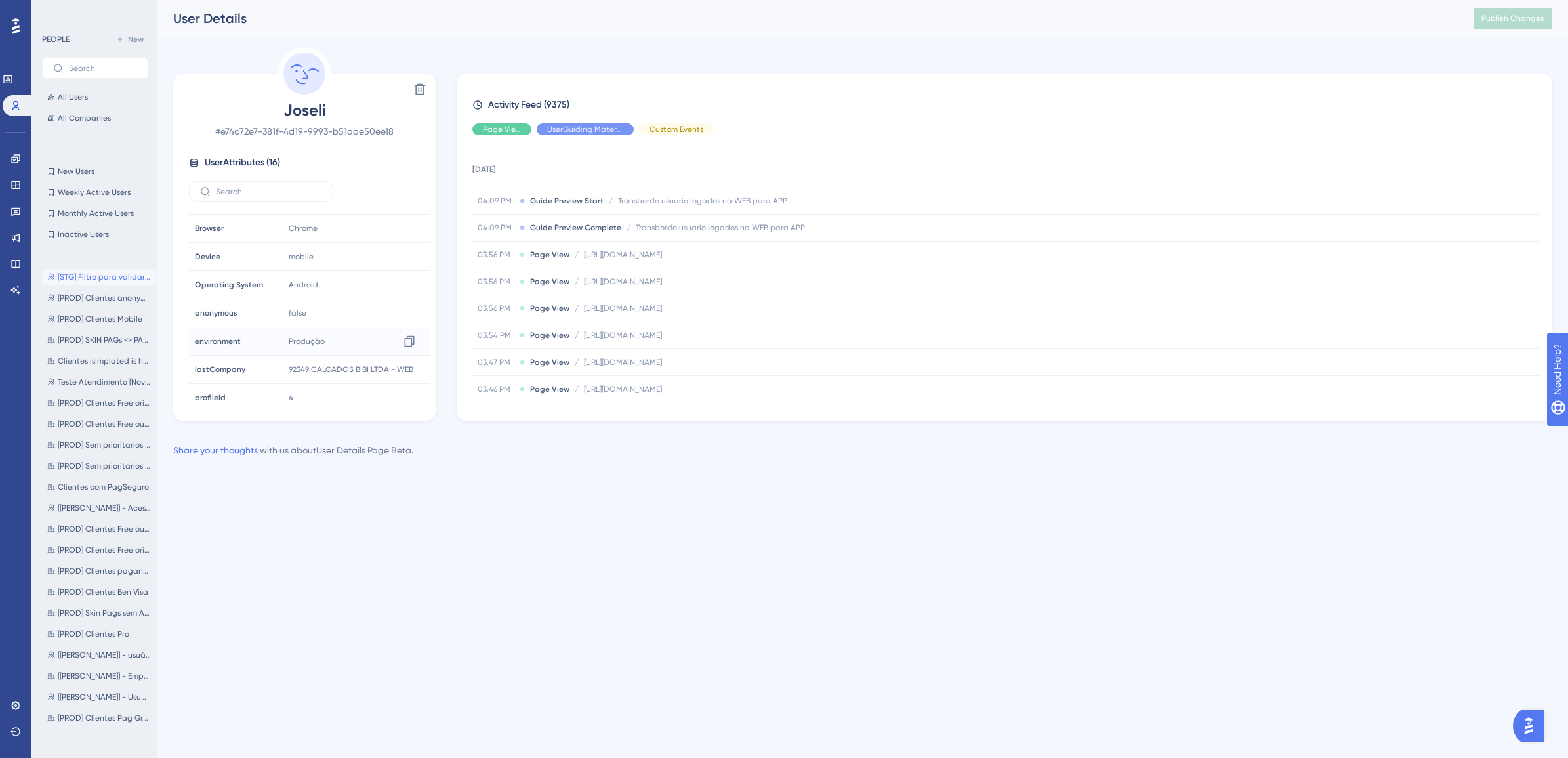
scroll to position [164, 0]
click at [117, 278] on span "[STG] Filtro para validar teste - Paulo" at bounding box center [104, 278] width 93 height 11
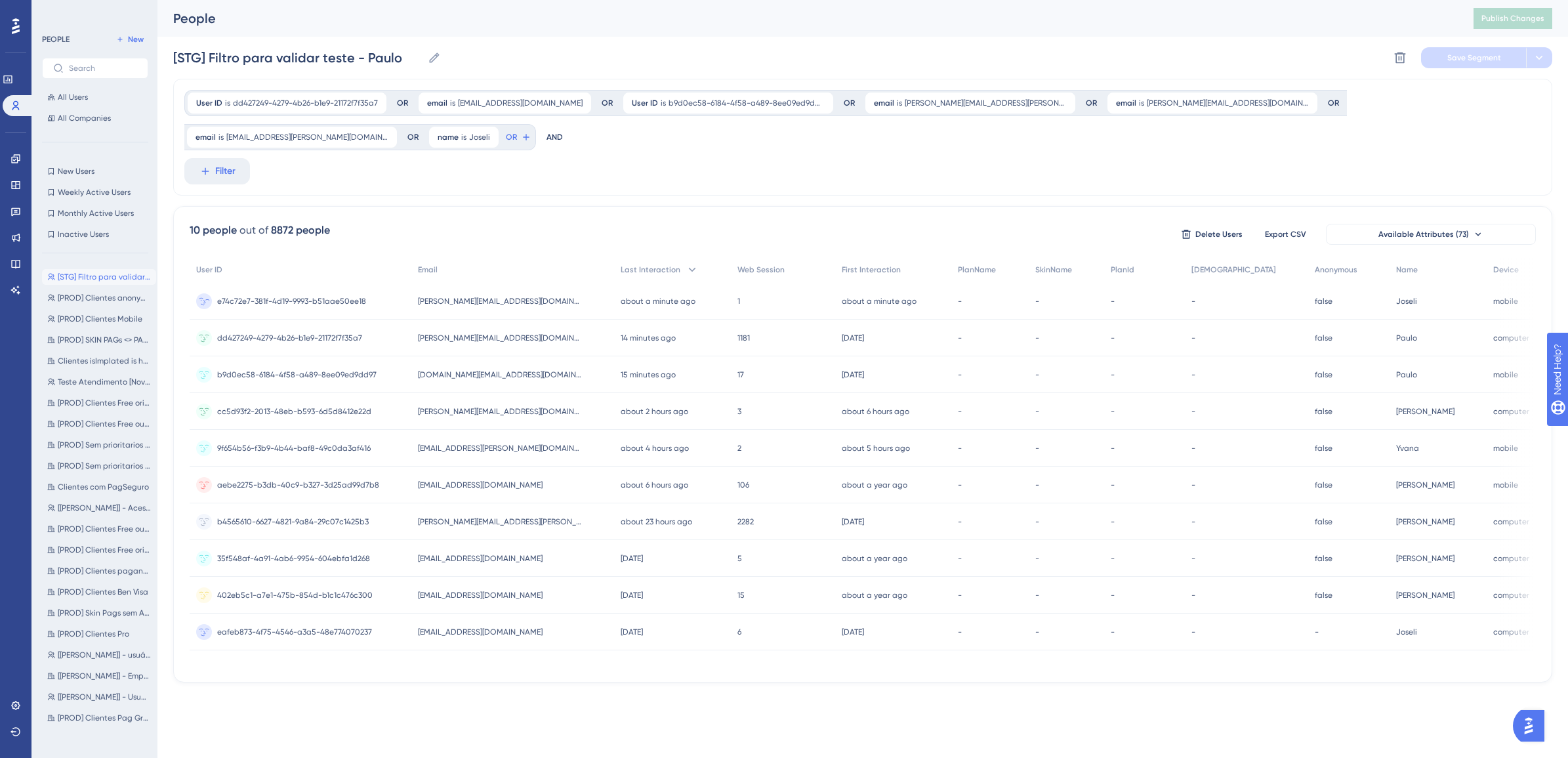
click at [494, 296] on span "[PERSON_NAME][EMAIL_ADDRESS][DOMAIN_NAME]" at bounding box center [500, 302] width 164 height 11
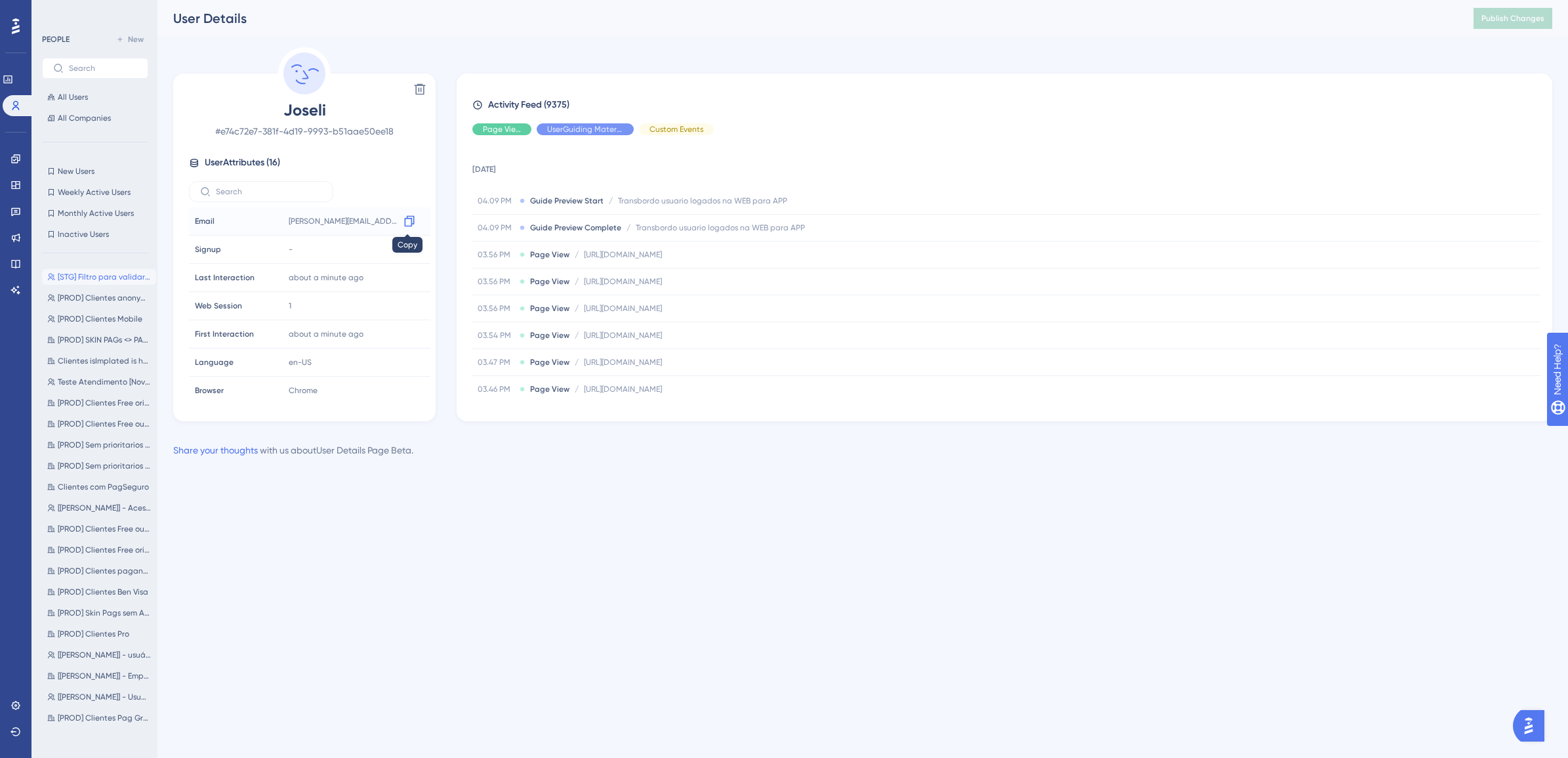
click at [406, 218] on icon at bounding box center [409, 222] width 10 height 11
click at [110, 272] on span "[STG] Filtro para validar teste - Paulo" at bounding box center [104, 278] width 93 height 11
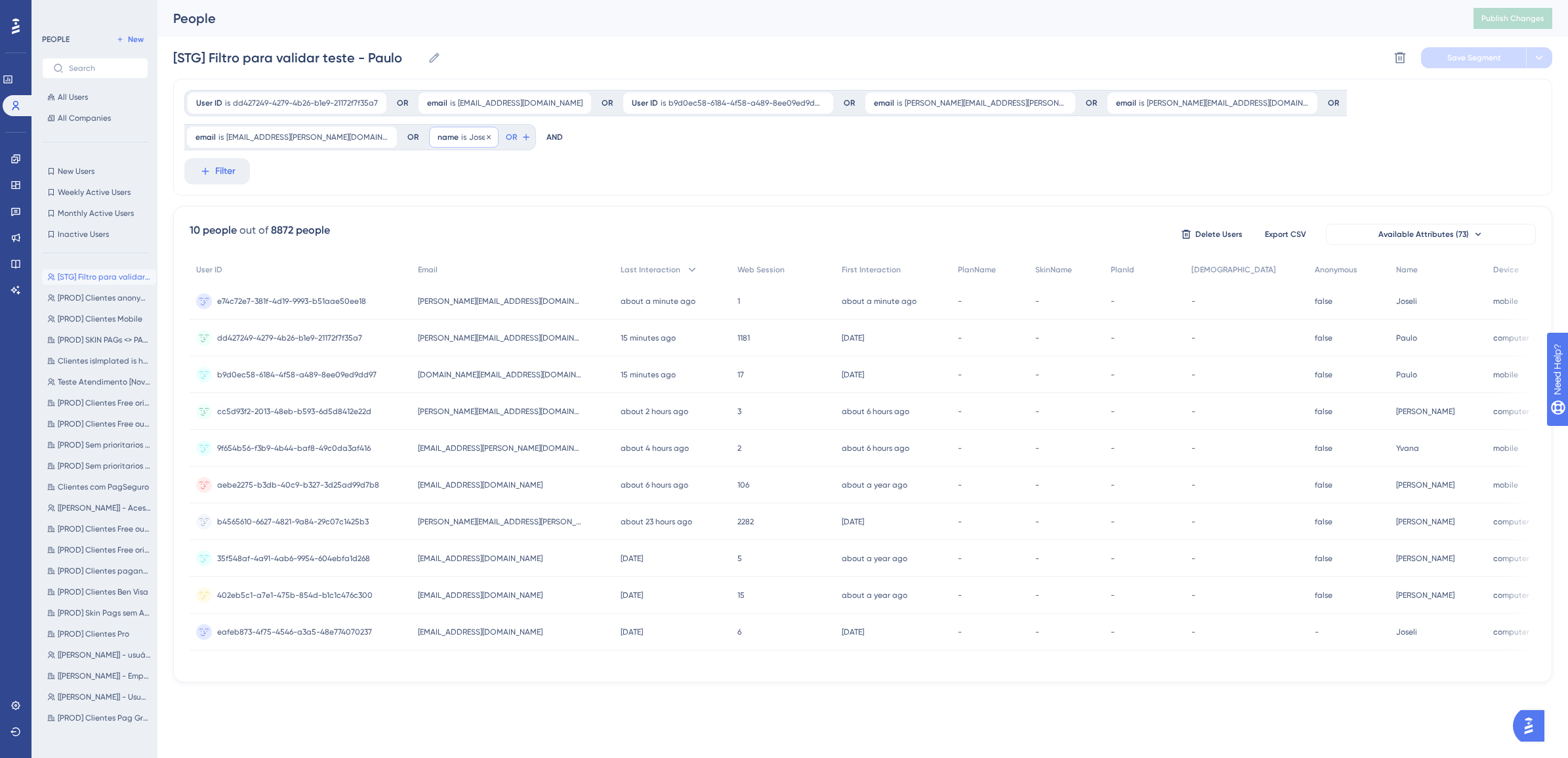
click at [499, 127] on div "name is [PERSON_NAME]" at bounding box center [464, 137] width 70 height 21
click at [458, 132] on span "name" at bounding box center [448, 138] width 21 height 11
click at [533, 127] on button "OR" at bounding box center [518, 137] width 29 height 21
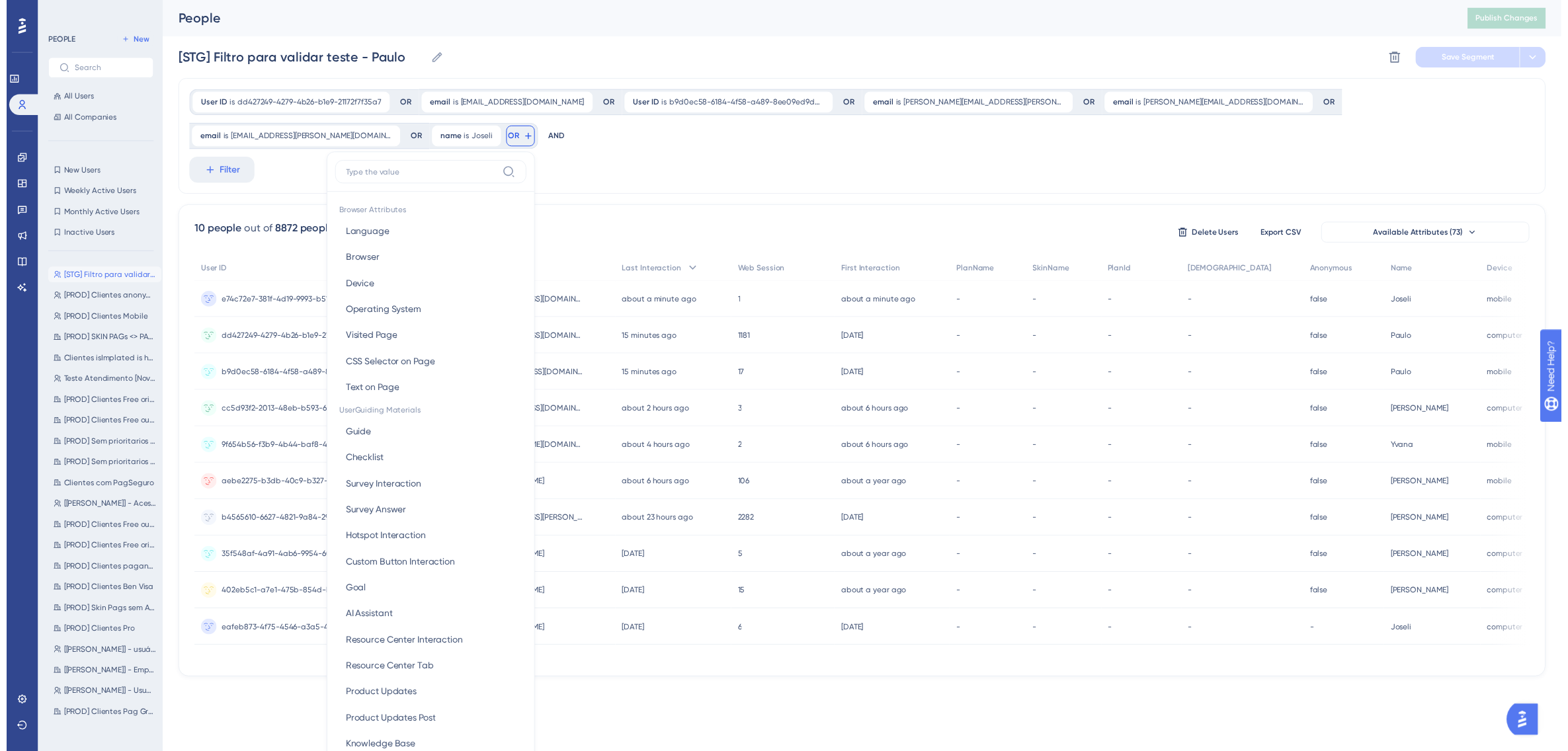
scroll to position [61, 0]
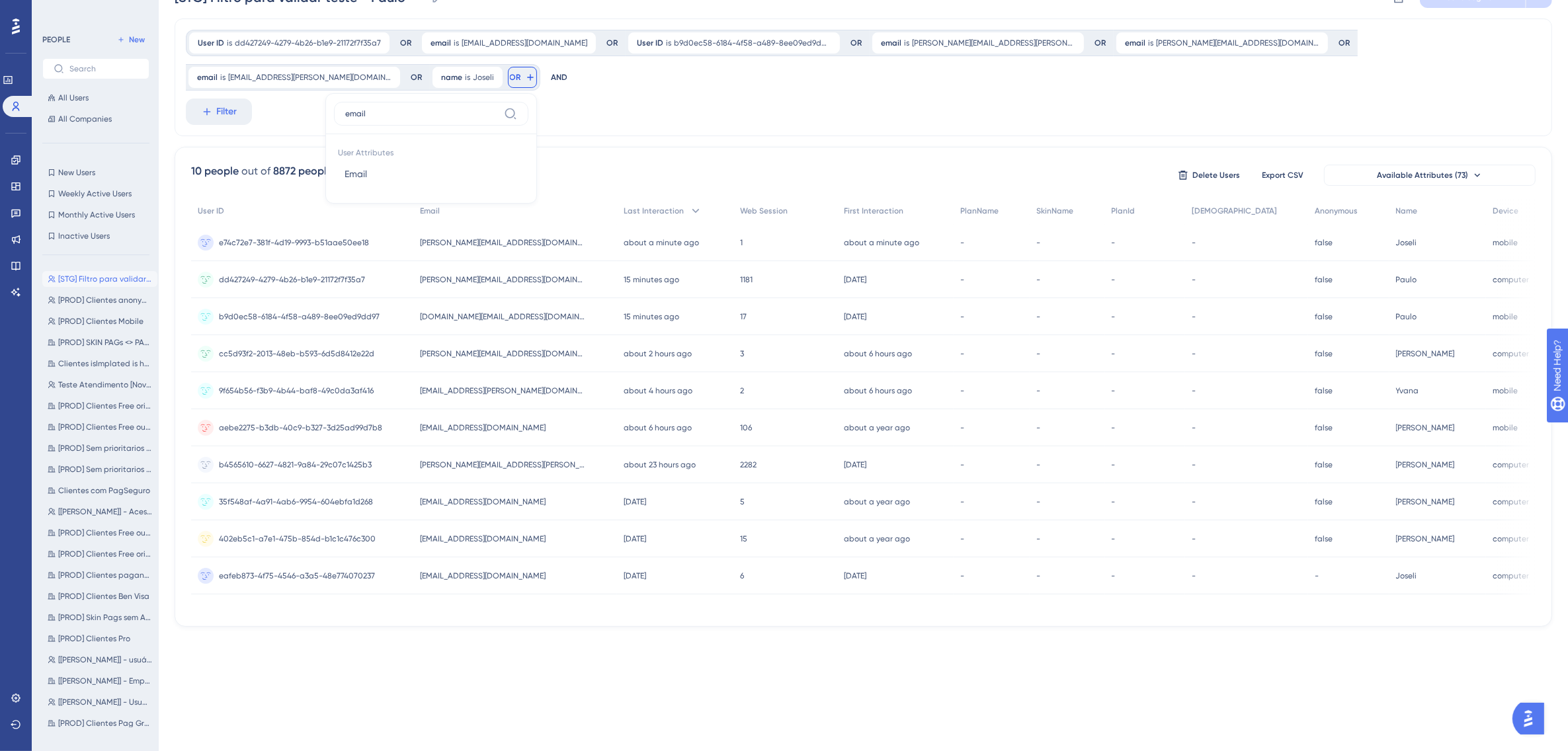
type input "email"
click at [529, 161] on button "Email Email" at bounding box center [431, 174] width 194 height 27
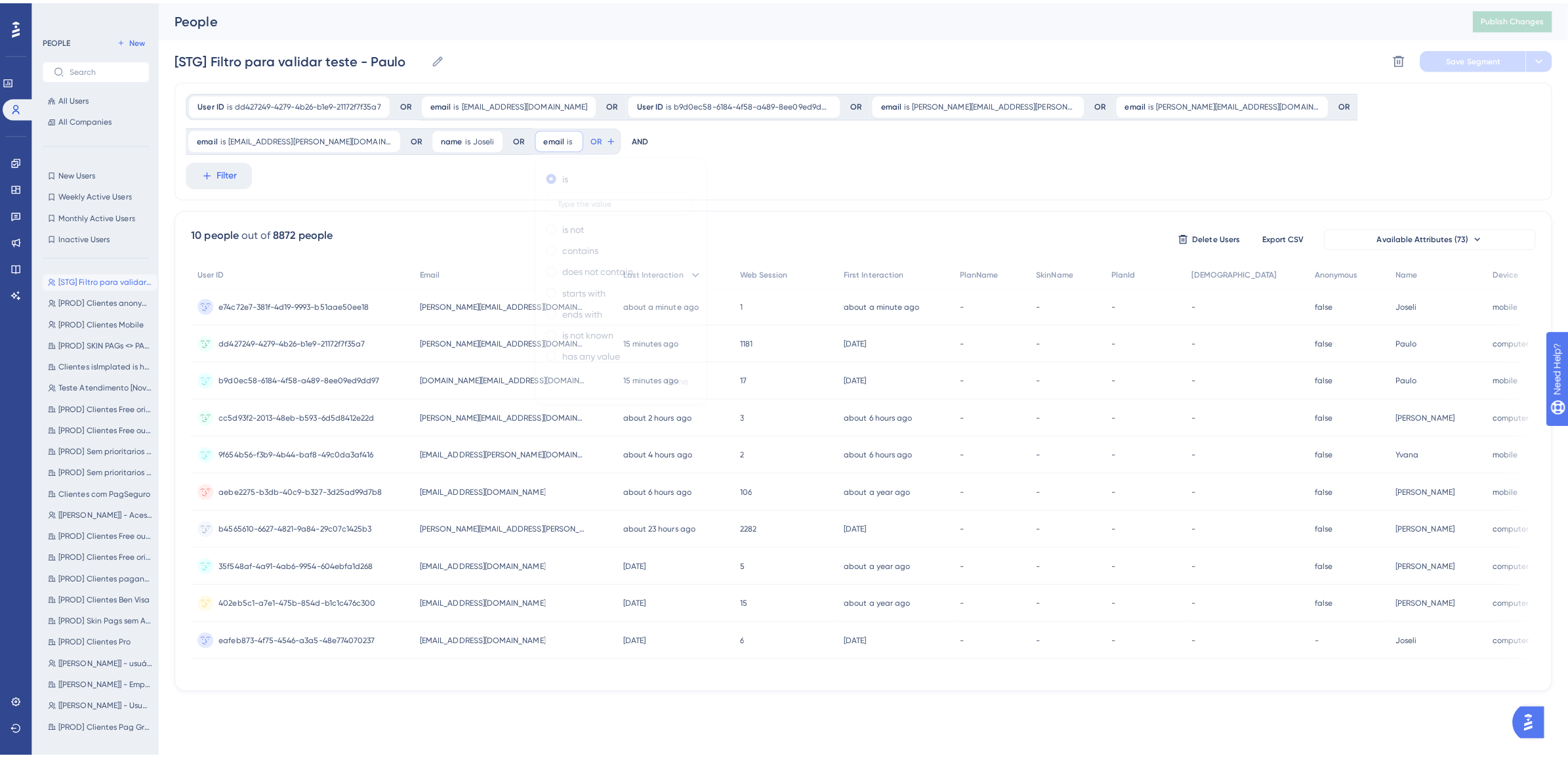
scroll to position [0, 0]
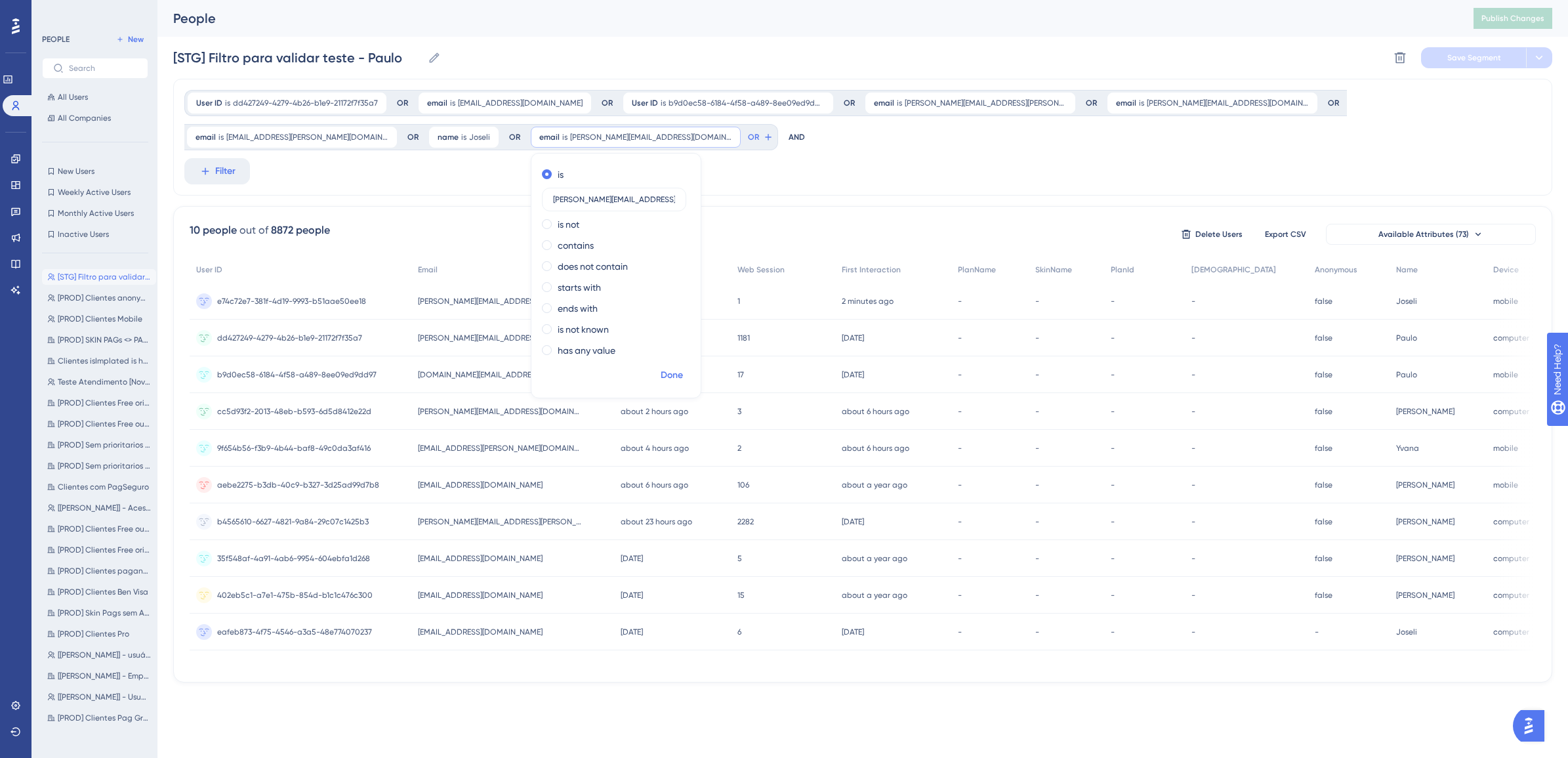
type input "[PERSON_NAME][EMAIL_ADDRESS][DOMAIN_NAME]"
click at [660, 373] on span "Done" at bounding box center [671, 376] width 23 height 16
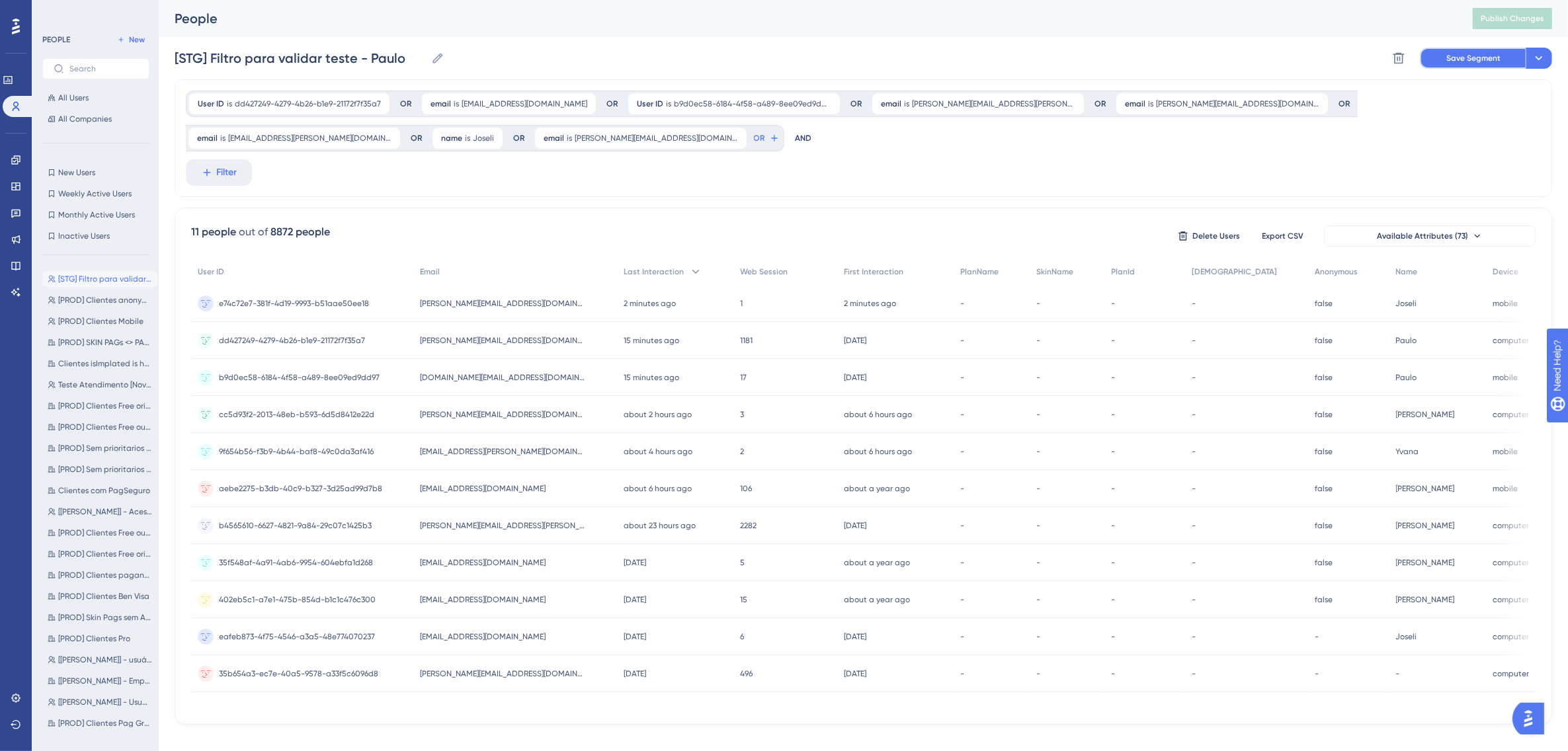
click at [1469, 56] on span "Save Segment" at bounding box center [1473, 59] width 54 height 11
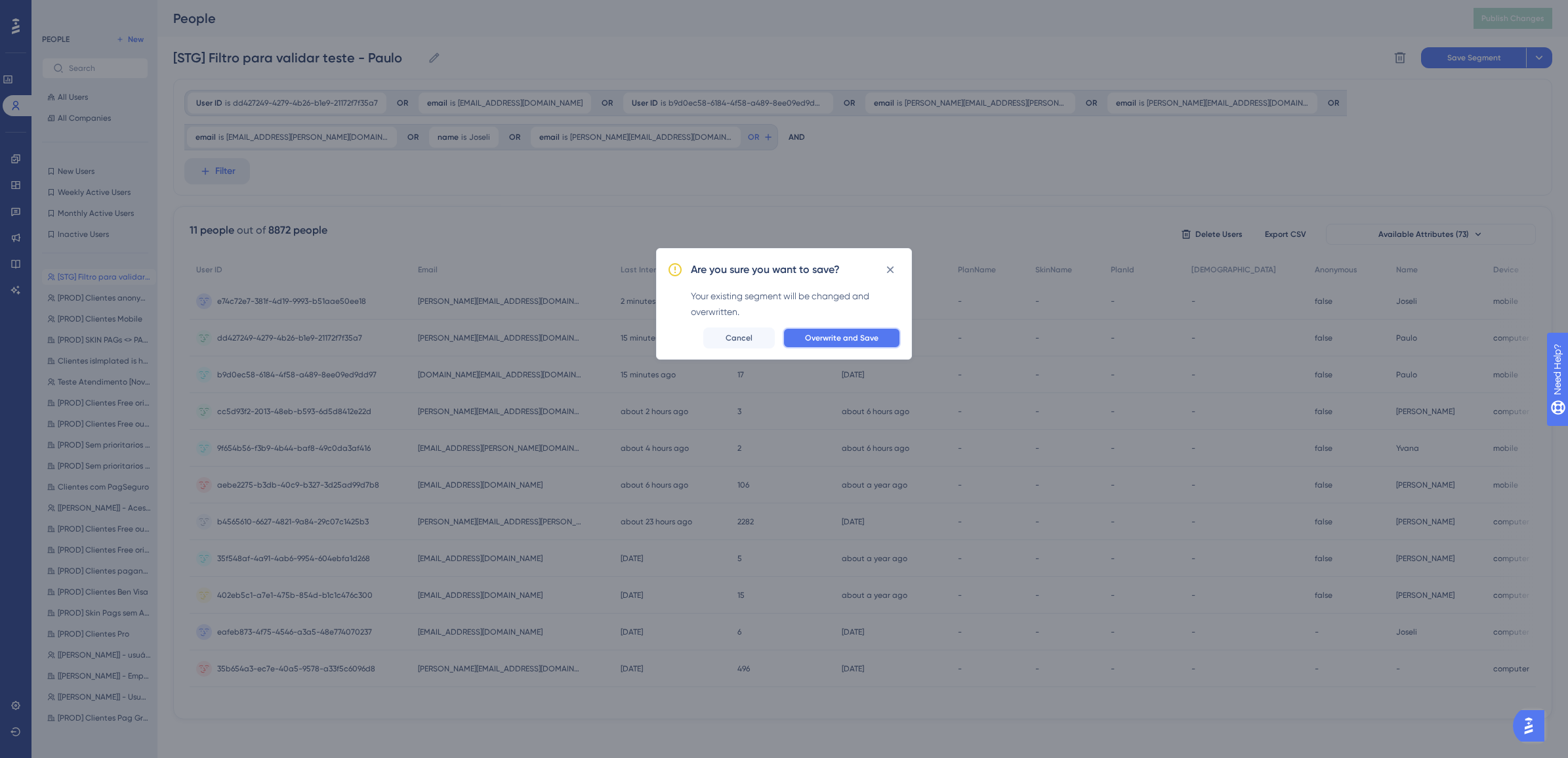
click at [855, 335] on span "Overwrite and Save" at bounding box center [841, 338] width 74 height 11
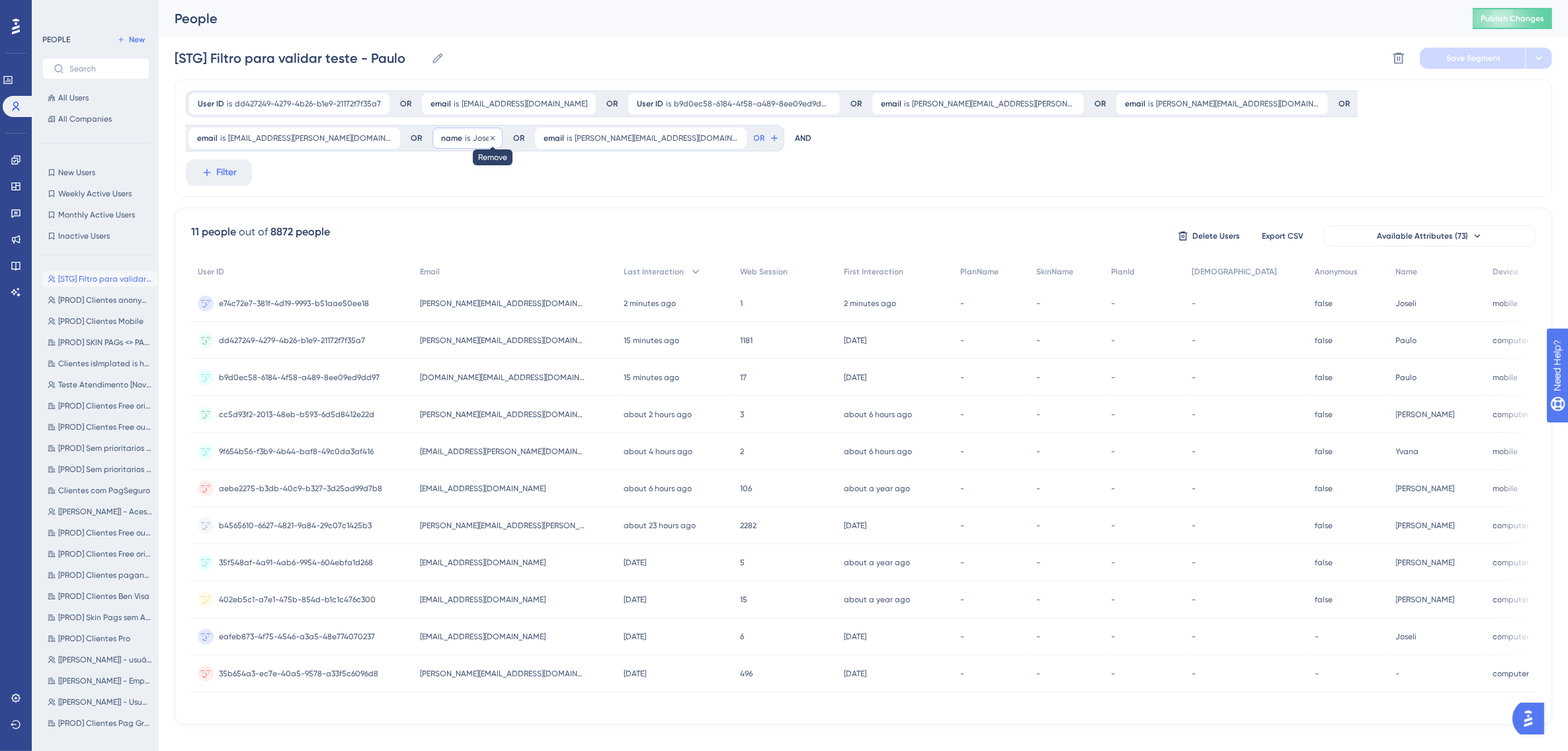
click at [497, 134] on icon at bounding box center [493, 138] width 8 height 8
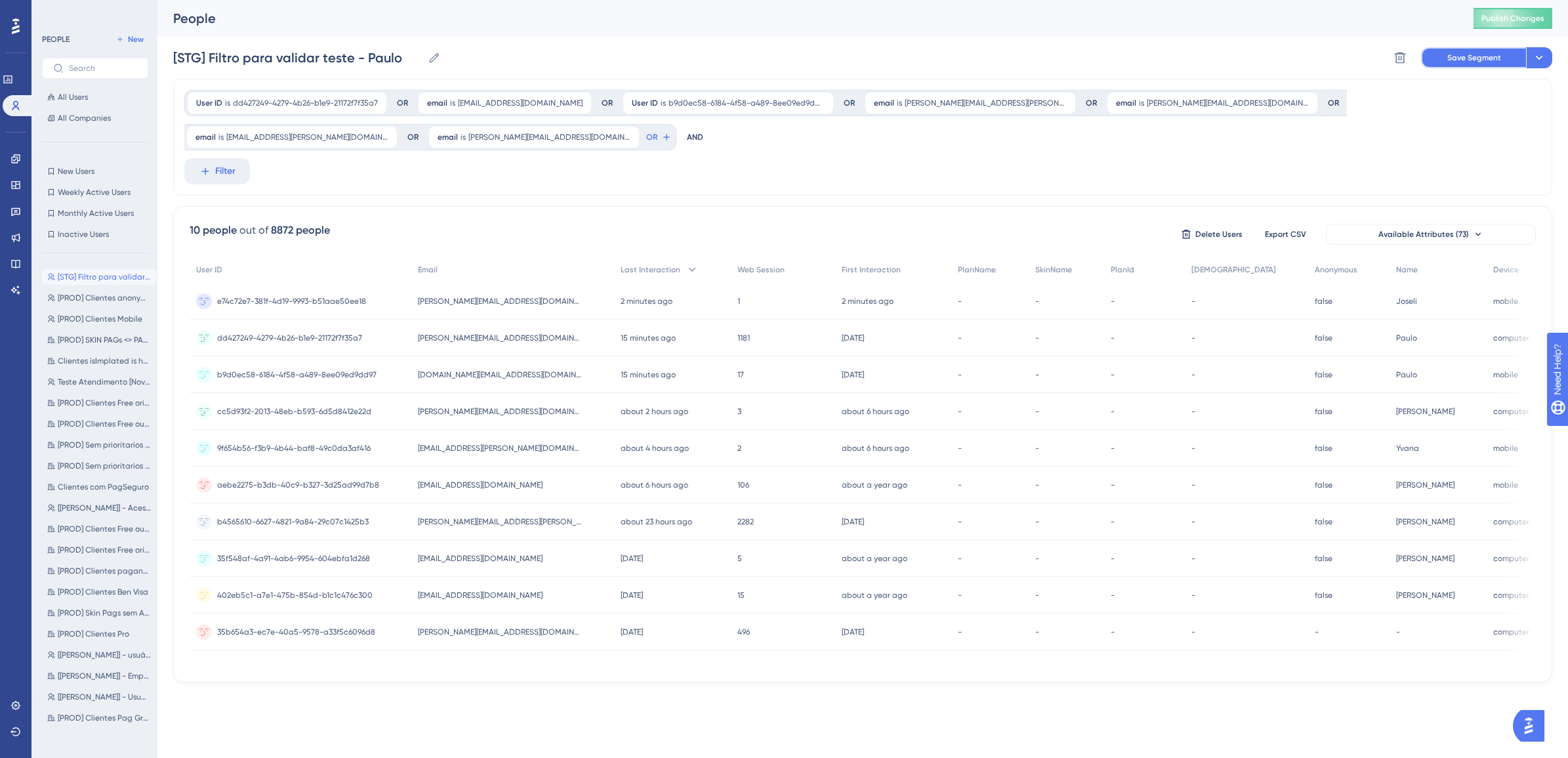
click at [1470, 57] on span "Save Segment" at bounding box center [1474, 58] width 54 height 11
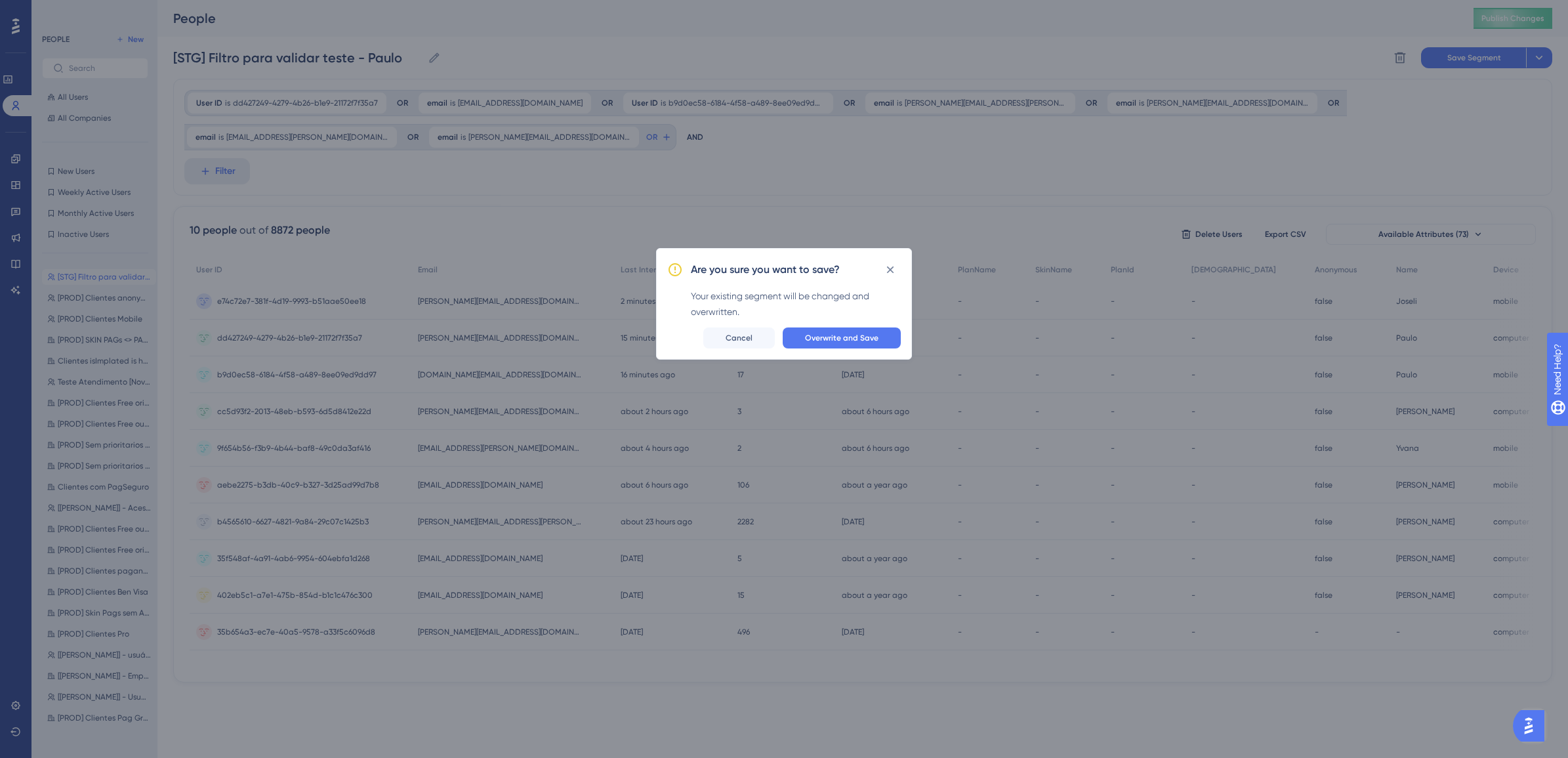
click at [838, 342] on span "Overwrite and Save" at bounding box center [841, 338] width 74 height 11
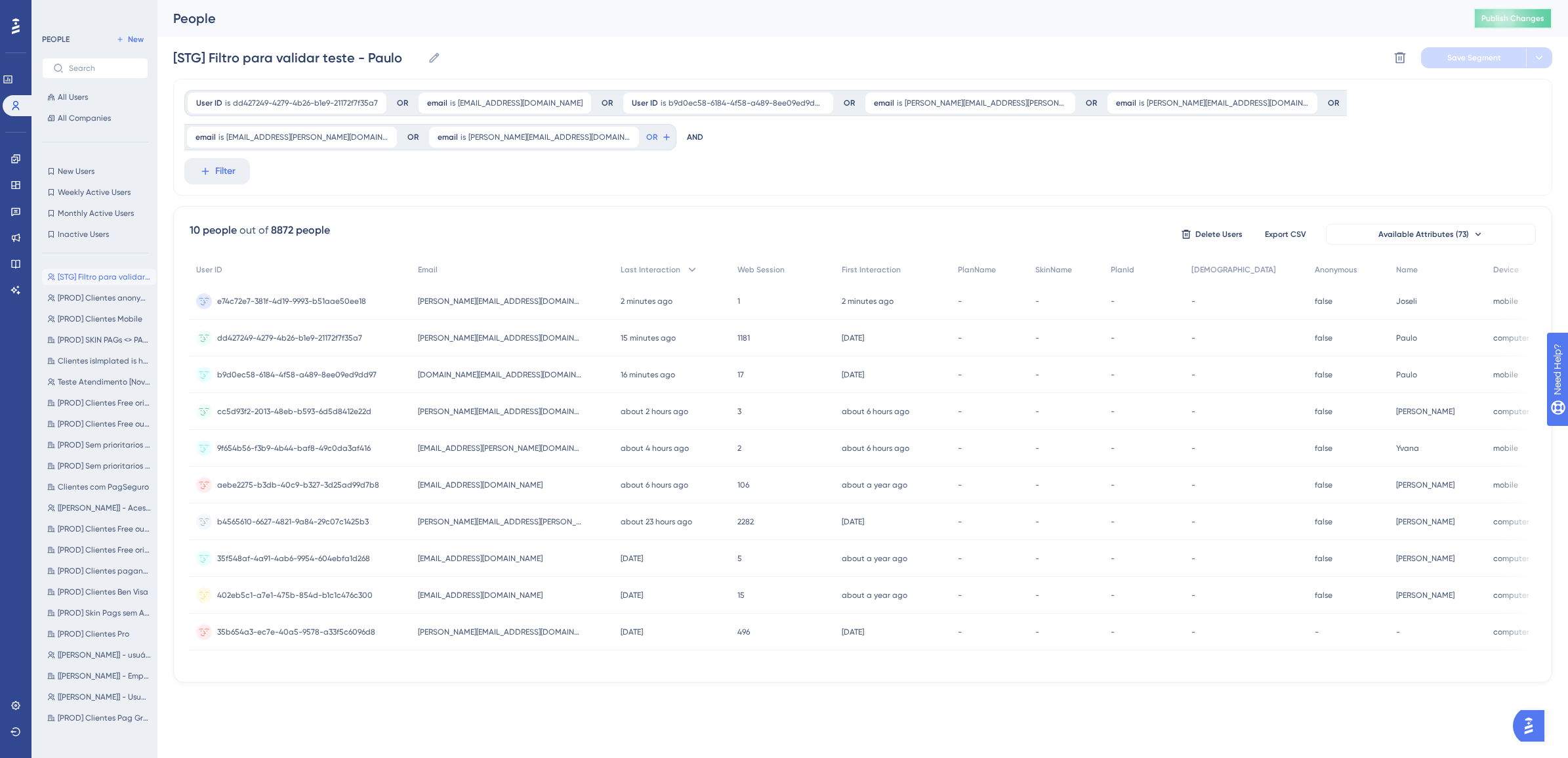
click at [1508, 20] on span "Publish Changes" at bounding box center [1513, 19] width 63 height 11
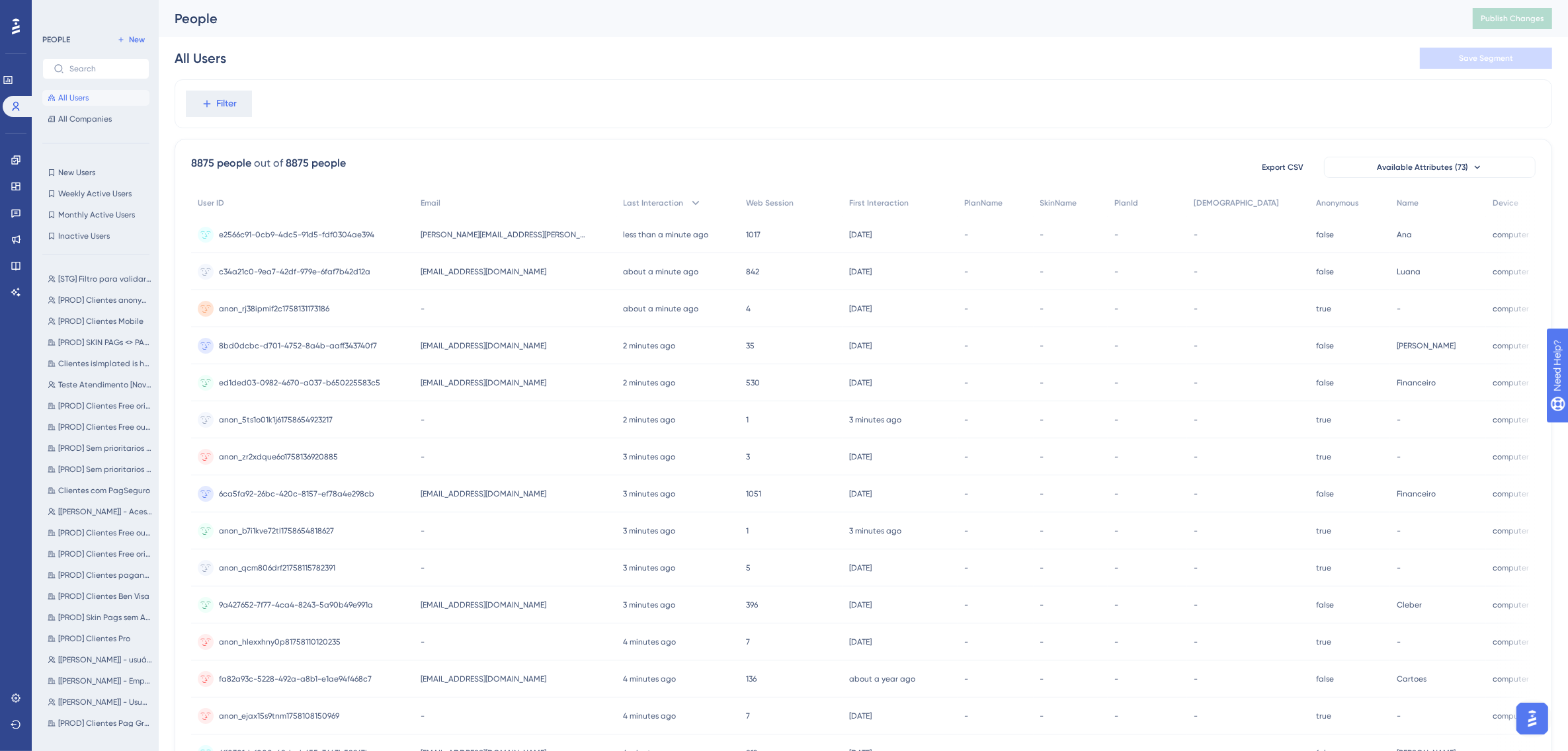
click at [83, 226] on div "New Users New Users Weekly Active Users Weekly Active Users Monthly Active User…" at bounding box center [96, 204] width 107 height 79
click at [64, 226] on div "New Users New Users Weekly Active Users Weekly Active Users Monthly Active User…" at bounding box center [96, 204] width 107 height 79
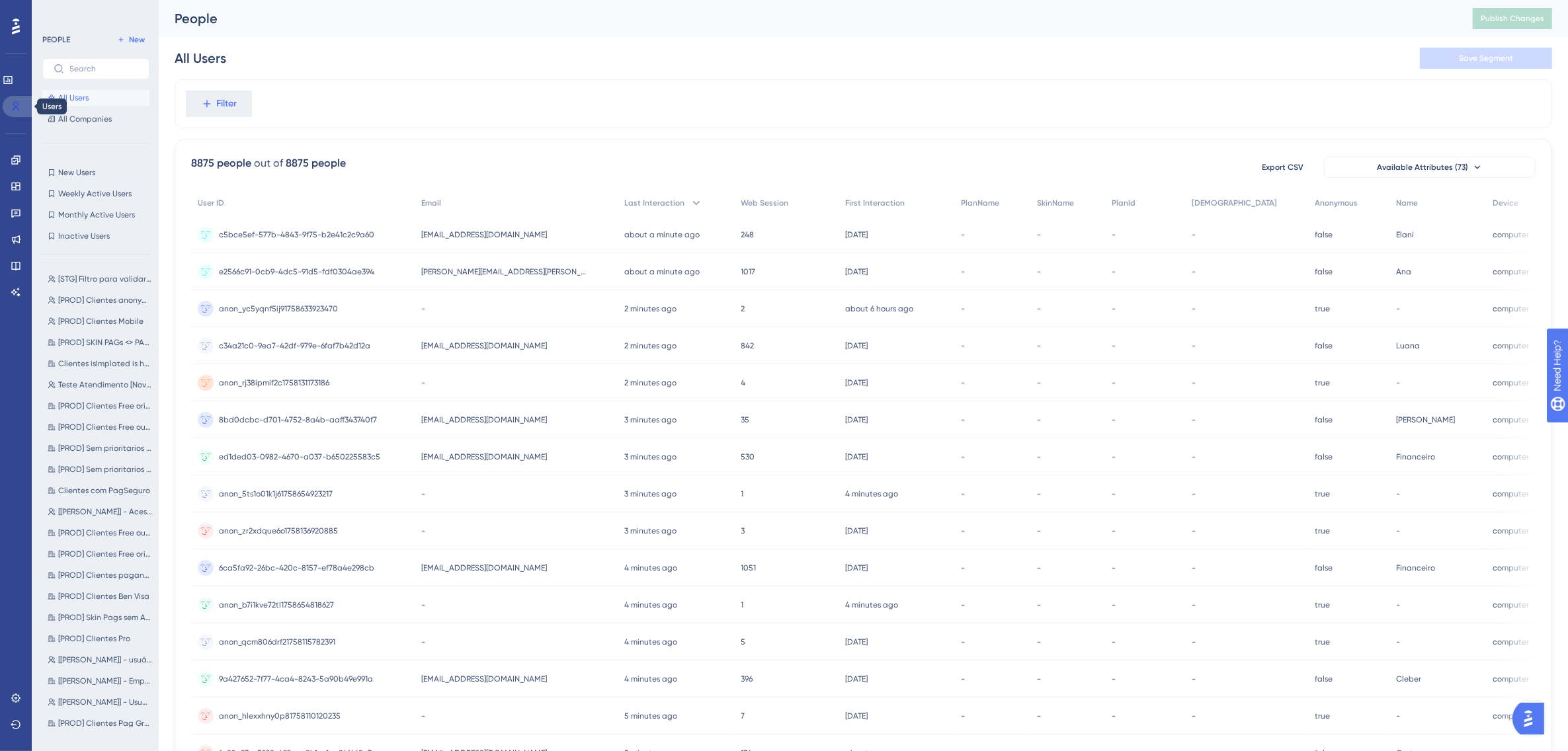
click at [18, 109] on icon at bounding box center [16, 107] width 7 height 9
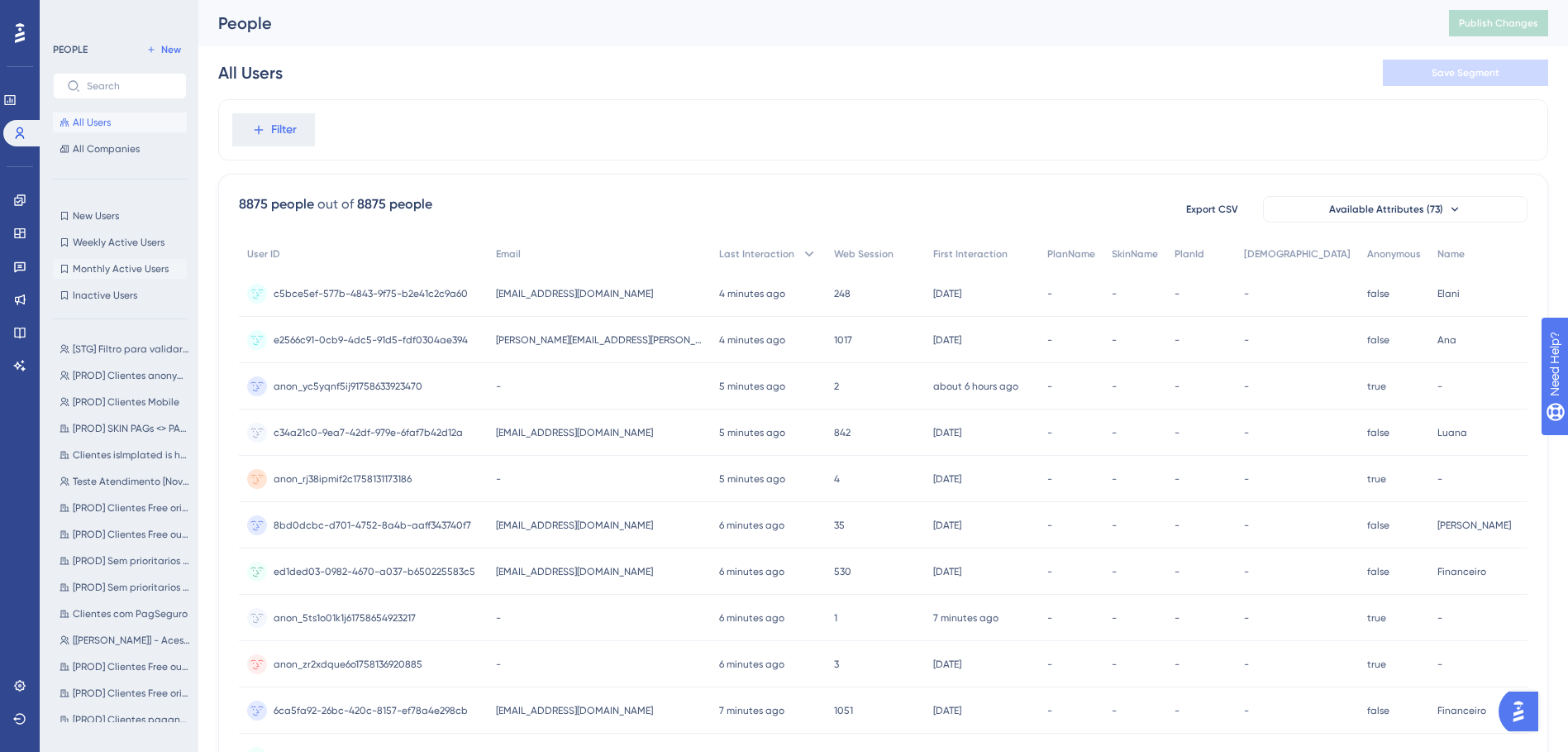
click at [118, 273] on span "Monthly Active Users" at bounding box center [120, 269] width 96 height 14
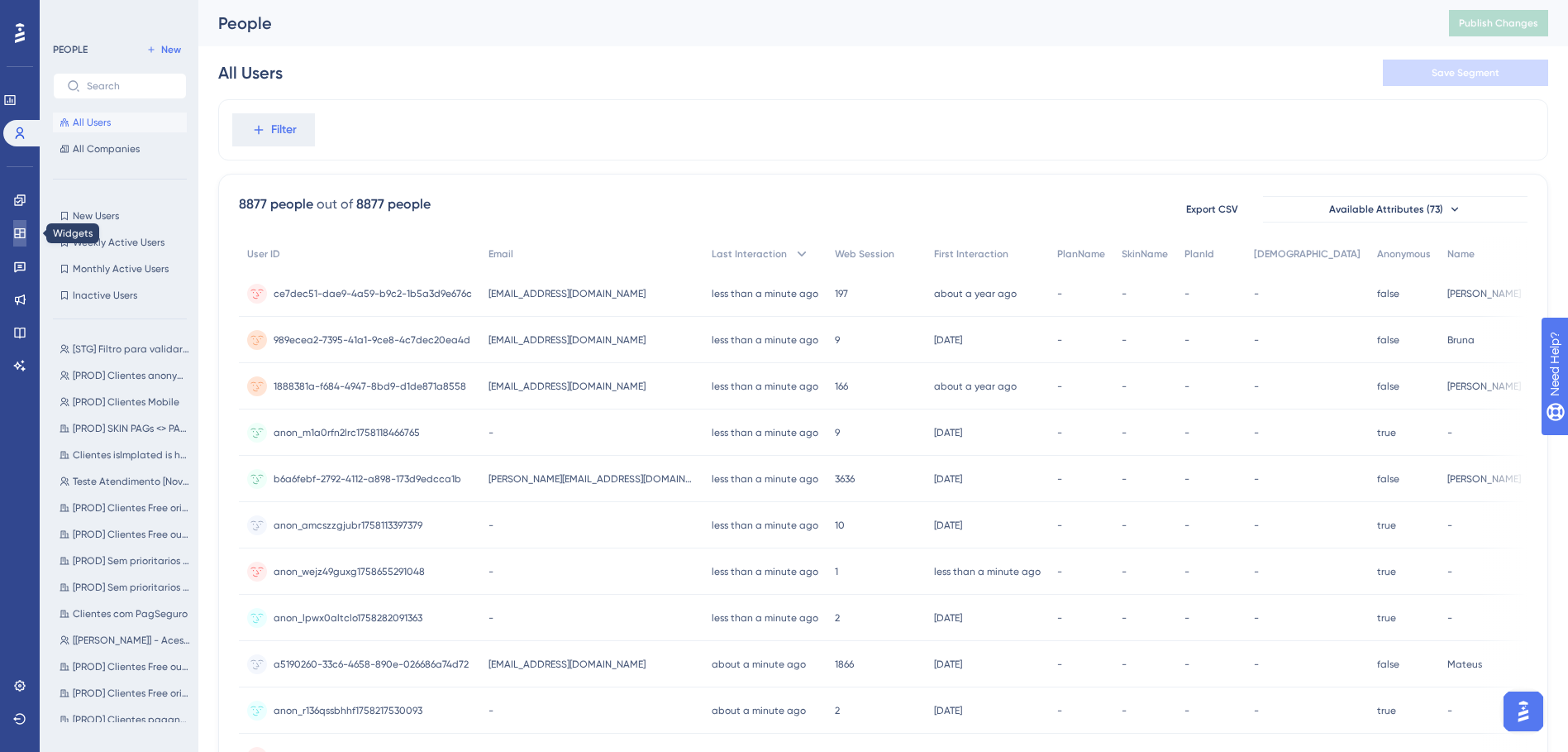
click at [19, 237] on icon at bounding box center [21, 233] width 14 height 14
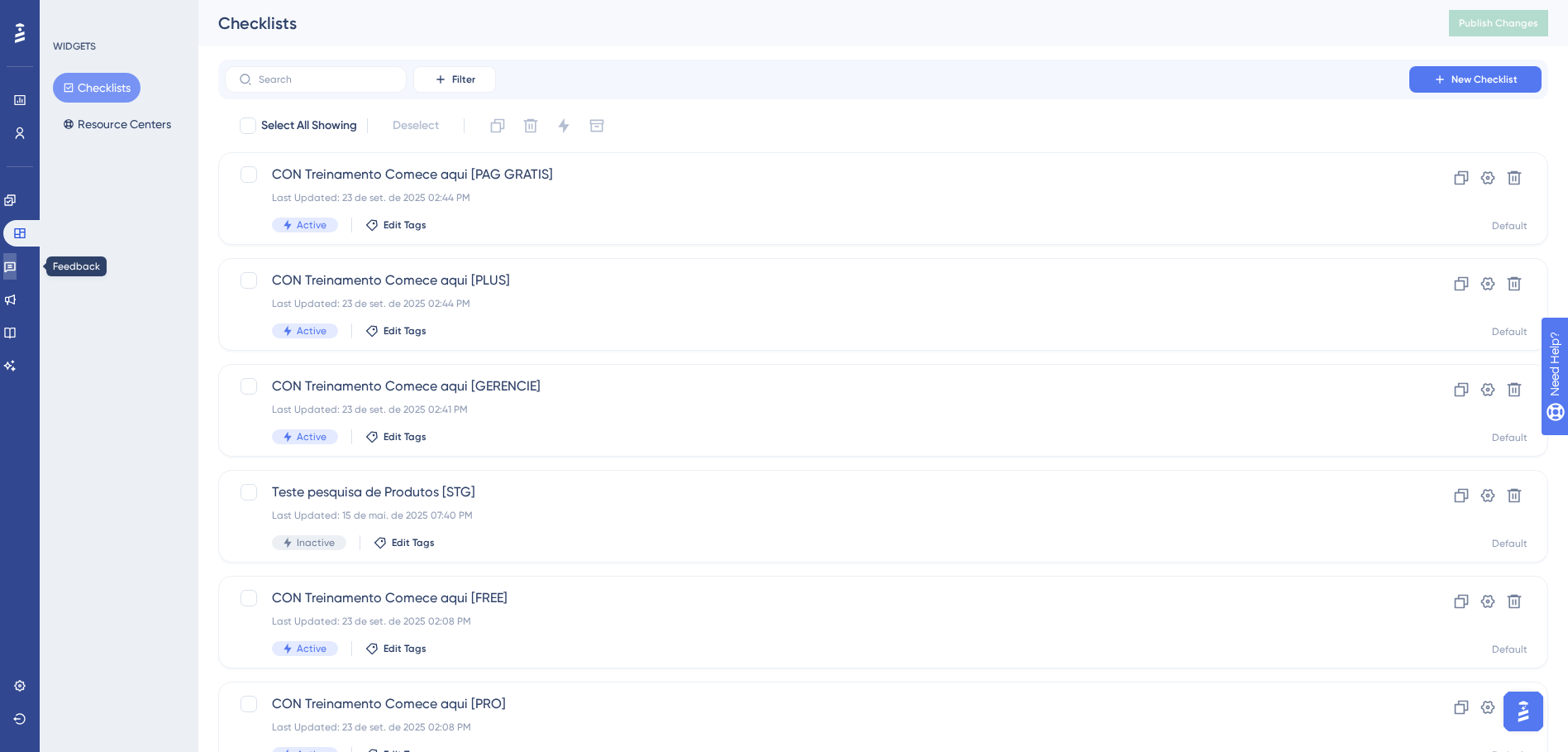
click at [16, 268] on icon at bounding box center [10, 267] width 12 height 11
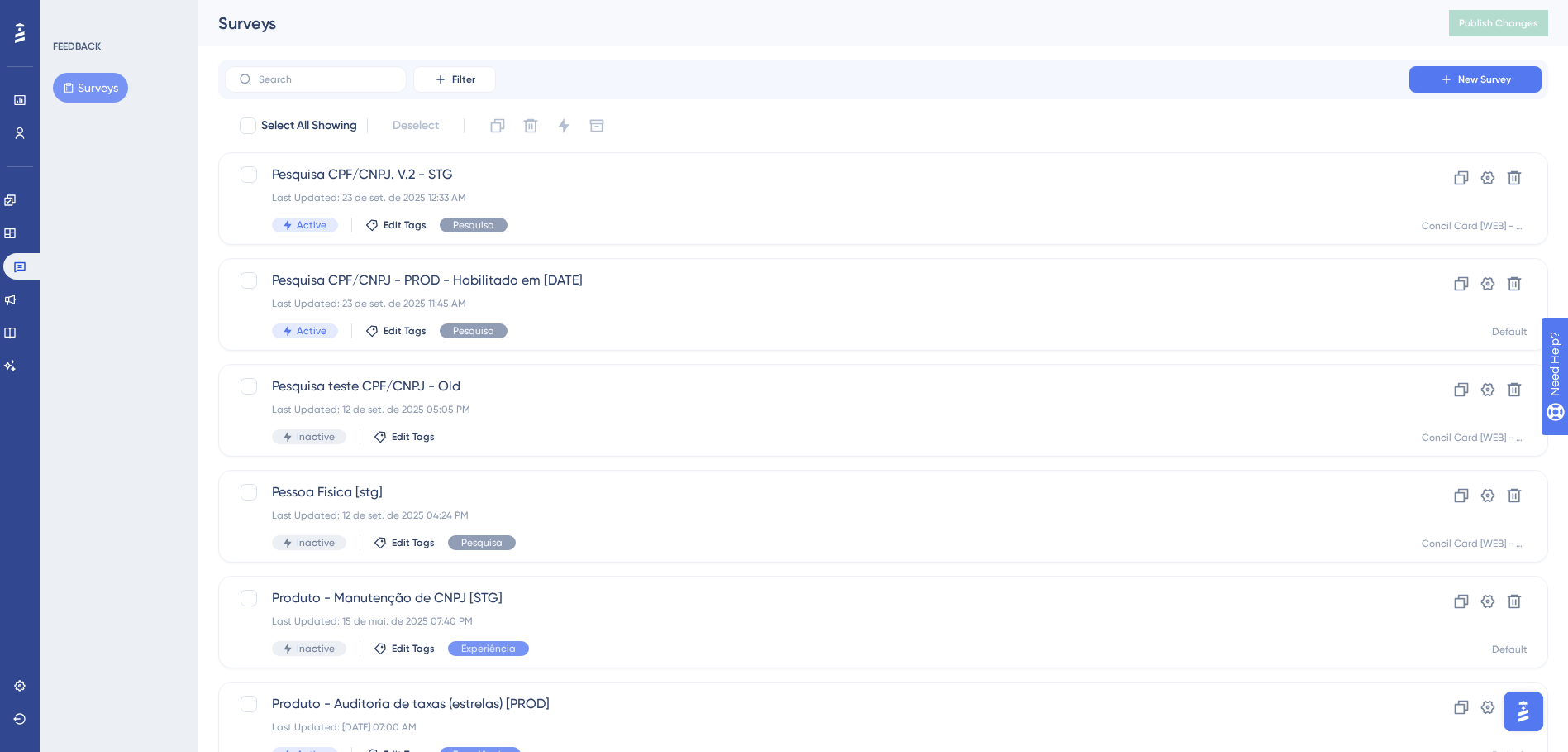
click at [104, 16] on div "FEEDBACK Surveys" at bounding box center [119, 376] width 159 height 752
click at [137, 235] on div "FEEDBACK Surveys" at bounding box center [119, 376] width 159 height 752
click at [115, 9] on div "FEEDBACK Surveys" at bounding box center [119, 376] width 159 height 752
click at [100, 12] on div "FEEDBACK Surveys" at bounding box center [119, 376] width 159 height 752
click at [727, 311] on div "Pesquisa CPF/CNPJ - PROD - Habilitado em [DATE] Last Updated: [DATE] 11:45 AM A…" at bounding box center [817, 304] width 1090 height 68
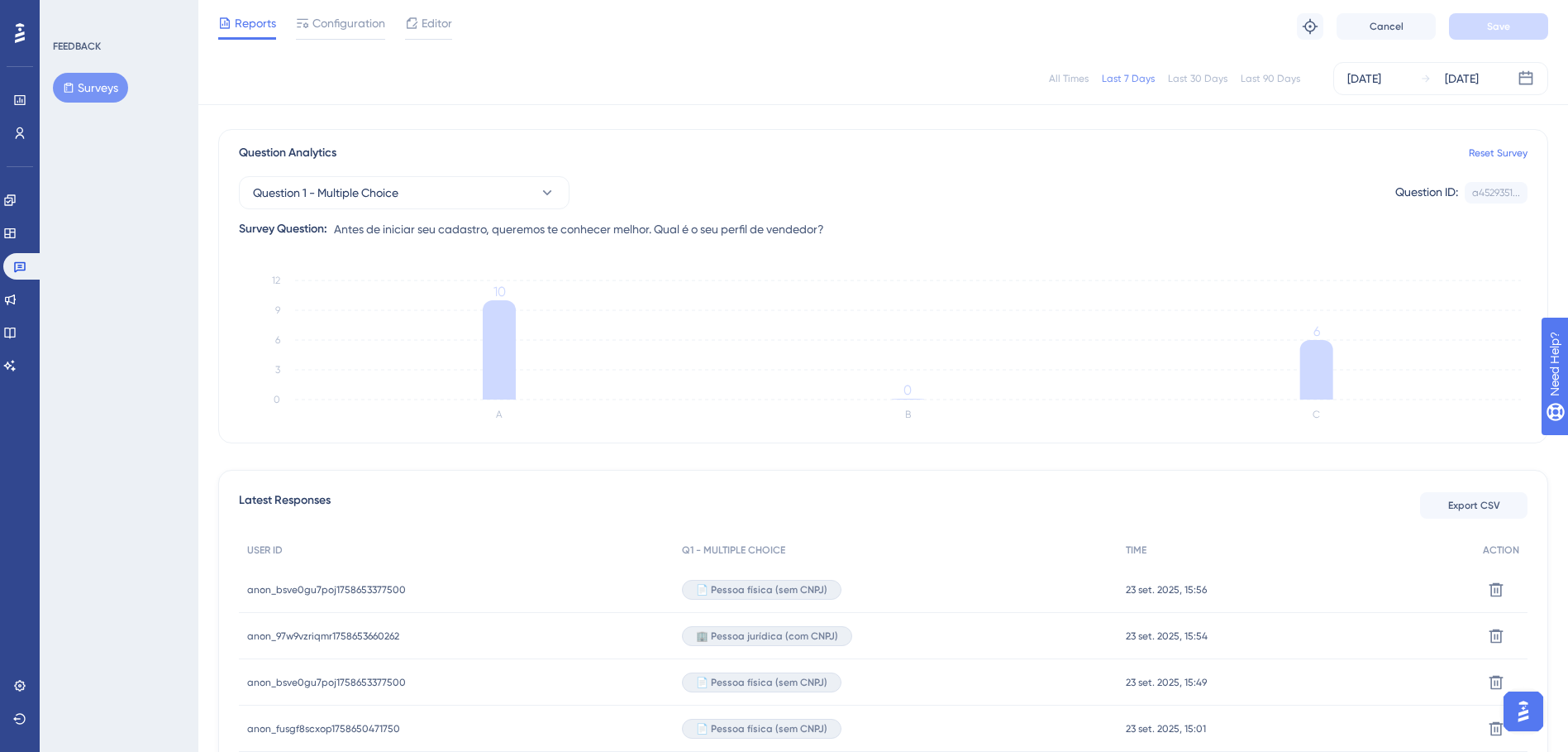
scroll to position [248, 0]
